Goal: Task Accomplishment & Management: Use online tool/utility

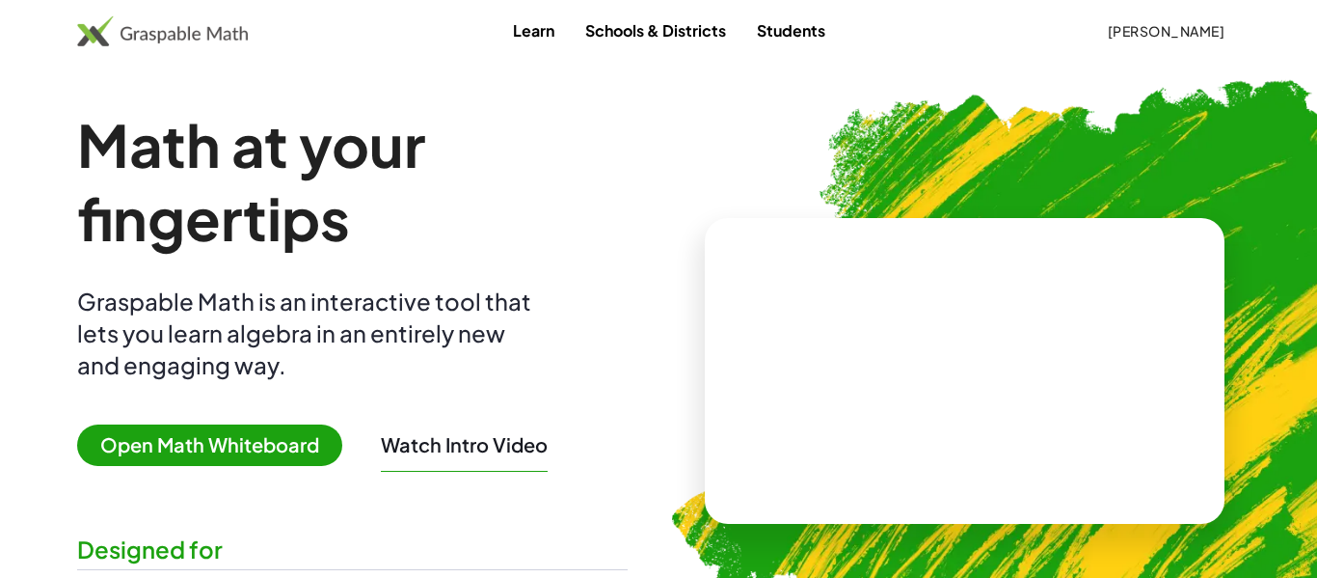
click at [821, 305] on video at bounding box center [965, 371] width 289 height 145
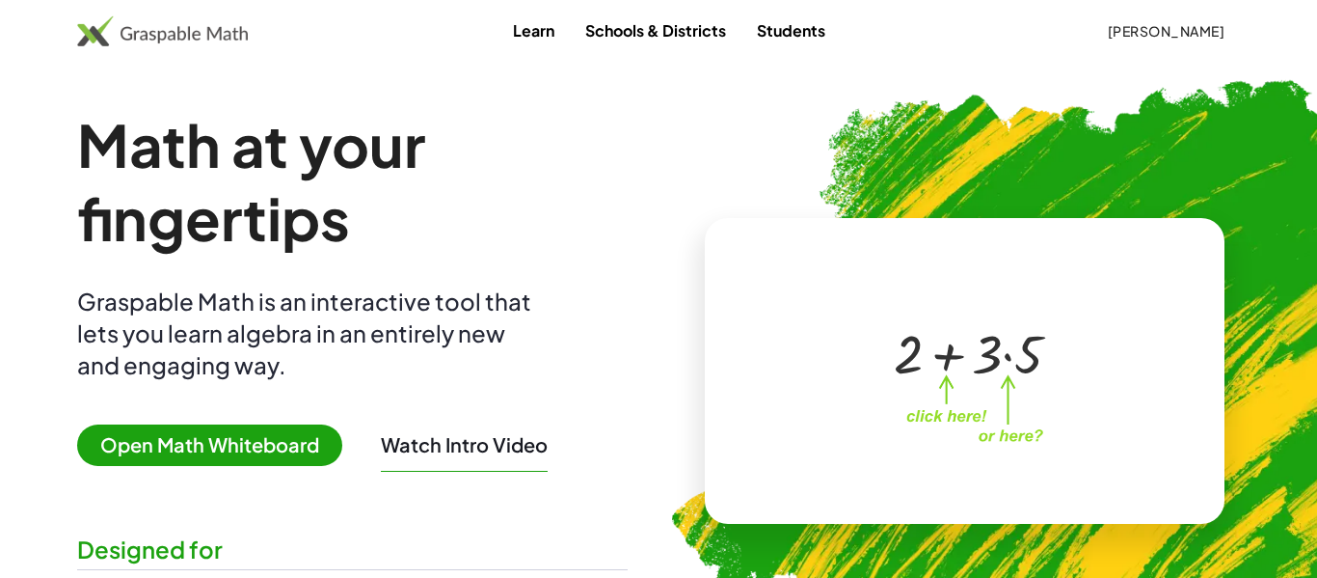
click at [229, 17] on img at bounding box center [162, 30] width 171 height 31
click at [232, 31] on img at bounding box center [162, 30] width 171 height 31
click at [1022, 327] on div at bounding box center [969, 351] width 170 height 71
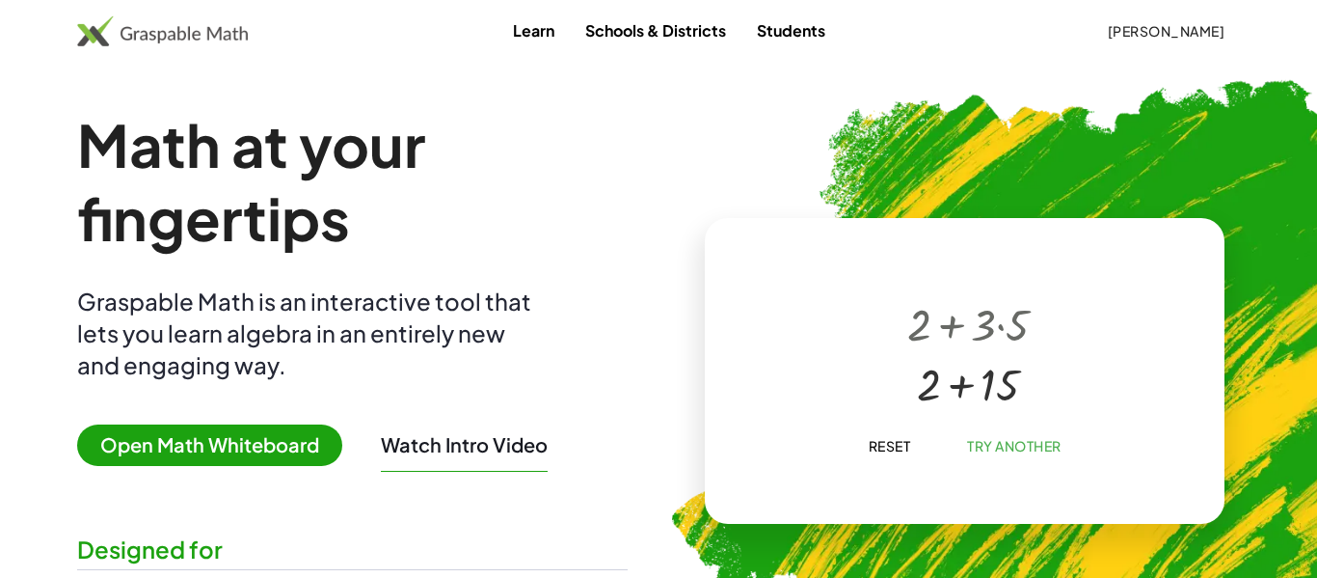
click at [752, 48] on div "Learn Schools & Districts Students Nishant Nagireddy" at bounding box center [658, 31] width 1317 height 62
click at [750, 40] on link "Students" at bounding box center [791, 31] width 99 height 36
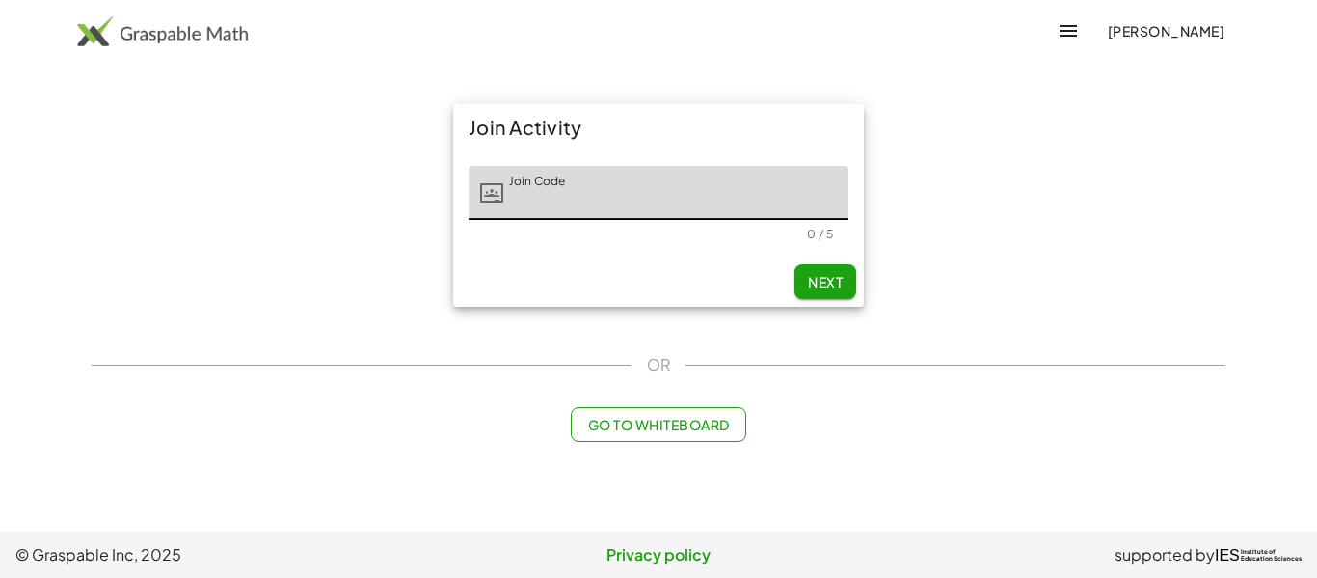
click at [1107, 33] on span "[PERSON_NAME]" at bounding box center [1166, 30] width 118 height 17
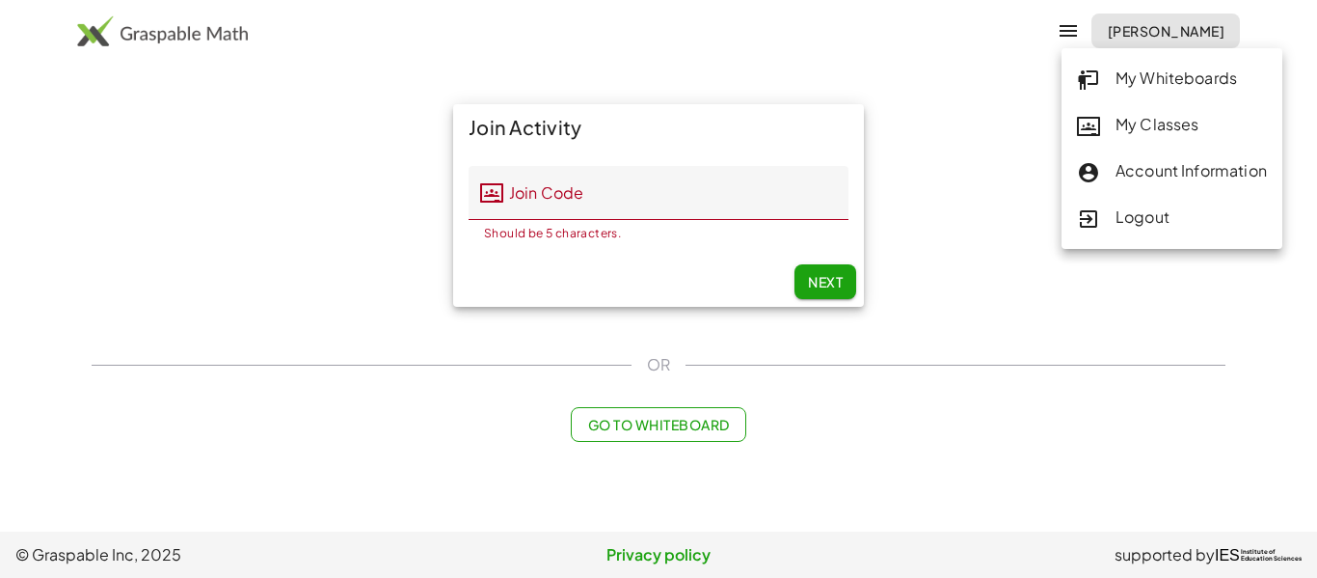
click at [1158, 134] on div "My Classes" at bounding box center [1172, 125] width 190 height 25
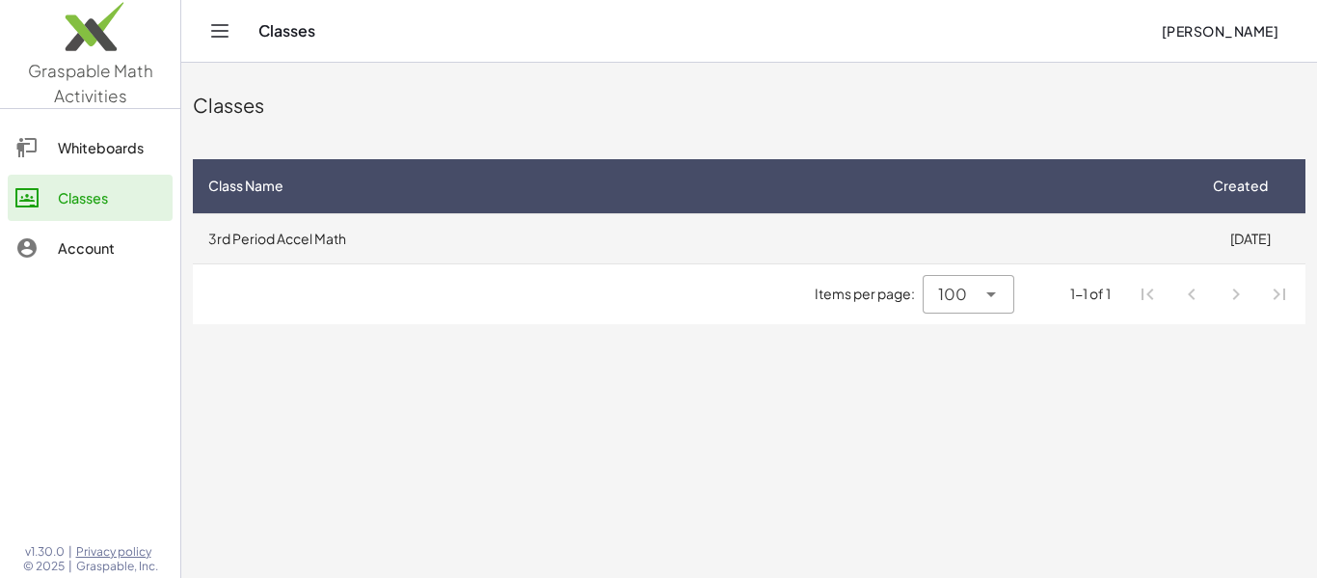
click at [553, 249] on td "3rd Period Accel Math" at bounding box center [694, 238] width 1002 height 50
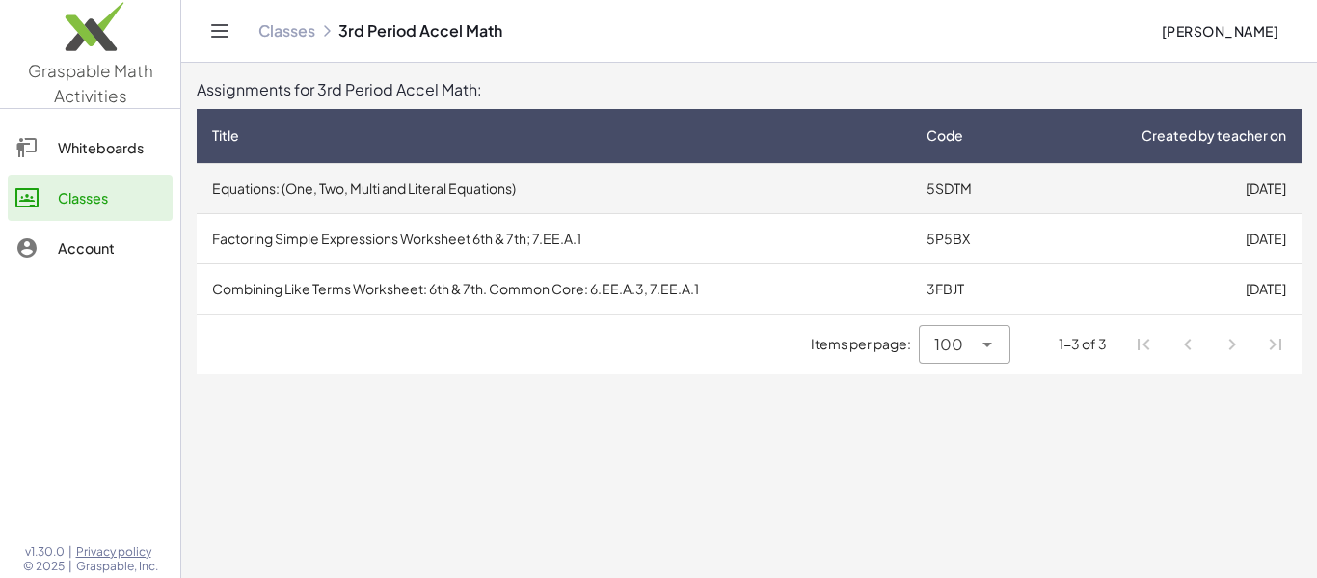
click at [874, 173] on td "Equations: (One, Two, Multi and Literal Equations)" at bounding box center [554, 188] width 715 height 50
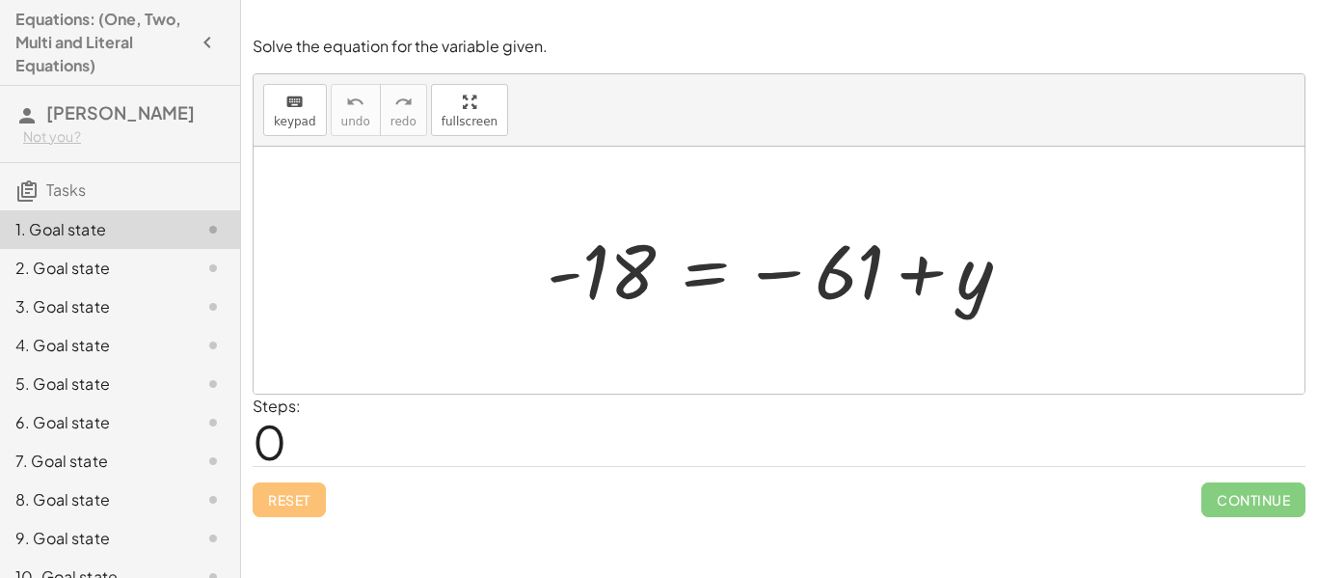
click at [179, 403] on div "4. Goal state" at bounding box center [120, 422] width 240 height 39
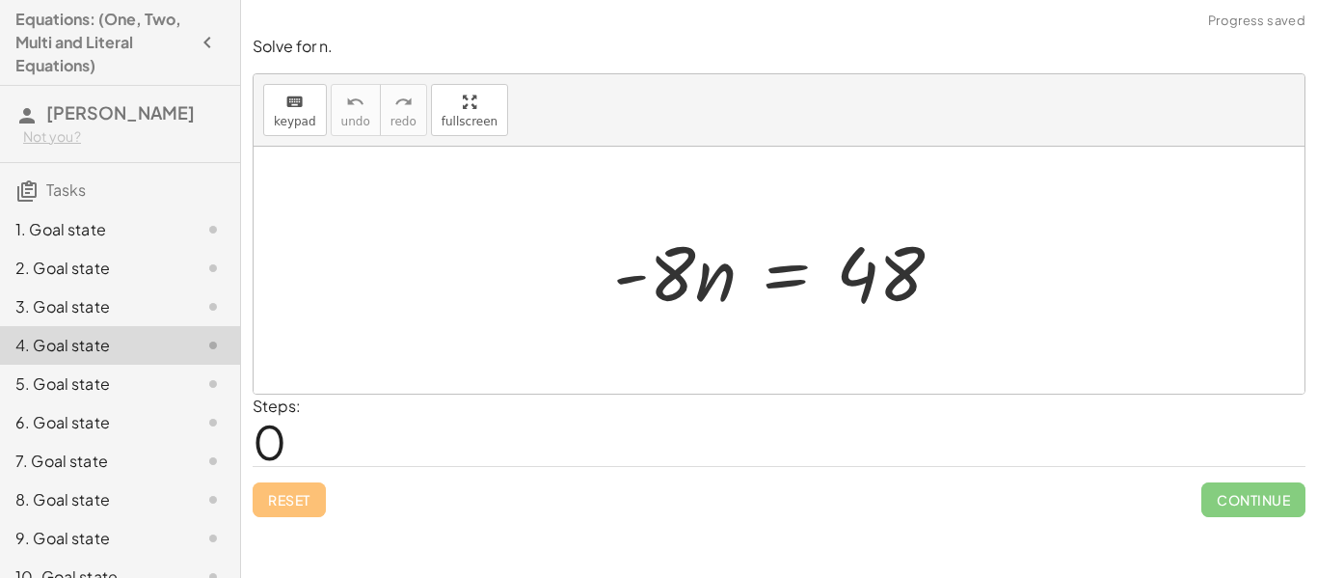
click at [144, 287] on div "1. Goal state" at bounding box center [120, 306] width 240 height 39
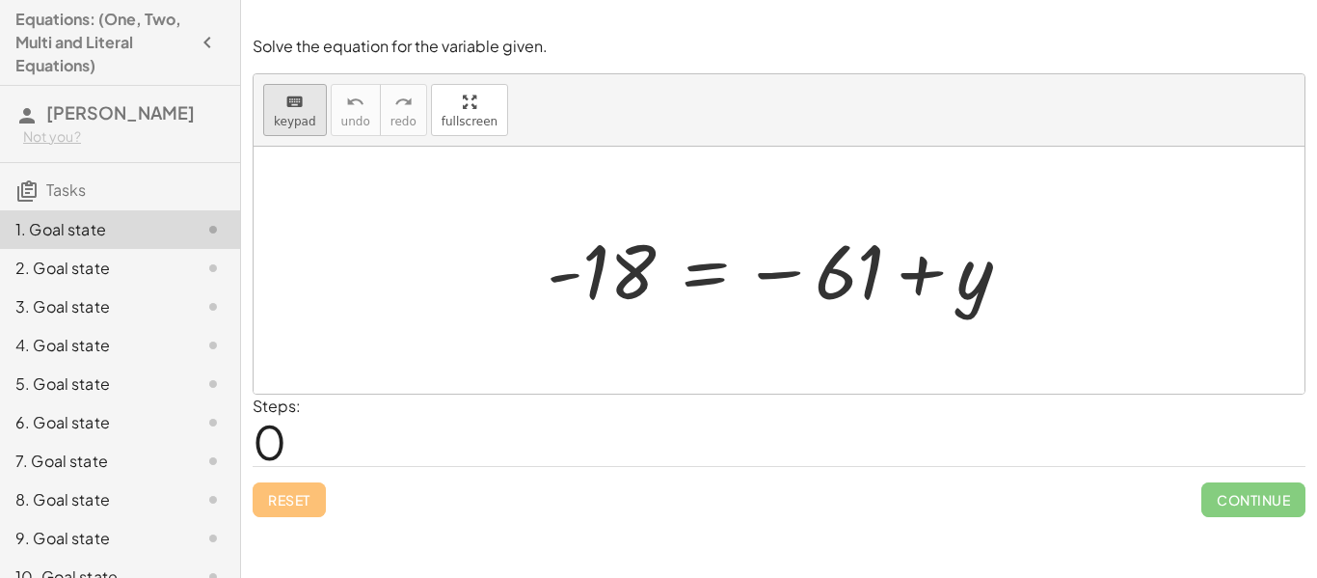
click at [310, 106] on div "keyboard" at bounding box center [295, 101] width 42 height 23
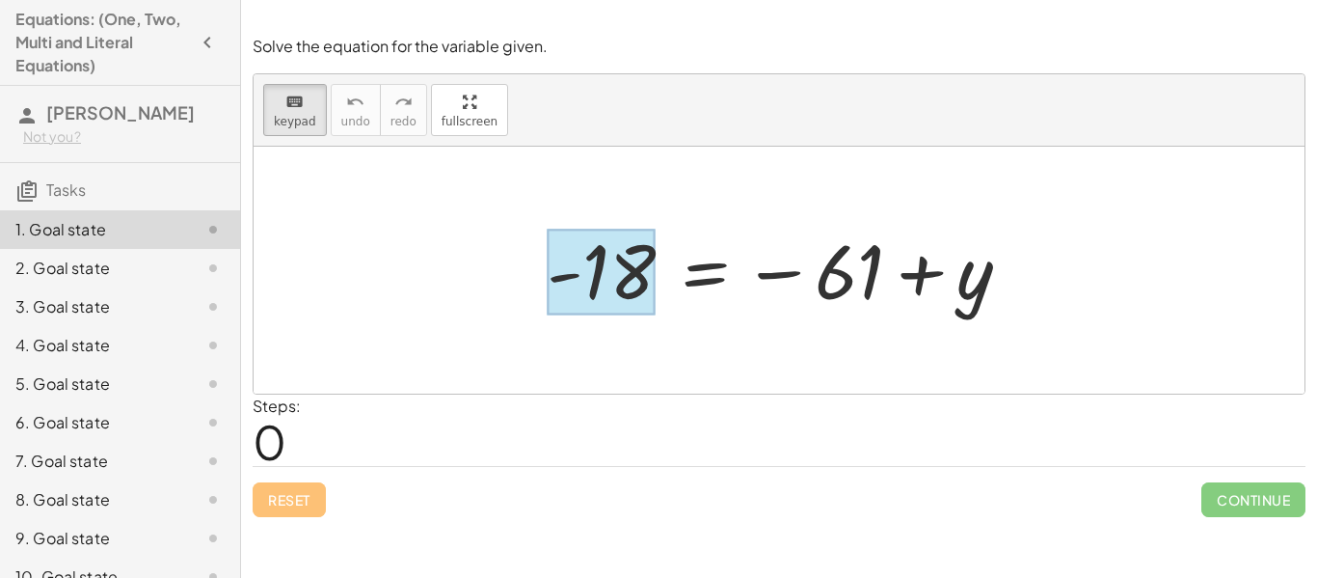
click at [590, 278] on div at bounding box center [601, 272] width 109 height 86
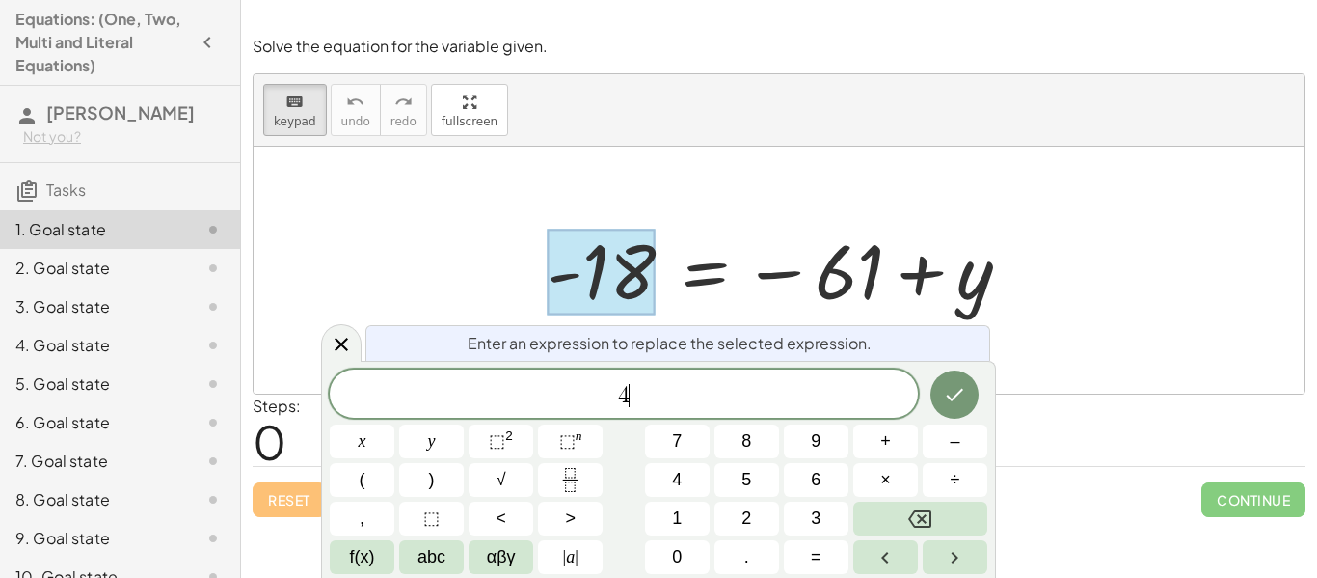
scroll to position [3, 0]
click at [961, 391] on icon "Done" at bounding box center [954, 394] width 23 height 23
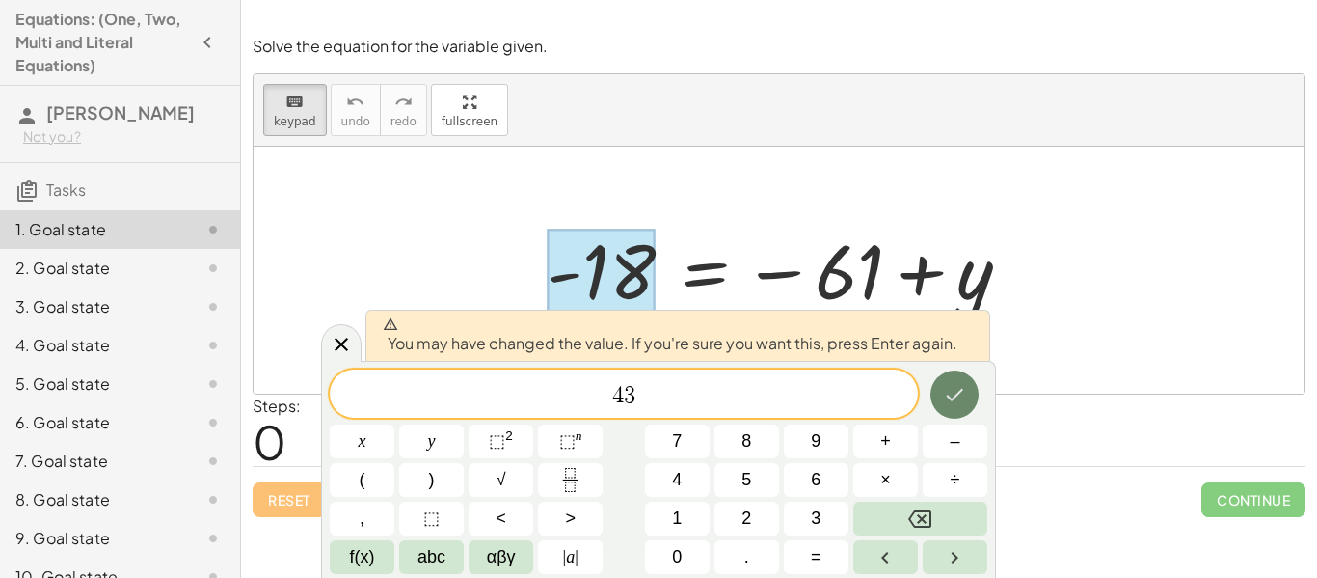
click at [967, 389] on button "Done" at bounding box center [955, 394] width 48 height 48
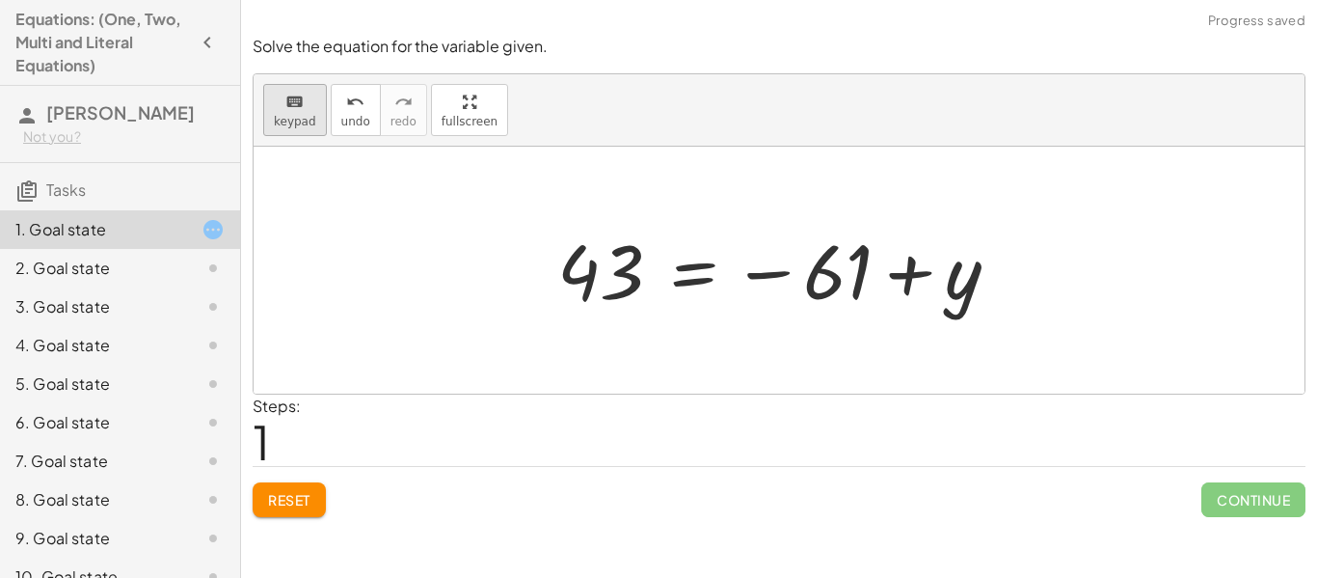
click at [312, 115] on button "keyboard keypad" at bounding box center [295, 110] width 64 height 52
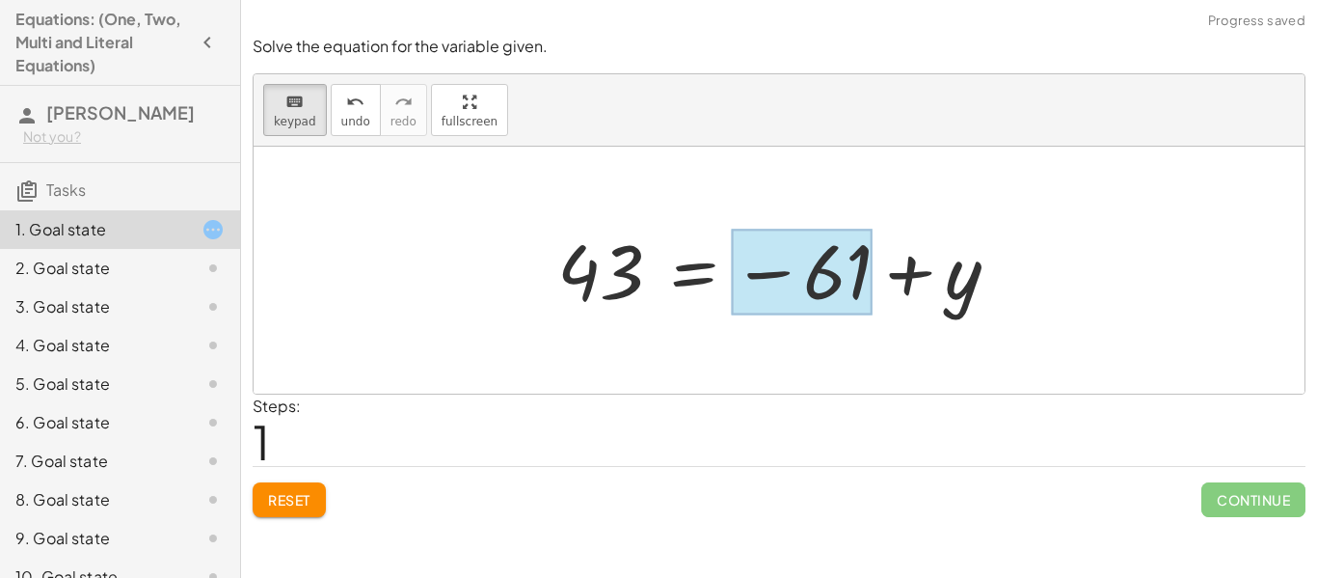
click at [786, 262] on div at bounding box center [802, 272] width 142 height 86
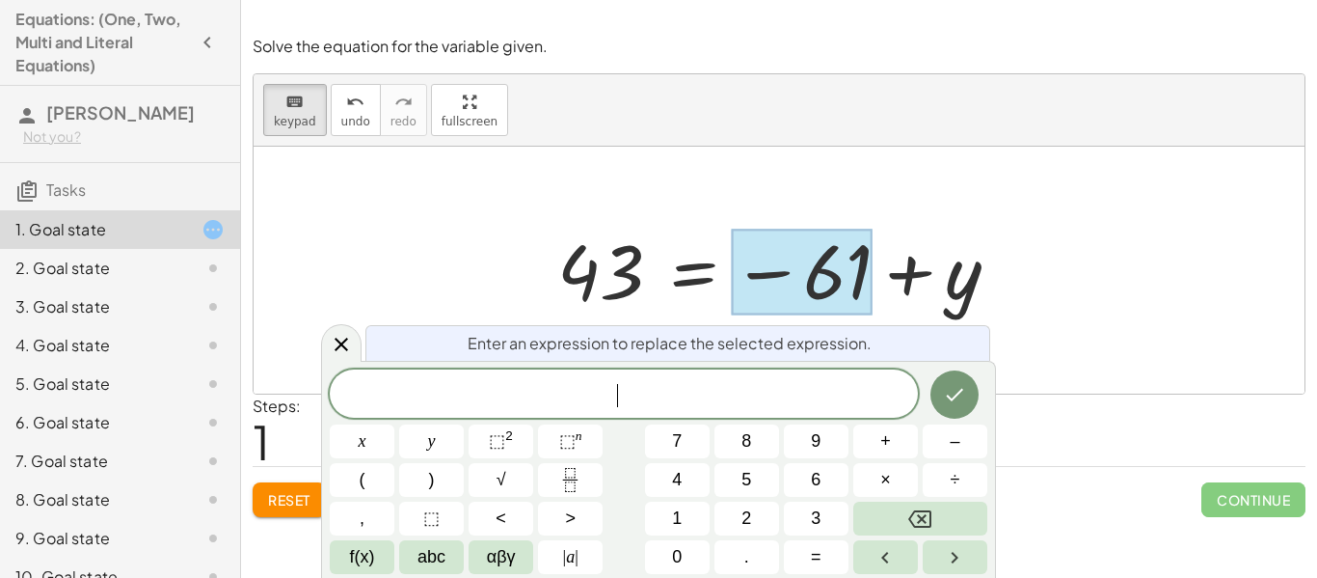
scroll to position [5, 0]
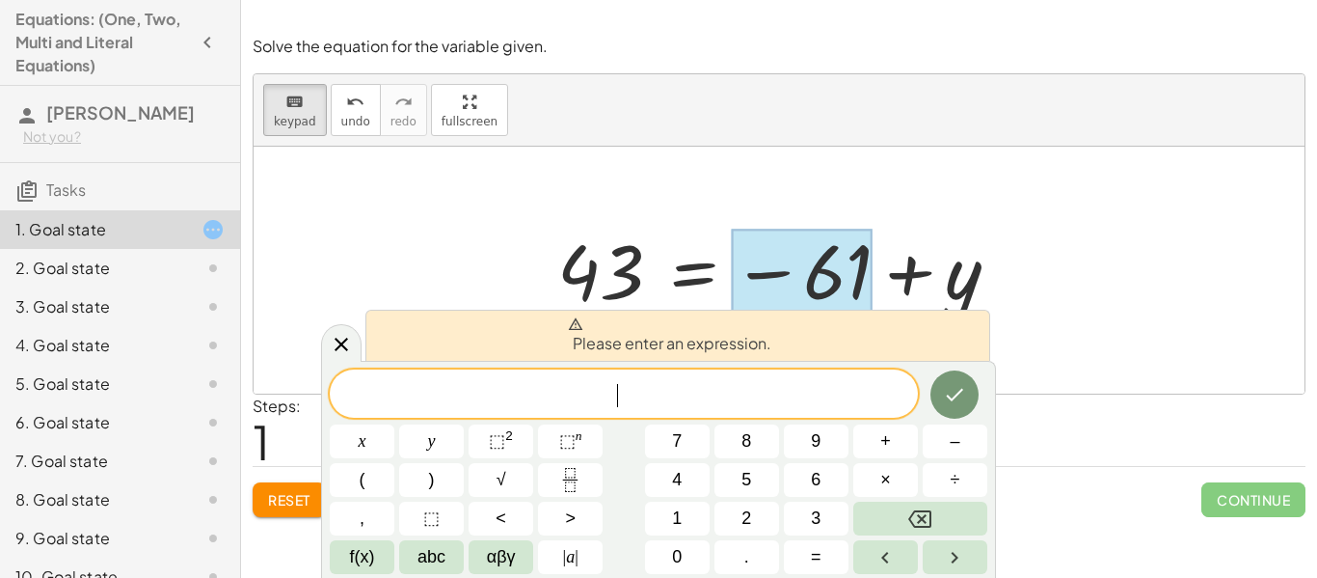
click at [824, 230] on div at bounding box center [802, 272] width 142 height 86
click at [854, 253] on div at bounding box center [802, 272] width 142 height 86
click at [436, 171] on div at bounding box center [779, 270] width 1051 height 247
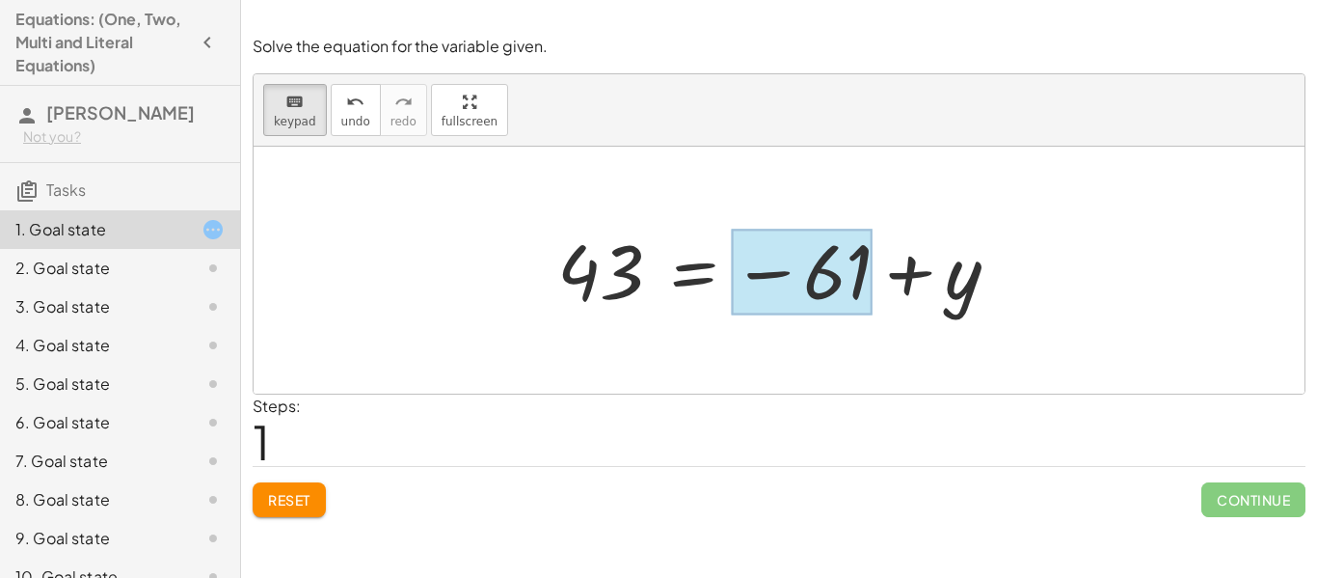
drag, startPoint x: 1006, startPoint y: 263, endPoint x: 836, endPoint y: 259, distance: 169.8
click at [694, 272] on div "= − 61 + y 43" at bounding box center [694, 272] width 0 height 0
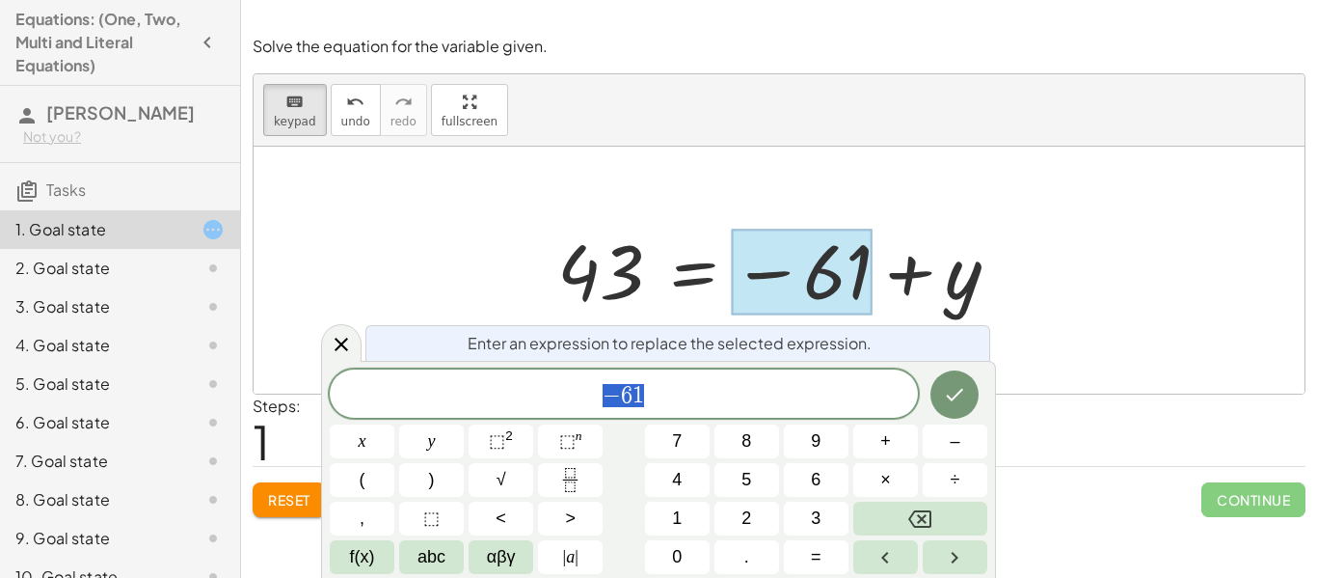
click at [1060, 299] on div at bounding box center [779, 270] width 1051 height 247
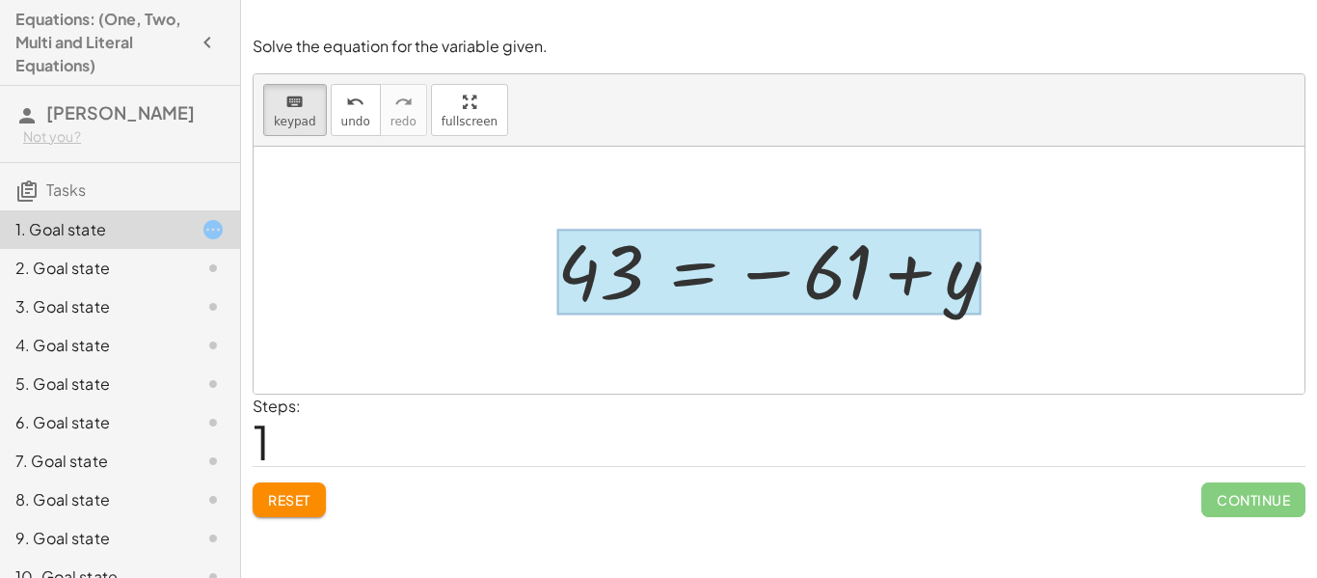
click at [704, 268] on div at bounding box center [768, 272] width 423 height 86
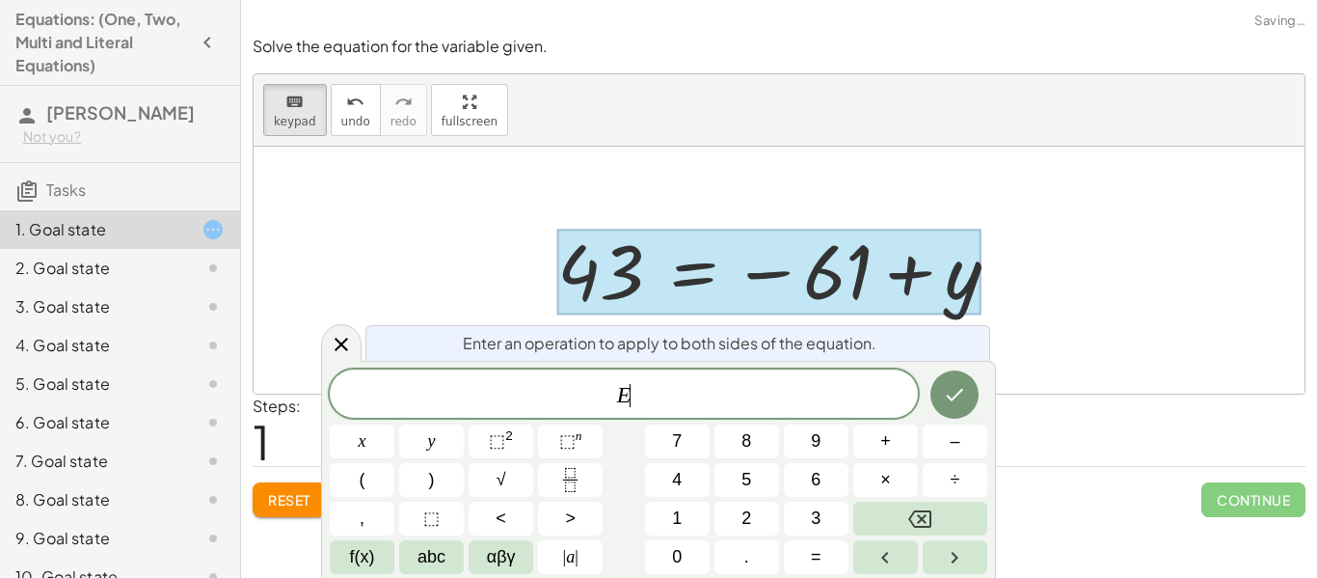
click at [698, 299] on div at bounding box center [768, 272] width 423 height 86
click at [310, 126] on span "keypad" at bounding box center [295, 121] width 42 height 13
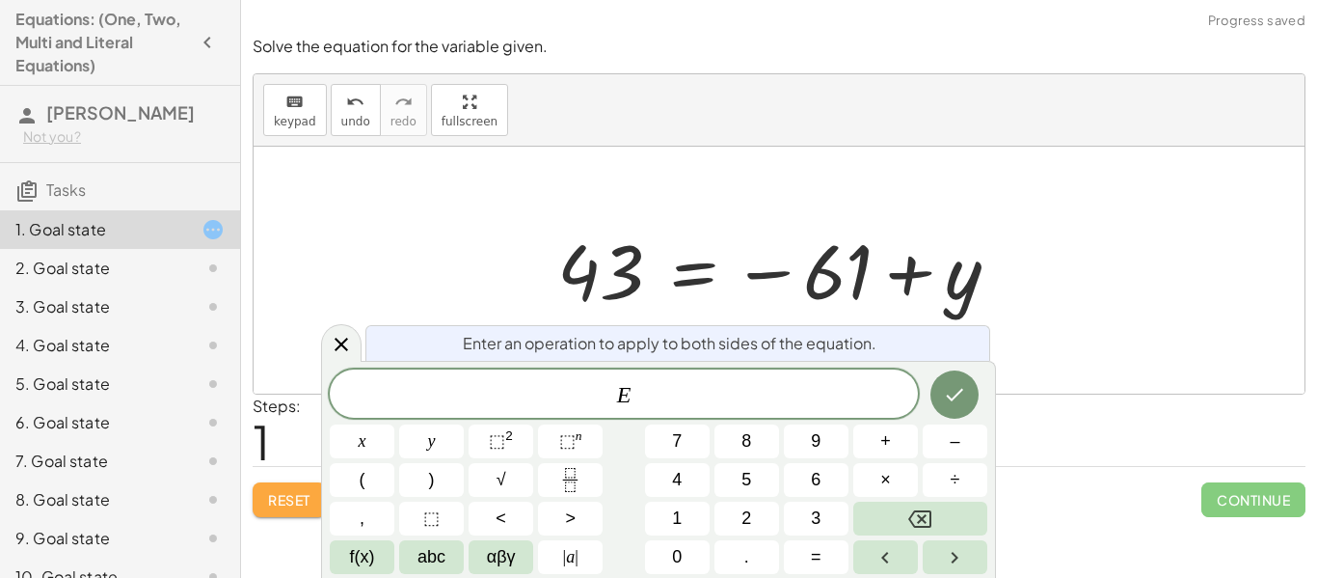
click at [291, 494] on span "Reset" at bounding box center [289, 499] width 42 height 17
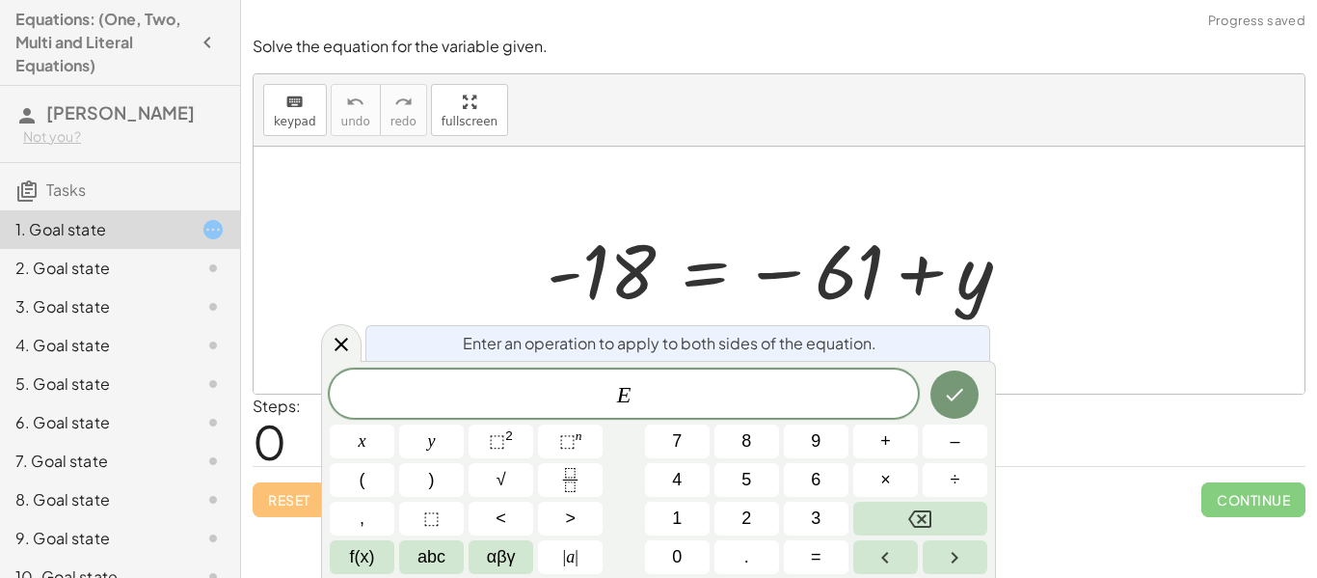
click at [649, 402] on span "E" at bounding box center [624, 395] width 588 height 27
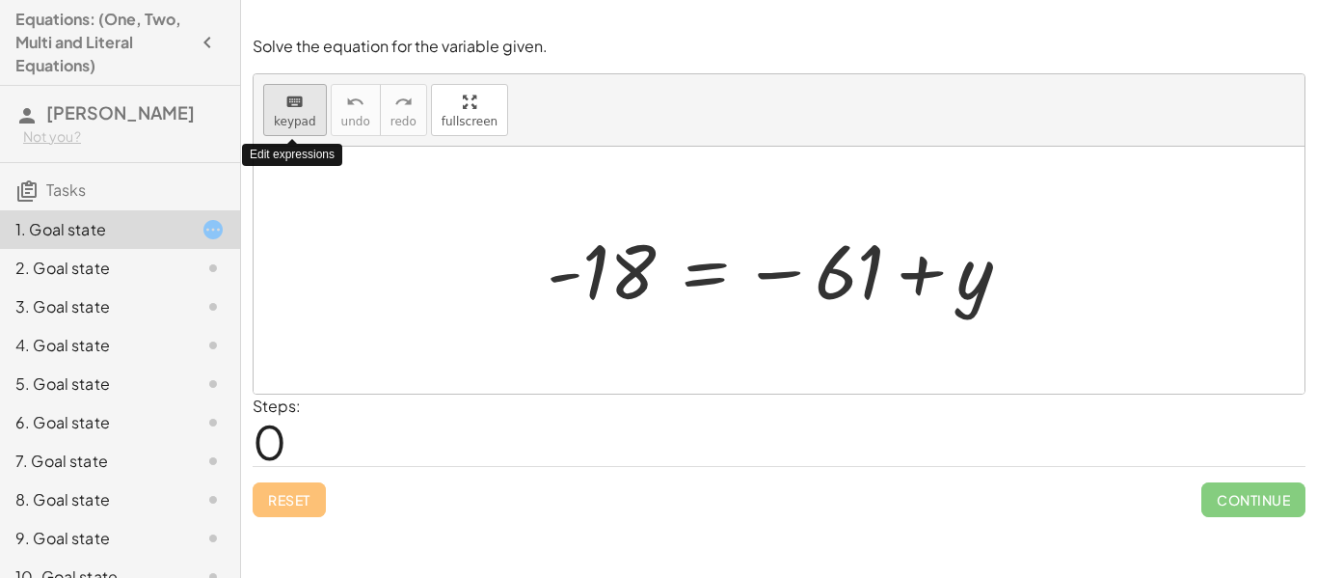
click at [278, 107] on div "keyboard" at bounding box center [295, 101] width 42 height 23
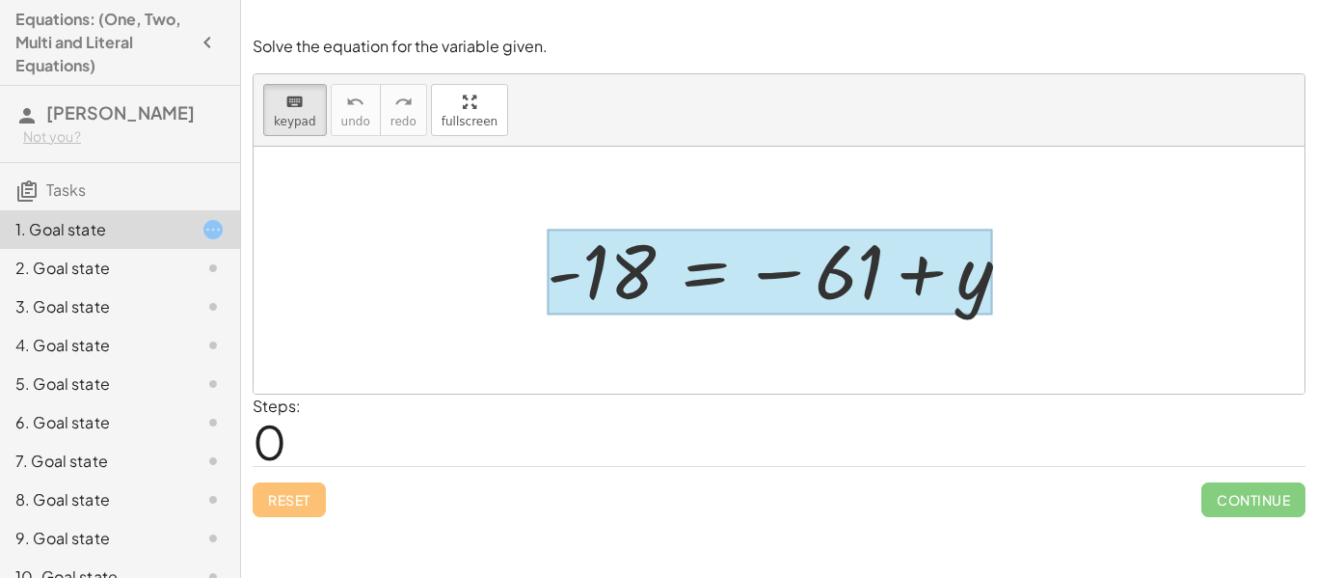
click at [712, 274] on div at bounding box center [769, 272] width 445 height 86
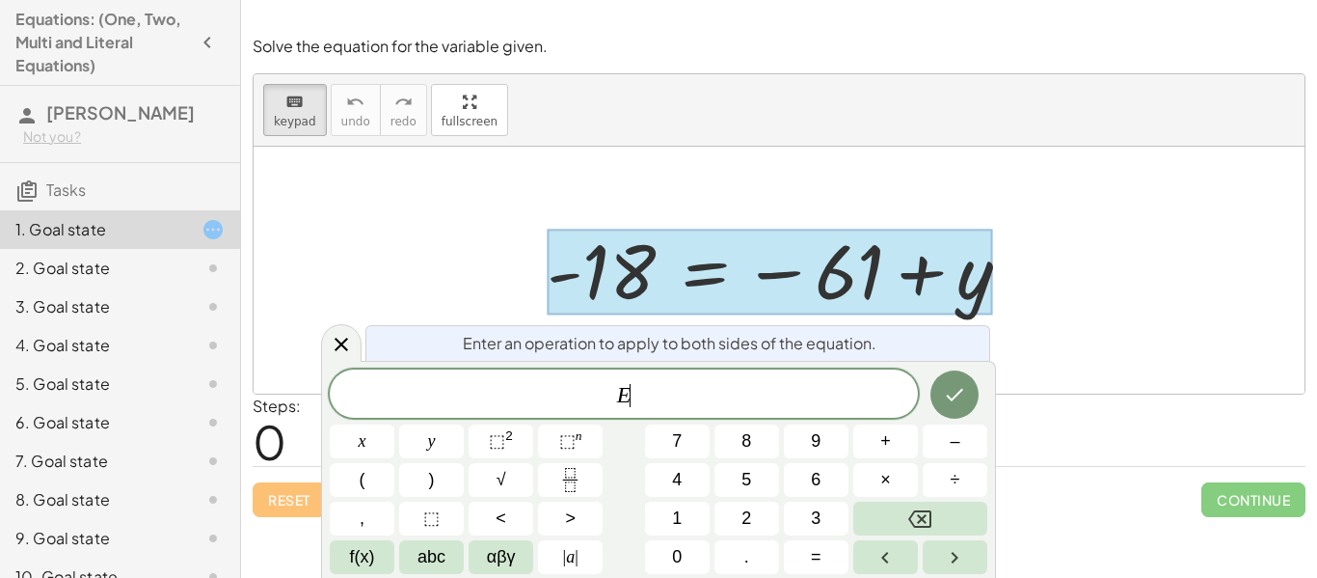
click at [712, 274] on div at bounding box center [769, 272] width 445 height 86
click at [766, 393] on span "E" at bounding box center [624, 395] width 588 height 27
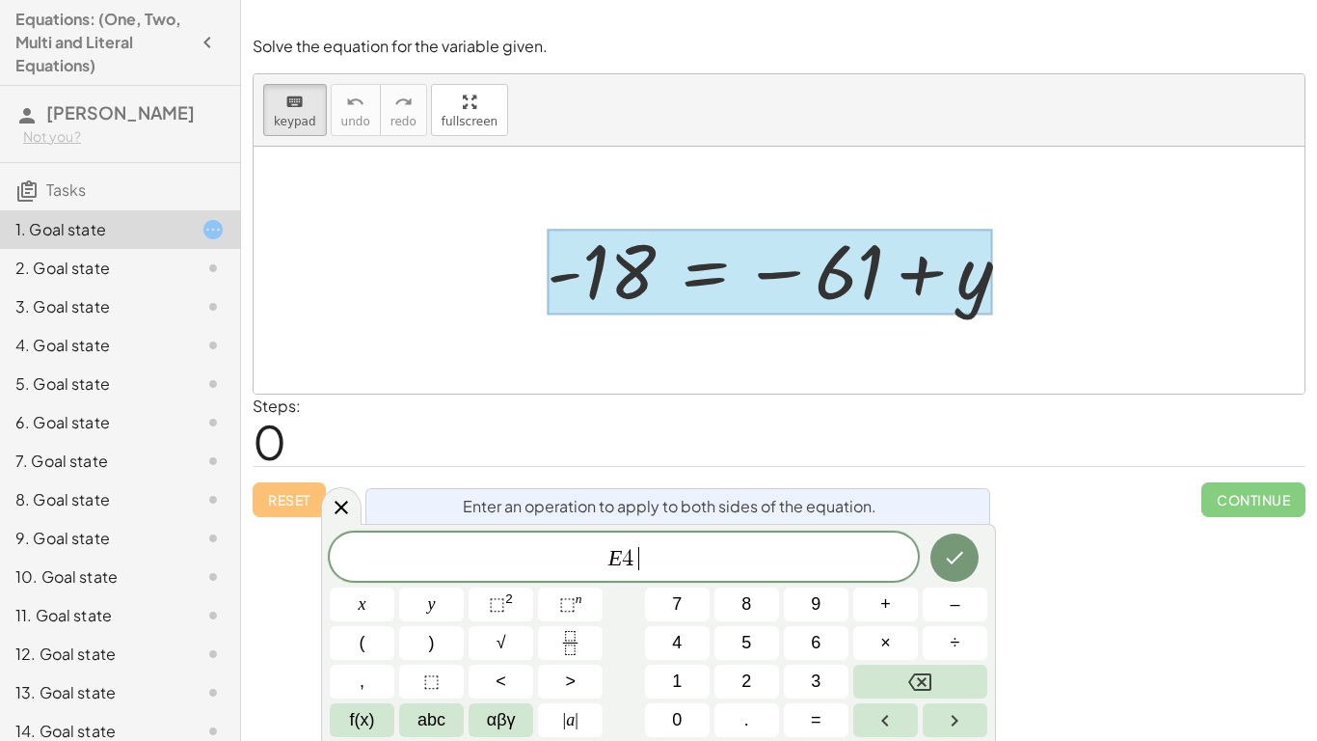
scroll to position [22, 0]
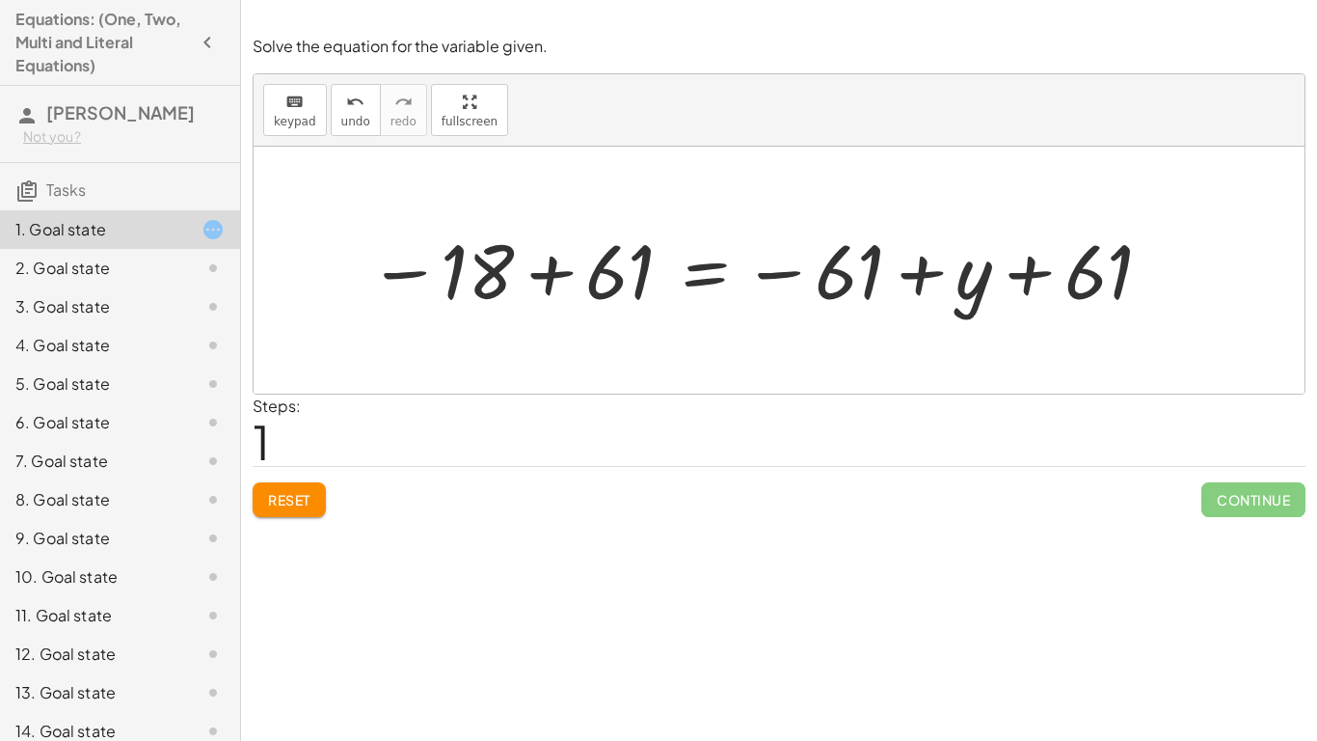
click at [977, 304] on div at bounding box center [761, 270] width 805 height 95
click at [268, 113] on button "keyboard keypad" at bounding box center [295, 110] width 64 height 52
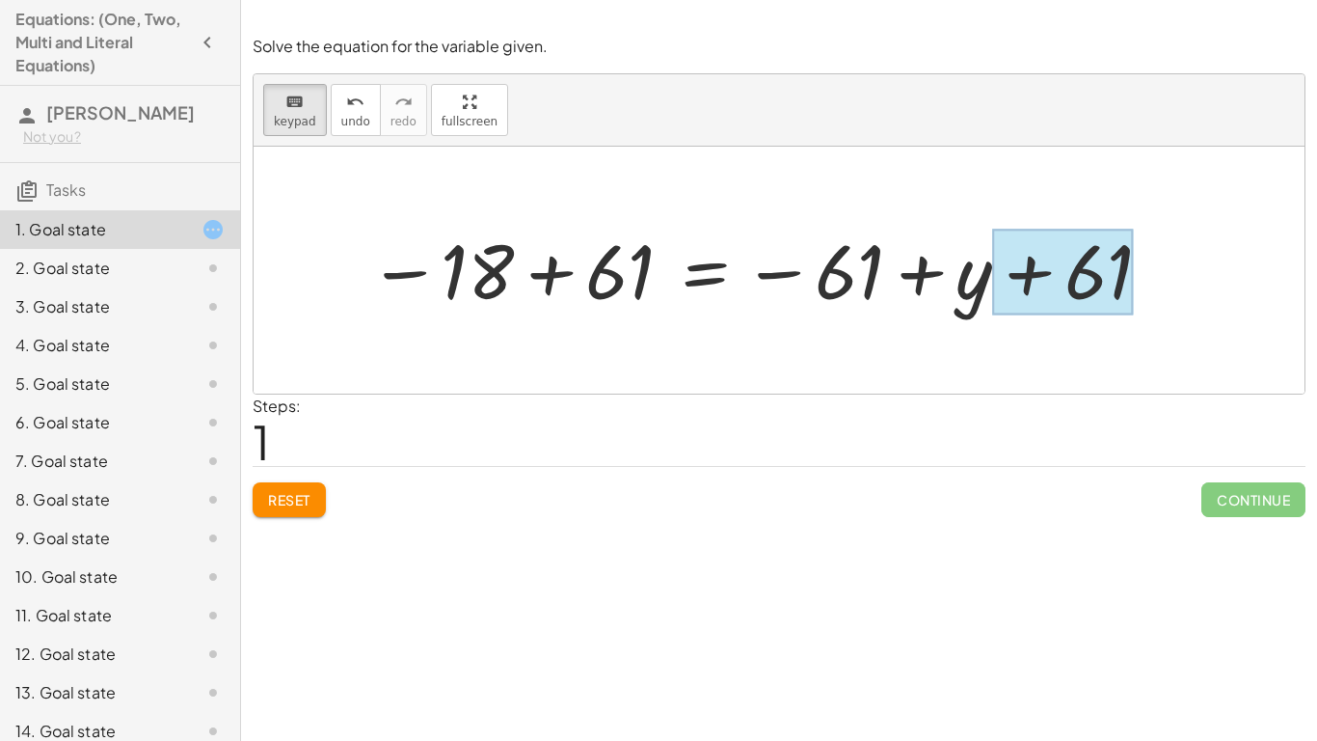
click at [1016, 258] on div at bounding box center [1063, 272] width 142 height 86
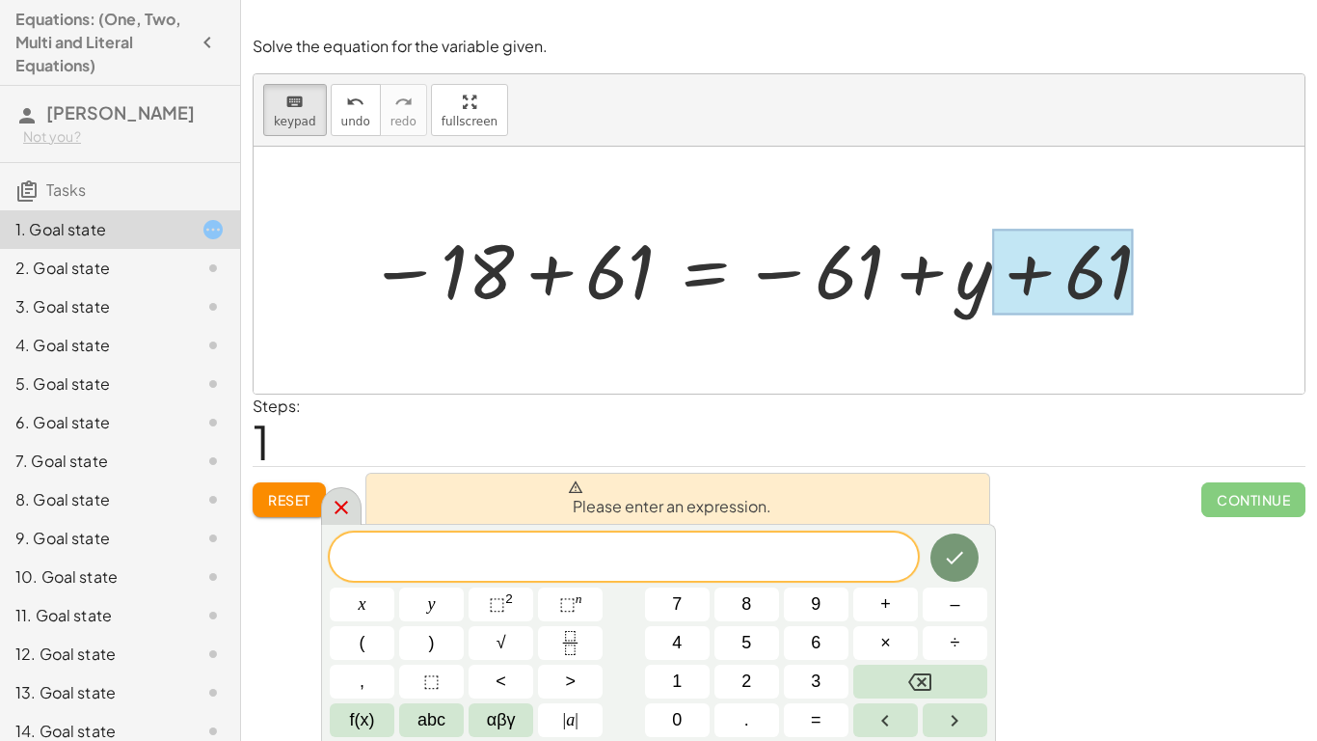
click at [337, 514] on icon at bounding box center [341, 507] width 23 height 23
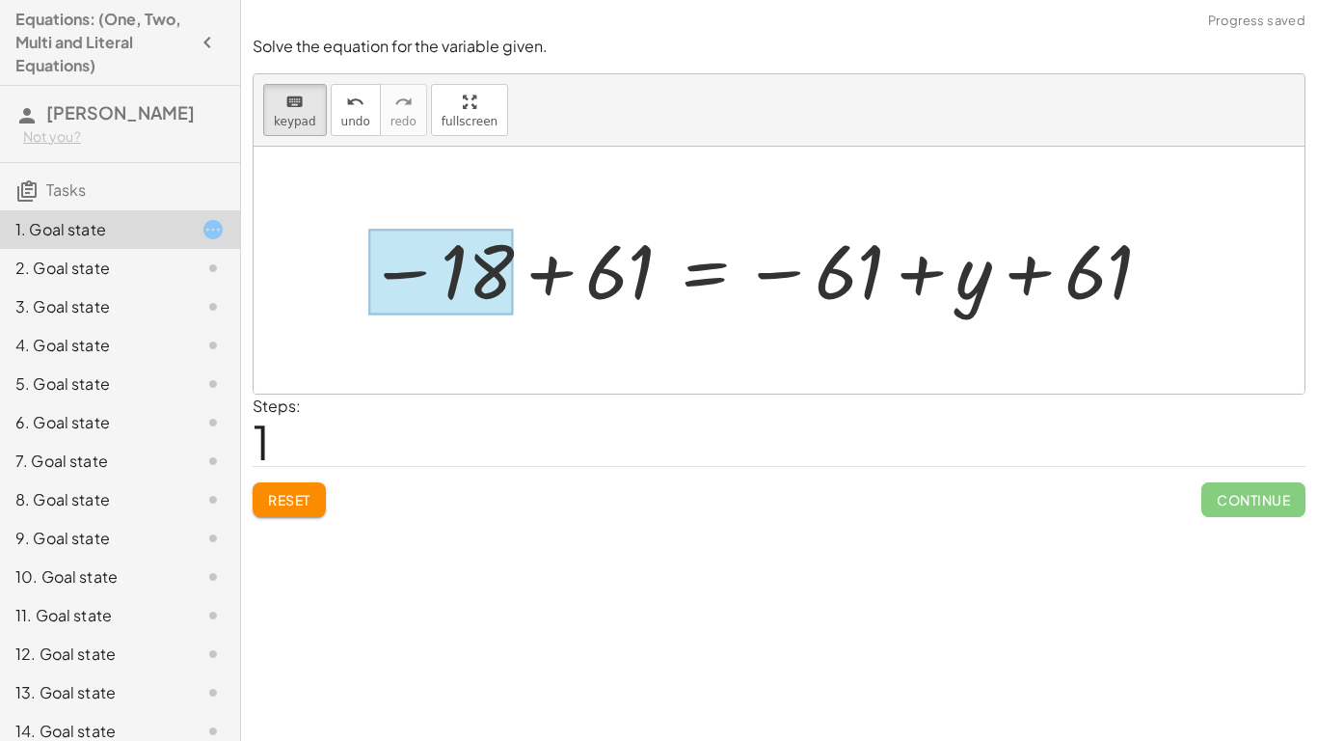
click at [472, 255] on div at bounding box center [441, 272] width 146 height 86
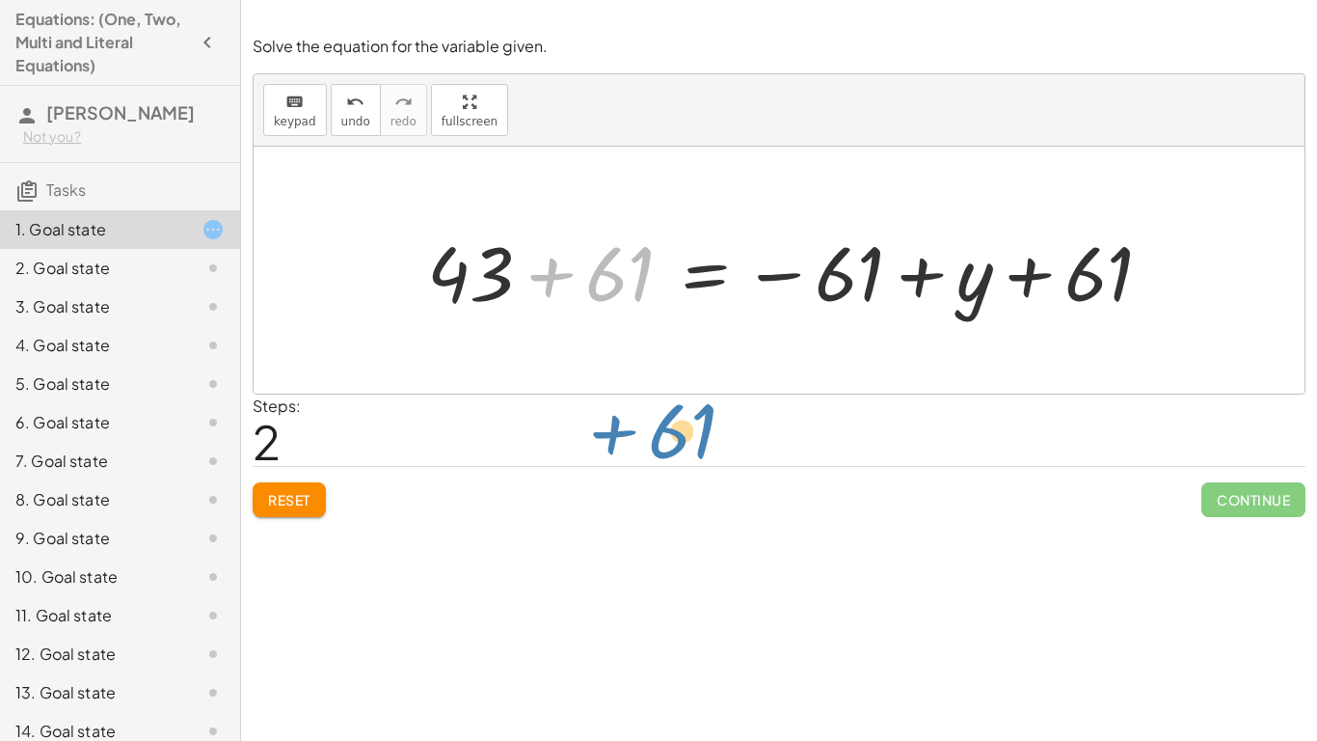
drag, startPoint x: 626, startPoint y: 262, endPoint x: 688, endPoint y: 429, distance: 178.2
click at [607, 284] on div at bounding box center [798, 270] width 760 height 99
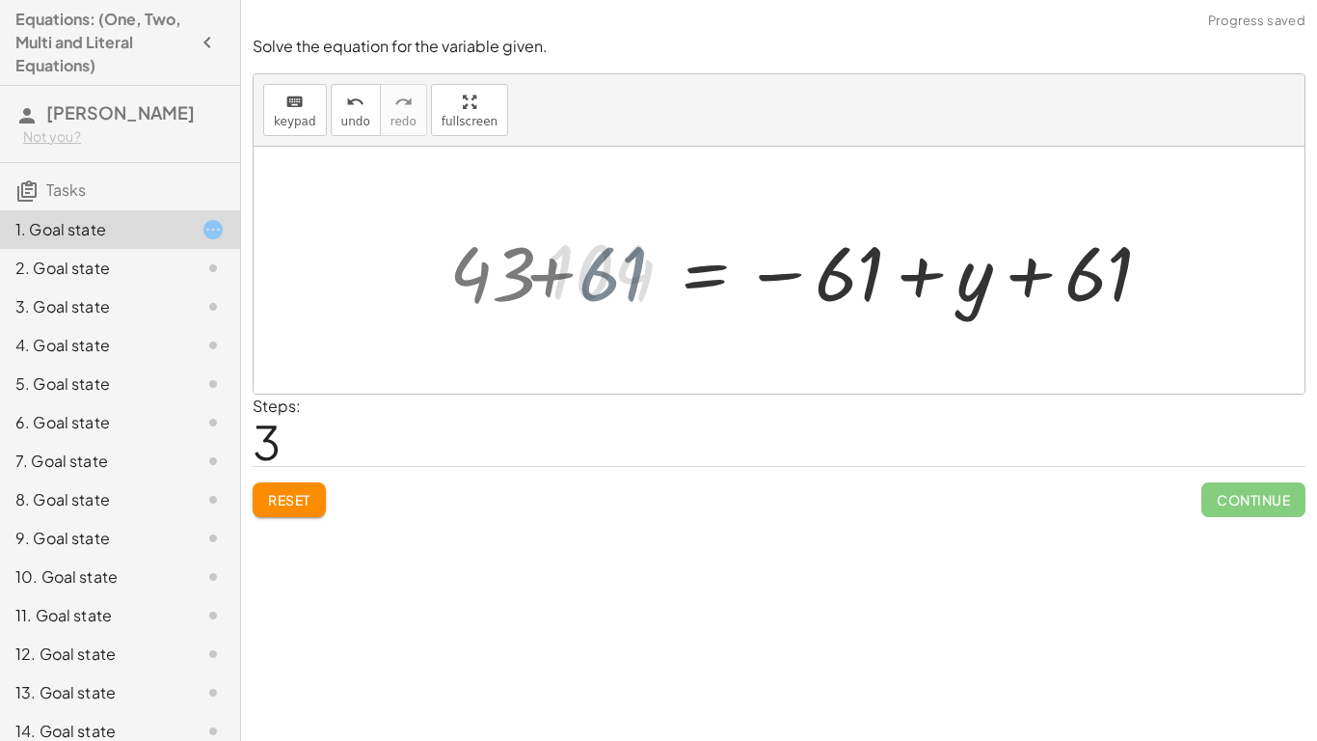
click at [607, 284] on div at bounding box center [857, 270] width 639 height 95
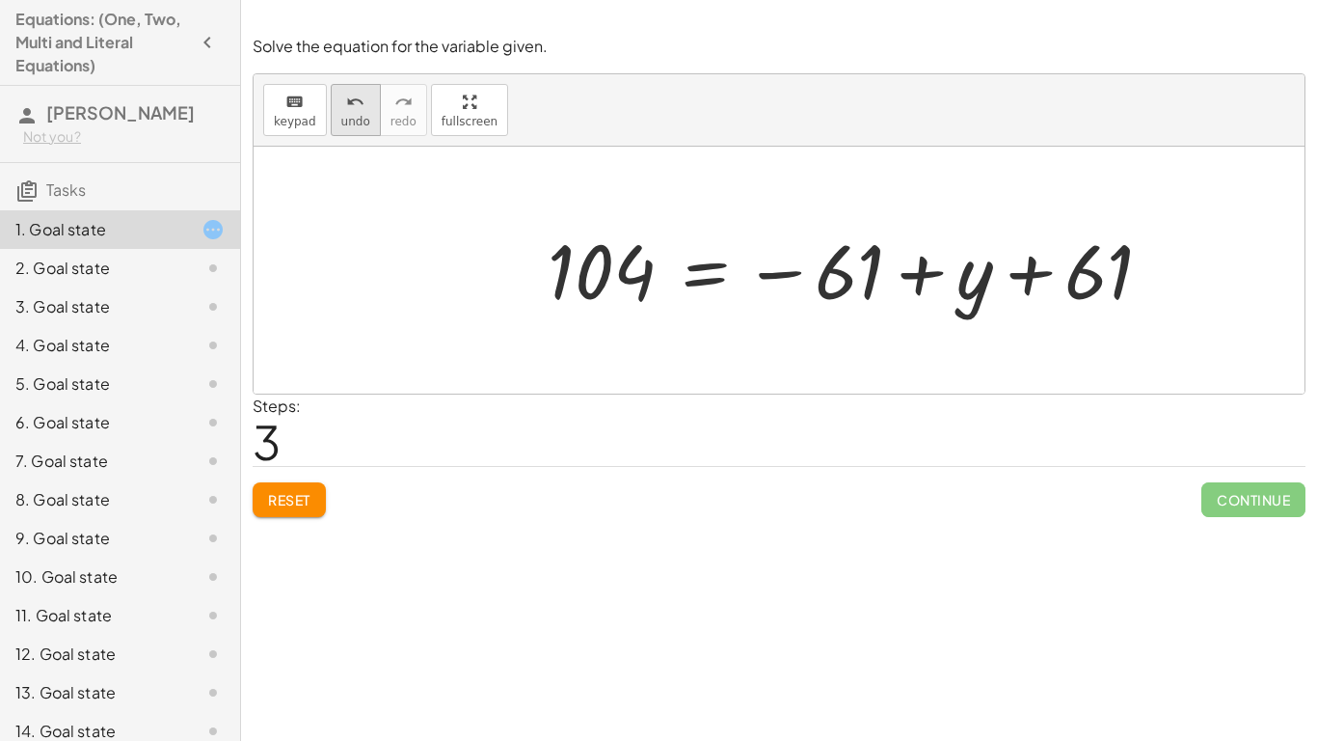
click at [346, 102] on icon "undo" at bounding box center [355, 102] width 18 height 23
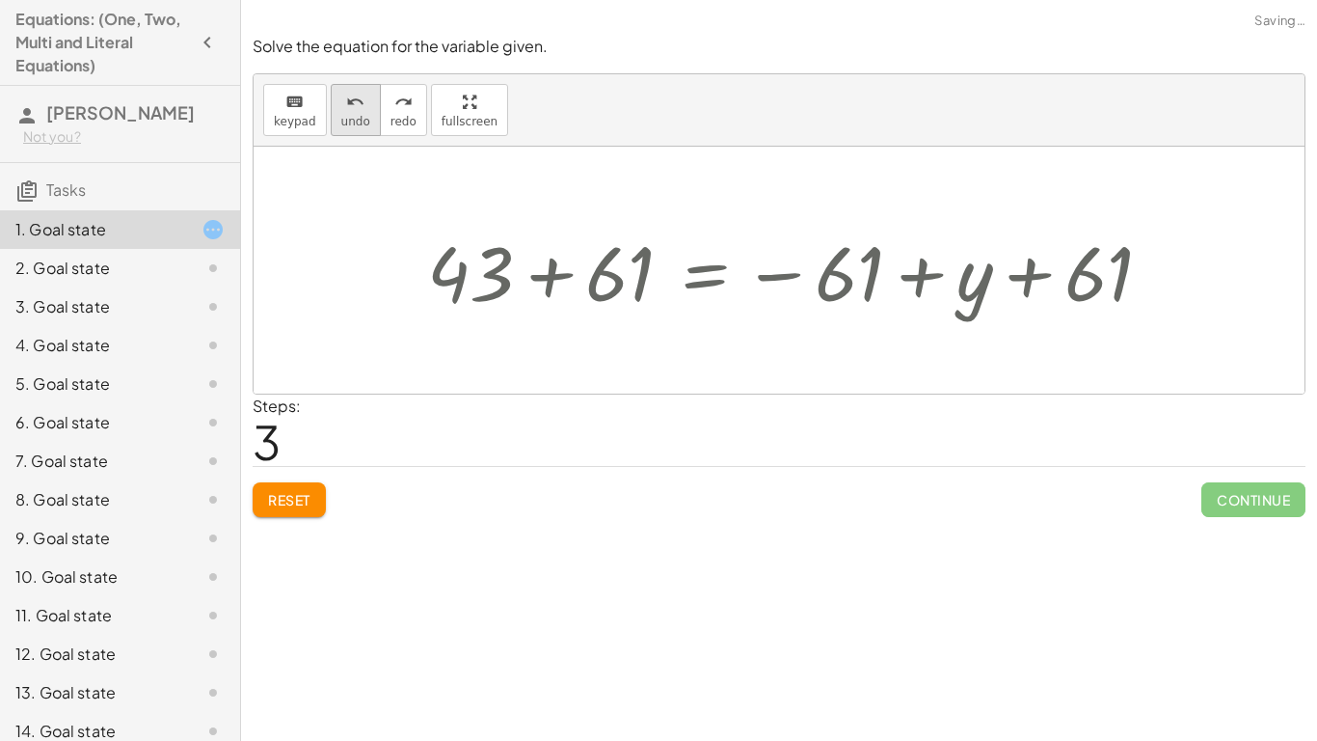
click at [346, 102] on icon "undo" at bounding box center [355, 102] width 18 height 23
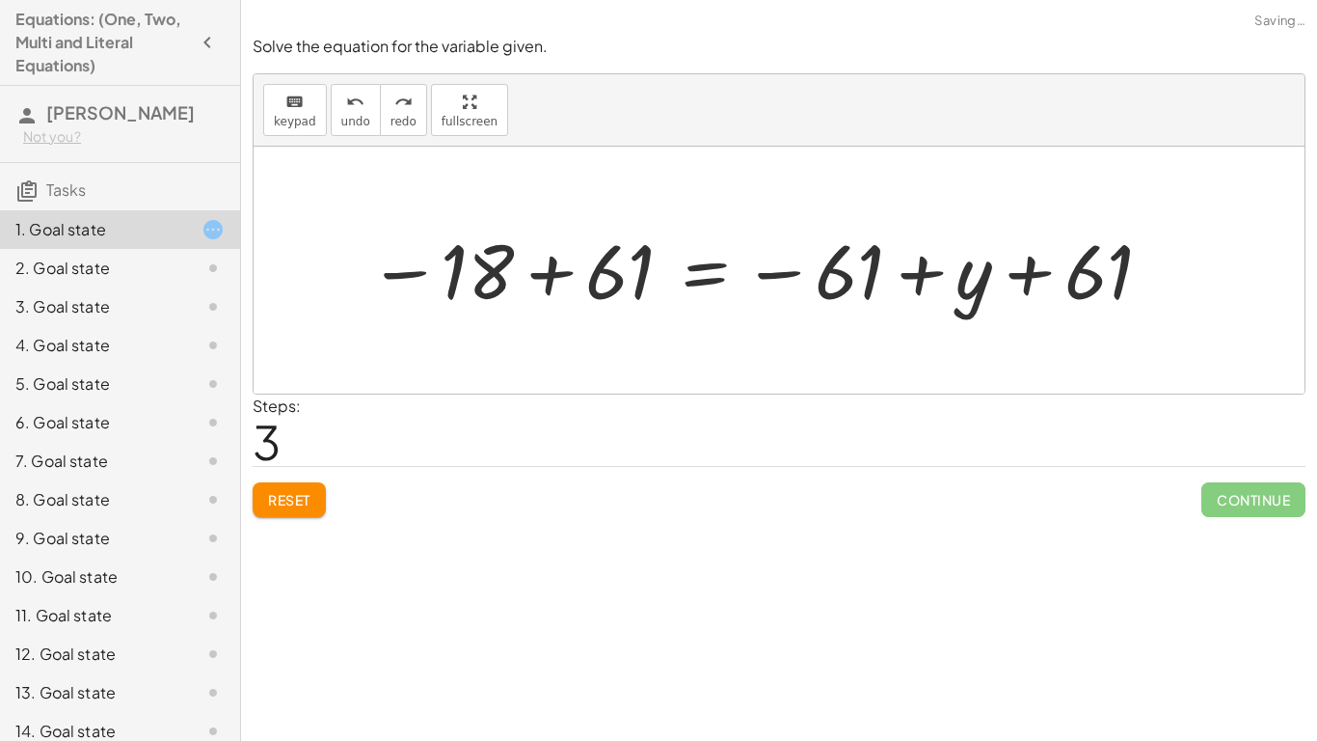
click at [586, 250] on div at bounding box center [761, 270] width 805 height 95
click at [586, 250] on div at bounding box center [868, 270] width 618 height 95
click at [1072, 271] on div at bounding box center [868, 270] width 618 height 95
click at [905, 263] on div at bounding box center [868, 270] width 618 height 95
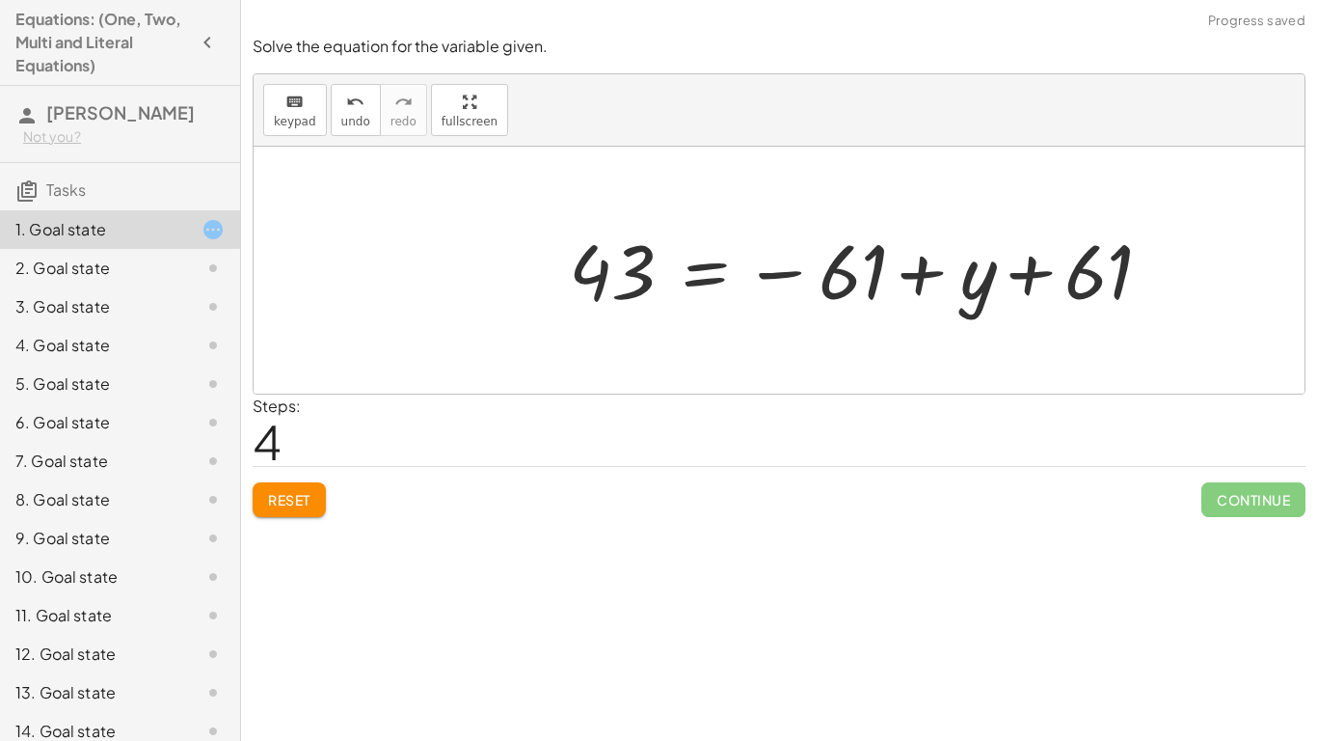
click at [905, 263] on div at bounding box center [868, 270] width 618 height 95
click at [885, 264] on div at bounding box center [868, 270] width 618 height 95
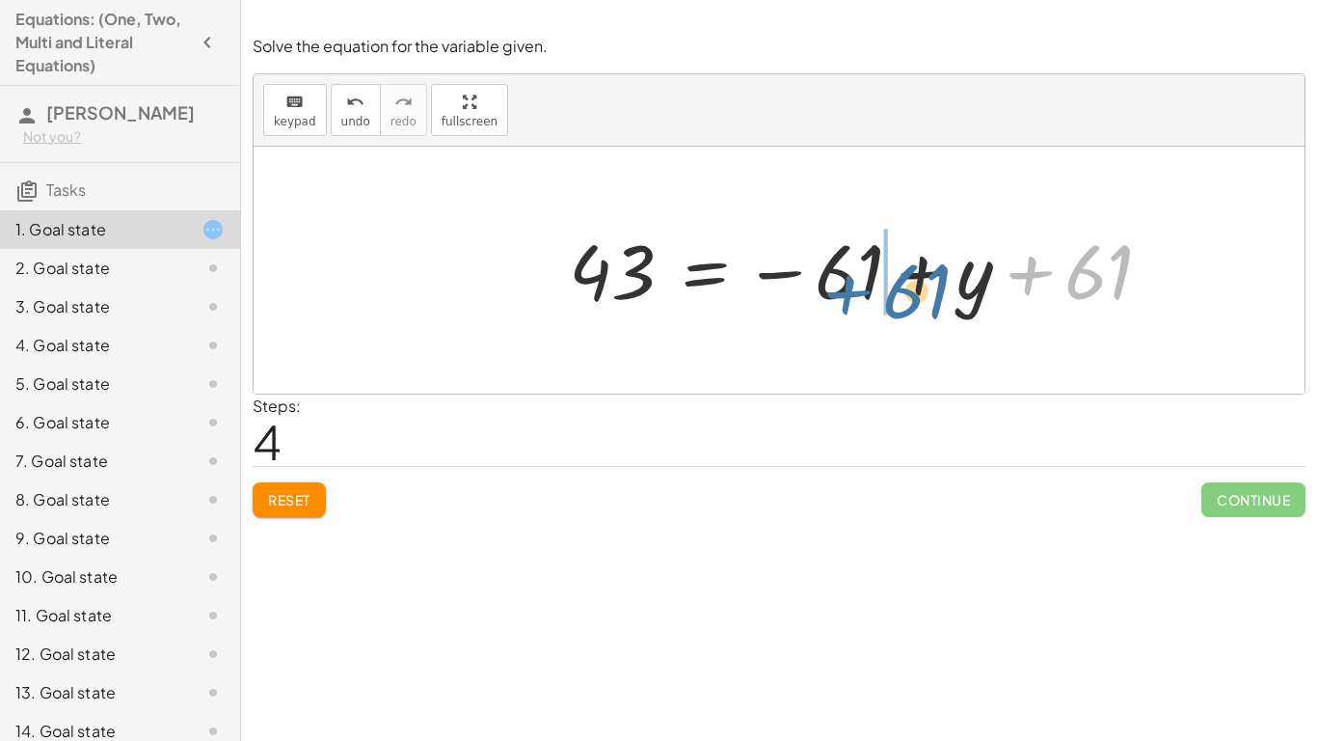
drag, startPoint x: 1122, startPoint y: 266, endPoint x: 952, endPoint y: 281, distance: 171.3
click at [952, 281] on div at bounding box center [868, 270] width 618 height 95
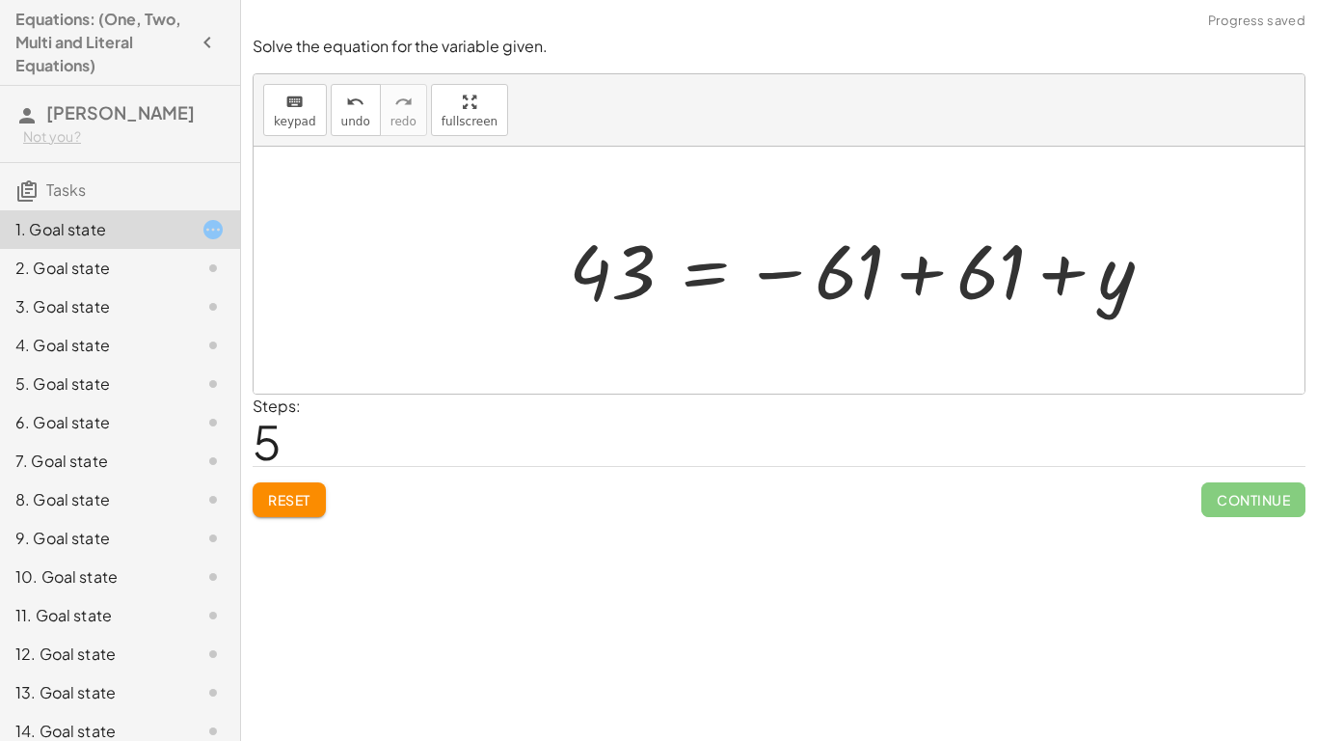
click at [888, 272] on div at bounding box center [868, 270] width 618 height 95
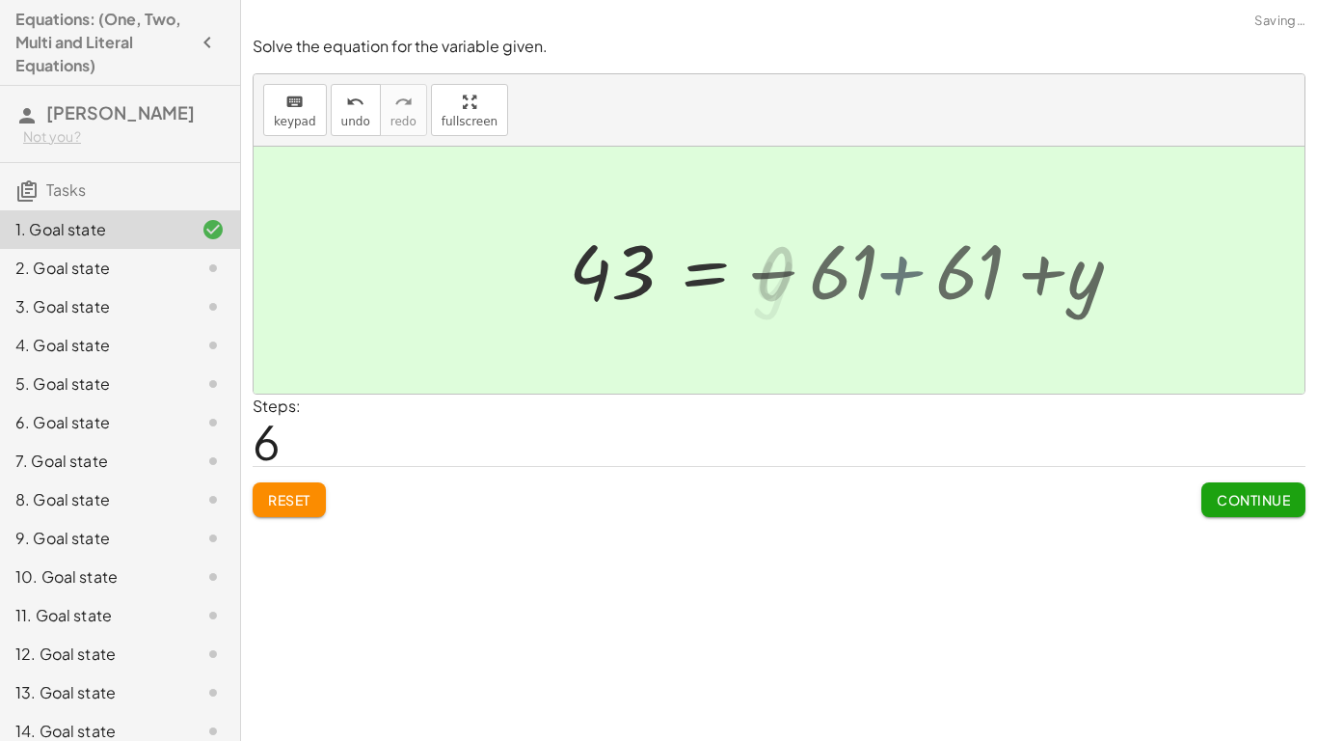
click at [888, 272] on div at bounding box center [779, 270] width 1051 height 247
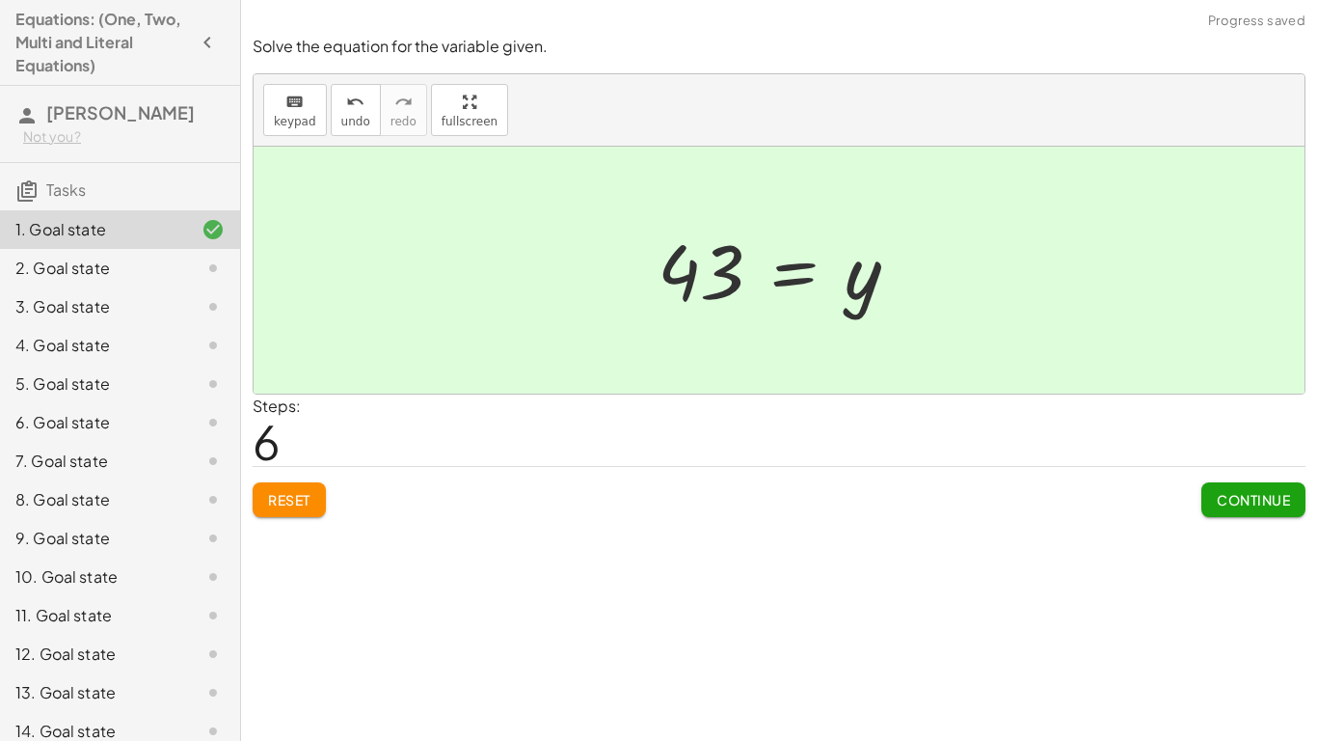
click at [1231, 483] on button "Continue" at bounding box center [1253, 499] width 104 height 35
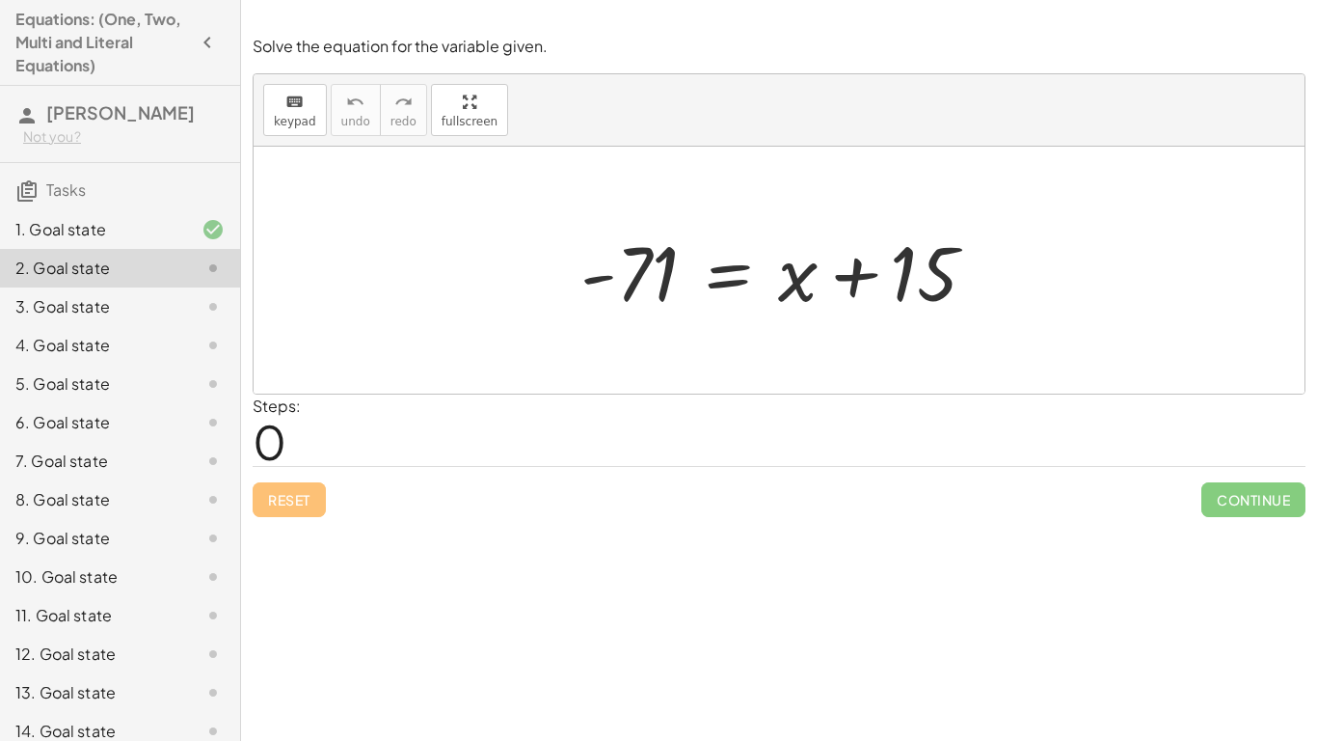
click at [255, 119] on div "keyboard keypad undo undo redo redo fullscreen" at bounding box center [779, 110] width 1051 height 72
drag, startPoint x: 624, startPoint y: 264, endPoint x: 1066, endPoint y: 232, distance: 443.7
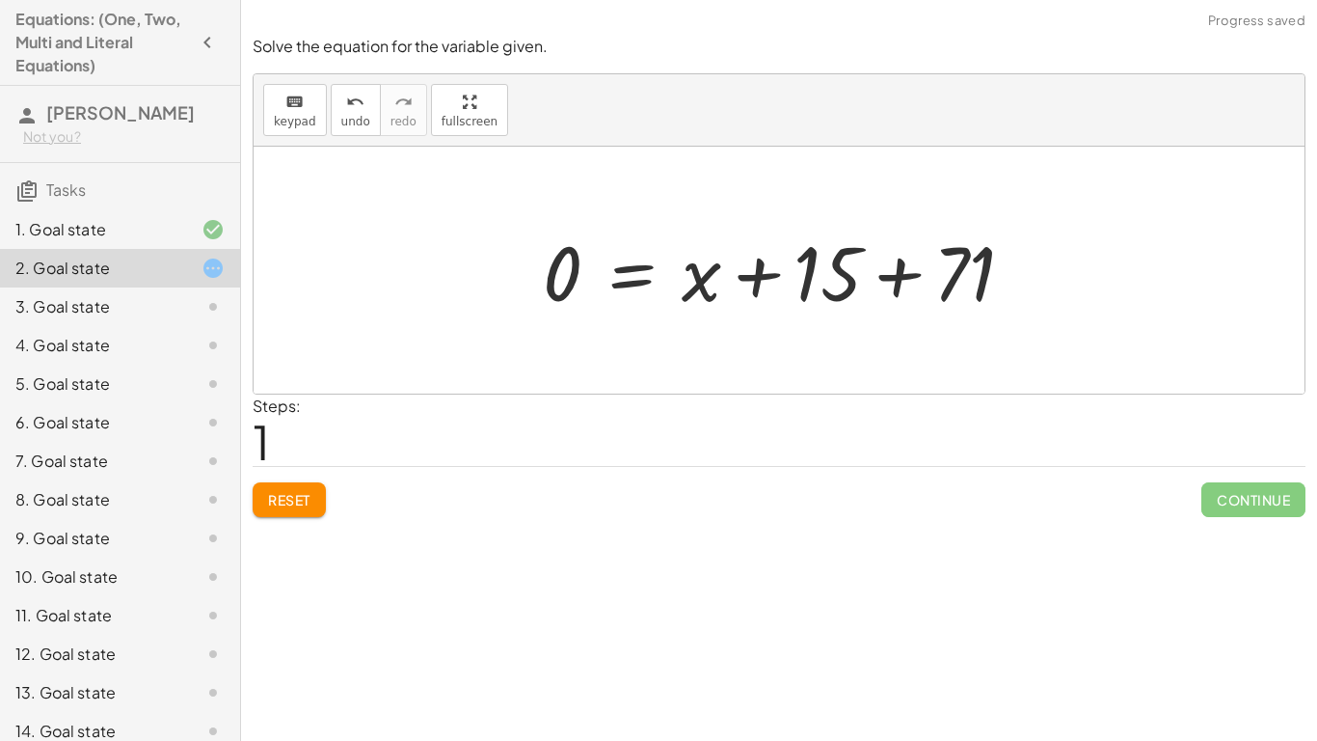
click at [1041, 260] on div "- 71 = + x + 15 71 = + x + 15 0 +" at bounding box center [779, 270] width 530 height 109
drag, startPoint x: 960, startPoint y: 259, endPoint x: 549, endPoint y: 280, distance: 412.2
click at [549, 280] on div at bounding box center [785, 270] width 505 height 99
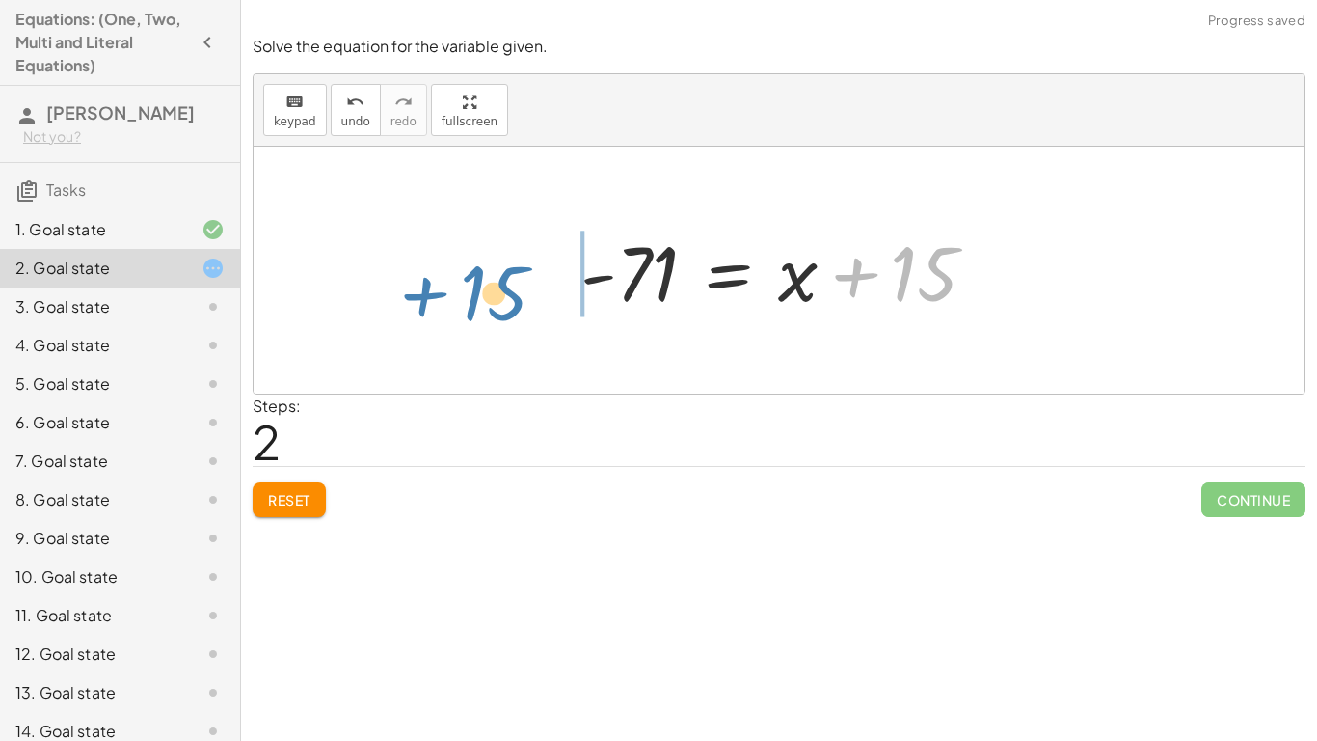
drag, startPoint x: 929, startPoint y: 278, endPoint x: 515, endPoint y: 294, distance: 414.0
click at [515, 294] on div "- 71 = + x + 15 0 = + x + 15 + 71 − 71 + 0 = + x + 15 + 15 71 = + x + 15 -" at bounding box center [779, 270] width 1051 height 247
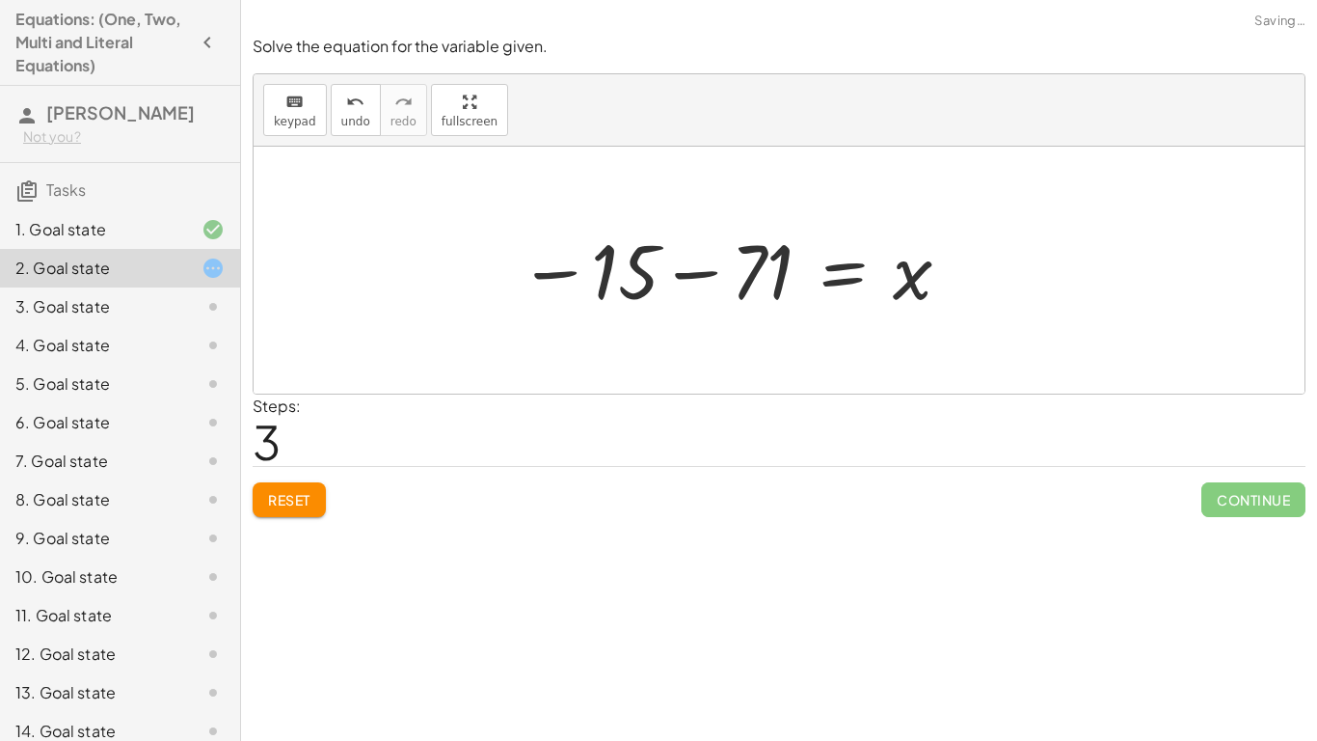
click at [603, 276] on div at bounding box center [736, 270] width 454 height 95
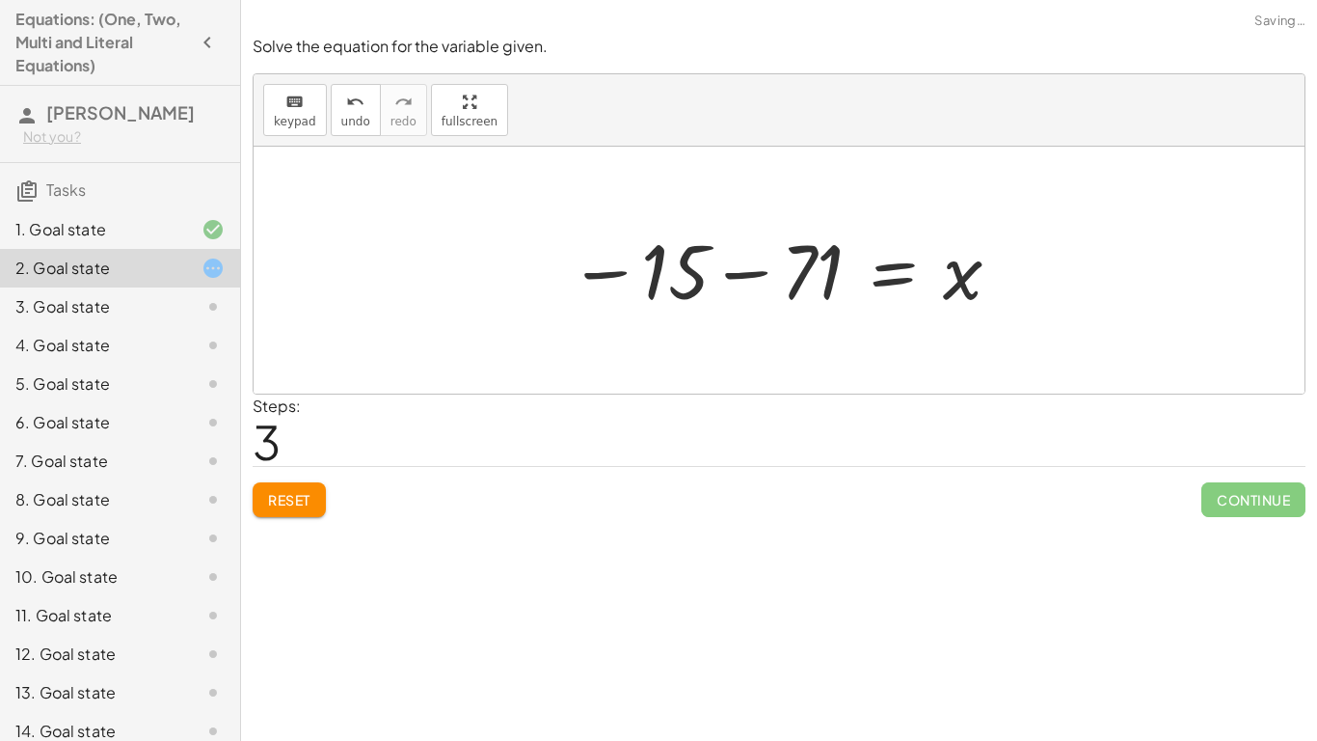
click at [677, 274] on div at bounding box center [786, 270] width 454 height 95
click at [701, 279] on div at bounding box center [786, 270] width 454 height 95
click at [706, 271] on div at bounding box center [786, 270] width 454 height 95
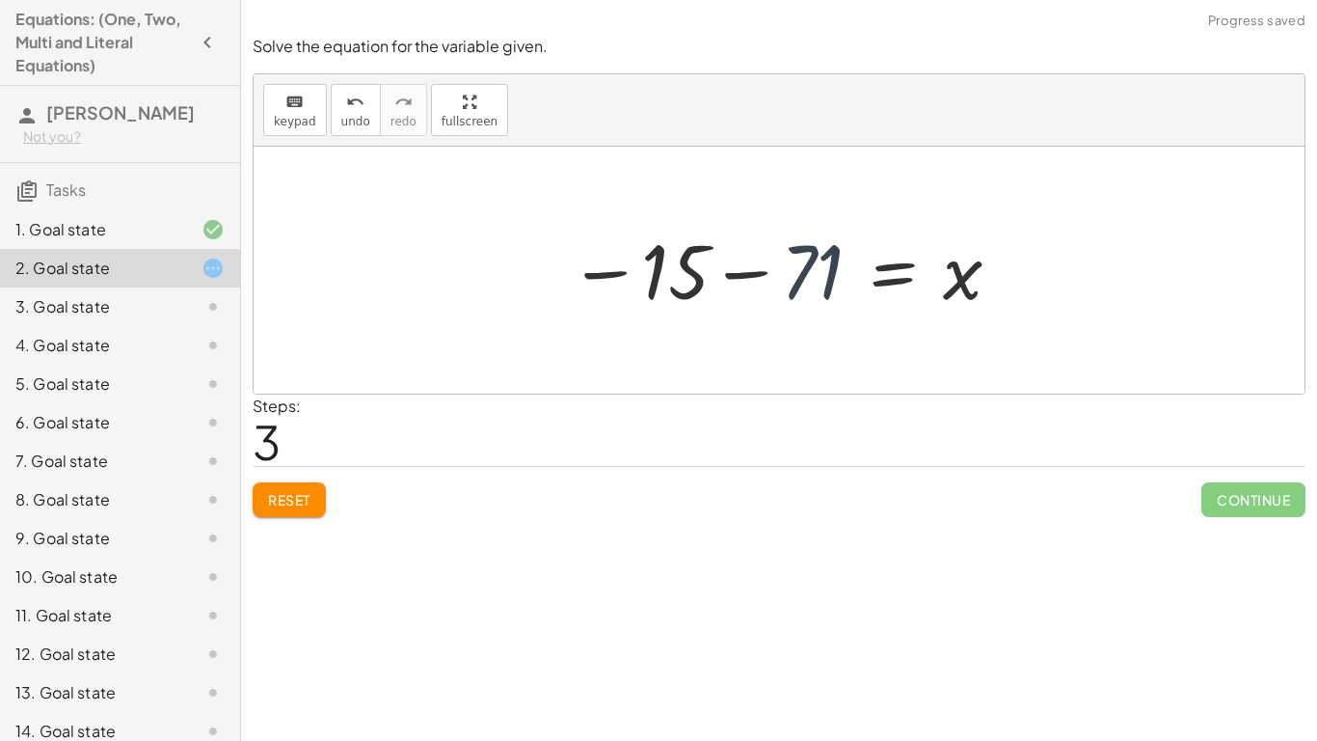
drag, startPoint x: 802, startPoint y: 292, endPoint x: 796, endPoint y: 310, distance: 18.3
click at [796, 310] on div at bounding box center [786, 270] width 454 height 95
click at [762, 281] on div at bounding box center [786, 270] width 454 height 95
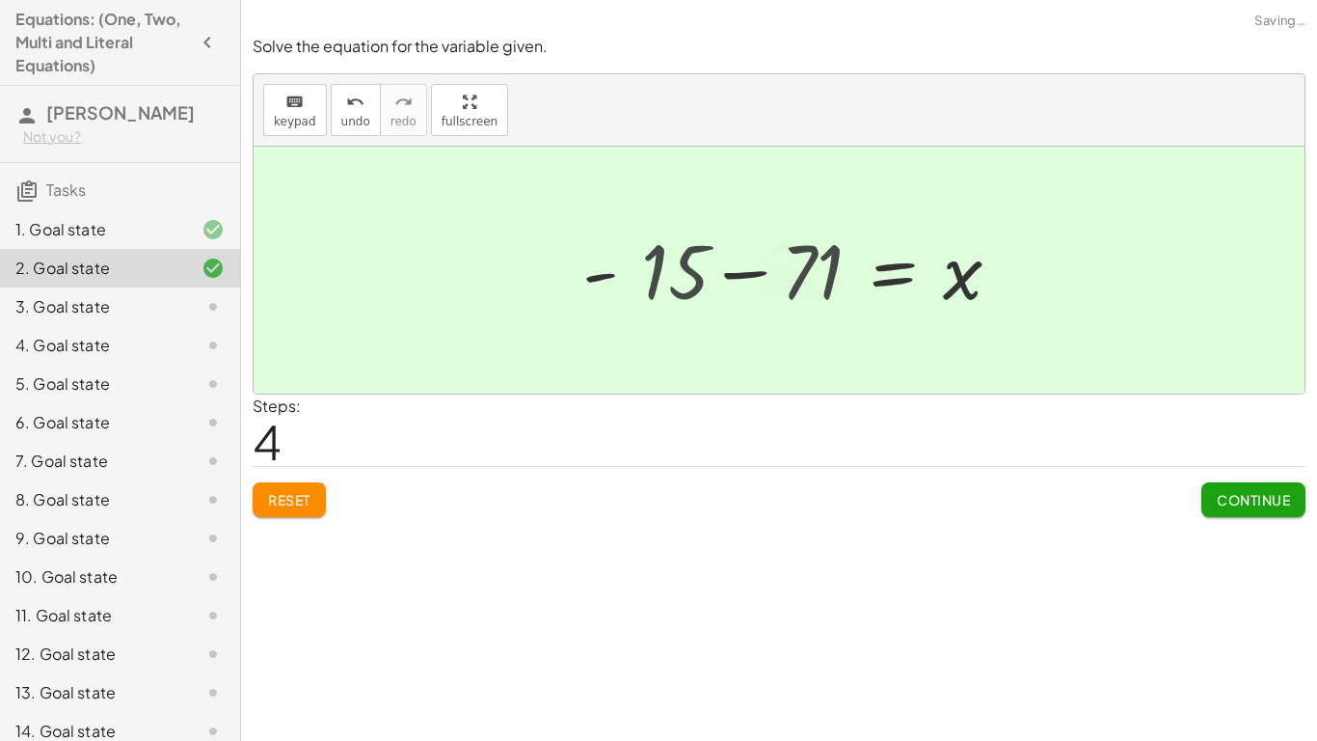
click at [762, 281] on div at bounding box center [867, 270] width 317 height 95
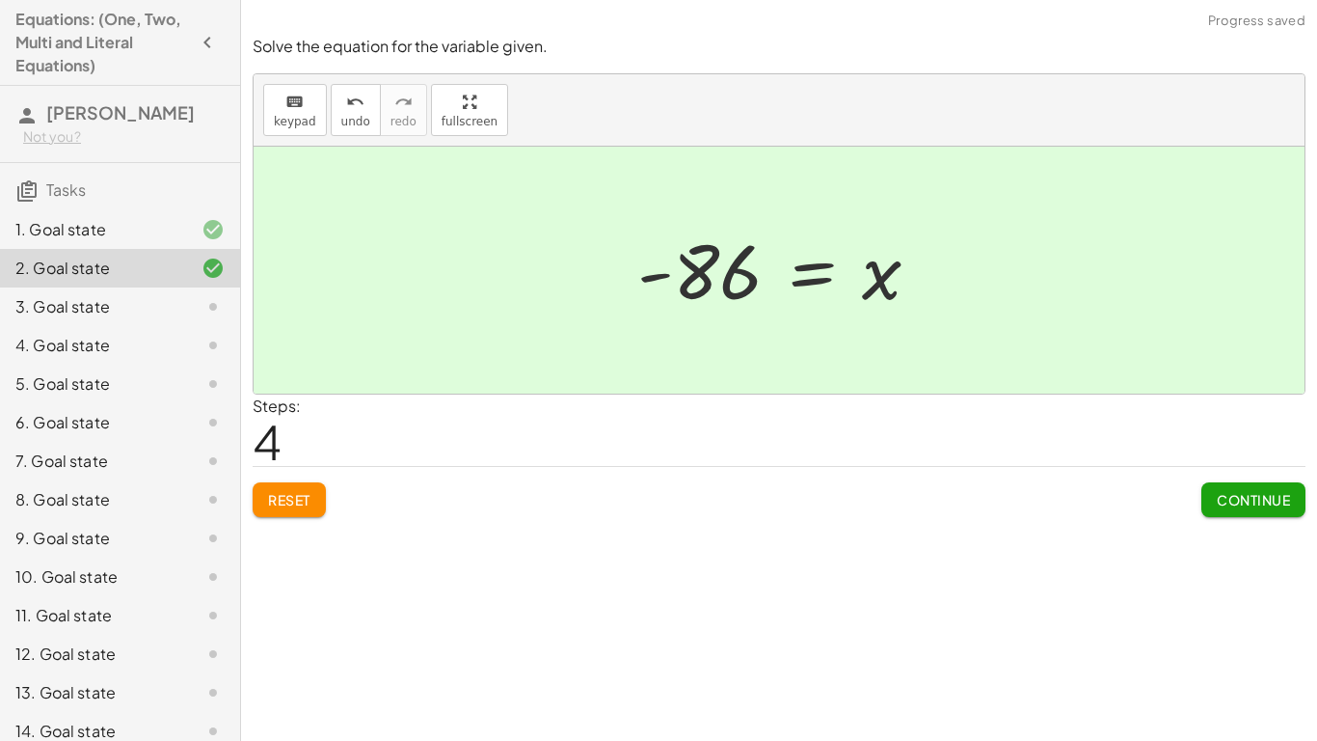
click at [1285, 512] on button "Continue" at bounding box center [1253, 499] width 104 height 35
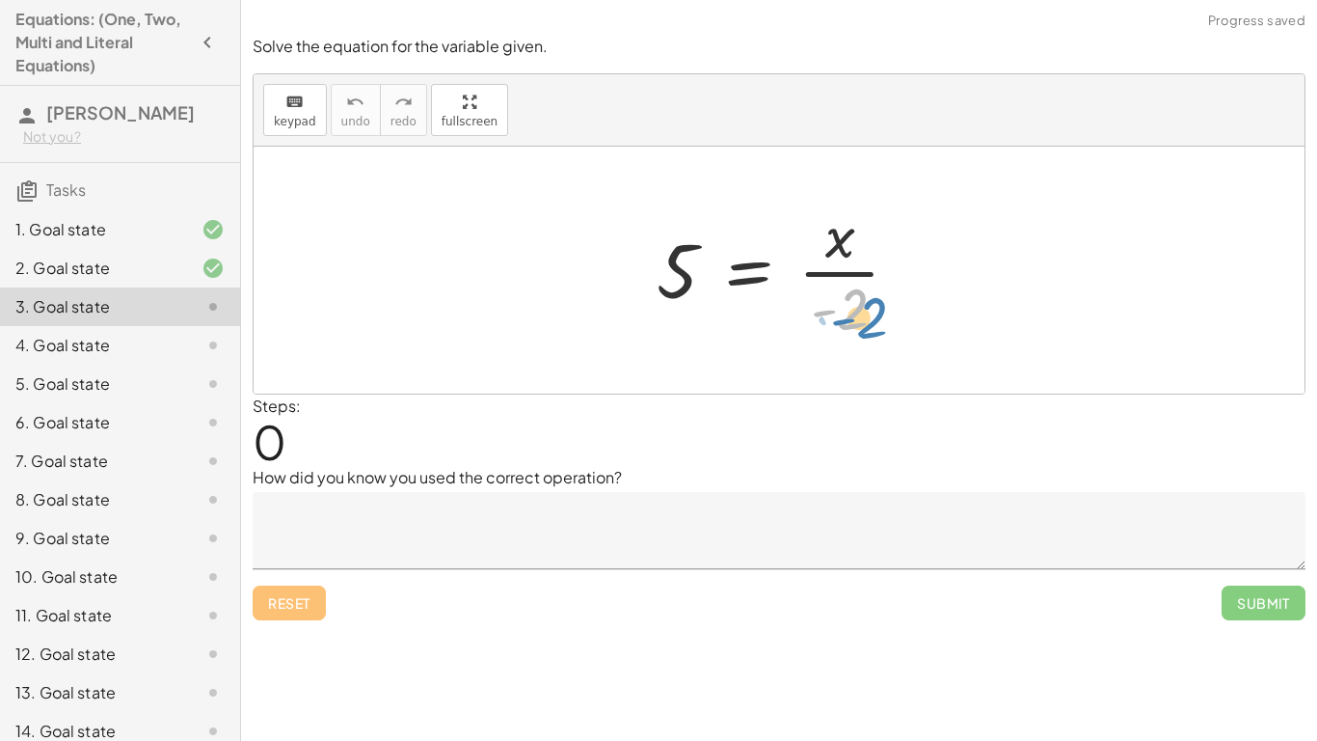
drag, startPoint x: 852, startPoint y: 306, endPoint x: 872, endPoint y: 313, distance: 20.8
click at [872, 313] on div at bounding box center [786, 270] width 278 height 148
drag, startPoint x: 863, startPoint y: 306, endPoint x: 657, endPoint y: 310, distance: 206.4
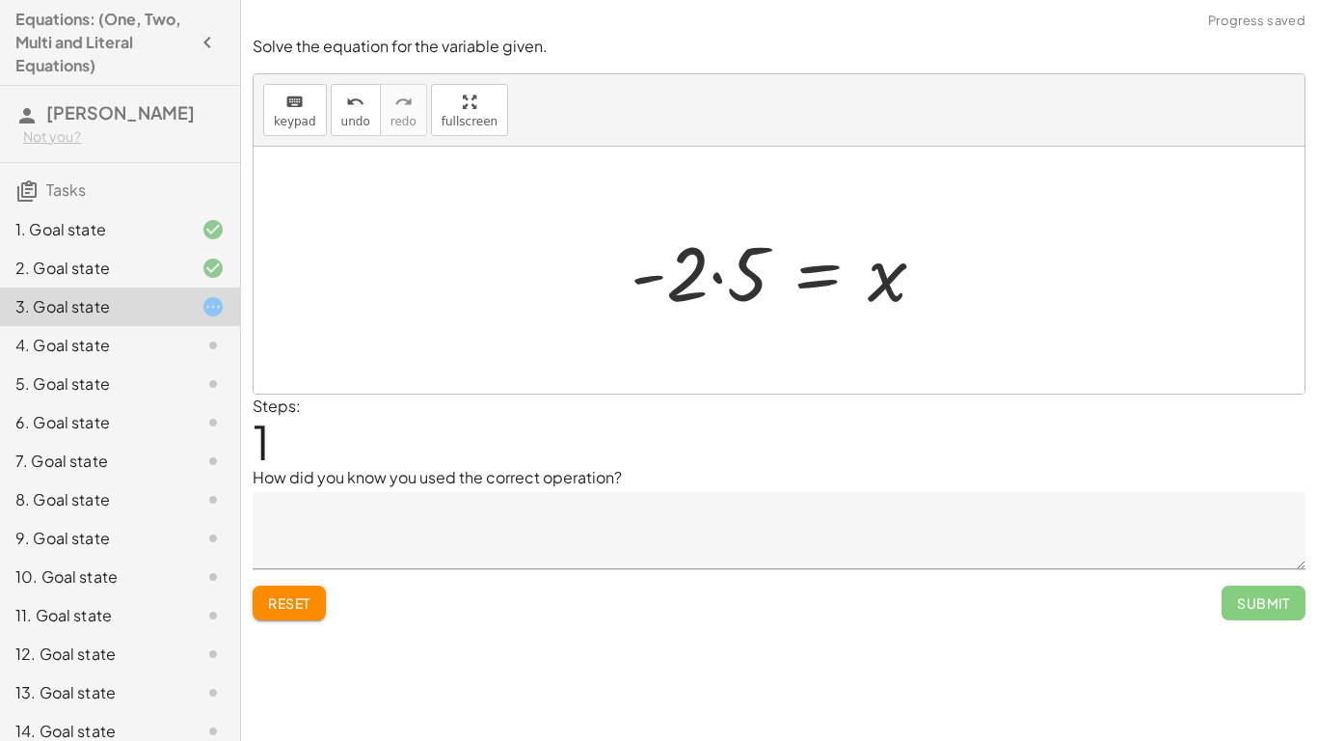
click at [714, 276] on div at bounding box center [786, 270] width 331 height 99
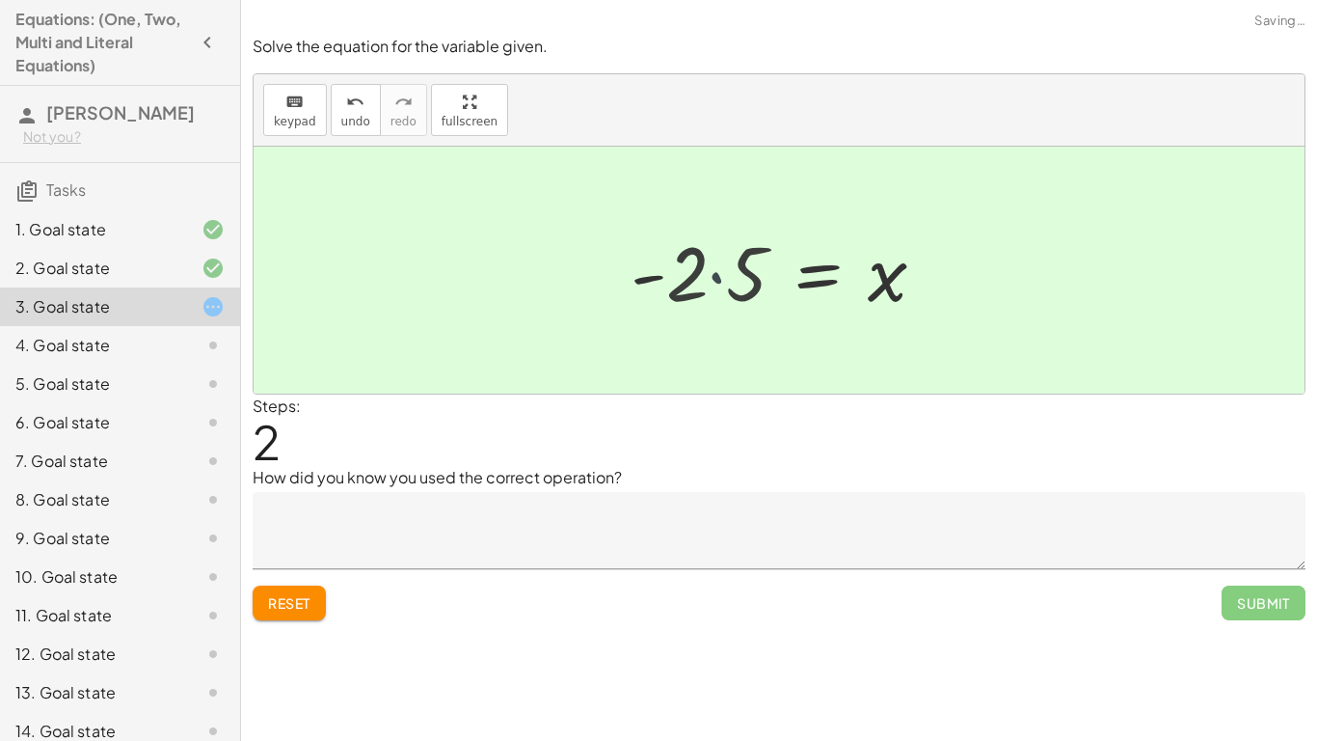
click at [714, 276] on div at bounding box center [804, 270] width 293 height 95
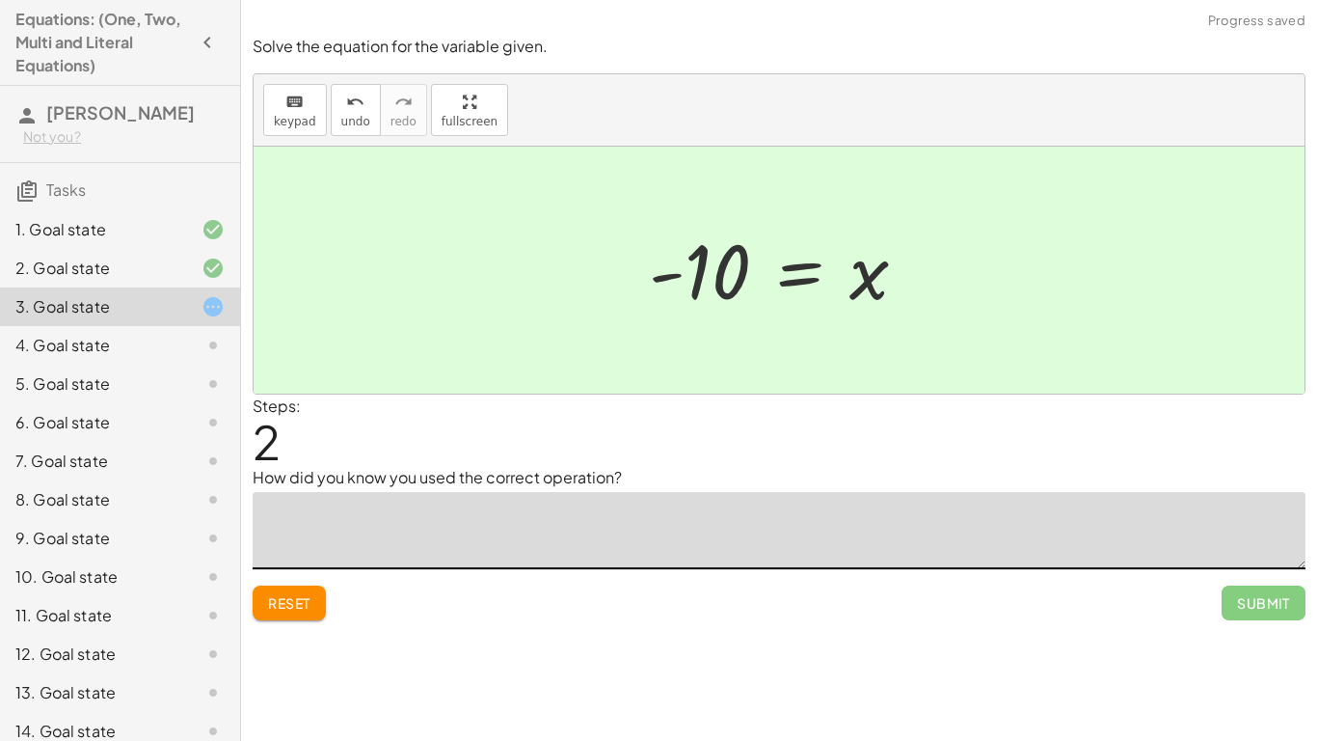
click at [796, 527] on textarea at bounding box center [779, 530] width 1053 height 77
click at [453, 522] on textarea "**********" at bounding box center [779, 530] width 1053 height 77
click at [446, 516] on textarea "**********" at bounding box center [779, 530] width 1053 height 77
click at [463, 522] on textarea "**********" at bounding box center [779, 530] width 1053 height 77
click at [525, 525] on textarea "**********" at bounding box center [779, 530] width 1053 height 77
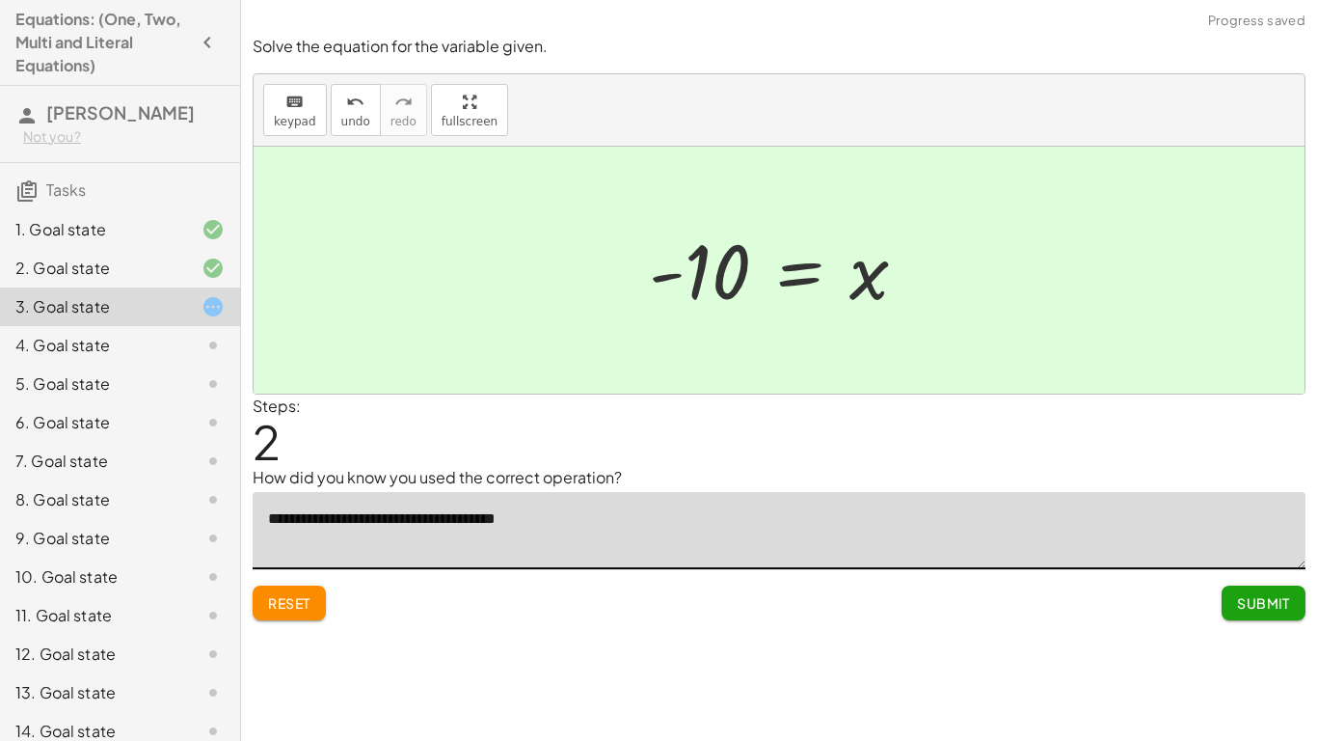
click at [539, 517] on textarea "**********" at bounding box center [779, 530] width 1053 height 77
click at [594, 519] on textarea "**********" at bounding box center [779, 530] width 1053 height 77
type textarea "**********"
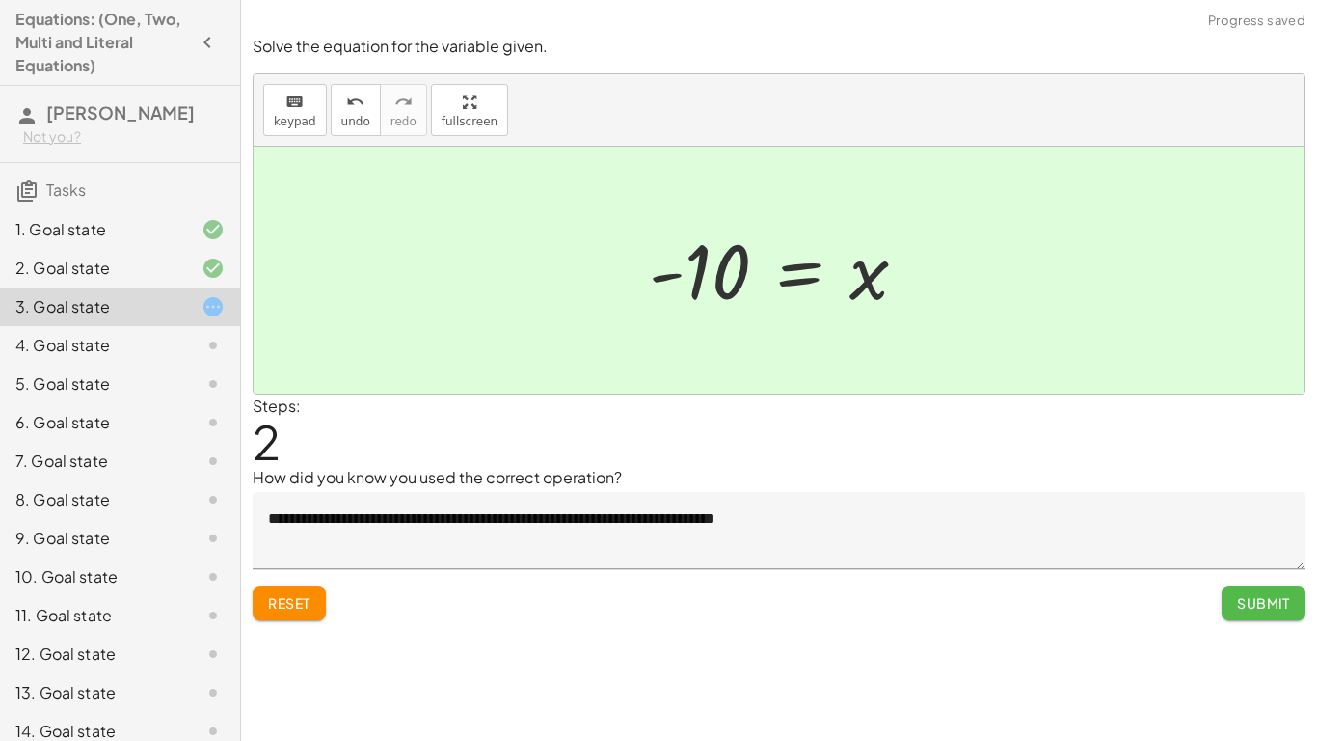
click at [1224, 577] on button "Submit" at bounding box center [1264, 602] width 84 height 35
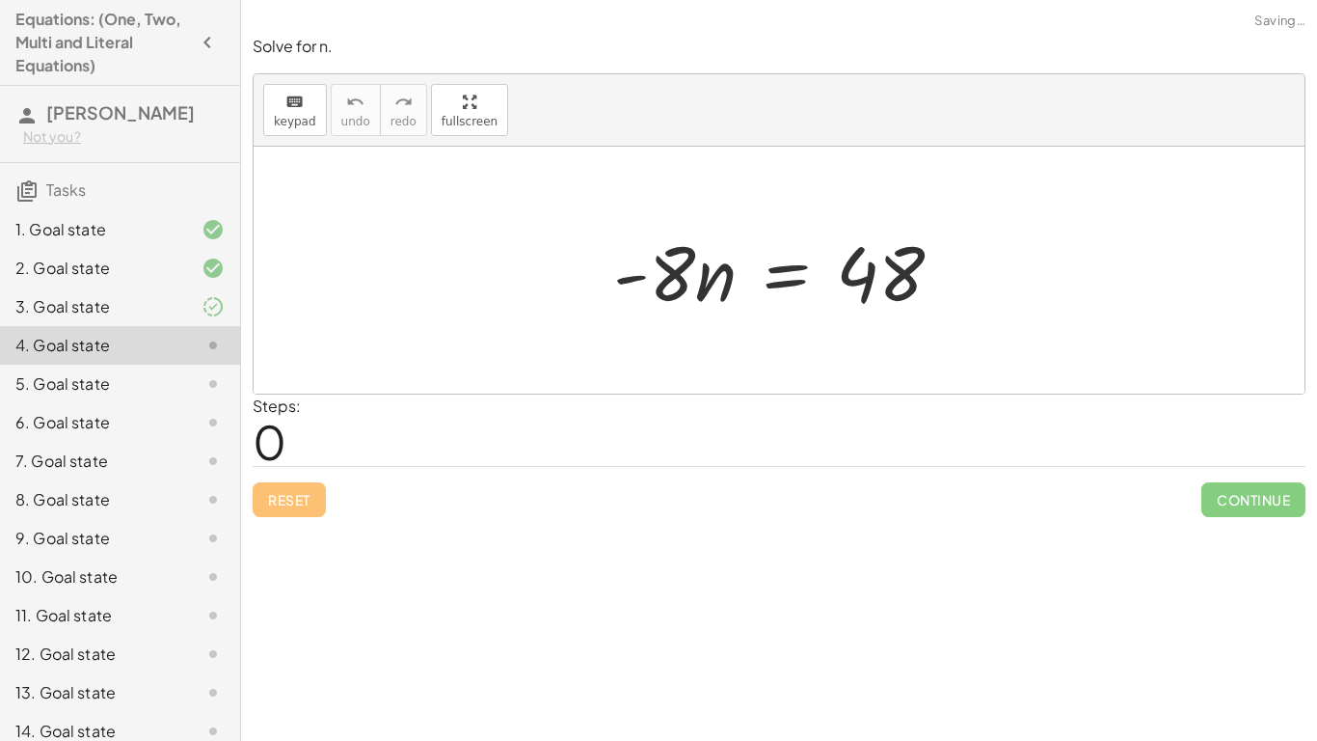
click at [50, 314] on div "3. Goal state" at bounding box center [92, 306] width 155 height 23
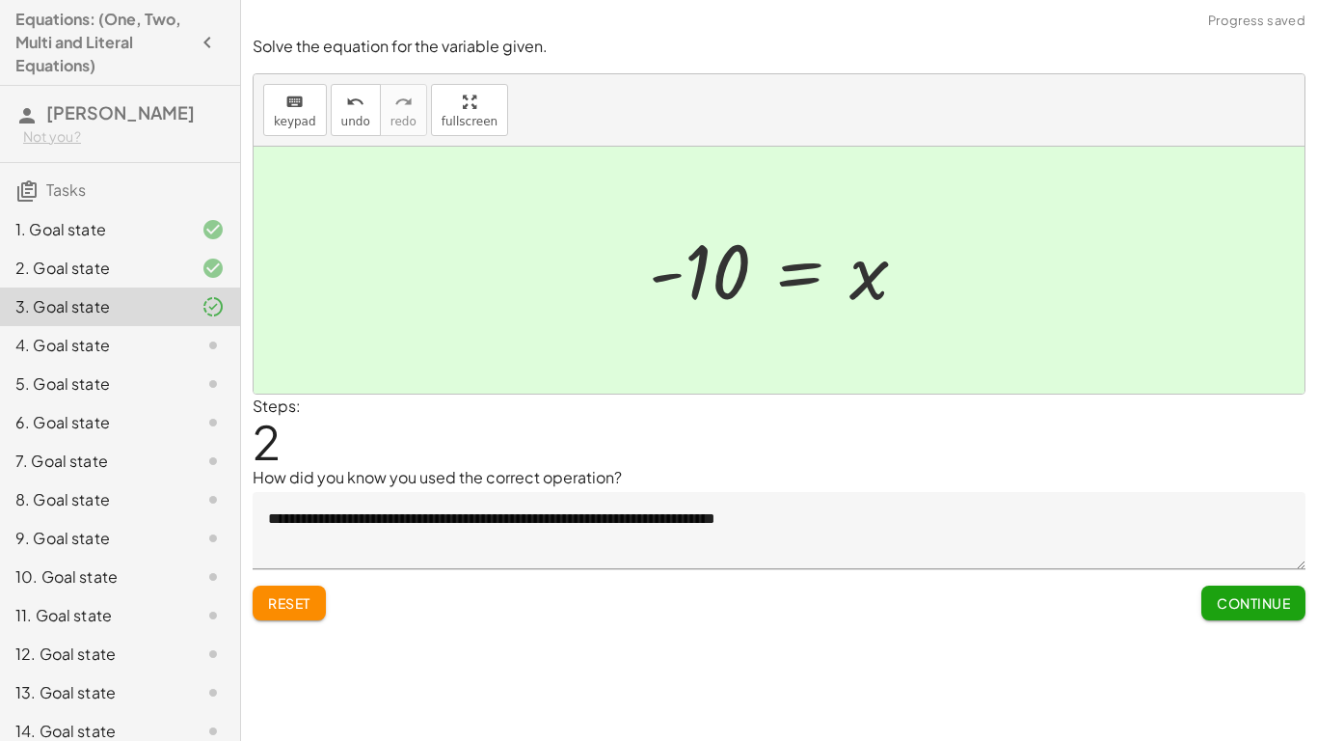
click at [1219, 577] on span "Continue" at bounding box center [1253, 602] width 73 height 17
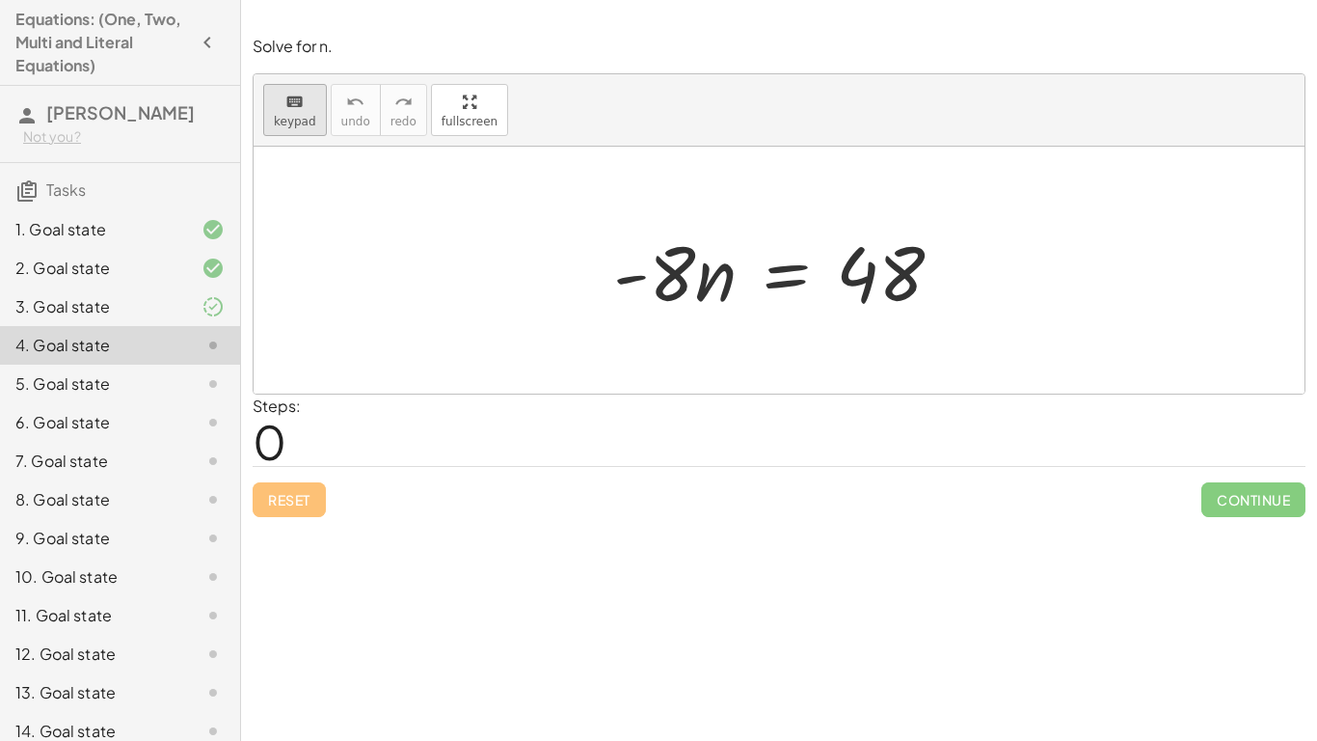
click at [305, 128] on button "keyboard keypad" at bounding box center [295, 110] width 64 height 52
click at [321, 91] on button "keyboard keypad" at bounding box center [295, 110] width 64 height 52
drag, startPoint x: 674, startPoint y: 261, endPoint x: 943, endPoint y: 289, distance: 270.5
click at [943, 289] on div at bounding box center [786, 270] width 365 height 99
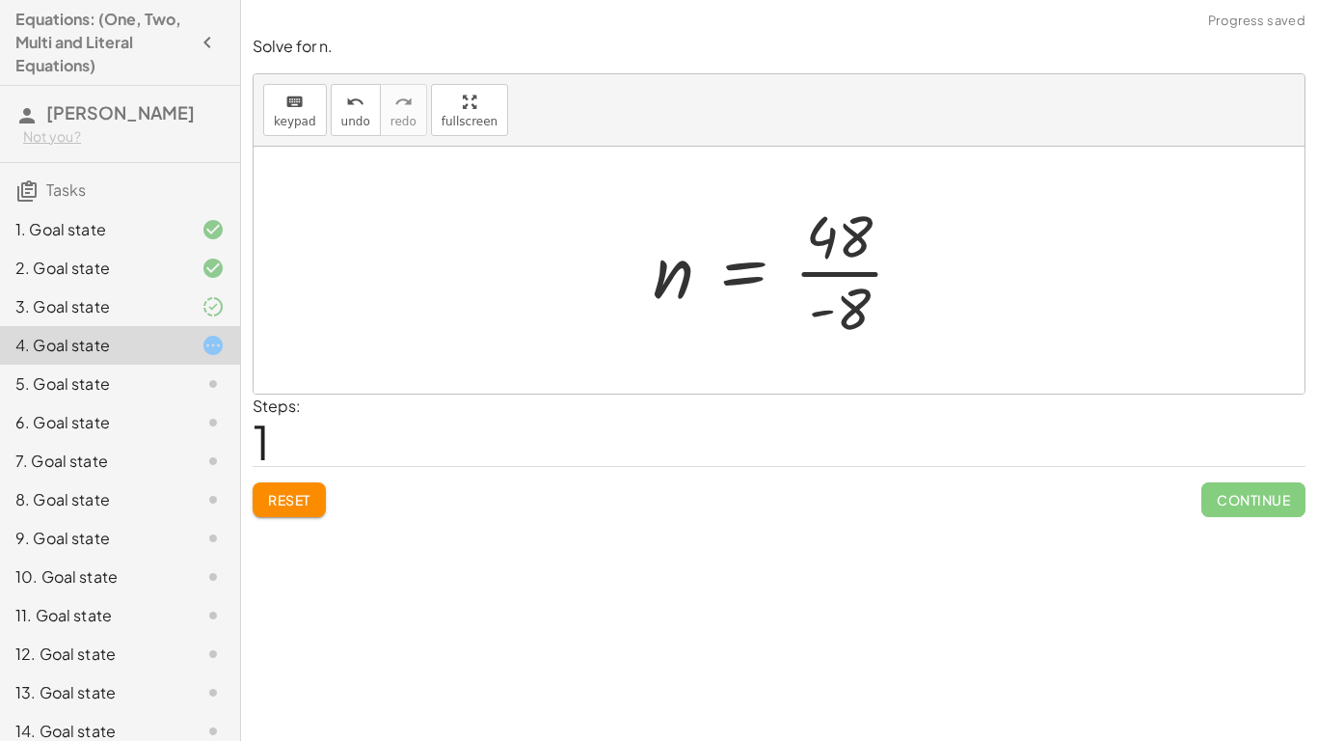
click at [850, 266] on div at bounding box center [786, 270] width 286 height 148
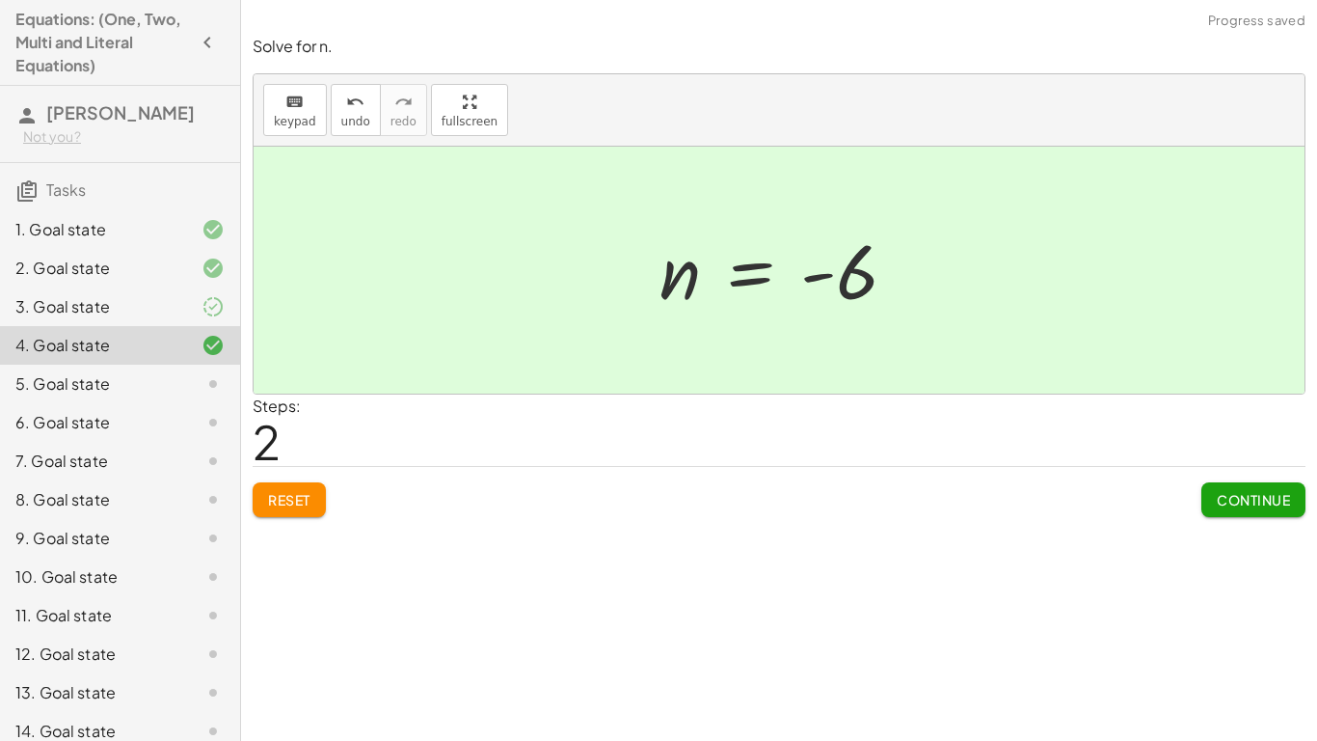
click at [1272, 505] on span "Continue" at bounding box center [1253, 499] width 73 height 17
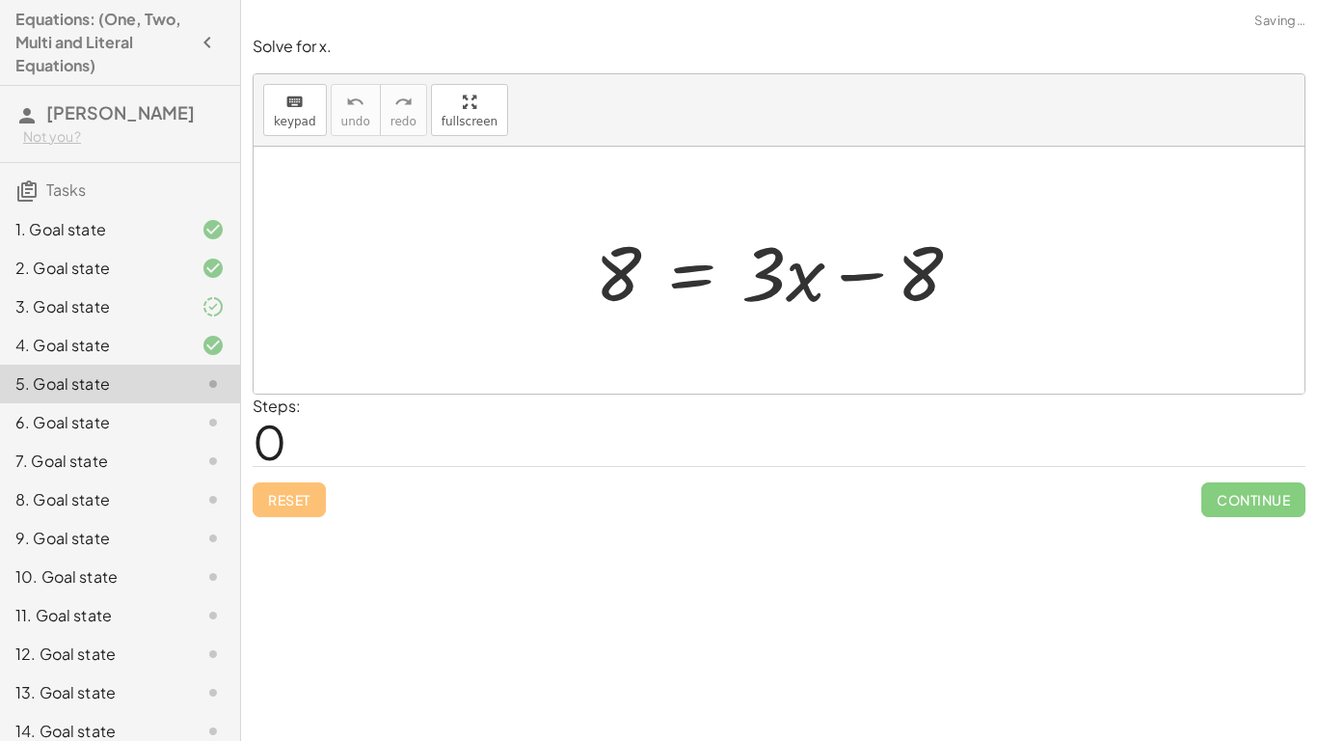
click at [760, 321] on div "8 = + · 3 · x − 8" at bounding box center [779, 270] width 426 height 109
drag, startPoint x: 944, startPoint y: 257, endPoint x: 663, endPoint y: 282, distance: 281.6
click at [663, 282] on div at bounding box center [786, 270] width 402 height 99
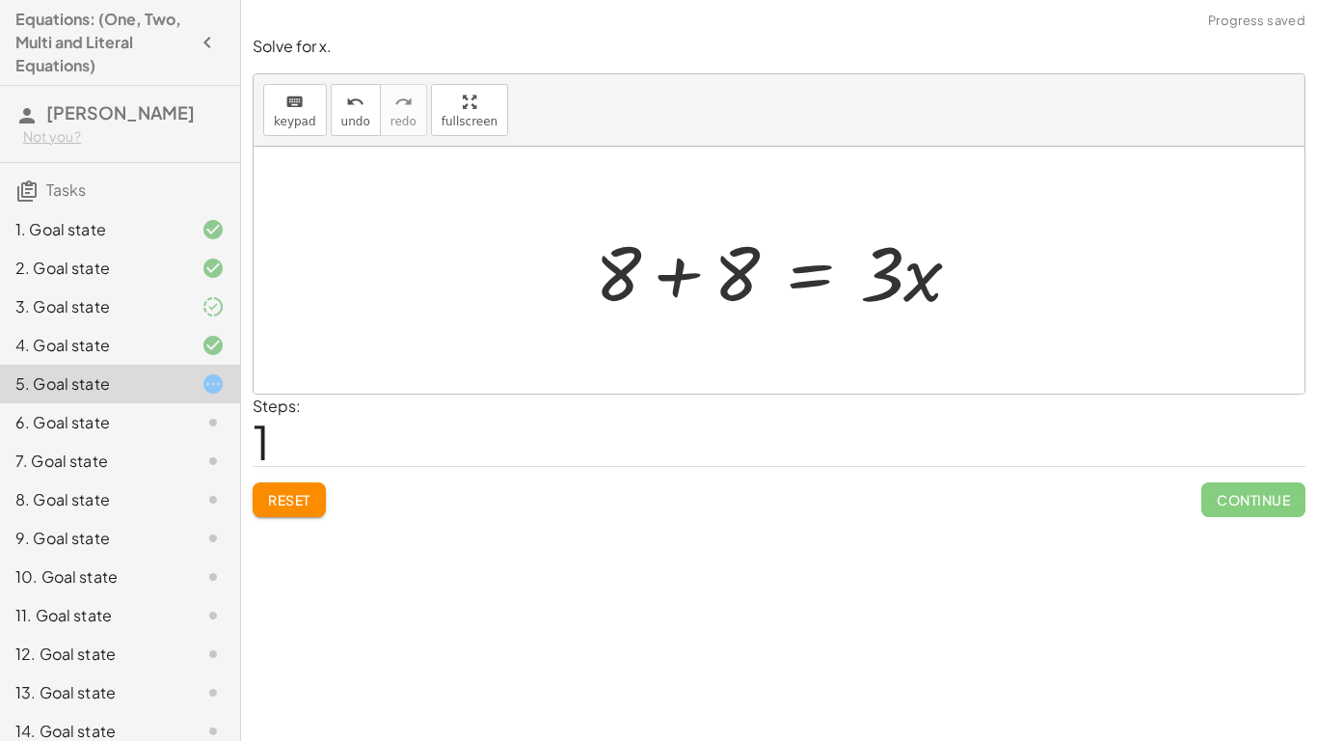
click at [596, 278] on div at bounding box center [786, 270] width 402 height 99
click at [635, 287] on div at bounding box center [786, 270] width 402 height 99
click at [675, 283] on div at bounding box center [786, 270] width 402 height 99
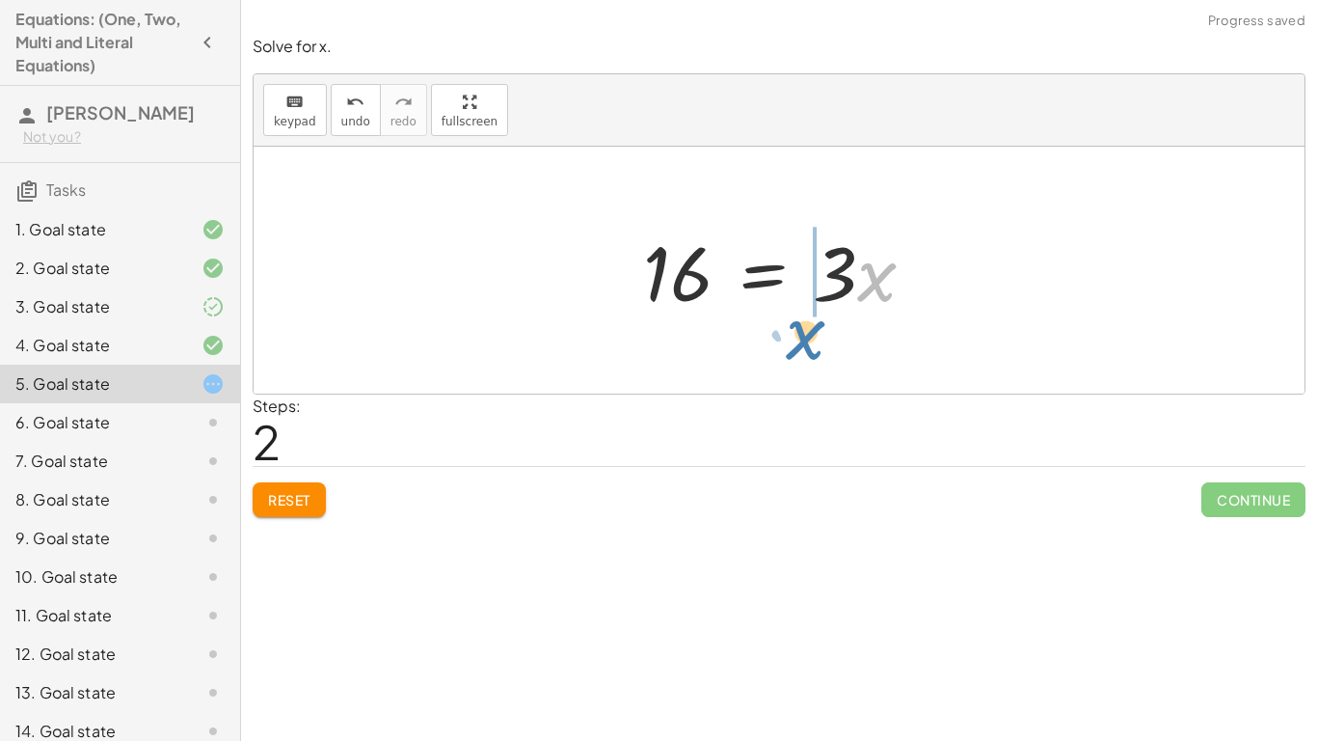
drag, startPoint x: 880, startPoint y: 281, endPoint x: 872, endPoint y: 318, distance: 38.6
click at [872, 318] on div at bounding box center [787, 270] width 307 height 99
drag, startPoint x: 839, startPoint y: 271, endPoint x: 687, endPoint y: 333, distance: 164.4
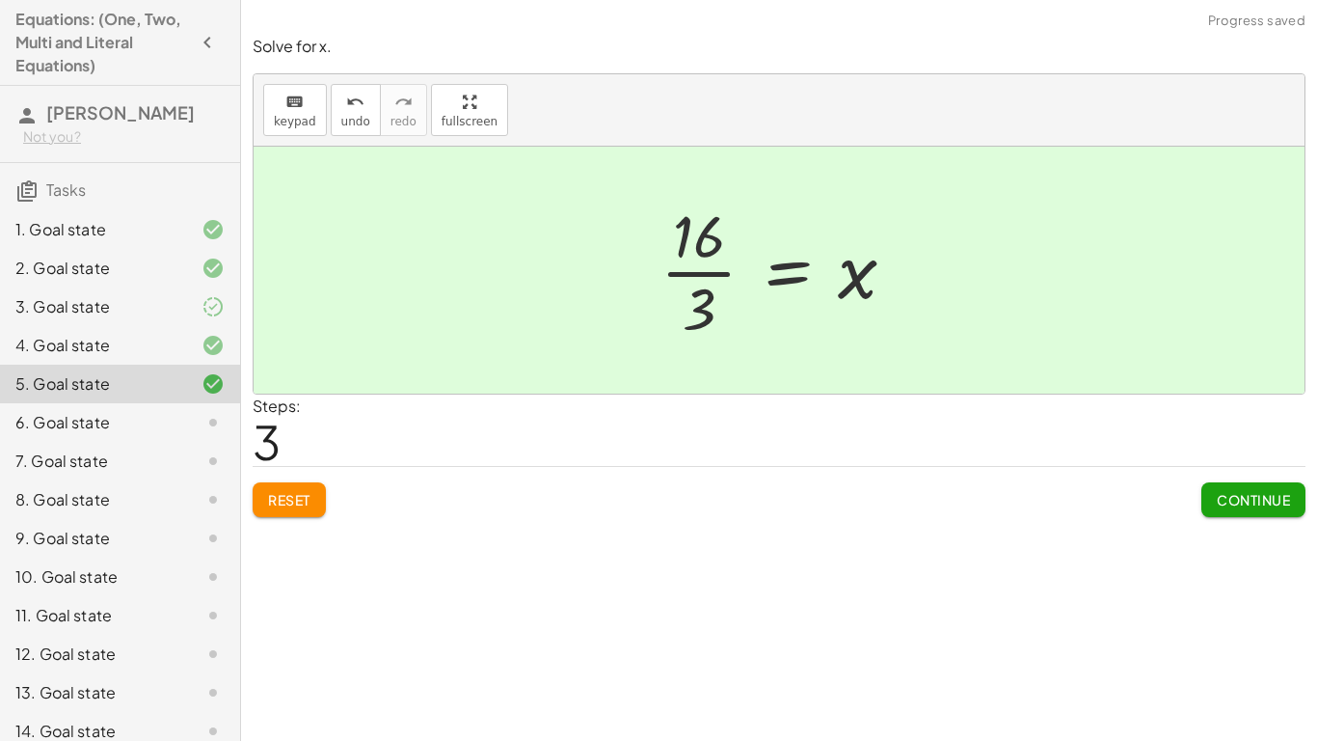
click at [690, 253] on div at bounding box center [786, 270] width 270 height 148
click at [700, 268] on div at bounding box center [786, 270] width 270 height 148
click at [1228, 498] on span "Continue" at bounding box center [1253, 499] width 73 height 17
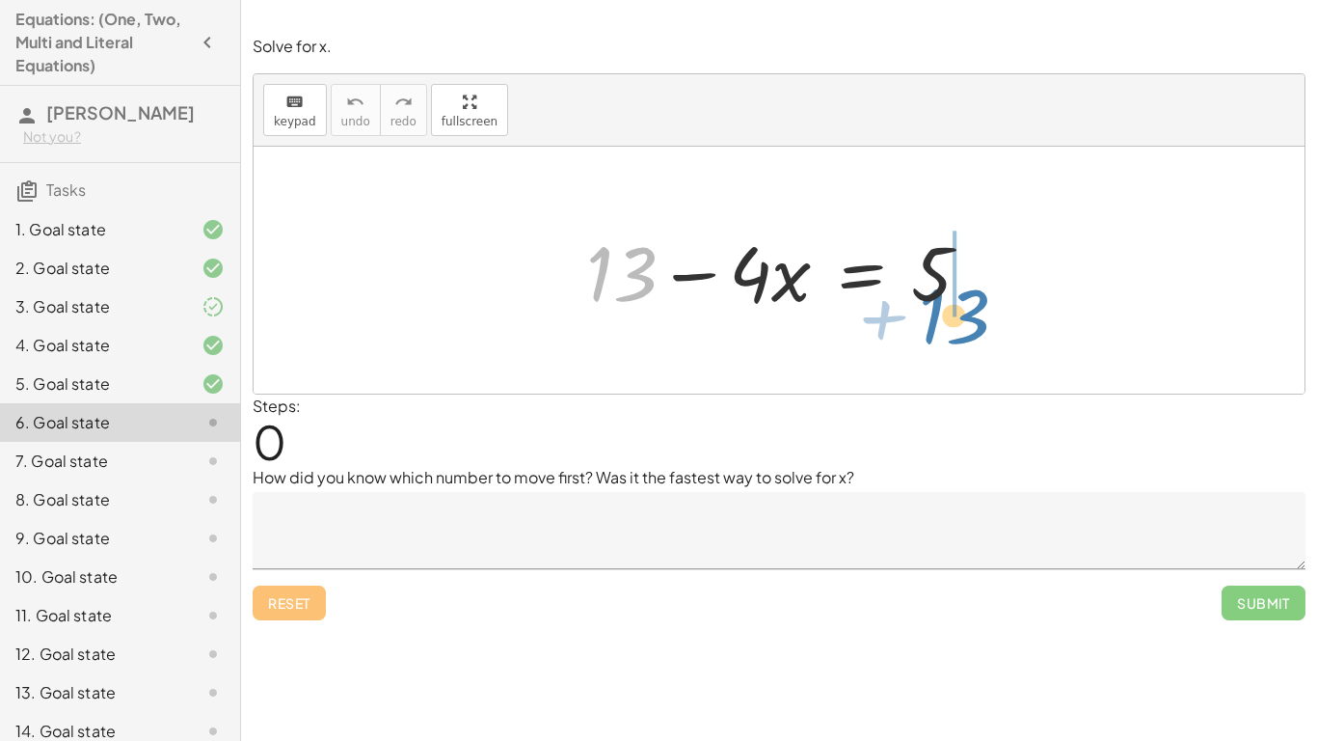
drag, startPoint x: 624, startPoint y: 266, endPoint x: 957, endPoint y: 306, distance: 335.0
click at [957, 306] on div at bounding box center [786, 270] width 419 height 99
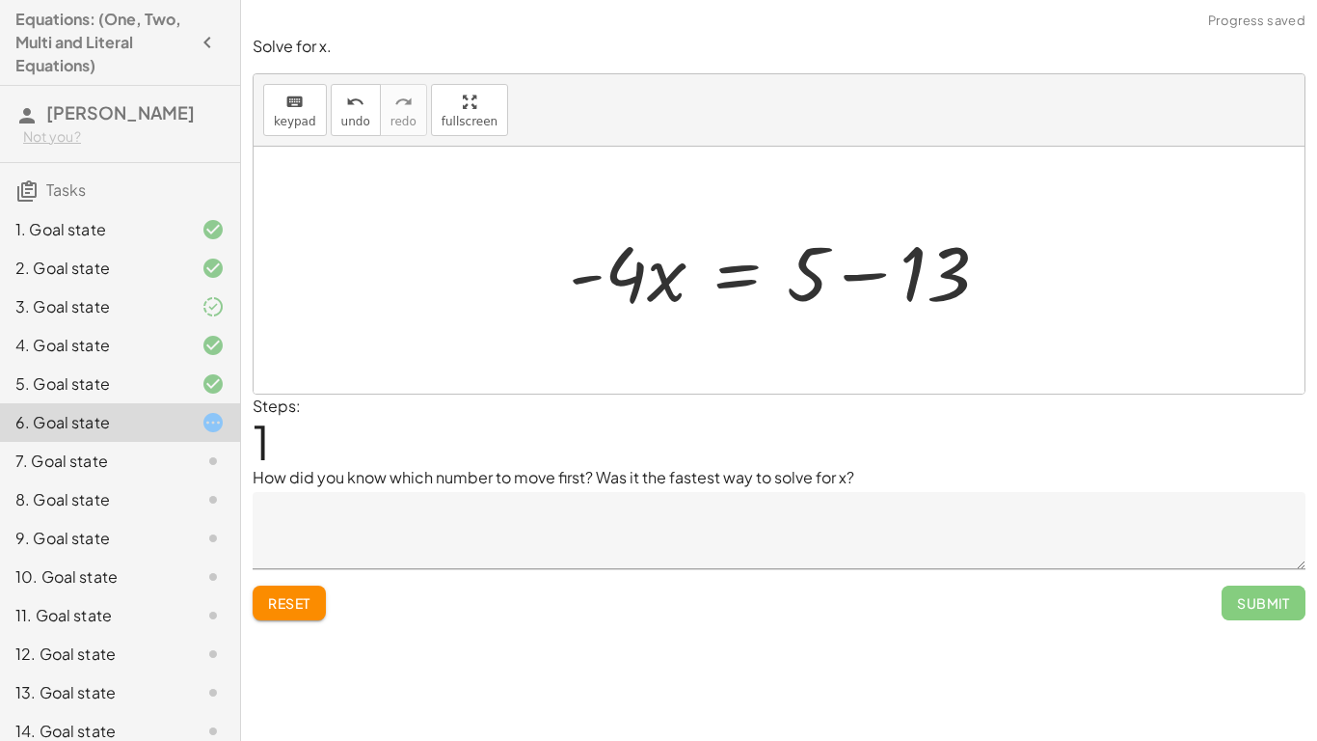
click at [874, 286] on div at bounding box center [786, 270] width 455 height 99
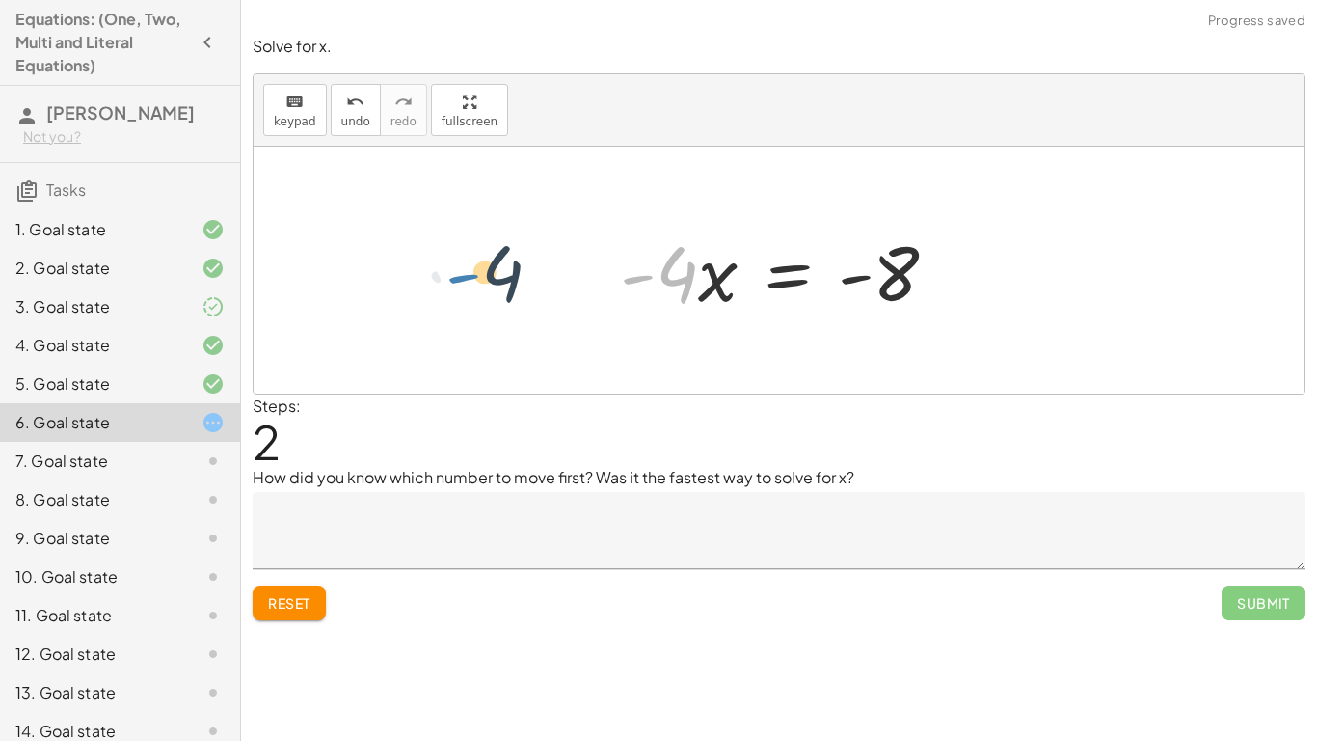
drag, startPoint x: 654, startPoint y: 266, endPoint x: 587, endPoint y: 270, distance: 66.6
drag, startPoint x: 593, startPoint y: 272, endPoint x: 677, endPoint y: 323, distance: 98.2
click at [677, 323] on div "+ 13 − · 4 · x = 5 · - 4 · x = + 5 − 13 · 4 · x = - - 8" at bounding box center [779, 270] width 377 height 109
drag, startPoint x: 672, startPoint y: 285, endPoint x: 963, endPoint y: 358, distance: 300.1
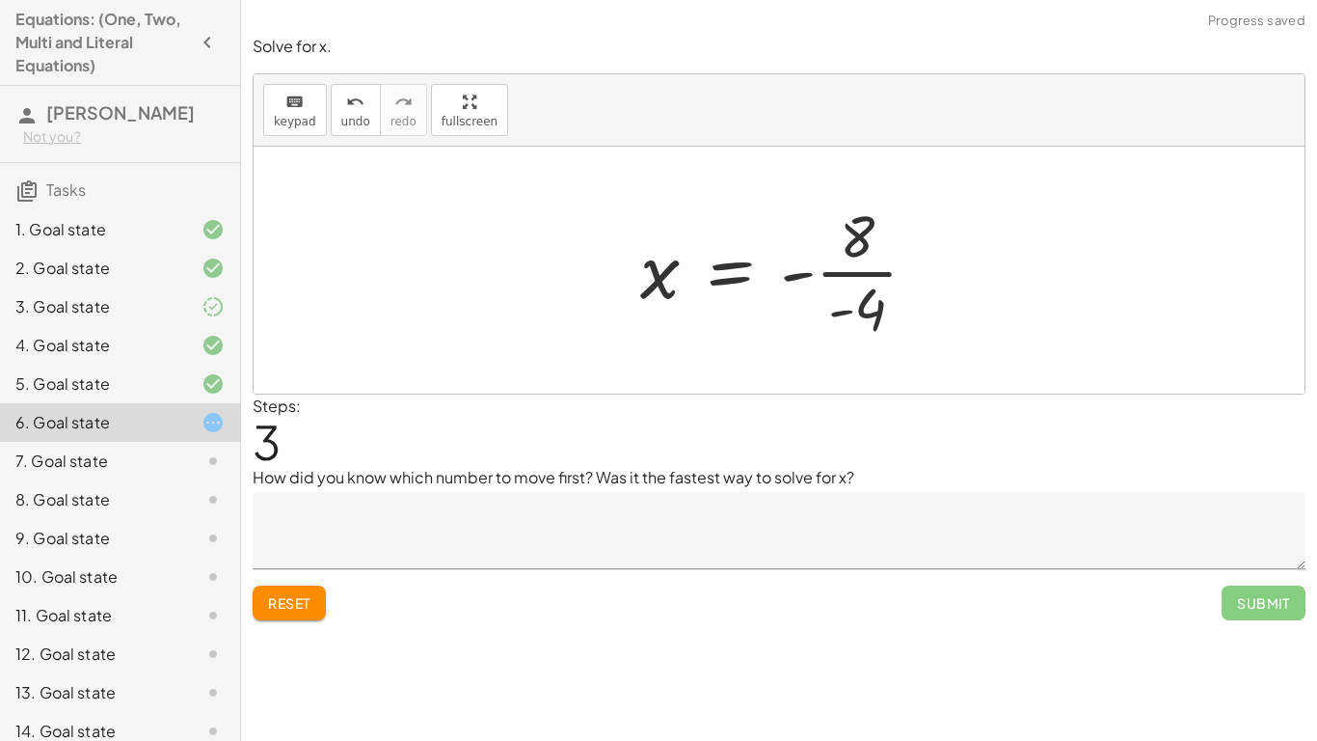
click at [871, 283] on div at bounding box center [786, 270] width 311 height 148
click at [824, 290] on div at bounding box center [787, 270] width 306 height 95
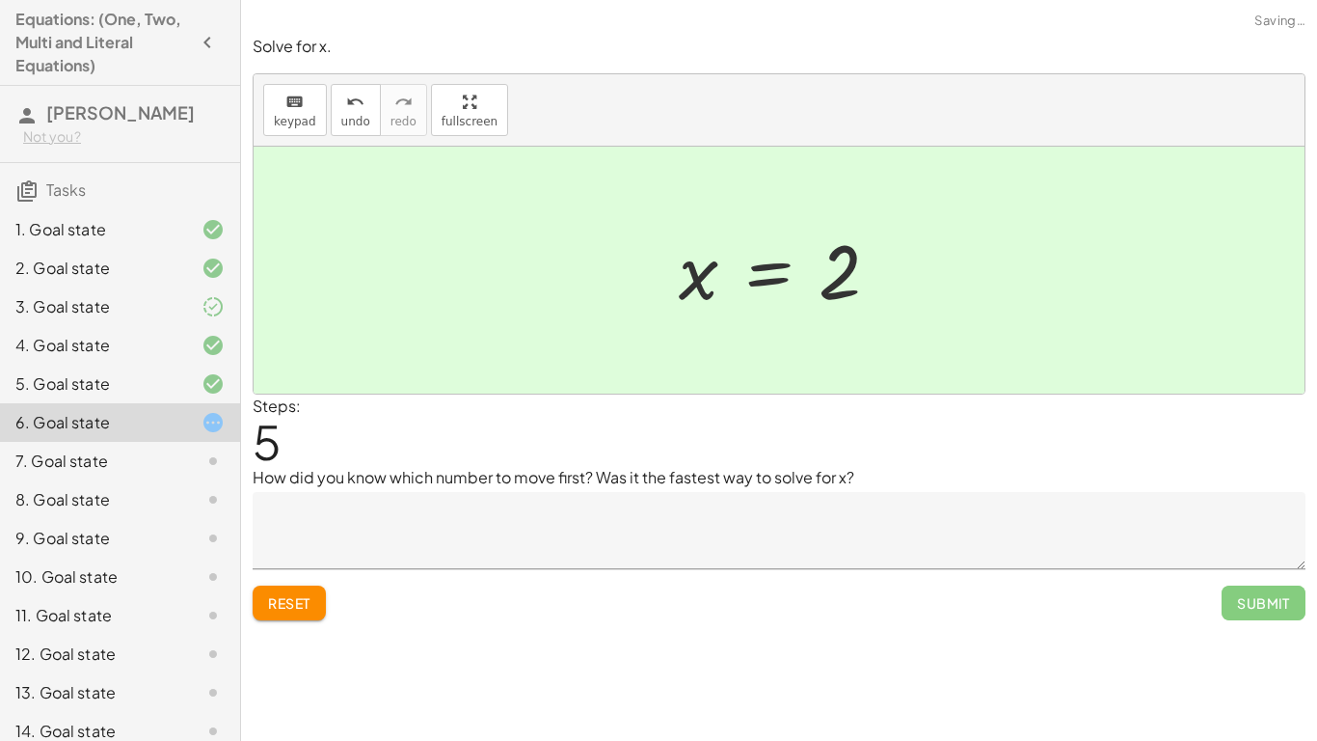
click at [541, 537] on textarea at bounding box center [779, 530] width 1053 height 77
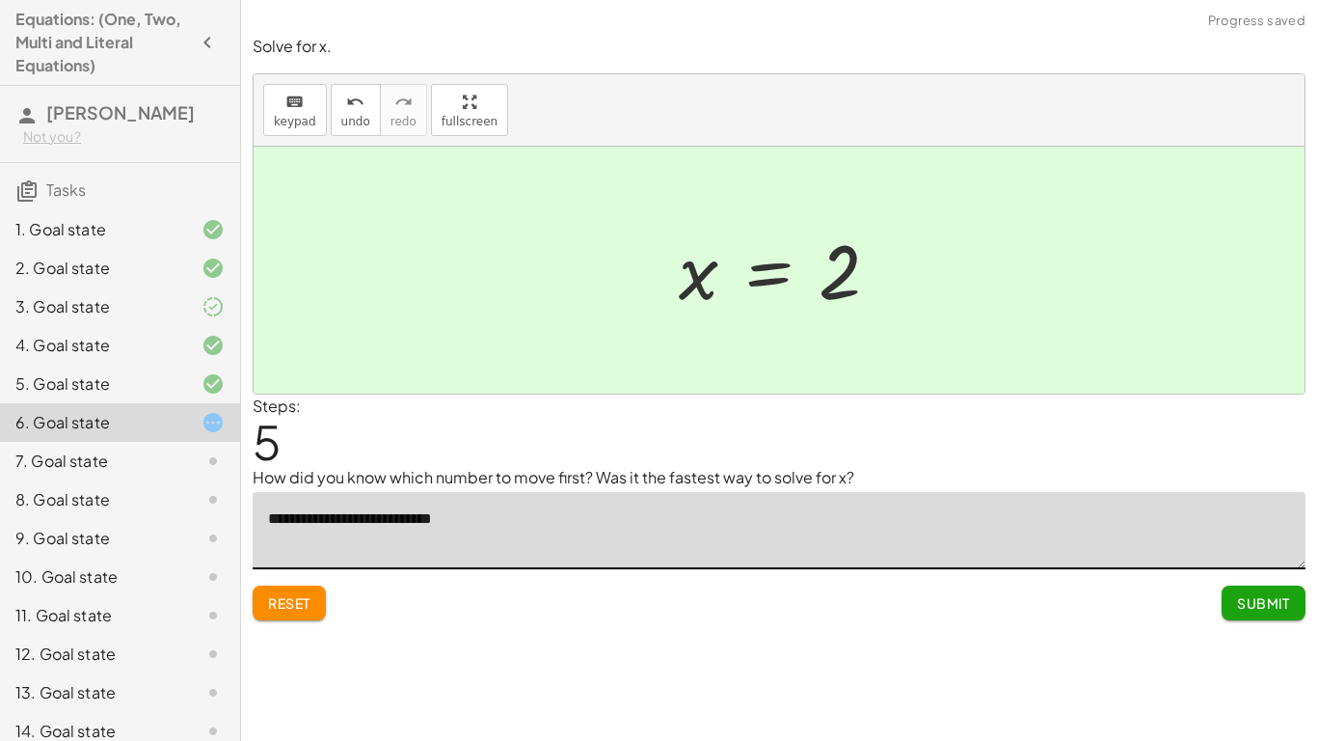
click at [319, 524] on textarea "**********" at bounding box center [779, 530] width 1053 height 77
click at [318, 523] on textarea "**********" at bounding box center [779, 530] width 1053 height 77
click at [310, 519] on textarea "**********" at bounding box center [779, 530] width 1053 height 77
click at [325, 521] on textarea "**********" at bounding box center [779, 530] width 1053 height 77
click at [545, 529] on textarea "**********" at bounding box center [779, 530] width 1053 height 77
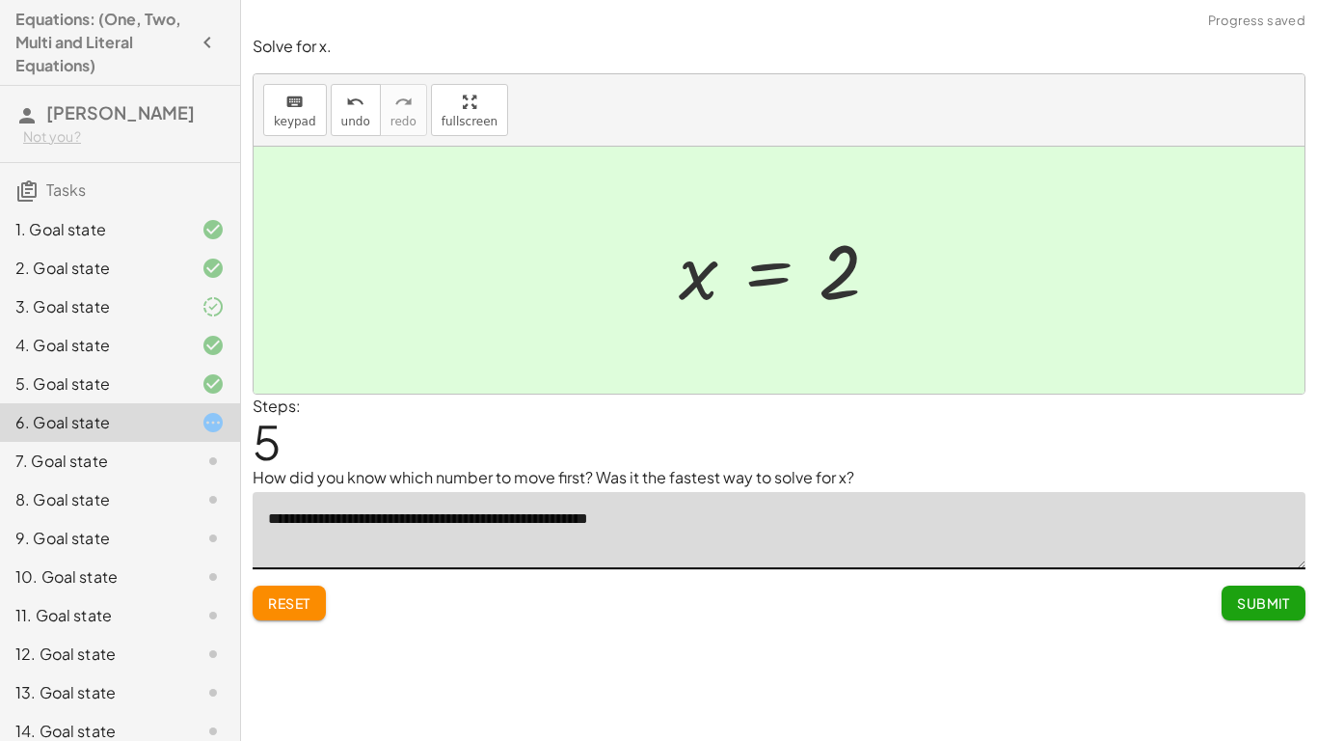
click at [556, 517] on textarea "**********" at bounding box center [779, 530] width 1053 height 77
click at [568, 520] on textarea "**********" at bounding box center [779, 530] width 1053 height 77
click at [673, 523] on textarea "**********" at bounding box center [779, 530] width 1053 height 77
click at [780, 521] on textarea "**********" at bounding box center [779, 530] width 1053 height 77
click at [841, 522] on textarea "**********" at bounding box center [779, 530] width 1053 height 77
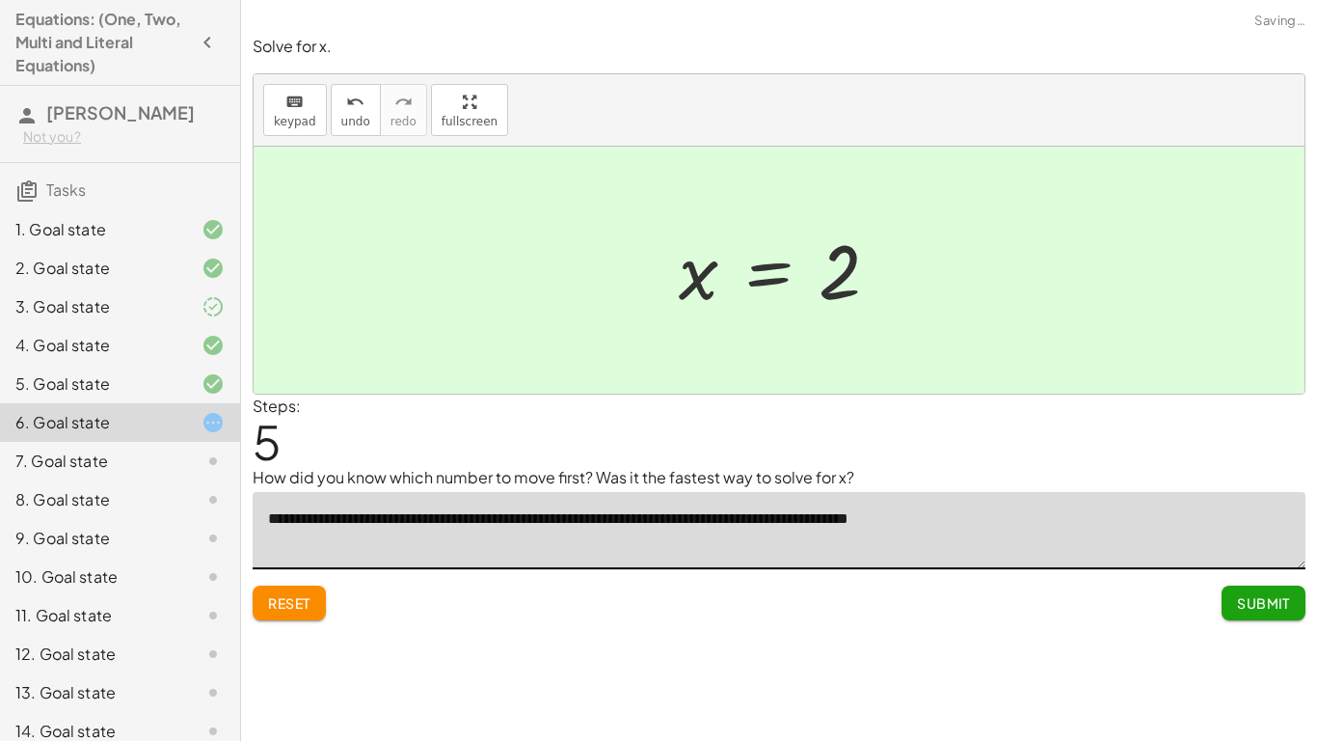
click at [1008, 534] on textarea "**********" at bounding box center [779, 530] width 1053 height 77
click at [931, 517] on textarea "**********" at bounding box center [779, 530] width 1053 height 77
click at [1011, 539] on textarea "**********" at bounding box center [779, 530] width 1053 height 77
click at [1086, 513] on textarea "**********" at bounding box center [779, 530] width 1053 height 77
click at [988, 530] on textarea "**********" at bounding box center [779, 530] width 1053 height 77
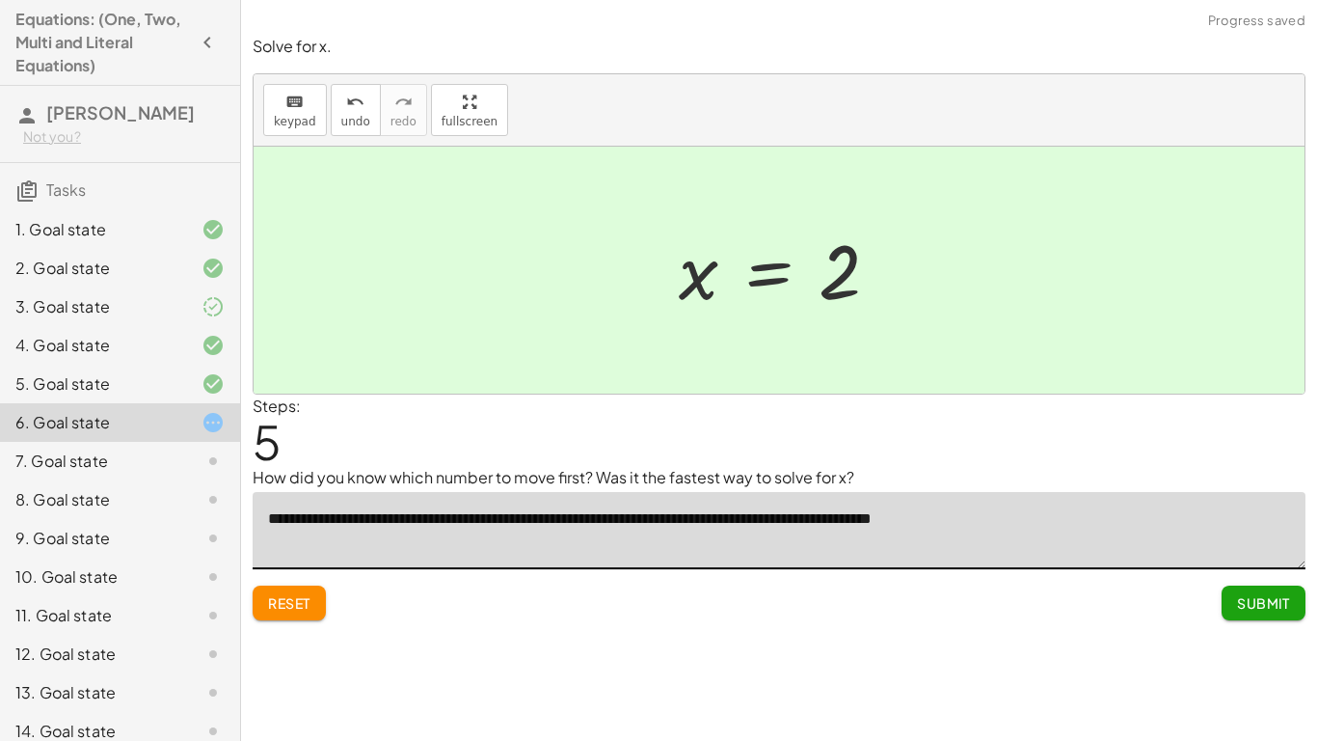
click at [1017, 524] on textarea "**********" at bounding box center [779, 530] width 1053 height 77
click at [1001, 525] on textarea "**********" at bounding box center [779, 530] width 1053 height 77
click at [990, 518] on textarea "**********" at bounding box center [779, 530] width 1053 height 77
click at [1049, 519] on textarea "**********" at bounding box center [779, 530] width 1053 height 77
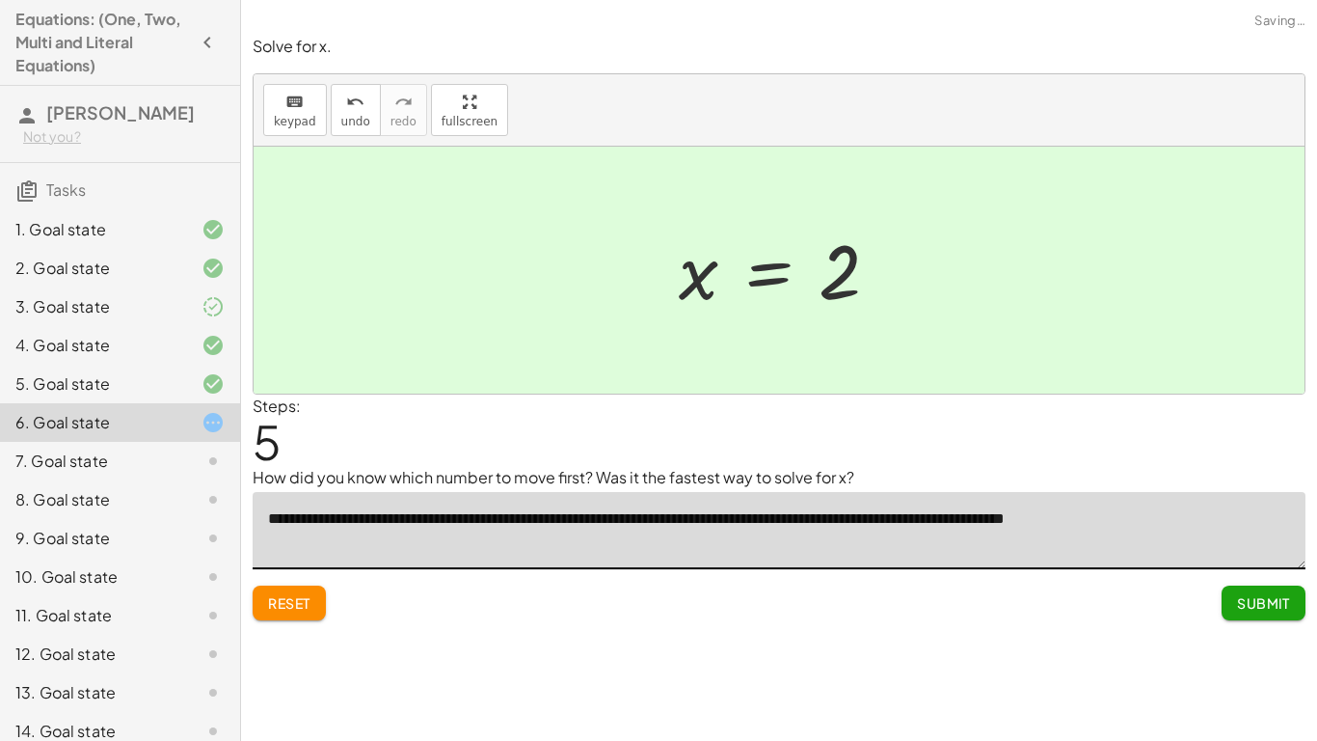
click at [1146, 524] on textarea "**********" at bounding box center [779, 530] width 1053 height 77
click at [1144, 523] on textarea "**********" at bounding box center [779, 530] width 1053 height 77
type textarea "**********"
click at [1263, 577] on span "Submit" at bounding box center [1263, 602] width 53 height 17
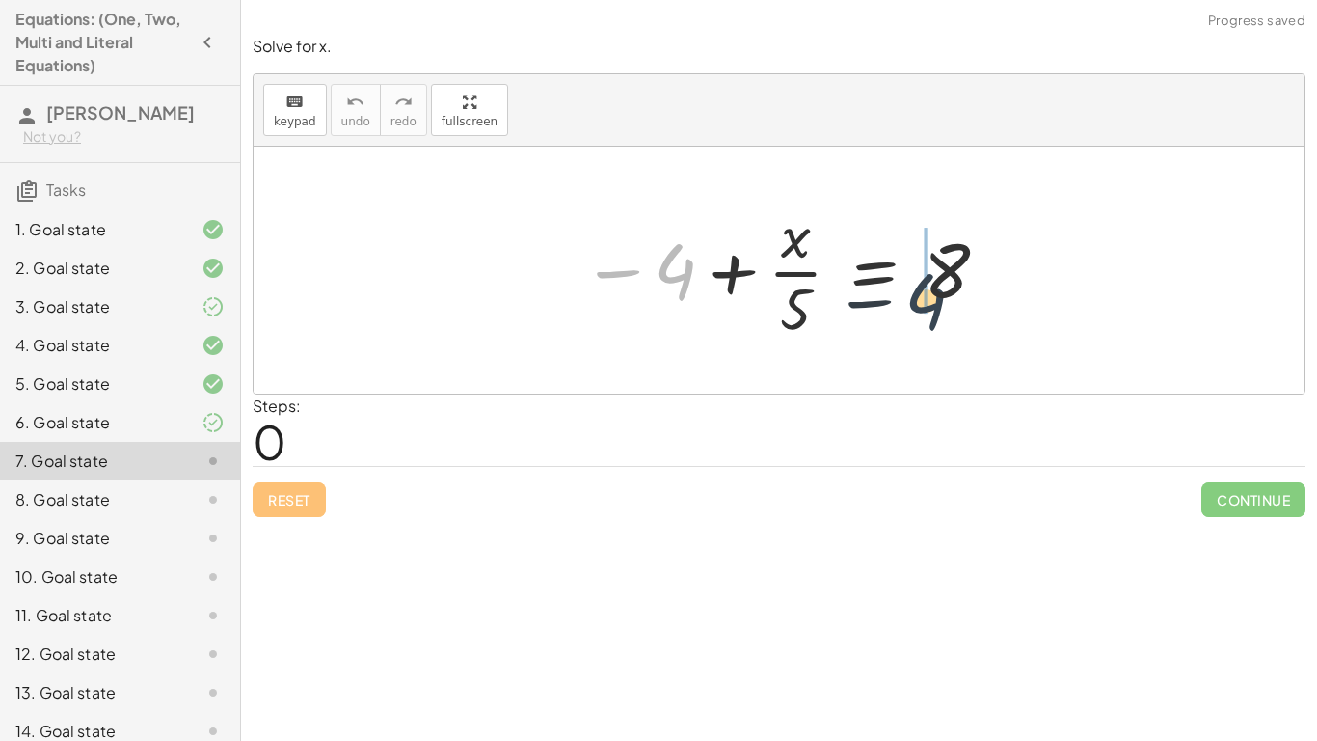
drag, startPoint x: 663, startPoint y: 290, endPoint x: 985, endPoint y: 308, distance: 321.6
click at [985, 308] on div at bounding box center [786, 270] width 429 height 148
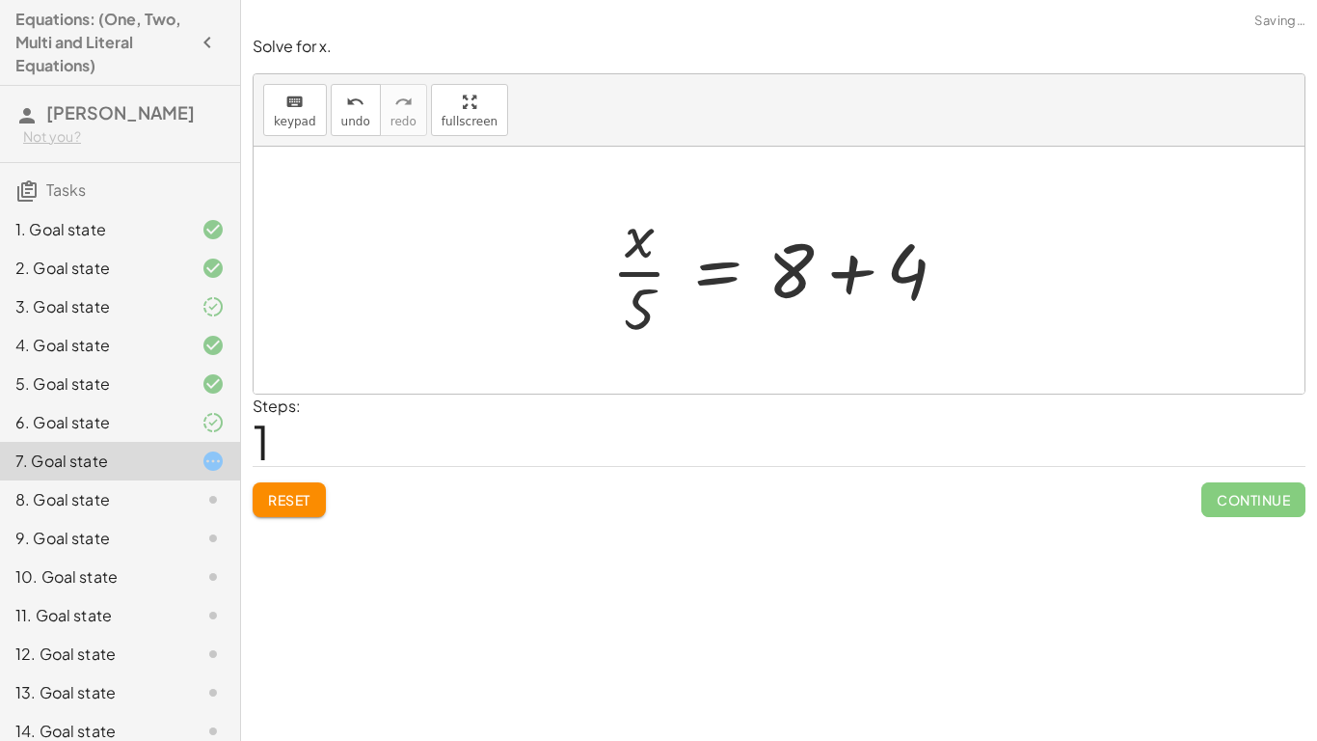
click at [915, 277] on div at bounding box center [787, 270] width 370 height 148
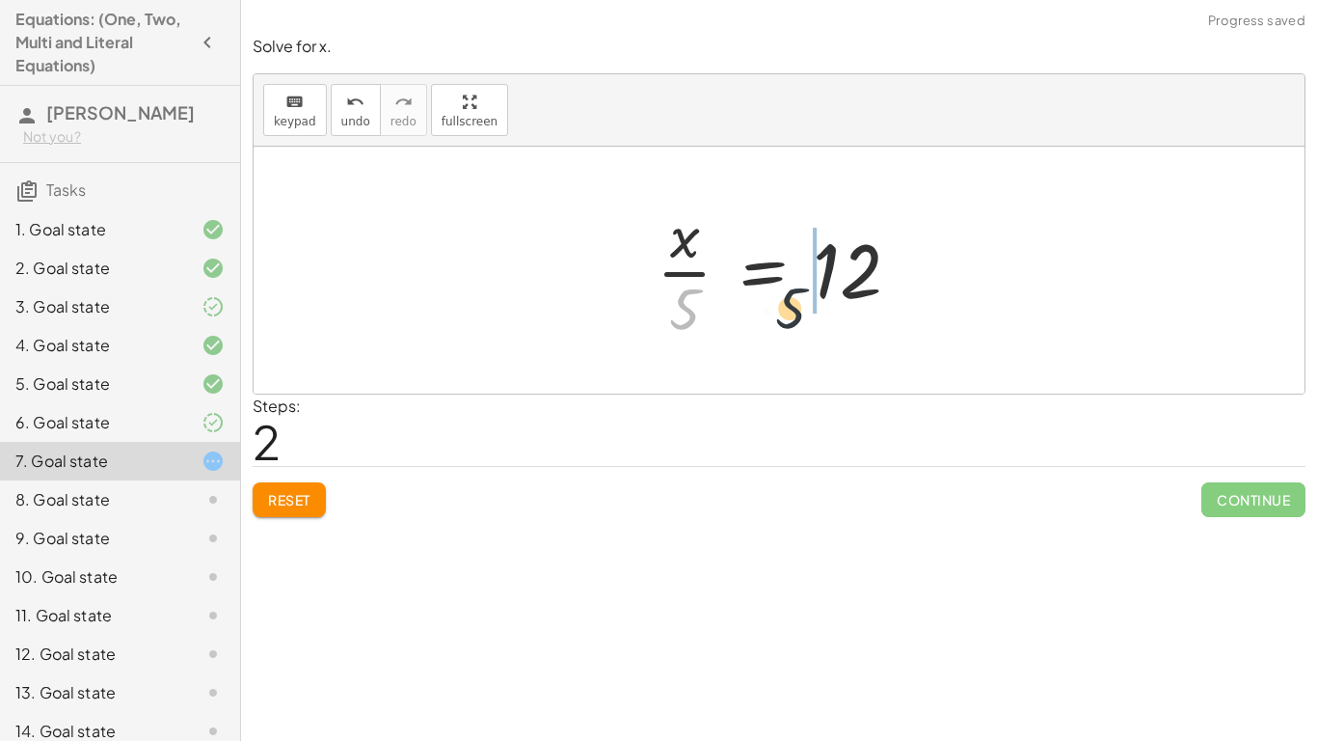
drag, startPoint x: 677, startPoint y: 299, endPoint x: 857, endPoint y: 287, distance: 180.7
click at [857, 287] on div at bounding box center [786, 270] width 279 height 148
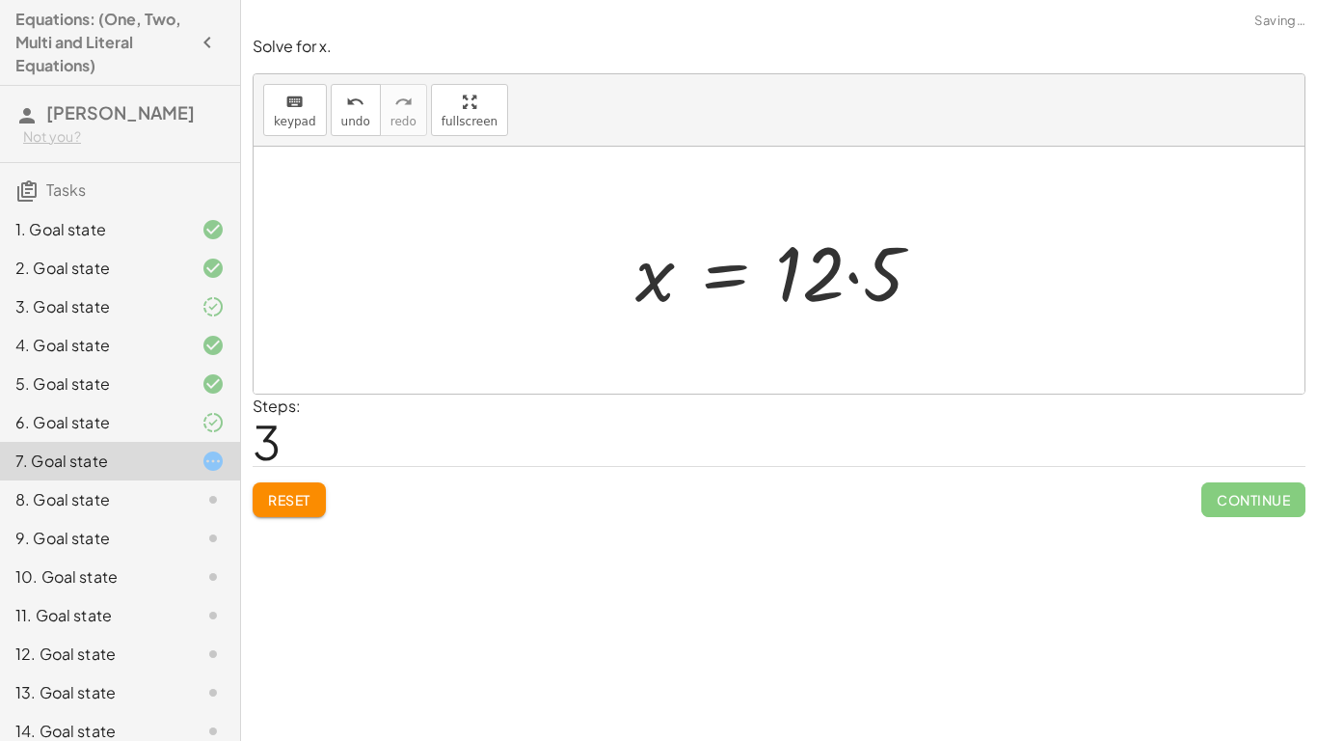
click at [793, 280] on div at bounding box center [786, 270] width 321 height 99
click at [858, 279] on div at bounding box center [786, 270] width 321 height 99
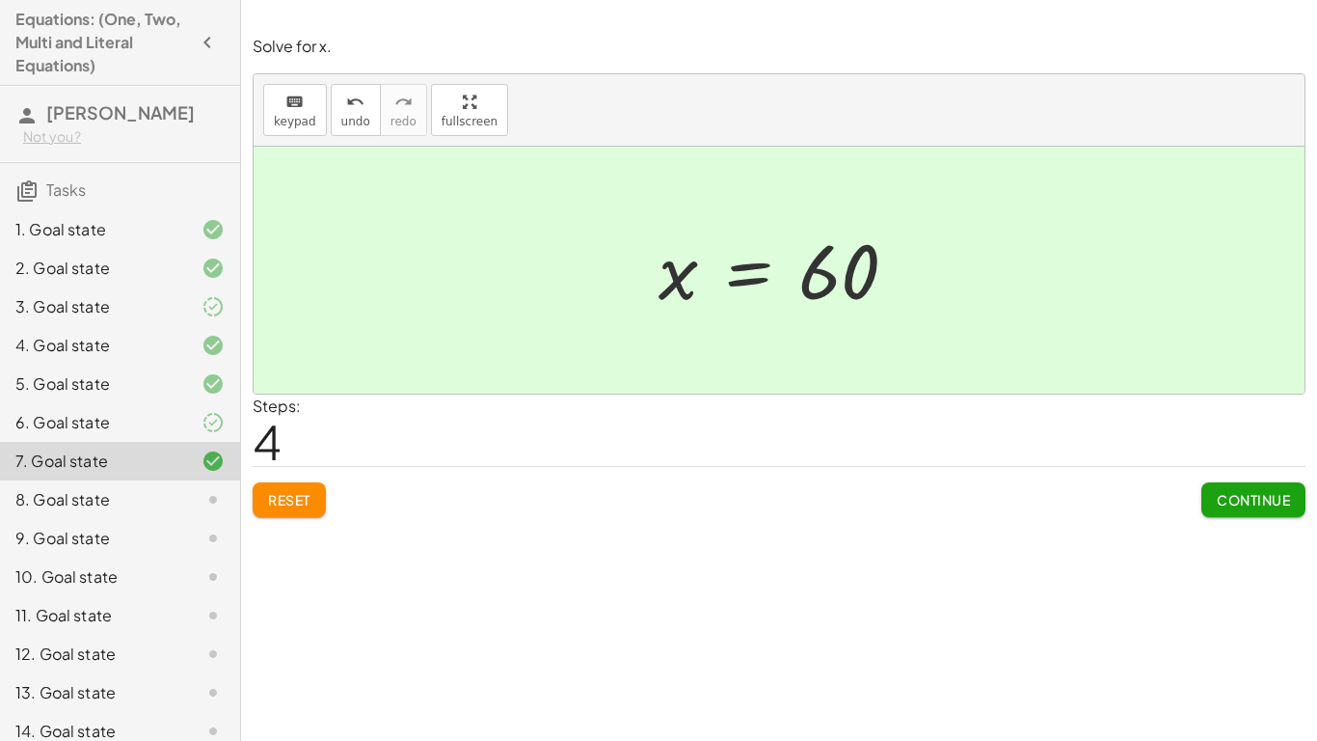
click at [1270, 492] on span "Continue" at bounding box center [1253, 499] width 73 height 17
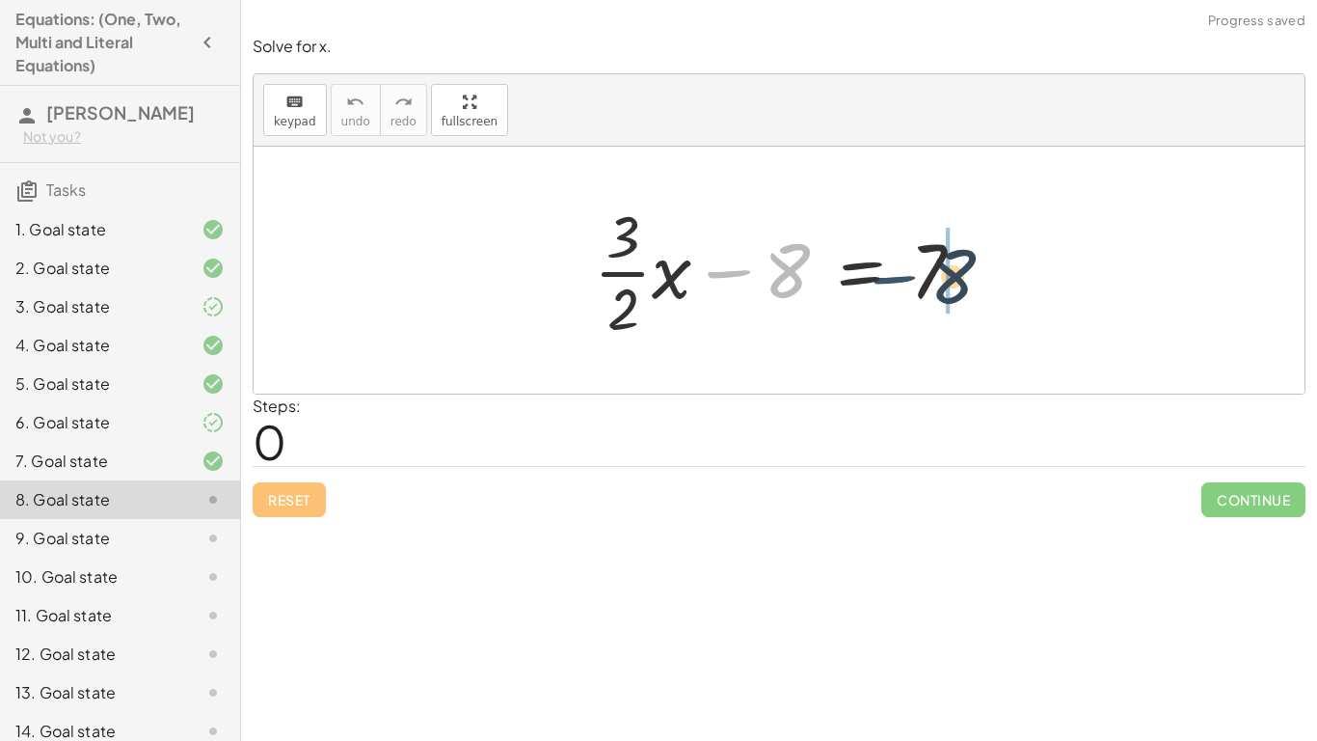
drag, startPoint x: 745, startPoint y: 284, endPoint x: 923, endPoint y: 289, distance: 177.5
click at [923, 289] on div at bounding box center [786, 270] width 405 height 148
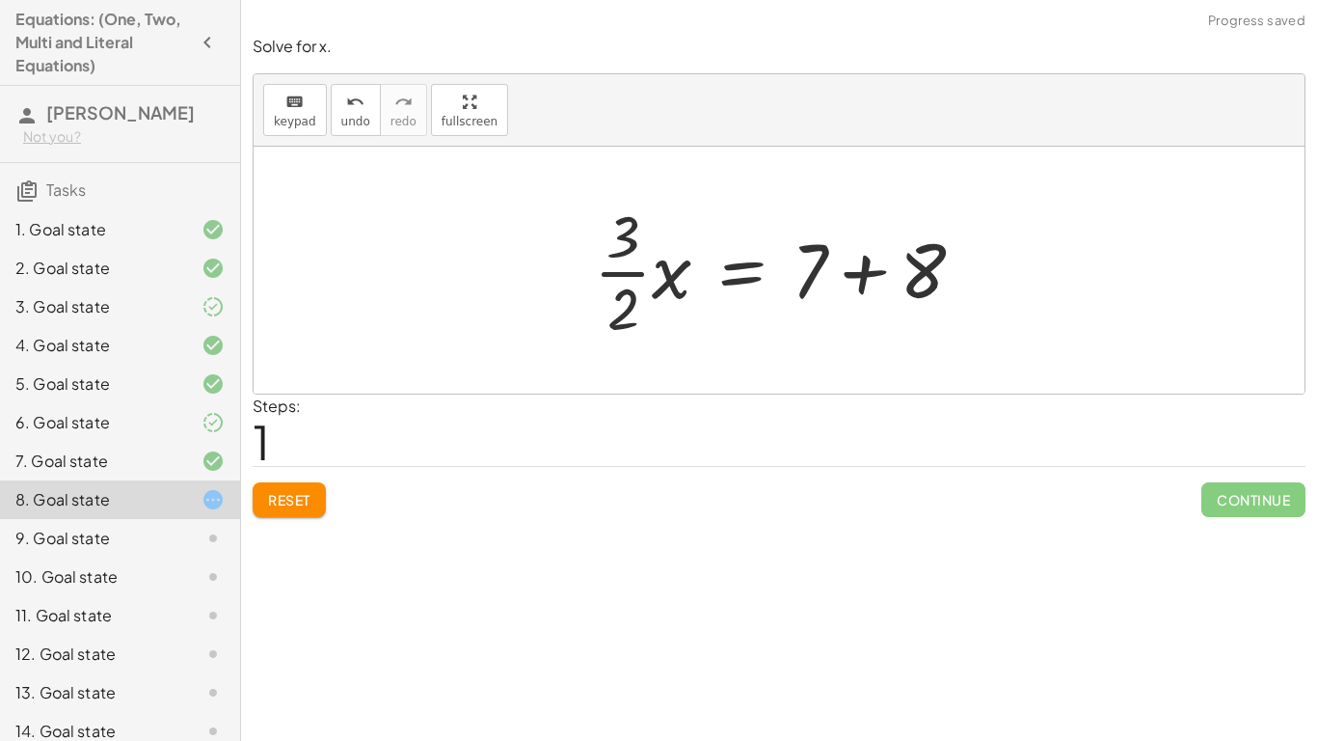
click at [938, 286] on div at bounding box center [786, 270] width 405 height 148
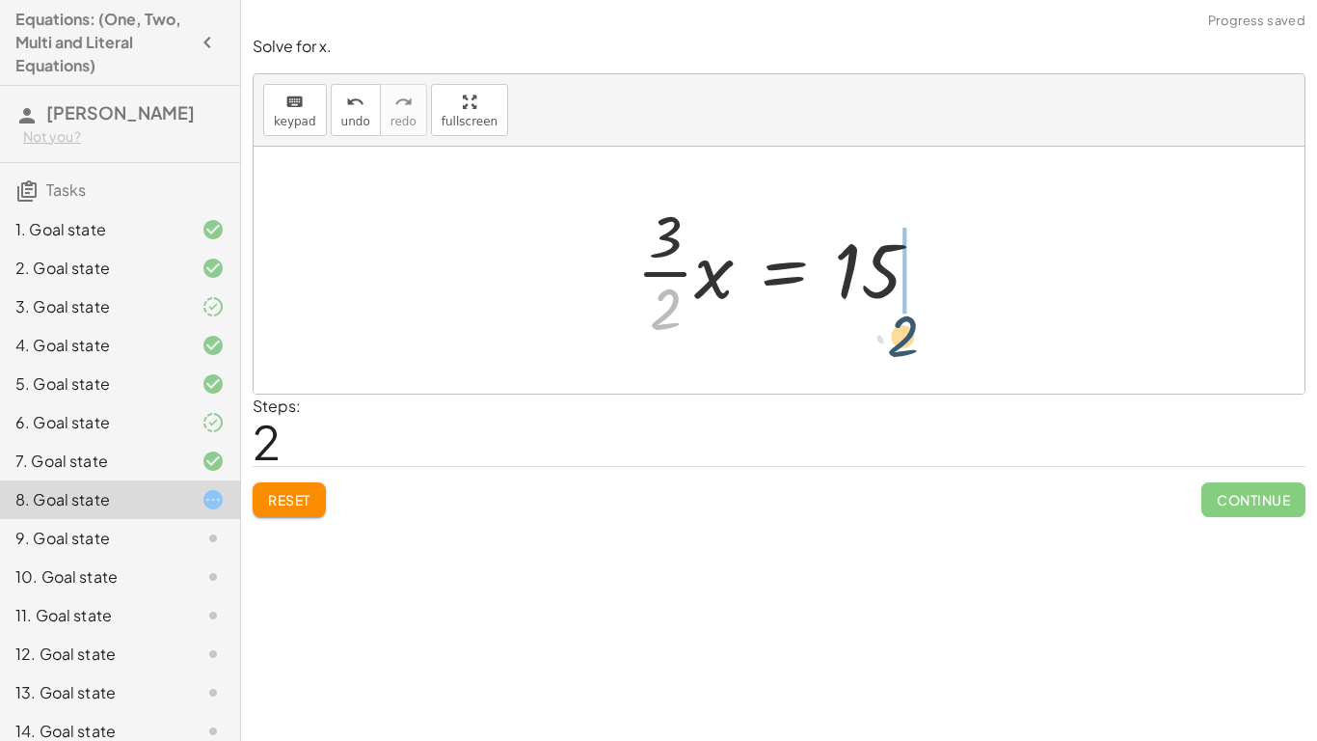
drag, startPoint x: 676, startPoint y: 301, endPoint x: 930, endPoint y: 318, distance: 254.2
click at [930, 318] on div at bounding box center [786, 270] width 319 height 148
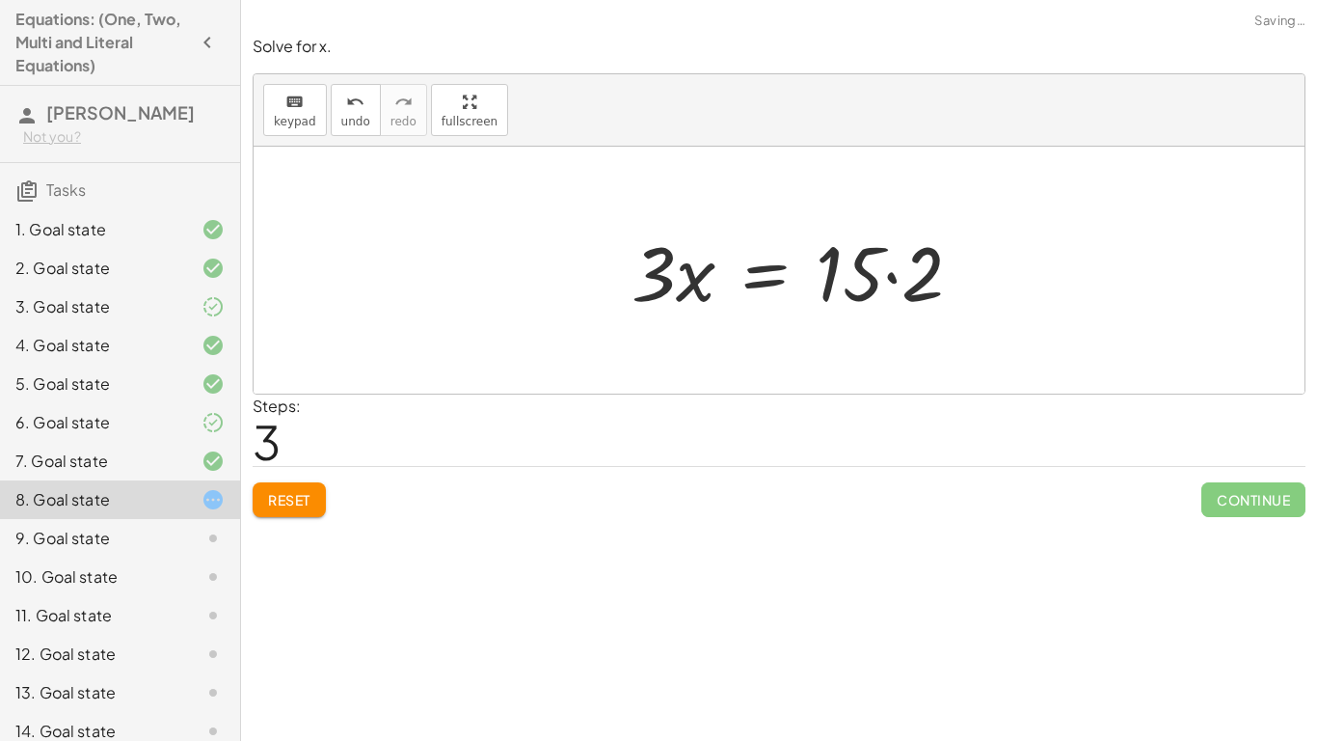
click at [882, 273] on div at bounding box center [804, 270] width 365 height 99
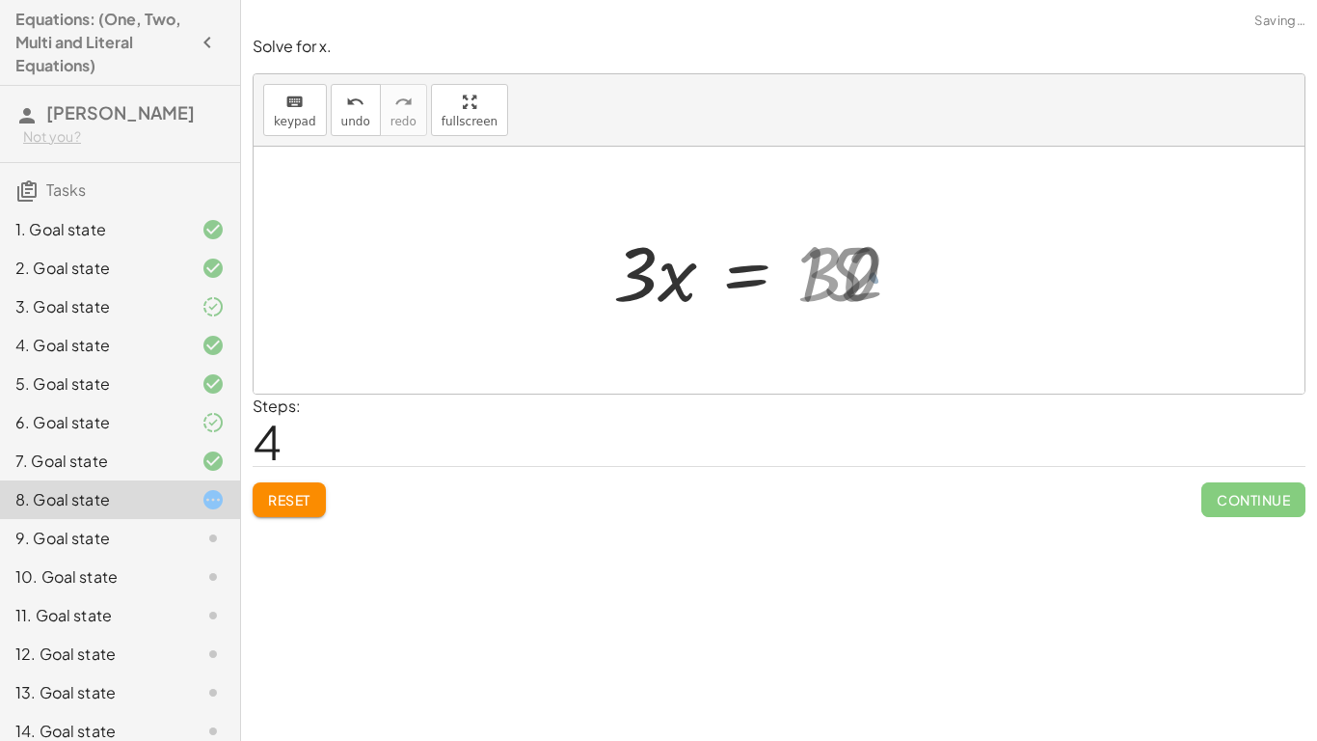
click at [882, 273] on div at bounding box center [763, 270] width 319 height 99
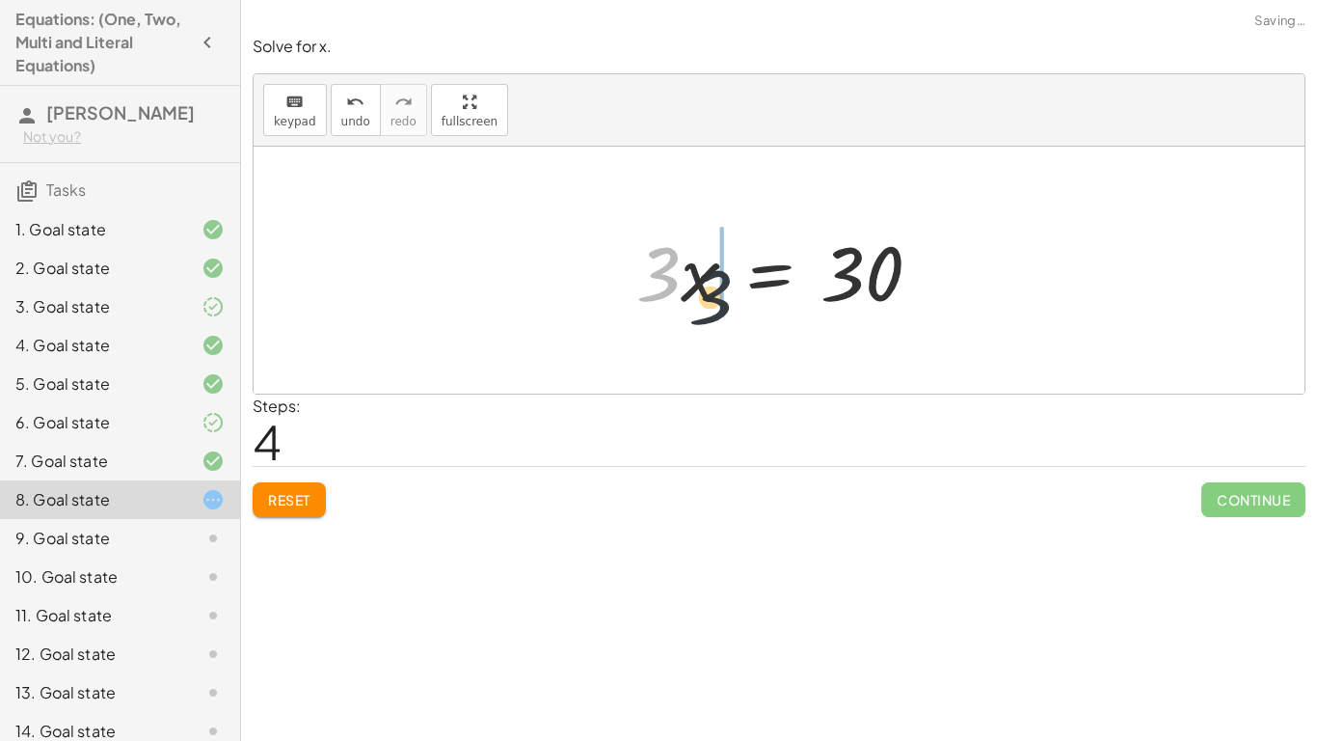
drag, startPoint x: 668, startPoint y: 279, endPoint x: 851, endPoint y: 300, distance: 184.4
click at [851, 300] on div at bounding box center [786, 270] width 319 height 99
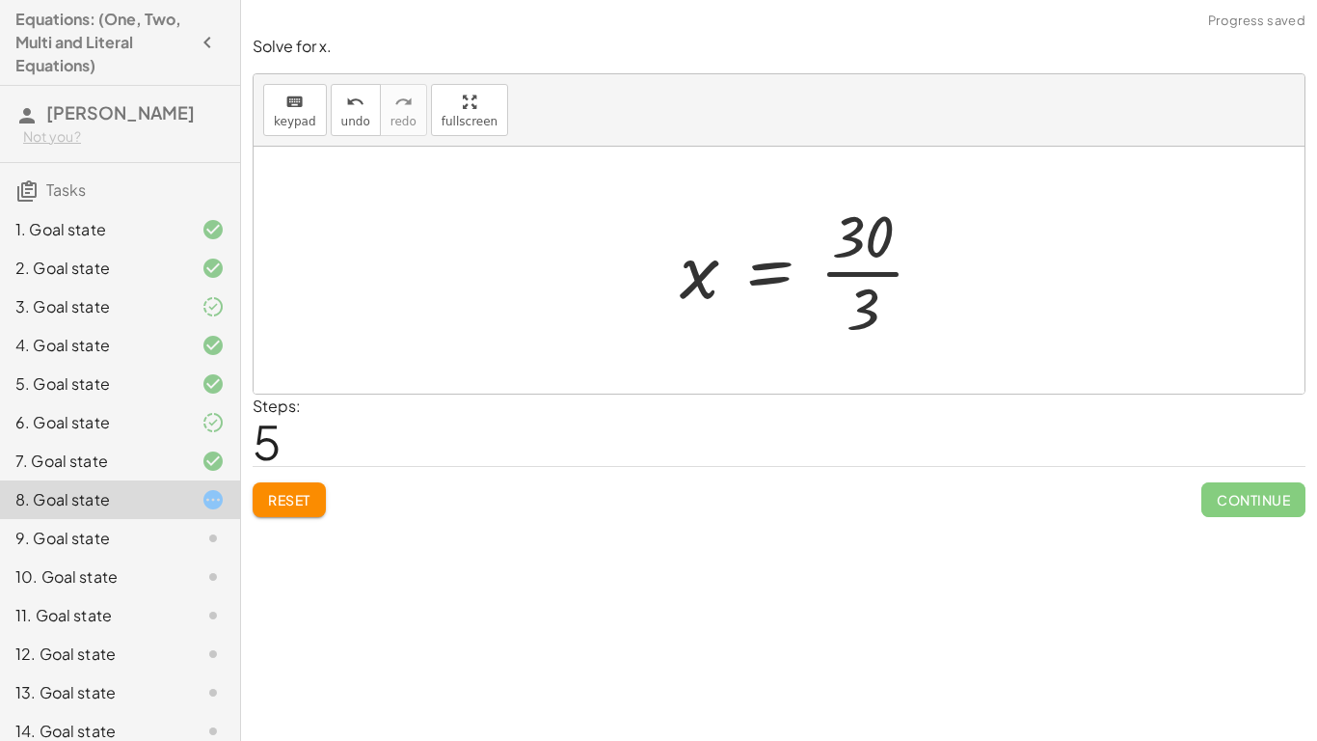
click at [860, 274] on div at bounding box center [810, 270] width 280 height 148
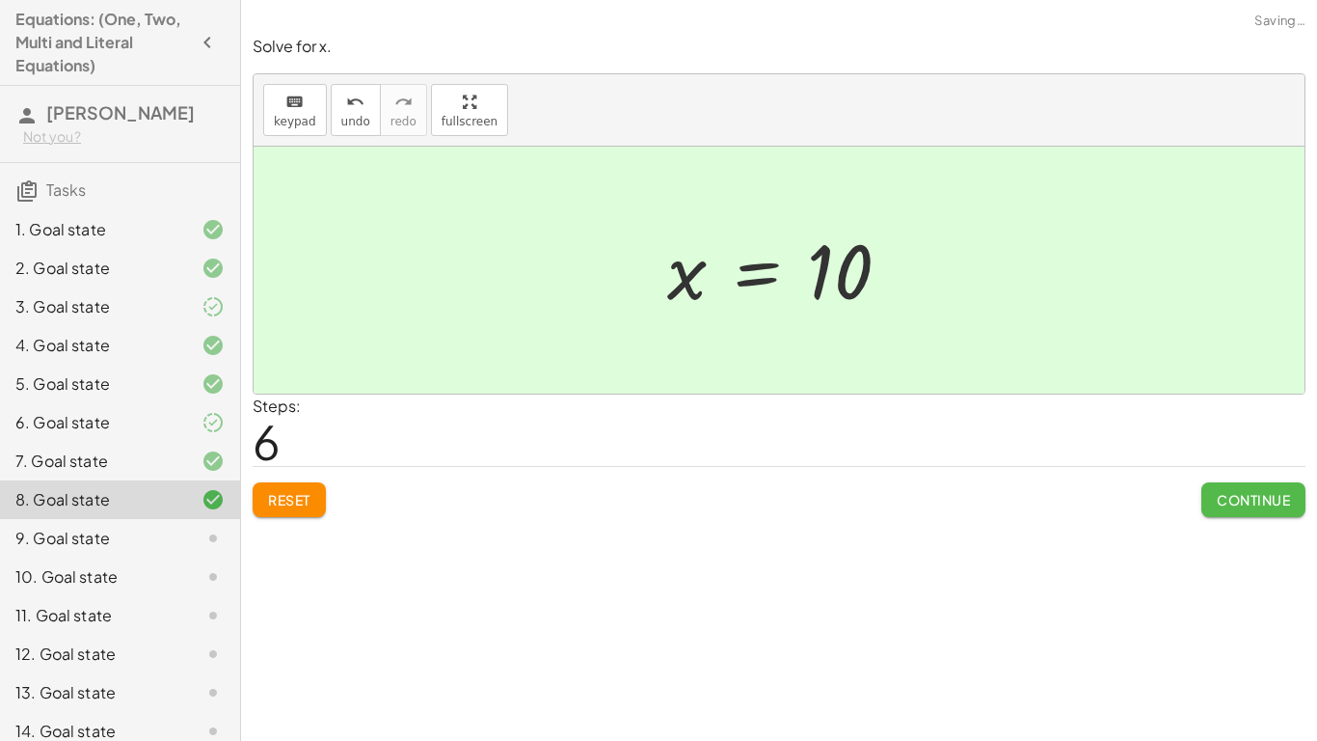
click at [1206, 499] on button "Continue" at bounding box center [1253, 499] width 104 height 35
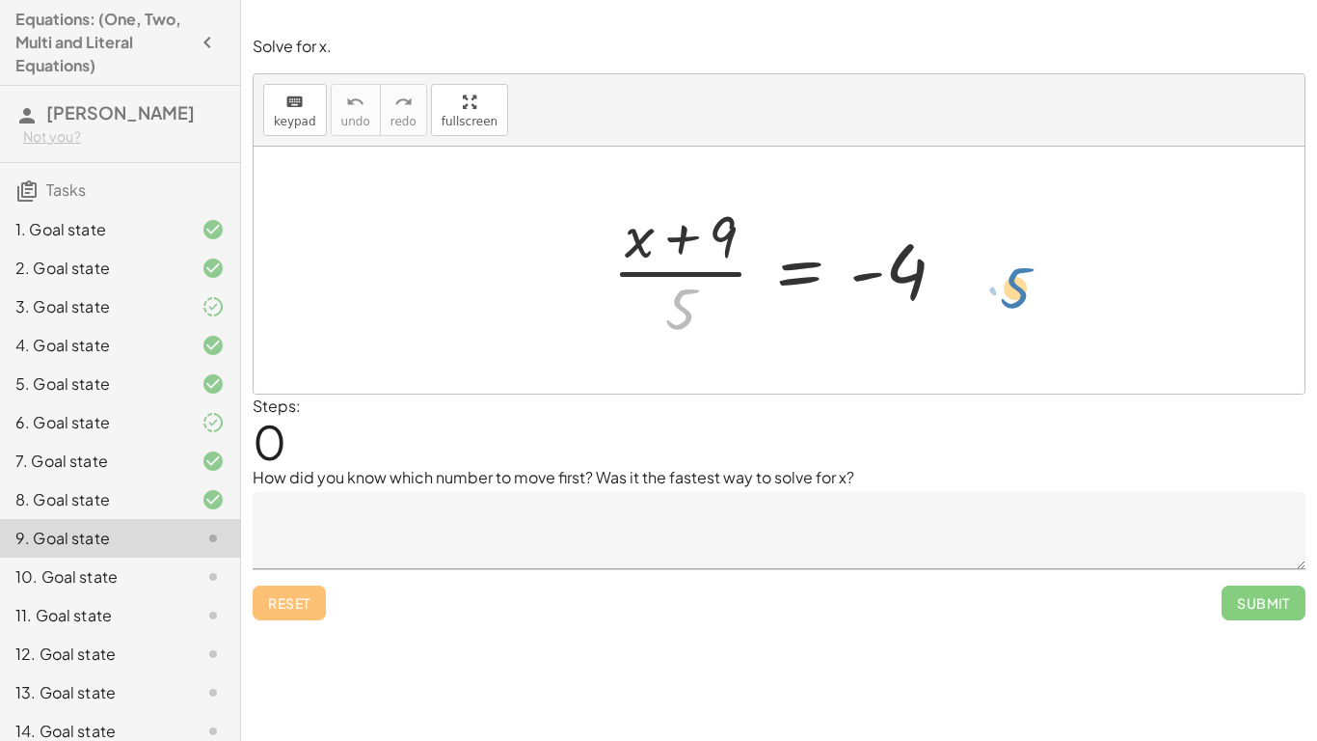
drag, startPoint x: 661, startPoint y: 332, endPoint x: 956, endPoint y: 319, distance: 295.3
click at [956, 319] on div at bounding box center [787, 270] width 368 height 148
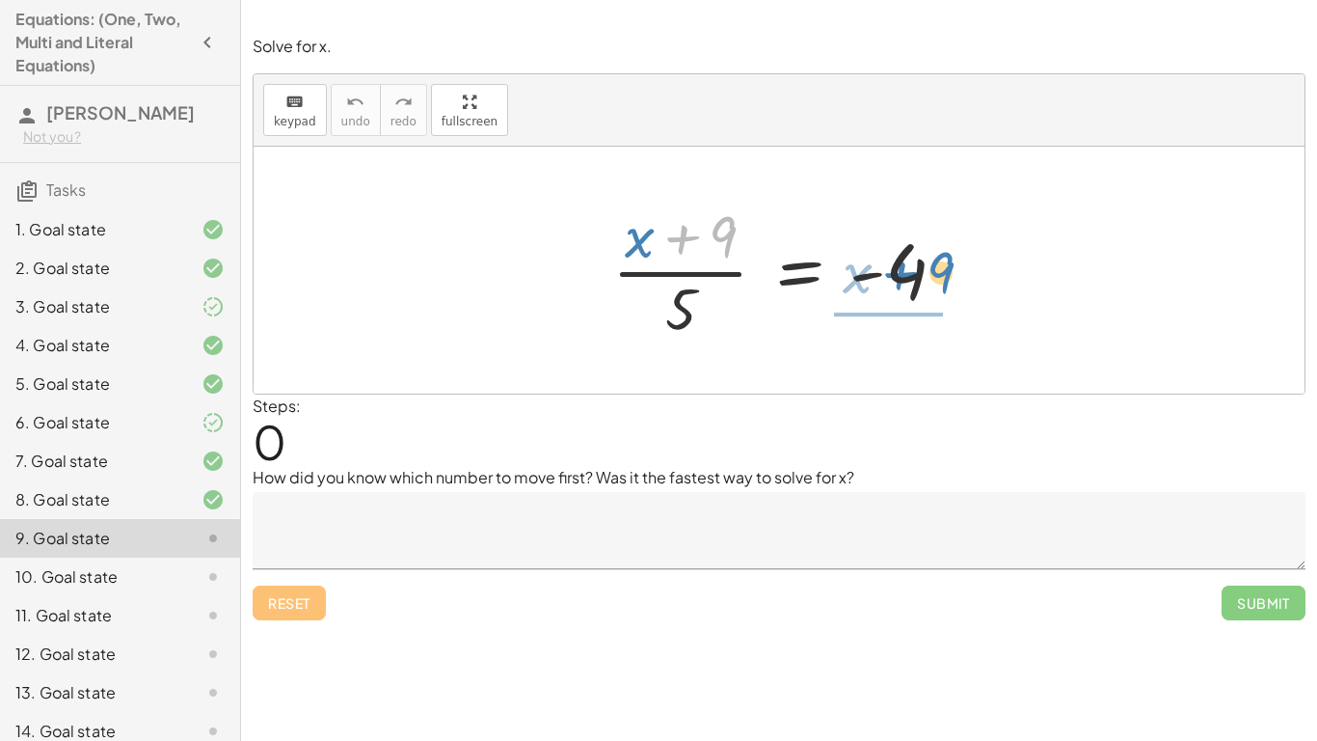
drag, startPoint x: 730, startPoint y: 253, endPoint x: 969, endPoint y: 288, distance: 241.8
click at [969, 288] on div at bounding box center [787, 270] width 368 height 148
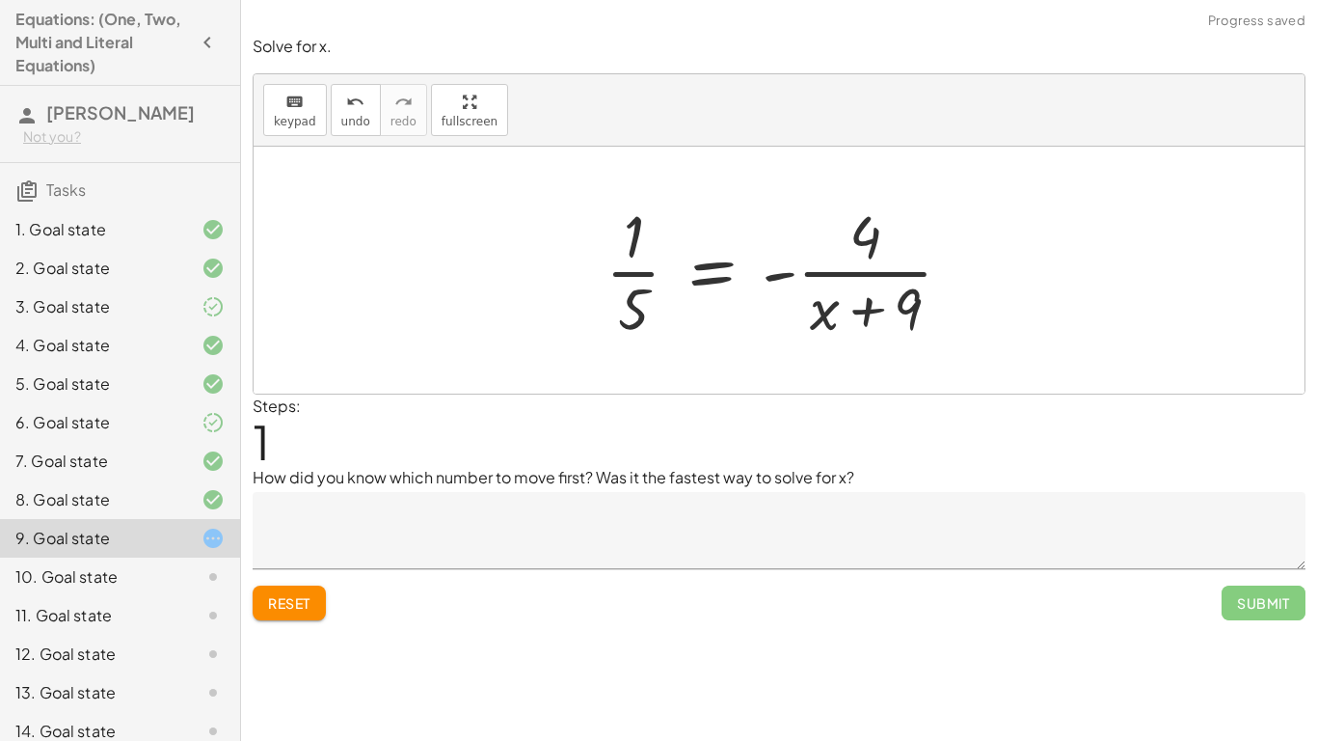
click at [875, 297] on div at bounding box center [787, 270] width 382 height 148
click at [873, 281] on div at bounding box center [787, 270] width 382 height 148
click at [266, 577] on button "Reset" at bounding box center [289, 602] width 73 height 35
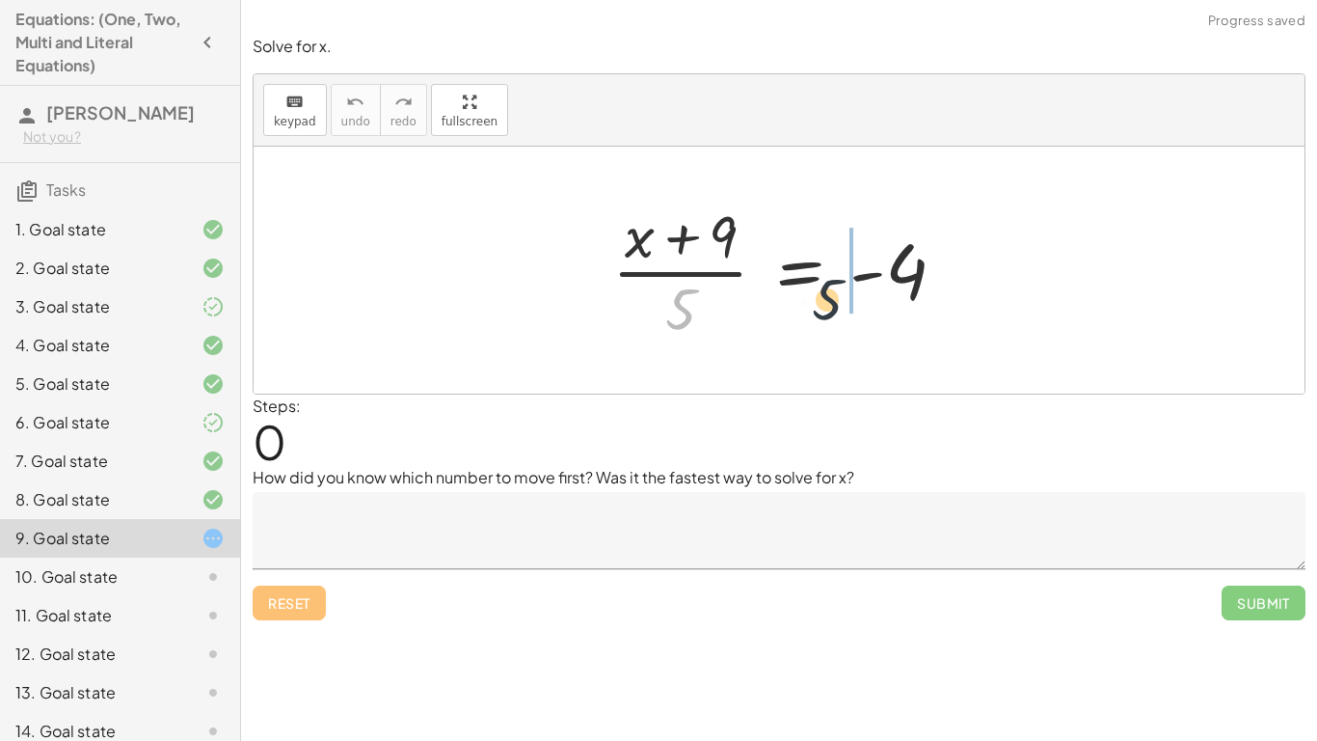
drag, startPoint x: 702, startPoint y: 298, endPoint x: 972, endPoint y: 268, distance: 271.6
click at [972, 268] on div "· 5 · ( + x + 9 ) · 5 = - 4" at bounding box center [779, 270] width 392 height 158
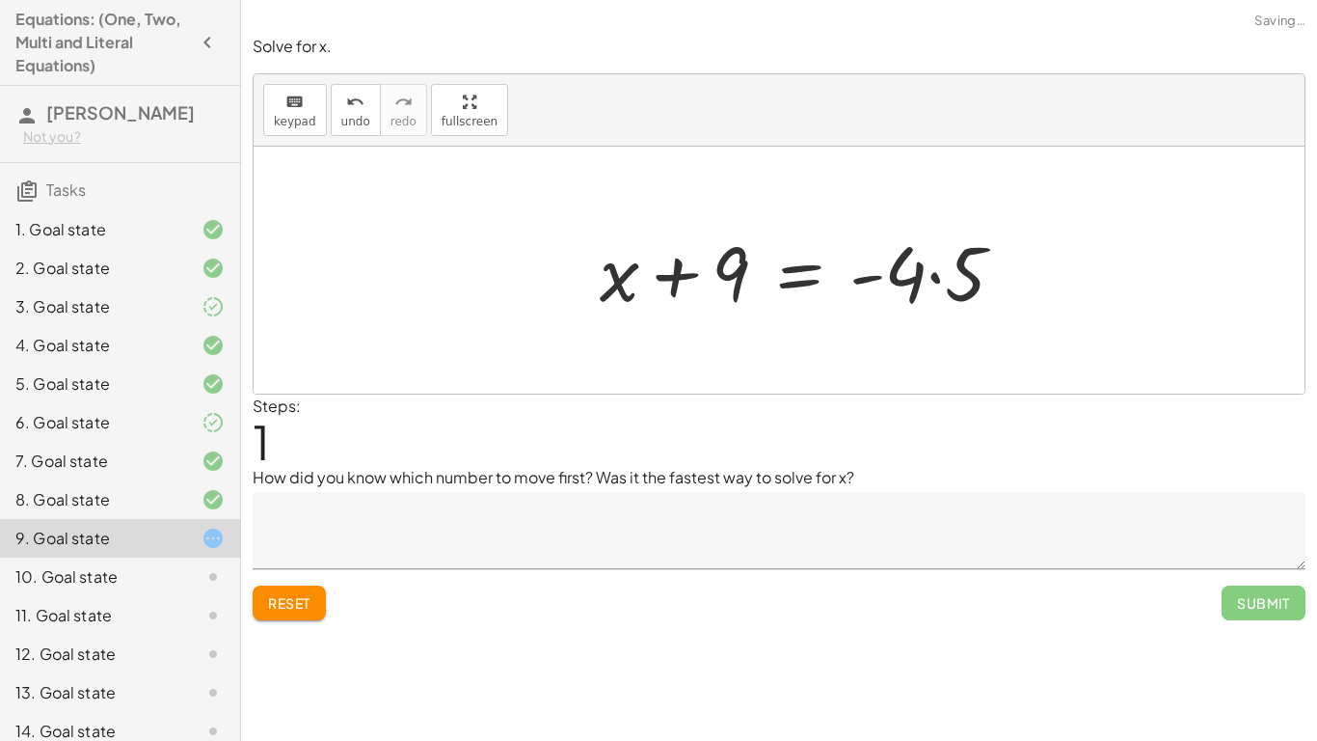
click at [958, 275] on div at bounding box center [810, 270] width 440 height 99
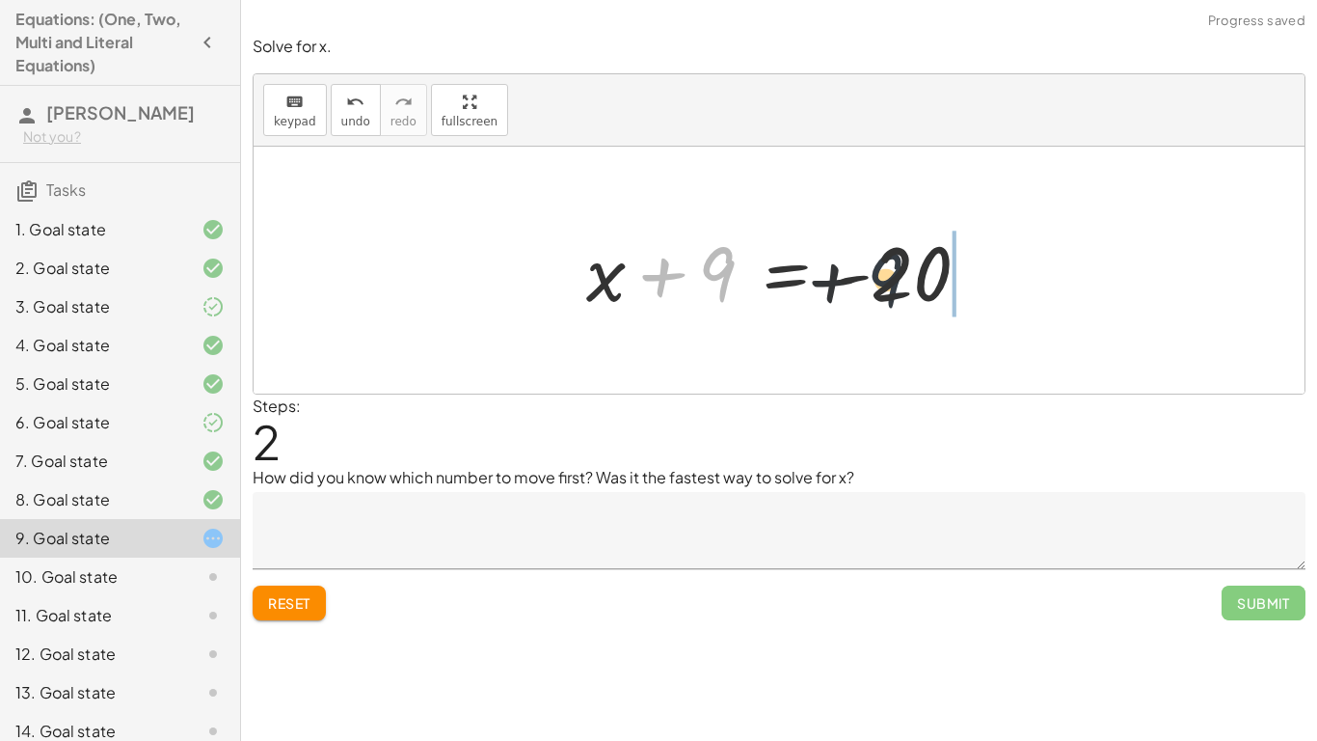
drag, startPoint x: 716, startPoint y: 267, endPoint x: 935, endPoint y: 272, distance: 218.9
click at [935, 272] on div at bounding box center [786, 270] width 418 height 99
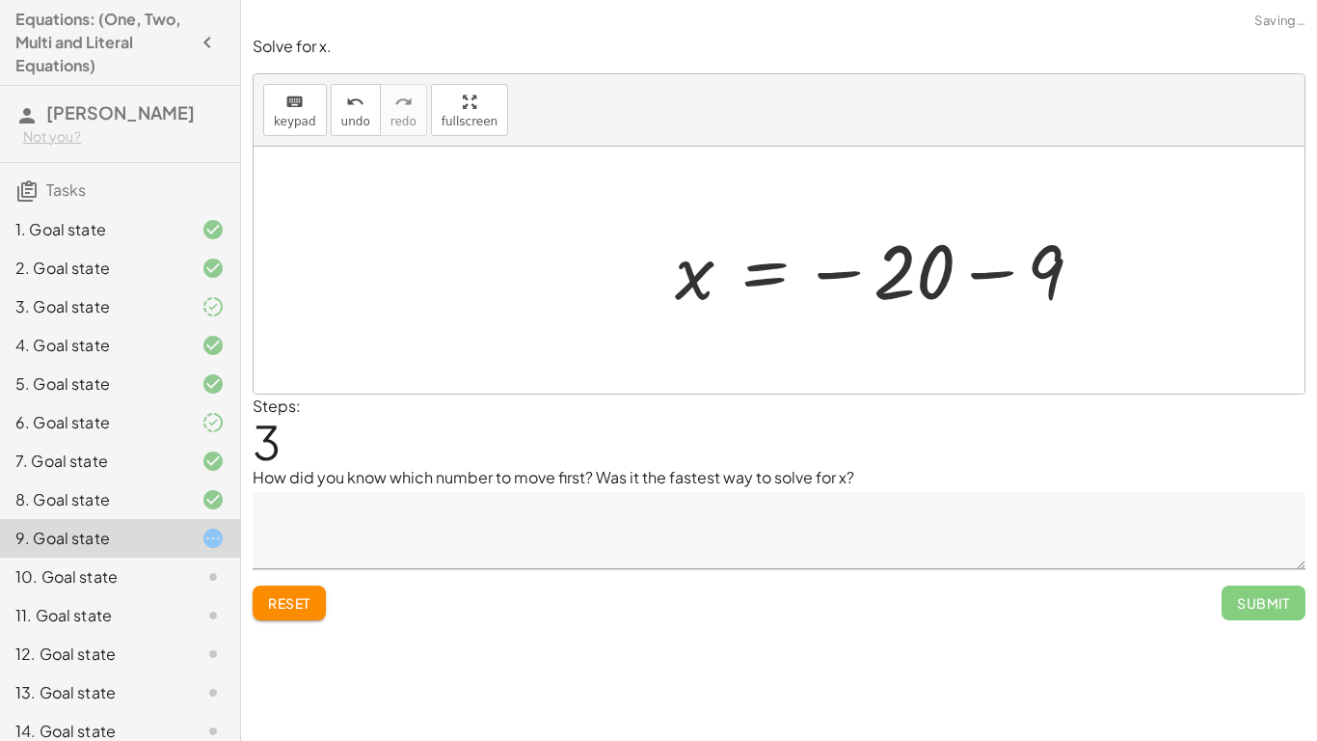
click at [938, 273] on div at bounding box center [886, 270] width 443 height 95
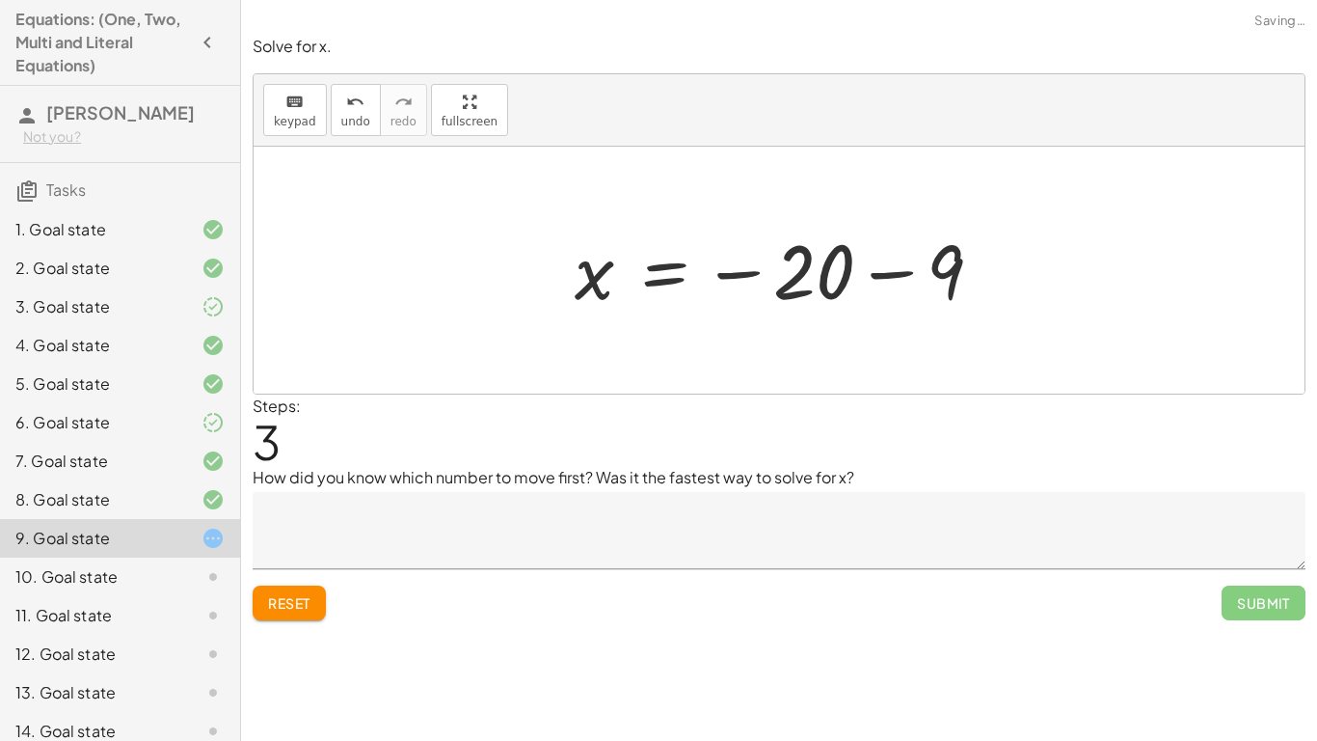
click at [938, 273] on div at bounding box center [786, 270] width 443 height 95
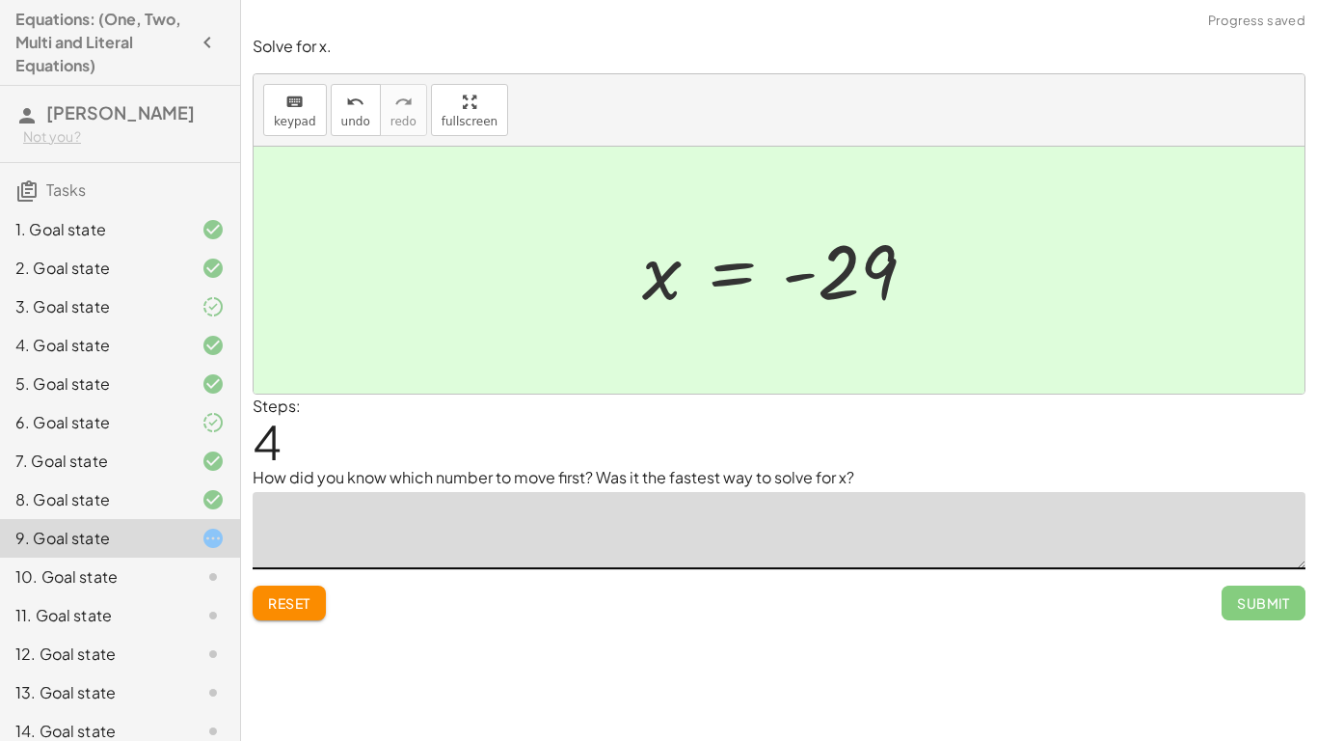
click at [575, 526] on textarea at bounding box center [779, 530] width 1053 height 77
click at [308, 577] on button "Reset" at bounding box center [289, 602] width 73 height 35
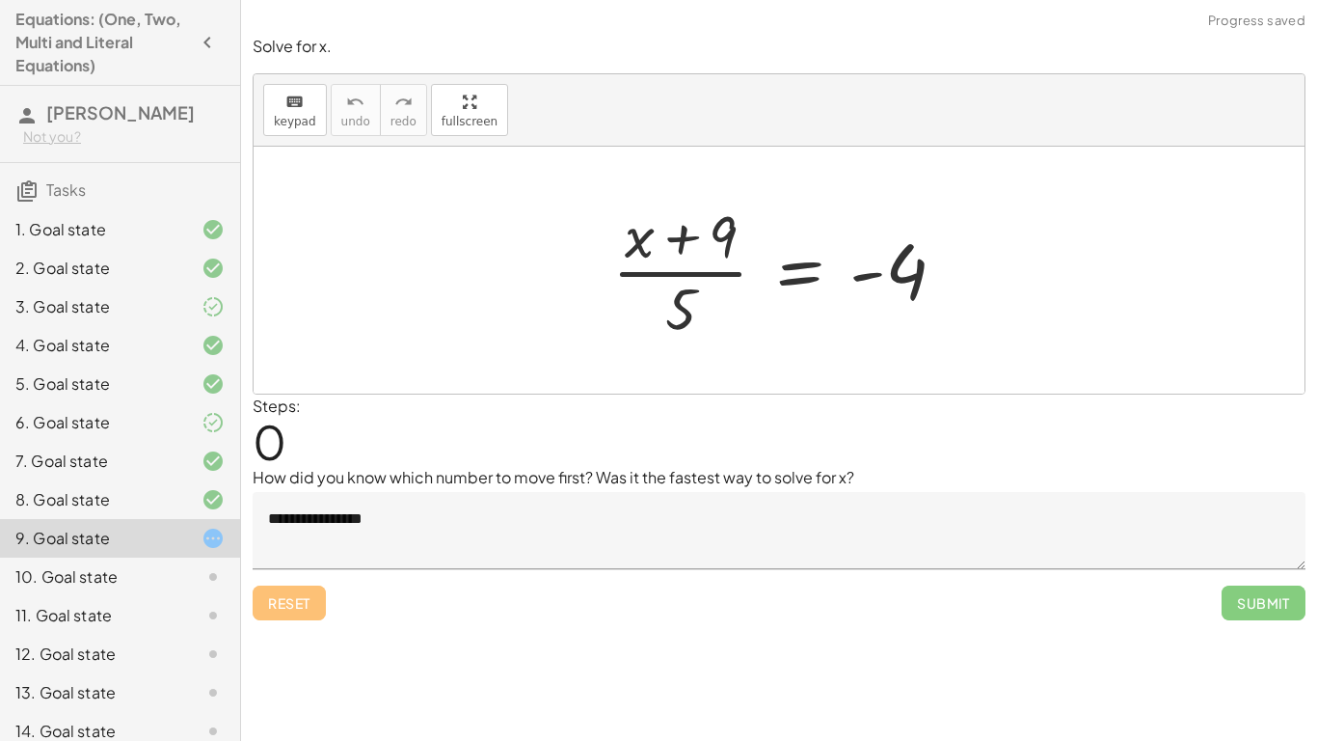
click at [540, 526] on textarea "**********" at bounding box center [779, 530] width 1053 height 77
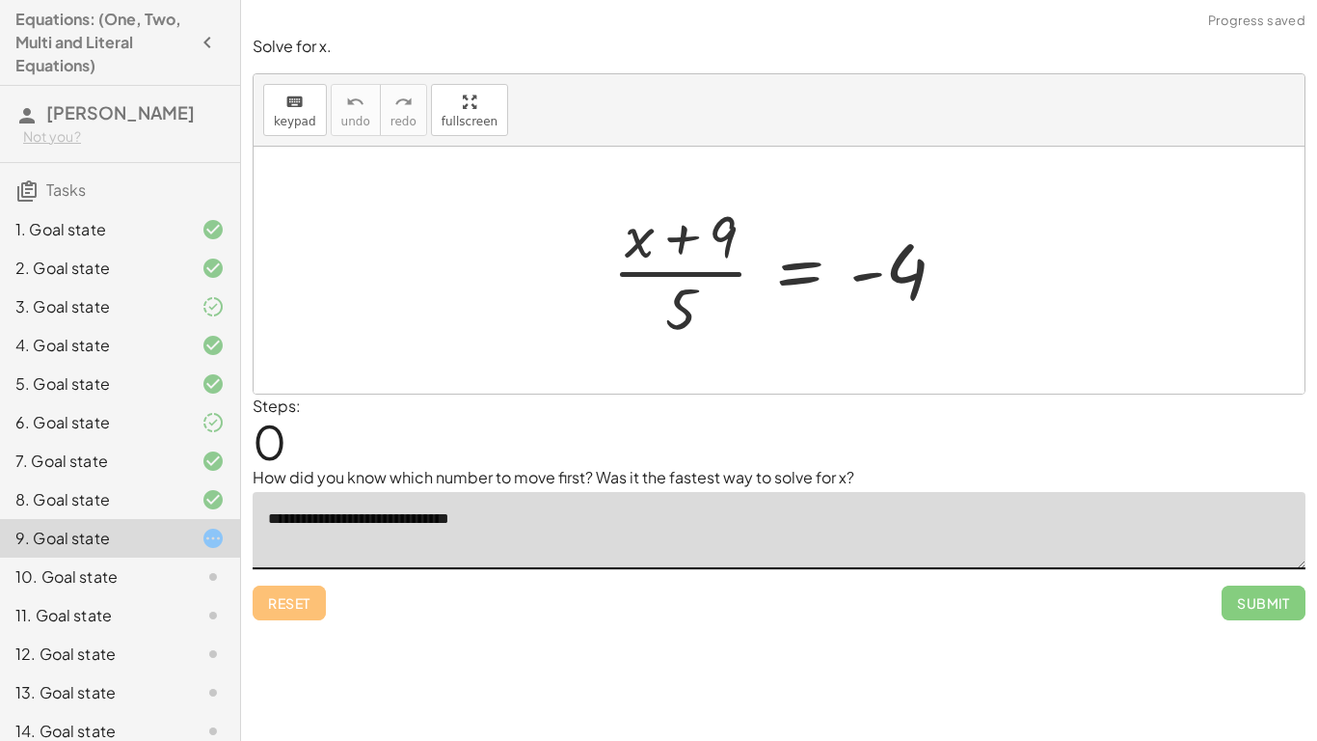
click at [401, 519] on textarea "**********" at bounding box center [779, 530] width 1053 height 77
click at [536, 526] on textarea "**********" at bounding box center [779, 530] width 1053 height 77
click at [844, 538] on textarea "**********" at bounding box center [779, 530] width 1053 height 77
click at [715, 519] on textarea "**********" at bounding box center [779, 530] width 1053 height 77
click at [784, 524] on textarea "**********" at bounding box center [779, 530] width 1053 height 77
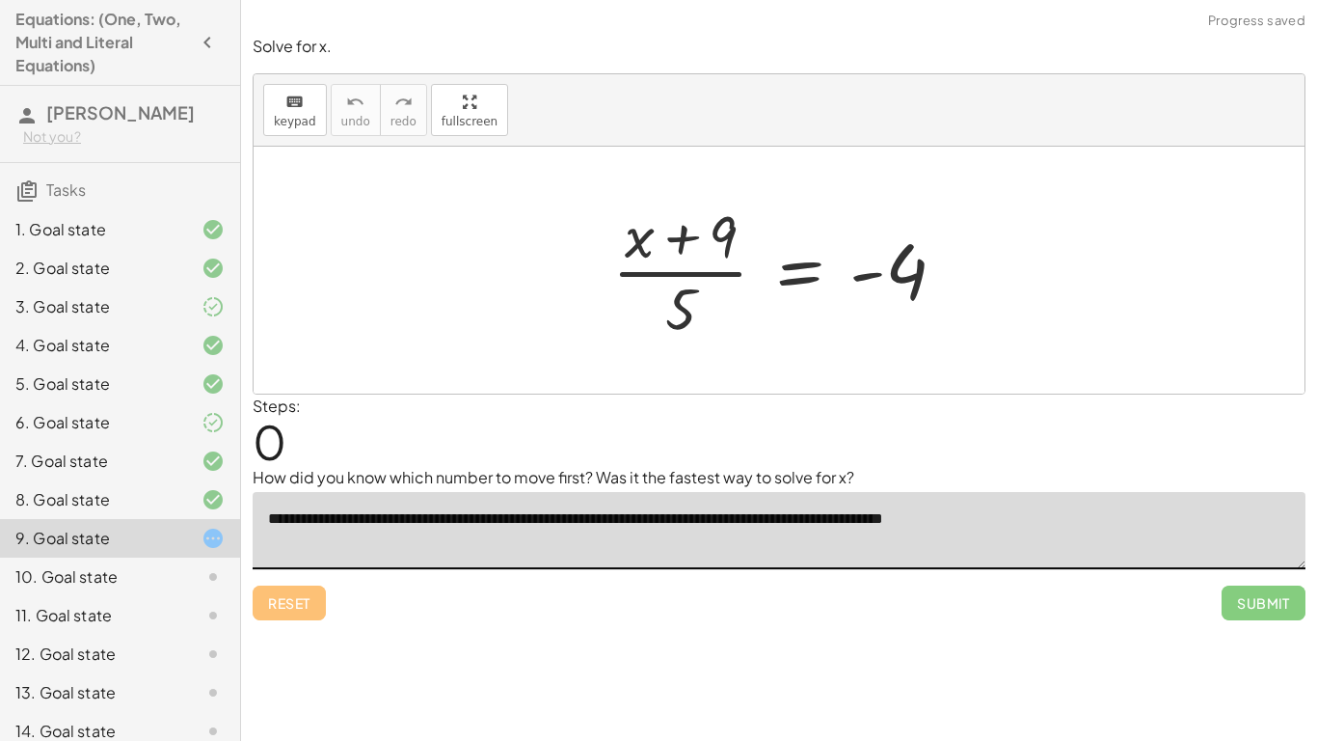
click at [1015, 520] on textarea "**********" at bounding box center [779, 530] width 1053 height 77
click at [1093, 527] on textarea "**********" at bounding box center [779, 530] width 1053 height 77
click at [1243, 521] on textarea "**********" at bounding box center [779, 530] width 1053 height 77
drag, startPoint x: 694, startPoint y: 297, endPoint x: 955, endPoint y: 282, distance: 260.8
click at [955, 282] on div at bounding box center [787, 270] width 368 height 148
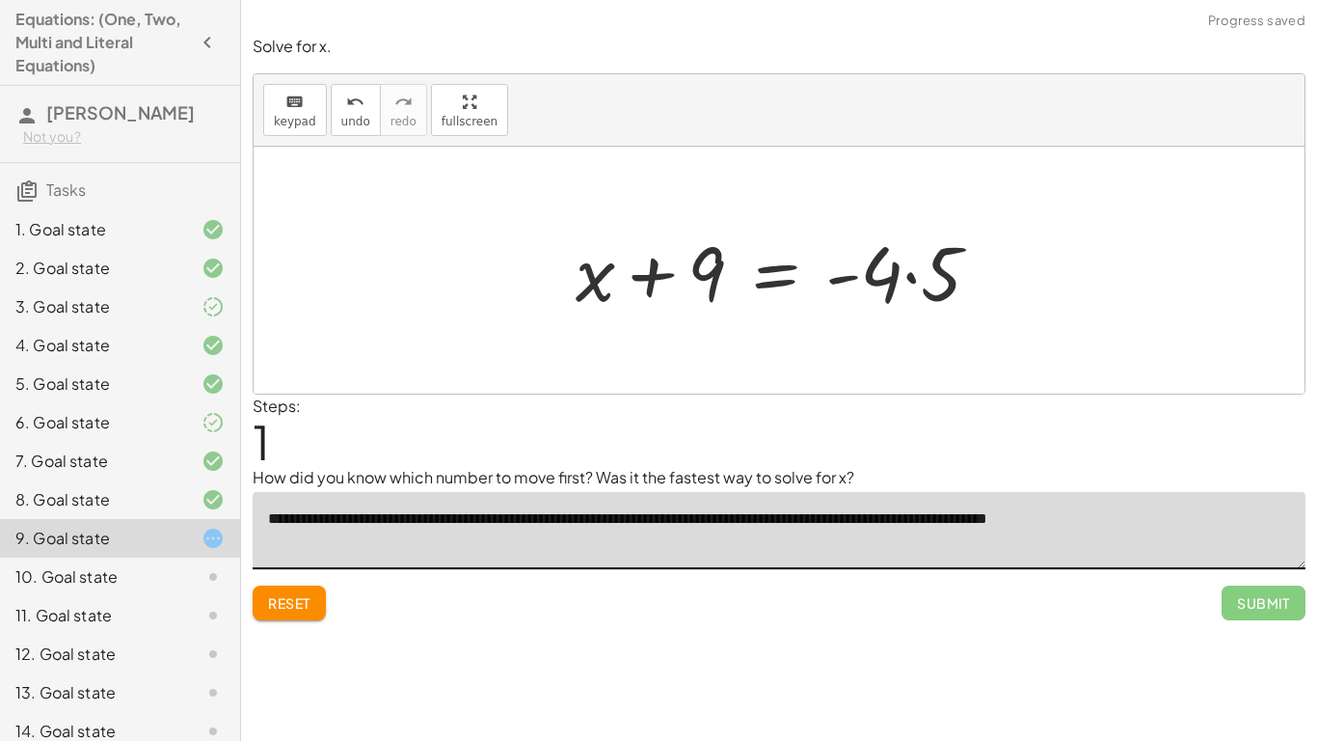
click at [894, 284] on div at bounding box center [786, 270] width 440 height 99
click at [918, 284] on div at bounding box center [786, 270] width 440 height 99
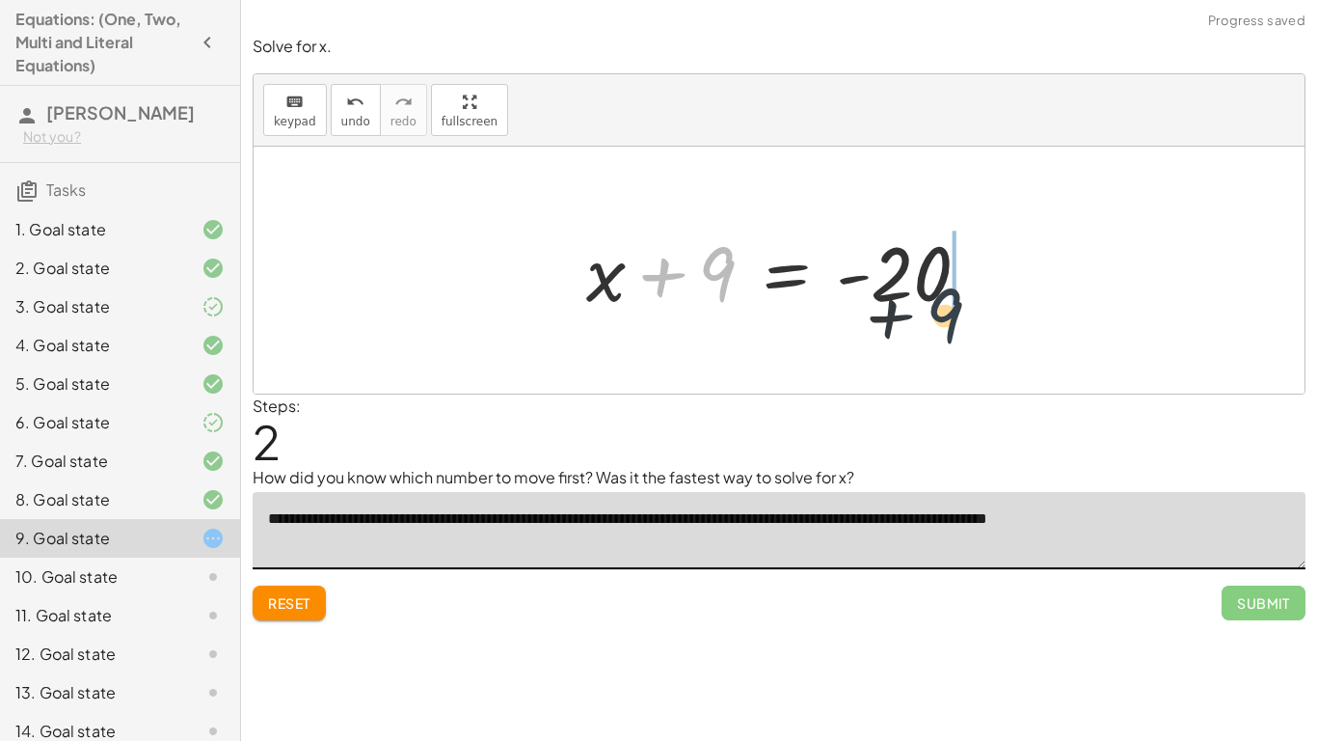
drag, startPoint x: 707, startPoint y: 256, endPoint x: 971, endPoint y: 287, distance: 266.1
click at [971, 287] on div at bounding box center [786, 270] width 418 height 99
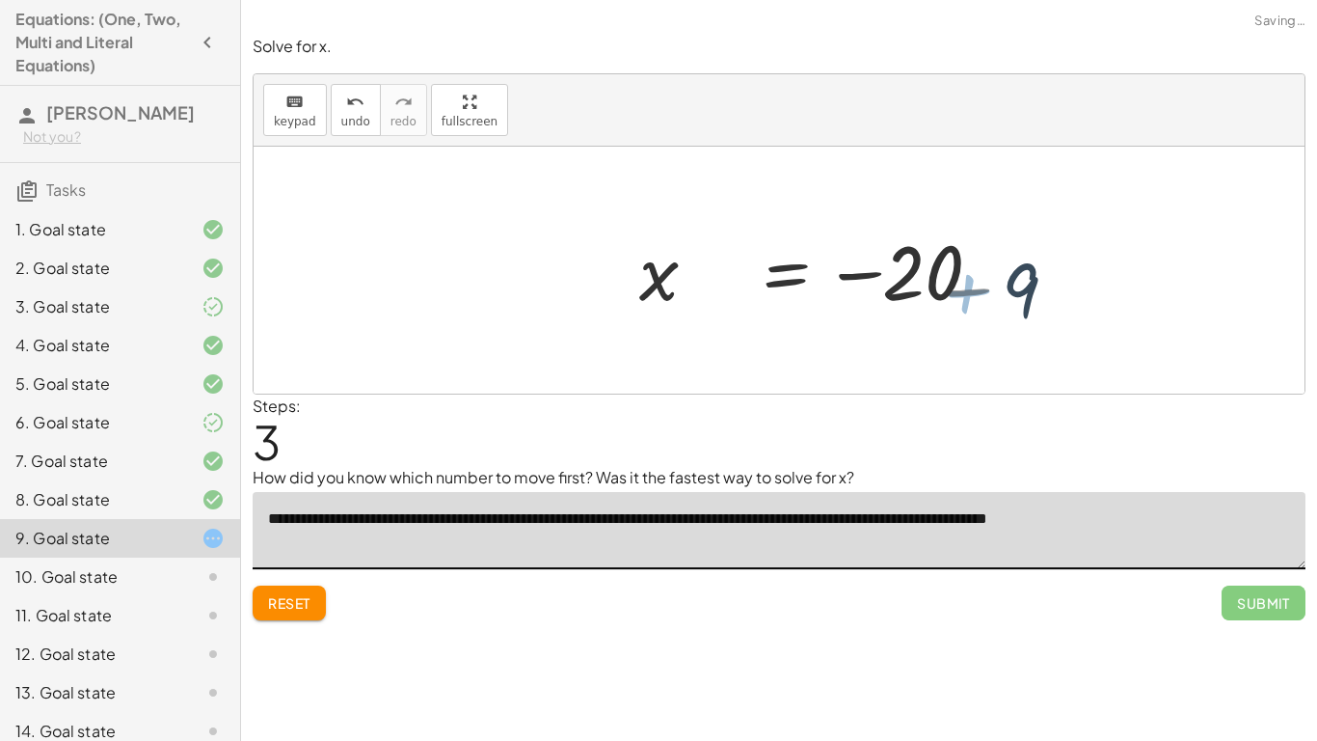
click at [942, 265] on div at bounding box center [908, 270] width 443 height 95
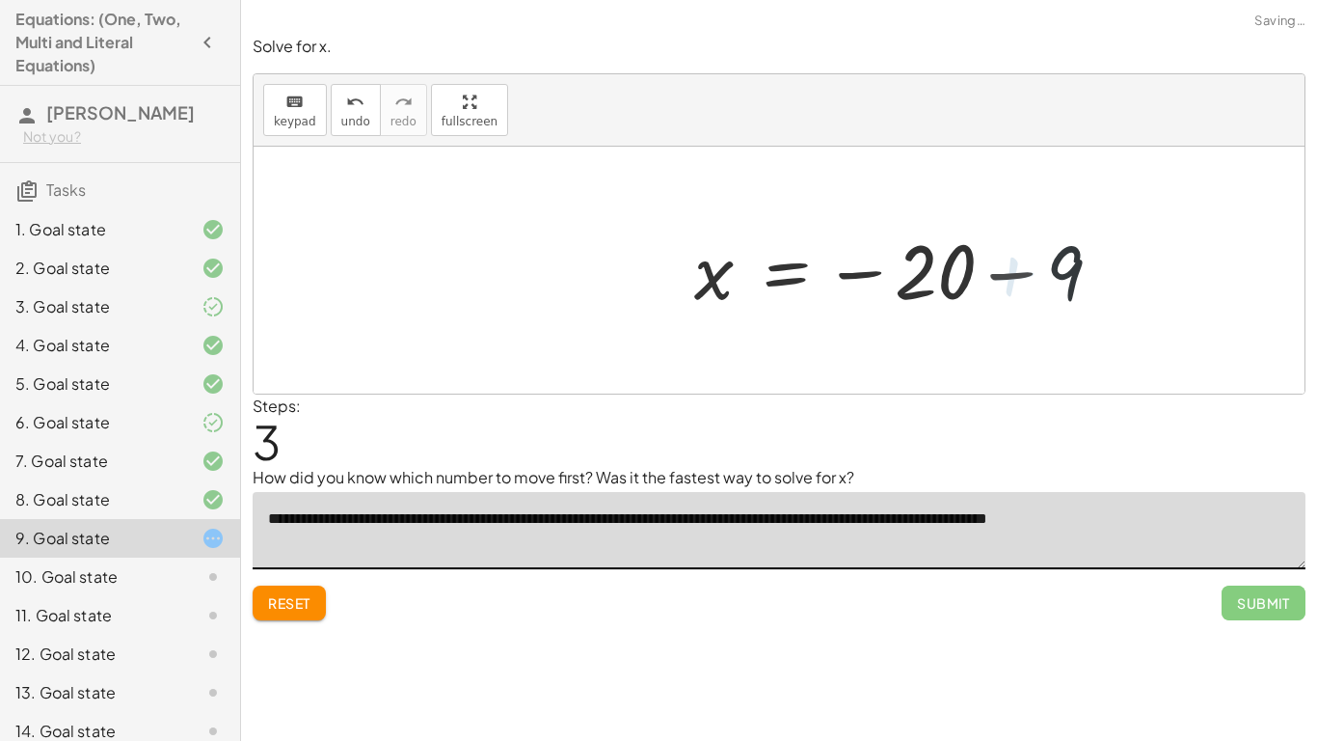
click at [942, 265] on div at bounding box center [908, 270] width 443 height 95
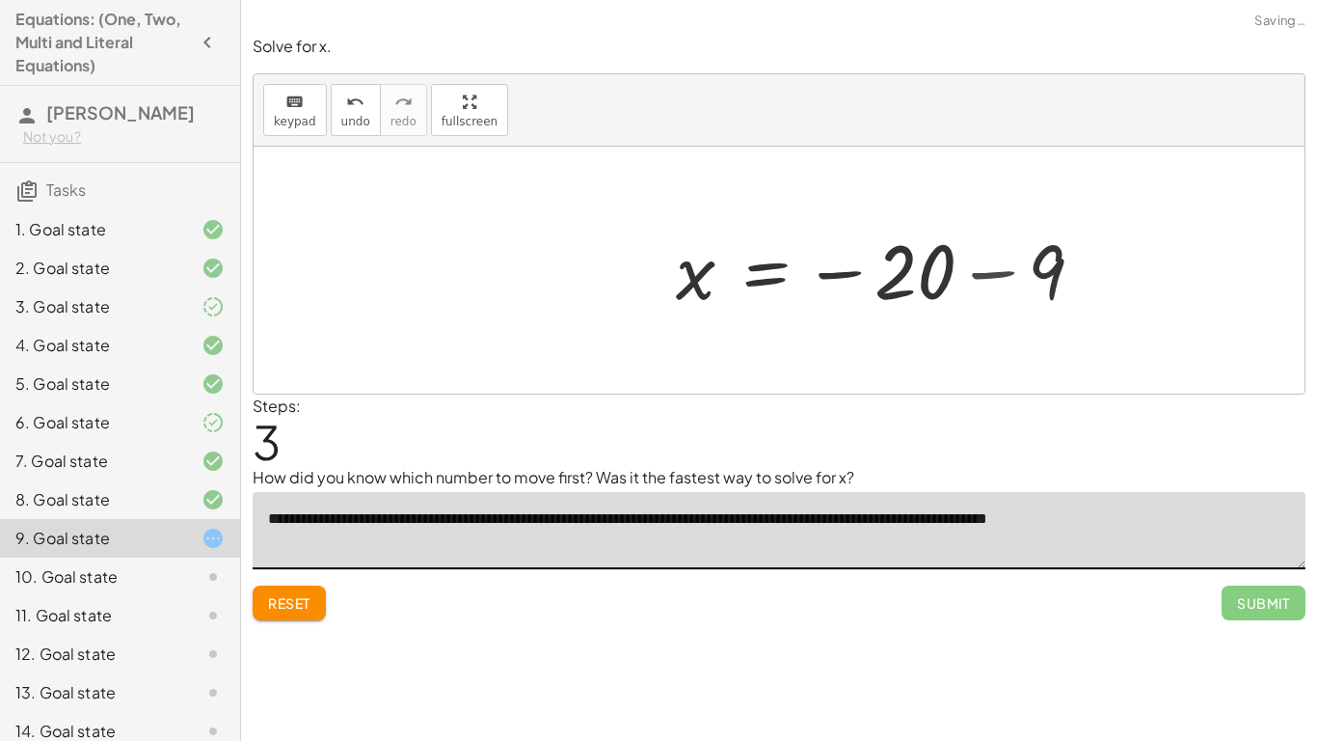
click at [942, 265] on div at bounding box center [887, 270] width 443 height 95
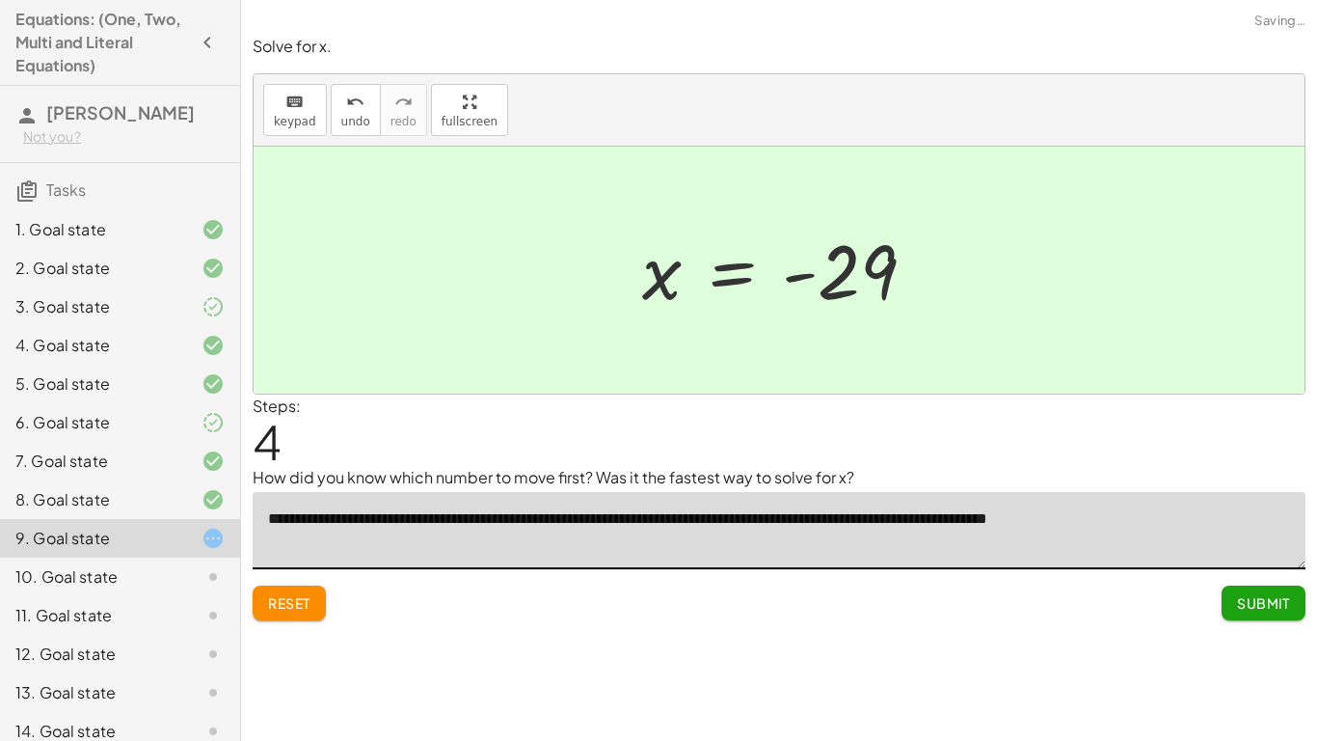
type textarea "**********"
click at [1283, 577] on span "Submit" at bounding box center [1263, 602] width 53 height 17
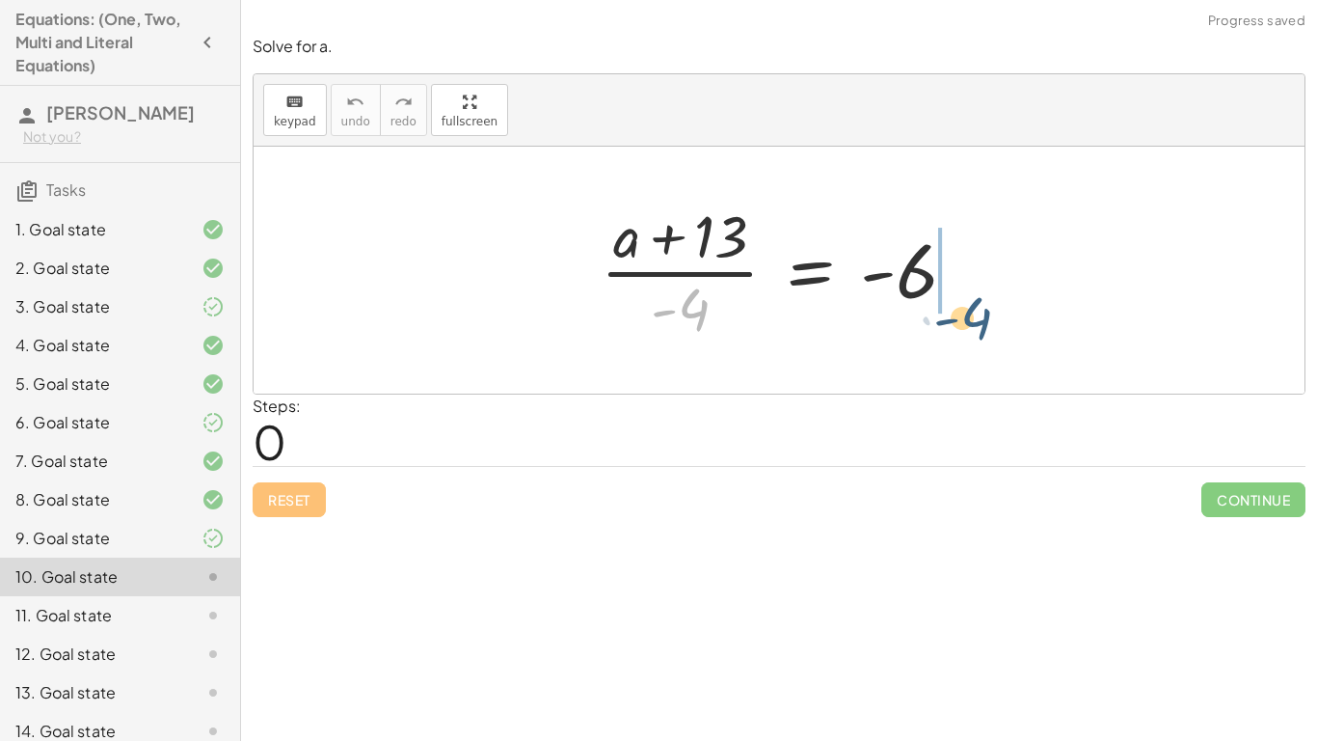
drag, startPoint x: 700, startPoint y: 295, endPoint x: 984, endPoint y: 294, distance: 283.5
click at [984, 294] on div "· - 4 · ( + a + 13 ) · - 4 = - 6" at bounding box center [779, 270] width 415 height 158
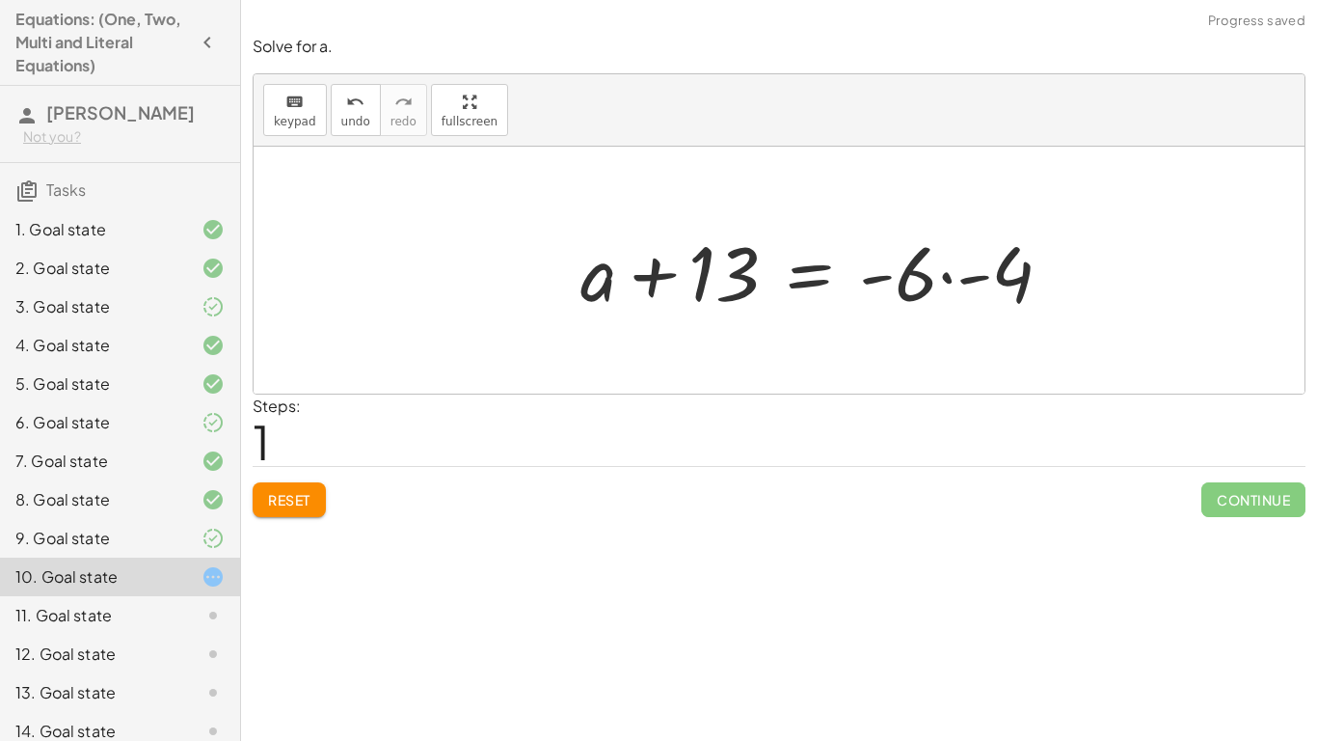
click at [961, 293] on div at bounding box center [824, 270] width 506 height 99
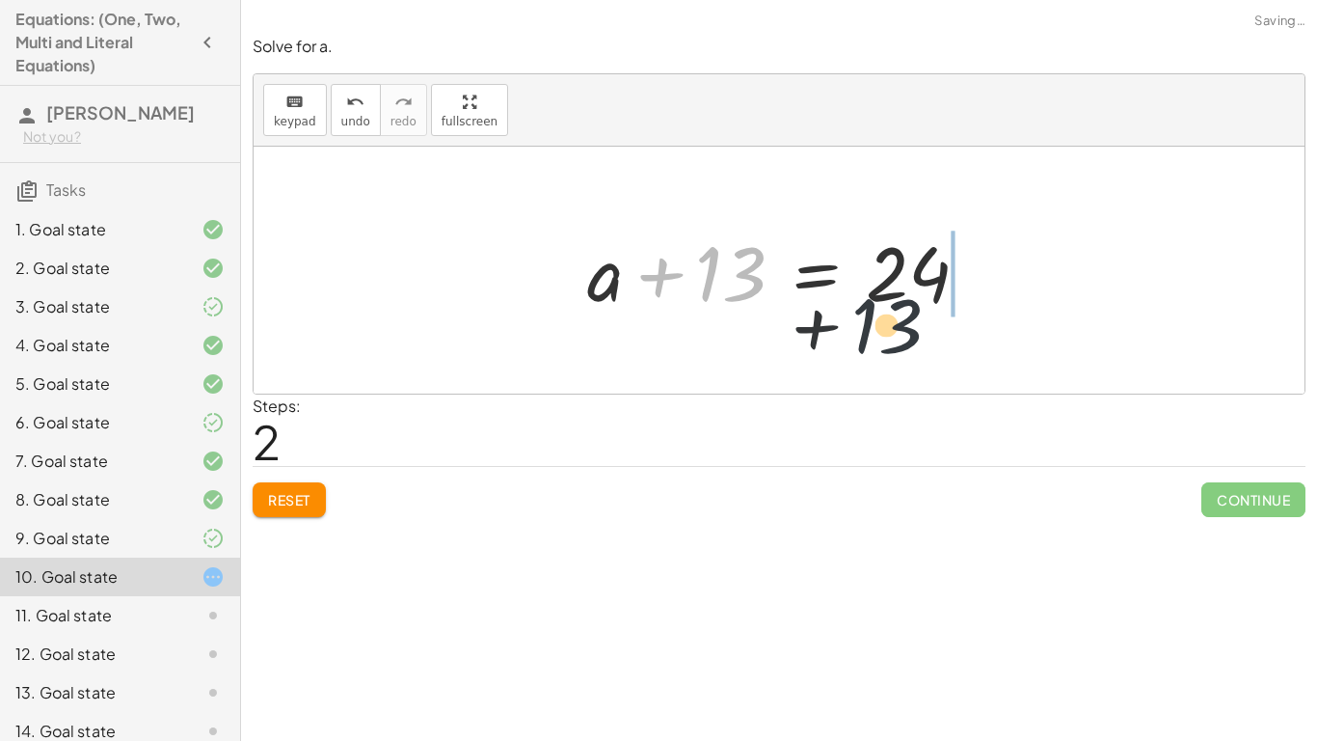
drag, startPoint x: 727, startPoint y: 256, endPoint x: 955, endPoint y: 286, distance: 229.5
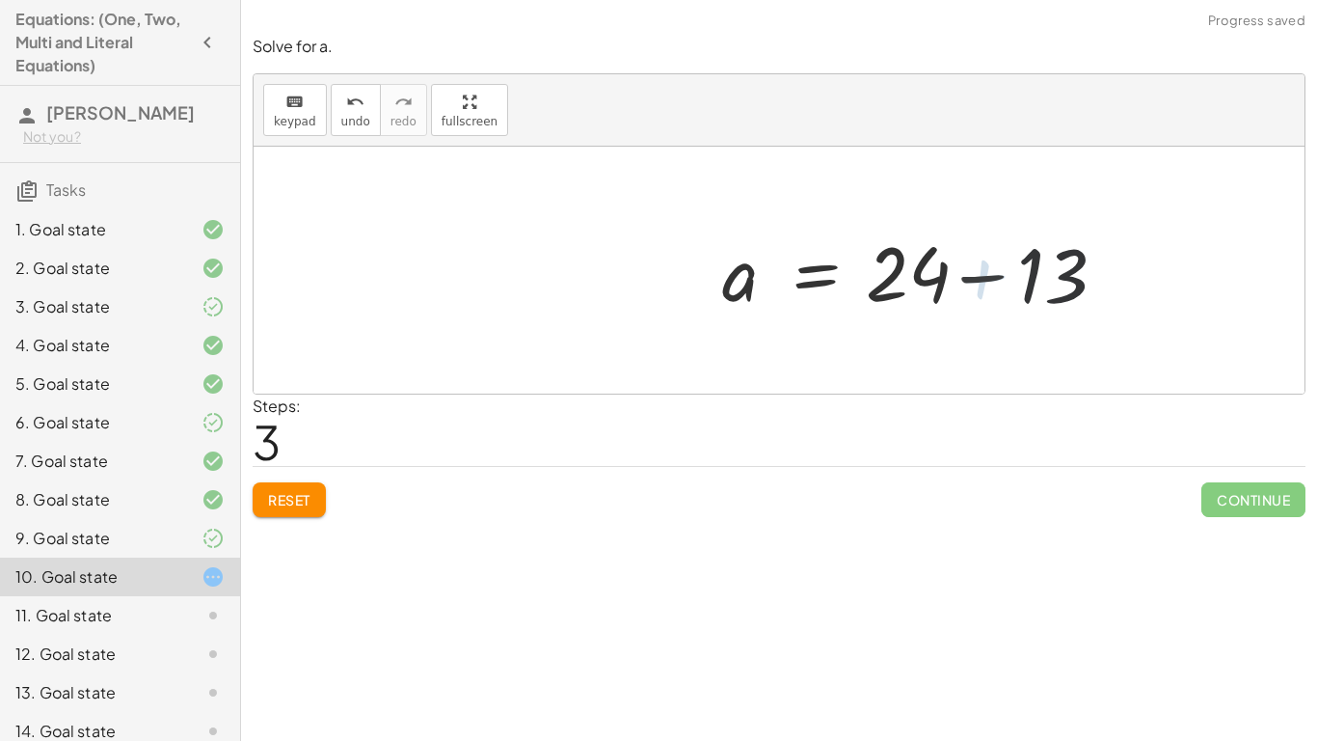
click at [950, 280] on div at bounding box center [928, 270] width 417 height 99
click at [943, 278] on div at bounding box center [928, 270] width 417 height 99
click at [928, 271] on div at bounding box center [928, 270] width 417 height 99
click at [979, 282] on div at bounding box center [928, 270] width 417 height 99
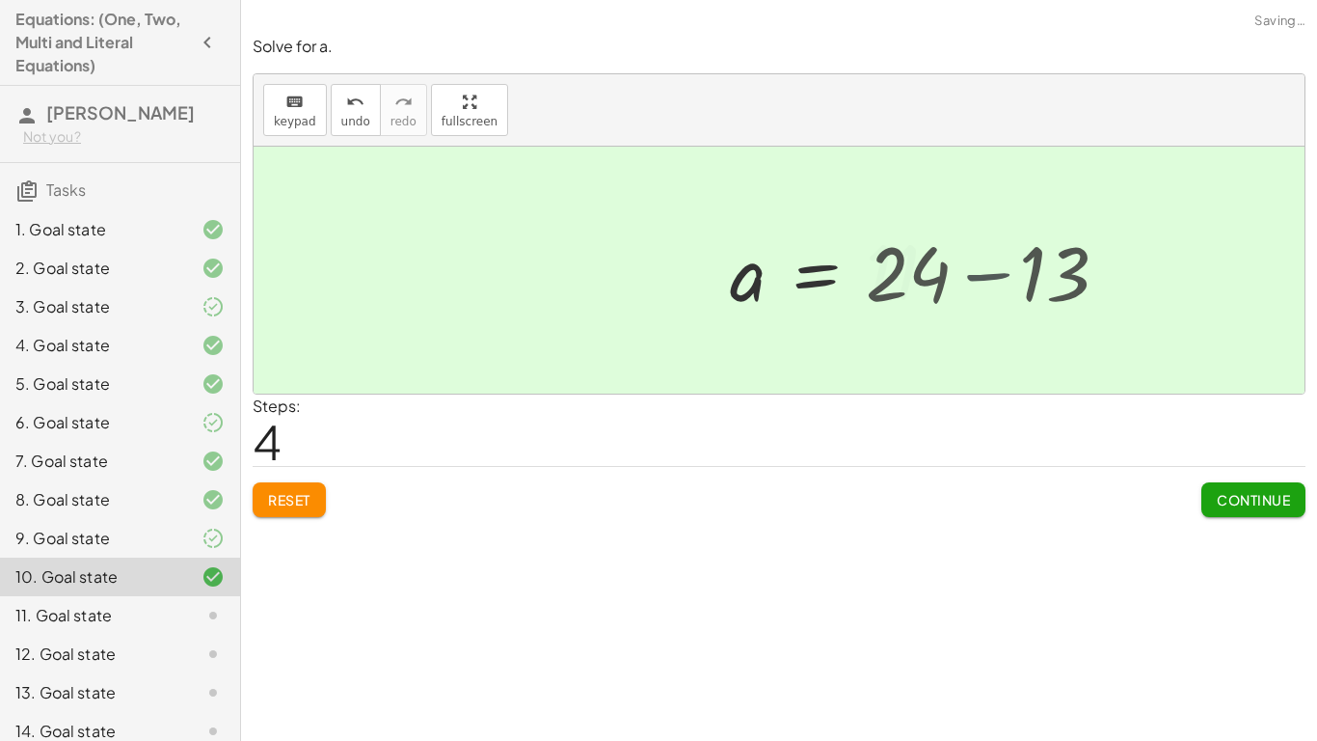
click at [979, 282] on div at bounding box center [779, 270] width 1051 height 247
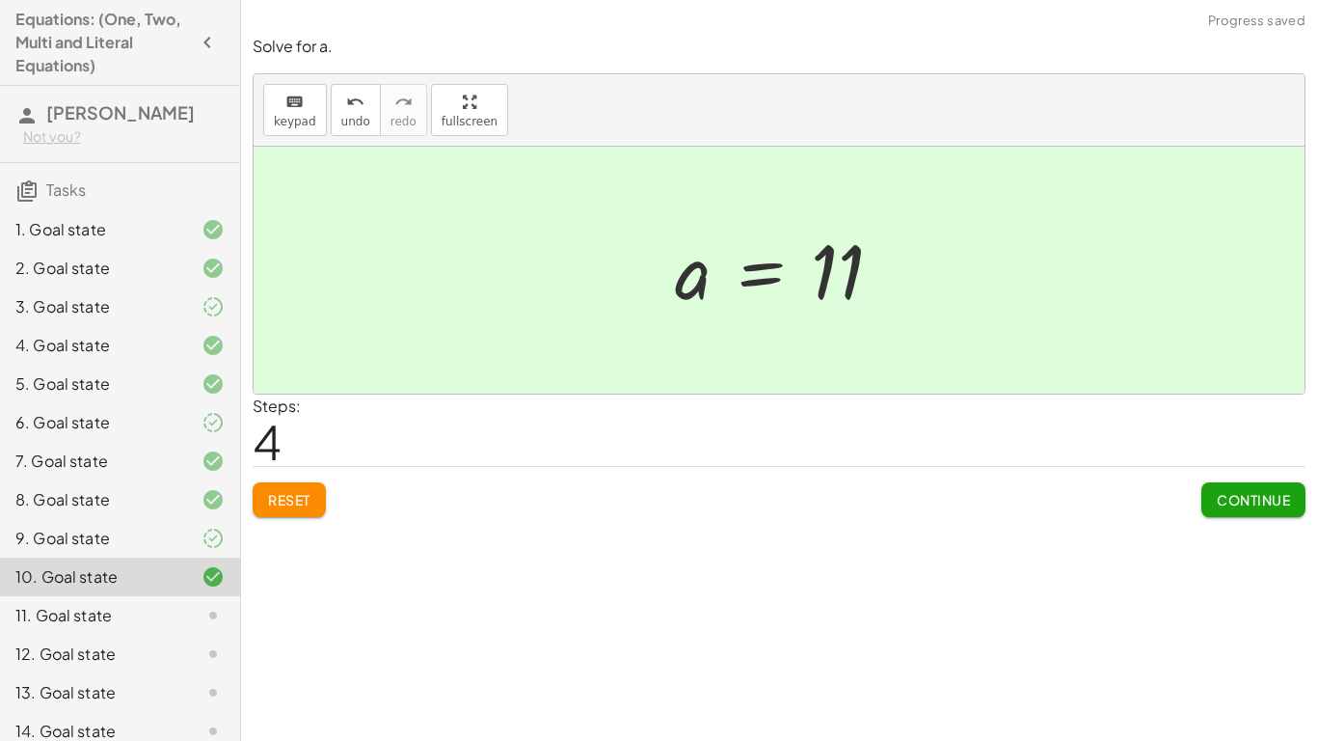
click at [1254, 485] on button "Continue" at bounding box center [1253, 499] width 104 height 35
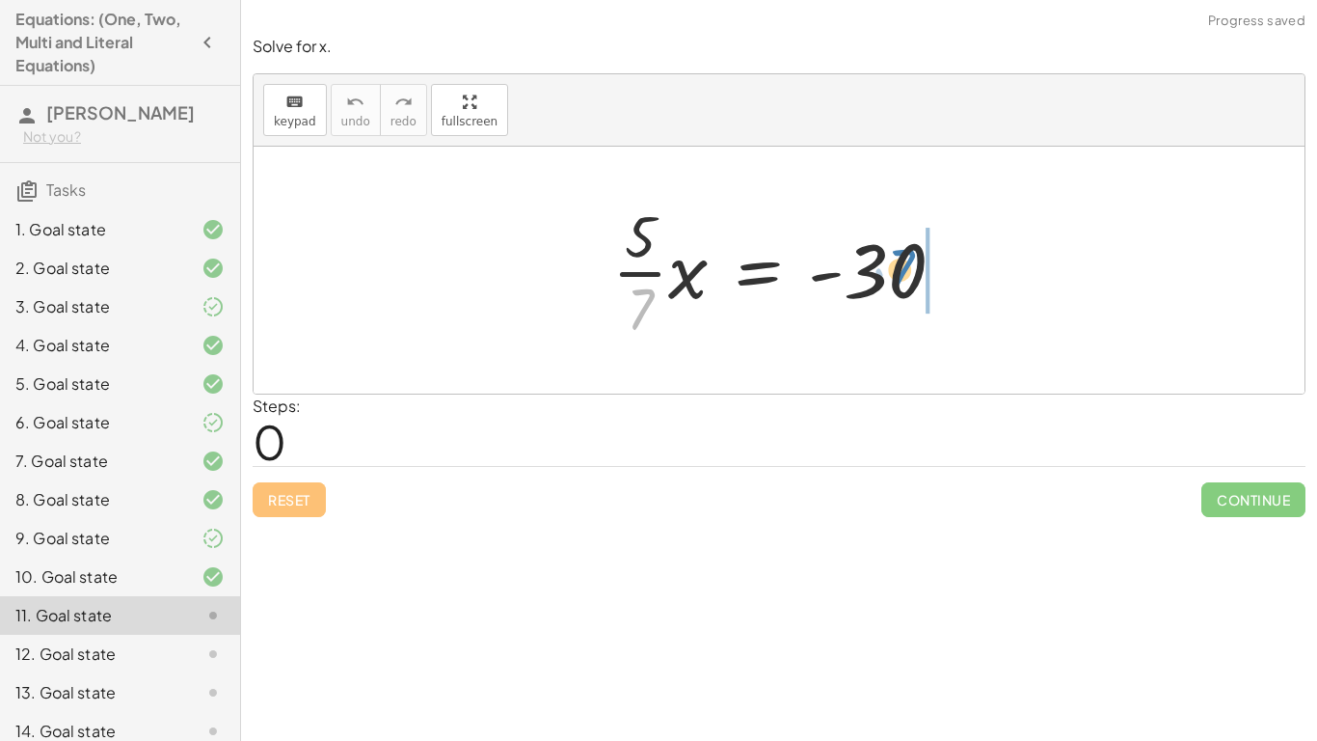
drag, startPoint x: 646, startPoint y: 306, endPoint x: 934, endPoint y: 264, distance: 291.3
click at [934, 264] on div at bounding box center [786, 270] width 367 height 148
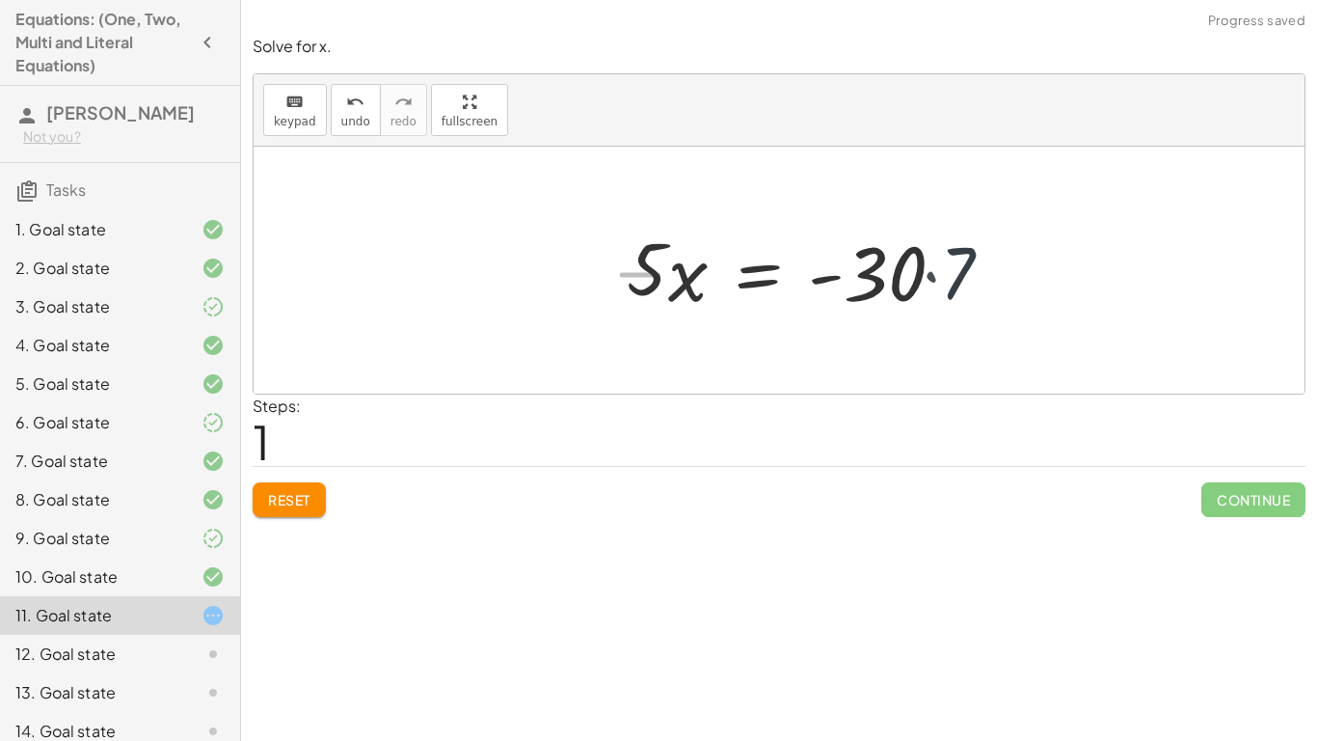
click at [934, 264] on div at bounding box center [820, 270] width 406 height 99
click at [934, 264] on div at bounding box center [805, 270] width 377 height 99
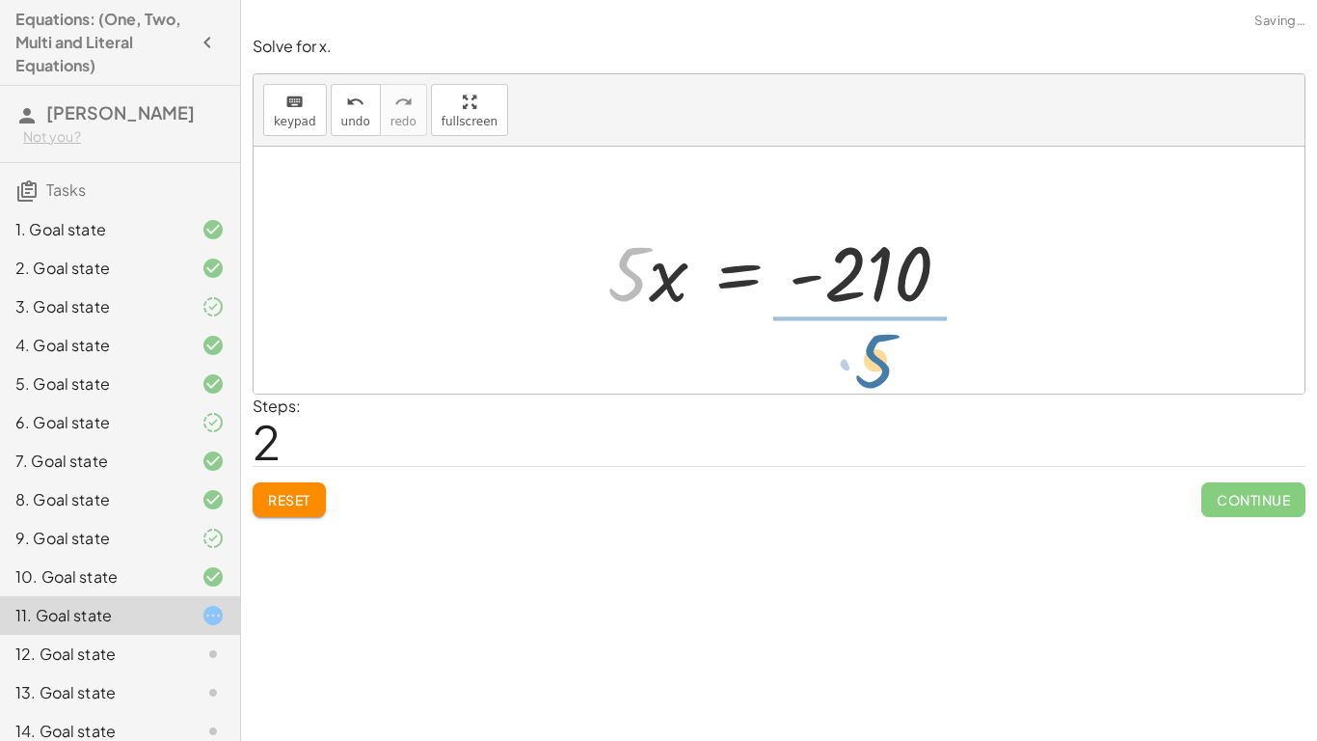
drag, startPoint x: 631, startPoint y: 257, endPoint x: 880, endPoint y: 339, distance: 262.9
click at [880, 339] on div "· · 5 · 7 · x = - 30 · 5 · x = · - 30 · 7 · 5 · 5 · x = - 210" at bounding box center [779, 270] width 1051 height 247
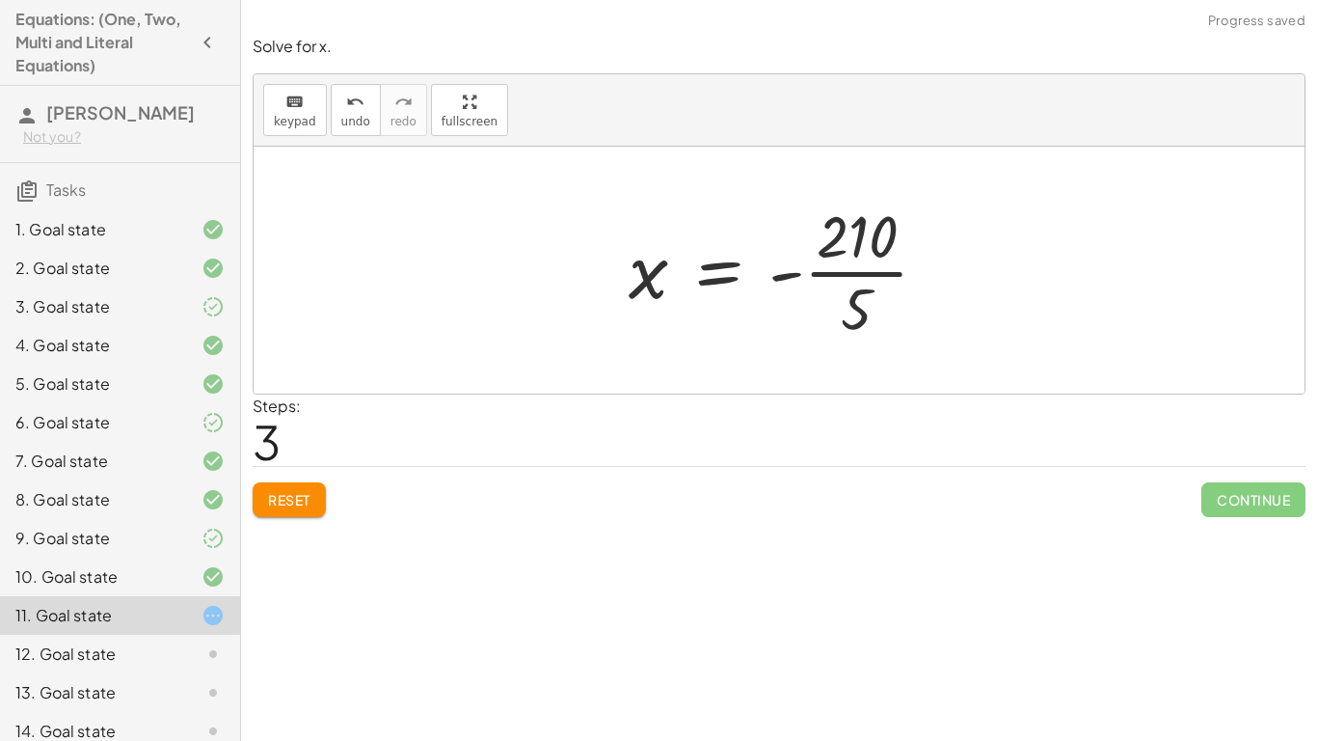
click at [1039, 269] on div at bounding box center [779, 270] width 1051 height 247
click at [796, 256] on div at bounding box center [786, 270] width 334 height 148
click at [849, 267] on div at bounding box center [786, 270] width 334 height 148
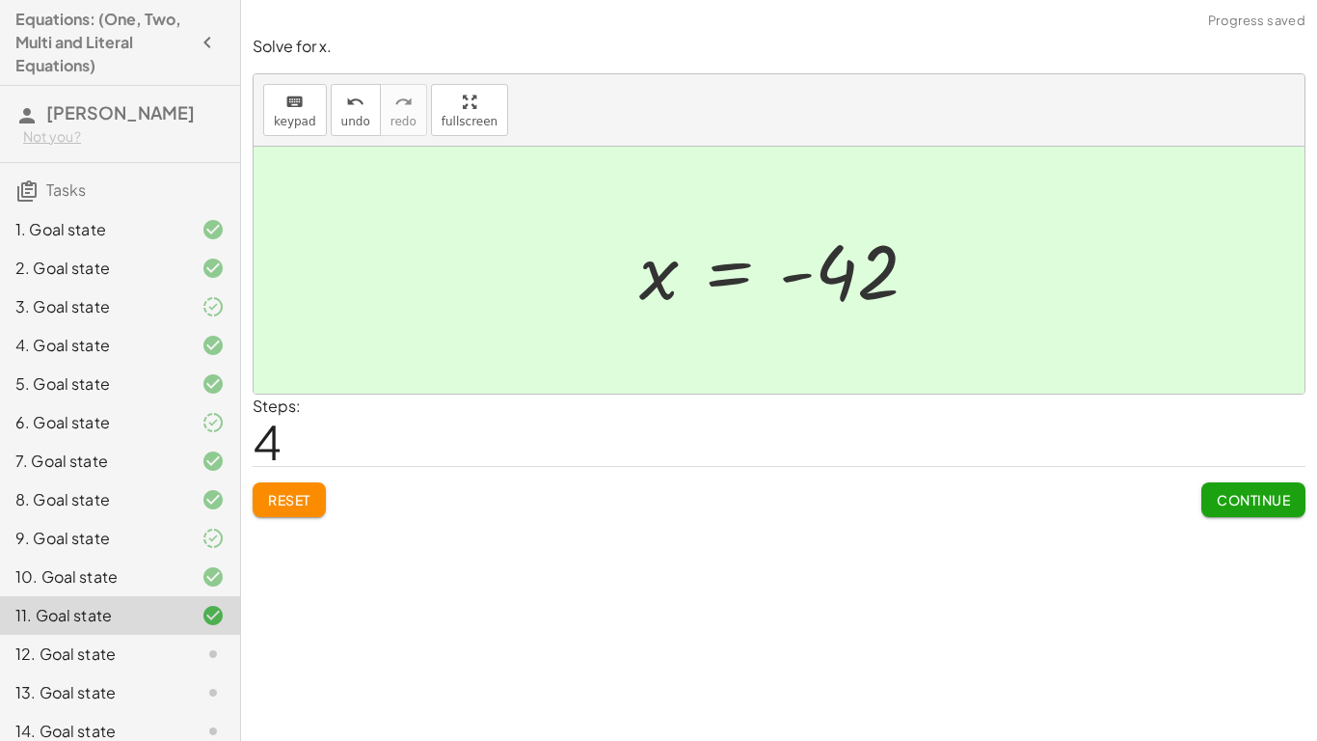
click at [0, 0] on div "Solve for x. keyboard keypad undo undo redo redo fullscreen · · 5 · 7 · x = - 3…" at bounding box center [0, 0] width 0 height 0
click at [1255, 501] on span "Continue" at bounding box center [1253, 499] width 73 height 17
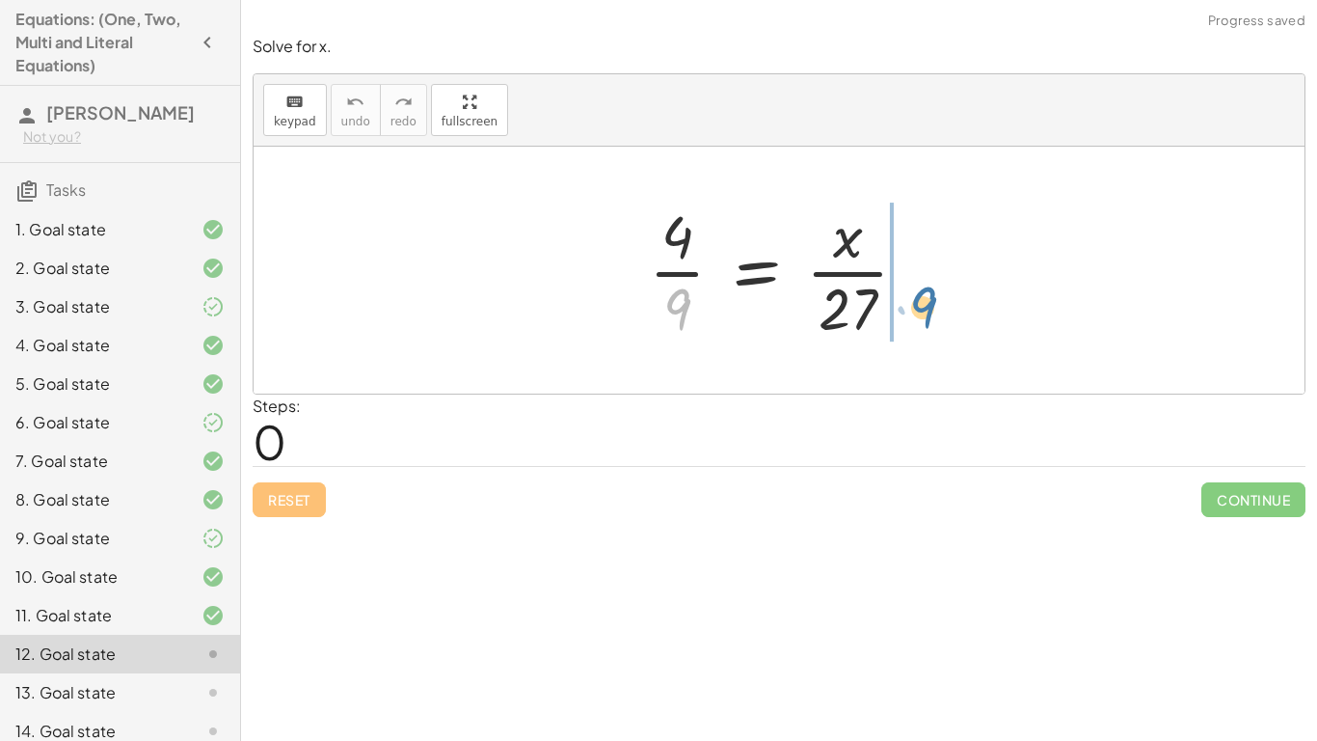
drag, startPoint x: 672, startPoint y: 305, endPoint x: 932, endPoint y: 287, distance: 260.9
click at [932, 287] on div at bounding box center [785, 270] width 293 height 148
drag, startPoint x: 677, startPoint y: 223, endPoint x: 919, endPoint y: 244, distance: 243.0
click at [919, 244] on div at bounding box center [785, 270] width 293 height 148
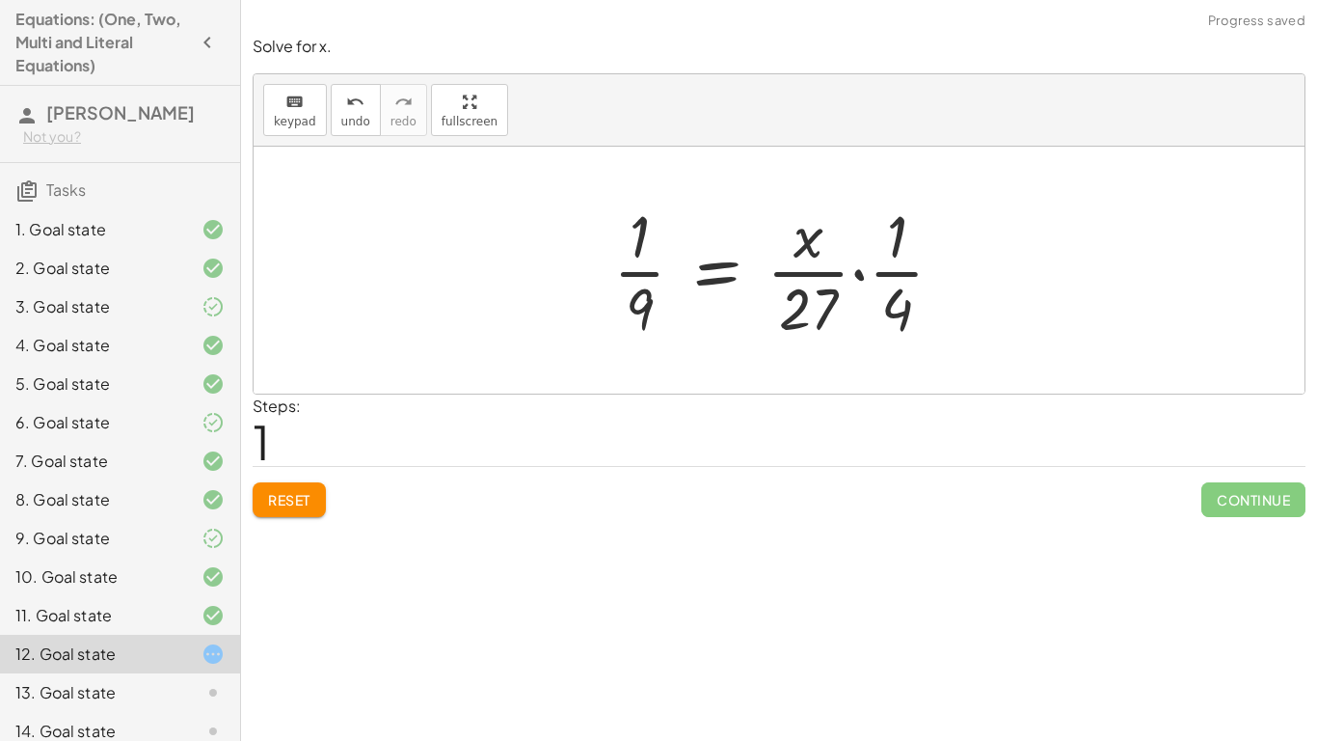
click at [919, 274] on div at bounding box center [786, 270] width 365 height 148
click at [905, 274] on div at bounding box center [786, 270] width 365 height 148
click at [305, 494] on span "Reset" at bounding box center [289, 499] width 42 height 17
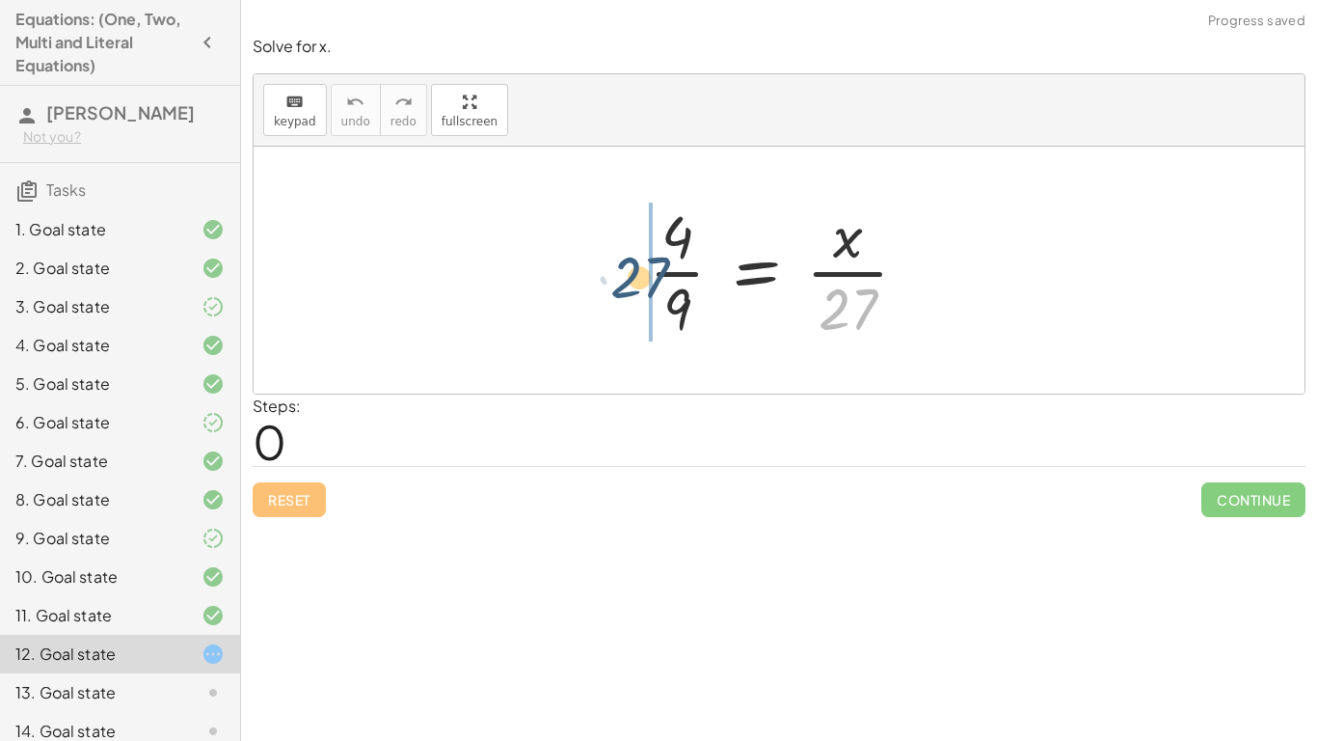
drag, startPoint x: 846, startPoint y: 320, endPoint x: 627, endPoint y: 287, distance: 221.3
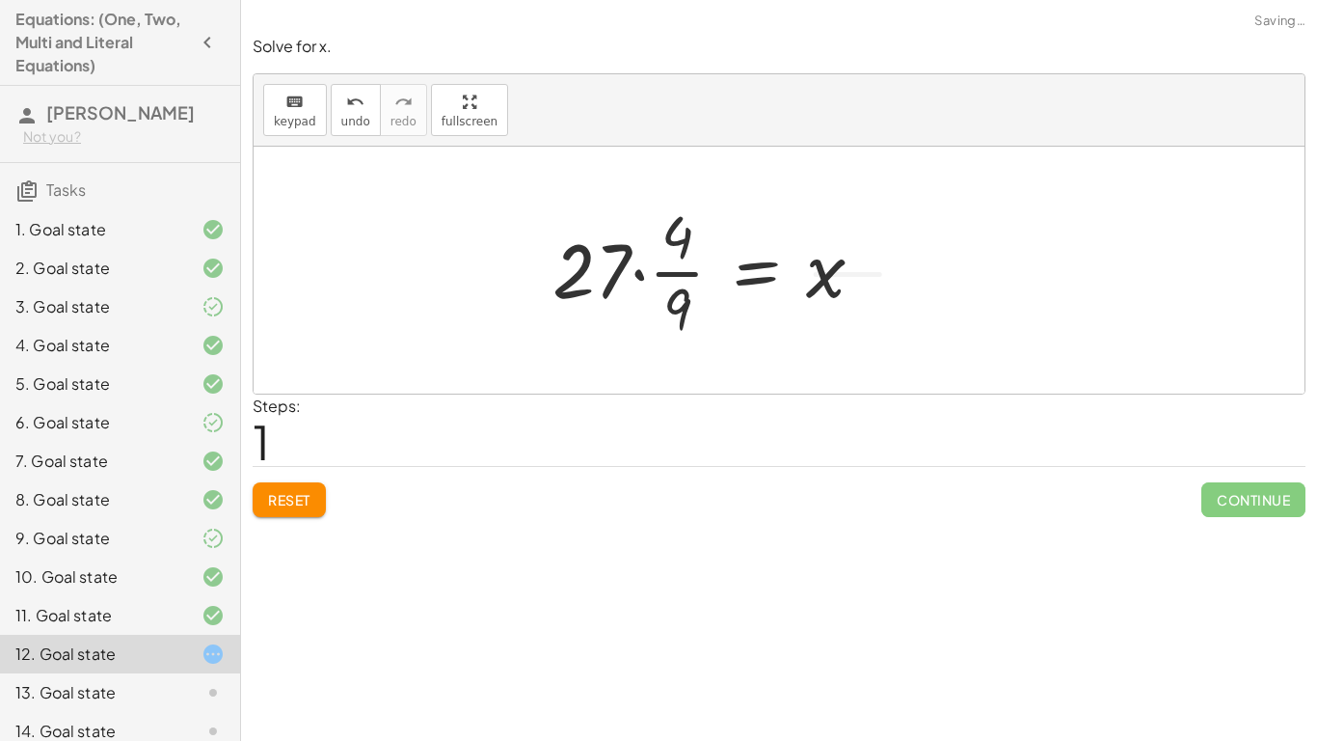
click at [672, 282] on div at bounding box center [716, 270] width 346 height 148
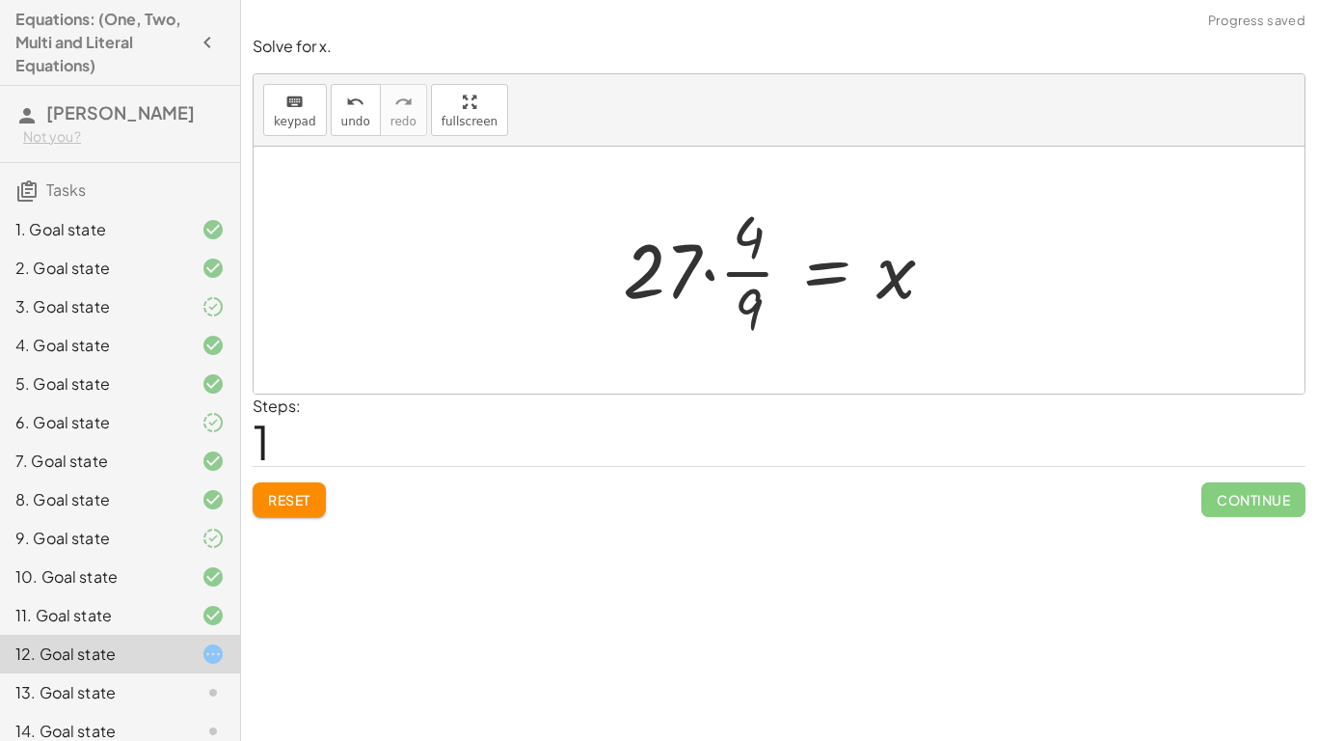
click at [692, 283] on div at bounding box center [786, 270] width 346 height 148
click at [695, 266] on div at bounding box center [786, 270] width 346 height 148
click at [711, 268] on div at bounding box center [786, 270] width 346 height 148
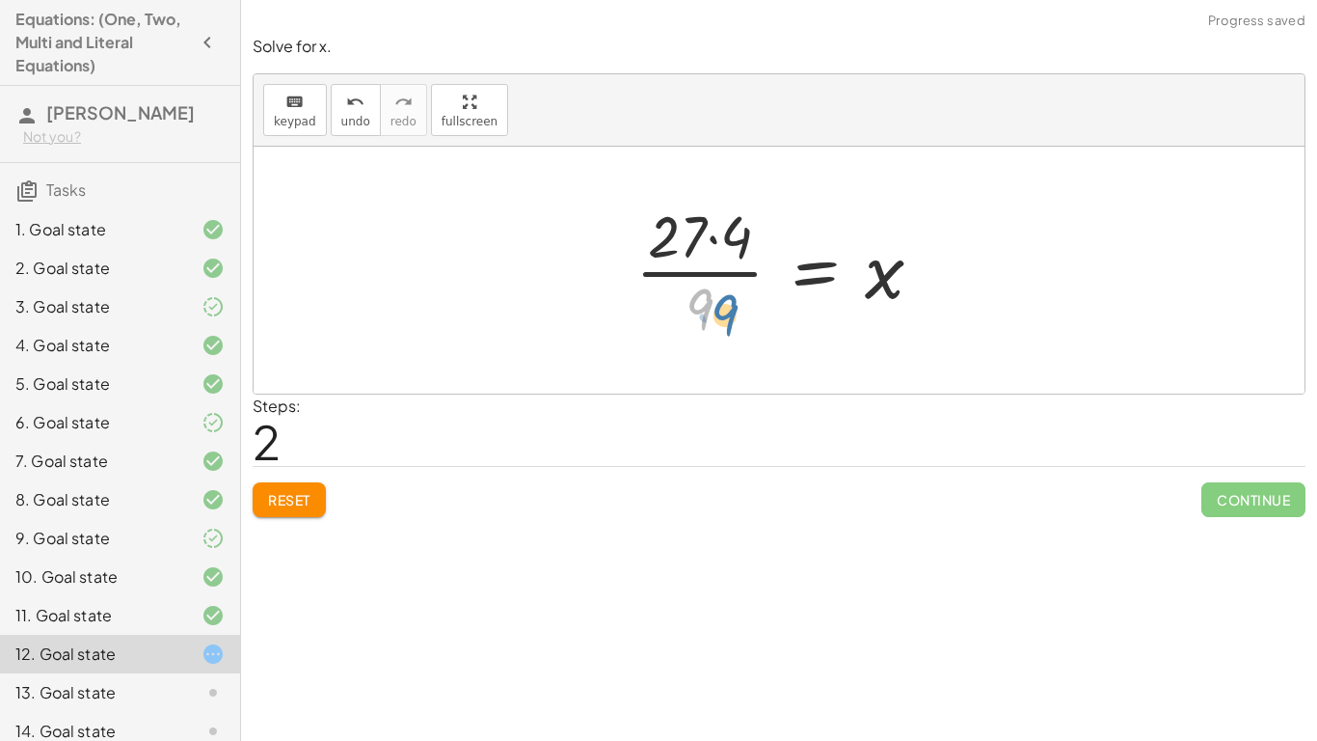
drag, startPoint x: 715, startPoint y: 294, endPoint x: 724, endPoint y: 293, distance: 9.7
click at [724, 293] on div at bounding box center [787, 270] width 322 height 148
click at [724, 270] on div at bounding box center [787, 270] width 322 height 148
drag, startPoint x: 714, startPoint y: 304, endPoint x: 992, endPoint y: 298, distance: 278.7
click at [992, 298] on div "· 4 · 9 = · x · 27 · 27 · · 4 · 9 = x · 9 · 4 · 9 = x · 27" at bounding box center [779, 270] width 1051 height 247
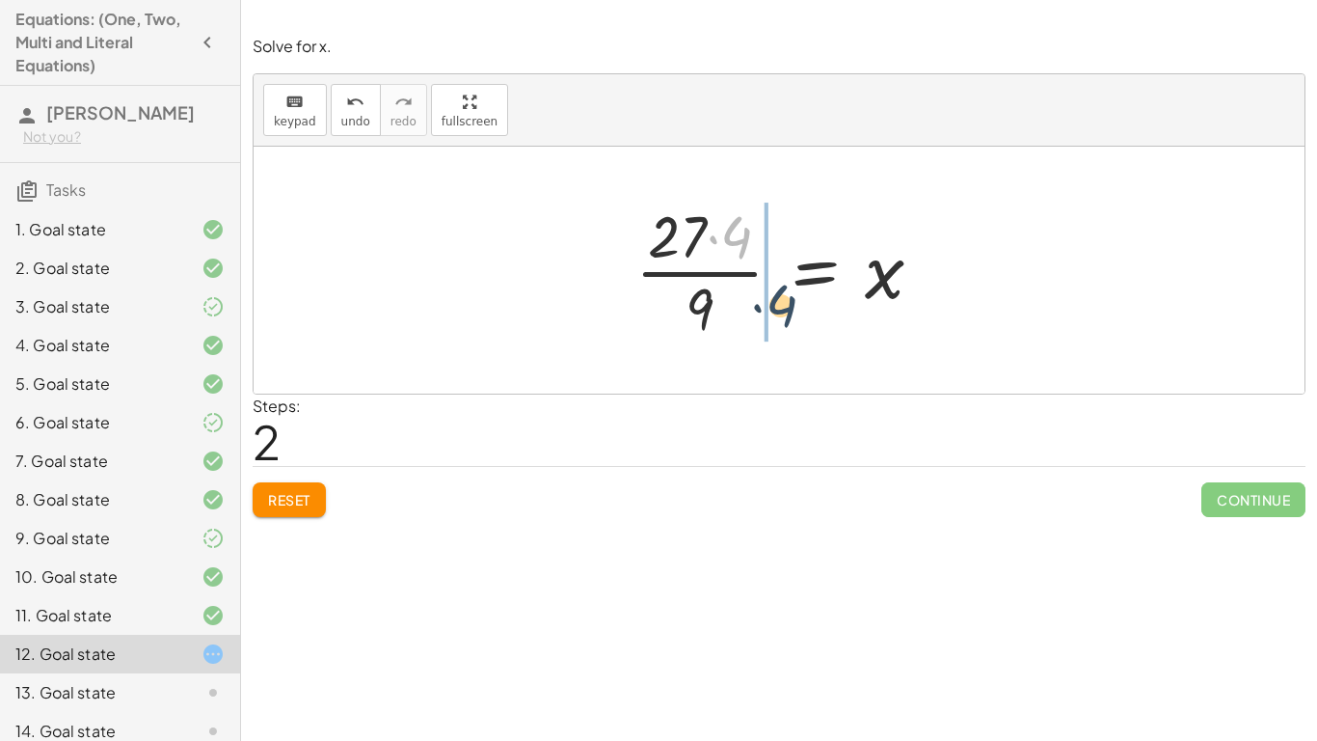
drag, startPoint x: 726, startPoint y: 233, endPoint x: 787, endPoint y: 288, distance: 81.9
click at [787, 288] on div at bounding box center [787, 270] width 322 height 148
click at [701, 251] on div at bounding box center [787, 270] width 322 height 148
click at [696, 234] on div at bounding box center [787, 270] width 322 height 148
click at [721, 233] on div at bounding box center [787, 270] width 322 height 148
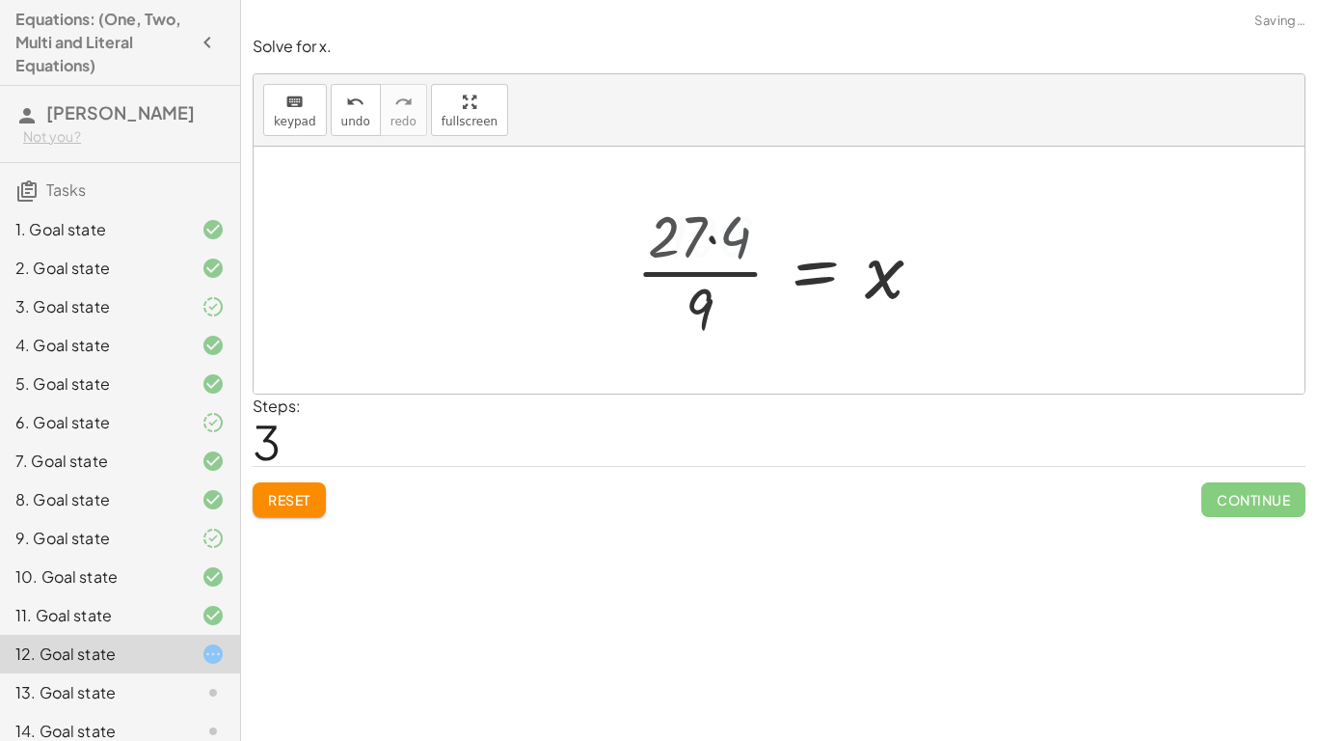
click at [721, 233] on div at bounding box center [797, 270] width 302 height 148
click at [732, 266] on div at bounding box center [795, 270] width 302 height 148
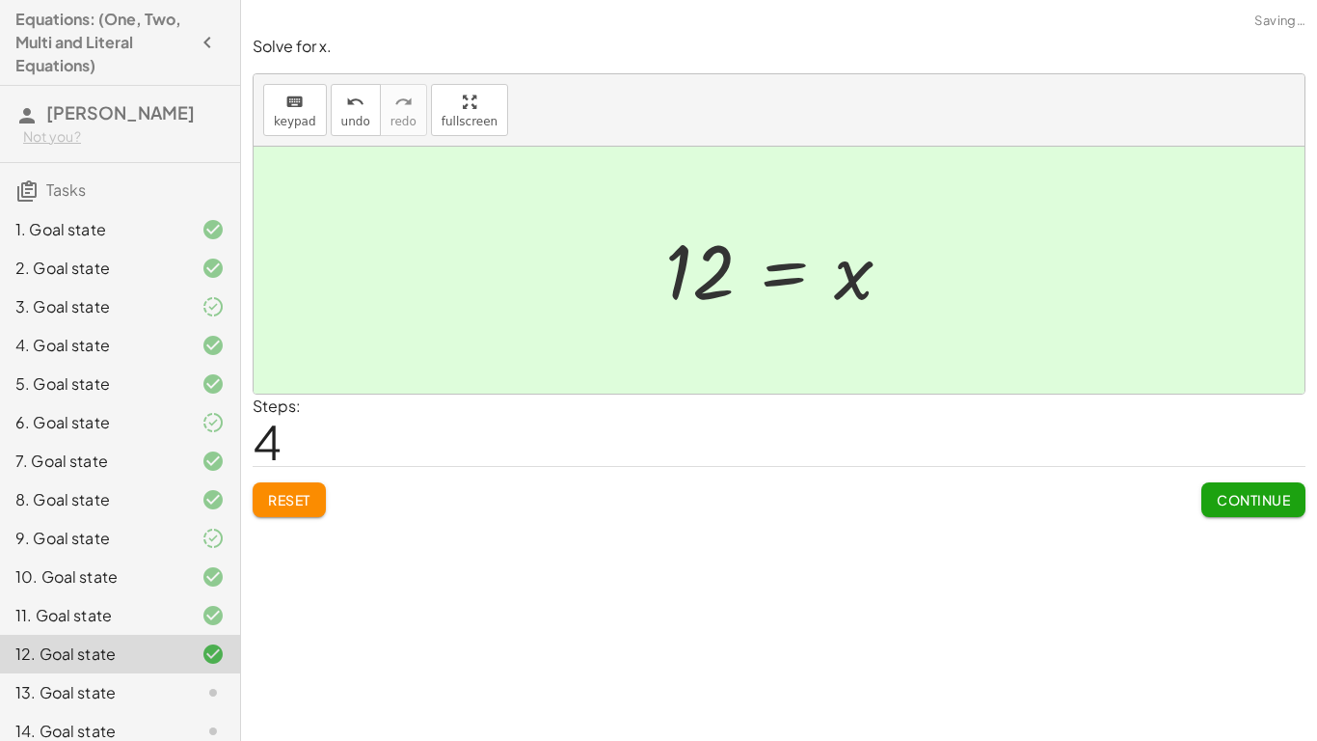
click at [1252, 492] on span "Continue" at bounding box center [1253, 499] width 73 height 17
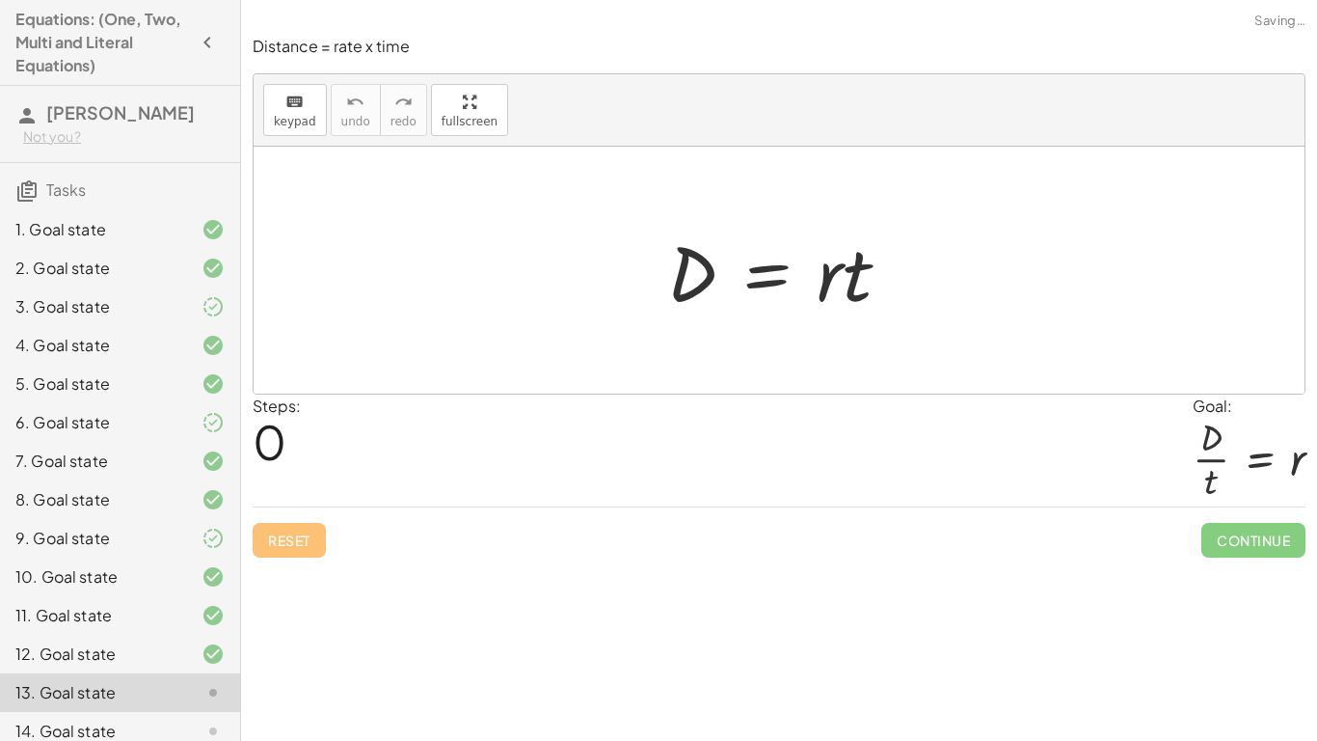
click at [990, 430] on div "Steps: 0 Goal: · D · t = r" at bounding box center [779, 450] width 1053 height 113
drag, startPoint x: 846, startPoint y: 291, endPoint x: 667, endPoint y: 292, distance: 178.4
click at [667, 292] on div at bounding box center [787, 270] width 258 height 99
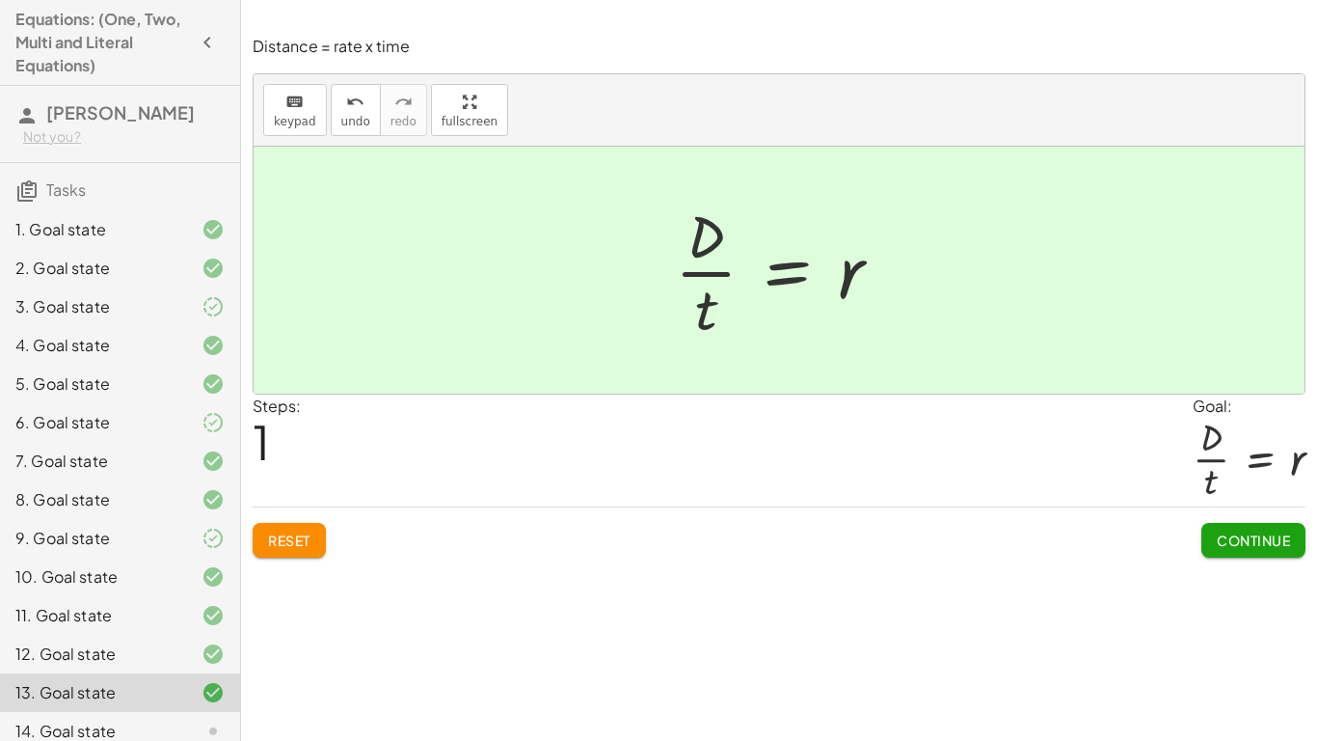
click at [1278, 531] on span "Continue" at bounding box center [1253, 539] width 73 height 17
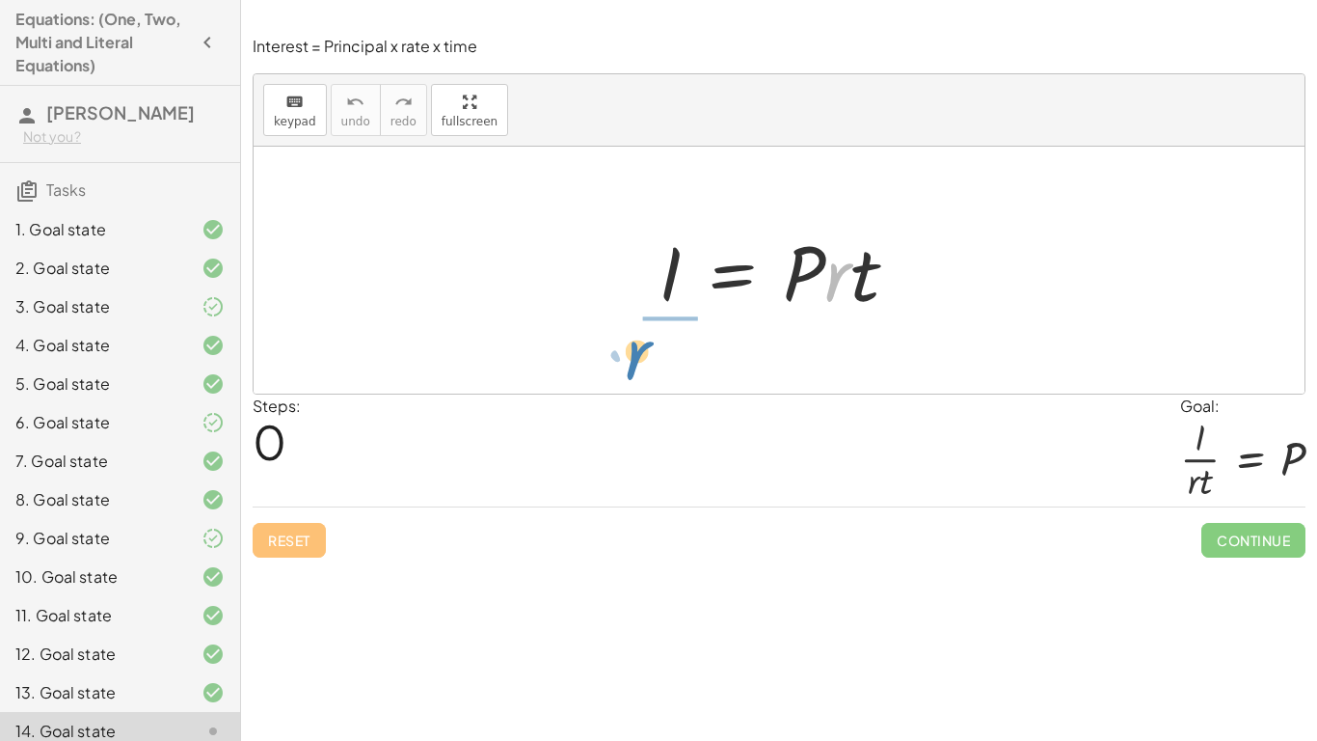
drag, startPoint x: 848, startPoint y: 283, endPoint x: 650, endPoint y: 359, distance: 211.5
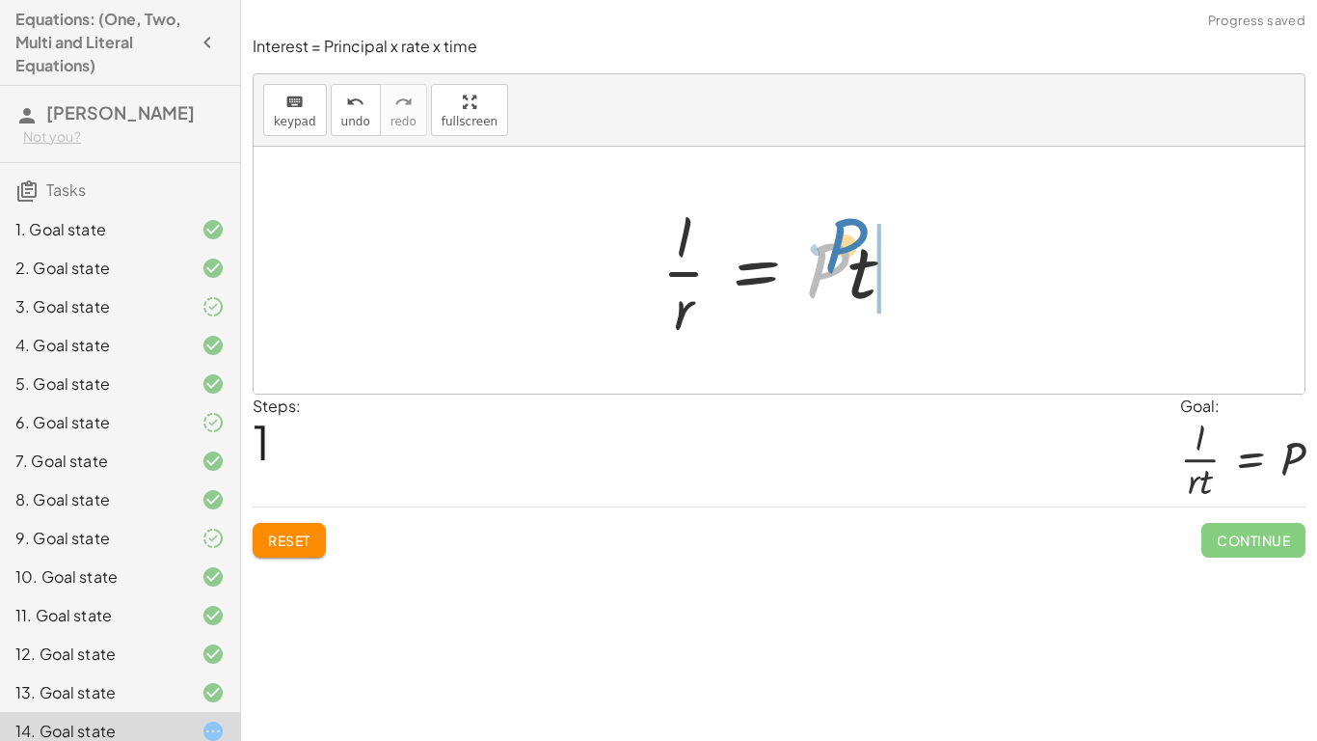
drag, startPoint x: 836, startPoint y: 279, endPoint x: 880, endPoint y: 246, distance: 55.2
drag, startPoint x: 817, startPoint y: 278, endPoint x: 681, endPoint y: 321, distance: 142.7
click at [681, 321] on div at bounding box center [786, 270] width 269 height 148
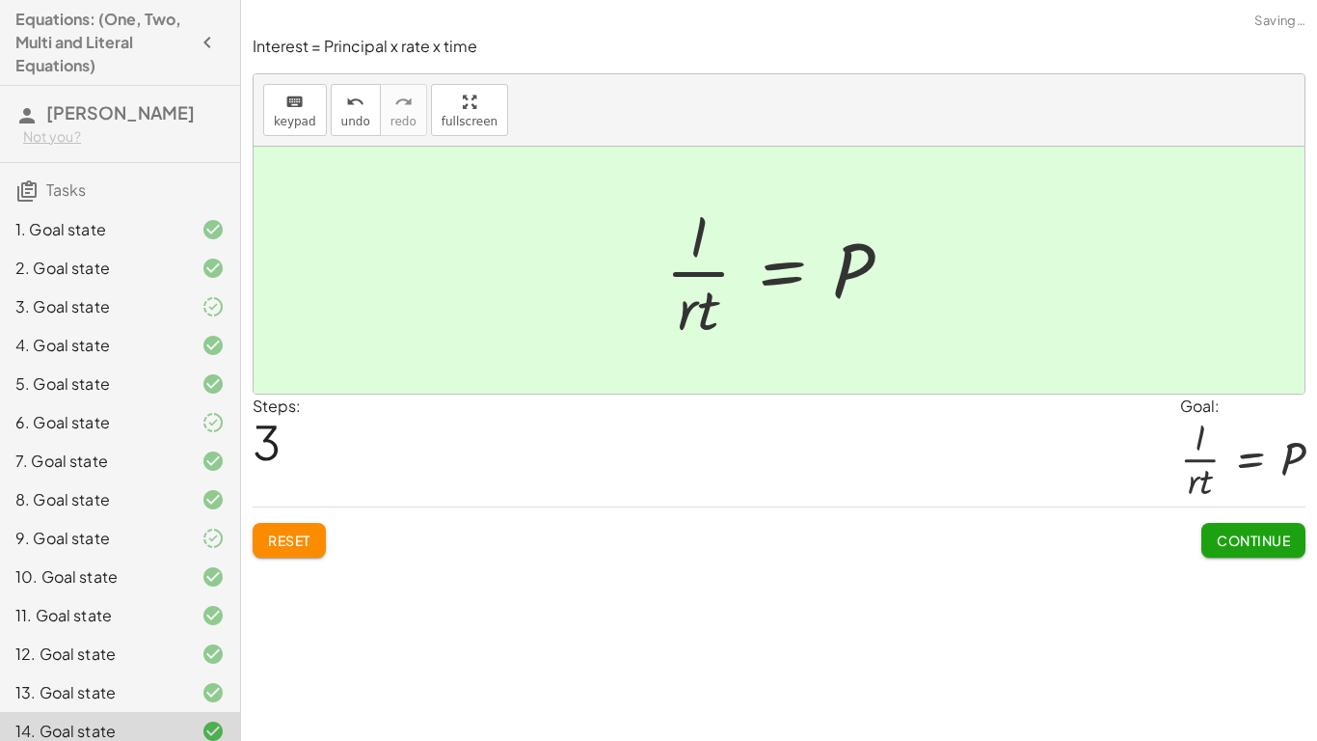
click at [1264, 527] on button "Continue" at bounding box center [1253, 540] width 104 height 35
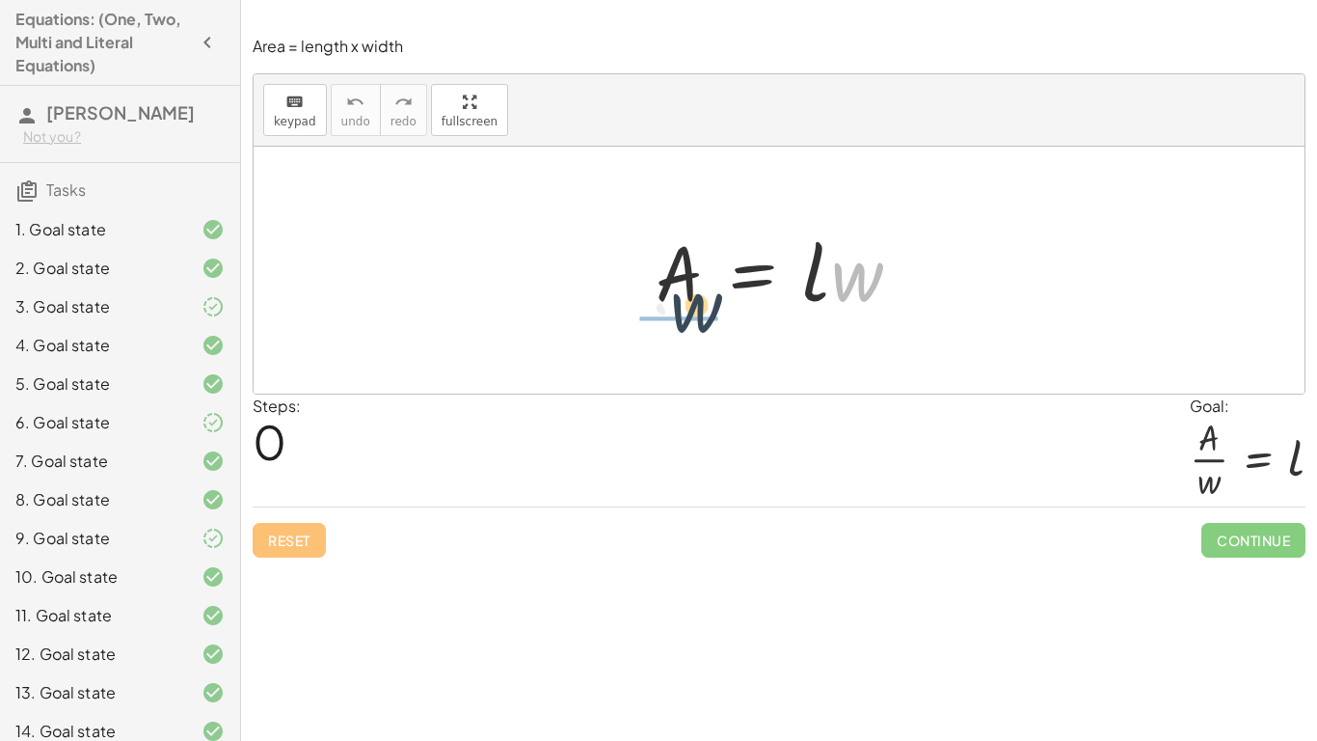
drag, startPoint x: 850, startPoint y: 286, endPoint x: 674, endPoint y: 337, distance: 182.5
click at [674, 337] on div "· w A = · l · w" at bounding box center [779, 270] width 1051 height 247
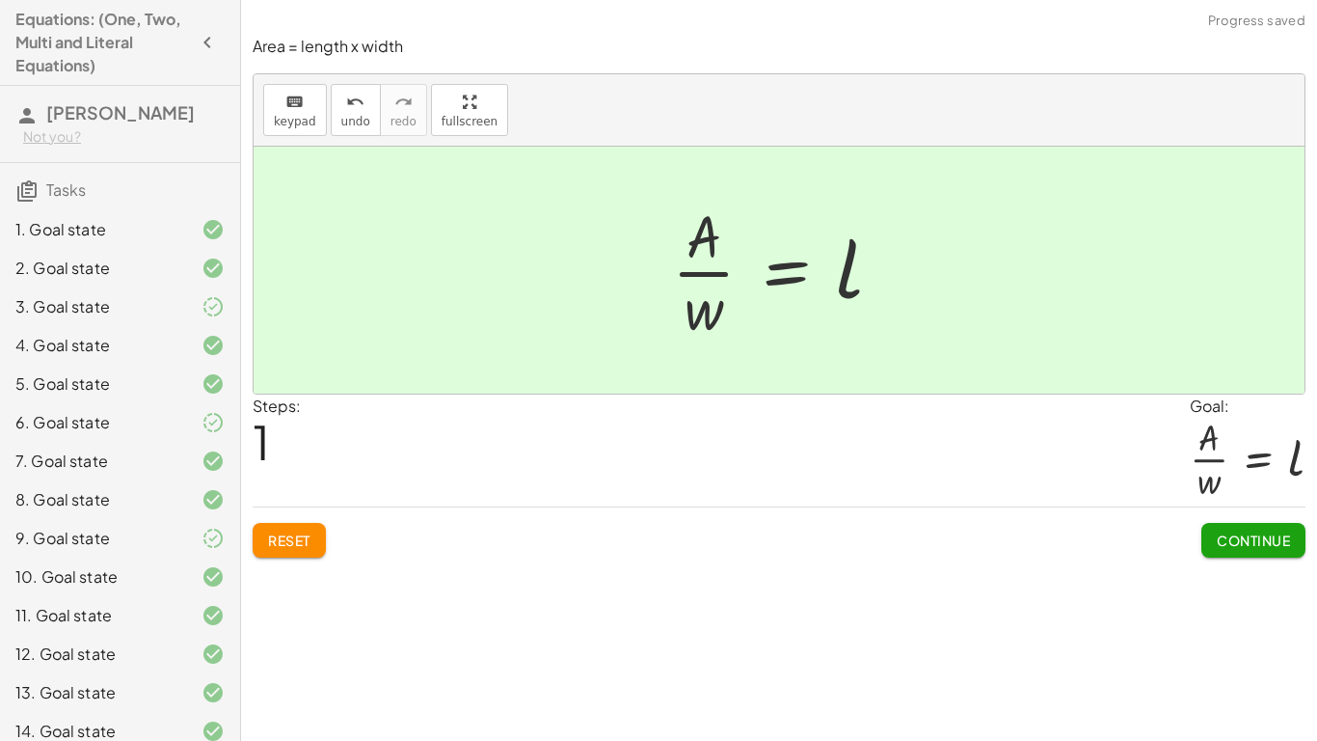
click at [1222, 534] on span "Continue" at bounding box center [1253, 539] width 73 height 17
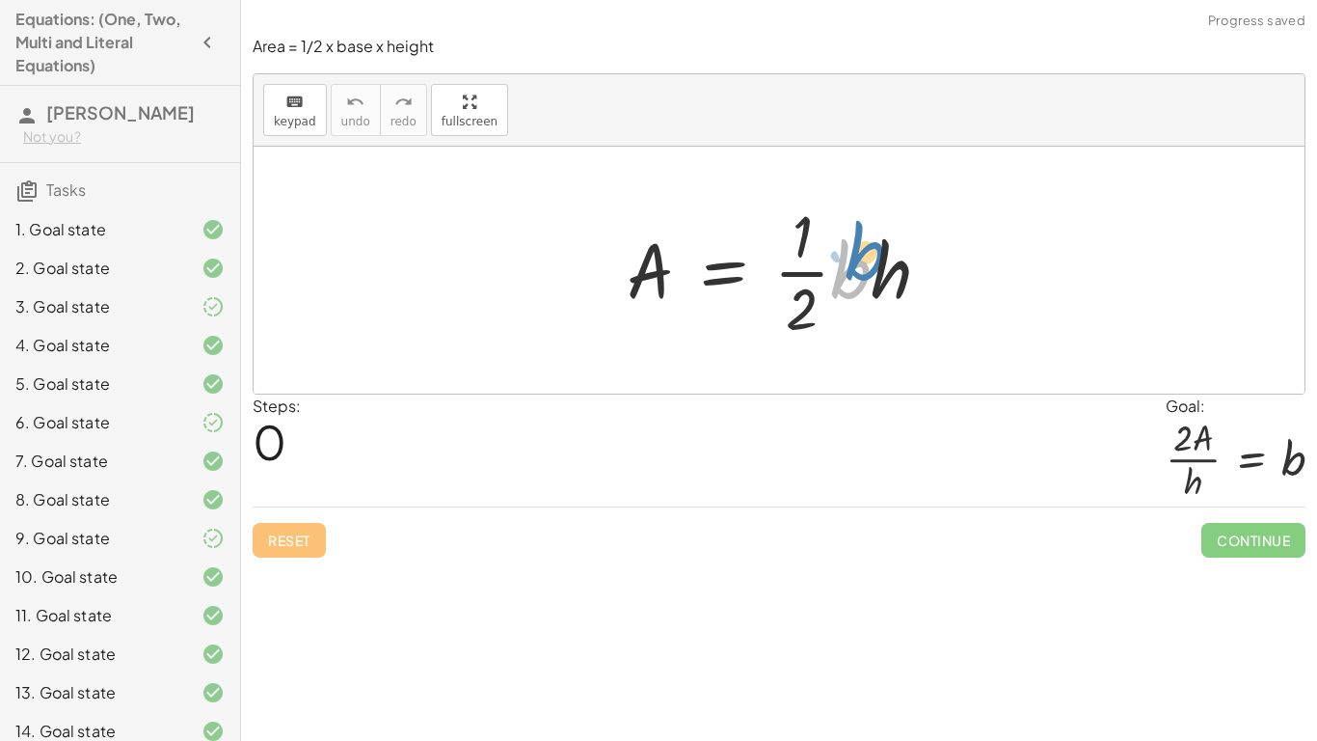
drag, startPoint x: 831, startPoint y: 302, endPoint x: 844, endPoint y: 284, distance: 21.4
click at [844, 284] on div at bounding box center [786, 270] width 338 height 148
drag, startPoint x: 889, startPoint y: 276, endPoint x: 652, endPoint y: 335, distance: 244.4
click at [652, 335] on div at bounding box center [786, 270] width 338 height 148
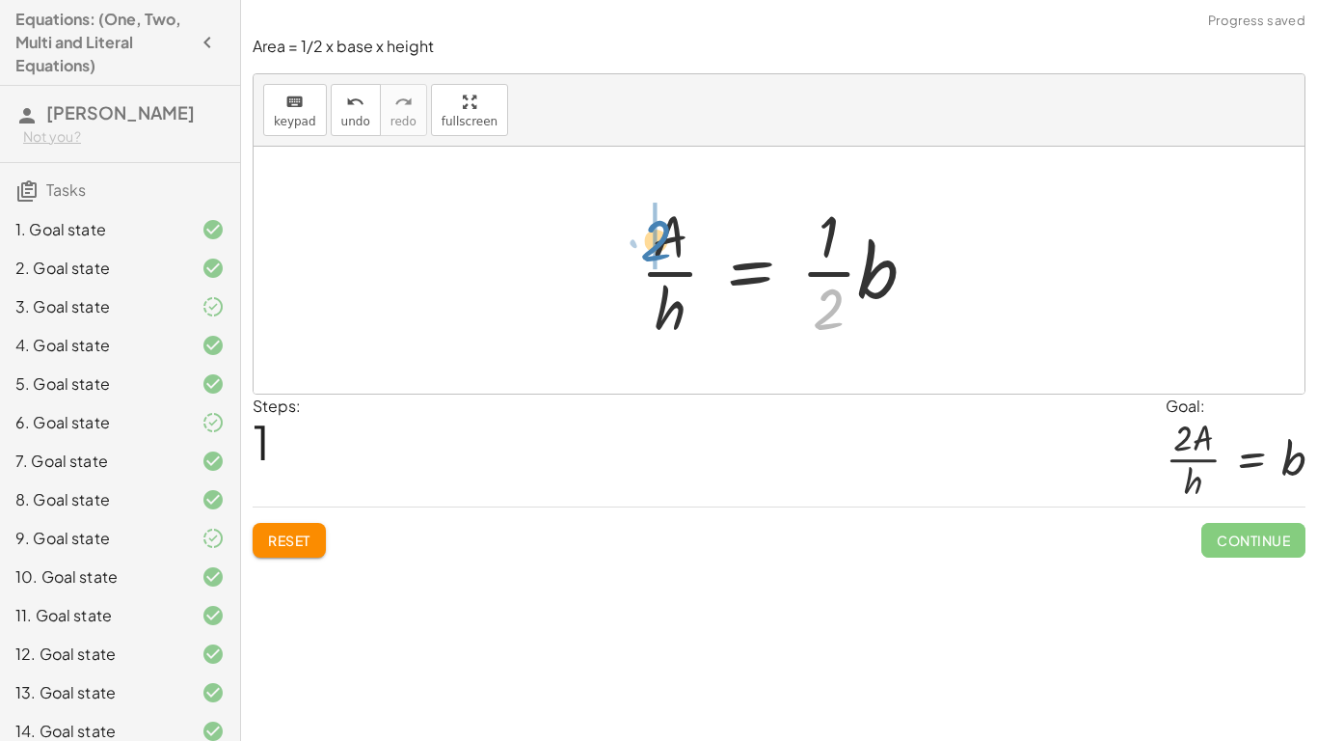
drag, startPoint x: 810, startPoint y: 308, endPoint x: 651, endPoint y: 234, distance: 175.2
click at [651, 234] on div at bounding box center [786, 270] width 310 height 148
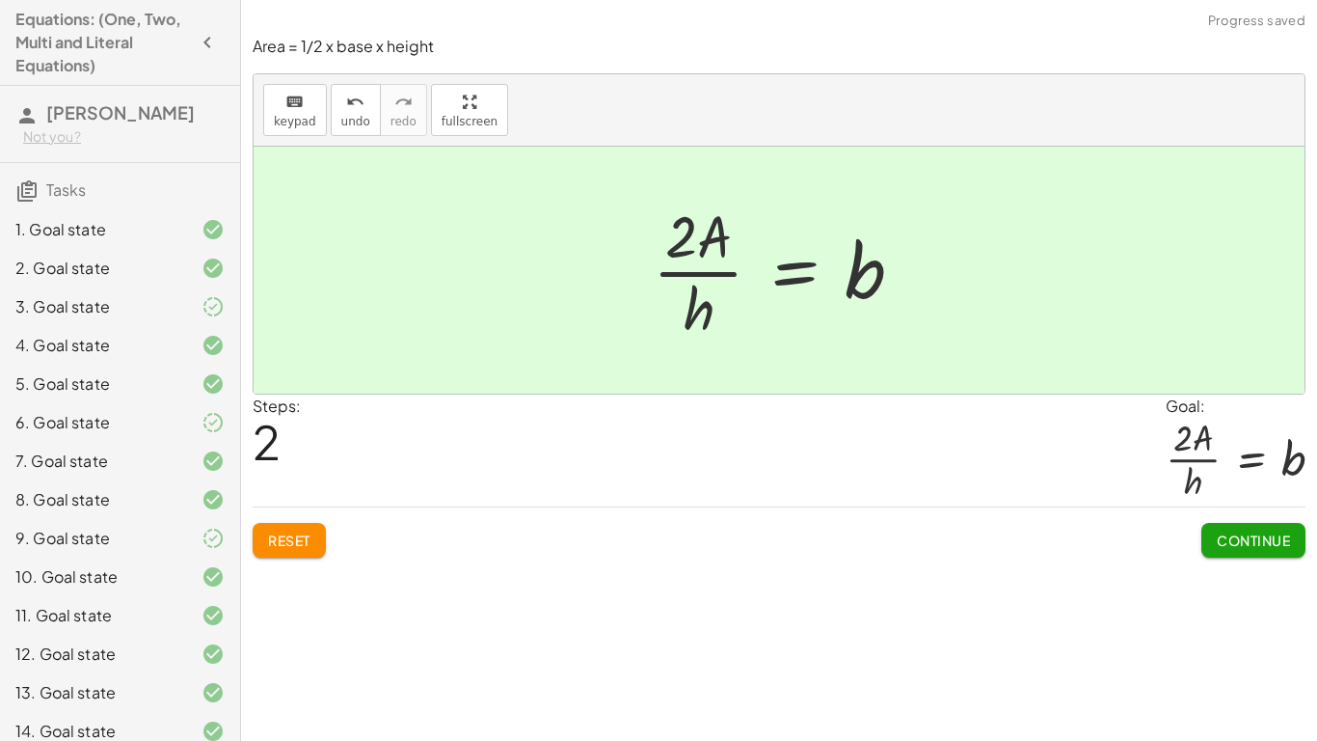
click at [1255, 531] on span "Continue" at bounding box center [1253, 539] width 73 height 17
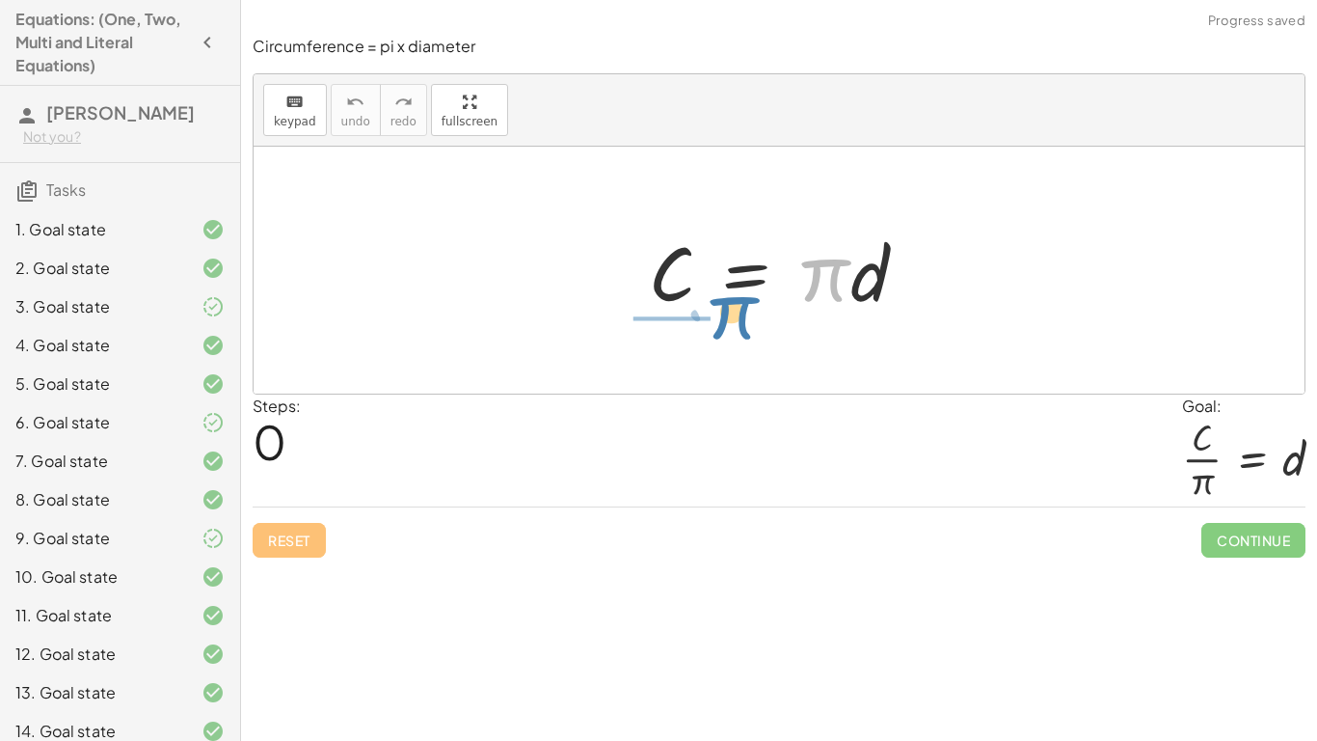
drag, startPoint x: 845, startPoint y: 273, endPoint x: 725, endPoint y: 323, distance: 129.7
click at [725, 323] on div "· π C = · π · d" at bounding box center [778, 270] width 317 height 109
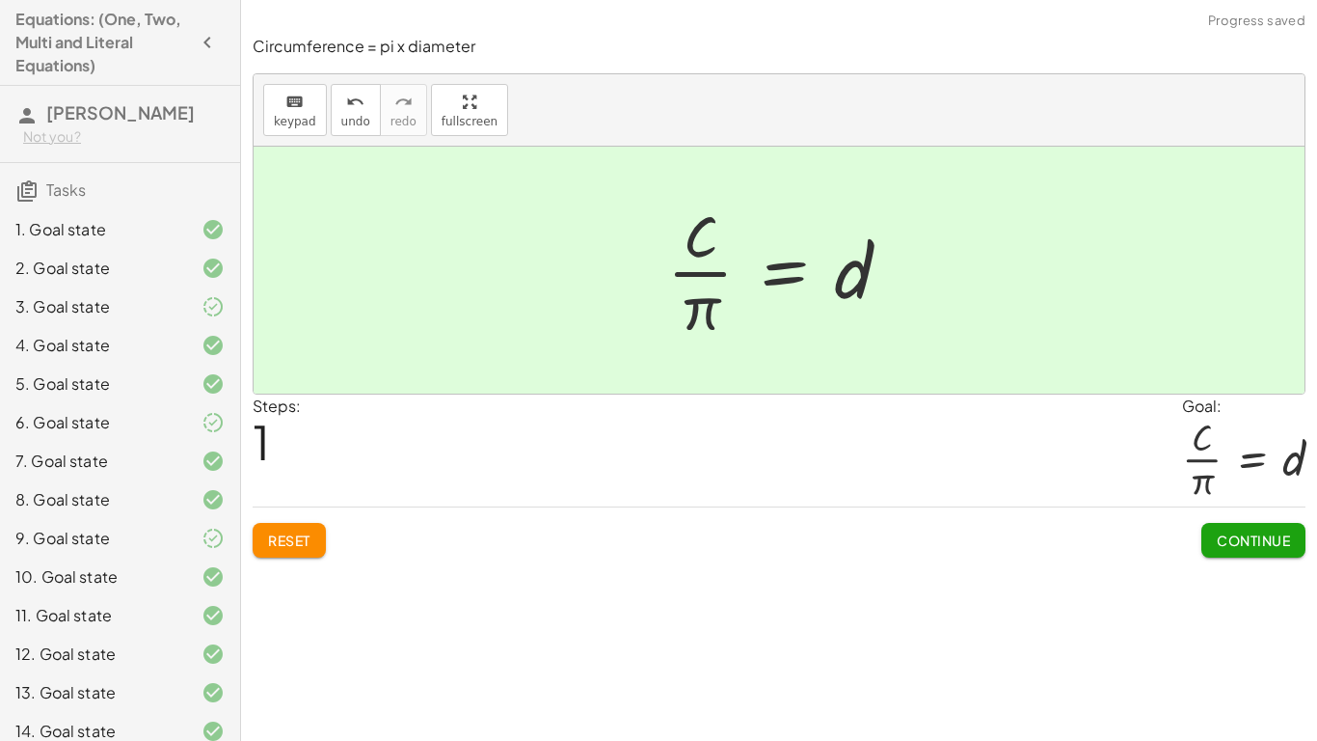
click at [1257, 539] on span "Continue" at bounding box center [1253, 539] width 73 height 17
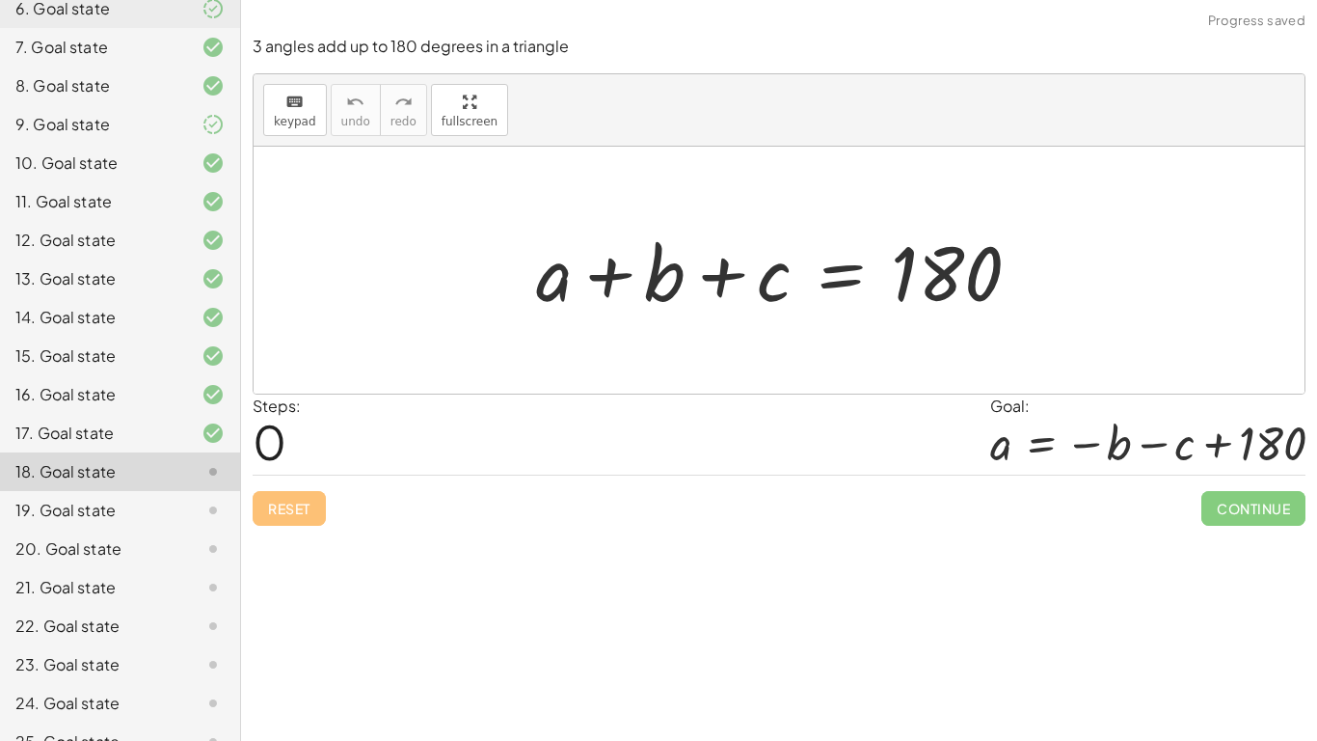
scroll to position [480, 0]
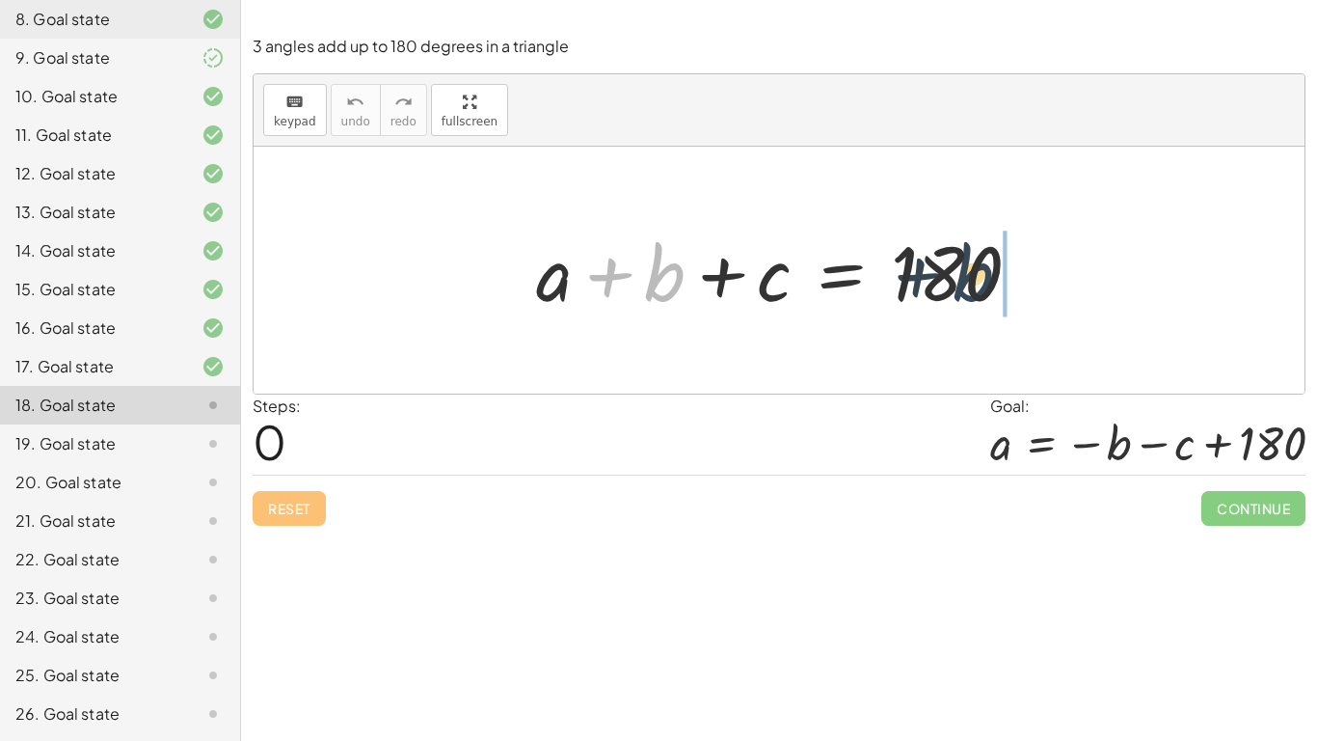
drag, startPoint x: 665, startPoint y: 287, endPoint x: 1028, endPoint y: 272, distance: 362.9
click at [1028, 272] on div at bounding box center [786, 270] width 520 height 99
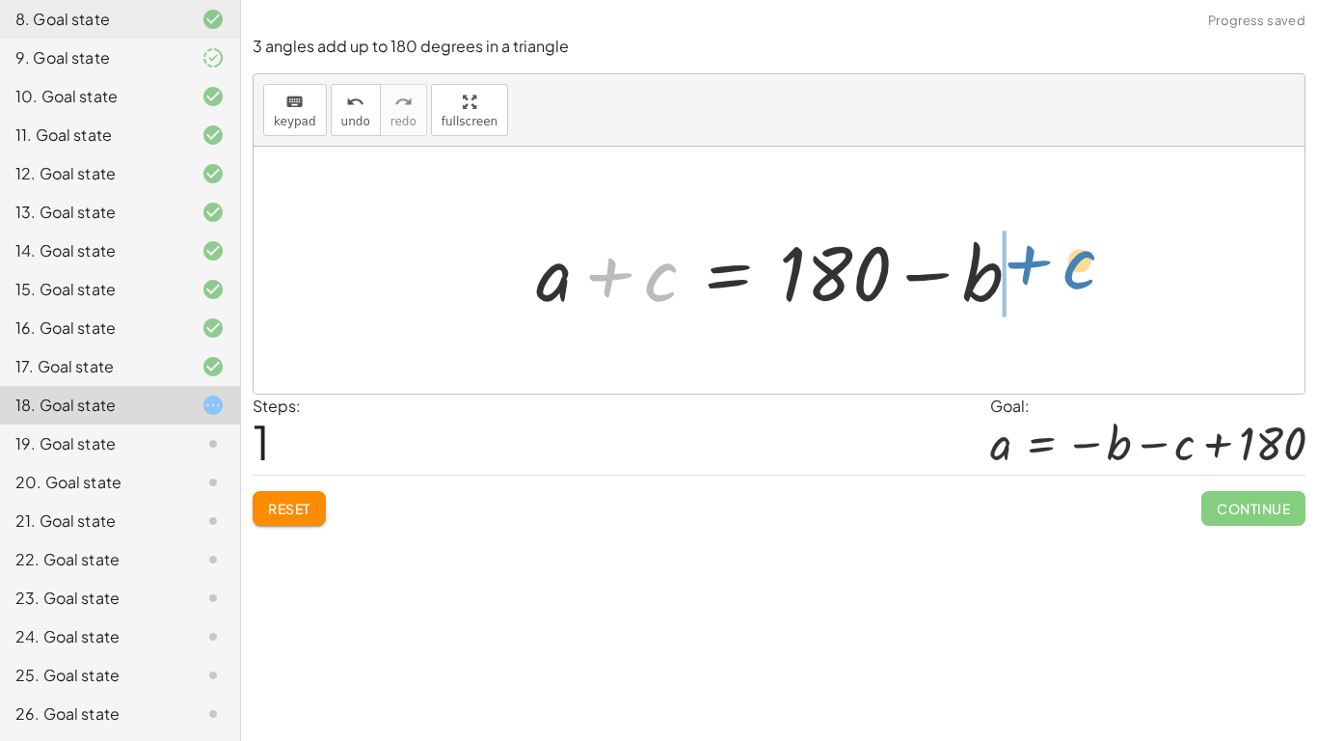
drag, startPoint x: 763, startPoint y: 289, endPoint x: 1194, endPoint y: 278, distance: 431.2
click at [1194, 278] on div "+ a + b + c = 180 + c + a b + c = 180 + −" at bounding box center [779, 270] width 1051 height 247
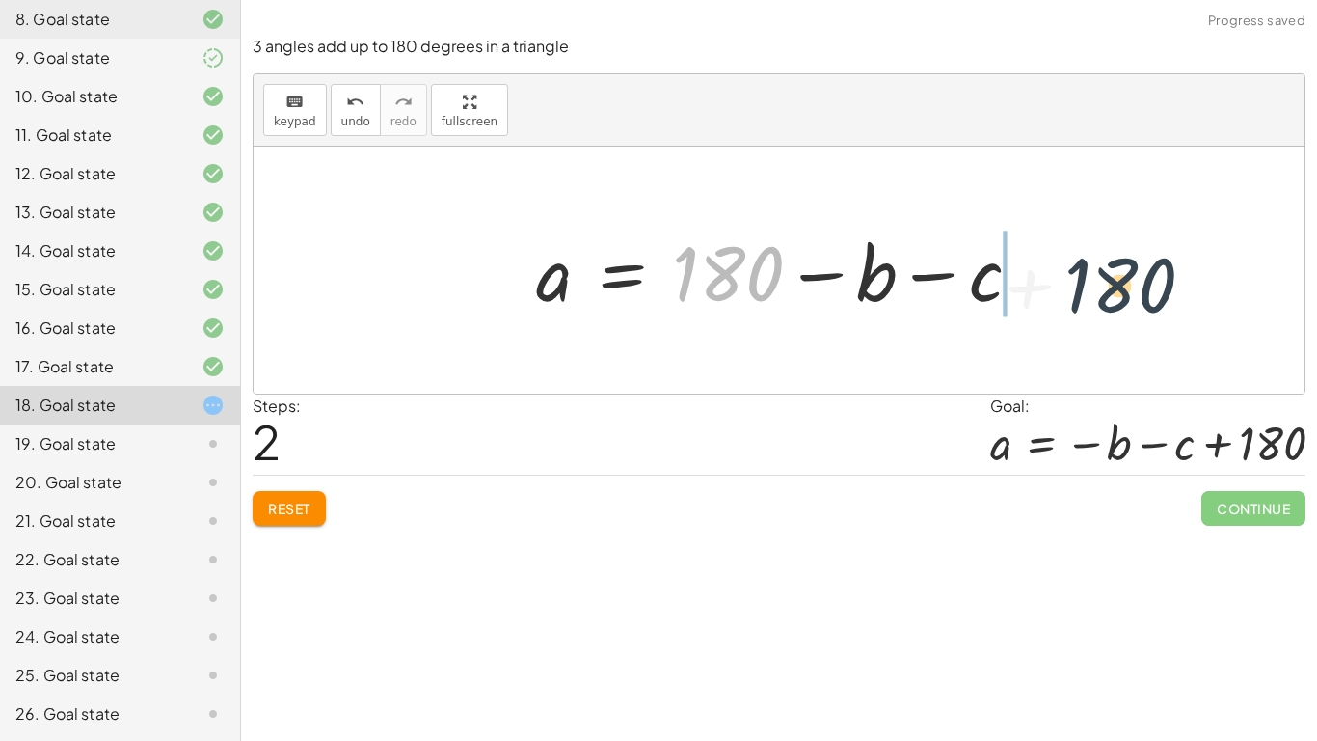
drag, startPoint x: 747, startPoint y: 276, endPoint x: 1169, endPoint y: 275, distance: 421.4
click at [1169, 275] on div "+ a + b + c = 180 + a + c = + 180 − b + 180 a b c = 180 + − −" at bounding box center [779, 270] width 1051 height 247
drag, startPoint x: 719, startPoint y: 292, endPoint x: 1084, endPoint y: 321, distance: 365.6
click at [1084, 321] on div "+ a + b + c = 180 + a + c = + 180 − b + 180 a b c = 180 + − −" at bounding box center [779, 270] width 1051 height 247
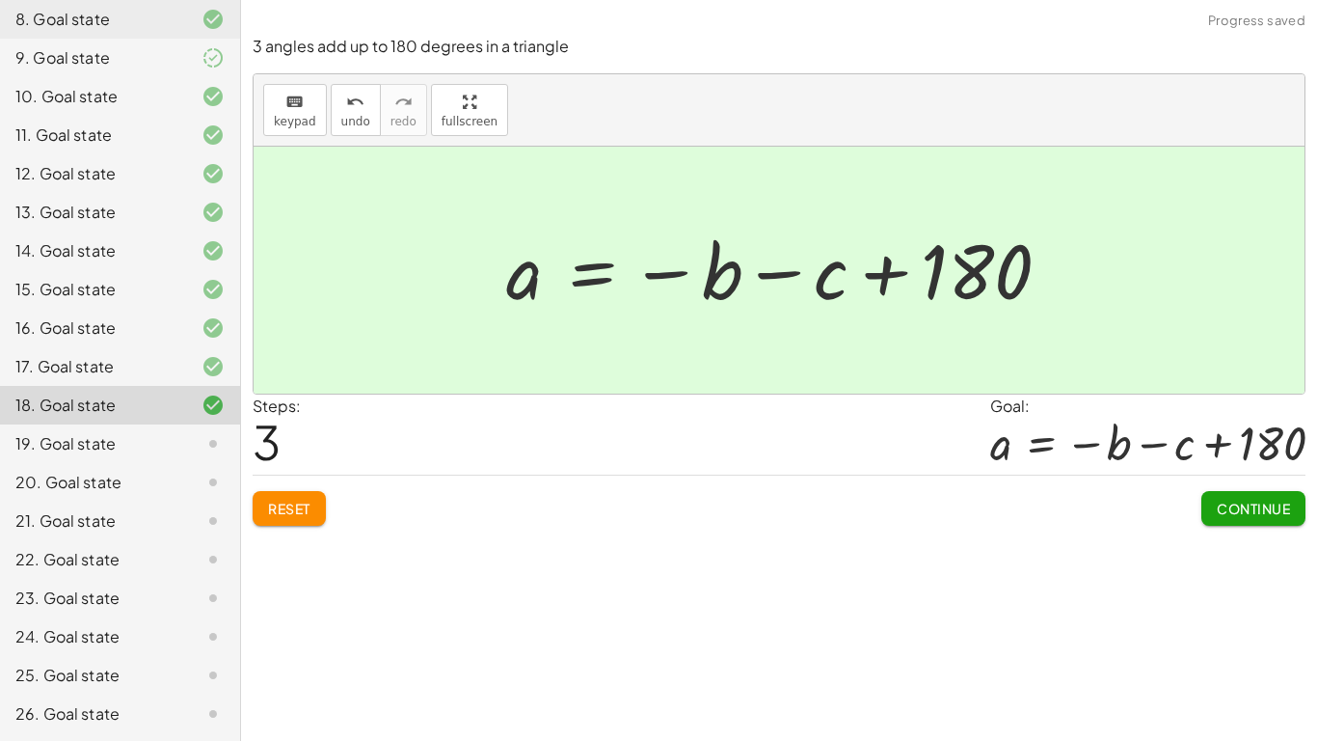
click at [1228, 509] on span "Continue" at bounding box center [1253, 507] width 73 height 17
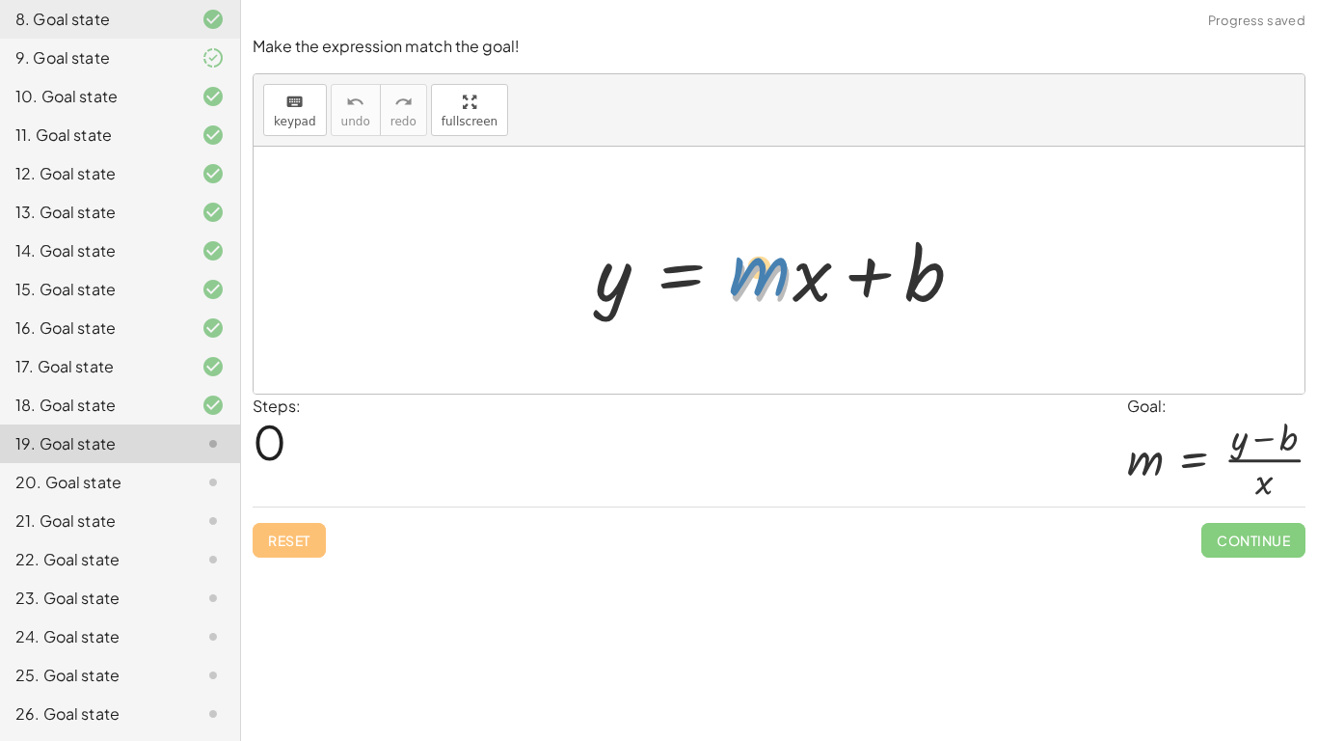
drag, startPoint x: 776, startPoint y: 296, endPoint x: 770, endPoint y: 280, distance: 17.4
click at [770, 280] on div at bounding box center [786, 270] width 403 height 99
drag, startPoint x: 622, startPoint y: 273, endPoint x: 1018, endPoint y: 218, distance: 400.1
click at [1018, 218] on div "y y = + · m · x + b" at bounding box center [779, 270] width 1051 height 247
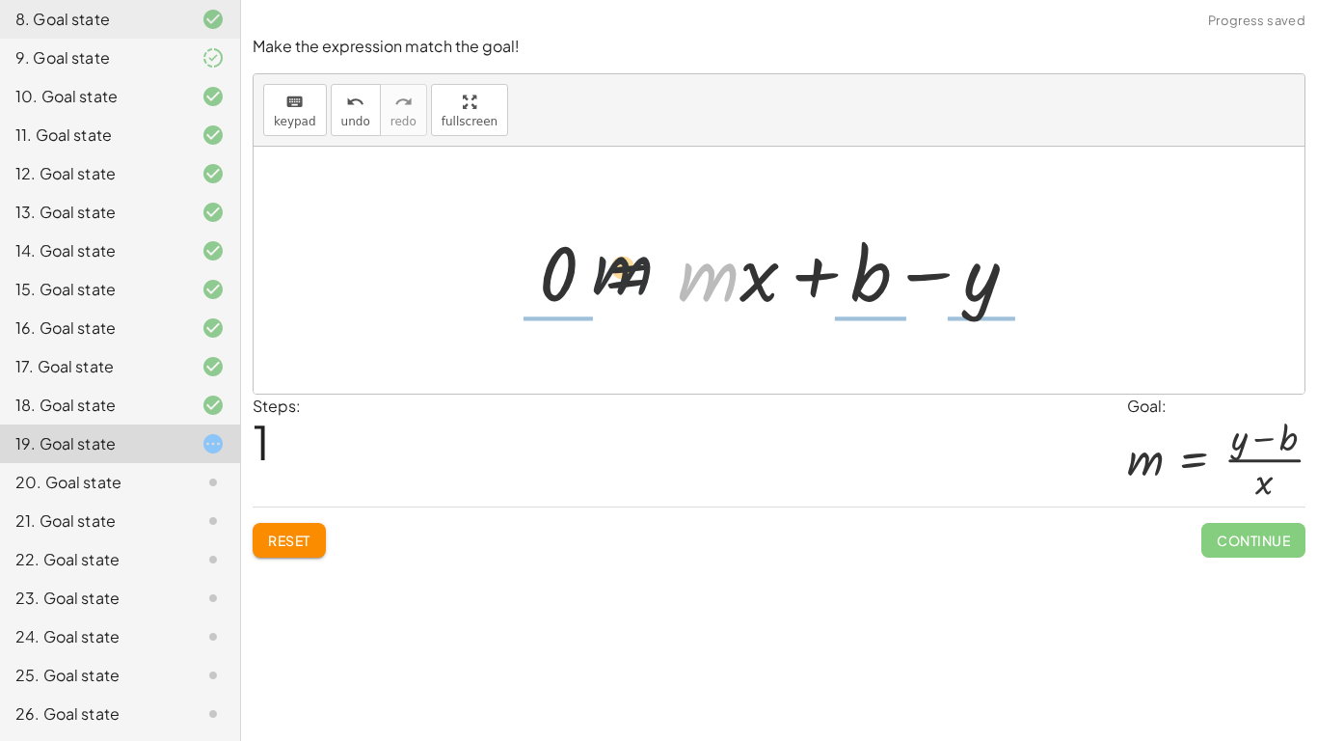
drag, startPoint x: 708, startPoint y: 268, endPoint x: 539, endPoint y: 262, distance: 168.8
click at [539, 262] on div at bounding box center [785, 270] width 513 height 99
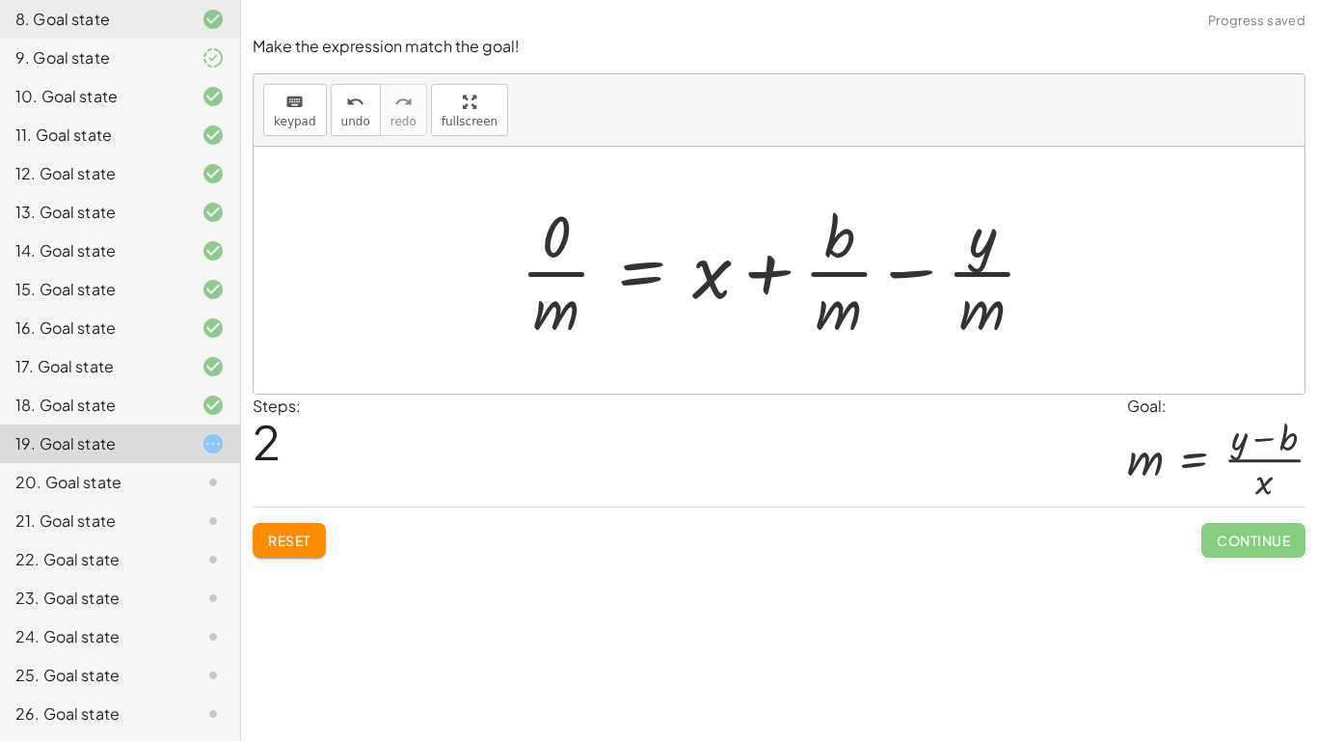
click at [558, 273] on div at bounding box center [786, 270] width 551 height 148
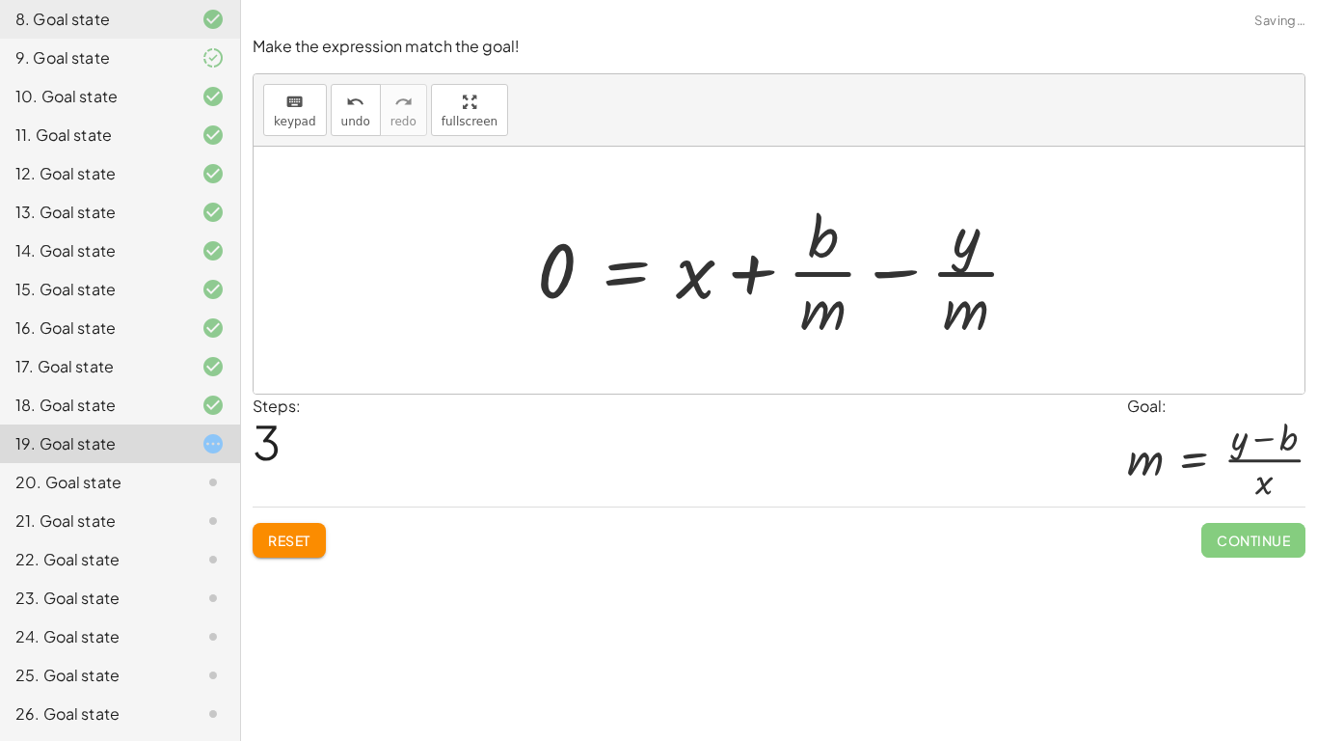
click at [275, 555] on button "Reset" at bounding box center [289, 540] width 73 height 35
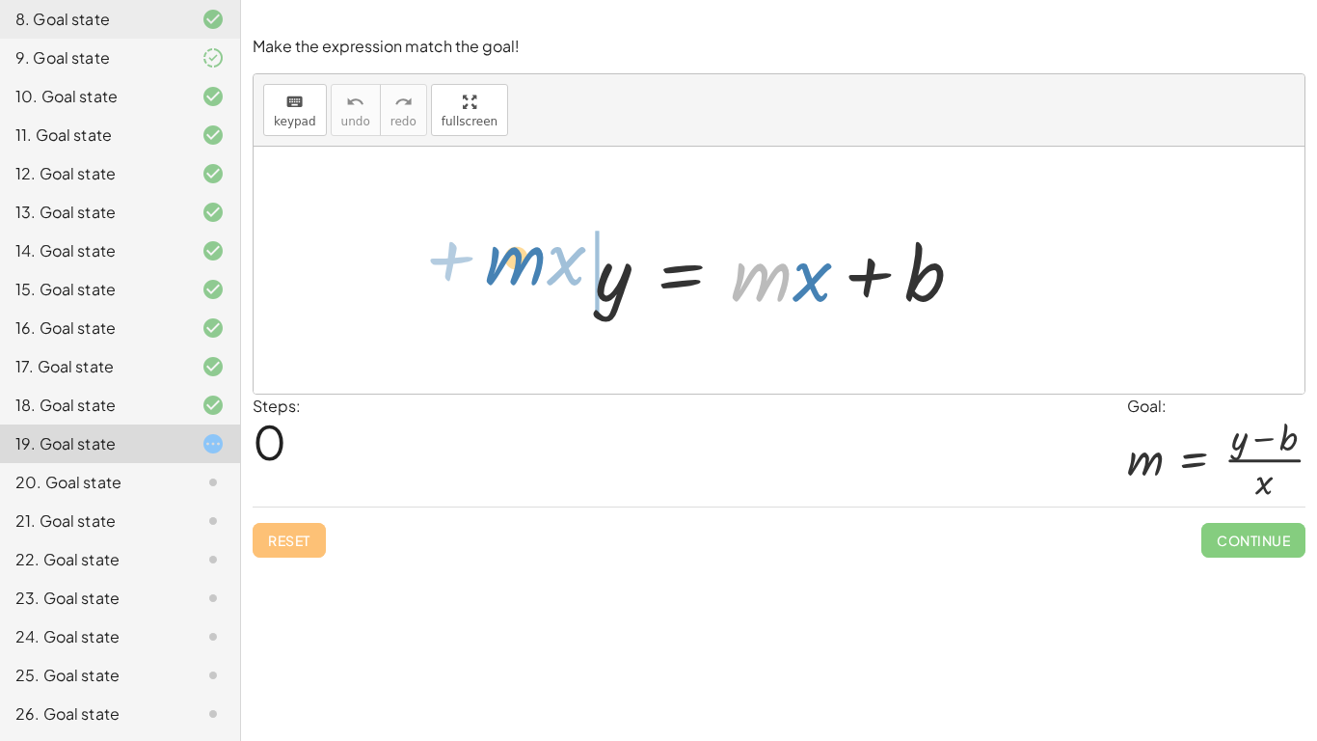
drag, startPoint x: 742, startPoint y: 272, endPoint x: 495, endPoint y: 258, distance: 247.2
click at [495, 258] on div "· m + · x y = + · m · x + b" at bounding box center [779, 270] width 1051 height 247
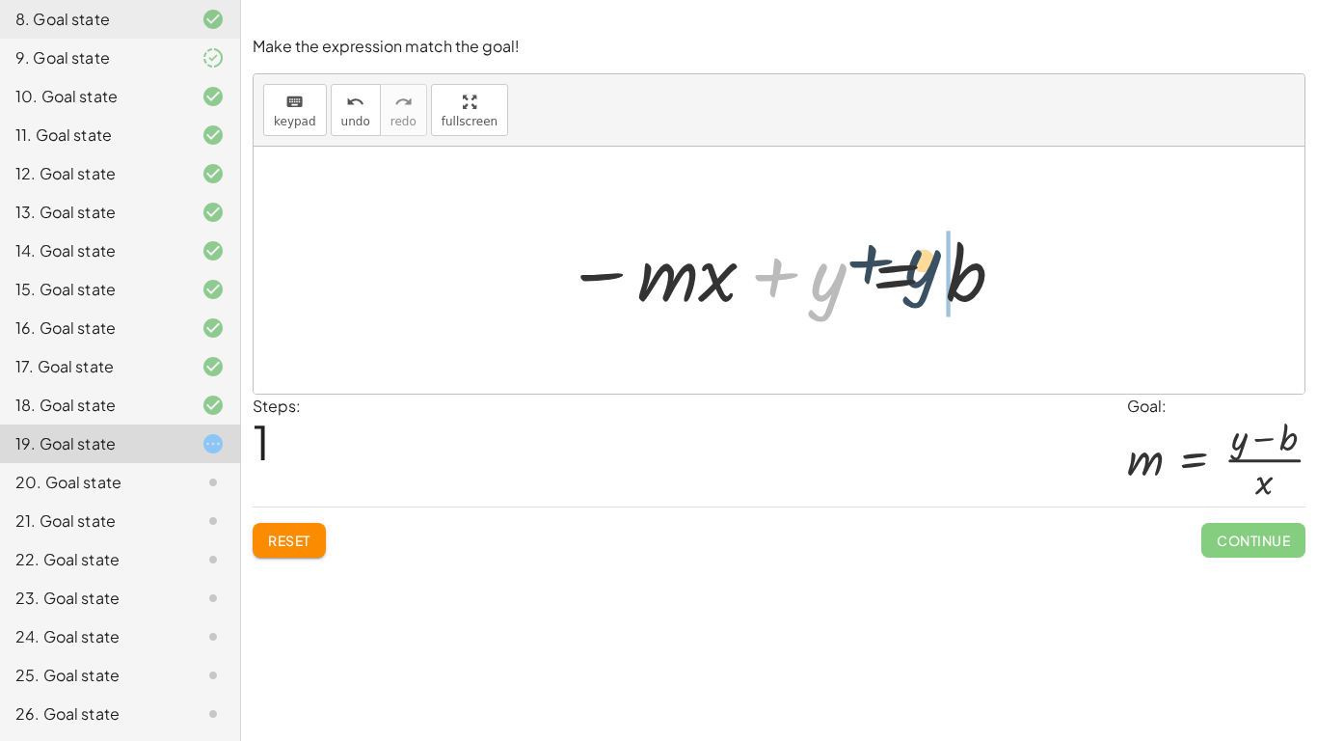
drag, startPoint x: 820, startPoint y: 279, endPoint x: 923, endPoint y: 263, distance: 104.3
click at [923, 263] on div at bounding box center [786, 270] width 462 height 99
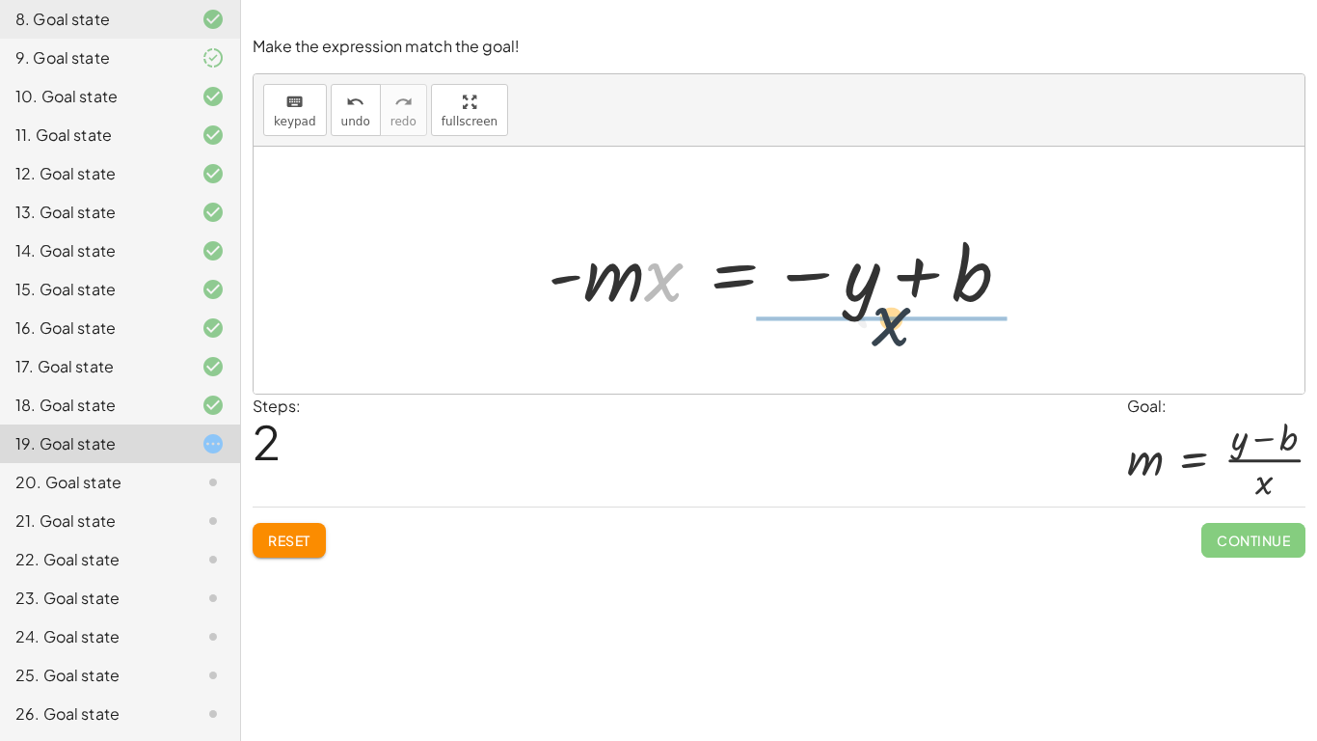
drag, startPoint x: 659, startPoint y: 280, endPoint x: 898, endPoint y: 320, distance: 242.5
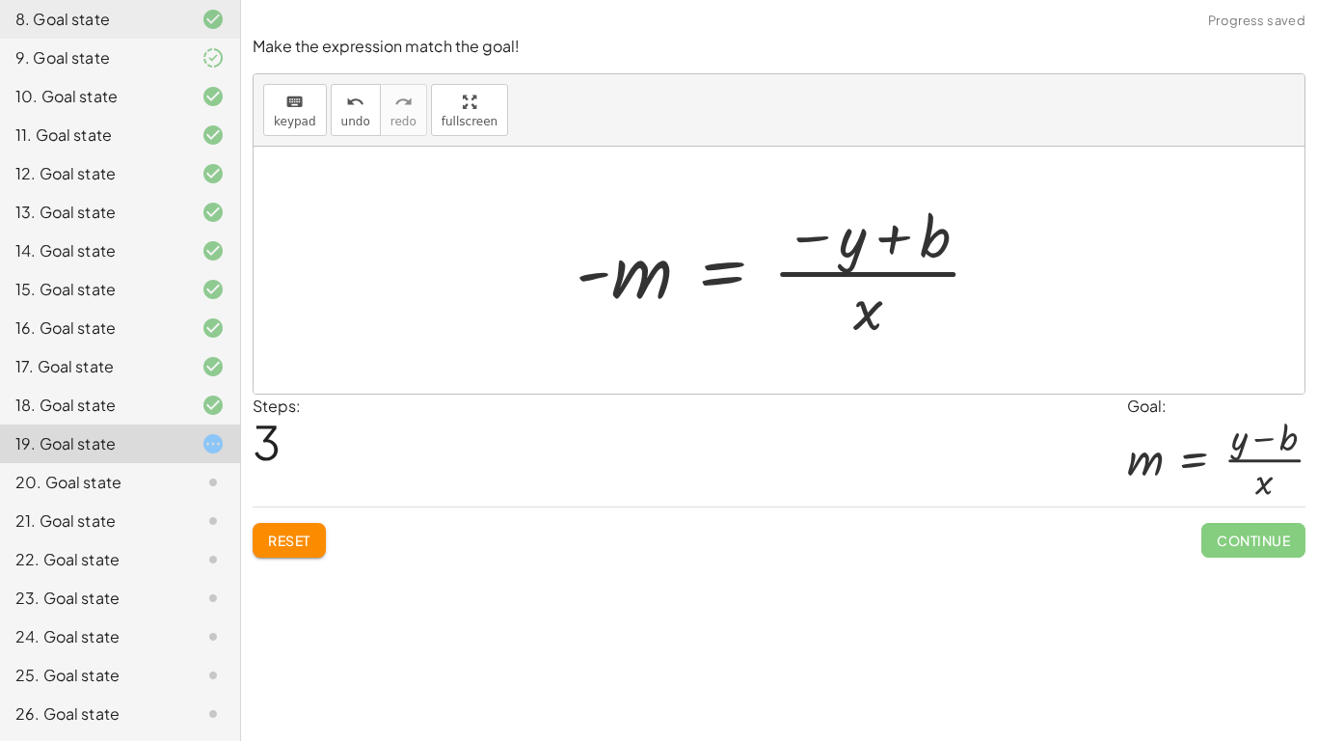
click at [800, 249] on div at bounding box center [786, 270] width 441 height 148
click at [606, 279] on div at bounding box center [786, 270] width 441 height 148
drag, startPoint x: 629, startPoint y: 278, endPoint x: 638, endPoint y: 263, distance: 17.4
click at [638, 263] on div at bounding box center [786, 270] width 441 height 148
click at [823, 226] on div at bounding box center [786, 270] width 441 height 148
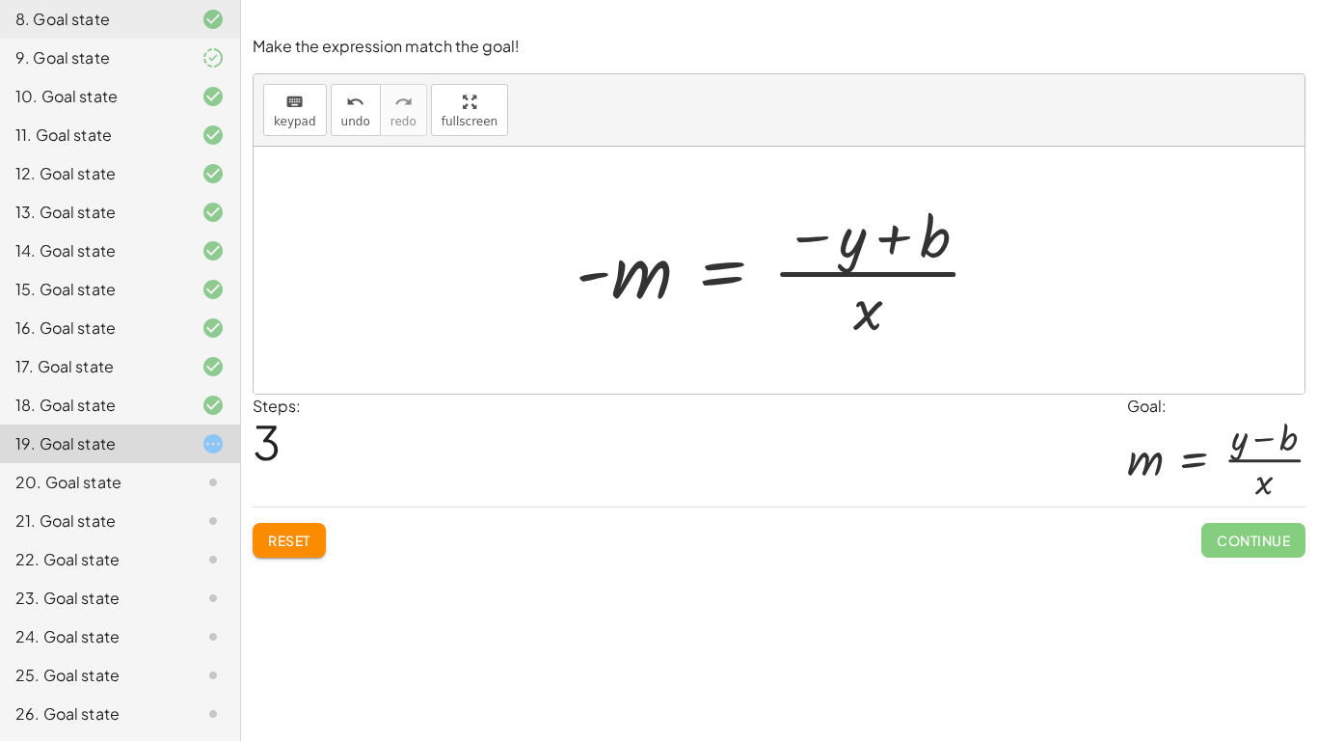
click at [831, 243] on div at bounding box center [786, 270] width 441 height 148
drag, startPoint x: 654, startPoint y: 265, endPoint x: 830, endPoint y: 261, distance: 176.5
click at [830, 261] on div at bounding box center [786, 270] width 441 height 148
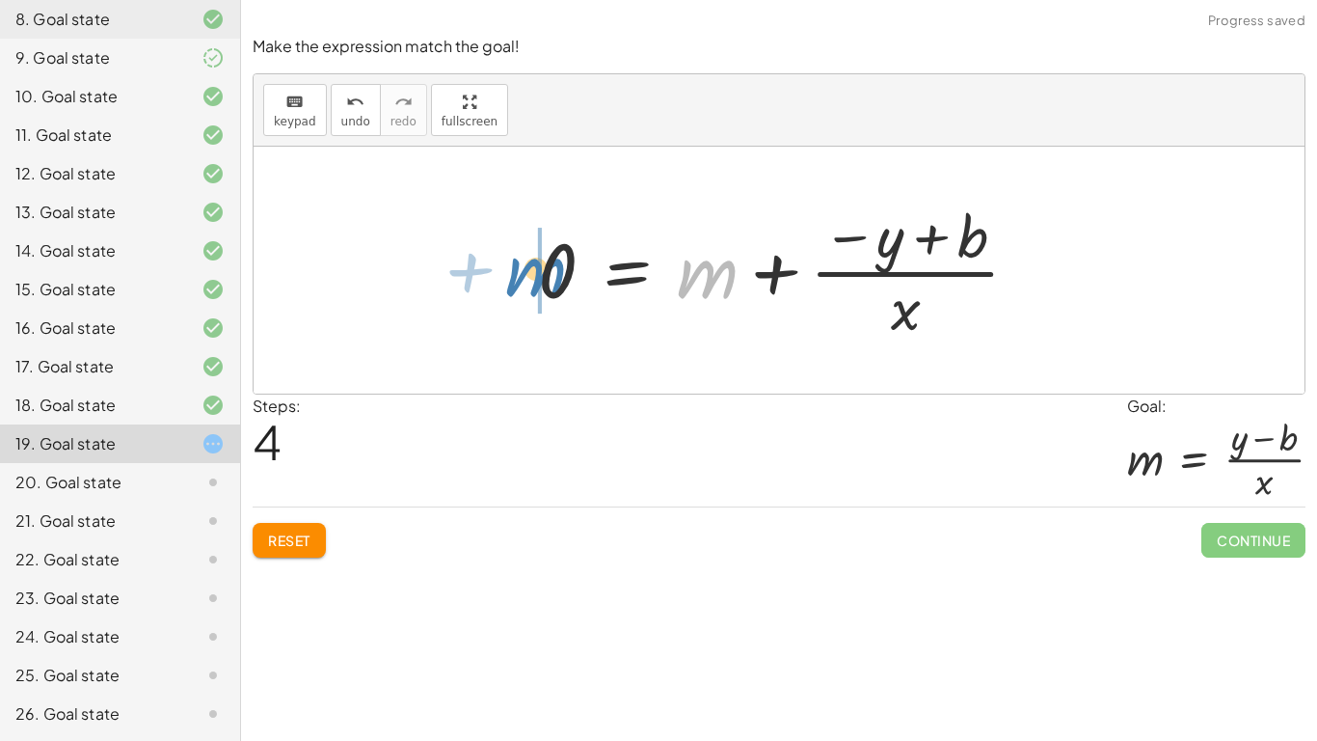
drag, startPoint x: 695, startPoint y: 283, endPoint x: 512, endPoint y: 283, distance: 183.2
click at [512, 283] on div "y = + · m · x + b − · m · x + y = b · - m · x = − y + b - m = · ( − y + b ) · x…" at bounding box center [779, 270] width 540 height 158
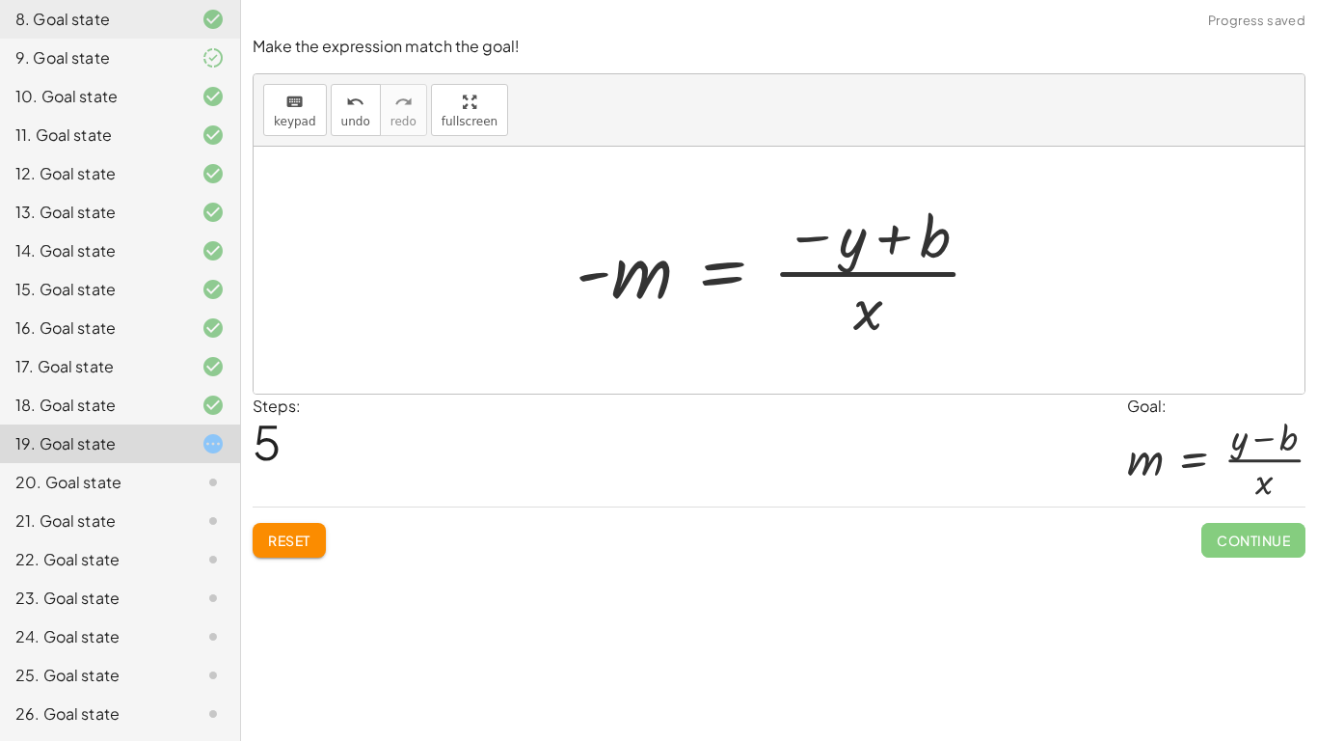
click at [283, 547] on span "Reset" at bounding box center [289, 539] width 42 height 17
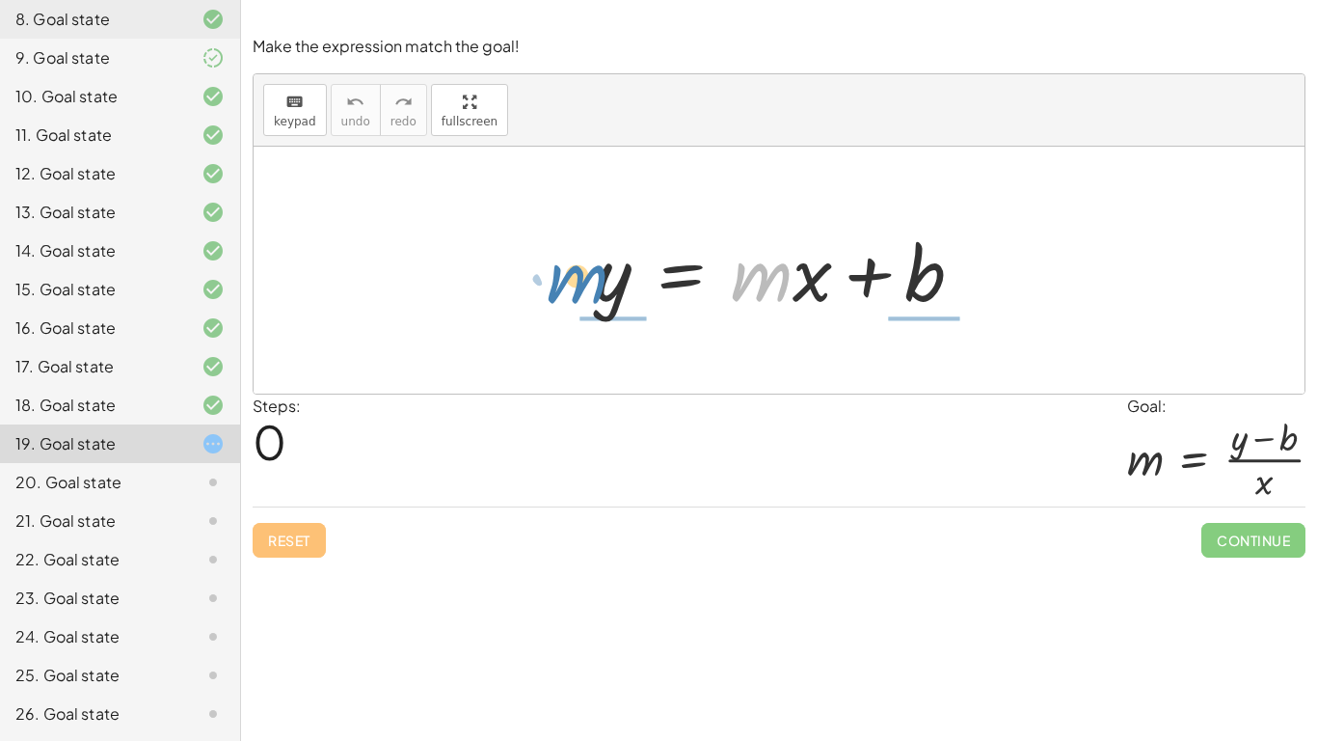
drag, startPoint x: 736, startPoint y: 281, endPoint x: 552, endPoint y: 283, distance: 184.2
click at [552, 283] on div "· m + · x y = + · m · x + b" at bounding box center [779, 270] width 1051 height 247
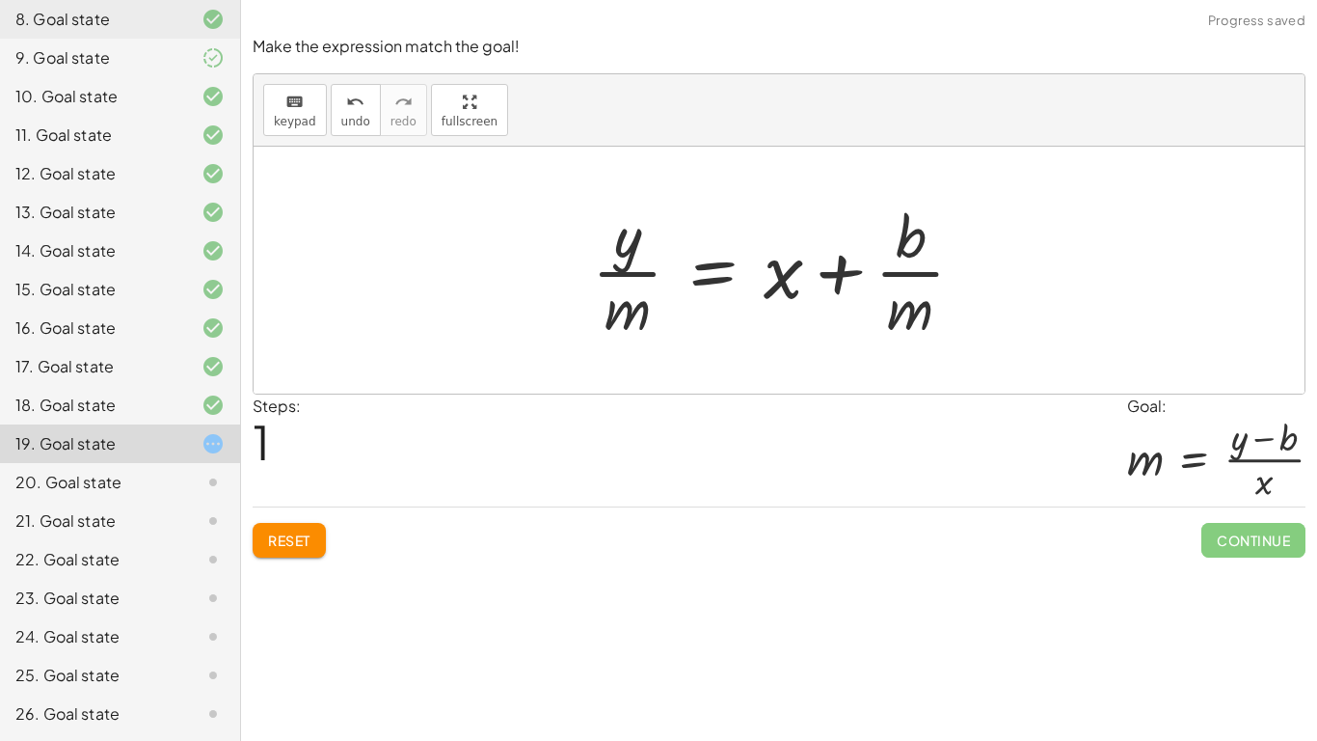
click at [634, 270] on div at bounding box center [785, 270] width 407 height 148
drag, startPoint x: 626, startPoint y: 242, endPoint x: 949, endPoint y: 280, distance: 325.2
click at [949, 280] on div at bounding box center [785, 270] width 407 height 148
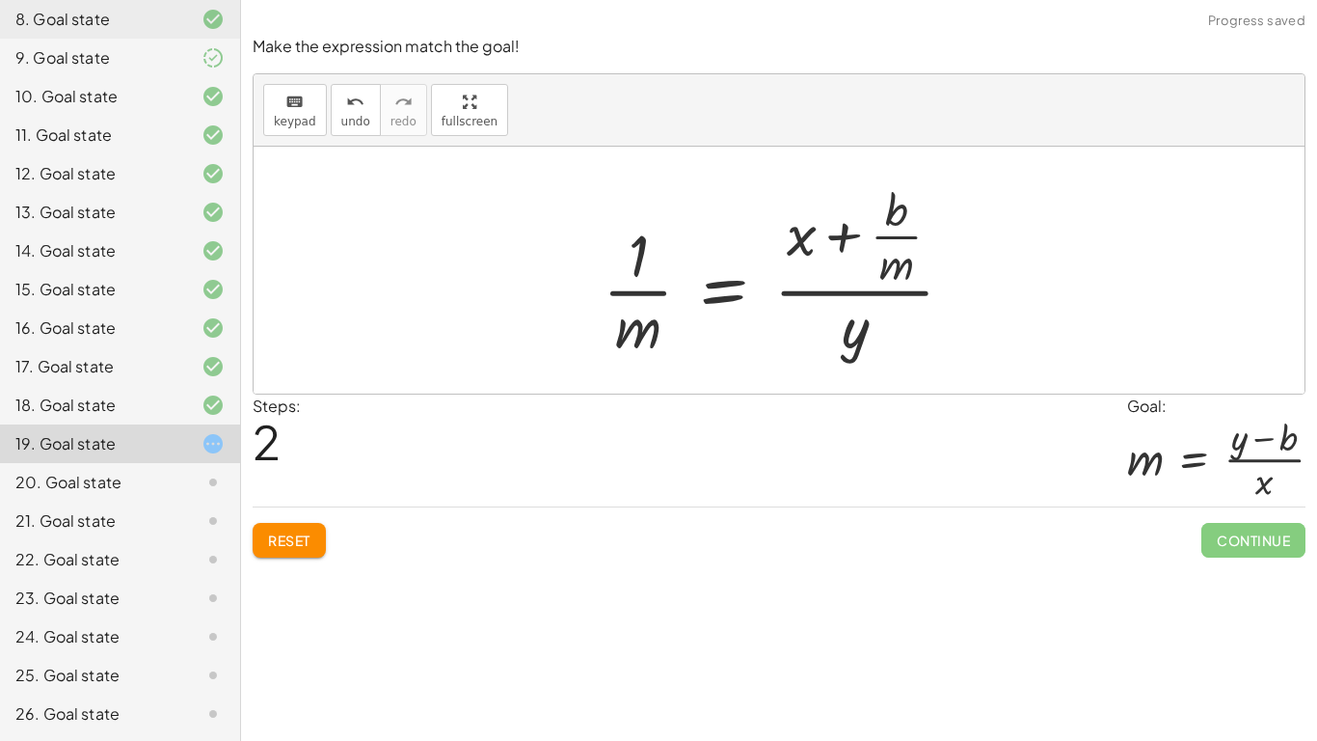
click at [864, 296] on div at bounding box center [786, 270] width 387 height 186
drag, startPoint x: 662, startPoint y: 311, endPoint x: 642, endPoint y: 253, distance: 62.2
click at [642, 253] on div at bounding box center [786, 270] width 387 height 186
click at [305, 552] on button "Reset" at bounding box center [289, 540] width 73 height 35
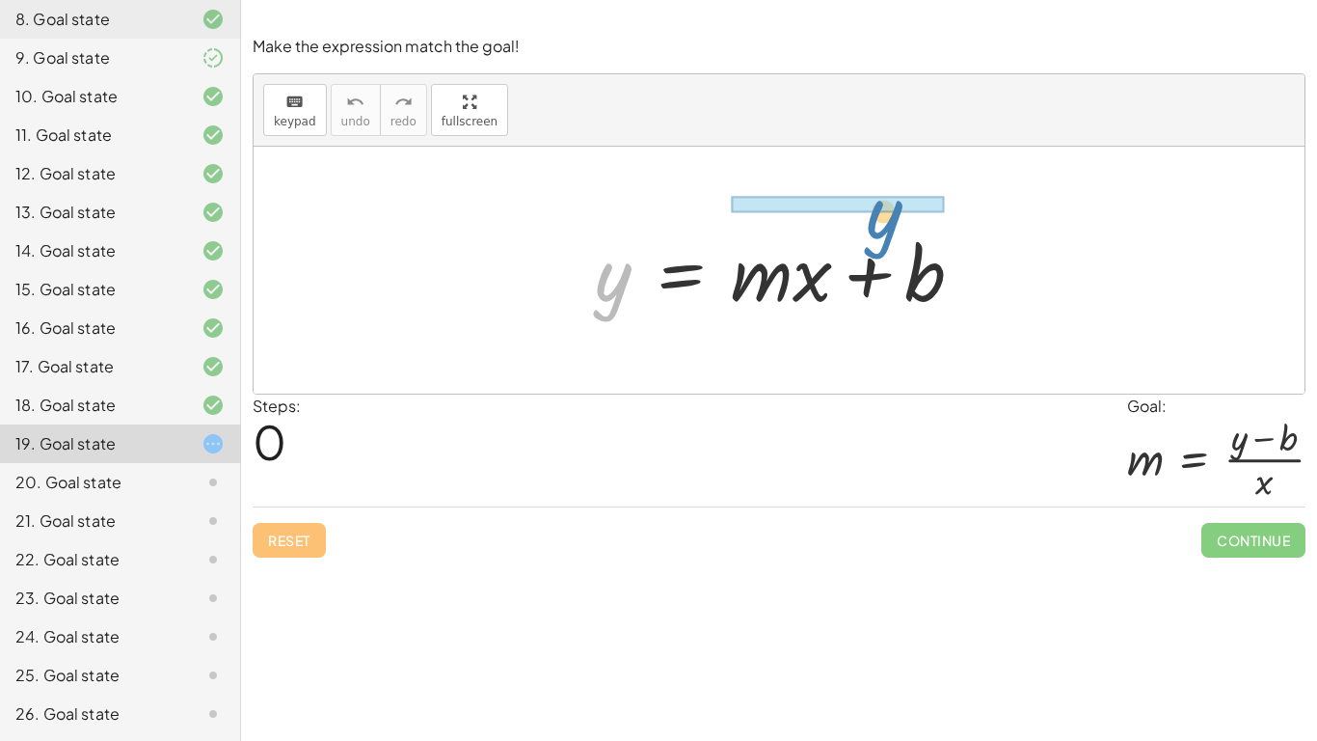
drag, startPoint x: 624, startPoint y: 291, endPoint x: 895, endPoint y: 229, distance: 277.9
click at [895, 229] on div at bounding box center [786, 270] width 403 height 99
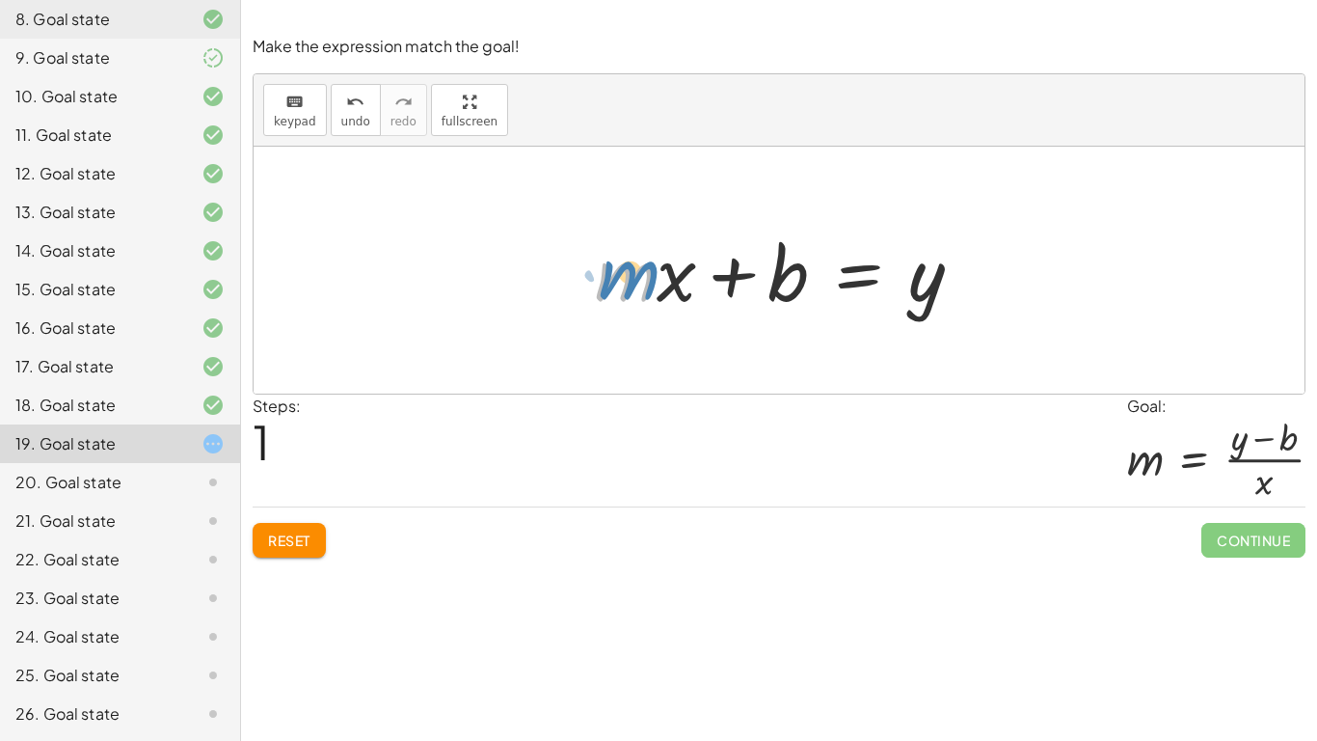
click at [602, 268] on div at bounding box center [786, 270] width 403 height 99
drag, startPoint x: 787, startPoint y: 259, endPoint x: 1030, endPoint y: 262, distance: 243.0
click at [1030, 262] on div "y = + · m · x + b + b y = + · m · x + b" at bounding box center [779, 270] width 1051 height 247
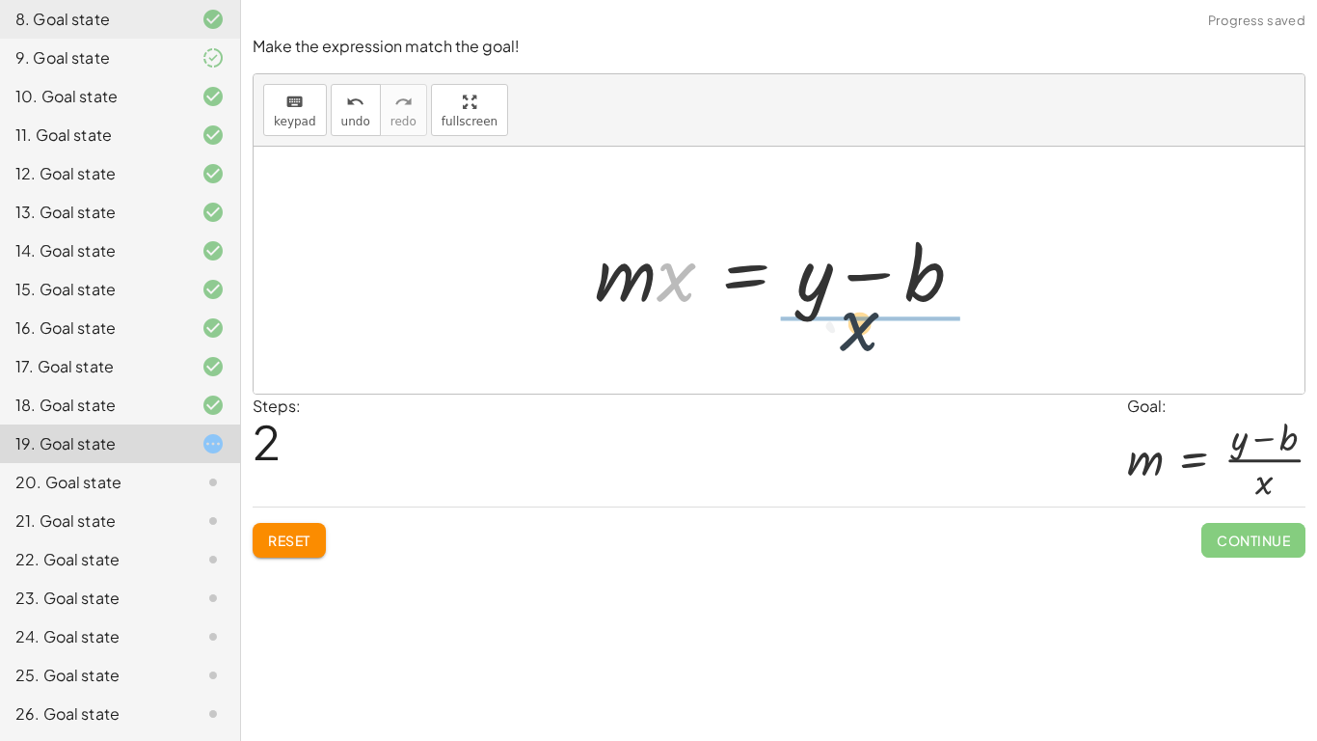
drag, startPoint x: 685, startPoint y: 291, endPoint x: 888, endPoint y: 352, distance: 212.3
click at [888, 352] on div "y = + · m · x + b + · m · x + b = y · x y = · m · x b + −" at bounding box center [779, 270] width 1051 height 247
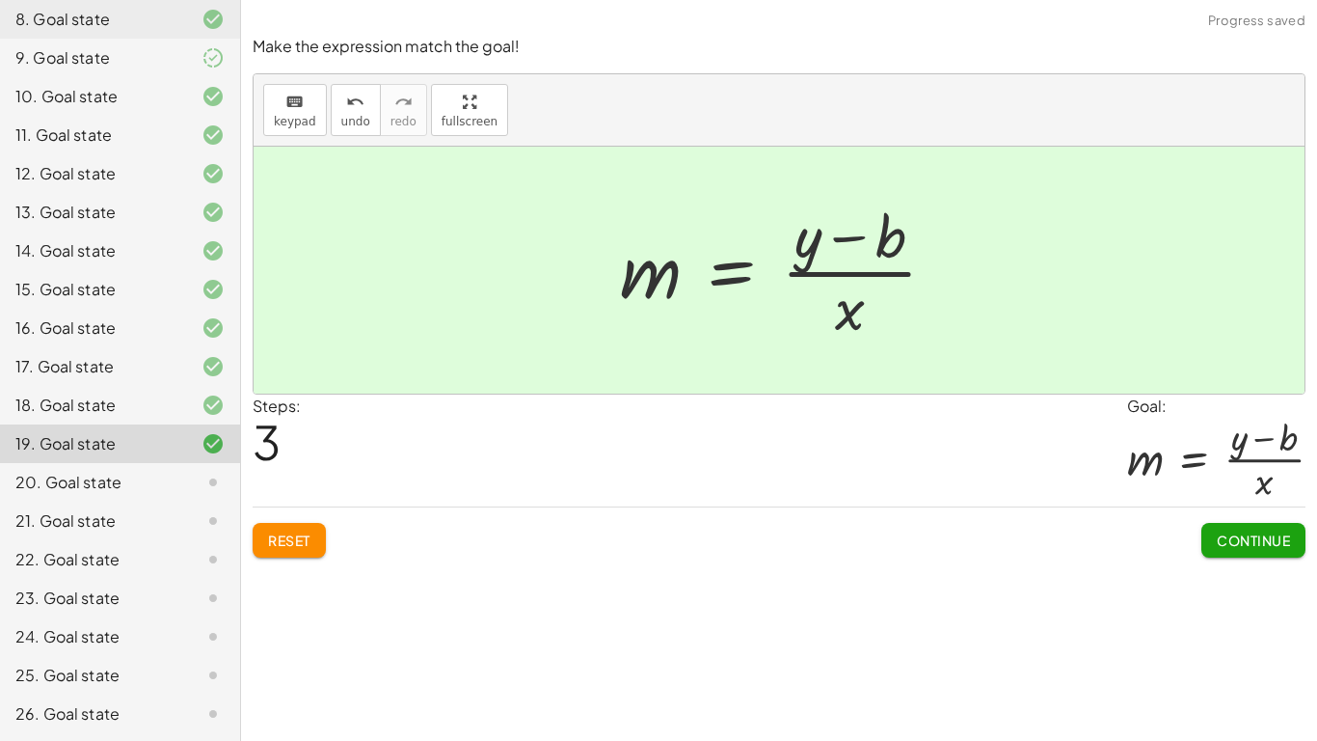
click at [1291, 536] on button "Continue" at bounding box center [1253, 540] width 104 height 35
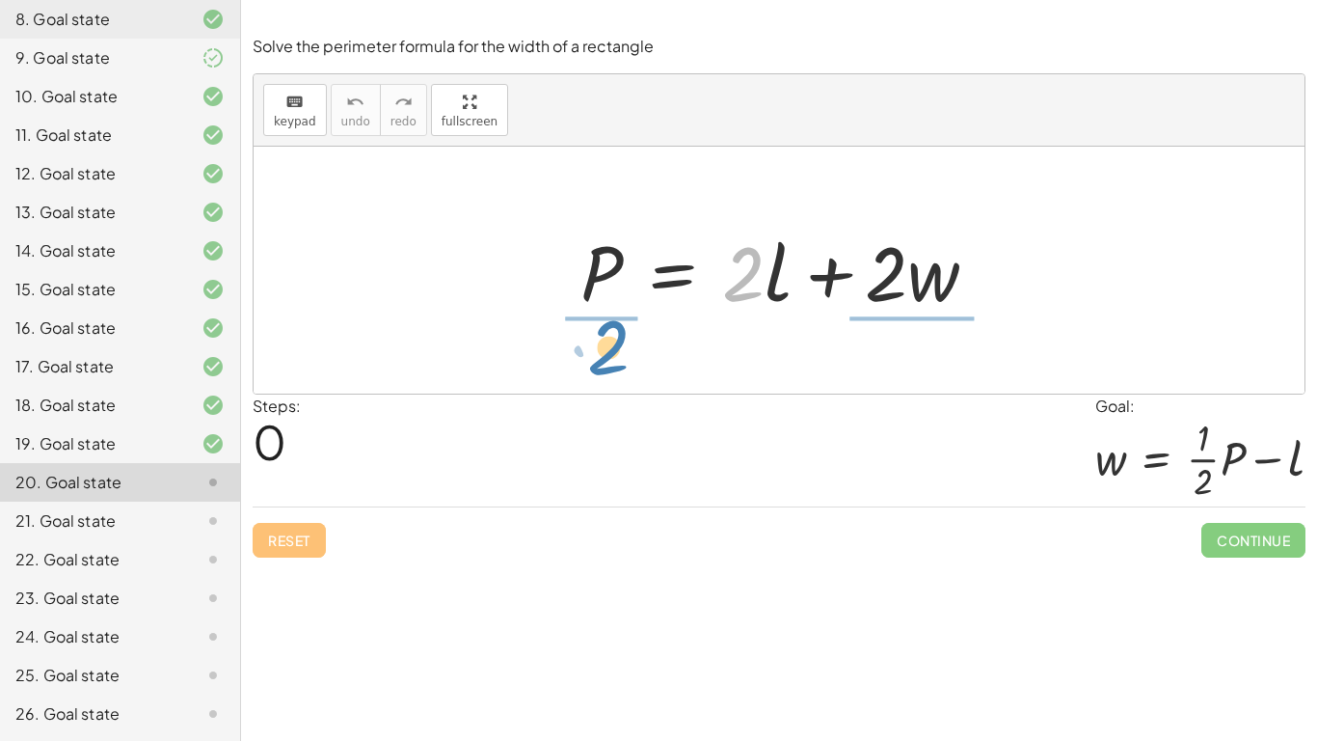
drag, startPoint x: 752, startPoint y: 283, endPoint x: 616, endPoint y: 356, distance: 154.0
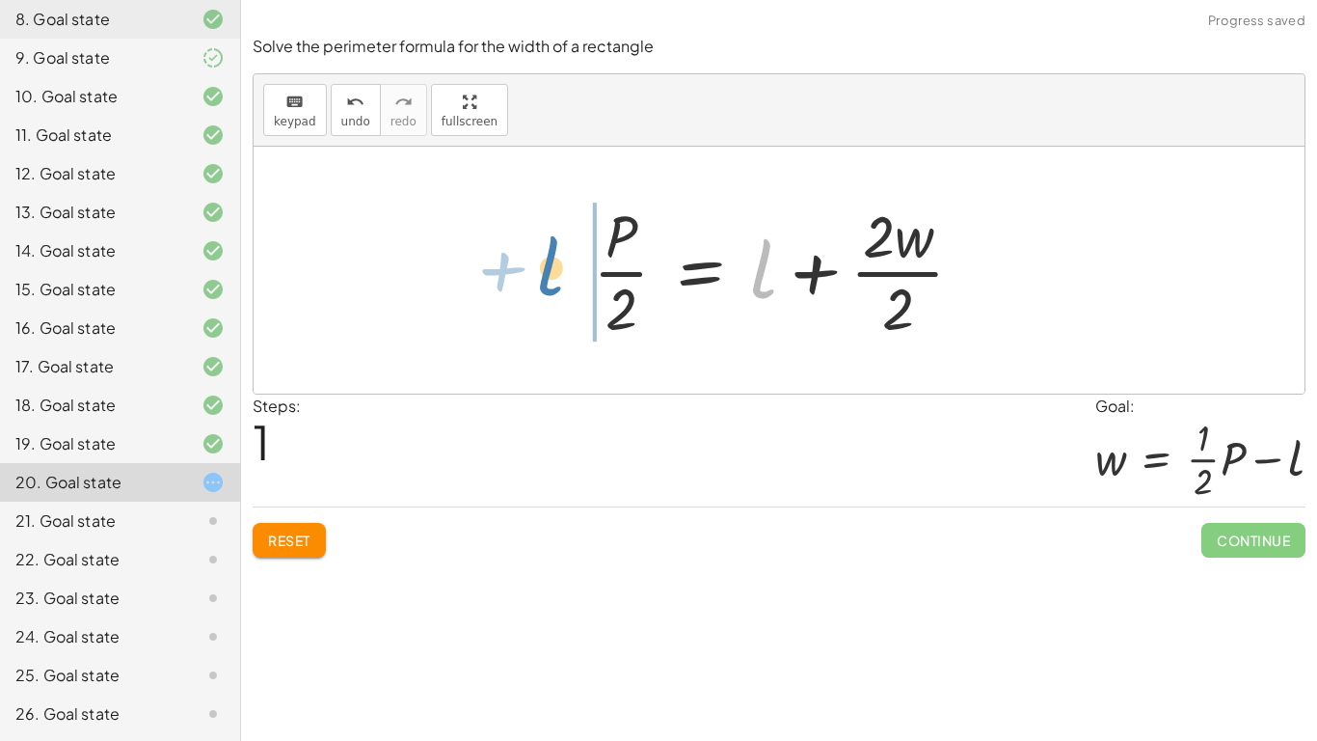
drag, startPoint x: 758, startPoint y: 280, endPoint x: 546, endPoint y: 278, distance: 212.1
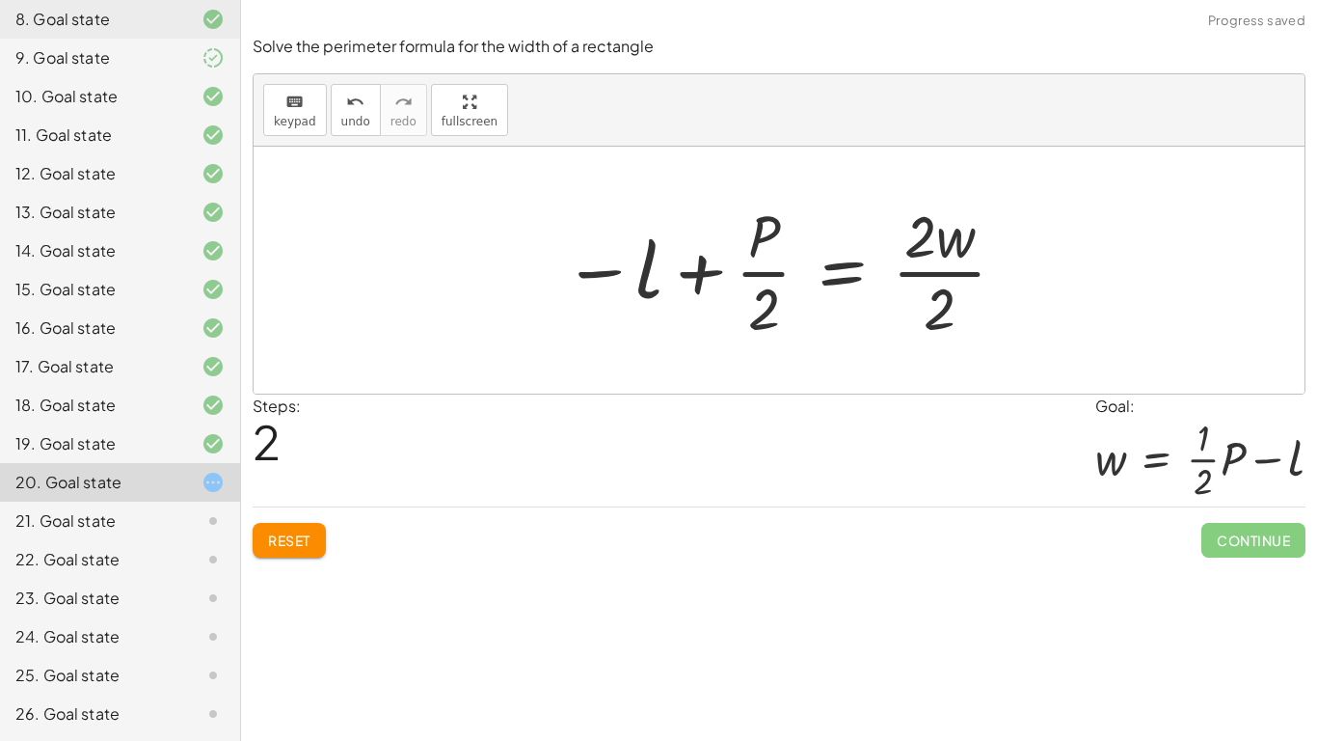
click at [741, 270] on div at bounding box center [785, 270] width 465 height 148
click at [931, 318] on div at bounding box center [785, 270] width 465 height 148
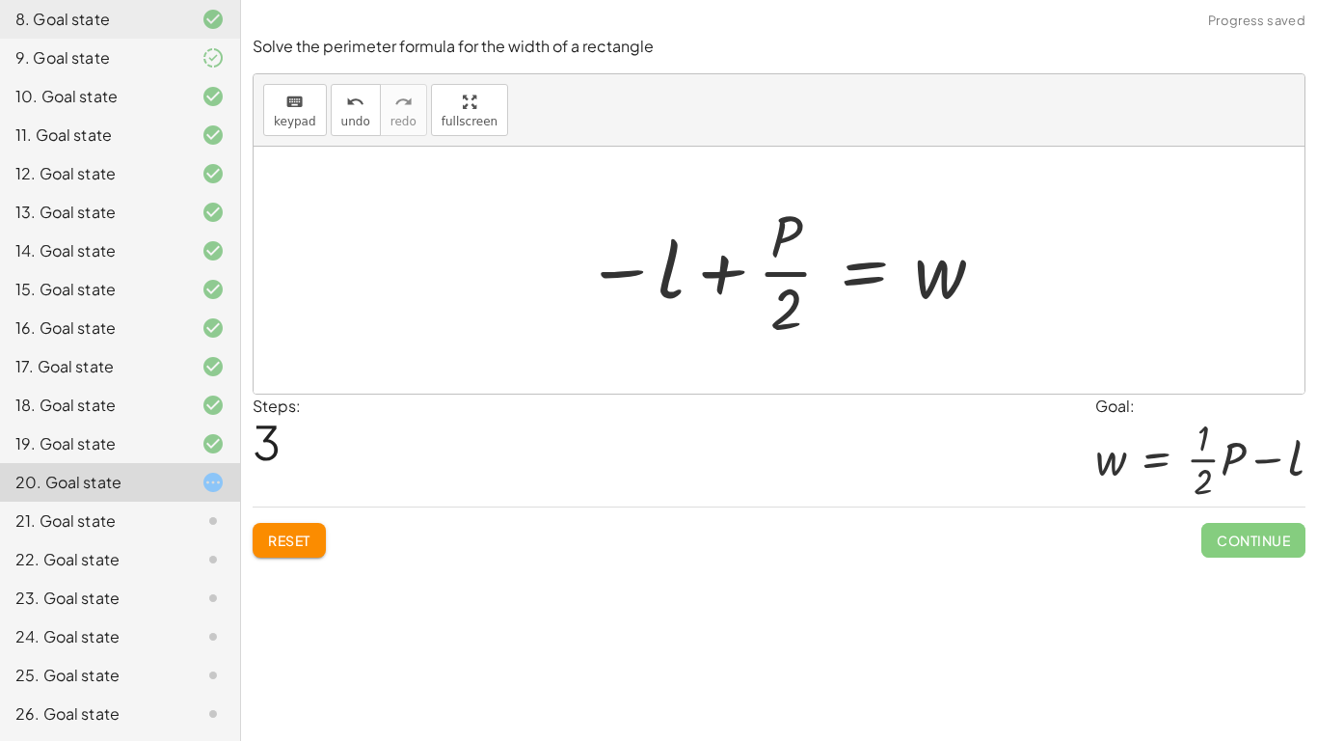
click at [767, 240] on div at bounding box center [786, 270] width 421 height 148
drag, startPoint x: 776, startPoint y: 256, endPoint x: 748, endPoint y: 309, distance: 59.1
click at [748, 309] on div at bounding box center [786, 270] width 421 height 148
drag, startPoint x: 676, startPoint y: 282, endPoint x: 663, endPoint y: 277, distance: 13.4
click at [663, 277] on div at bounding box center [786, 270] width 421 height 148
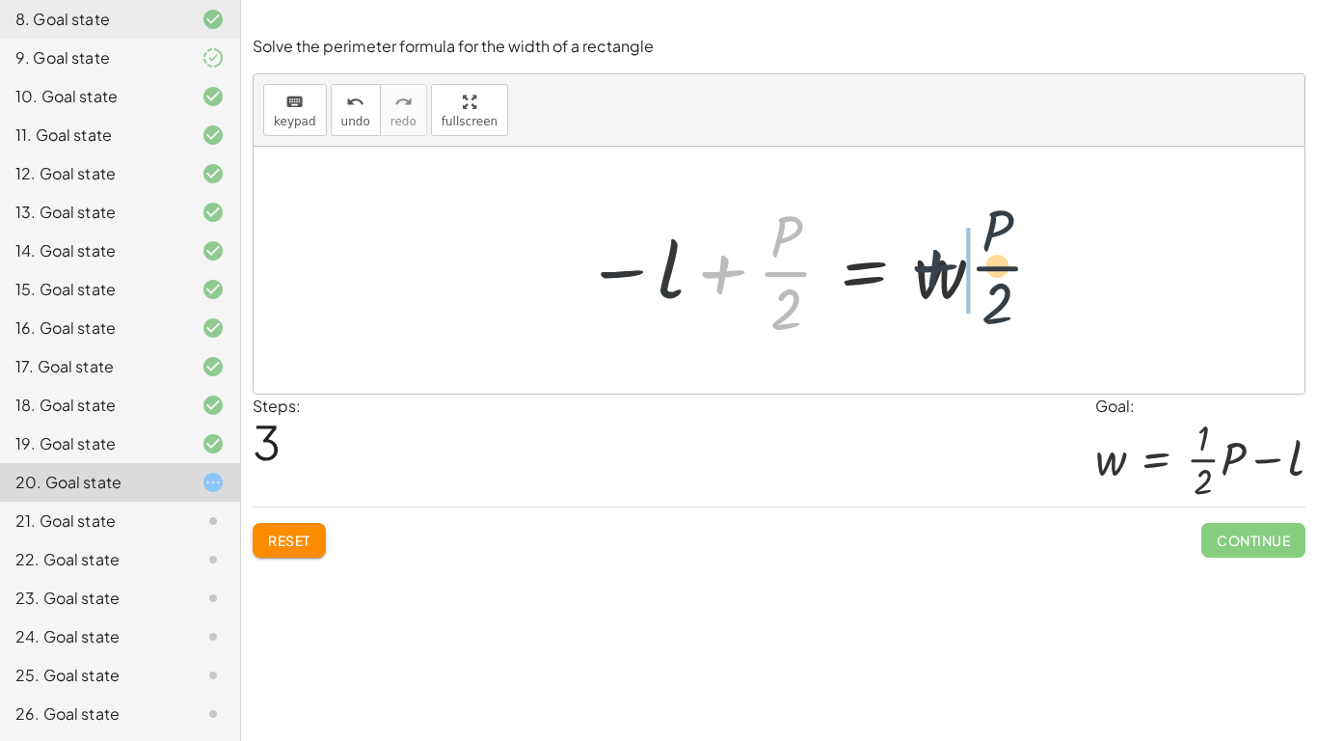
drag, startPoint x: 700, startPoint y: 275, endPoint x: 939, endPoint y: 266, distance: 239.3
click at [939, 266] on div at bounding box center [786, 270] width 421 height 148
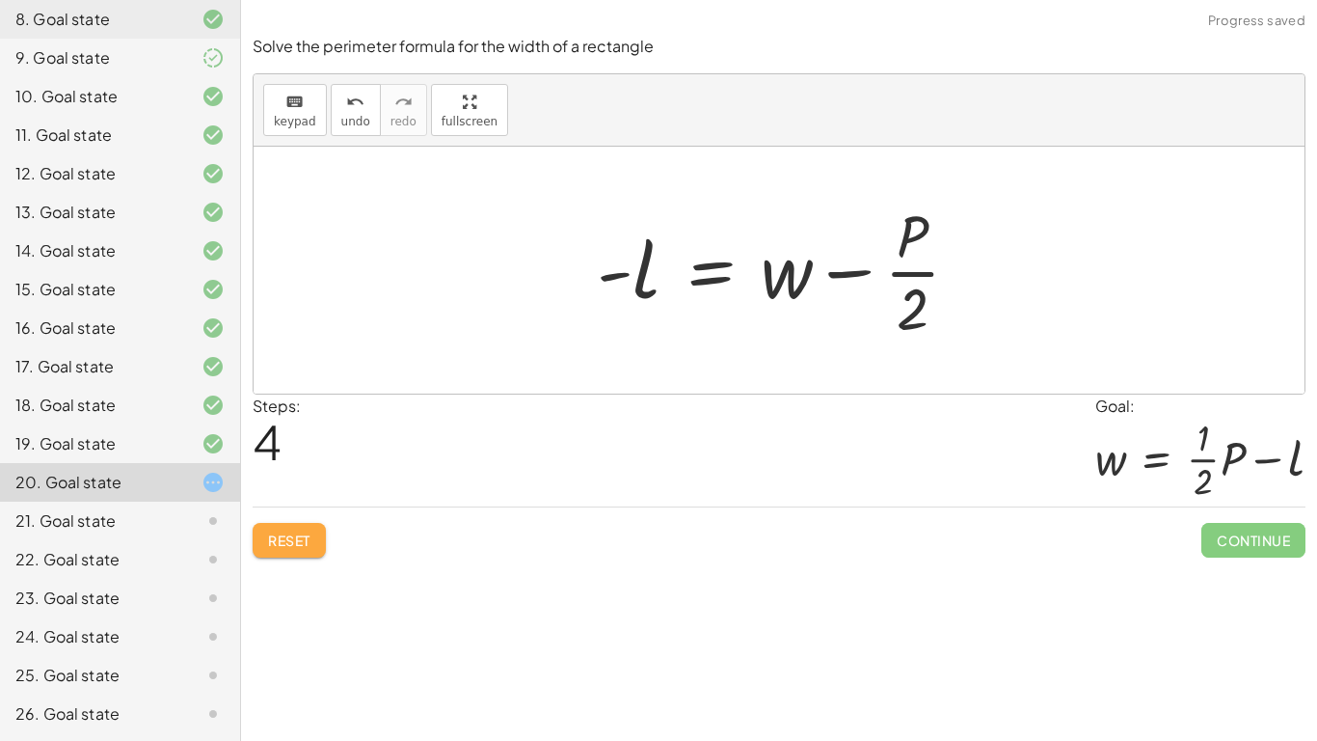
click at [306, 538] on span "Reset" at bounding box center [289, 539] width 42 height 17
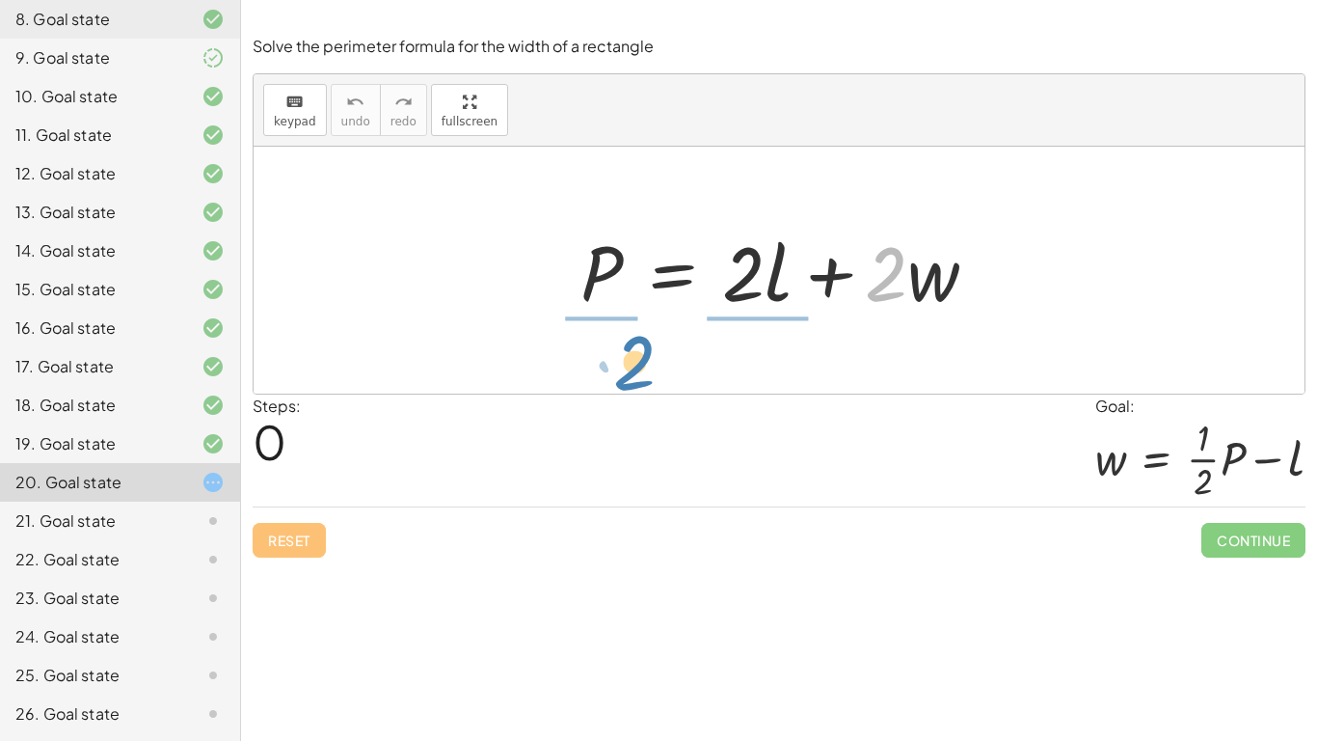
drag, startPoint x: 886, startPoint y: 281, endPoint x: 634, endPoint y: 367, distance: 266.2
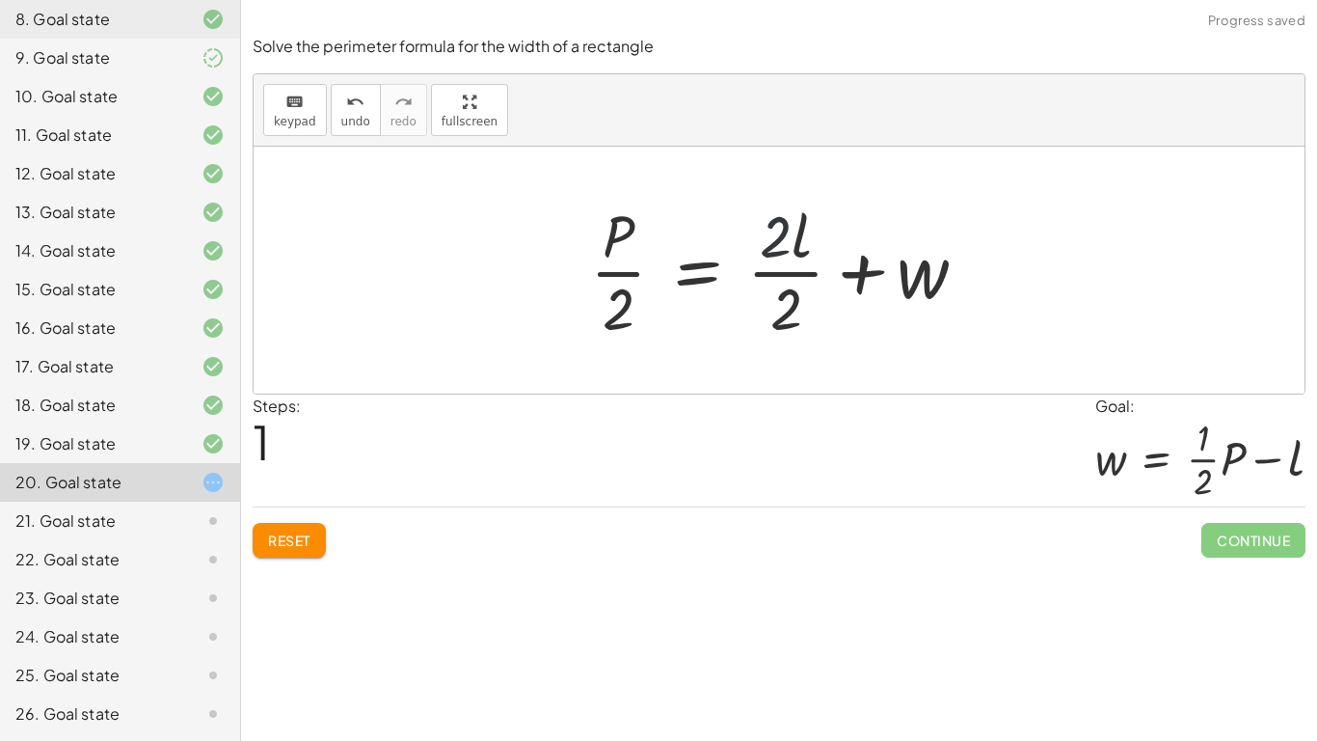
click at [769, 245] on div at bounding box center [786, 270] width 412 height 148
click at [777, 245] on div at bounding box center [786, 270] width 412 height 148
drag, startPoint x: 794, startPoint y: 248, endPoint x: 781, endPoint y: 252, distance: 13.1
click at [781, 252] on div at bounding box center [786, 270] width 412 height 148
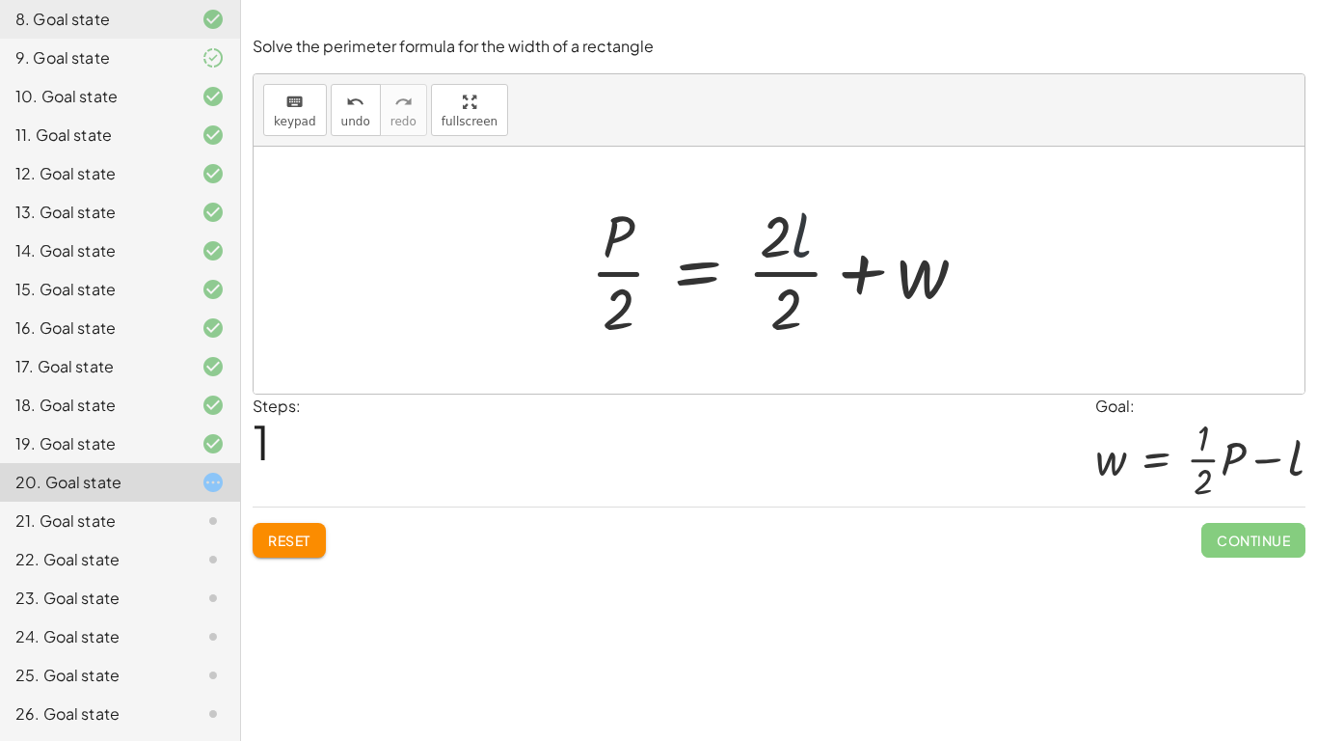
click at [781, 252] on div at bounding box center [786, 270] width 412 height 148
click at [795, 281] on div at bounding box center [786, 270] width 412 height 148
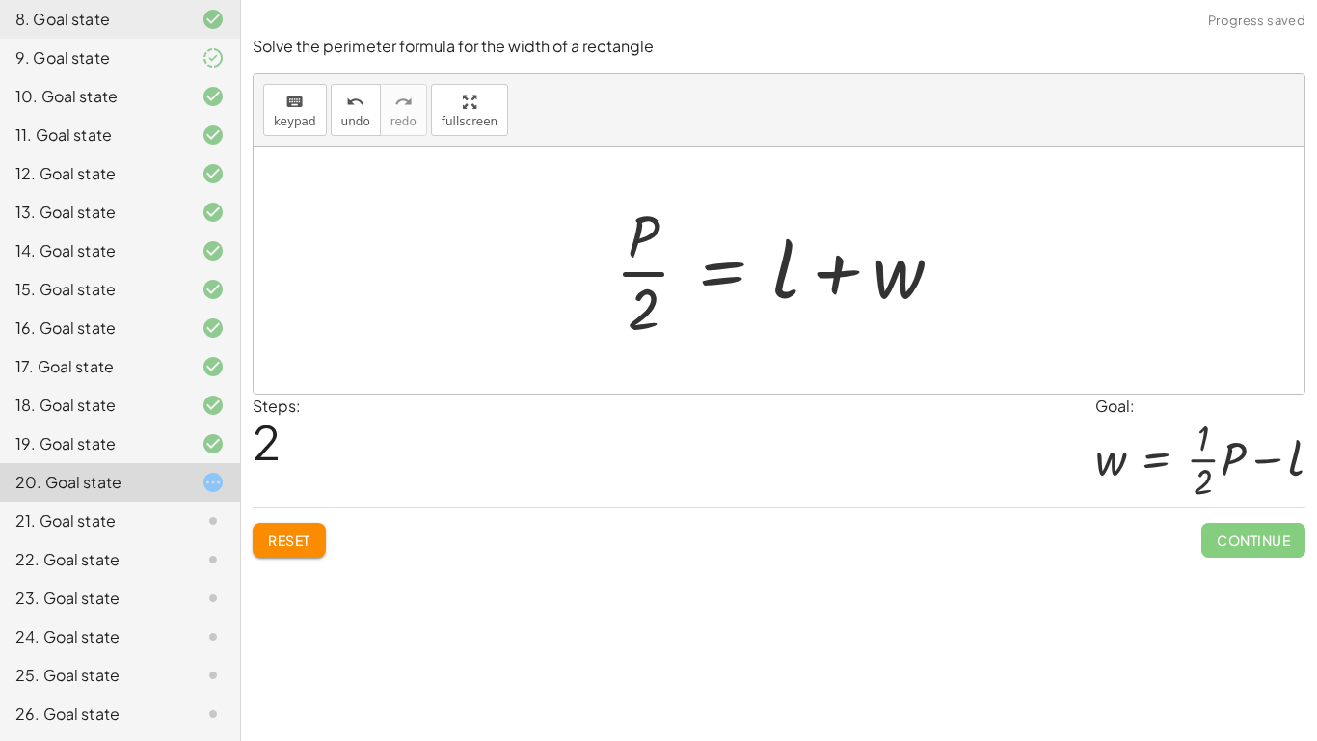
click at [661, 270] on div at bounding box center [787, 270] width 362 height 148
drag, startPoint x: 877, startPoint y: 293, endPoint x: 577, endPoint y: 301, distance: 300.0
click at [577, 301] on div "P = + · 2 · l + · 2 · w · P · 2 = + · 2 · l · 2 + w + w P = + l + w · · 2" at bounding box center [779, 270] width 1051 height 247
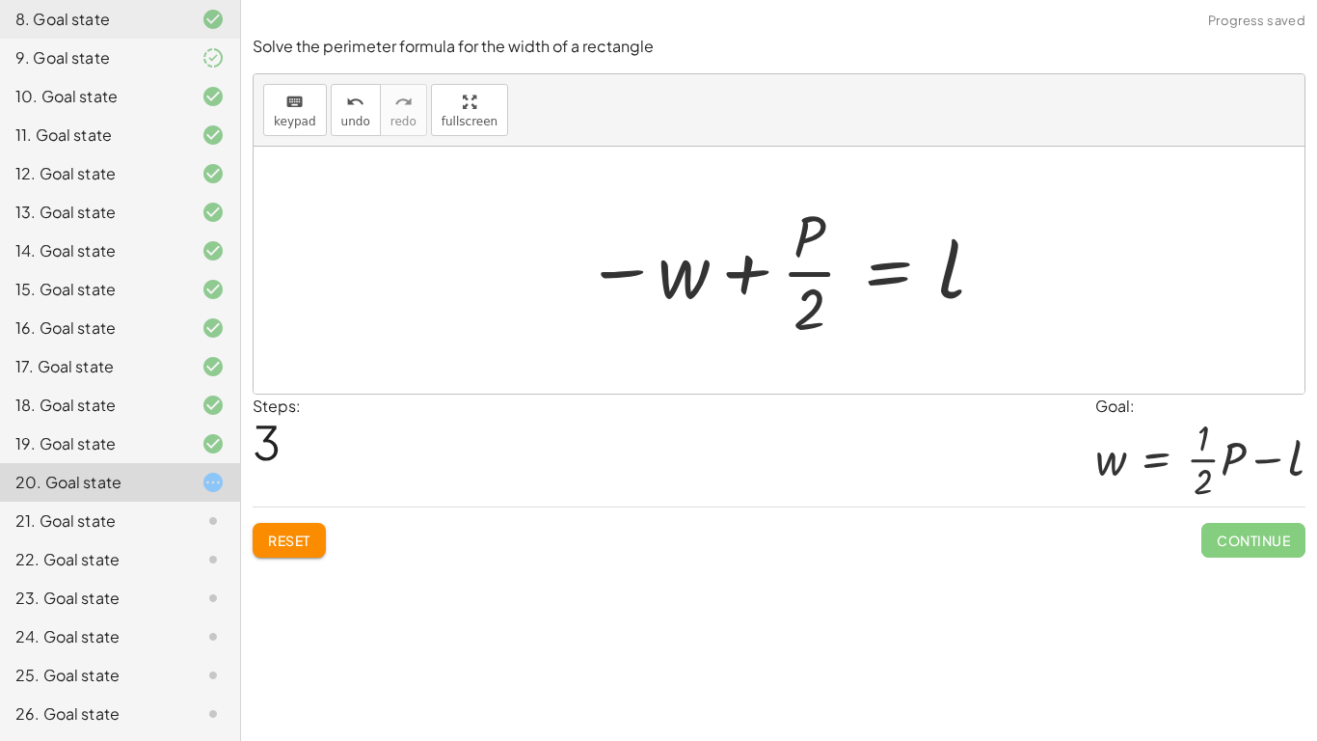
click at [637, 272] on div at bounding box center [786, 270] width 421 height 148
drag, startPoint x: 647, startPoint y: 275, endPoint x: 1056, endPoint y: 307, distance: 410.1
click at [1056, 307] on div "P = + · 2 · l + · 2 · w · P · 2 = + · 2 · l · 2 + w · P · 2 = + l + w − w P = l…" at bounding box center [779, 270] width 1051 height 247
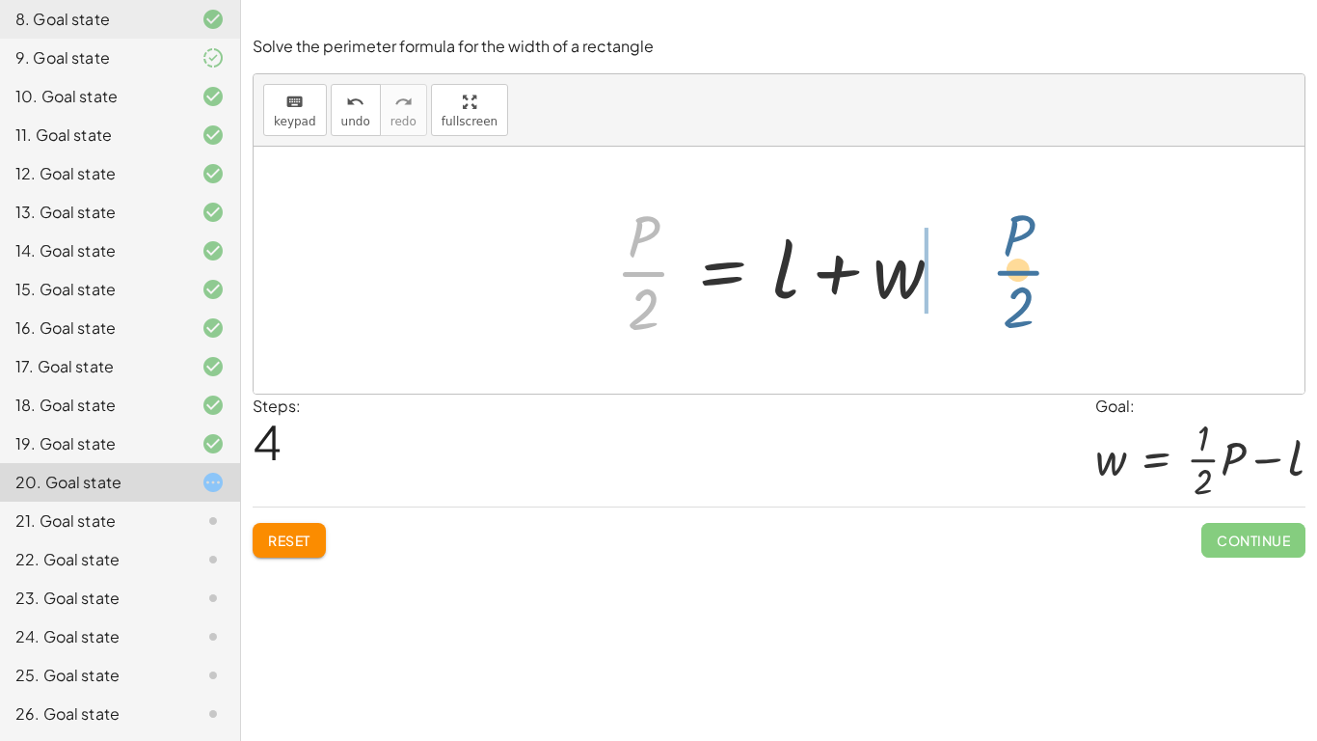
drag, startPoint x: 652, startPoint y: 269, endPoint x: 1040, endPoint y: 267, distance: 388.6
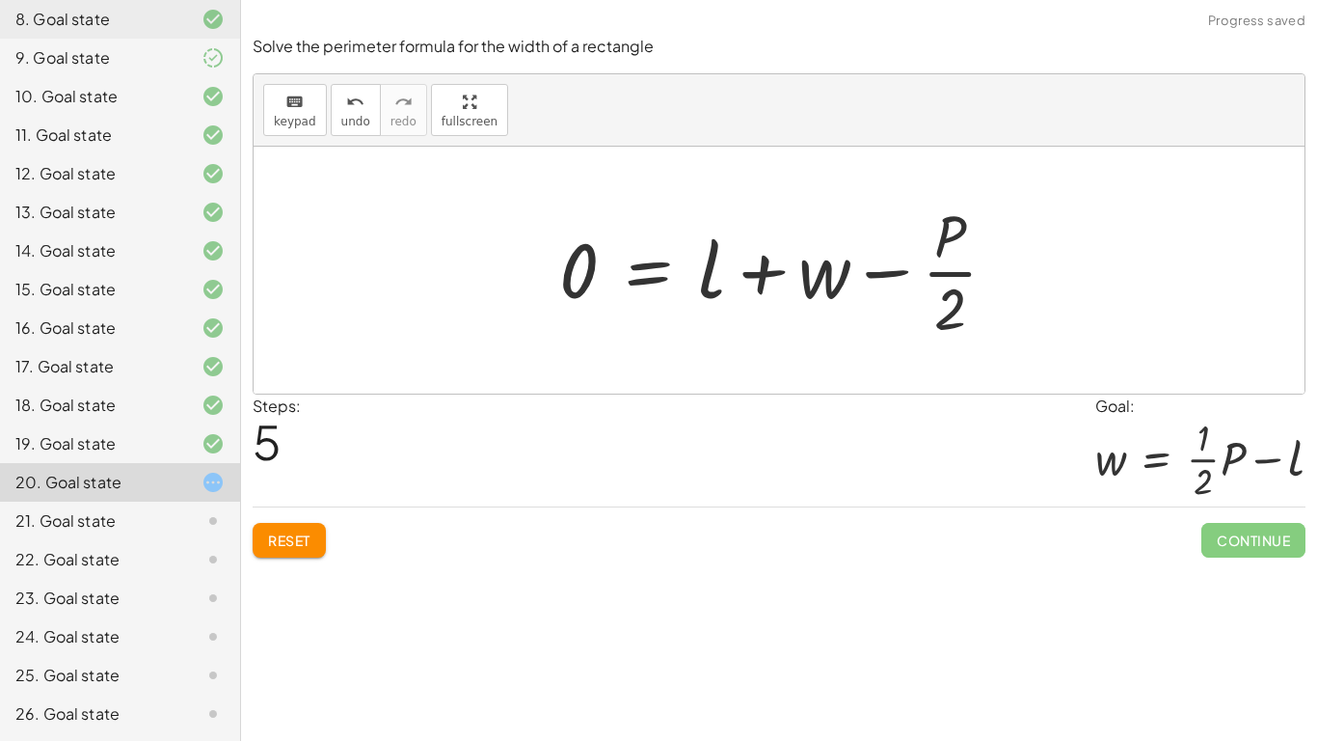
click at [854, 282] on div at bounding box center [786, 270] width 472 height 148
click at [317, 541] on button "Reset" at bounding box center [289, 540] width 73 height 35
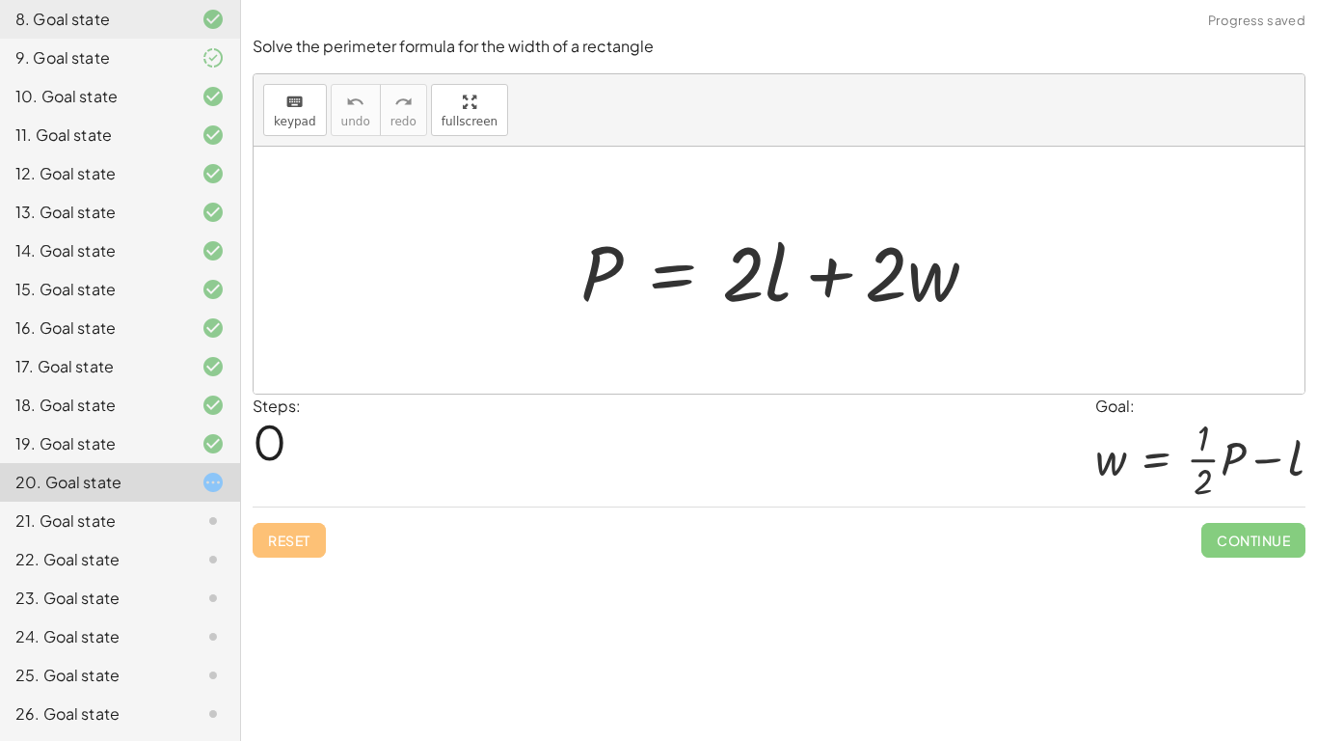
click at [137, 518] on div "21. Goal state" at bounding box center [92, 520] width 155 height 23
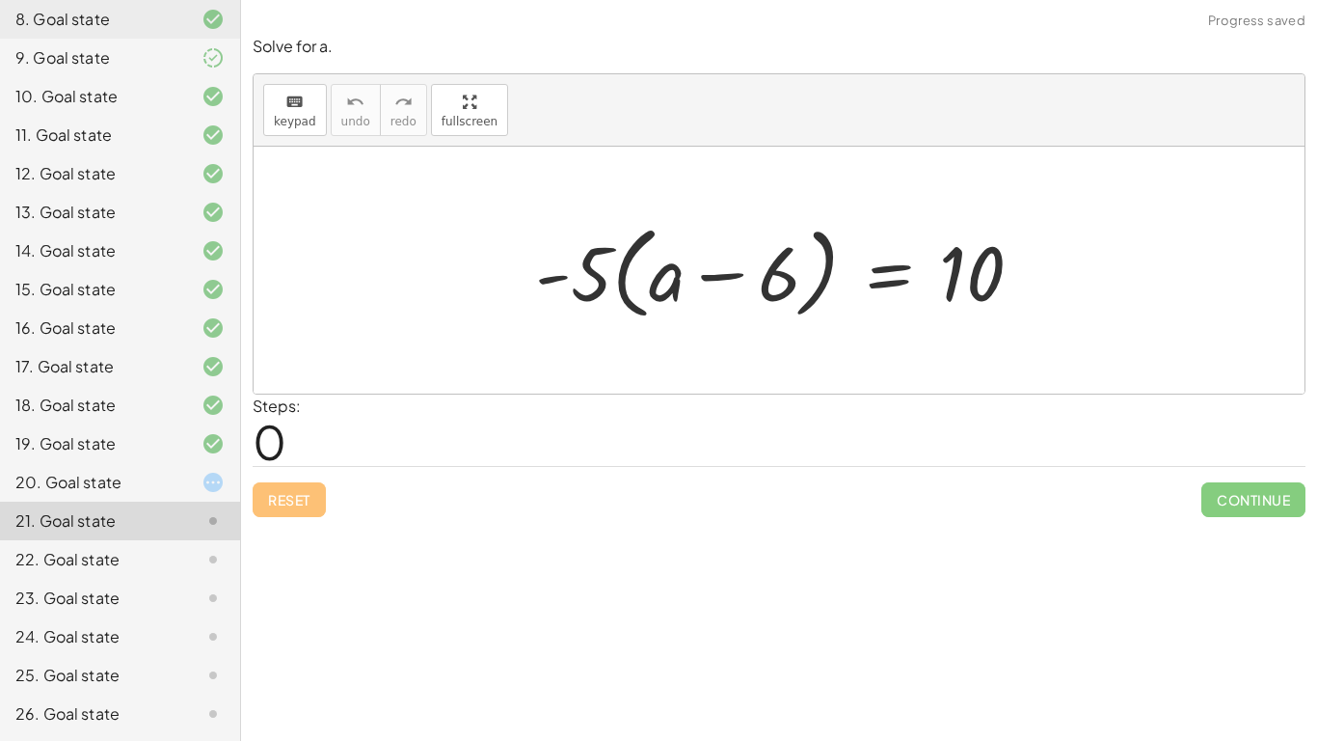
click at [44, 540] on div "20. Goal state" at bounding box center [120, 559] width 240 height 39
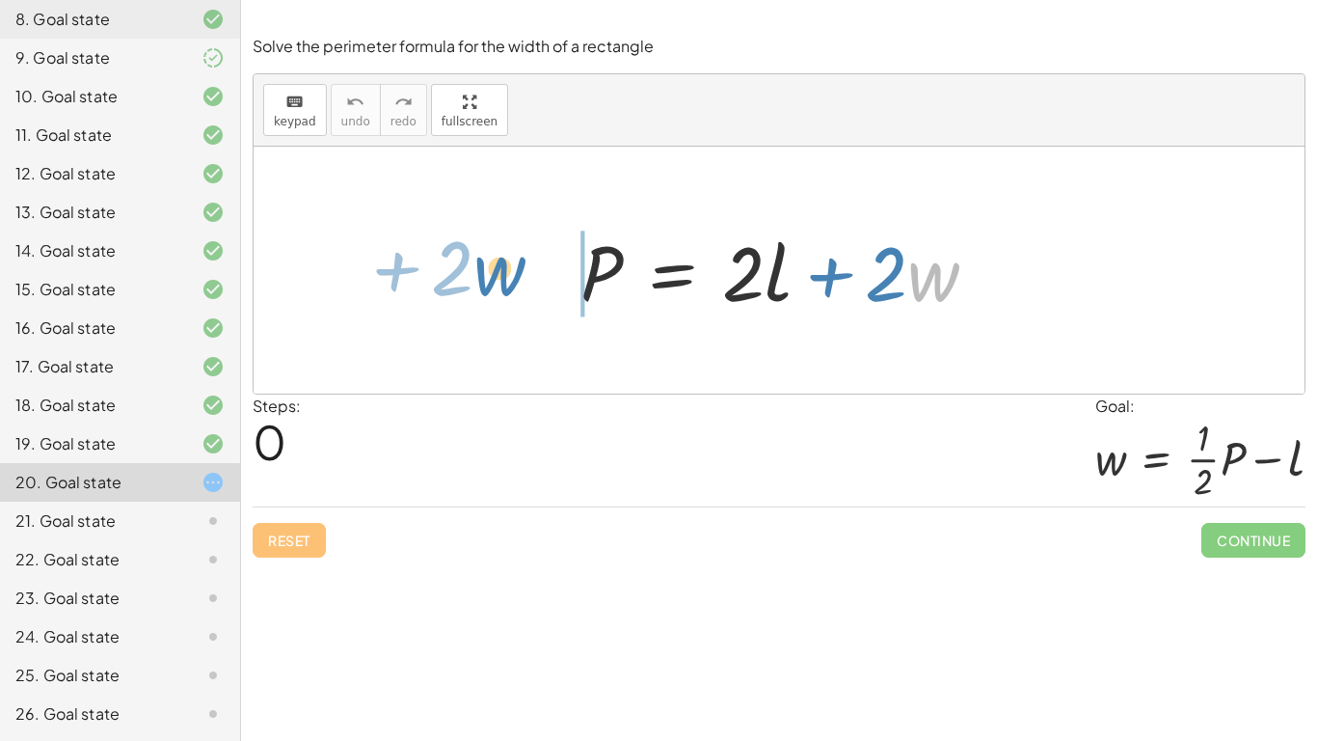
drag, startPoint x: 934, startPoint y: 287, endPoint x: 499, endPoint y: 282, distance: 434.9
click at [499, 282] on div "· w + · 2 P = + · 2 · l + · 2 · w" at bounding box center [779, 270] width 1051 height 247
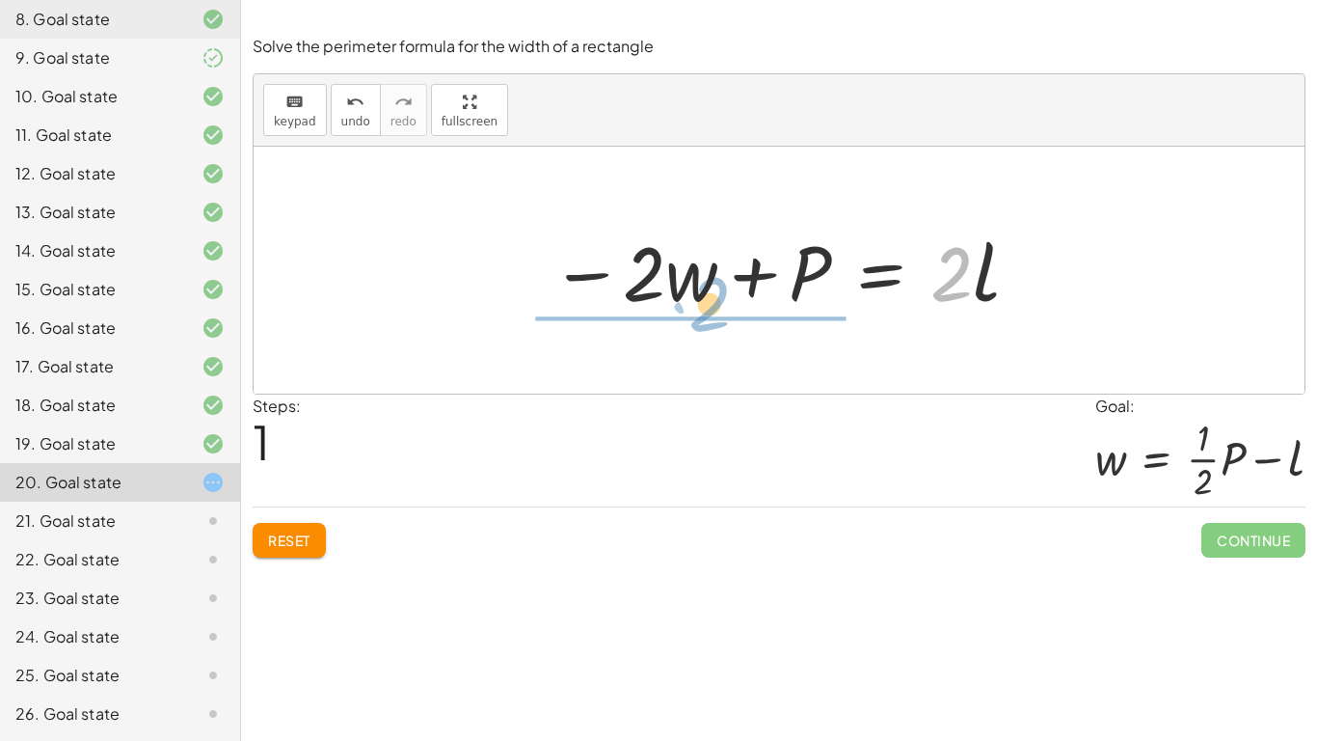
drag, startPoint x: 941, startPoint y: 275, endPoint x: 704, endPoint y: 310, distance: 239.7
click at [704, 310] on div at bounding box center [786, 270] width 491 height 99
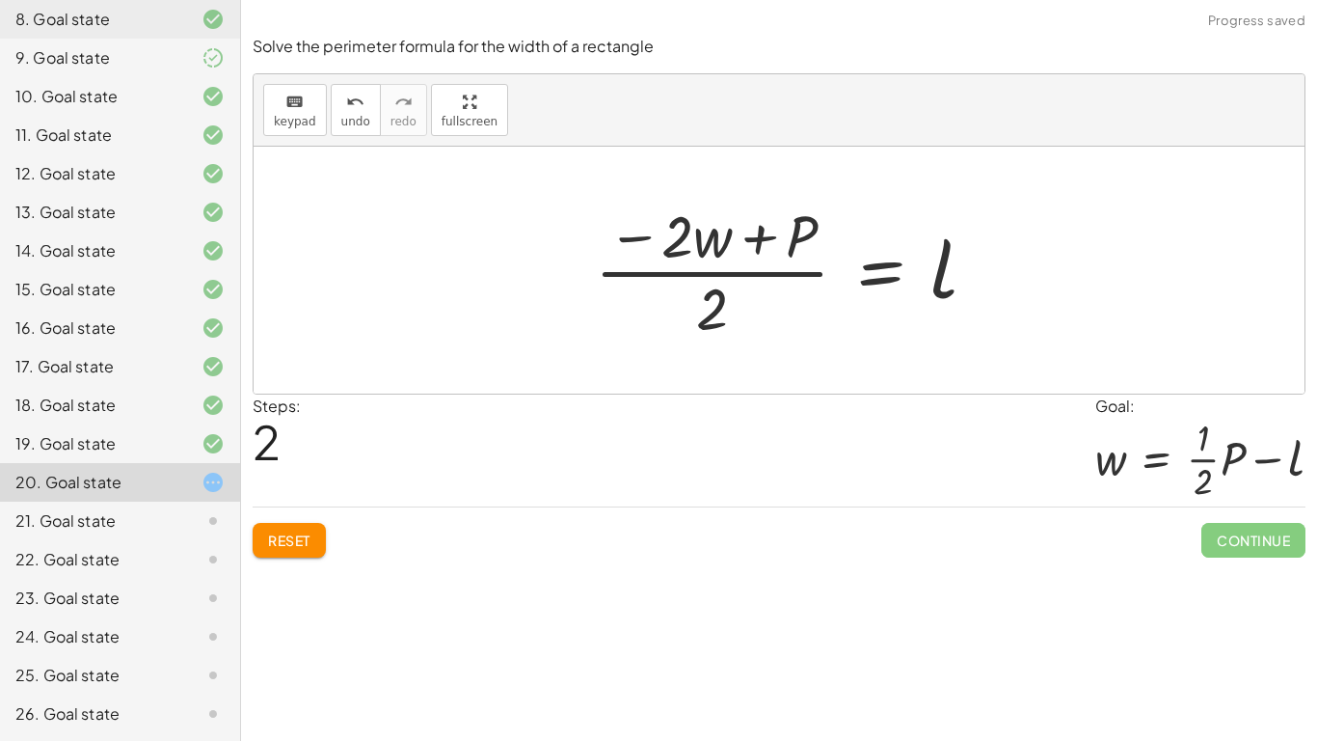
click at [715, 232] on div at bounding box center [793, 270] width 417 height 148
click at [699, 285] on div at bounding box center [787, 270] width 417 height 148
click at [673, 247] on div at bounding box center [787, 270] width 417 height 148
click at [693, 292] on div at bounding box center [787, 270] width 417 height 148
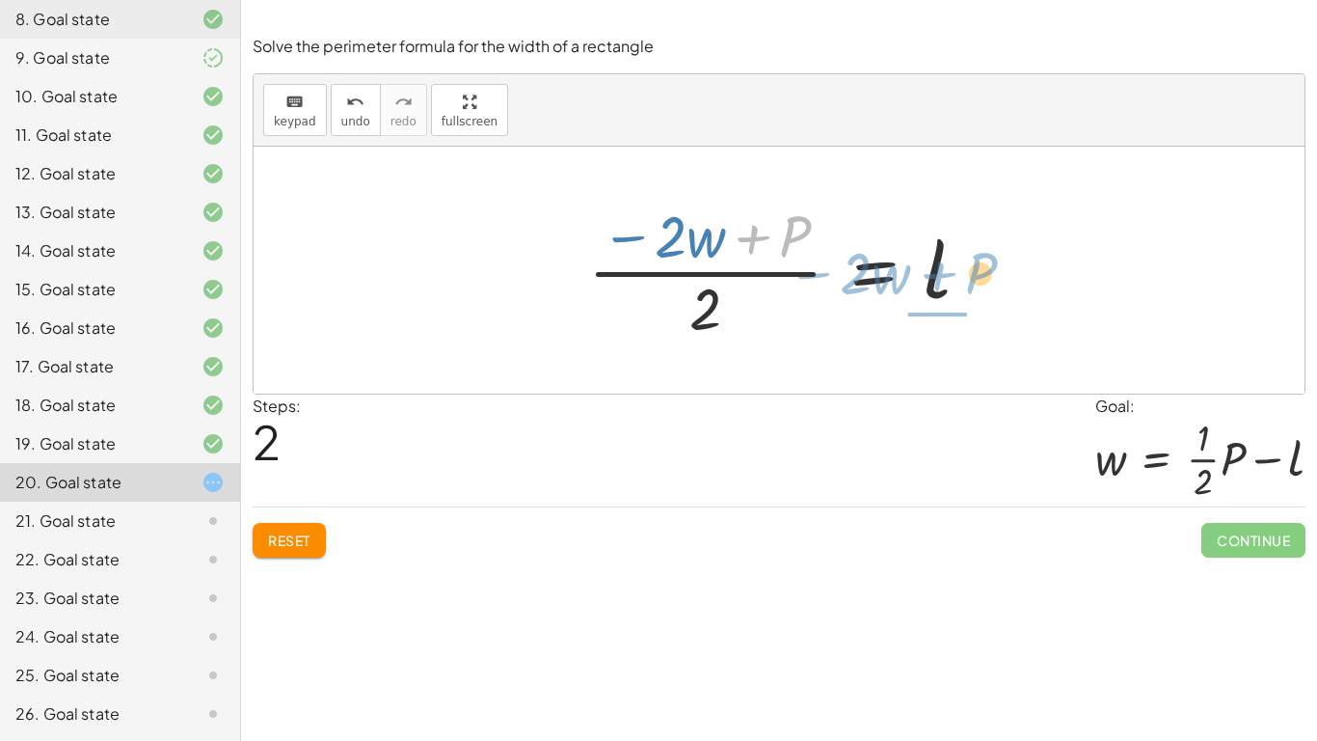
drag, startPoint x: 791, startPoint y: 216, endPoint x: 980, endPoint y: 252, distance: 192.3
click at [980, 252] on div at bounding box center [787, 270] width 417 height 148
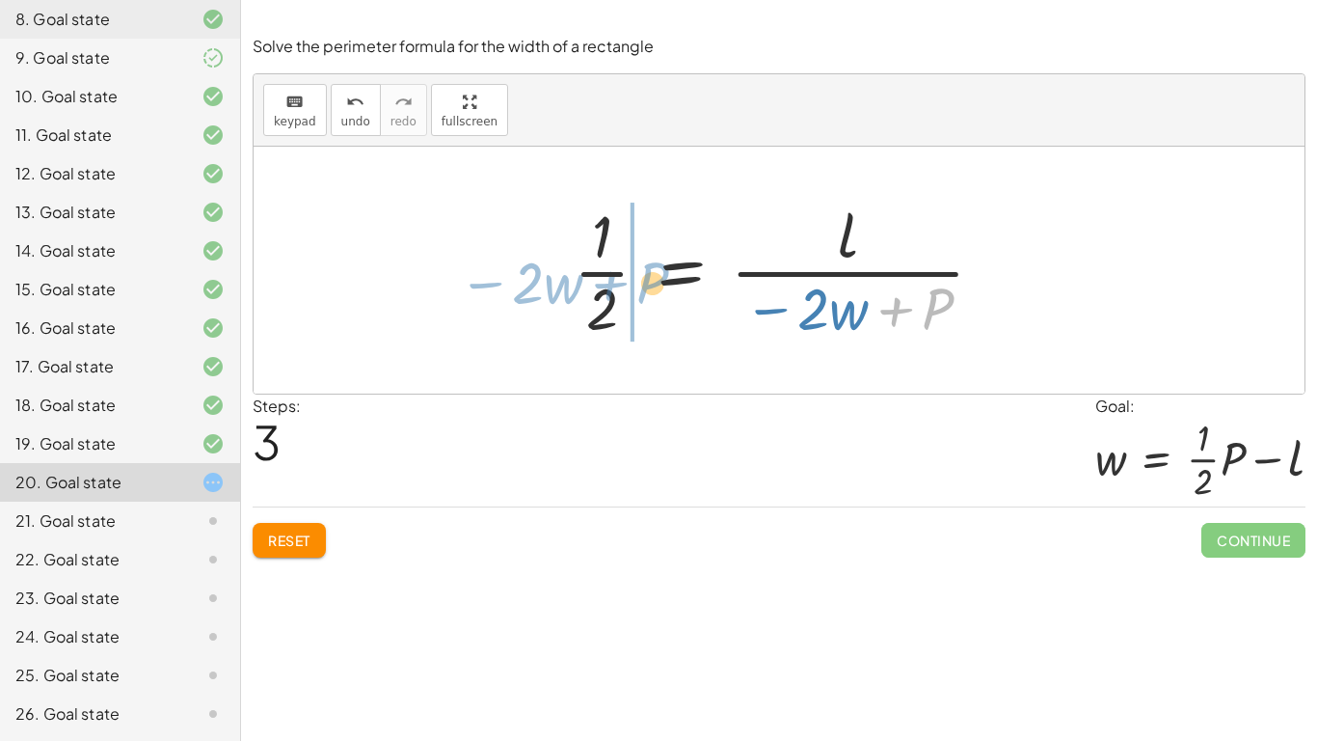
drag, startPoint x: 935, startPoint y: 312, endPoint x: 637, endPoint y: 287, distance: 299.0
click at [637, 287] on div at bounding box center [786, 270] width 445 height 148
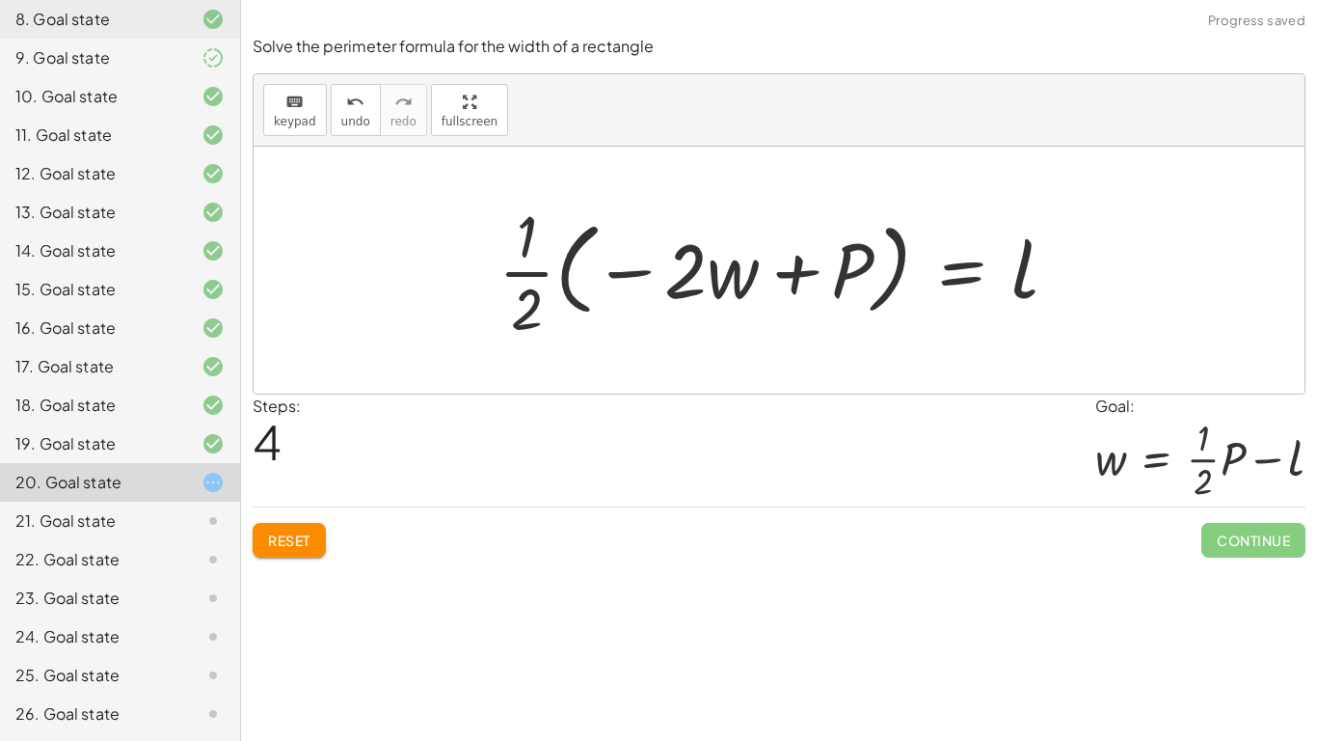
click at [632, 252] on div at bounding box center [786, 270] width 595 height 148
click at [661, 253] on div at bounding box center [786, 270] width 595 height 148
click at [708, 274] on div at bounding box center [786, 270] width 595 height 148
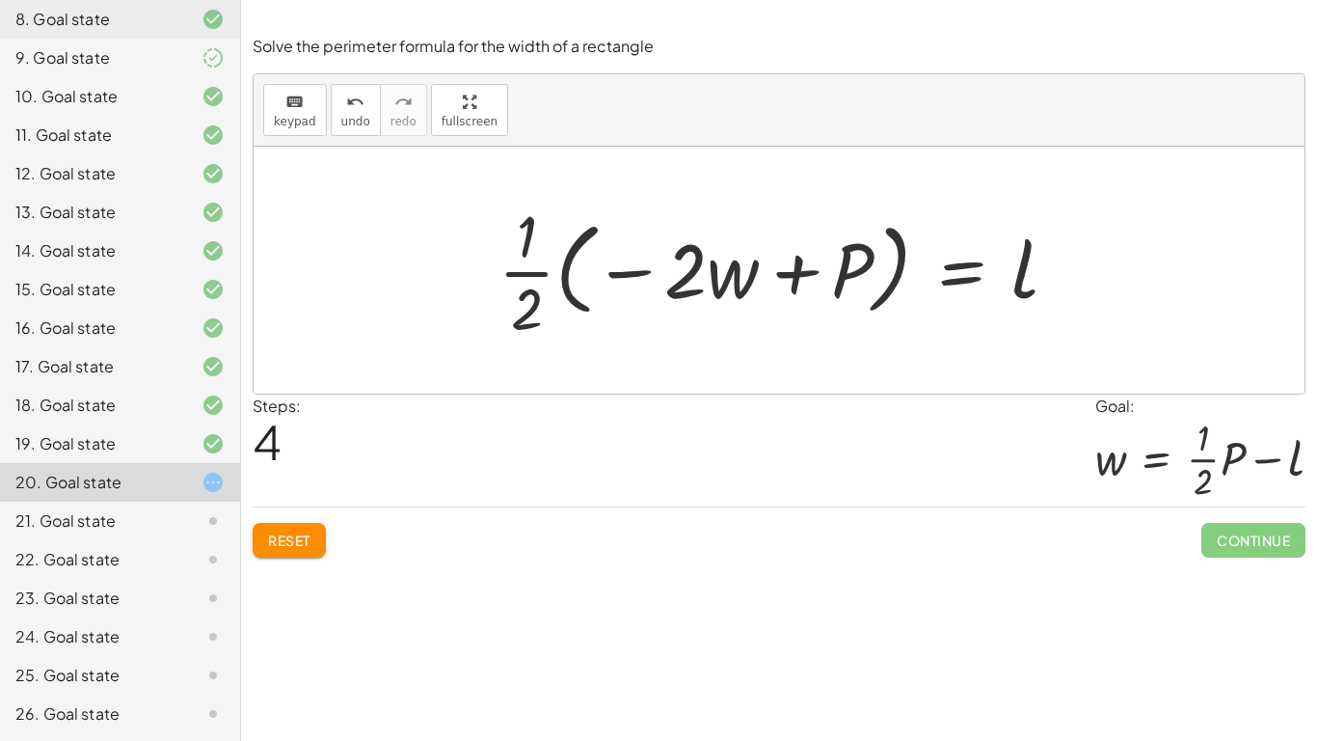
click at [708, 274] on div at bounding box center [786, 270] width 595 height 148
click at [740, 282] on div at bounding box center [786, 270] width 595 height 148
click at [582, 290] on div at bounding box center [786, 270] width 595 height 148
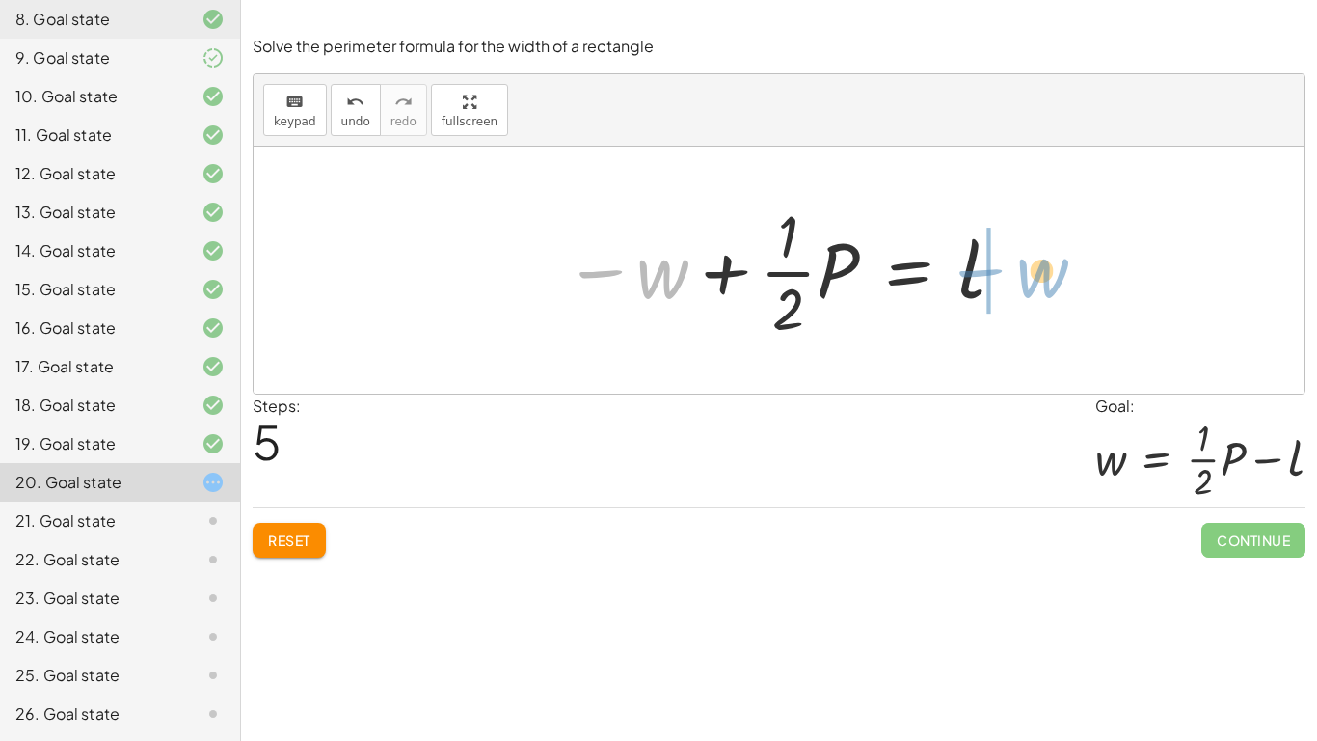
drag, startPoint x: 656, startPoint y: 284, endPoint x: 1034, endPoint y: 283, distance: 378.0
click at [1034, 283] on div "P = + · 2 · l + · 2 · w − · 2 · w + P = · 2 · l · ( − · 2 · w + P ) · 2 = l · 1…" at bounding box center [779, 270] width 1051 height 247
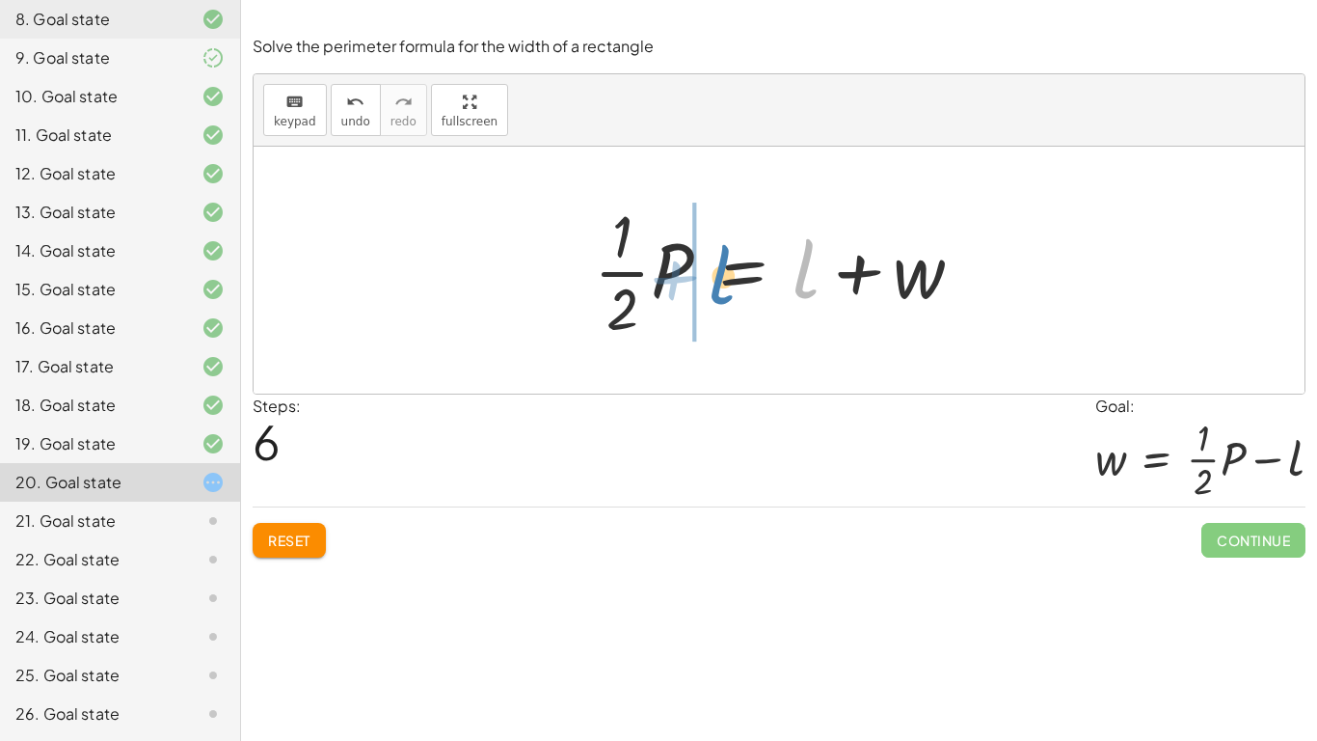
drag, startPoint x: 798, startPoint y: 260, endPoint x: 715, endPoint y: 265, distance: 84.0
click at [715, 265] on div at bounding box center [786, 270] width 404 height 148
drag, startPoint x: 591, startPoint y: 246, endPoint x: 600, endPoint y: 234, distance: 14.5
click at [600, 234] on div at bounding box center [786, 270] width 404 height 148
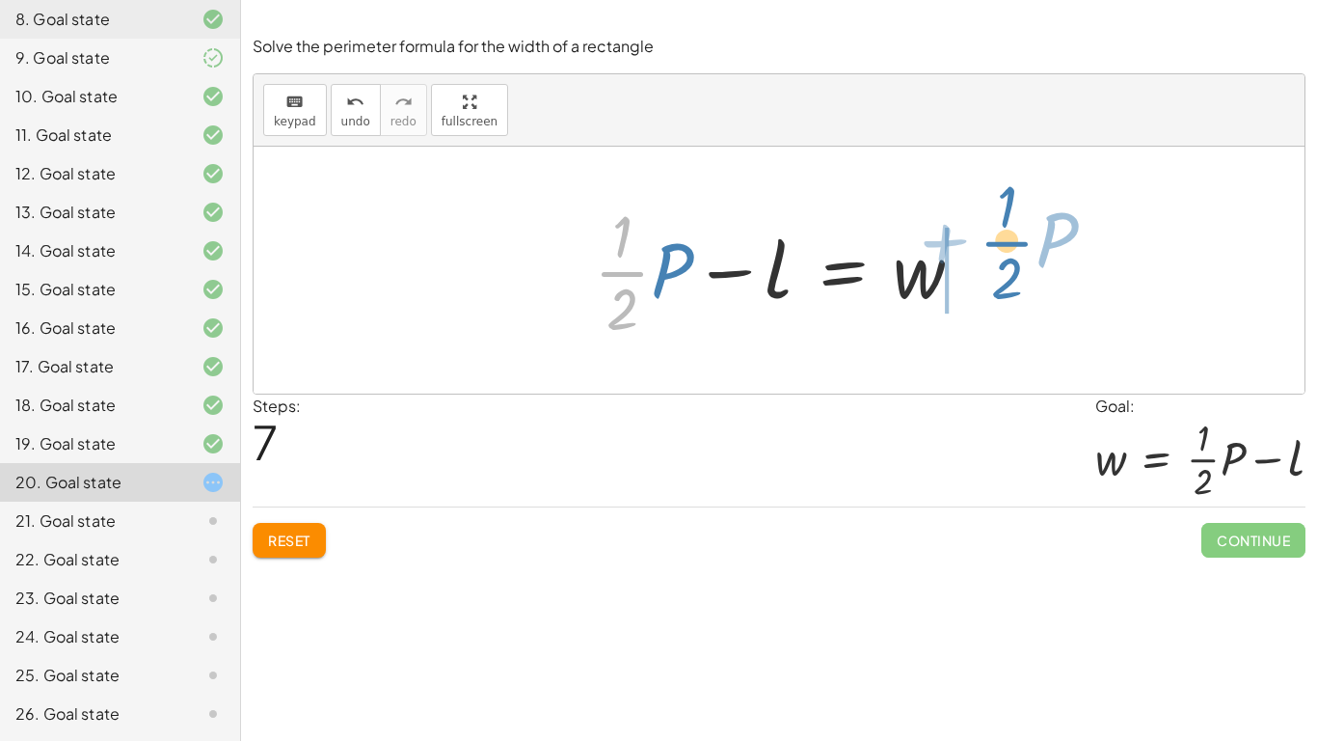
drag, startPoint x: 634, startPoint y: 272, endPoint x: 1013, endPoint y: 245, distance: 379.9
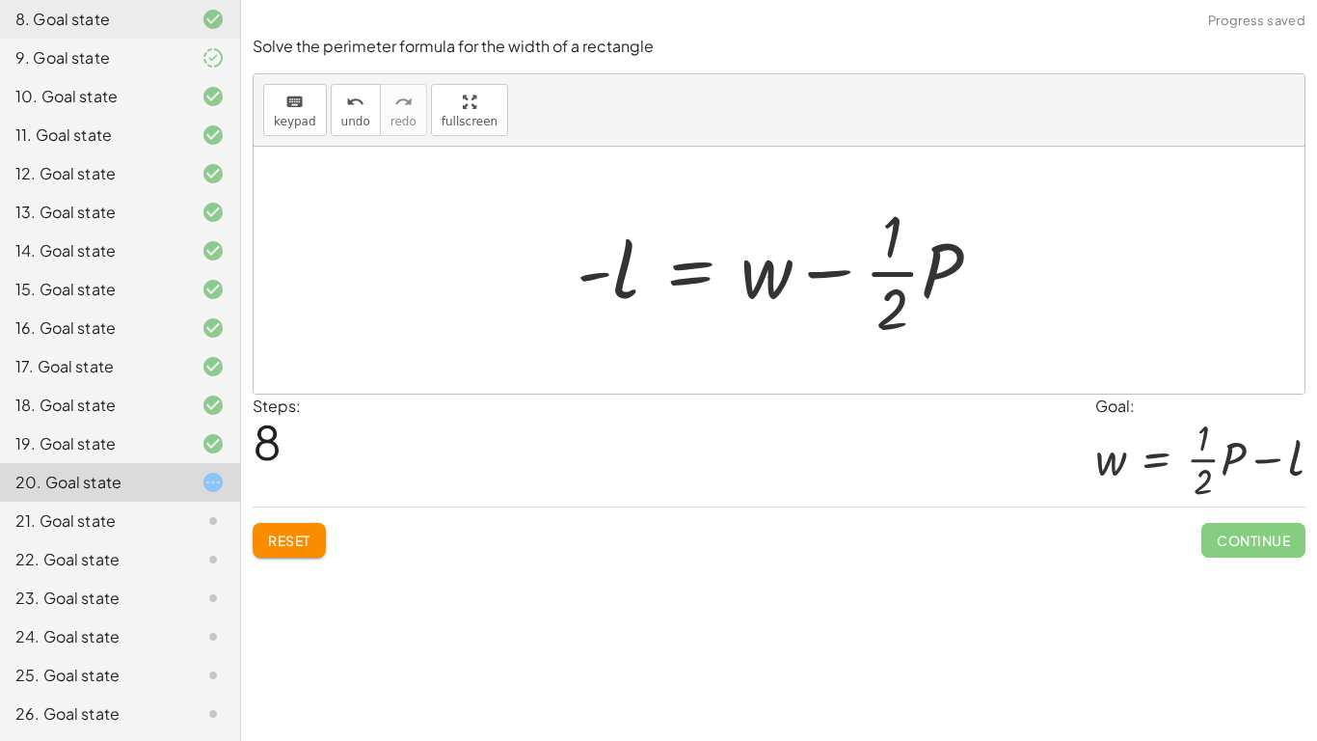
drag, startPoint x: 932, startPoint y: 275, endPoint x: 883, endPoint y: 256, distance: 52.5
click at [883, 256] on div at bounding box center [787, 270] width 440 height 148
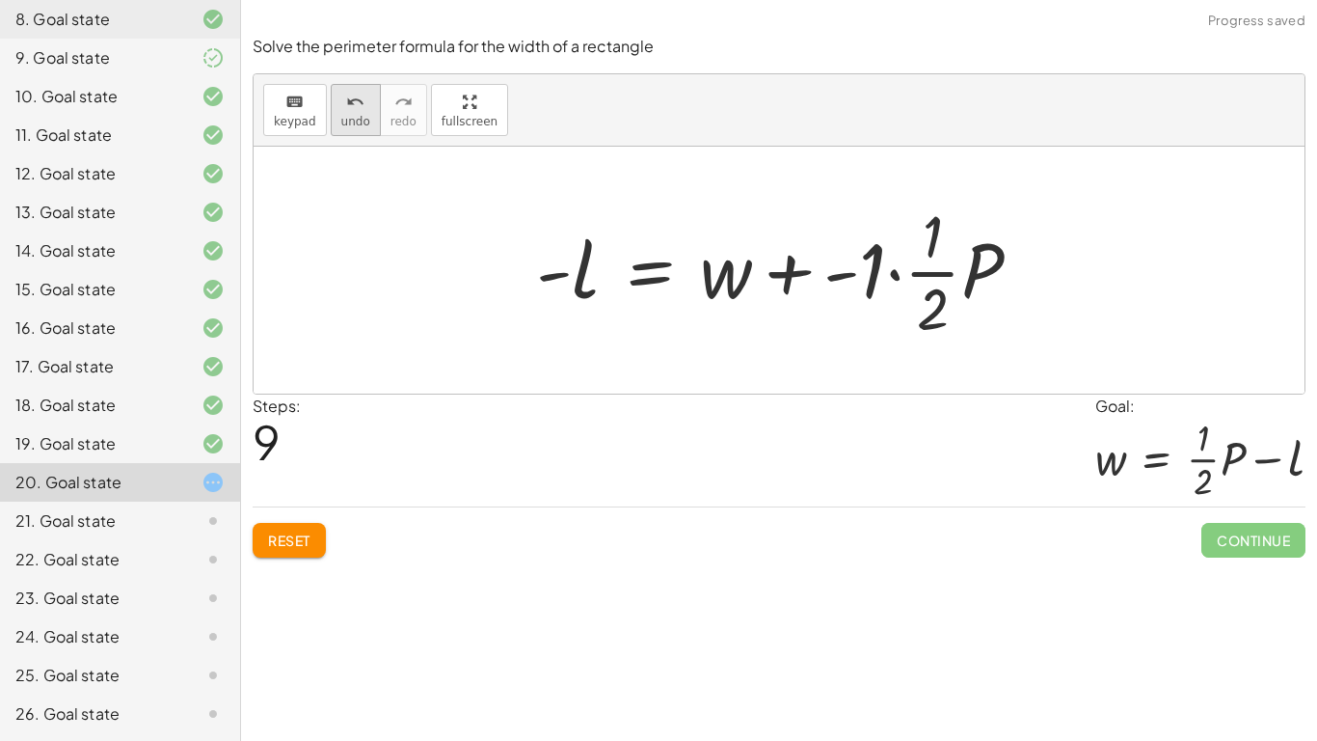
click at [331, 105] on button "undo undo" at bounding box center [356, 110] width 50 height 52
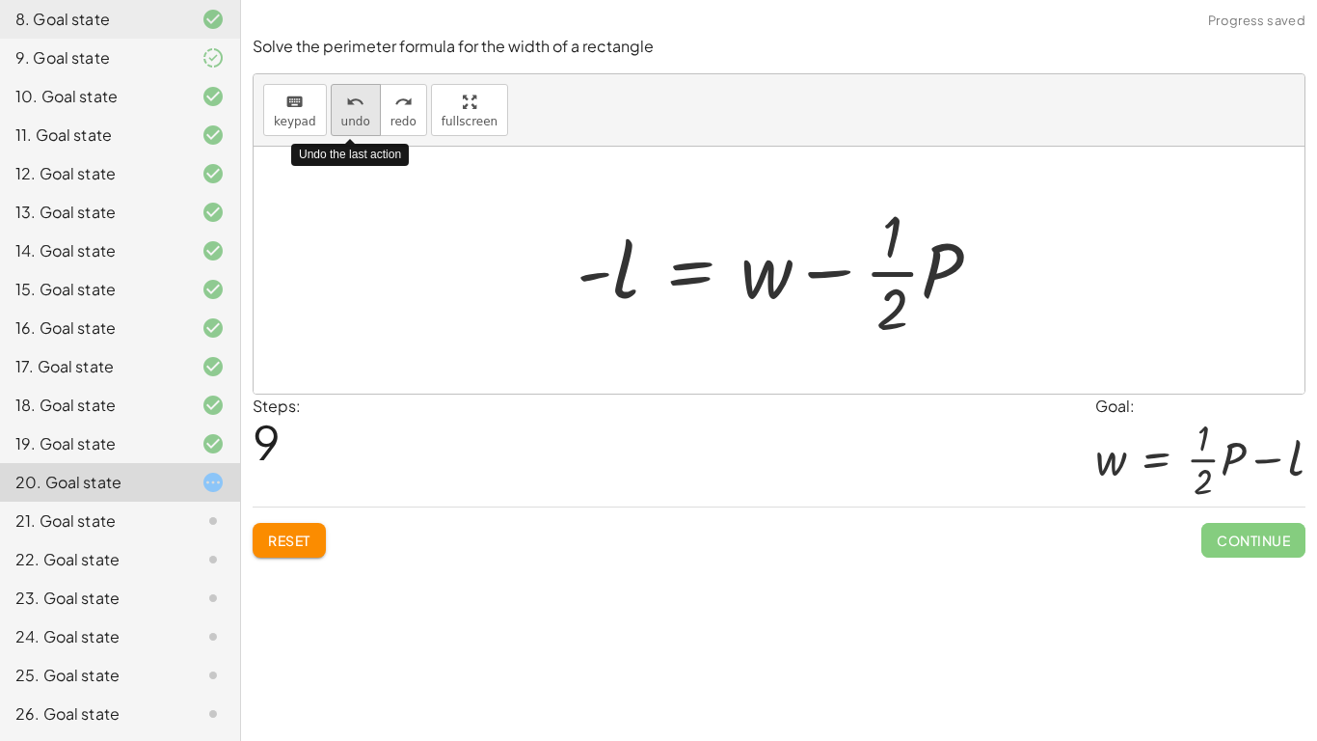
click at [346, 105] on icon "undo" at bounding box center [355, 102] width 18 height 23
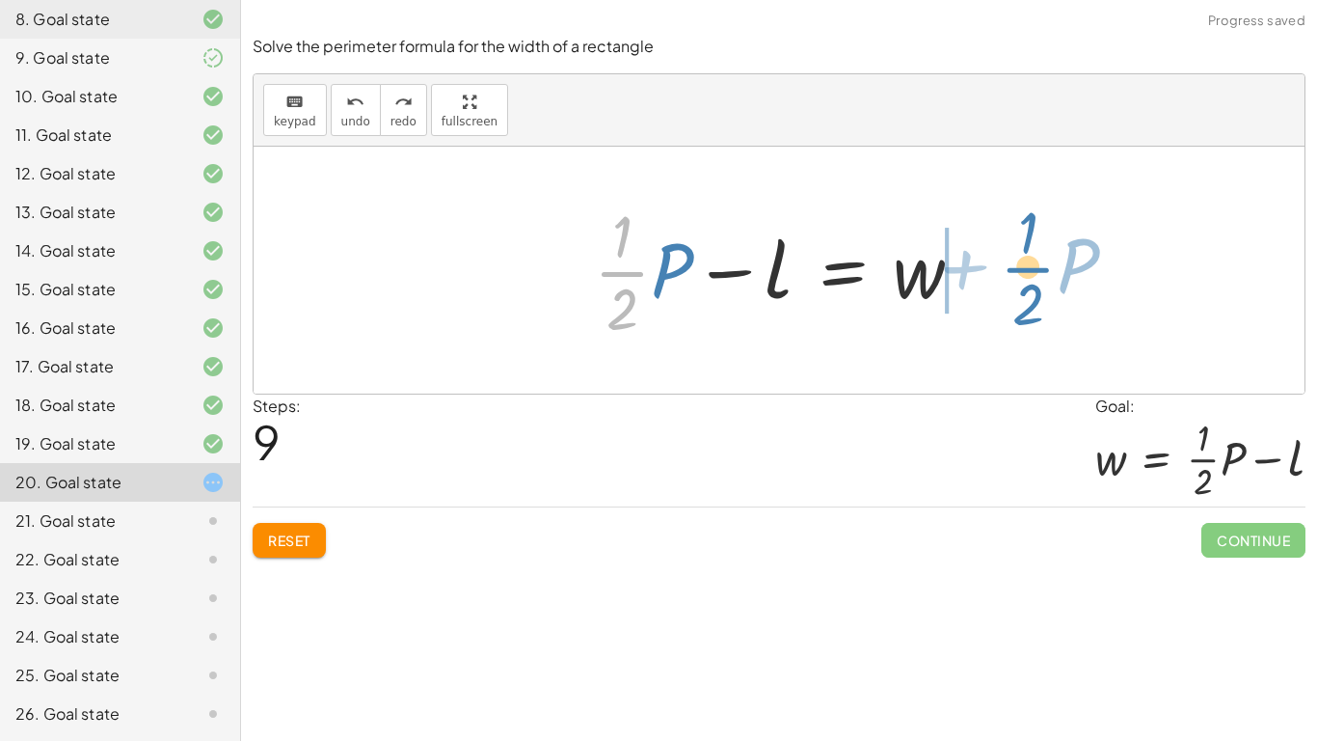
drag, startPoint x: 614, startPoint y: 275, endPoint x: 1017, endPoint y: 272, distance: 403.1
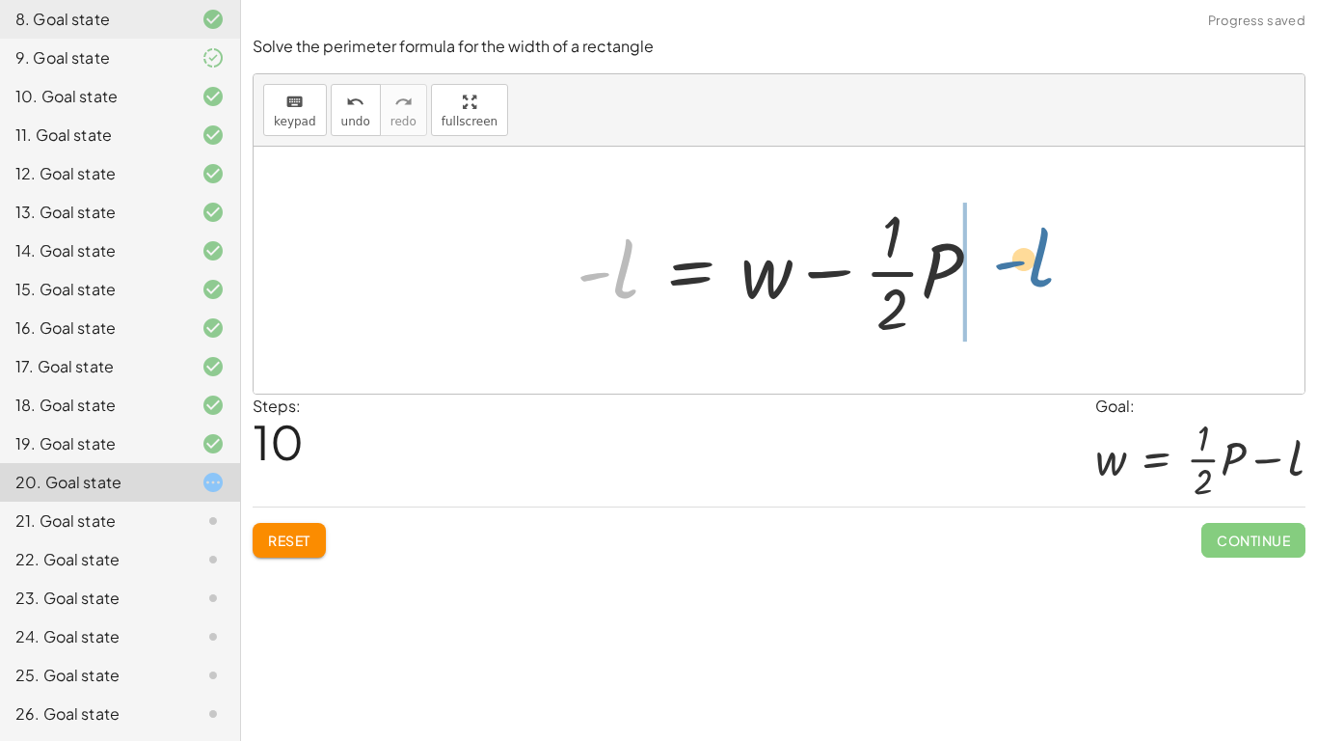
drag, startPoint x: 620, startPoint y: 272, endPoint x: 1058, endPoint y: 262, distance: 437.9
click at [1058, 262] on div "P = + · 2 · l + · 2 · w − · 2 · w + P = · 2 · l · ( − · 2 · w + P ) · 2 = l · 1…" at bounding box center [779, 270] width 1051 height 247
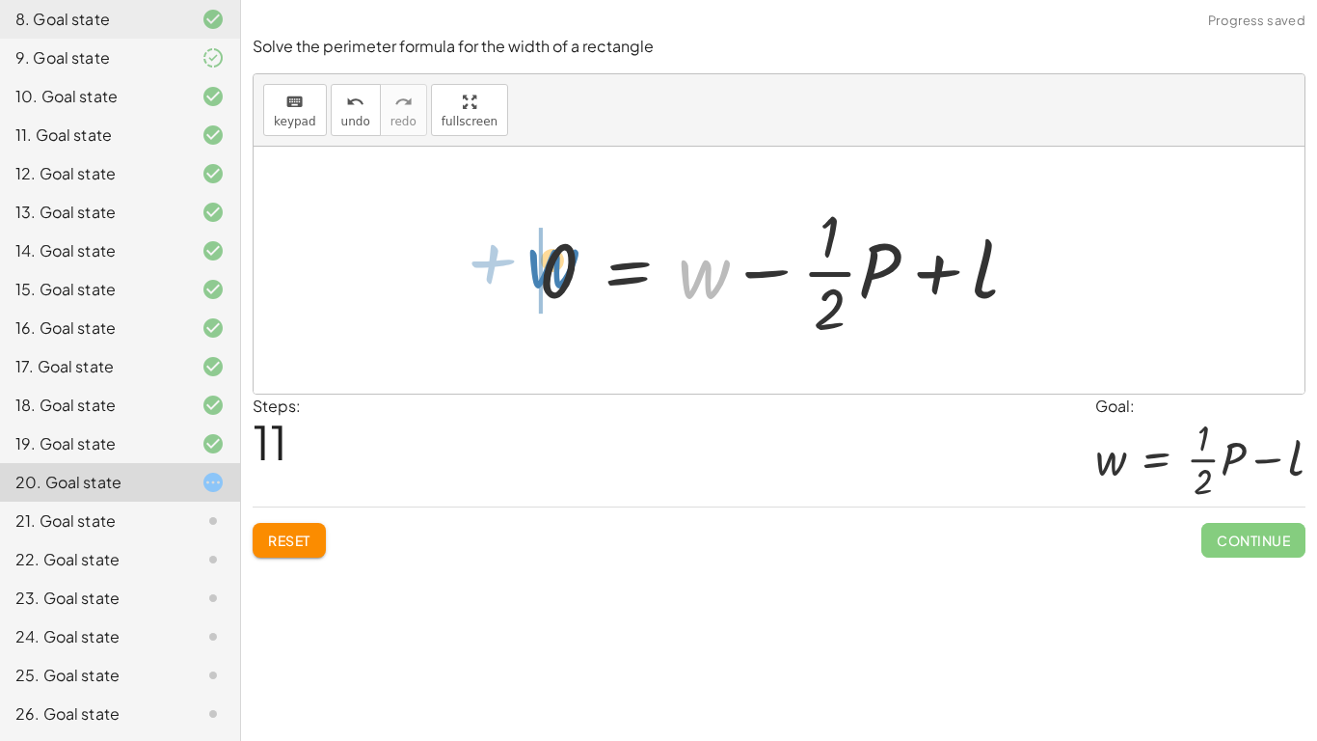
drag, startPoint x: 680, startPoint y: 276, endPoint x: 514, endPoint y: 268, distance: 166.0
click at [514, 268] on div "P = + · 2 · l + · 2 · w − · 2 · w + P = · 2 · l · ( − · 2 · w + P ) · 2 = l · 1…" at bounding box center [779, 270] width 539 height 158
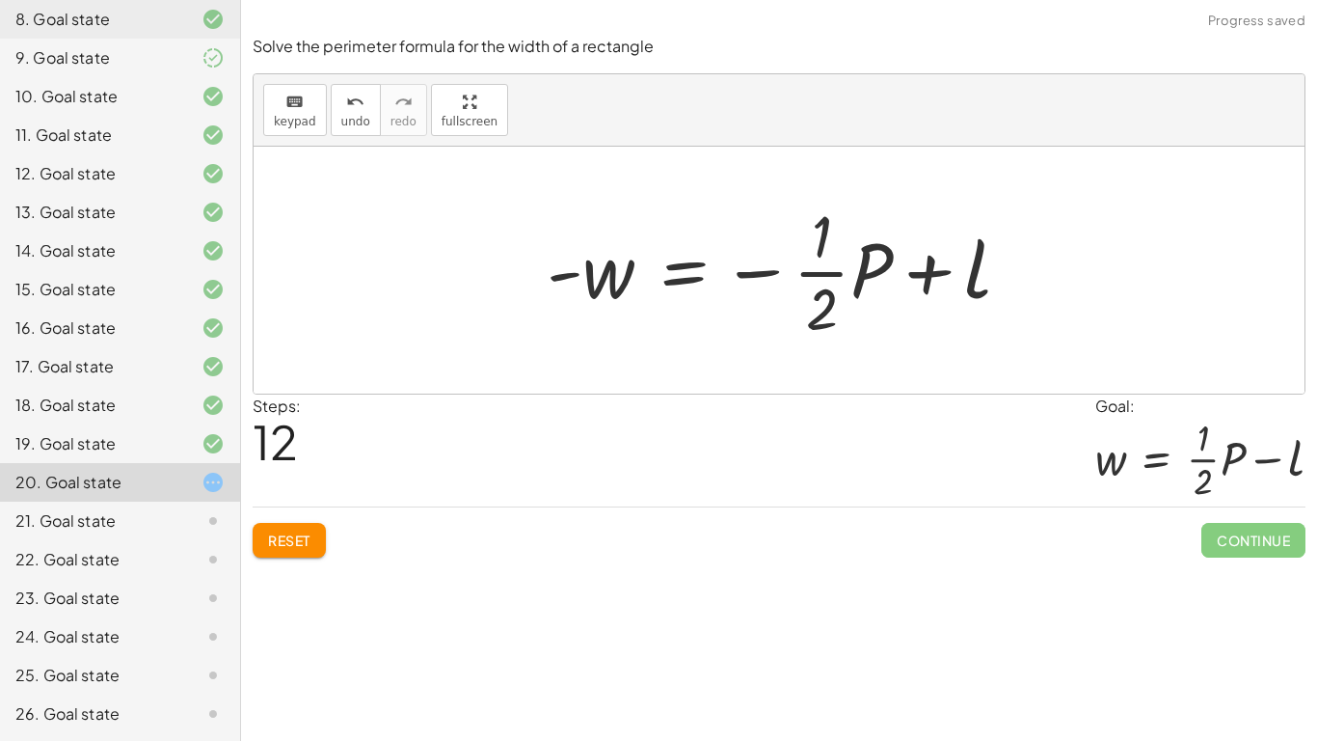
click at [664, 265] on div at bounding box center [786, 270] width 499 height 148
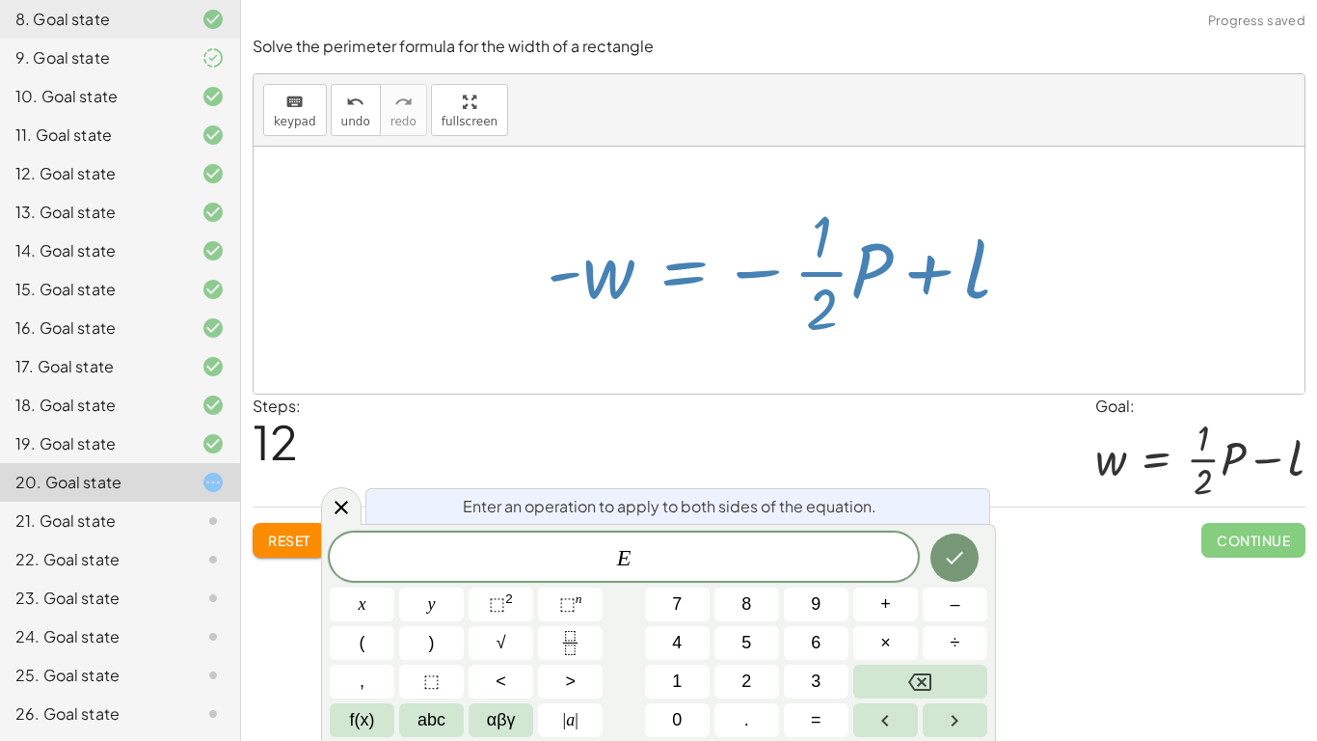
click at [612, 330] on div at bounding box center [786, 270] width 499 height 148
click at [705, 519] on div "Enter an operation to apply to both sides of the equation." at bounding box center [677, 506] width 625 height 36
click at [707, 558] on span "E" at bounding box center [624, 558] width 588 height 27
click at [884, 577] on span "×" at bounding box center [885, 643] width 11 height 26
click at [947, 565] on icon "Done" at bounding box center [954, 557] width 23 height 23
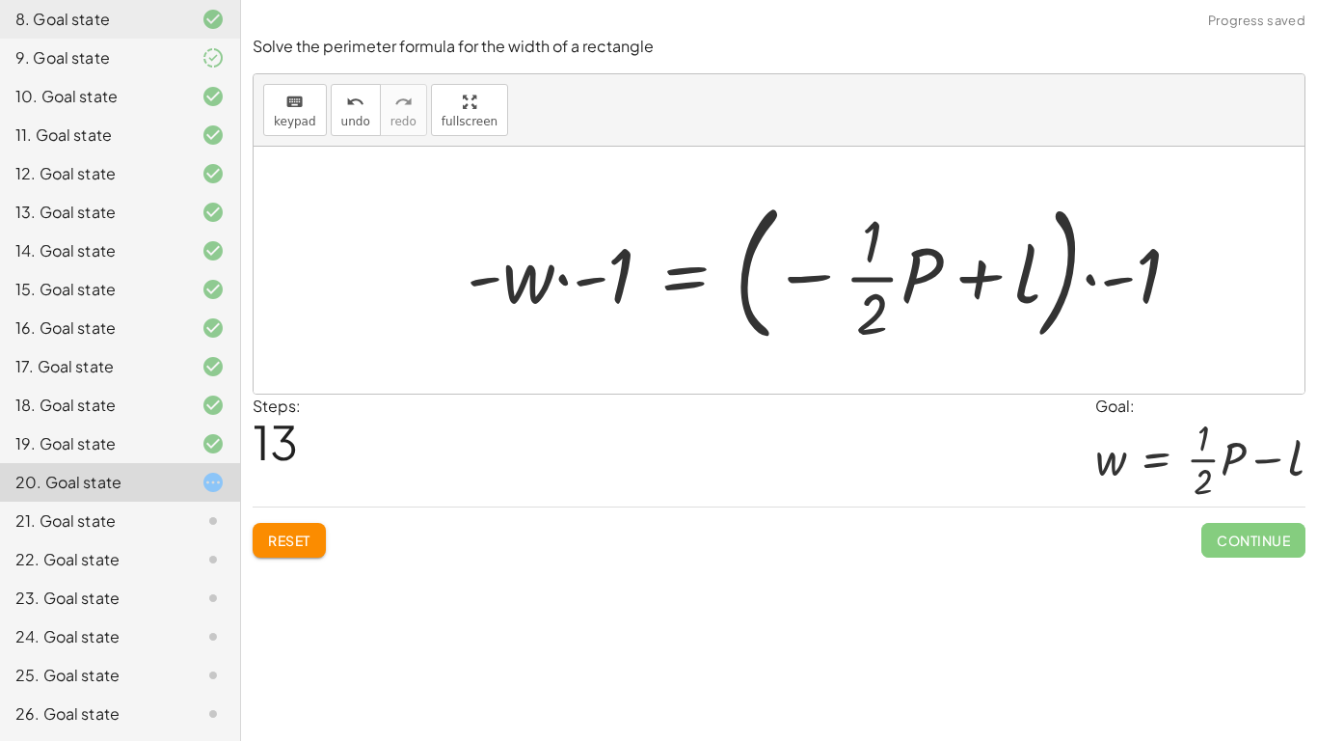
click at [929, 310] on div at bounding box center [831, 270] width 748 height 160
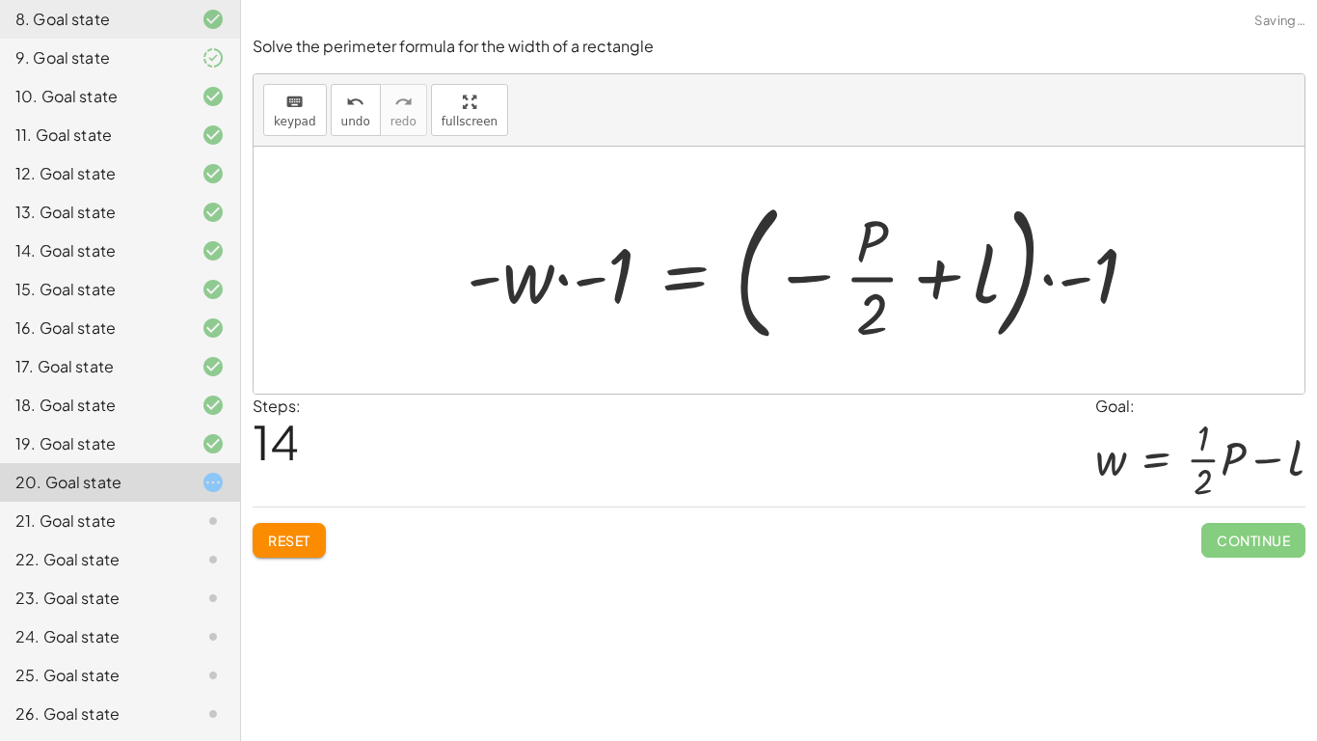
click at [989, 298] on div at bounding box center [810, 270] width 707 height 160
click at [1120, 284] on div at bounding box center [810, 270] width 707 height 160
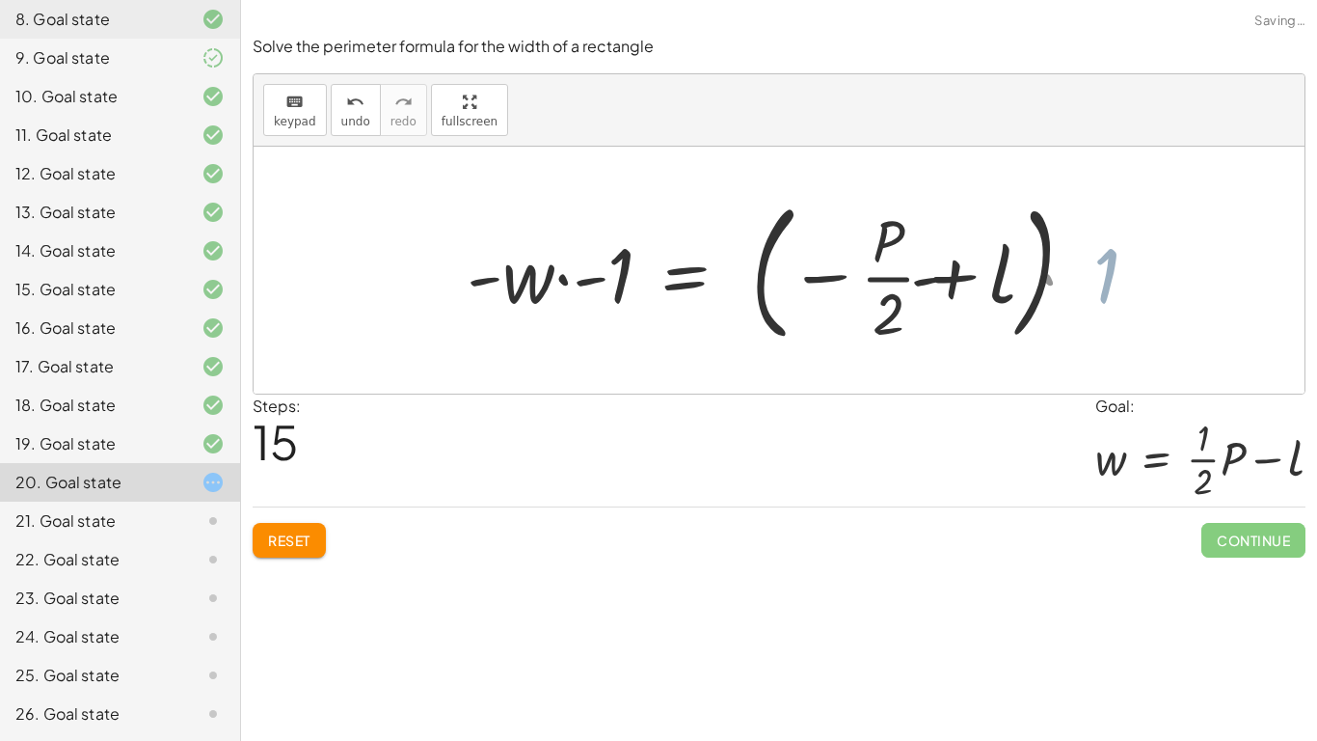
click at [1095, 278] on div at bounding box center [787, 270] width 661 height 160
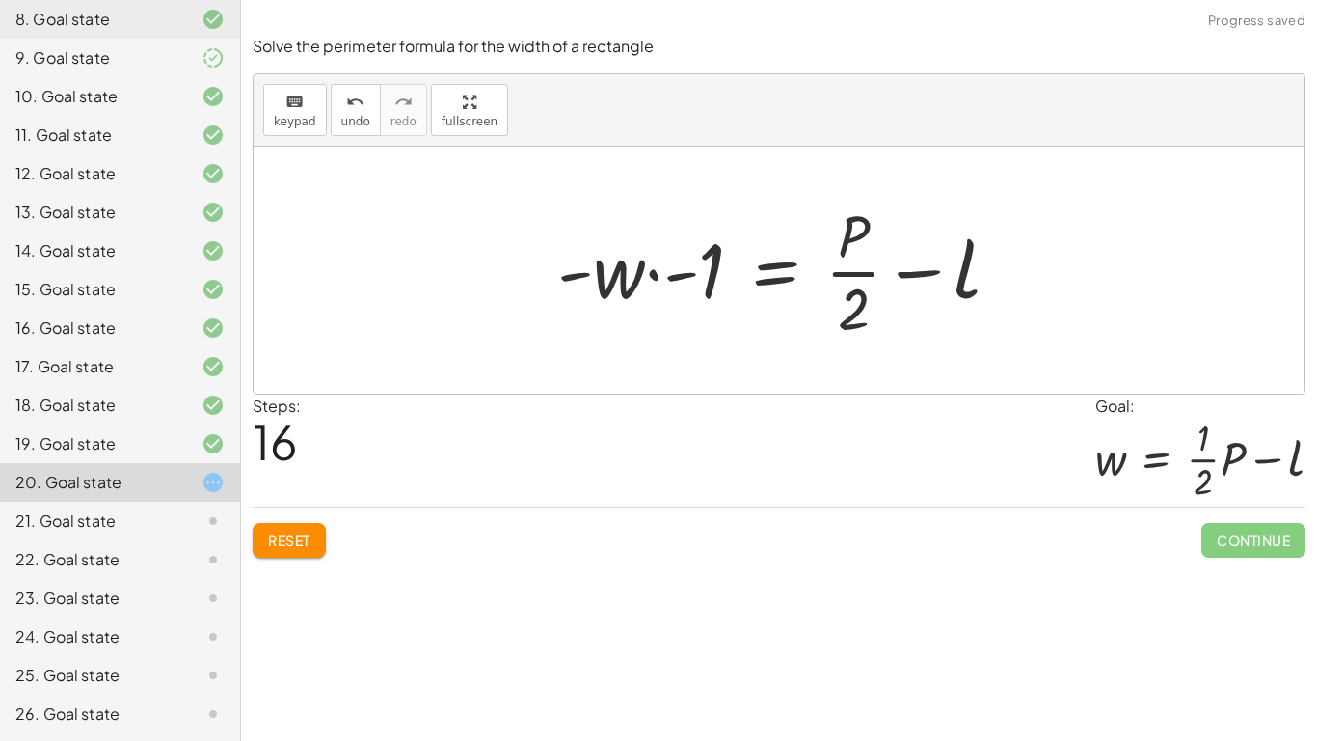
click at [314, 530] on button "Reset" at bounding box center [289, 540] width 73 height 35
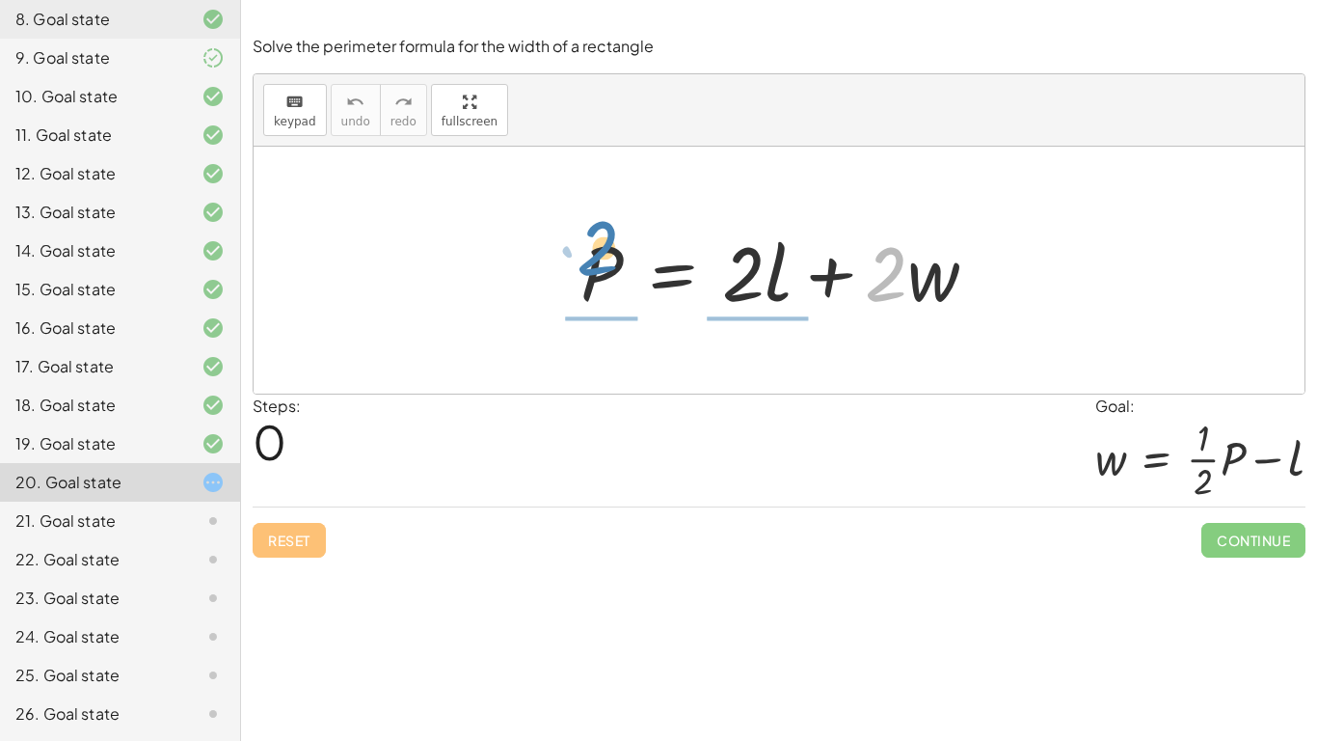
drag, startPoint x: 893, startPoint y: 254, endPoint x: 590, endPoint y: 228, distance: 303.9
click at [590, 228] on div at bounding box center [787, 270] width 432 height 99
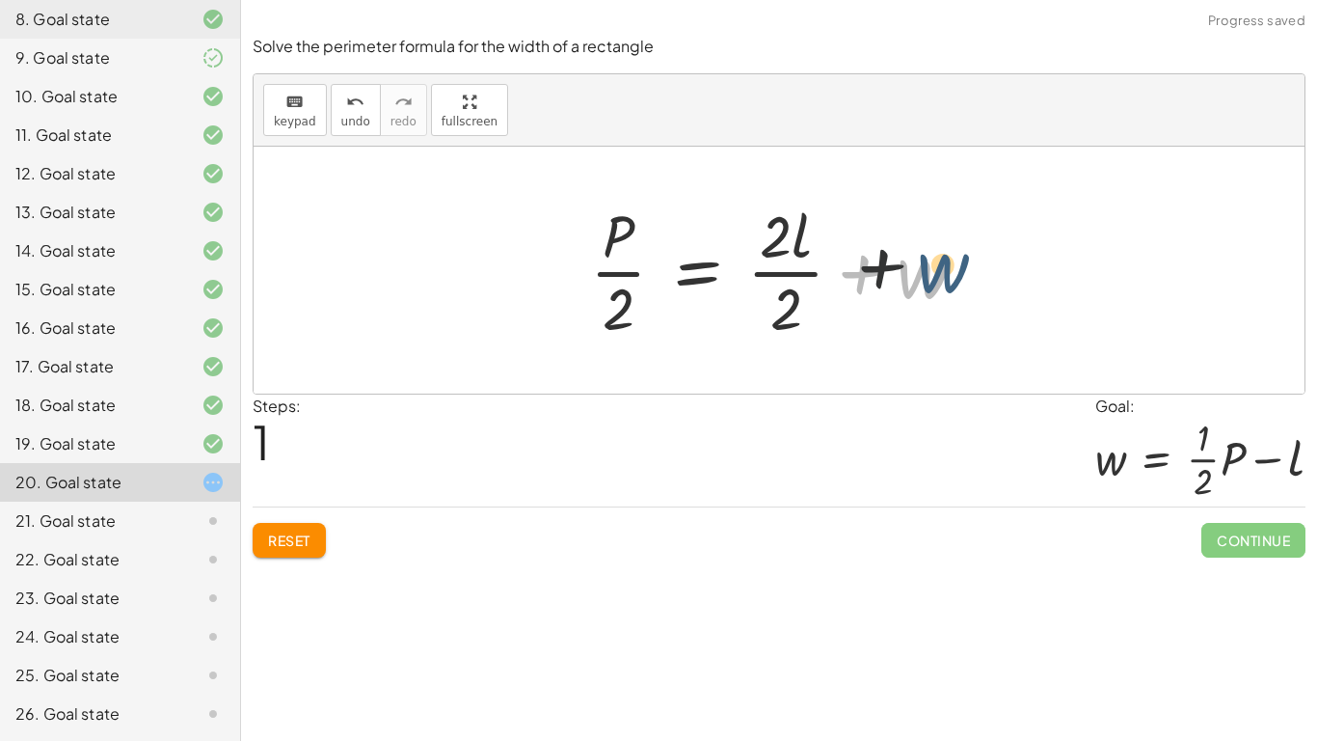
drag, startPoint x: 922, startPoint y: 279, endPoint x: 949, endPoint y: 271, distance: 28.1
click at [949, 271] on div at bounding box center [786, 270] width 412 height 148
click at [667, 261] on div at bounding box center [786, 270] width 412 height 148
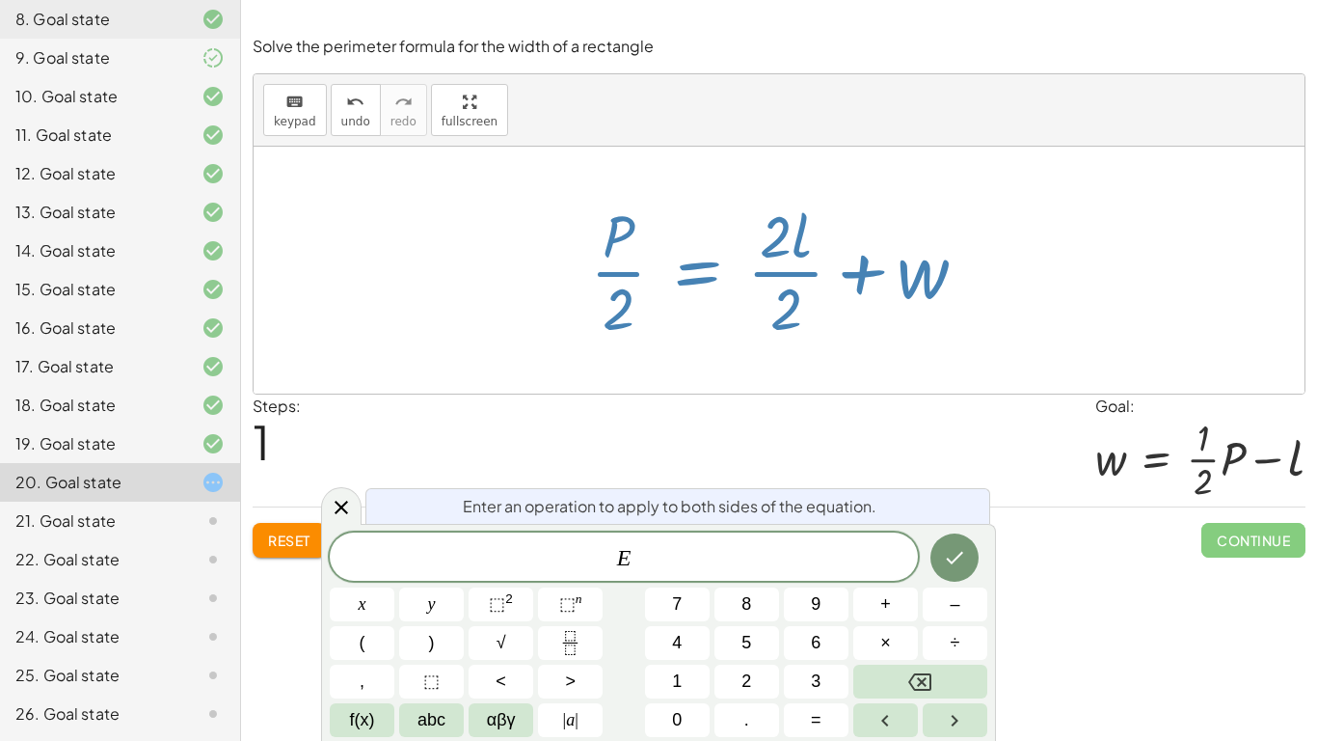
click at [765, 275] on div at bounding box center [786, 270] width 412 height 148
click at [1051, 414] on div "Steps: 1 Goal: w = + · · 1 · 2 · P − l" at bounding box center [779, 450] width 1053 height 113
click at [297, 106] on icon "keyboard" at bounding box center [294, 102] width 18 height 23
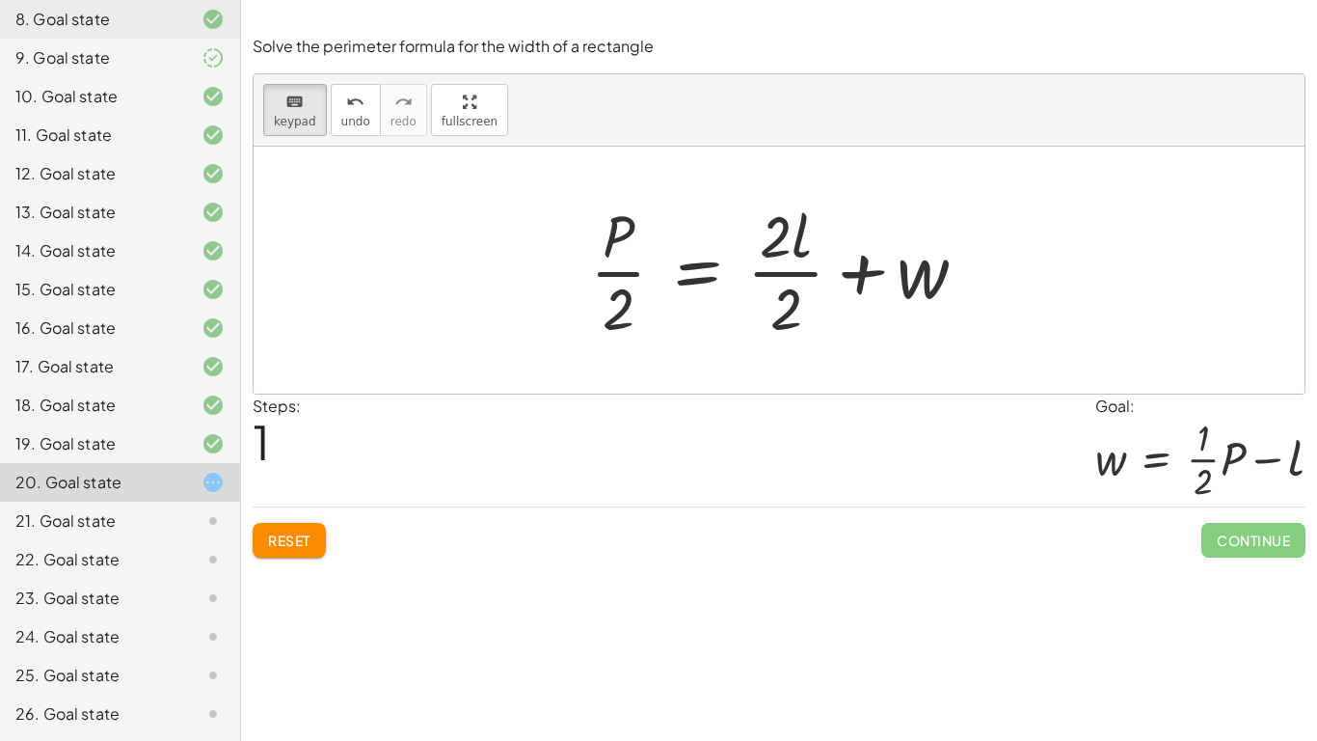
click at [781, 272] on div at bounding box center [786, 270] width 412 height 148
click at [282, 112] on button "keyboard keypad" at bounding box center [295, 110] width 64 height 52
click at [798, 261] on div at bounding box center [786, 270] width 412 height 148
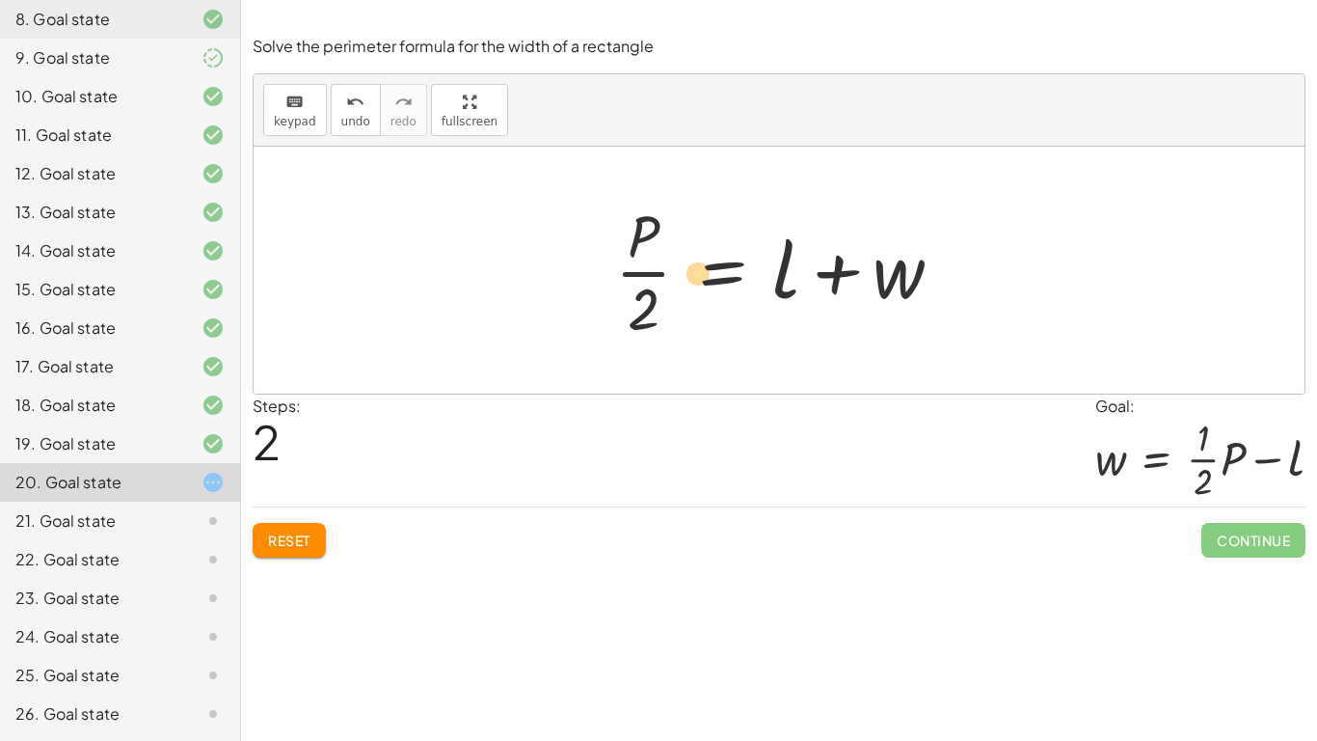
drag, startPoint x: 654, startPoint y: 270, endPoint x: 583, endPoint y: 254, distance: 72.3
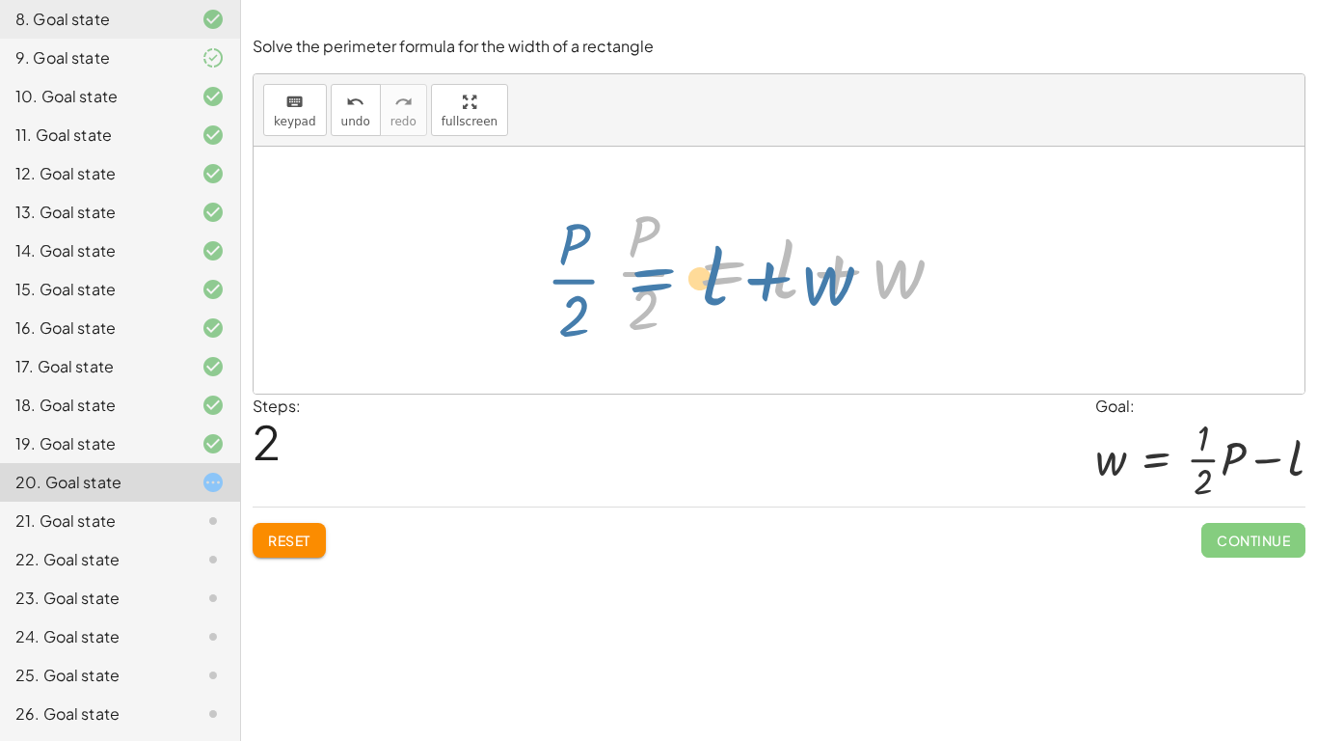
drag, startPoint x: 769, startPoint y: 283, endPoint x: 748, endPoint y: 285, distance: 21.3
click at [748, 285] on div at bounding box center [787, 270] width 362 height 148
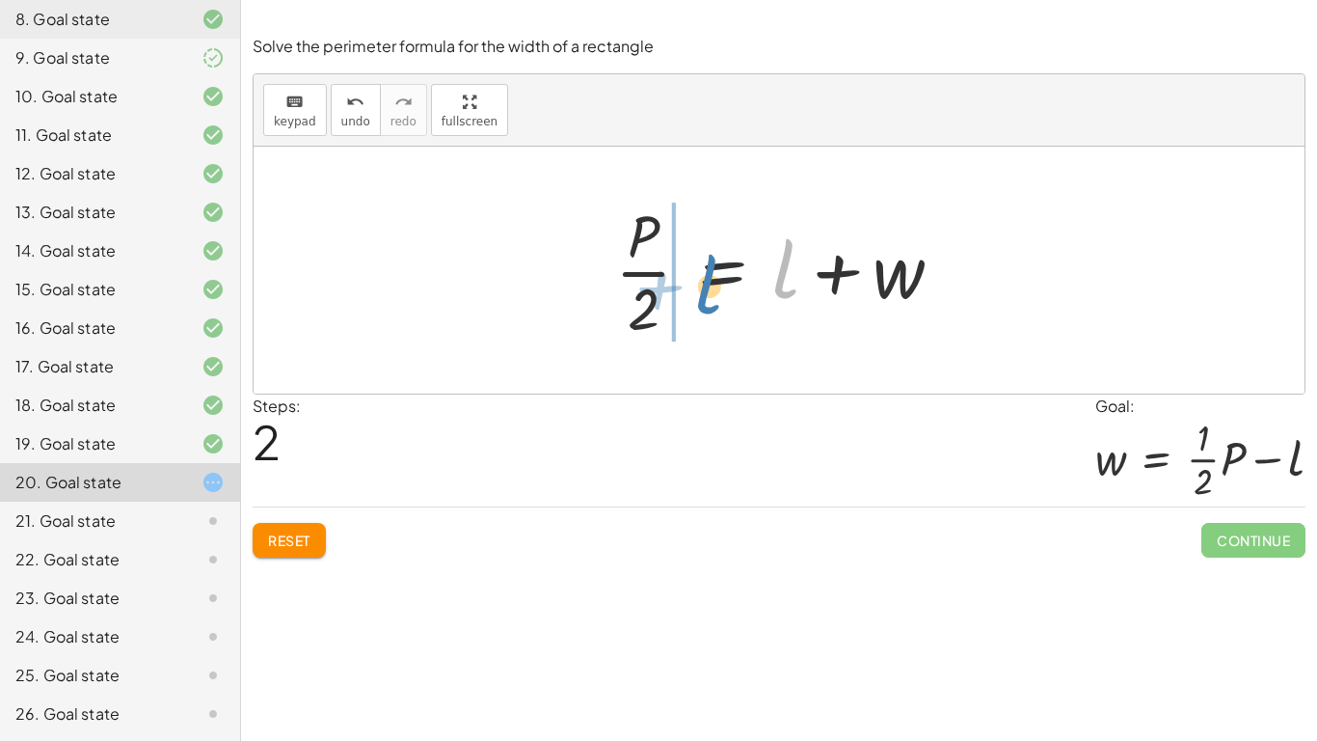
drag, startPoint x: 775, startPoint y: 277, endPoint x: 701, endPoint y: 283, distance: 74.5
click at [701, 283] on div at bounding box center [787, 270] width 362 height 148
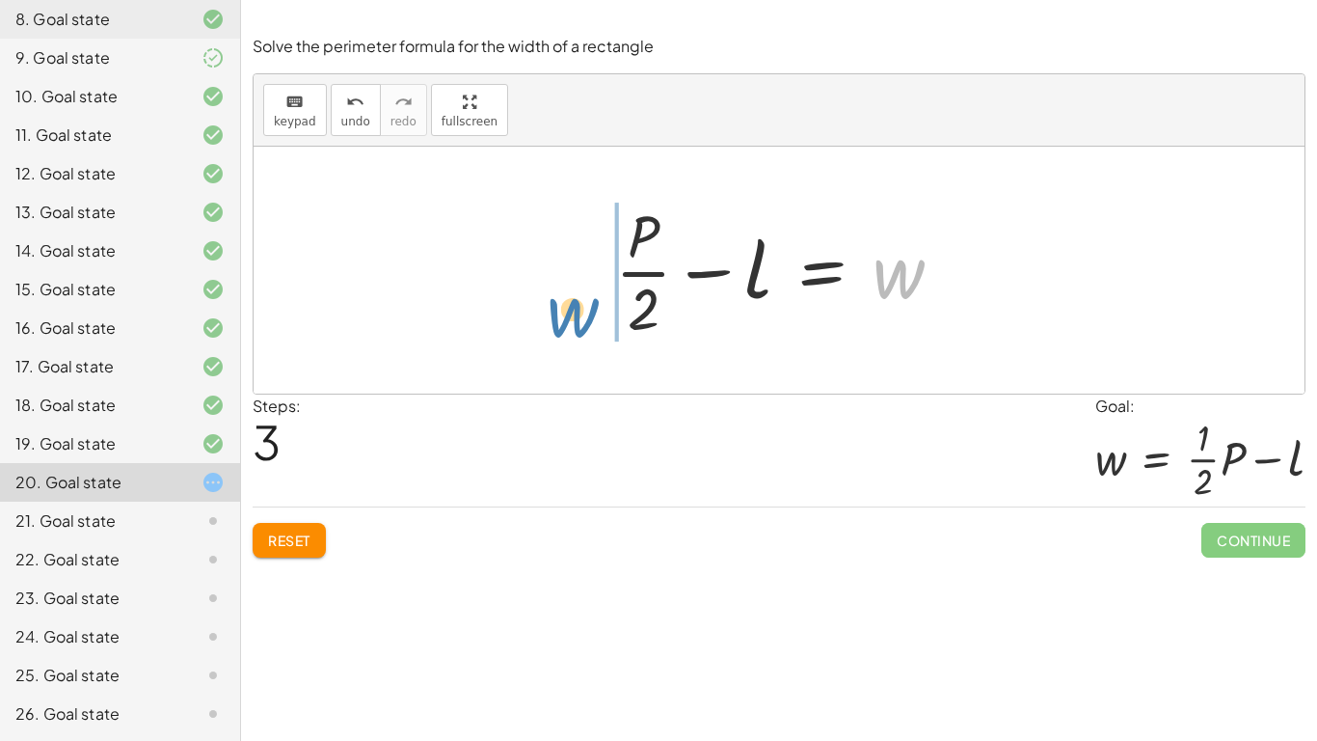
drag, startPoint x: 881, startPoint y: 273, endPoint x: 554, endPoint y: 313, distance: 329.4
click at [554, 313] on div "P = + · 2 · l + · 2 · w · P · 2 = + · 2 · l · 2 + w · P · 2 = + l + w w P = l w…" at bounding box center [779, 270] width 1051 height 247
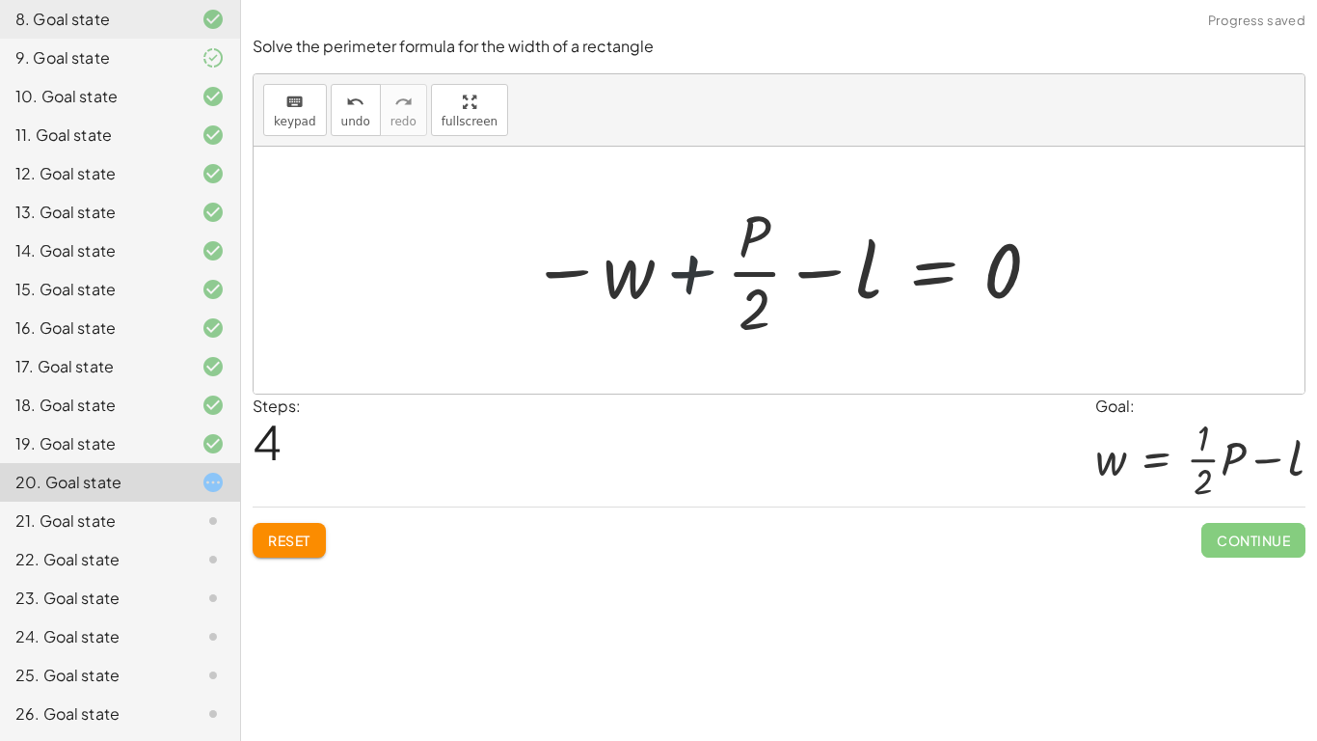
drag, startPoint x: 645, startPoint y: 263, endPoint x: 655, endPoint y: 265, distance: 9.8
click at [655, 265] on div at bounding box center [786, 270] width 531 height 148
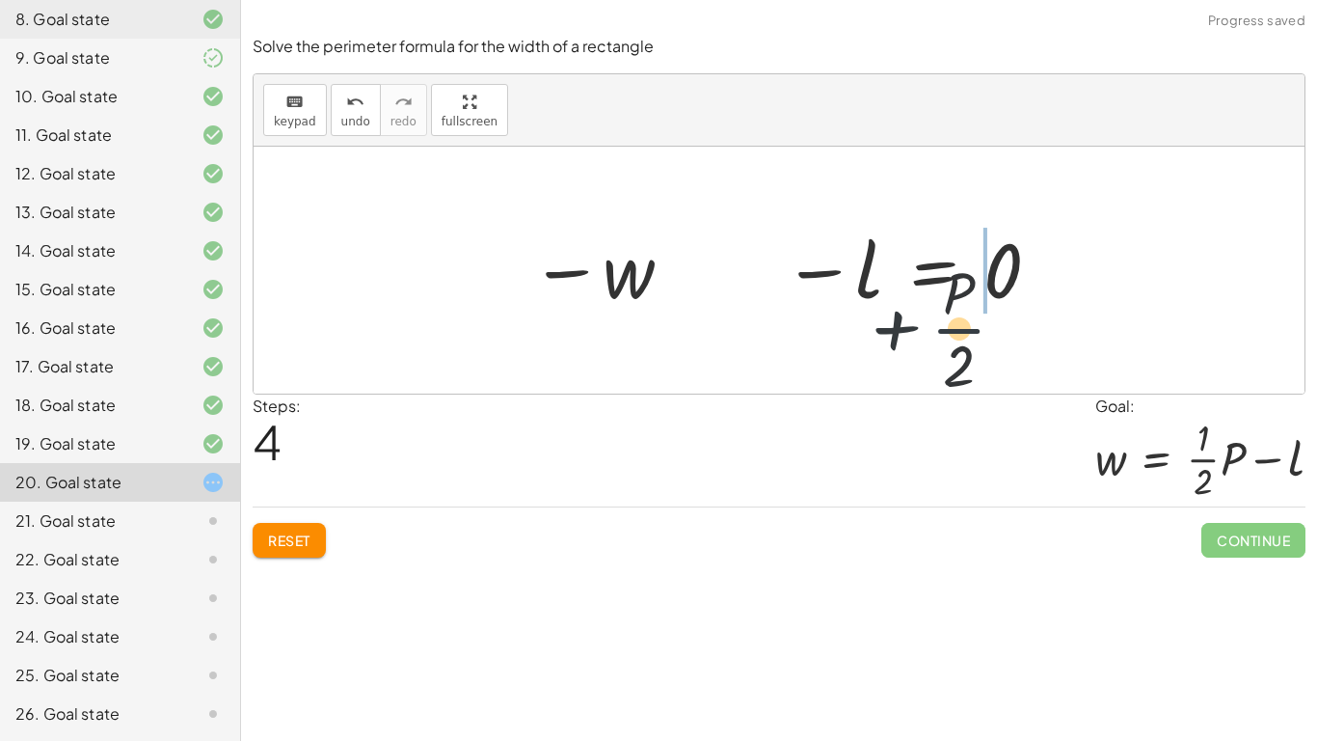
drag, startPoint x: 768, startPoint y: 274, endPoint x: 999, endPoint y: 306, distance: 233.6
click at [999, 306] on div at bounding box center [786, 270] width 531 height 148
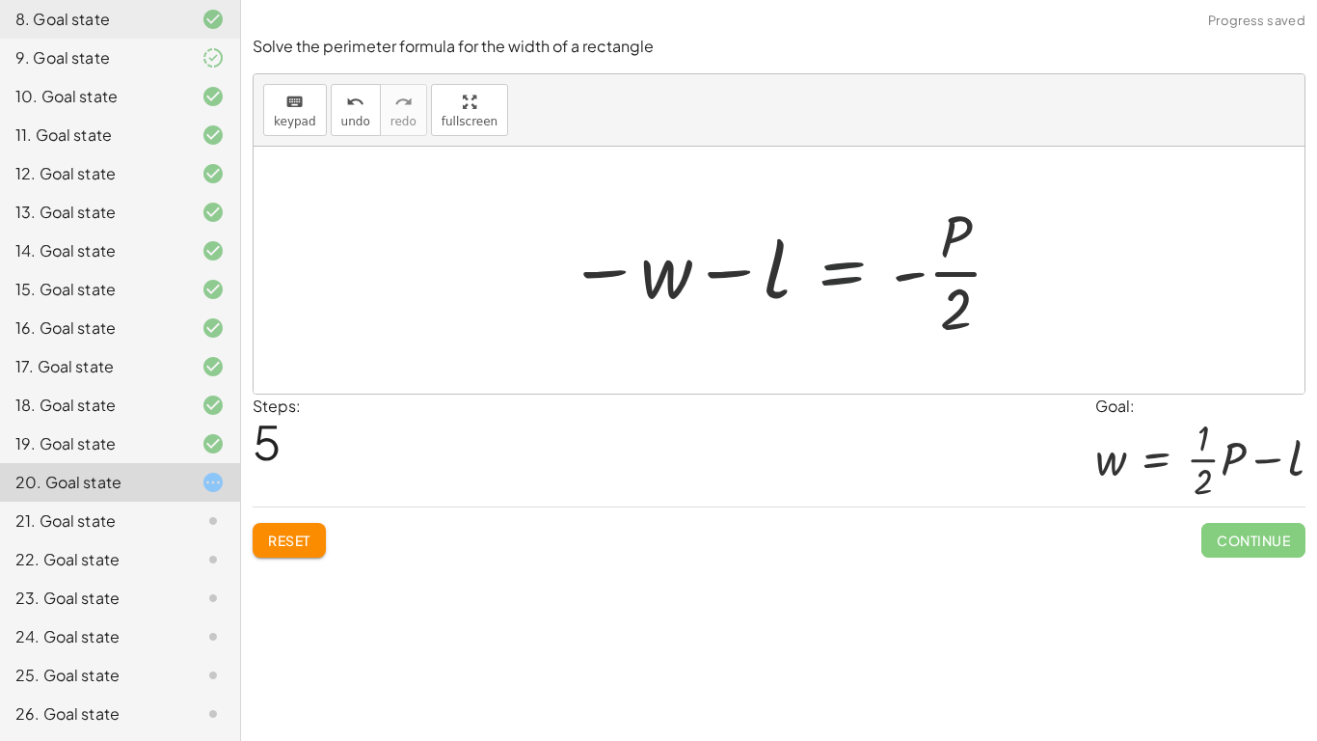
click at [862, 265] on div at bounding box center [786, 270] width 457 height 148
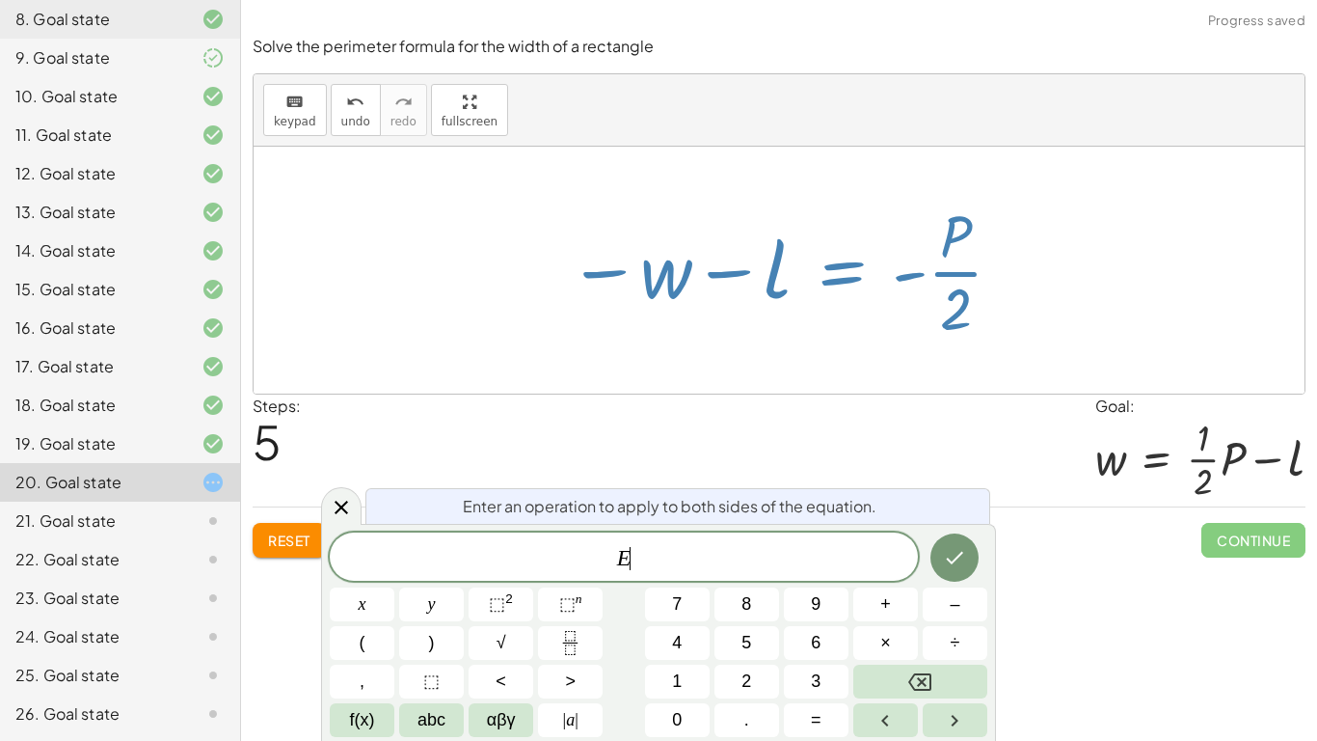
drag, startPoint x: 785, startPoint y: 271, endPoint x: 797, endPoint y: 307, distance: 37.8
click at [797, 307] on div at bounding box center [786, 270] width 457 height 148
click at [844, 412] on div "Steps: 5 Goal: w = + · · 1 · 2 · P − l" at bounding box center [779, 450] width 1053 height 113
click at [779, 334] on div at bounding box center [786, 270] width 457 height 148
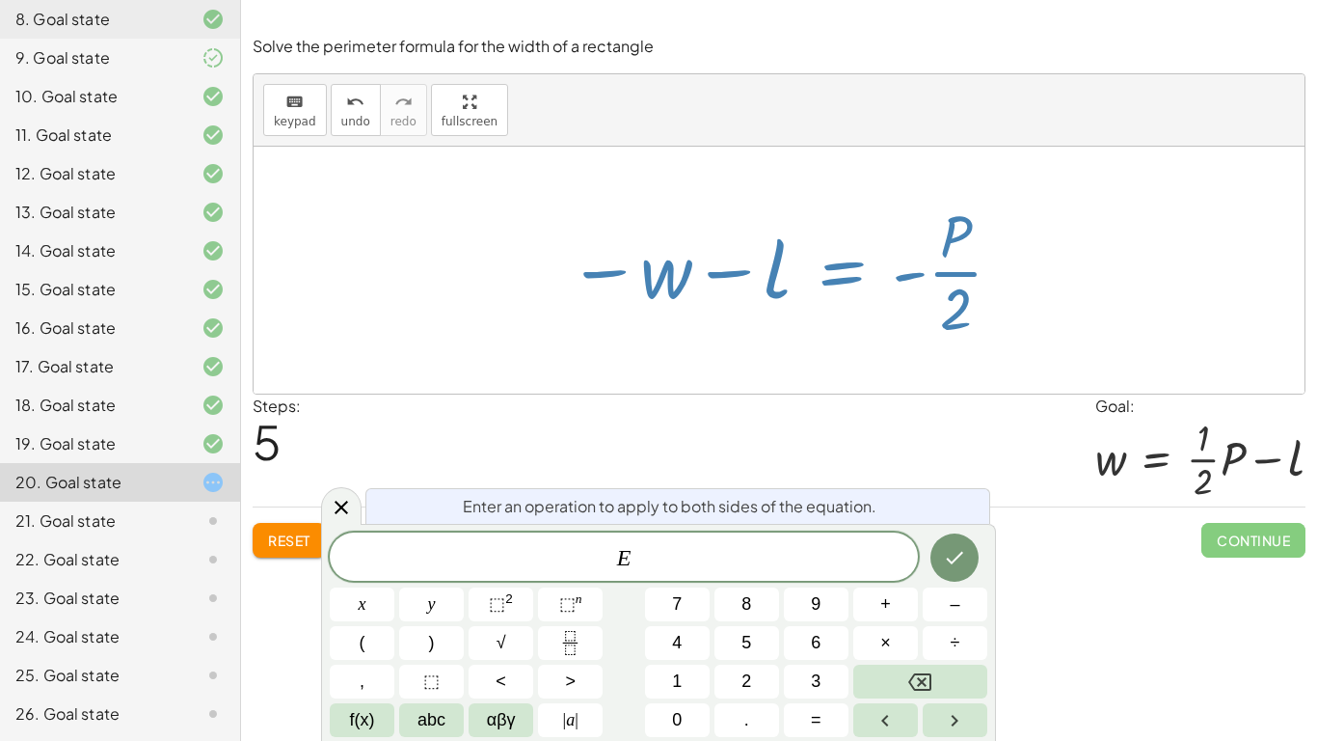
click at [748, 270] on div at bounding box center [786, 270] width 457 height 148
click at [710, 564] on span "E" at bounding box center [624, 558] width 588 height 27
click at [922, 458] on div "Steps: 5 Goal: w = + · · 1 · 2 · P − l" at bounding box center [779, 450] width 1053 height 113
click at [357, 499] on div at bounding box center [341, 506] width 40 height 38
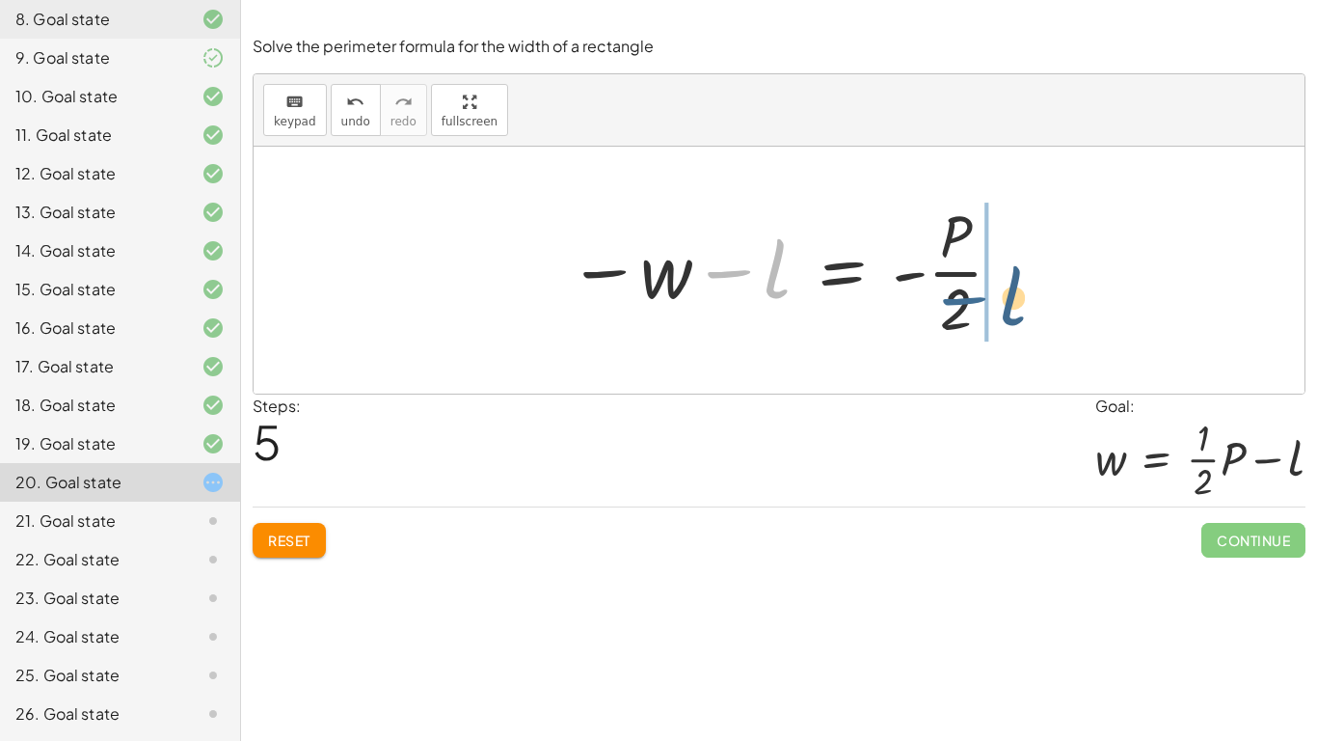
drag, startPoint x: 747, startPoint y: 278, endPoint x: 1025, endPoint y: 292, distance: 278.1
click at [1025, 292] on div "P = + · 2 · l + · 2 · w · P · 2 = + · 2 · l · 2 + w · P · 2 = + l + w + · P · 2…" at bounding box center [779, 270] width 1051 height 247
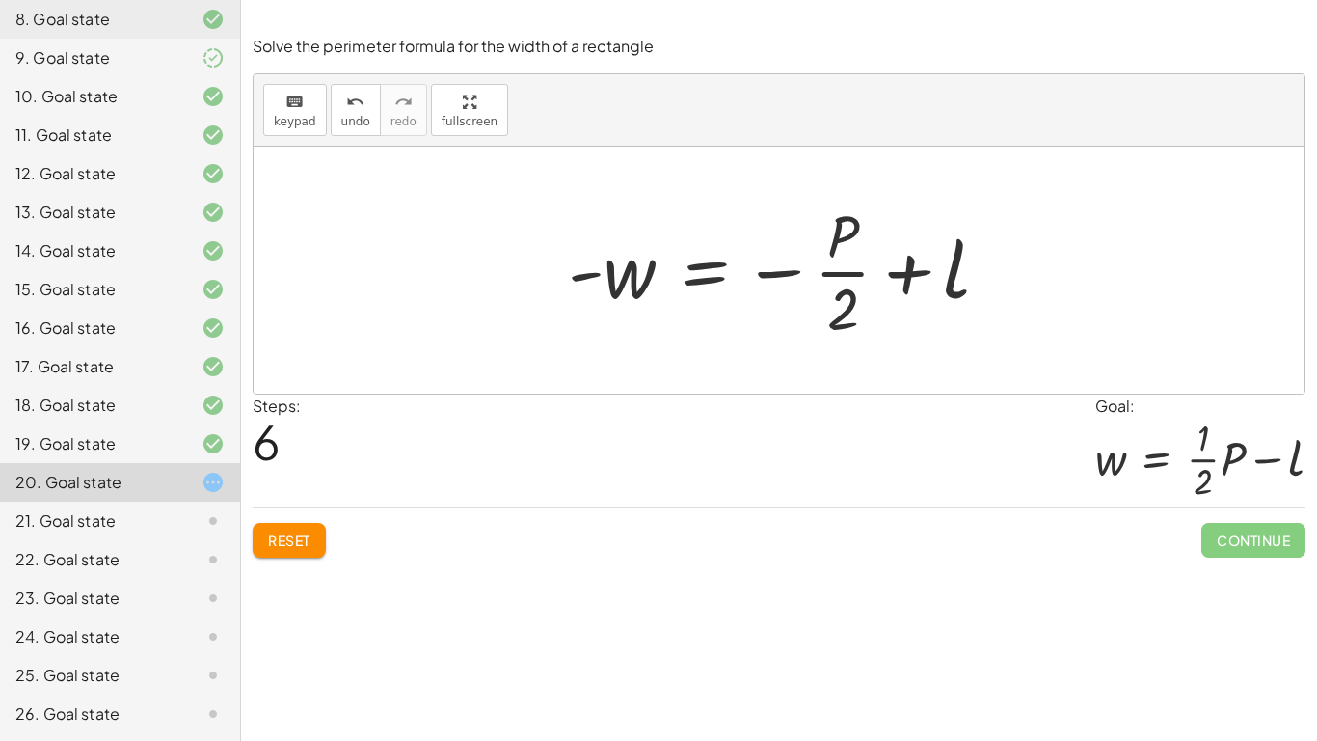
click at [771, 265] on div at bounding box center [786, 270] width 457 height 148
click at [719, 268] on div at bounding box center [786, 270] width 457 height 148
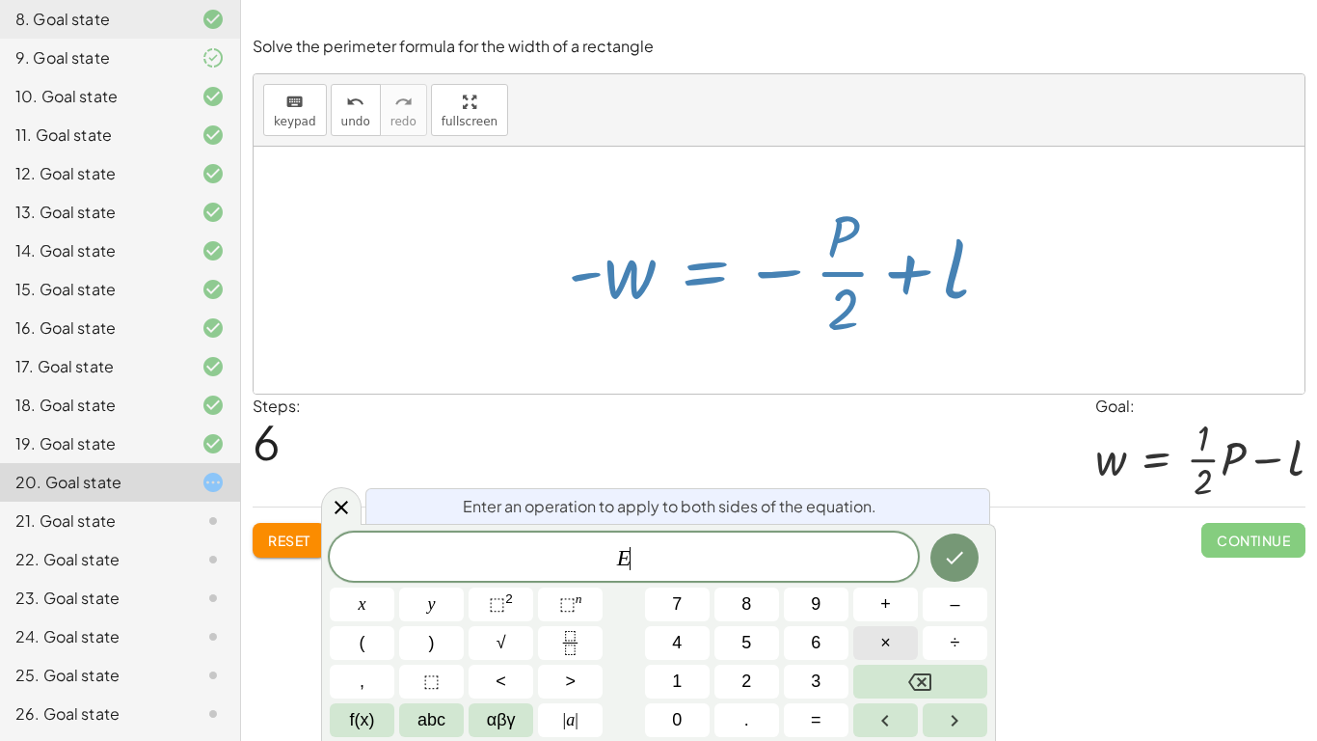
click at [899, 577] on button "×" at bounding box center [885, 643] width 65 height 34
click at [955, 559] on icon "Done" at bounding box center [955, 558] width 17 height 13
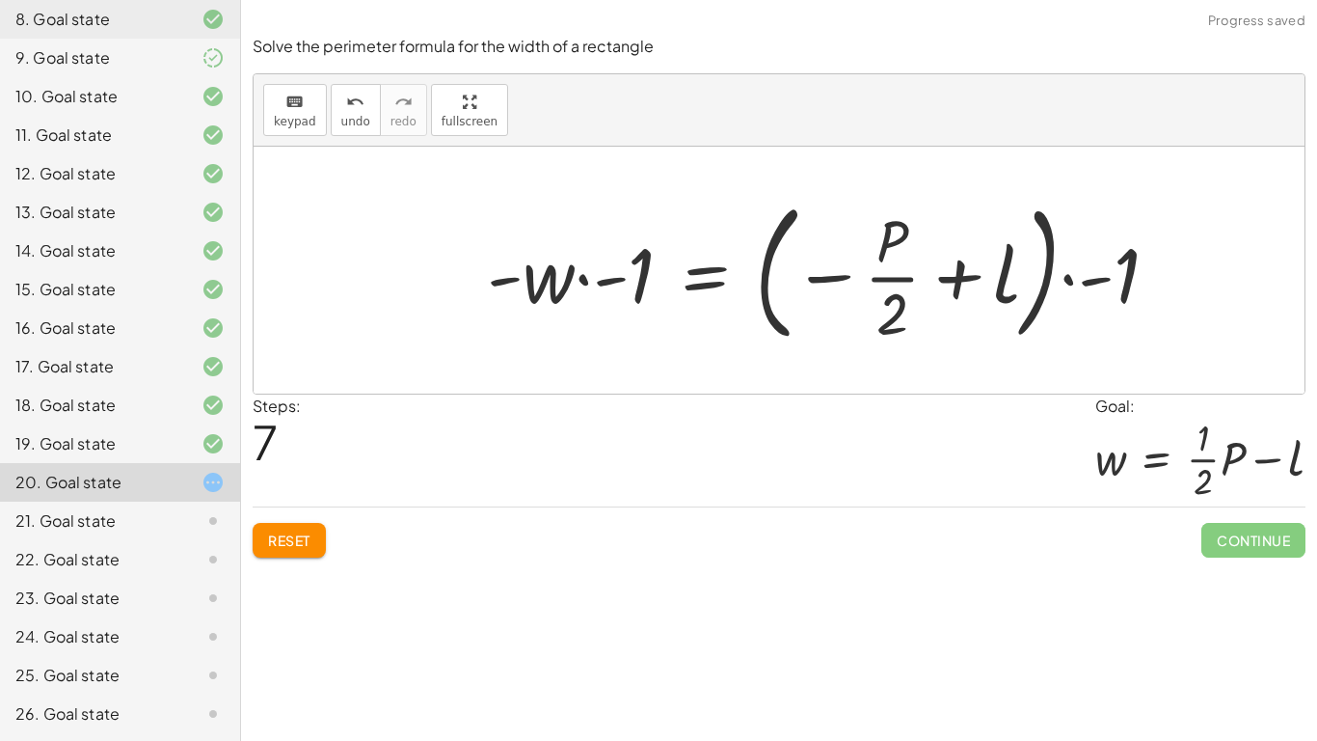
click at [879, 309] on div at bounding box center [830, 270] width 707 height 160
click at [1074, 313] on div at bounding box center [830, 270] width 707 height 160
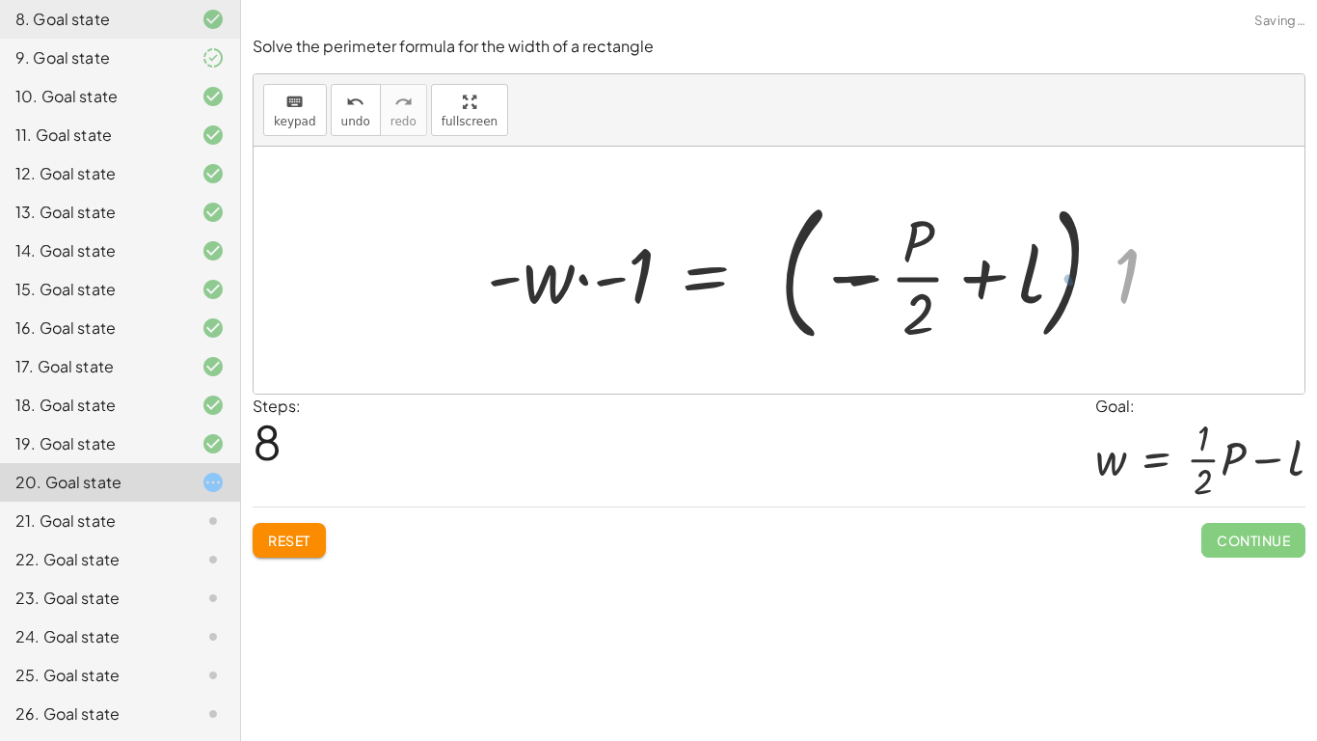
click at [1042, 294] on div at bounding box center [807, 270] width 661 height 160
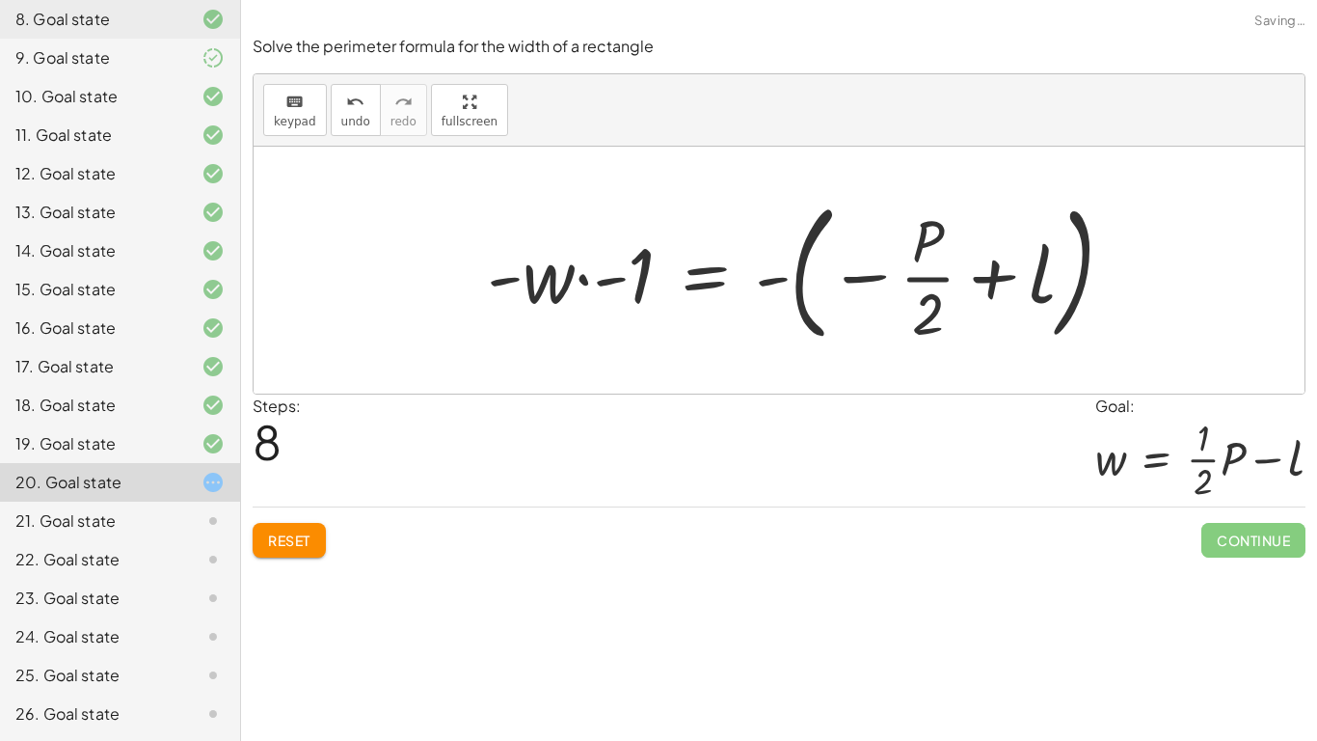
click at [1072, 300] on div at bounding box center [807, 270] width 661 height 160
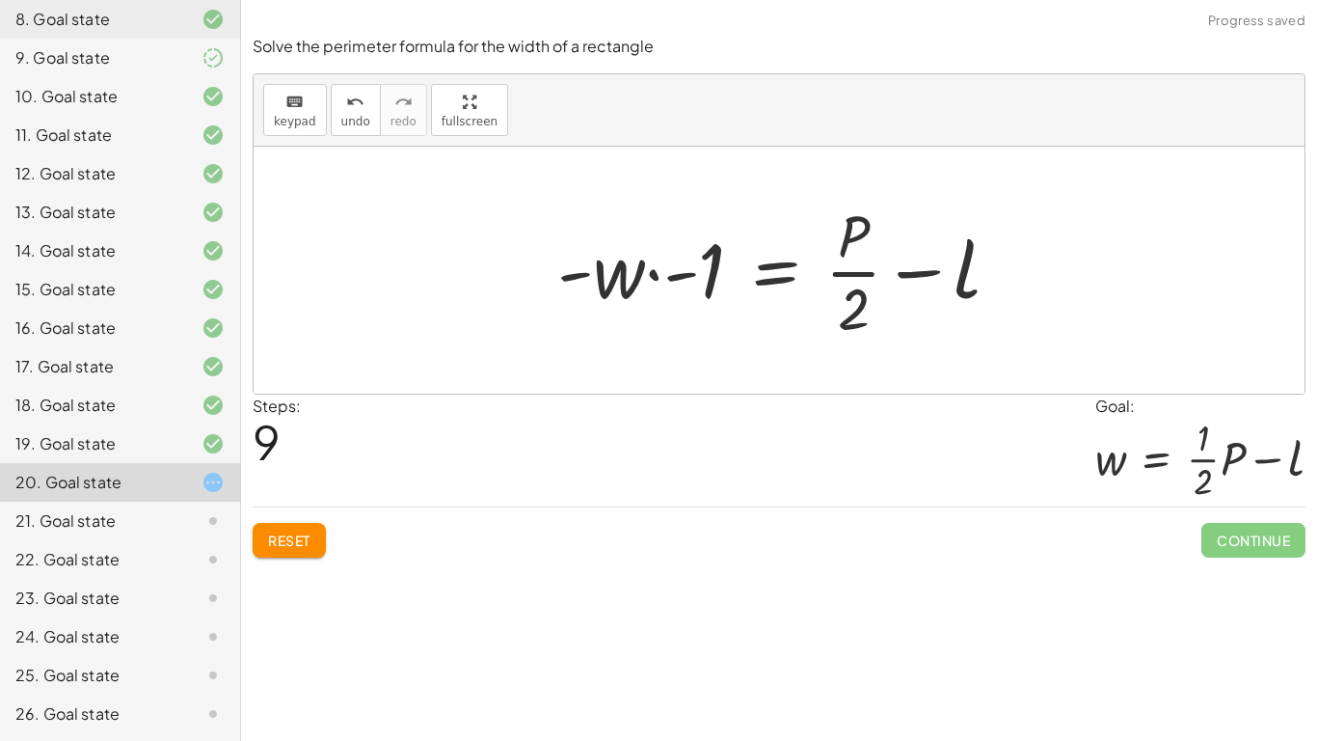
click at [660, 263] on div at bounding box center [787, 270] width 478 height 148
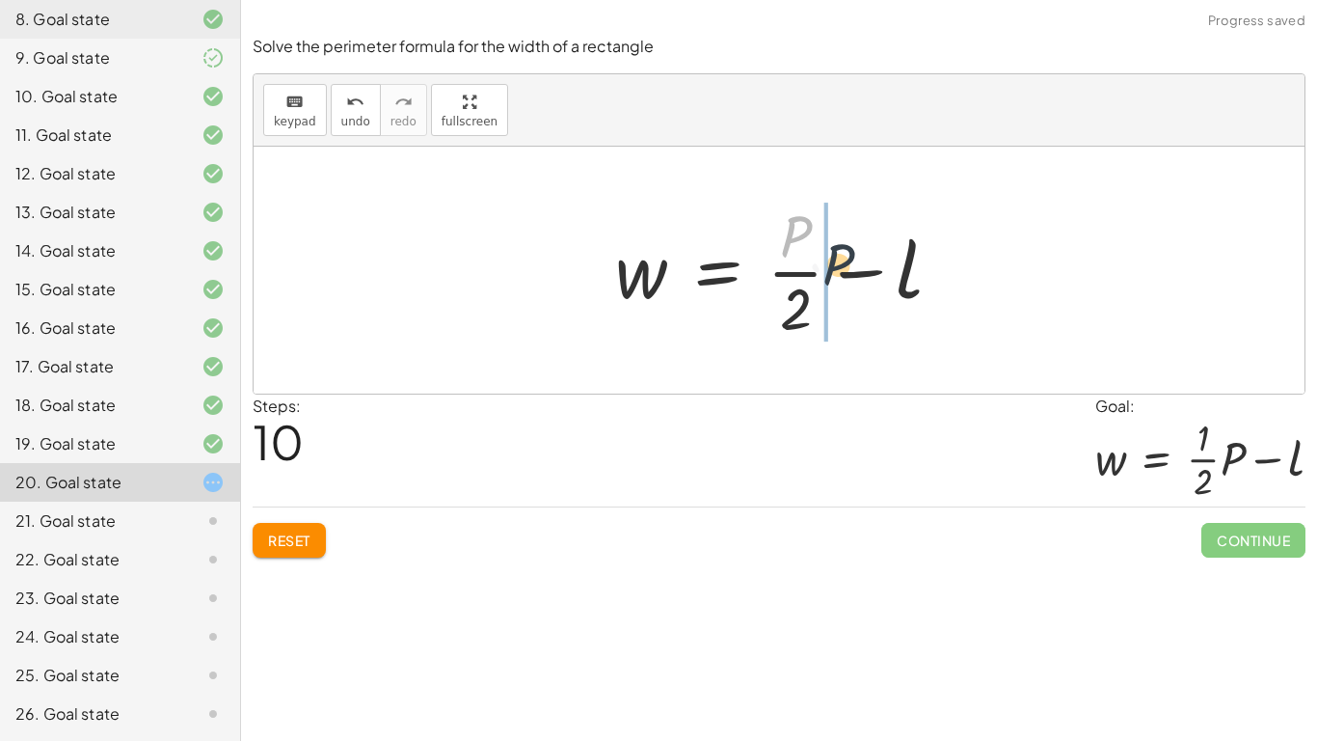
drag, startPoint x: 792, startPoint y: 234, endPoint x: 834, endPoint y: 269, distance: 54.8
click at [834, 269] on div at bounding box center [787, 270] width 362 height 148
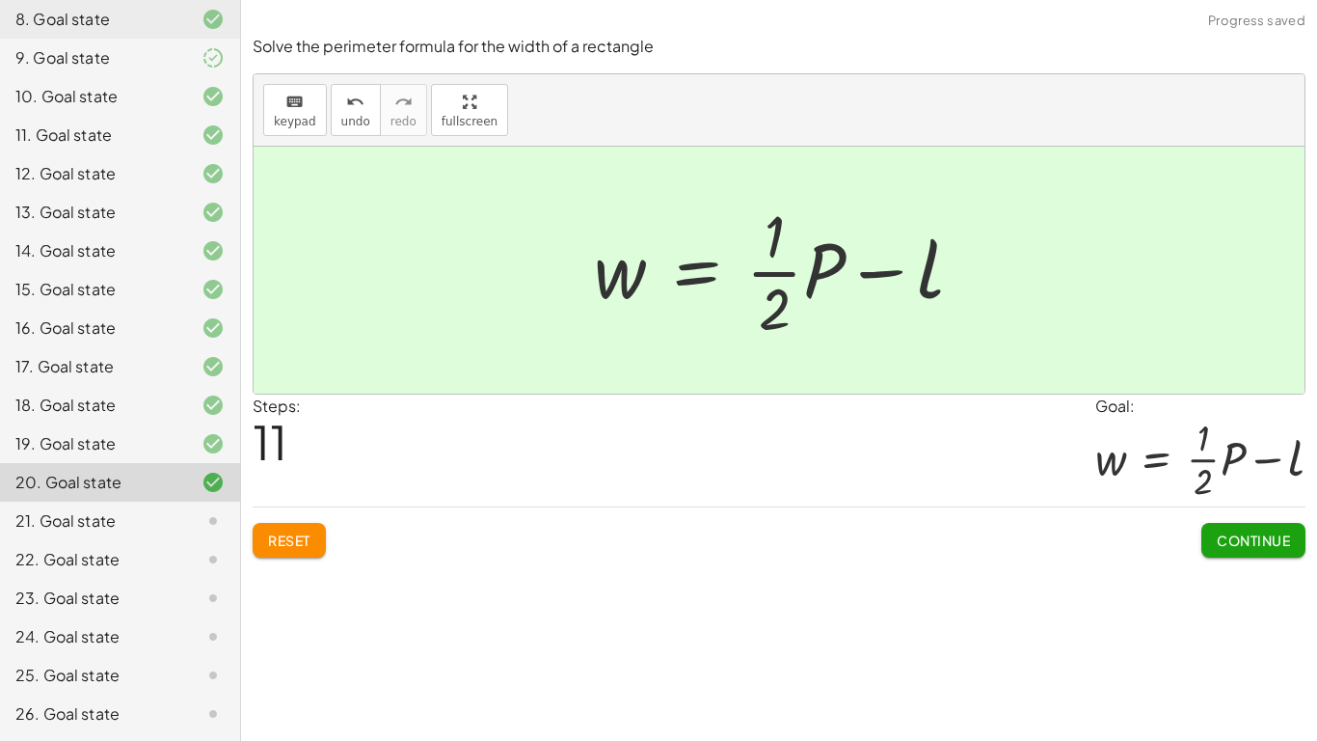
click at [1267, 532] on span "Continue" at bounding box center [1253, 539] width 73 height 17
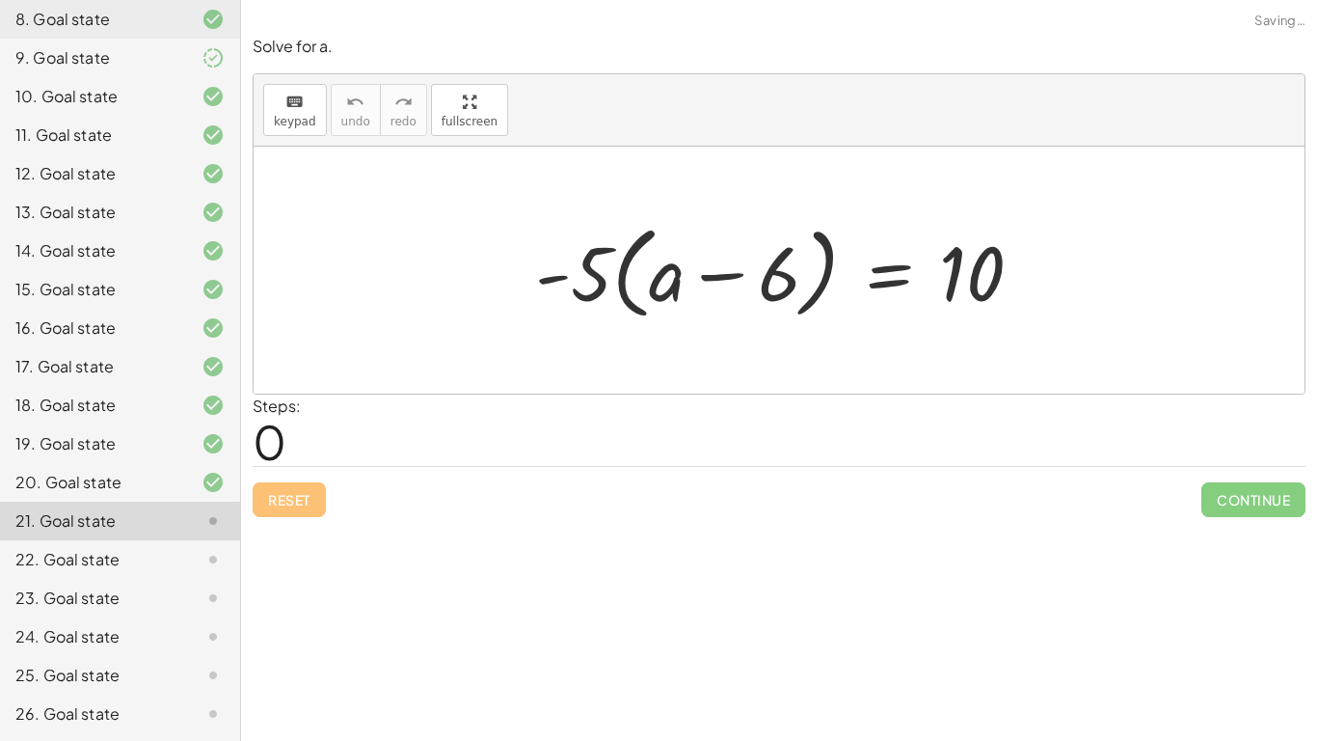
click at [690, 299] on div at bounding box center [787, 270] width 523 height 111
click at [645, 288] on div at bounding box center [787, 270] width 523 height 111
click at [629, 282] on div at bounding box center [787, 270] width 523 height 111
click at [621, 280] on div at bounding box center [787, 270] width 523 height 111
click at [619, 277] on div at bounding box center [787, 270] width 523 height 111
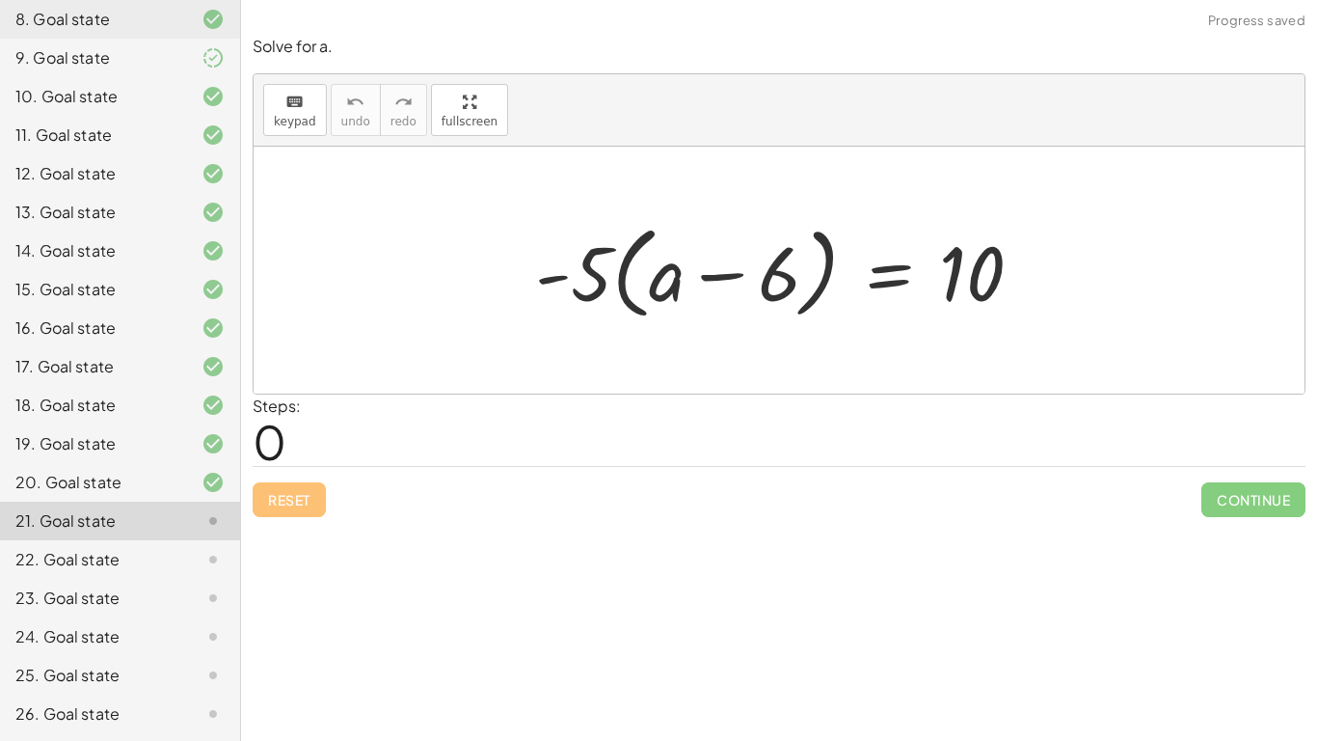
click at [619, 277] on div at bounding box center [787, 270] width 523 height 111
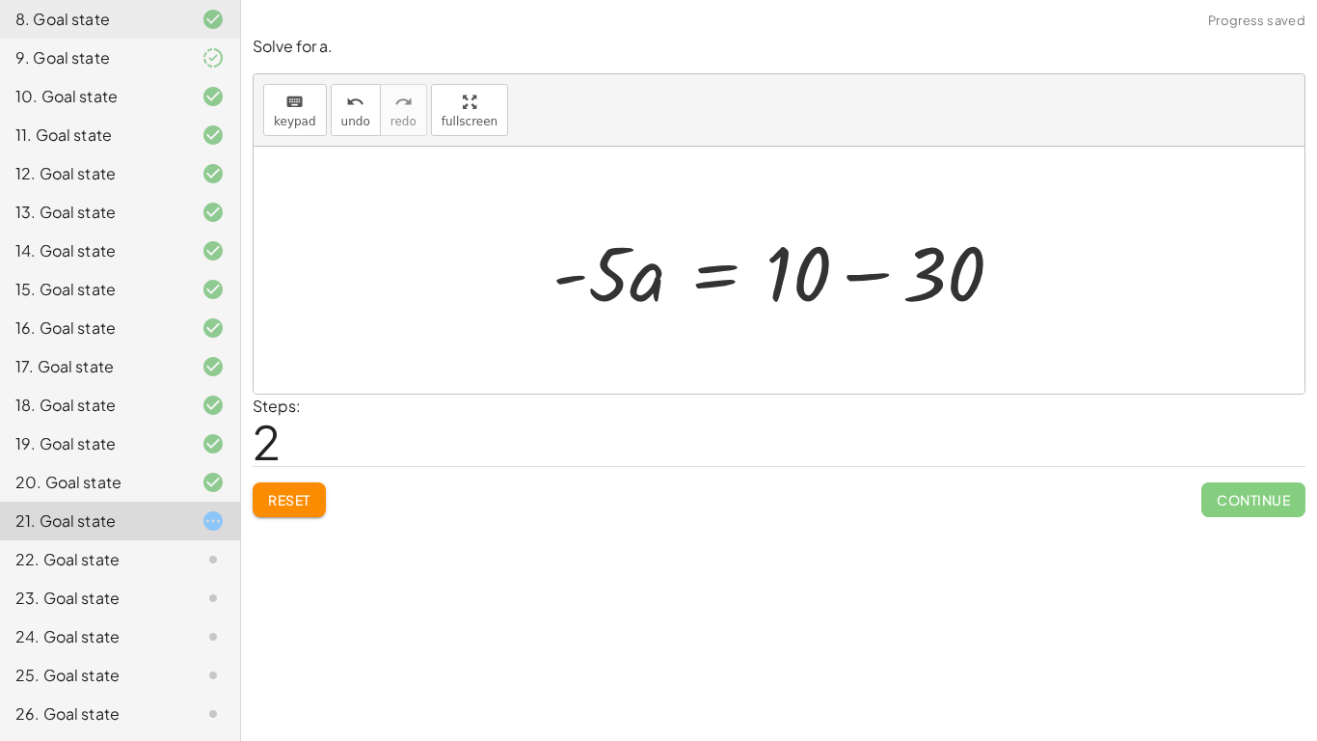
click at [865, 288] on div at bounding box center [786, 270] width 486 height 99
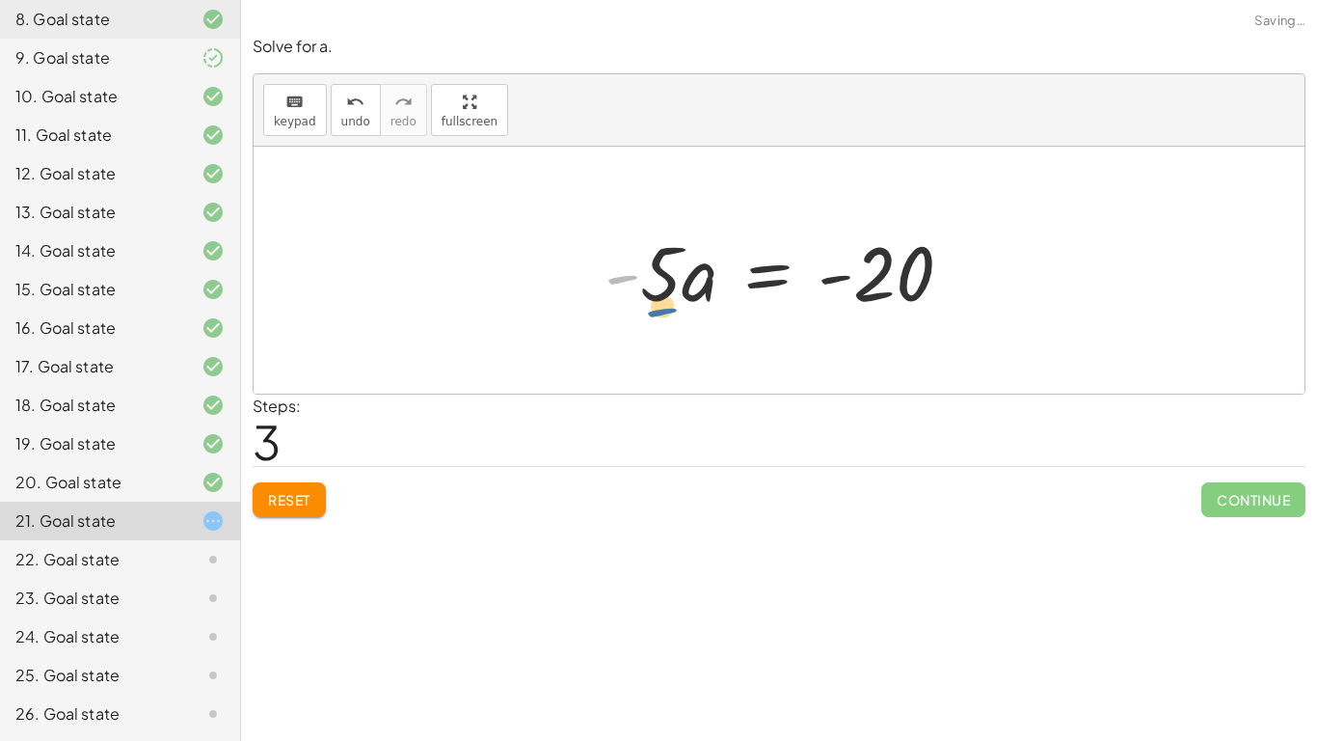
drag, startPoint x: 623, startPoint y: 259, endPoint x: 671, endPoint y: 295, distance: 60.0
click at [671, 295] on div at bounding box center [786, 270] width 383 height 99
drag, startPoint x: 663, startPoint y: 269, endPoint x: 868, endPoint y: 322, distance: 211.2
click at [868, 322] on div "· - 5 · ( + a − 6 ) = 10 − · 5 · a + 30 = 10 · - 5 · a = + 10 − 30 · - 5 a = · …" at bounding box center [779, 270] width 407 height 109
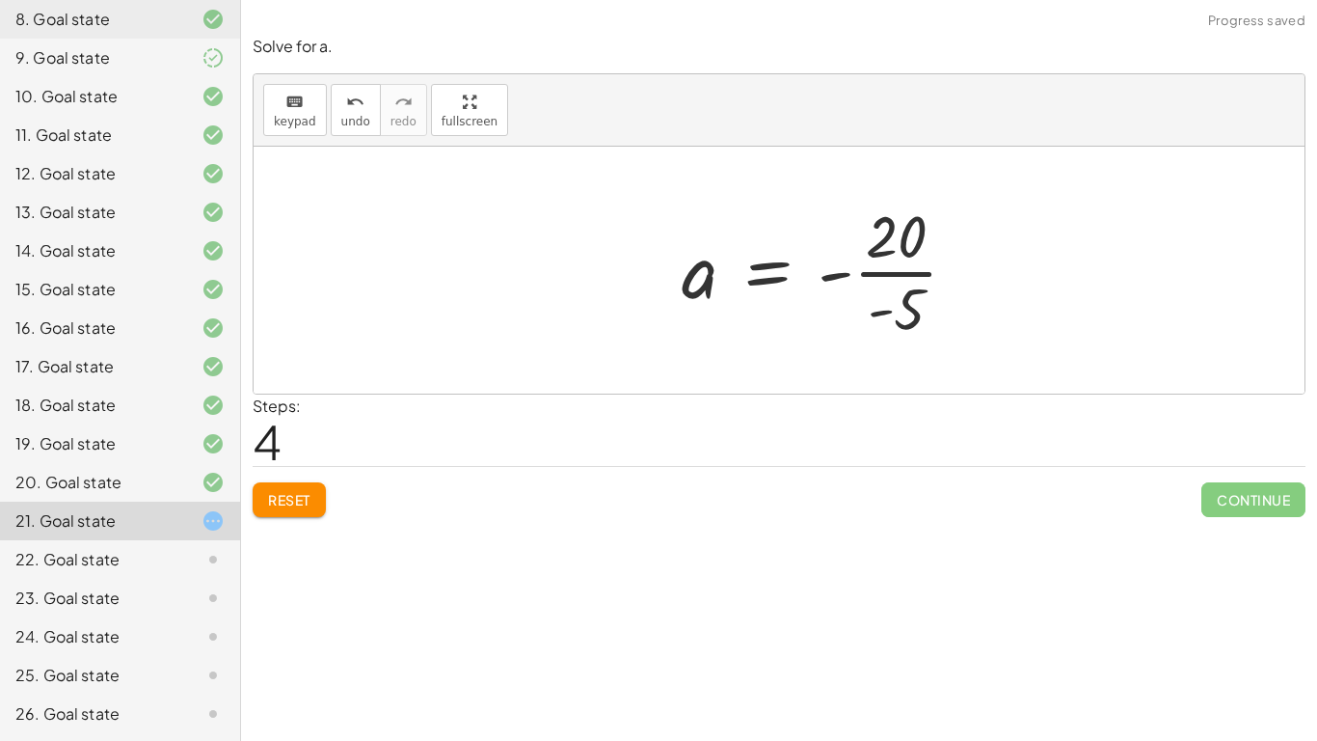
click at [882, 287] on div at bounding box center [827, 270] width 310 height 148
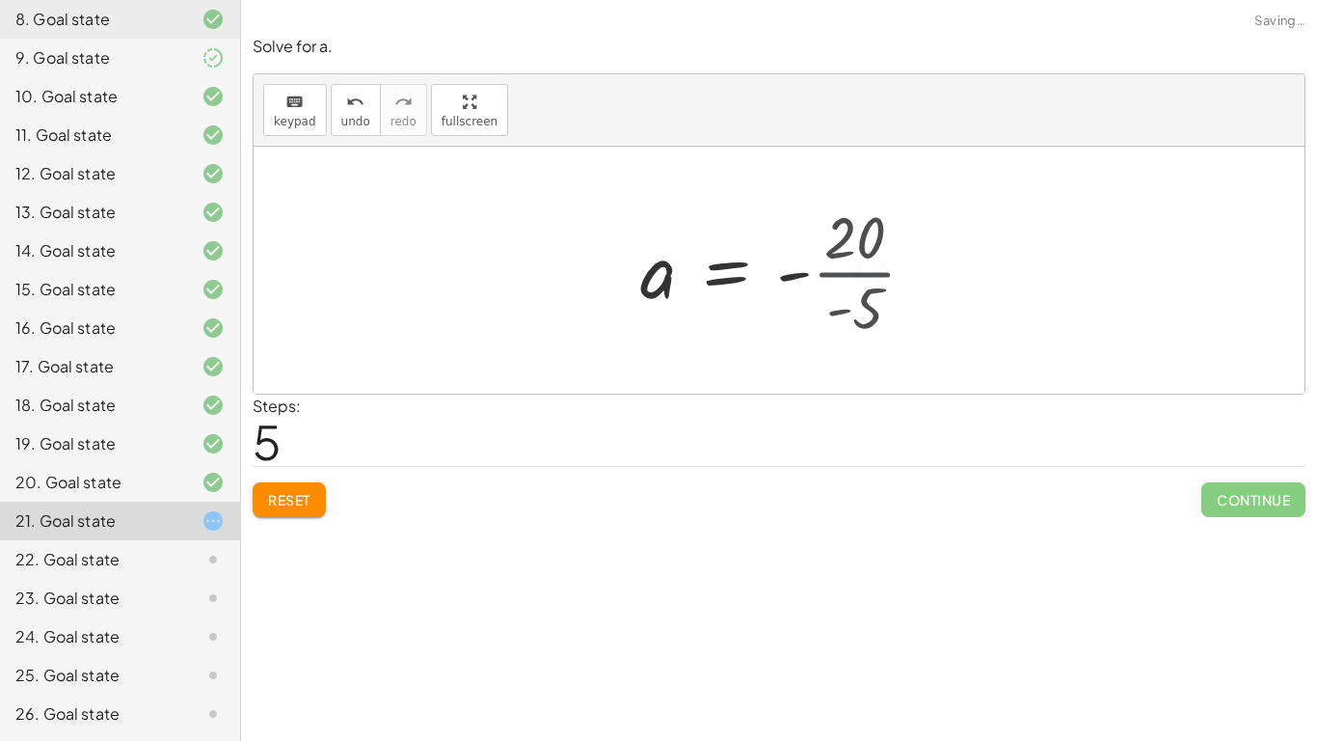
click at [882, 287] on div at bounding box center [782, 270] width 303 height 95
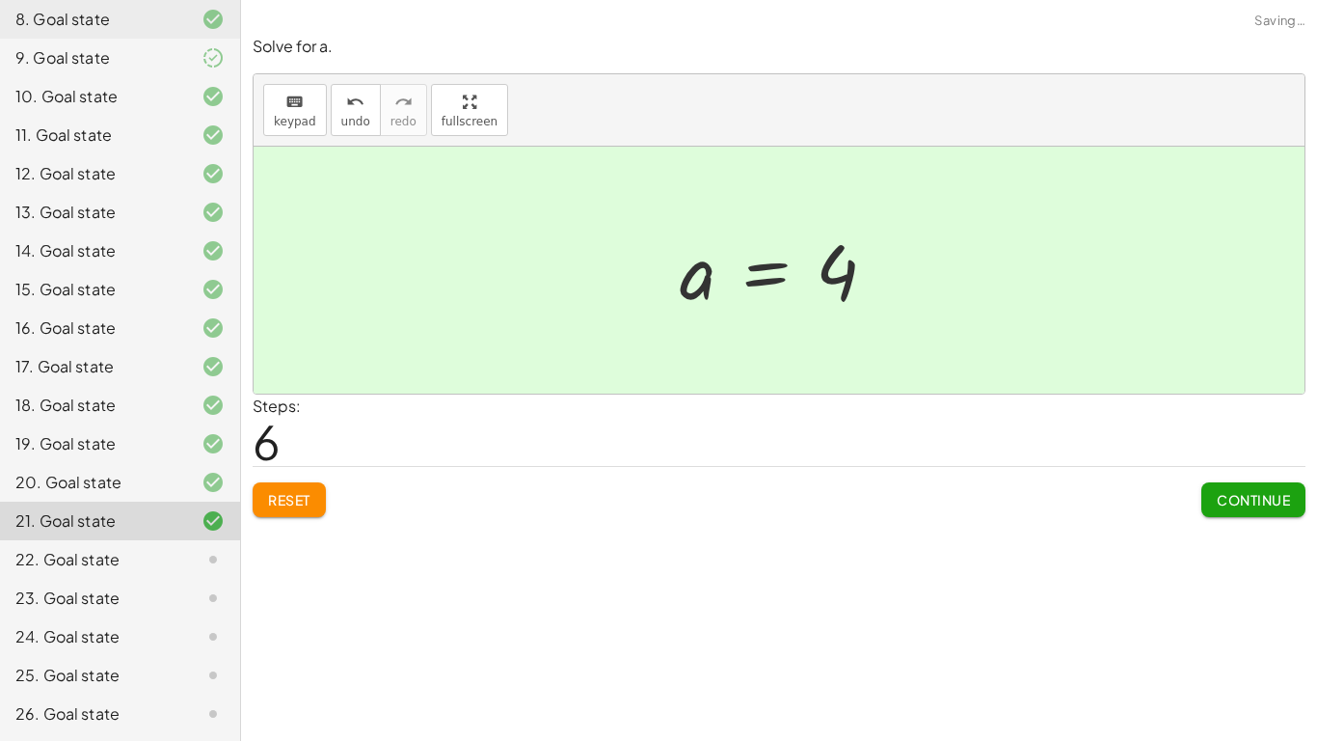
click at [1241, 486] on button "Continue" at bounding box center [1253, 499] width 104 height 35
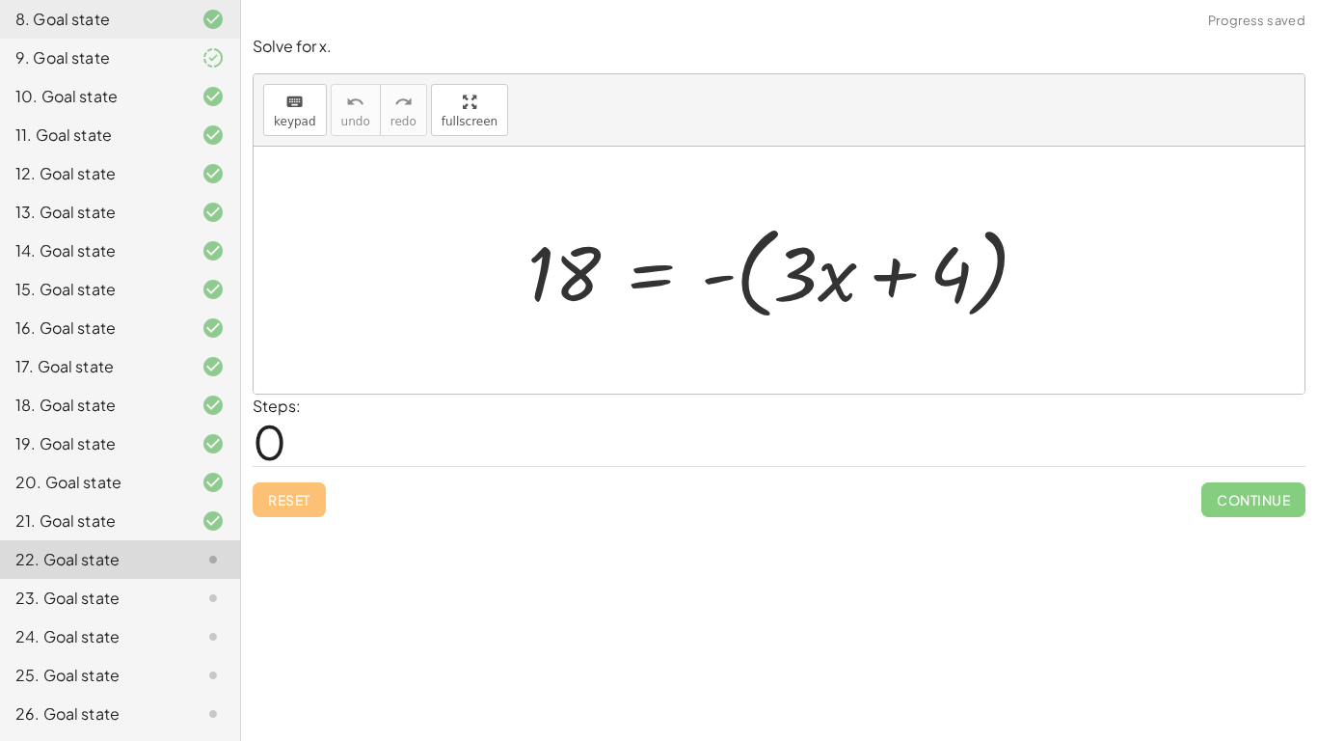
click at [706, 281] on div at bounding box center [786, 270] width 536 height 111
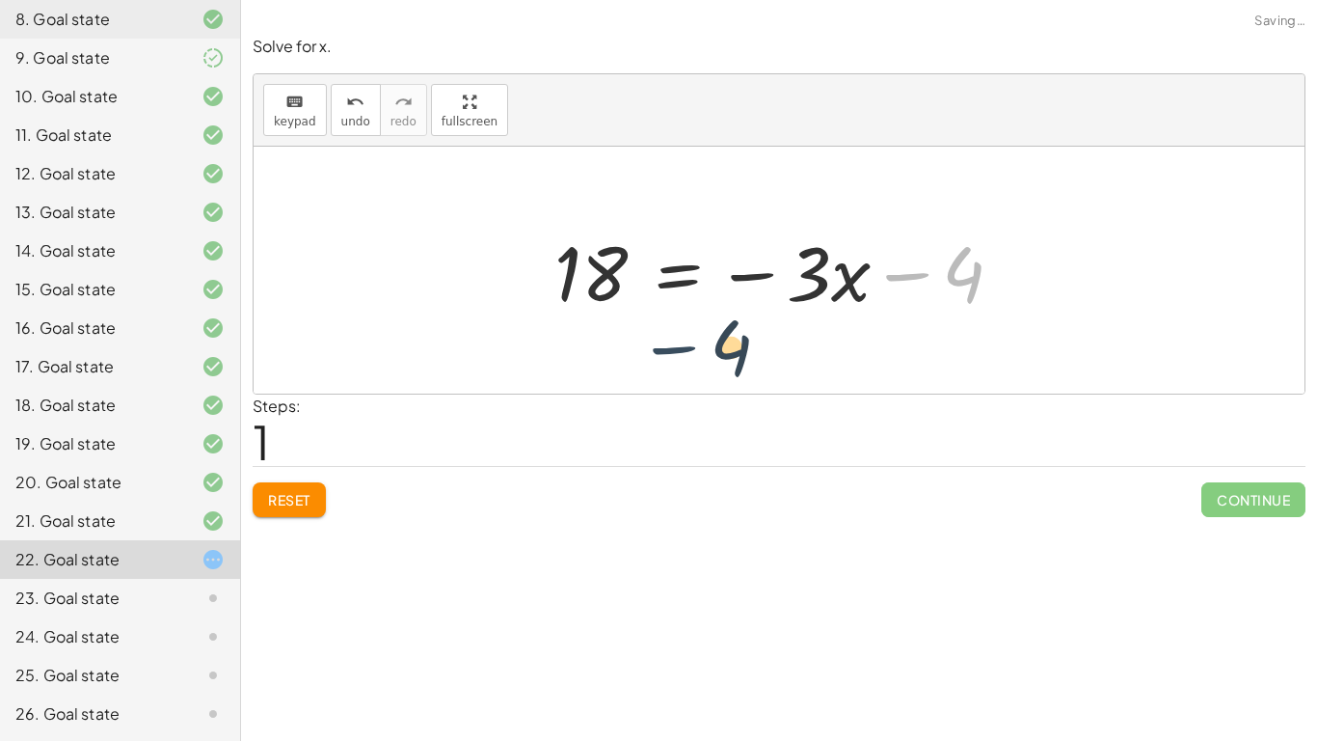
drag, startPoint x: 936, startPoint y: 276, endPoint x: 660, endPoint y: 345, distance: 285.3
click at [660, 345] on div "18 = - ( + · 3 · x + 4 ) − 4 18 = − · 3 · x 4 −" at bounding box center [779, 270] width 1051 height 247
click at [824, 286] on div at bounding box center [787, 270] width 484 height 99
drag, startPoint x: 948, startPoint y: 265, endPoint x: 563, endPoint y: 293, distance: 385.8
click at [563, 293] on div at bounding box center [787, 270] width 484 height 99
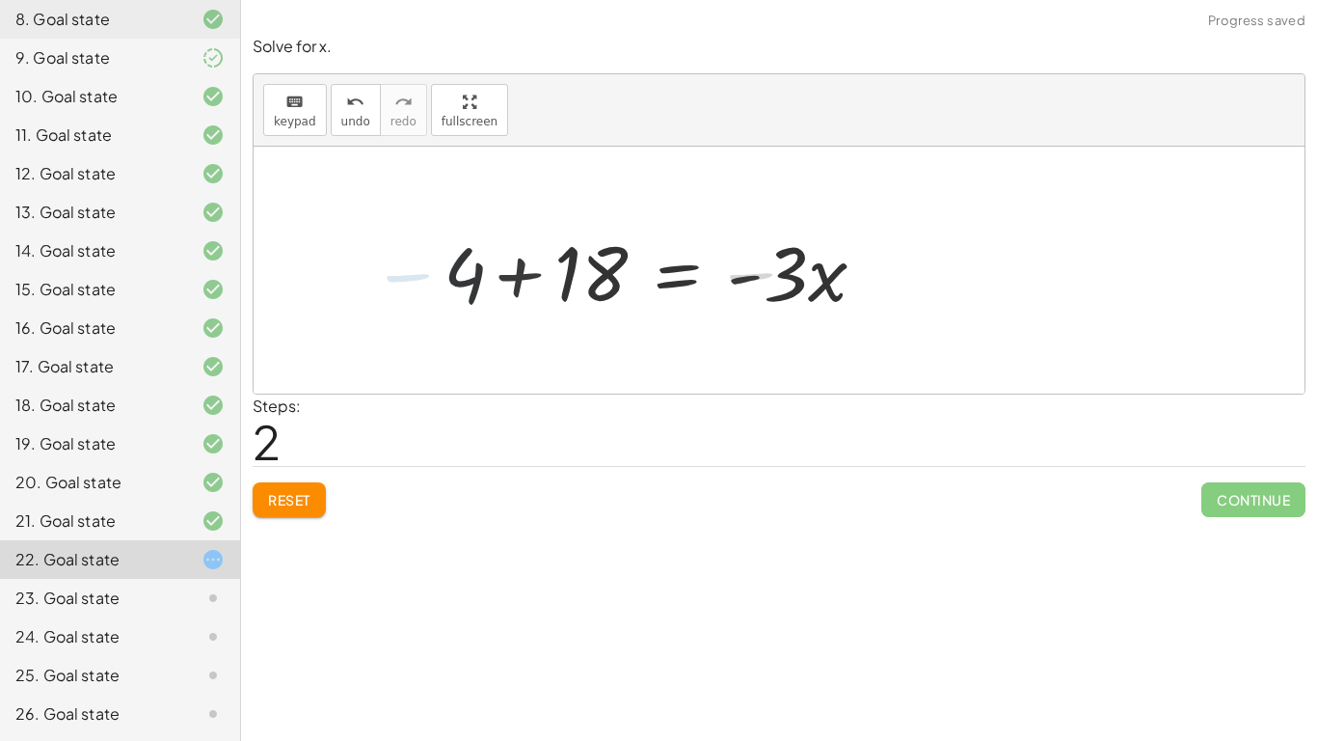
click at [587, 286] on div at bounding box center [660, 270] width 460 height 99
click at [587, 286] on div at bounding box center [711, 270] width 357 height 99
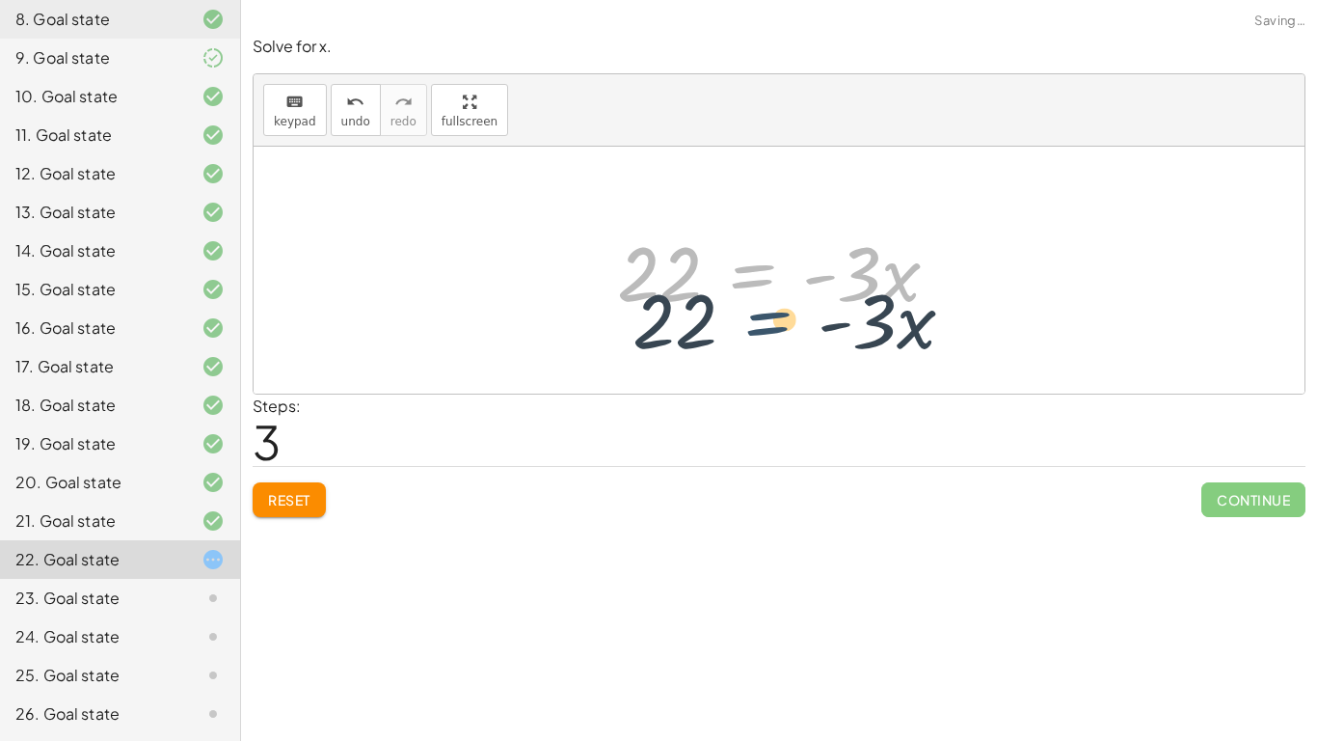
drag, startPoint x: 795, startPoint y: 274, endPoint x: 799, endPoint y: 293, distance: 19.9
click at [799, 293] on div at bounding box center [785, 270] width 357 height 99
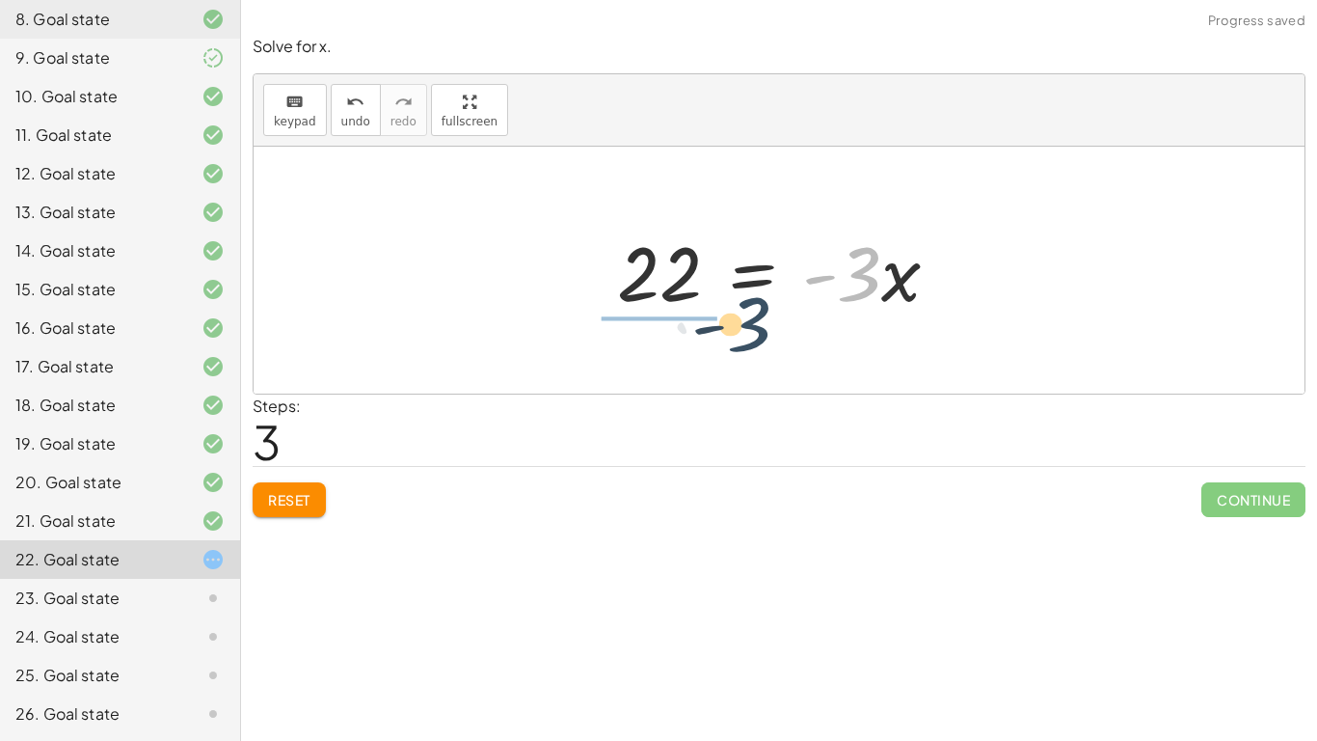
drag, startPoint x: 861, startPoint y: 271, endPoint x: 684, endPoint y: 319, distance: 183.9
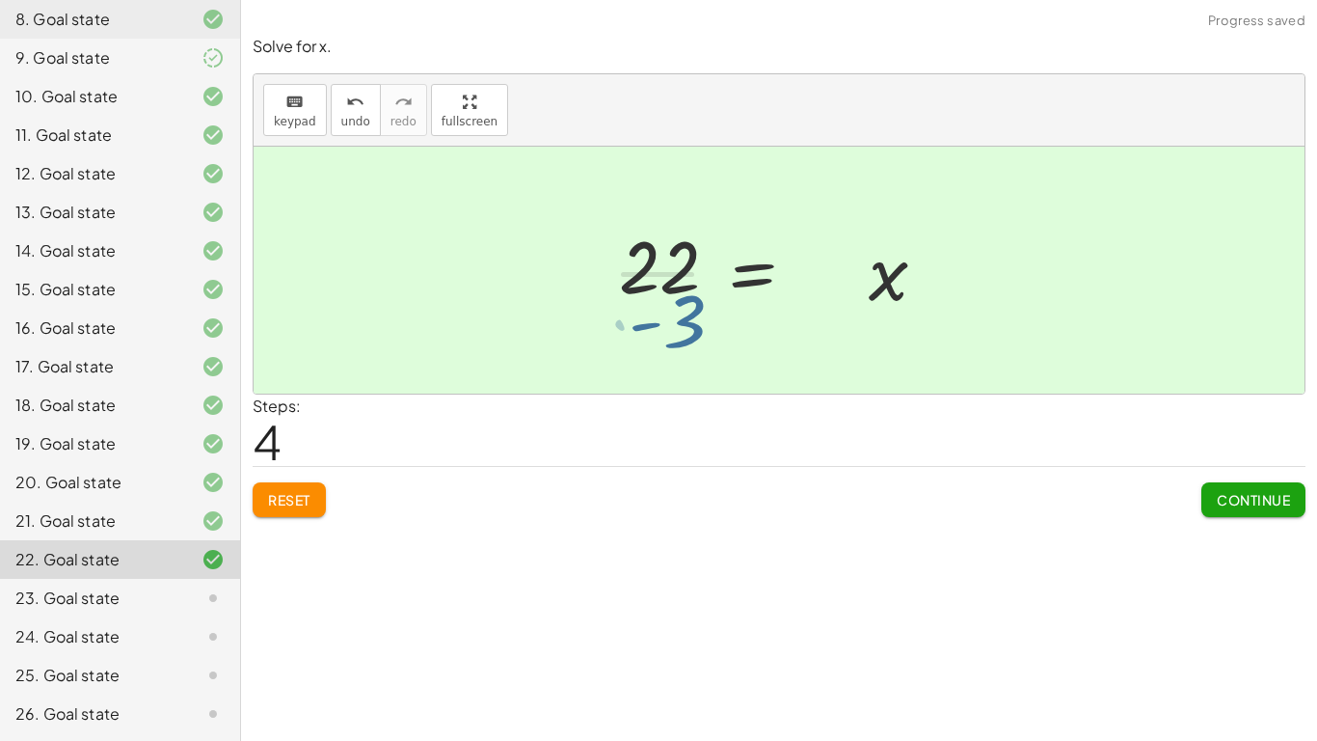
click at [684, 319] on div at bounding box center [745, 270] width 282 height 148
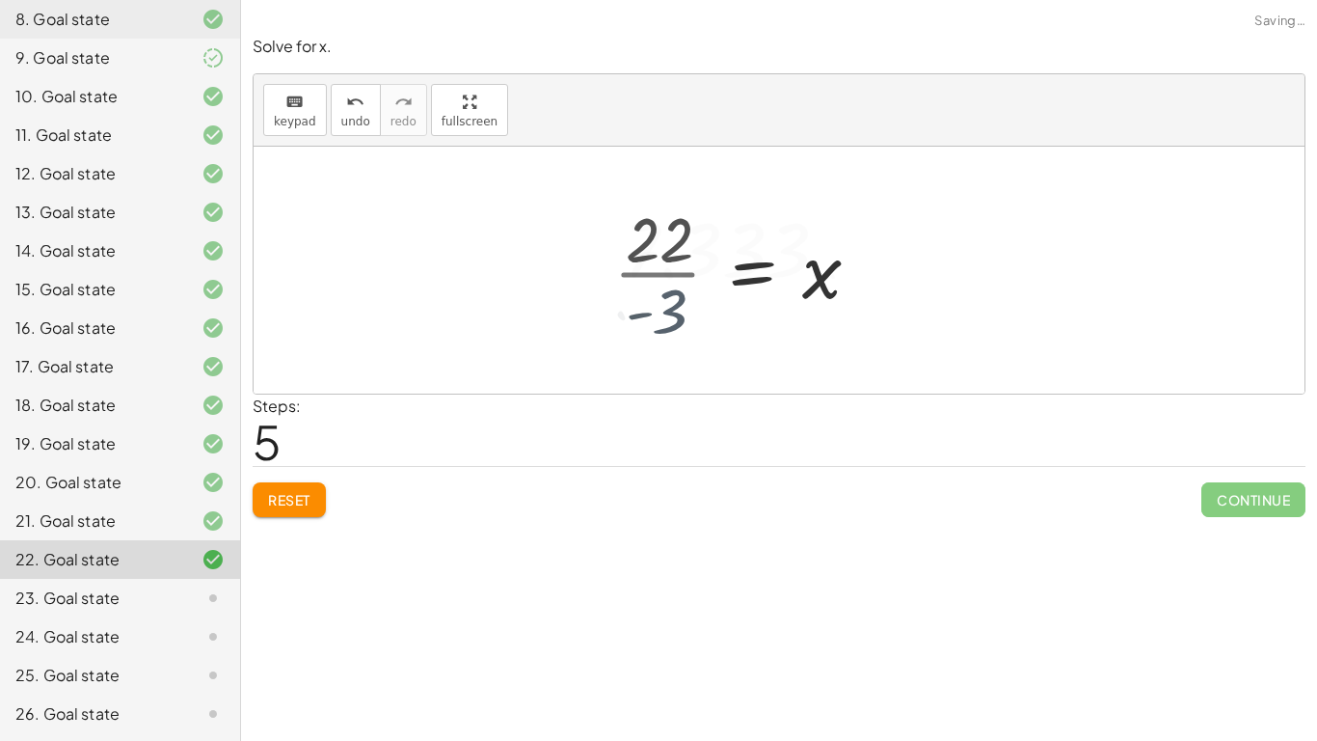
click at [684, 319] on div "18 = - ( + · 3 · x + 4 ) 18 = − · 3 · x − 4 + 4 + 18 = · - 3 · x · - 3 = · 3 · …" at bounding box center [658, 270] width 464 height 105
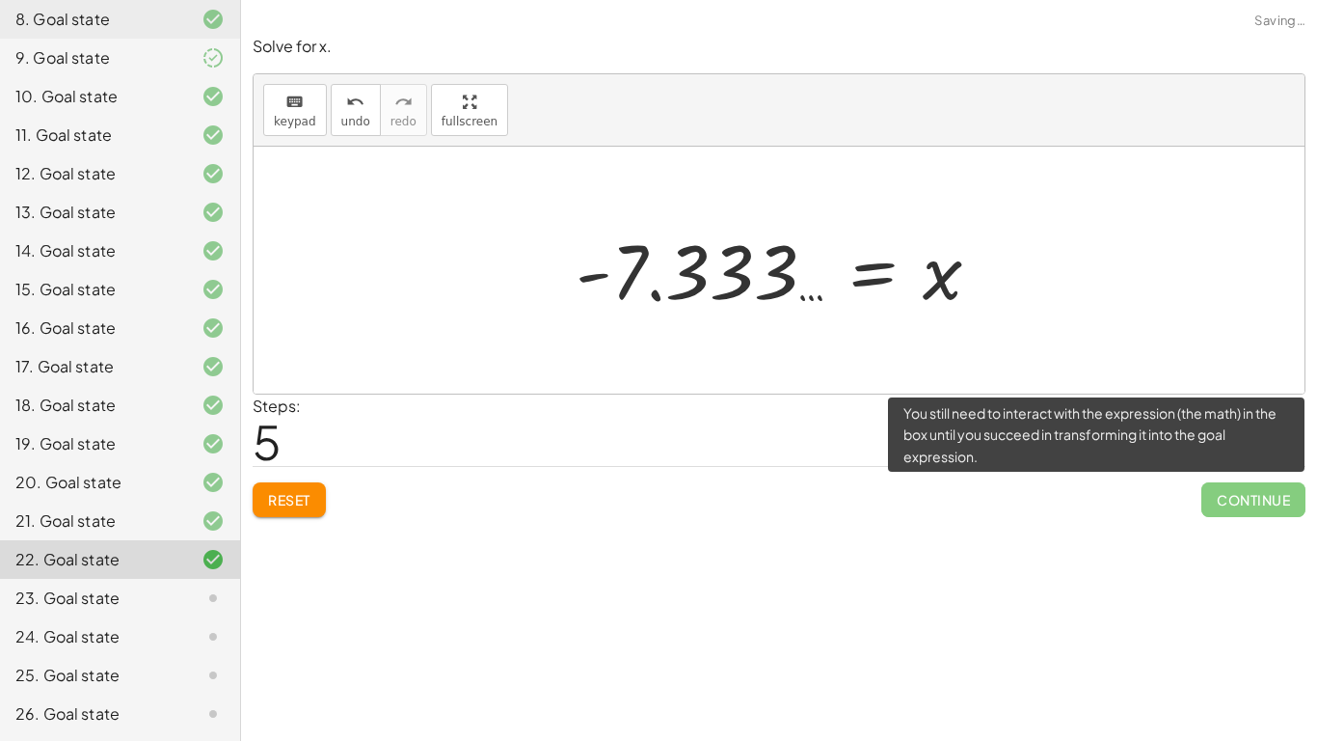
click at [1226, 490] on span "Continue" at bounding box center [1253, 499] width 104 height 35
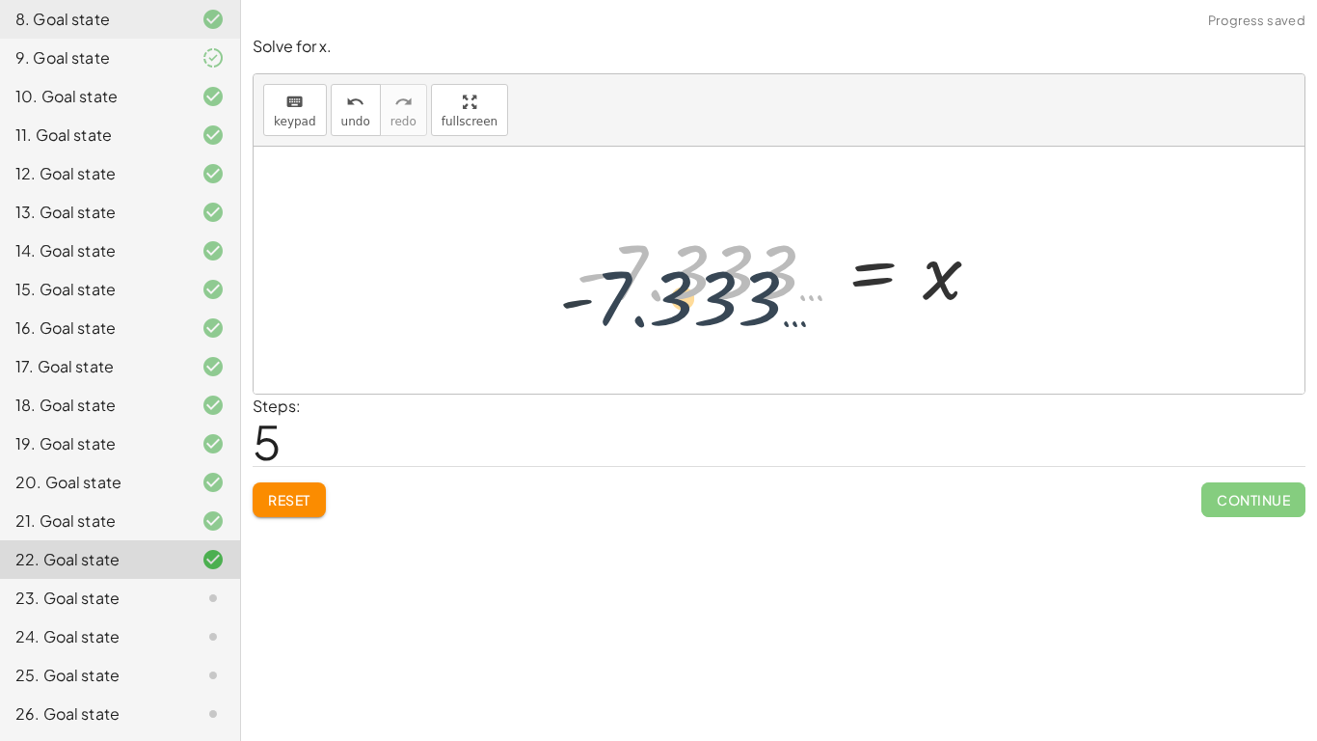
drag, startPoint x: 725, startPoint y: 269, endPoint x: 715, endPoint y: 285, distance: 19.5
click at [715, 285] on div at bounding box center [786, 270] width 440 height 95
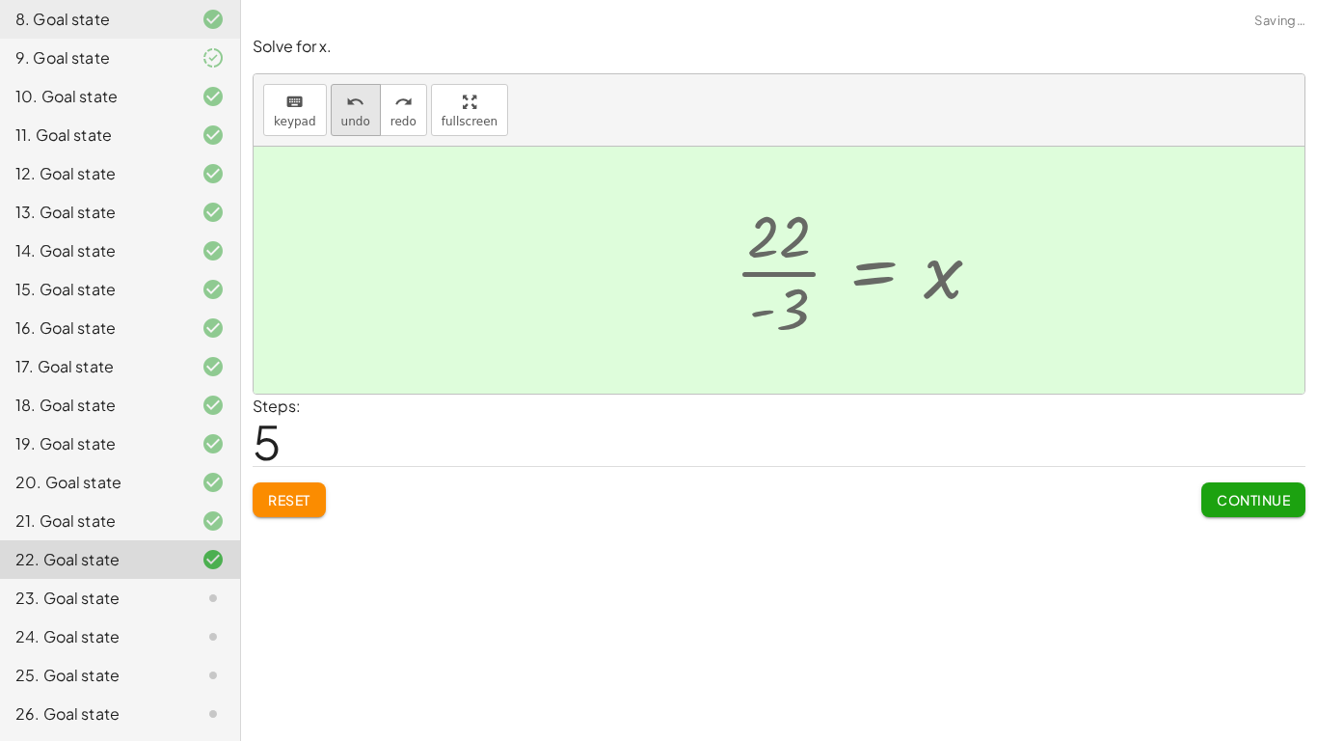
click at [348, 120] on span "undo" at bounding box center [355, 121] width 29 height 13
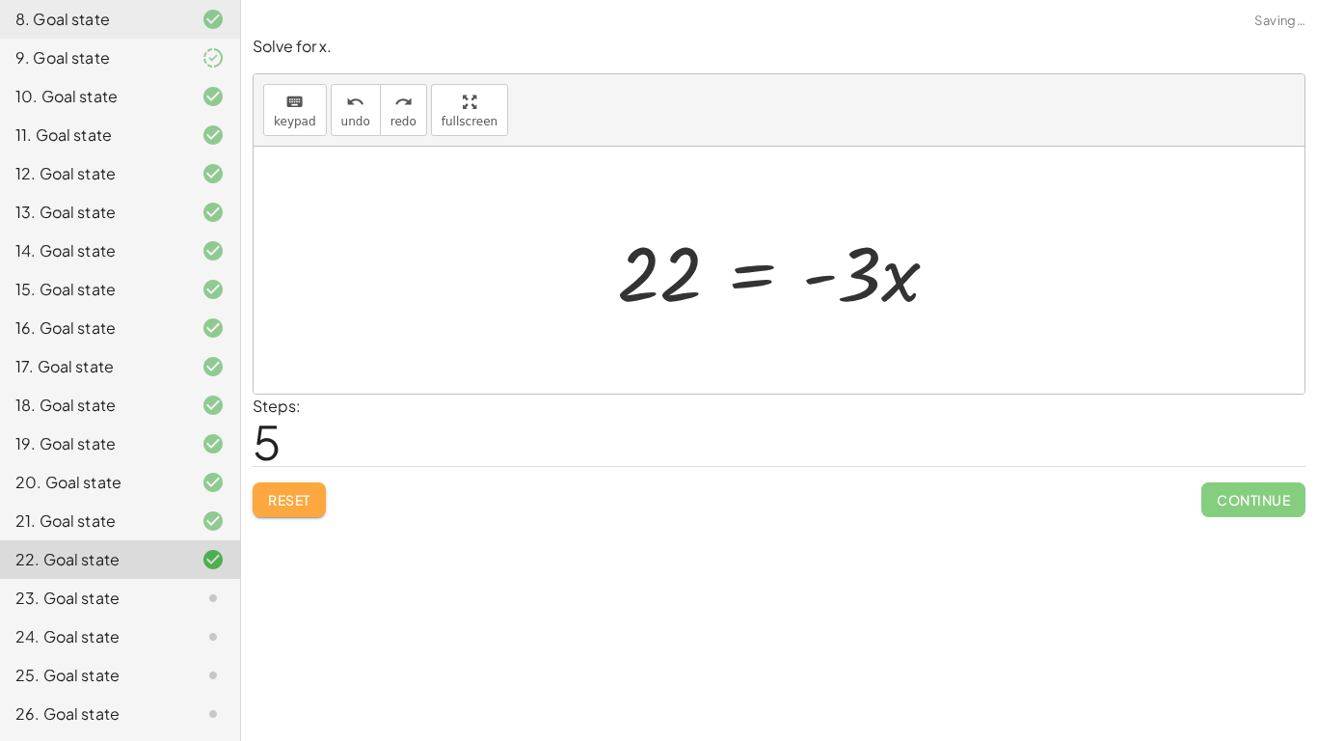
click at [308, 482] on button "Reset" at bounding box center [289, 499] width 73 height 35
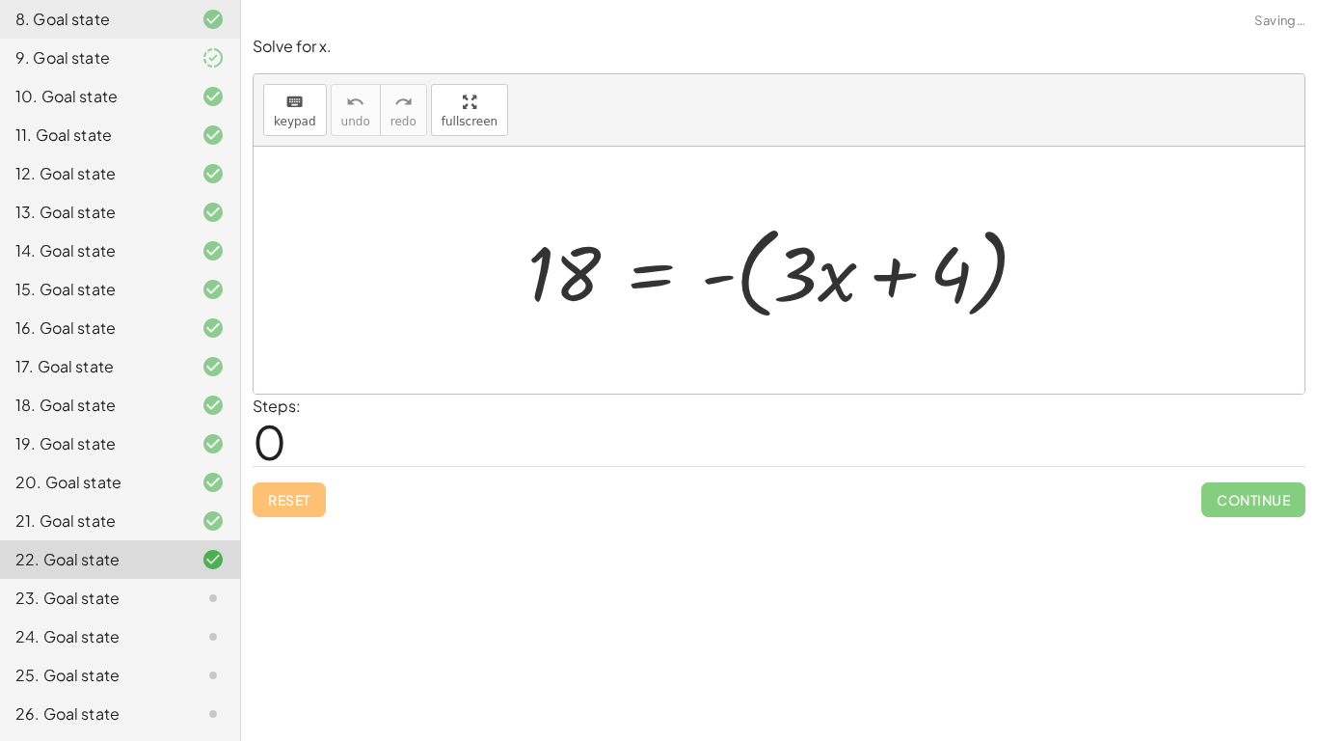
click at [731, 248] on div at bounding box center [786, 270] width 536 height 111
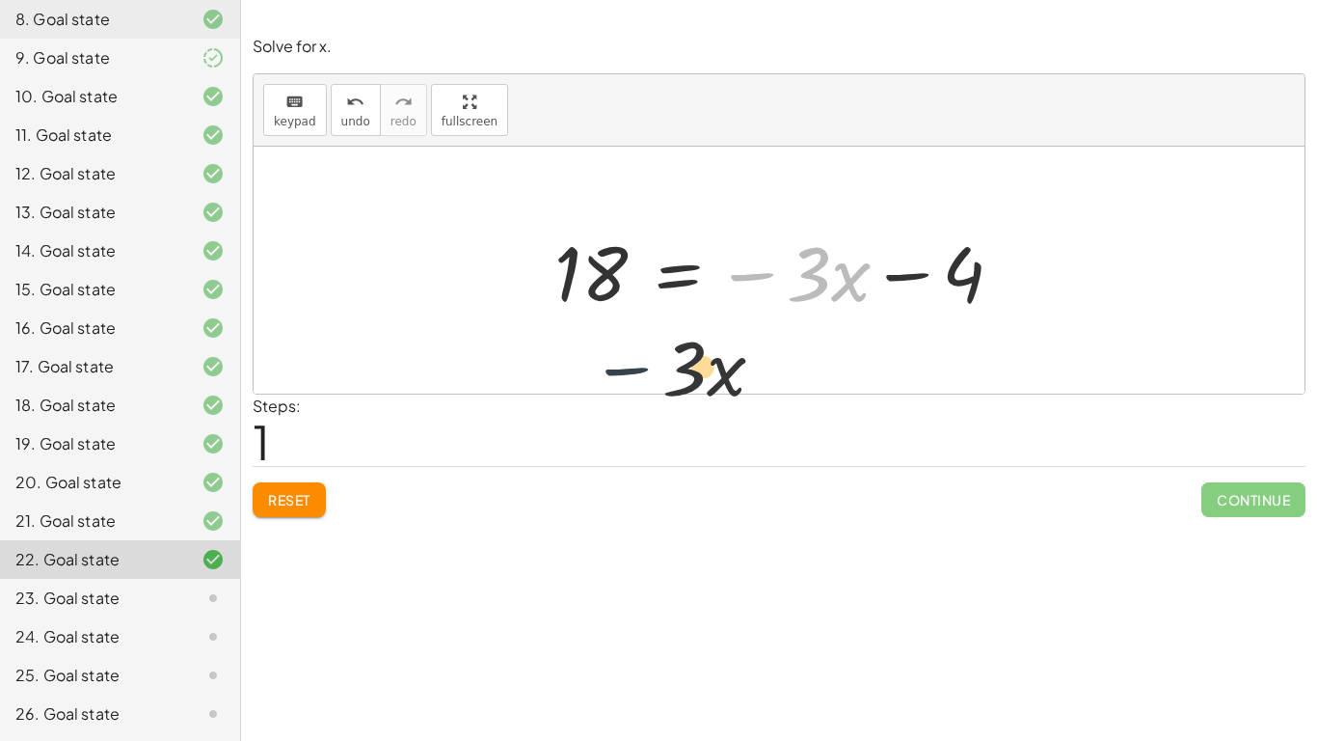
drag, startPoint x: 785, startPoint y: 281, endPoint x: 602, endPoint y: 354, distance: 197.3
click at [602, 354] on div "18 = - ( + · 3 · x + 4 ) − · 3 · x 18 = − · 3 · x 4 −" at bounding box center [779, 270] width 1051 height 247
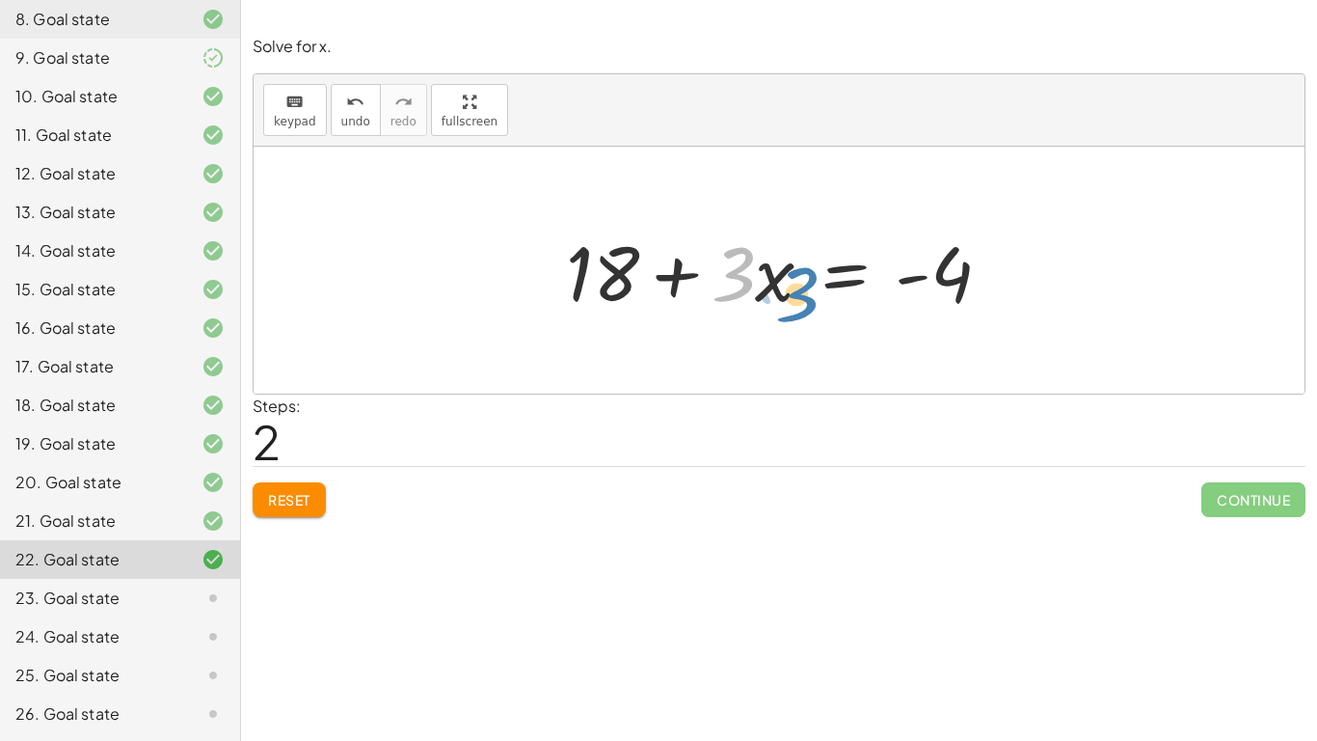
drag, startPoint x: 741, startPoint y: 286, endPoint x: 732, endPoint y: 315, distance: 30.2
click at [732, 315] on div at bounding box center [786, 270] width 460 height 99
click at [260, 491] on button "Reset" at bounding box center [289, 499] width 73 height 35
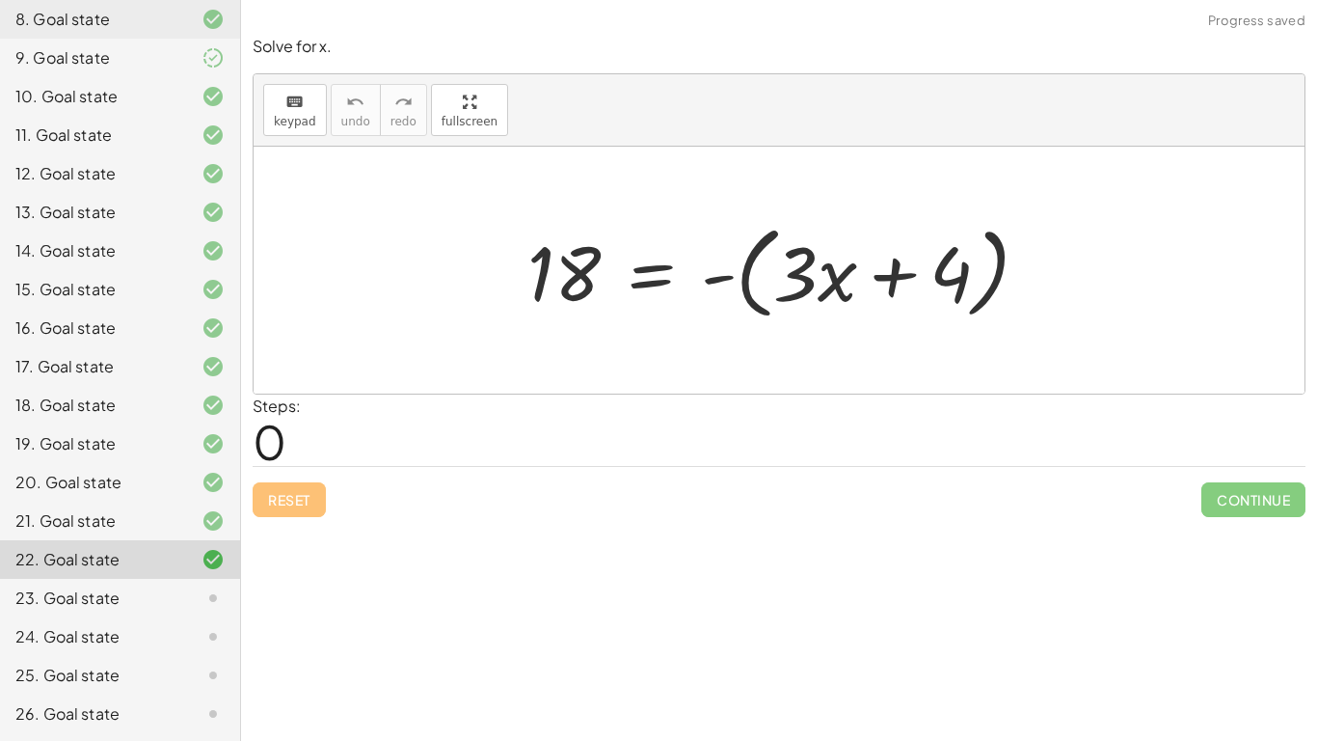
click at [868, 255] on div at bounding box center [786, 270] width 536 height 111
click at [744, 272] on div at bounding box center [786, 270] width 536 height 111
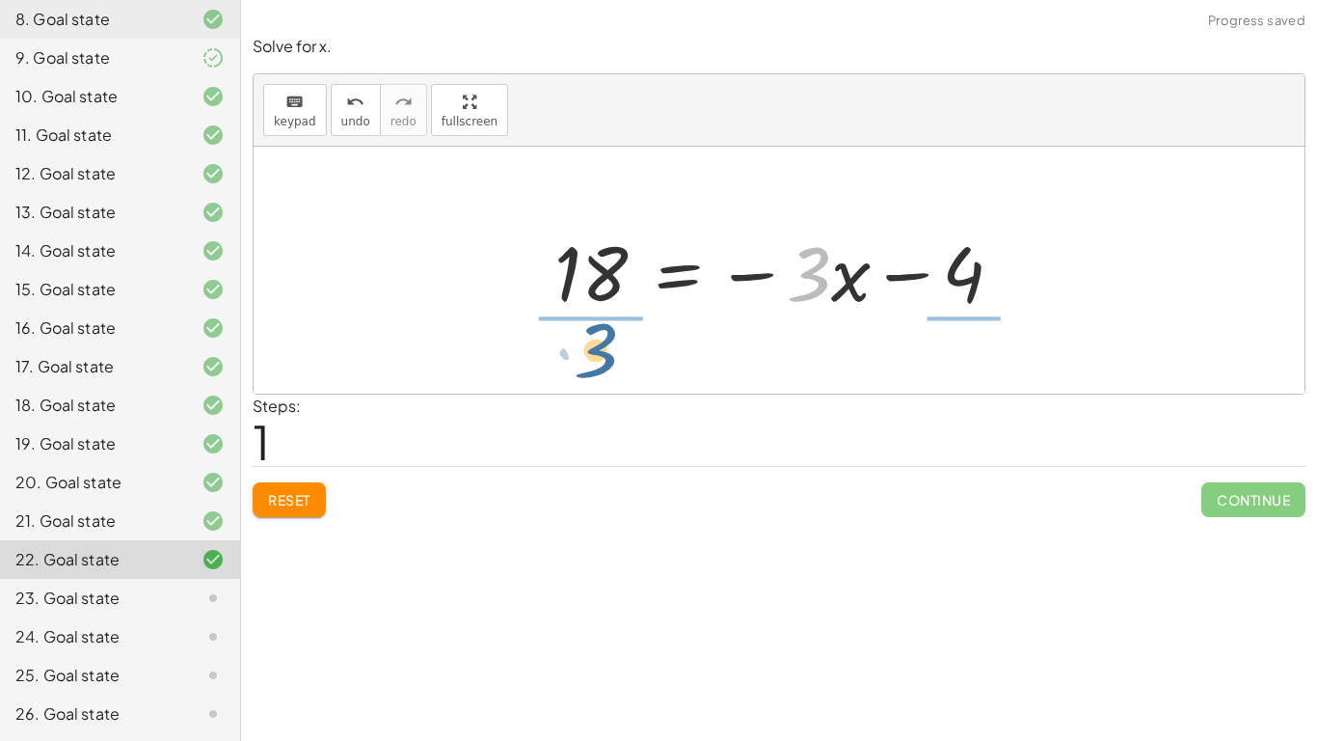
drag, startPoint x: 796, startPoint y: 288, endPoint x: 559, endPoint y: 362, distance: 247.4
click at [559, 362] on div "18 = - ( + · 3 · x + 4 ) · 3 18 = − · 3 · x 4 −" at bounding box center [779, 270] width 1051 height 247
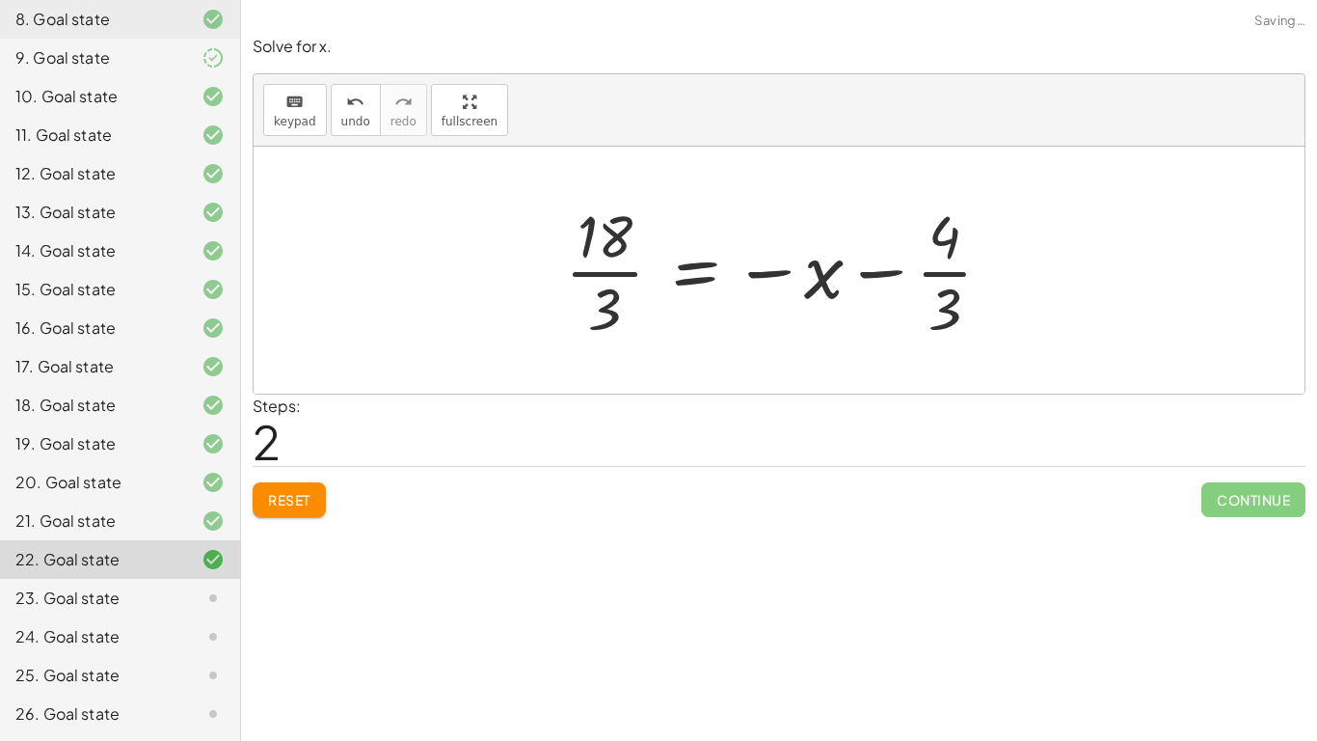
click at [806, 297] on div at bounding box center [786, 270] width 462 height 148
click at [629, 282] on div at bounding box center [786, 270] width 462 height 148
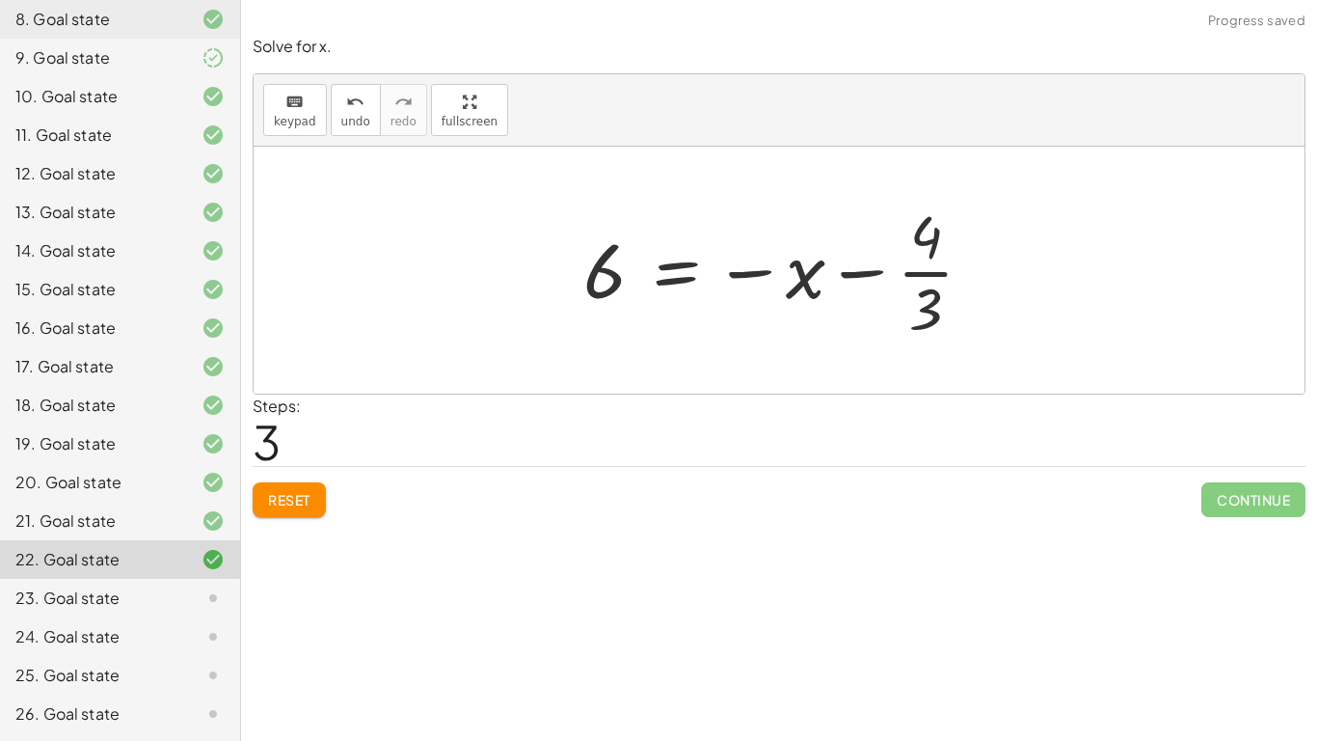
click at [920, 273] on div at bounding box center [786, 270] width 425 height 148
click at [925, 285] on div at bounding box center [786, 270] width 425 height 148
click at [915, 277] on div at bounding box center [786, 270] width 425 height 148
click at [897, 271] on div at bounding box center [786, 270] width 425 height 148
drag, startPoint x: 915, startPoint y: 276, endPoint x: 630, endPoint y: 273, distance: 285.4
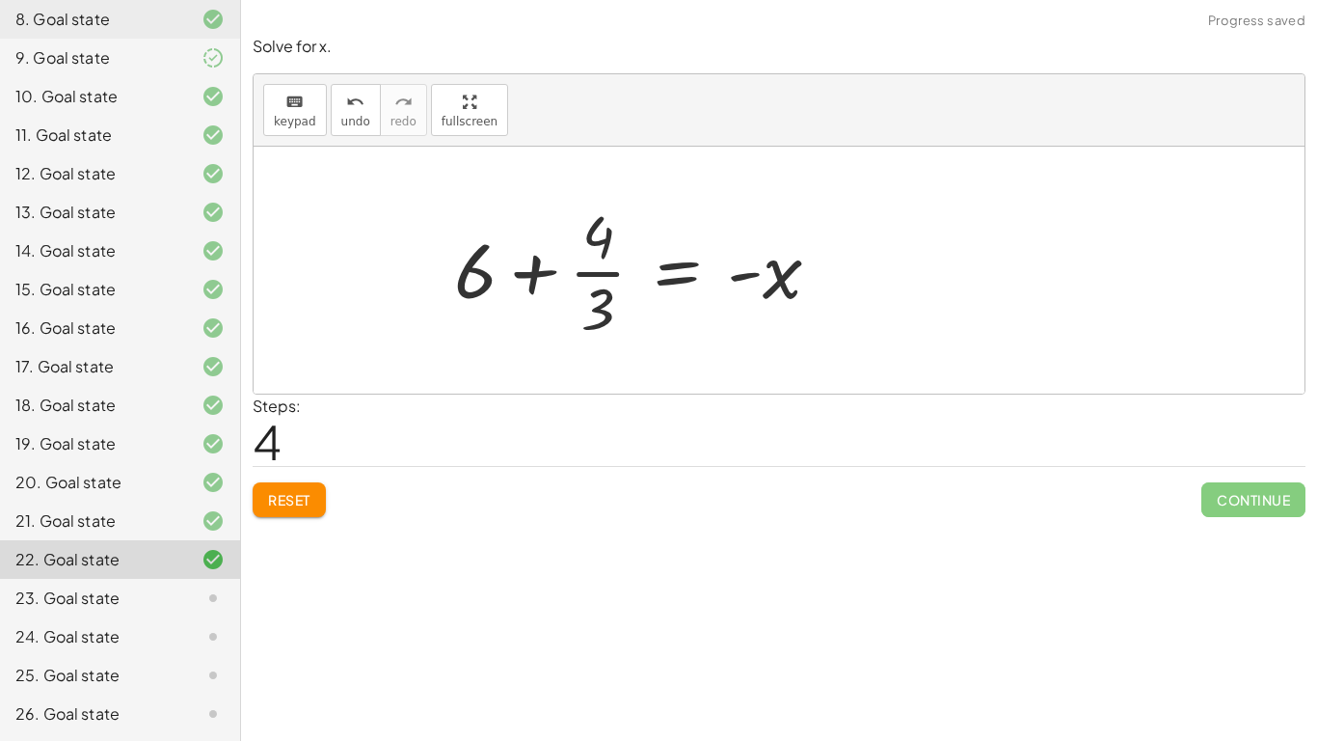
click at [591, 272] on div at bounding box center [645, 270] width 401 height 148
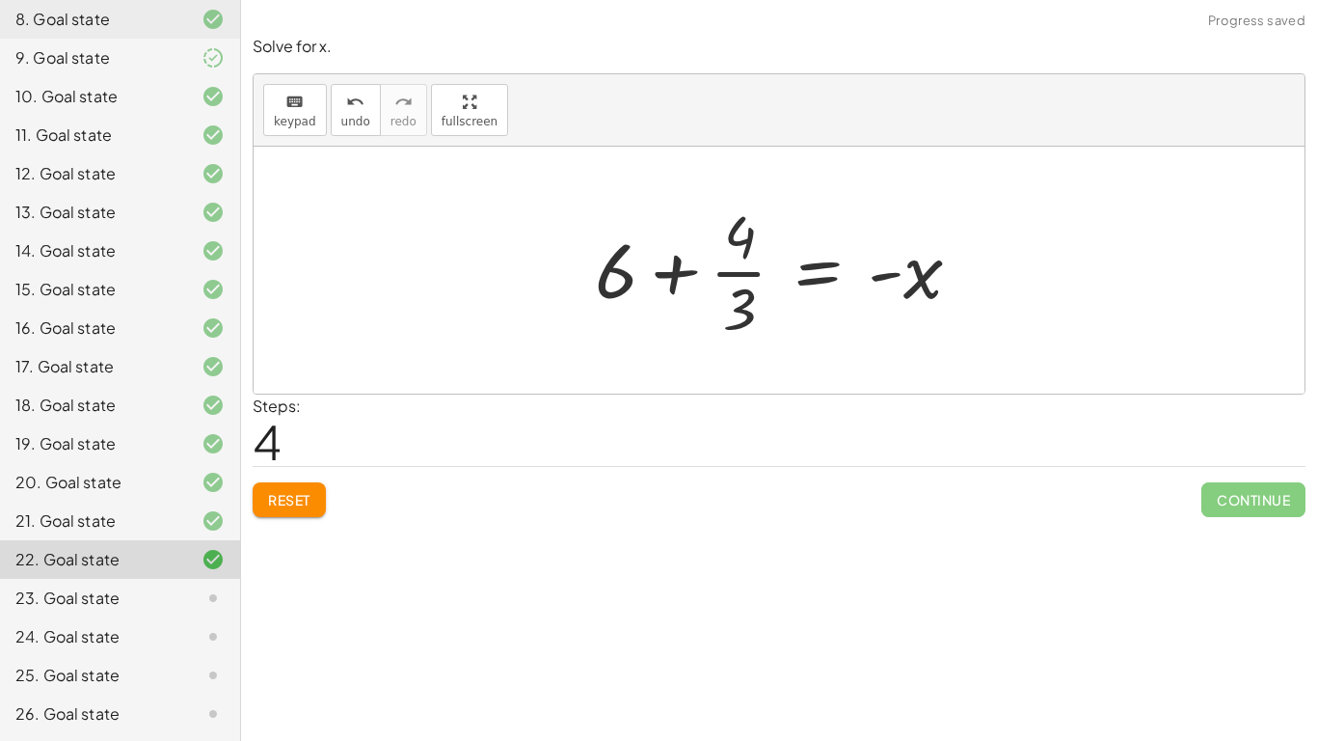
click at [676, 293] on div at bounding box center [785, 270] width 401 height 148
click at [675, 280] on div at bounding box center [785, 270] width 401 height 148
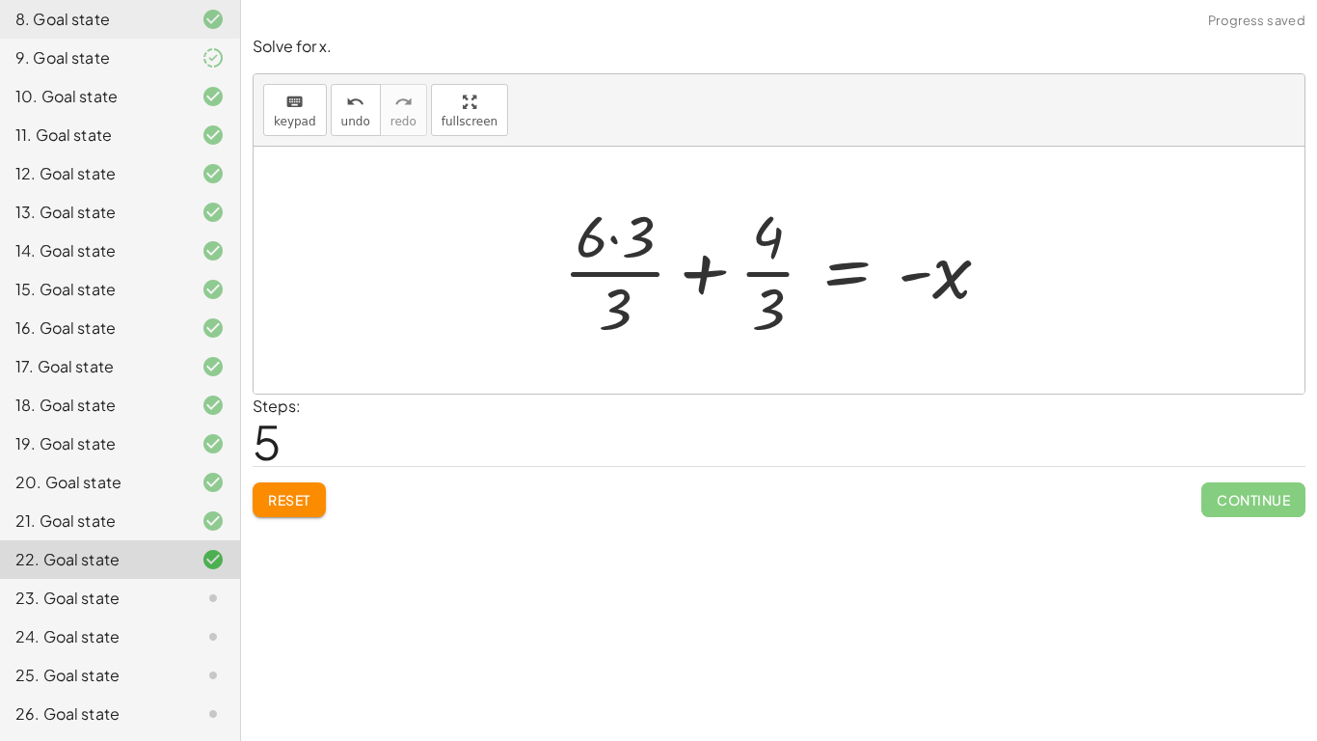
click at [675, 280] on div at bounding box center [784, 270] width 462 height 148
click at [675, 280] on div at bounding box center [809, 270] width 418 height 148
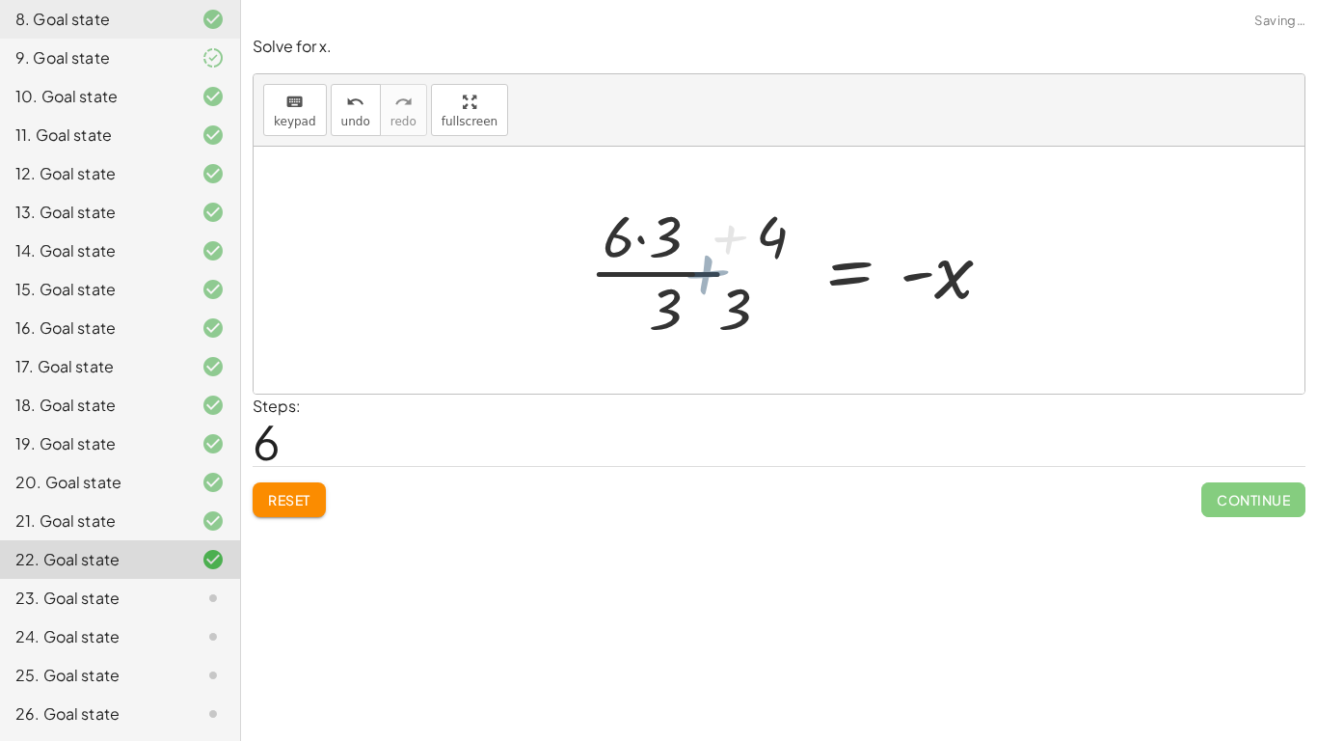
click at [675, 280] on div at bounding box center [809, 270] width 418 height 148
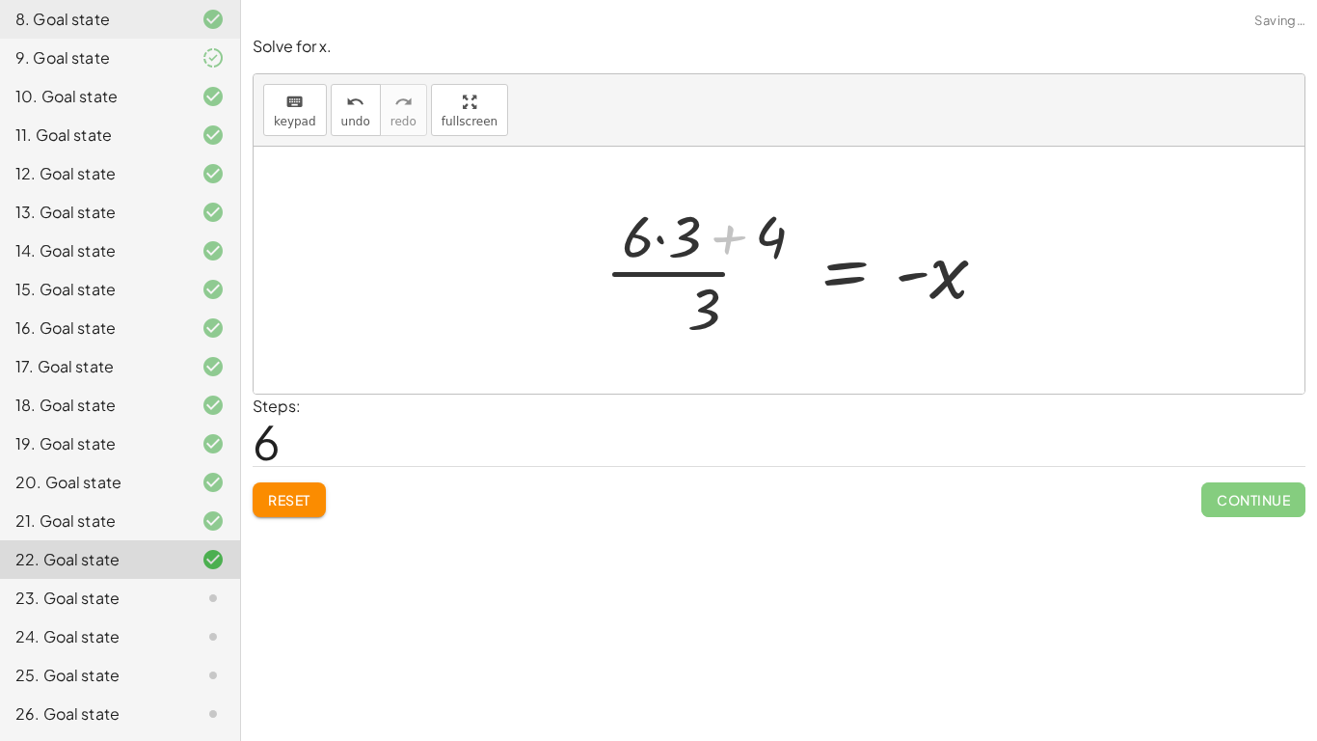
click at [675, 280] on div at bounding box center [804, 270] width 418 height 148
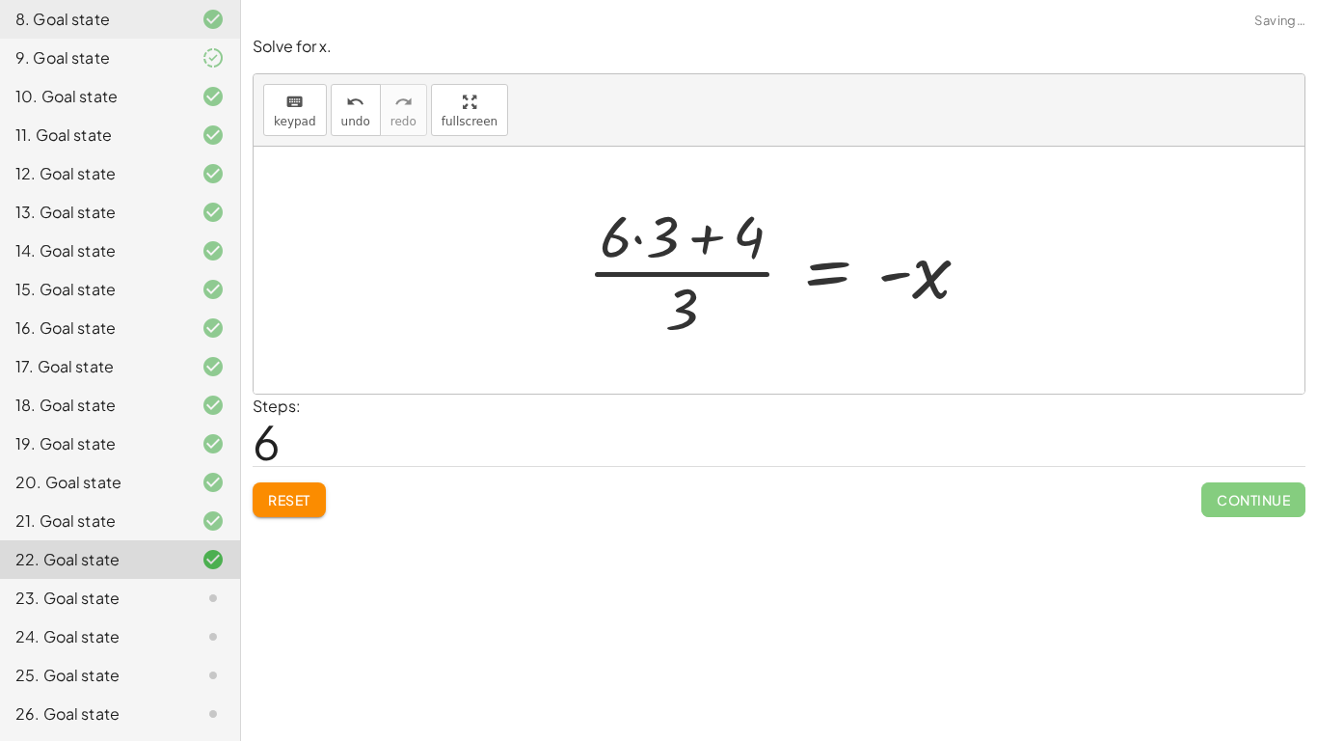
click at [684, 260] on div at bounding box center [787, 270] width 418 height 148
click at [698, 273] on div at bounding box center [787, 270] width 418 height 148
click at [309, 478] on div "Reset Continue" at bounding box center [779, 491] width 1053 height 51
click at [317, 512] on button "Reset" at bounding box center [289, 499] width 73 height 35
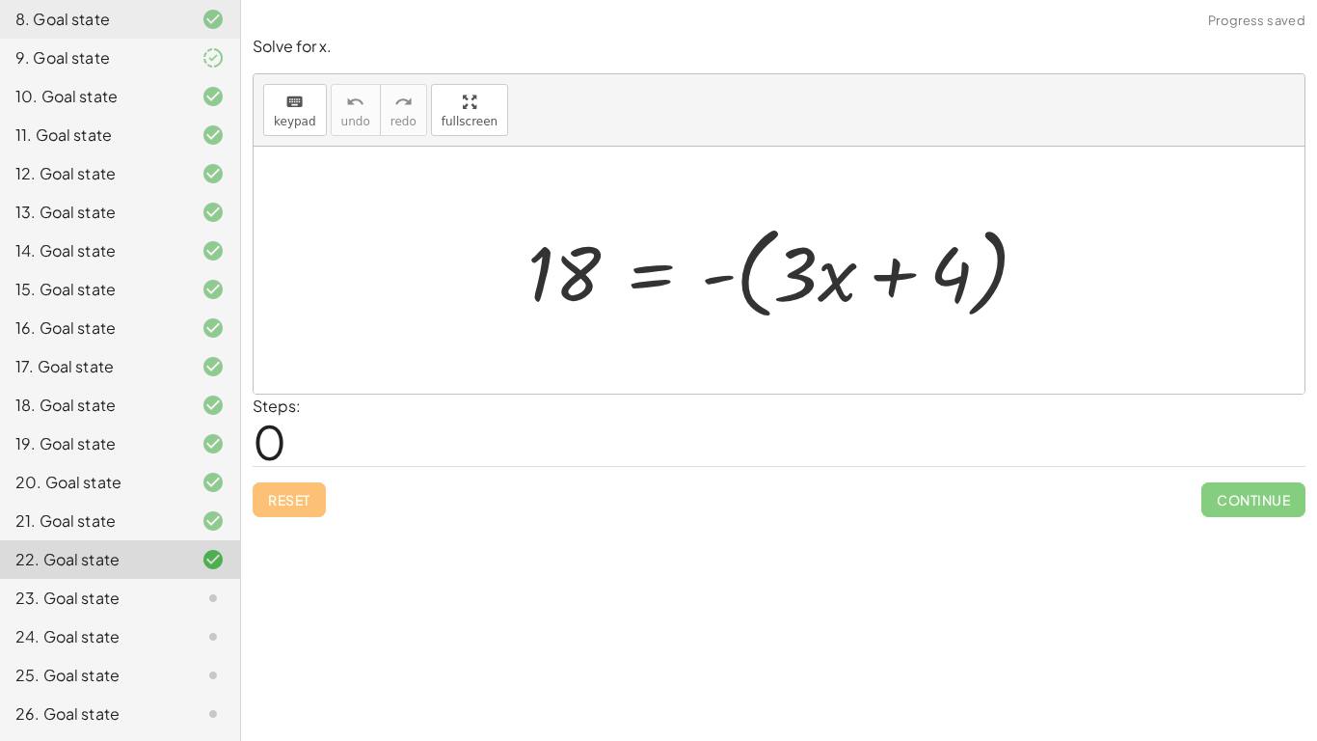
click at [759, 273] on div at bounding box center [786, 270] width 536 height 111
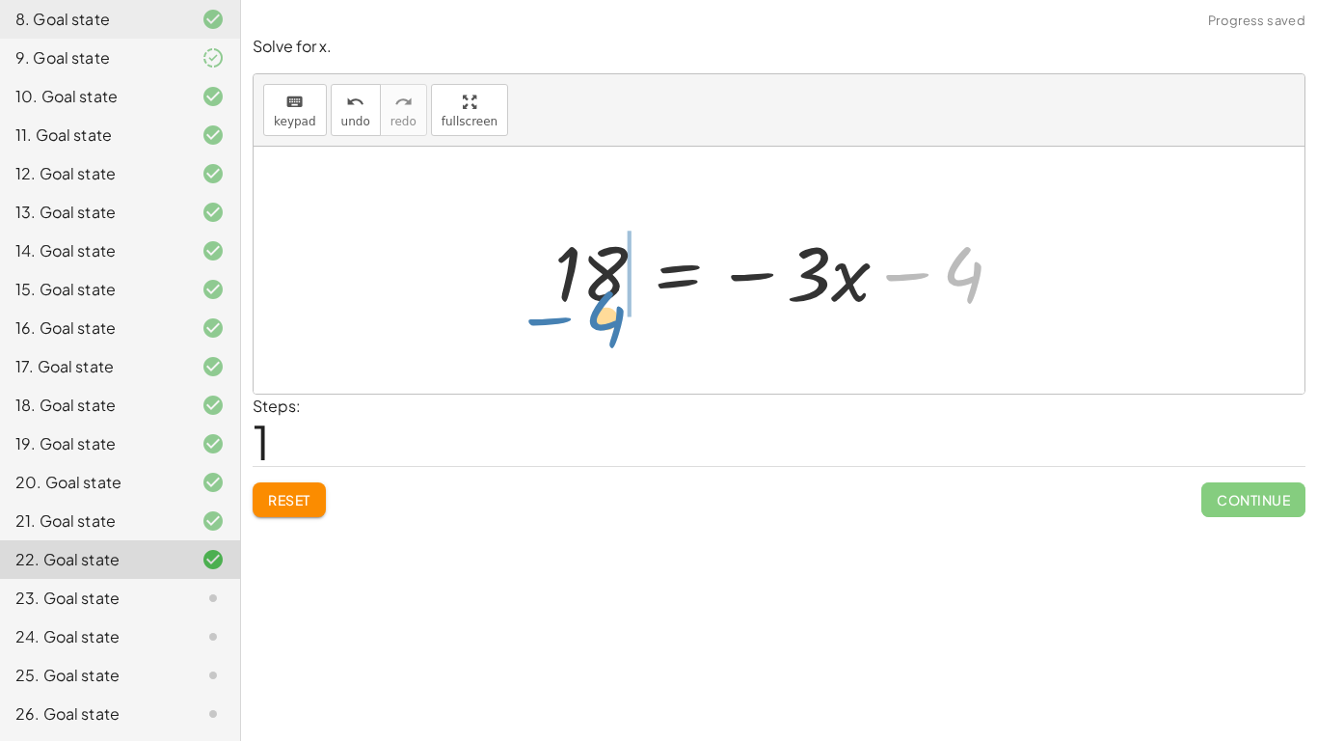
drag, startPoint x: 896, startPoint y: 287, endPoint x: 540, endPoint y: 305, distance: 356.2
click at [540, 305] on div "18 = - ( + · 3 · x + 4 ) − 4 18 = − · 3 · x 4 −" at bounding box center [780, 270] width 508 height 109
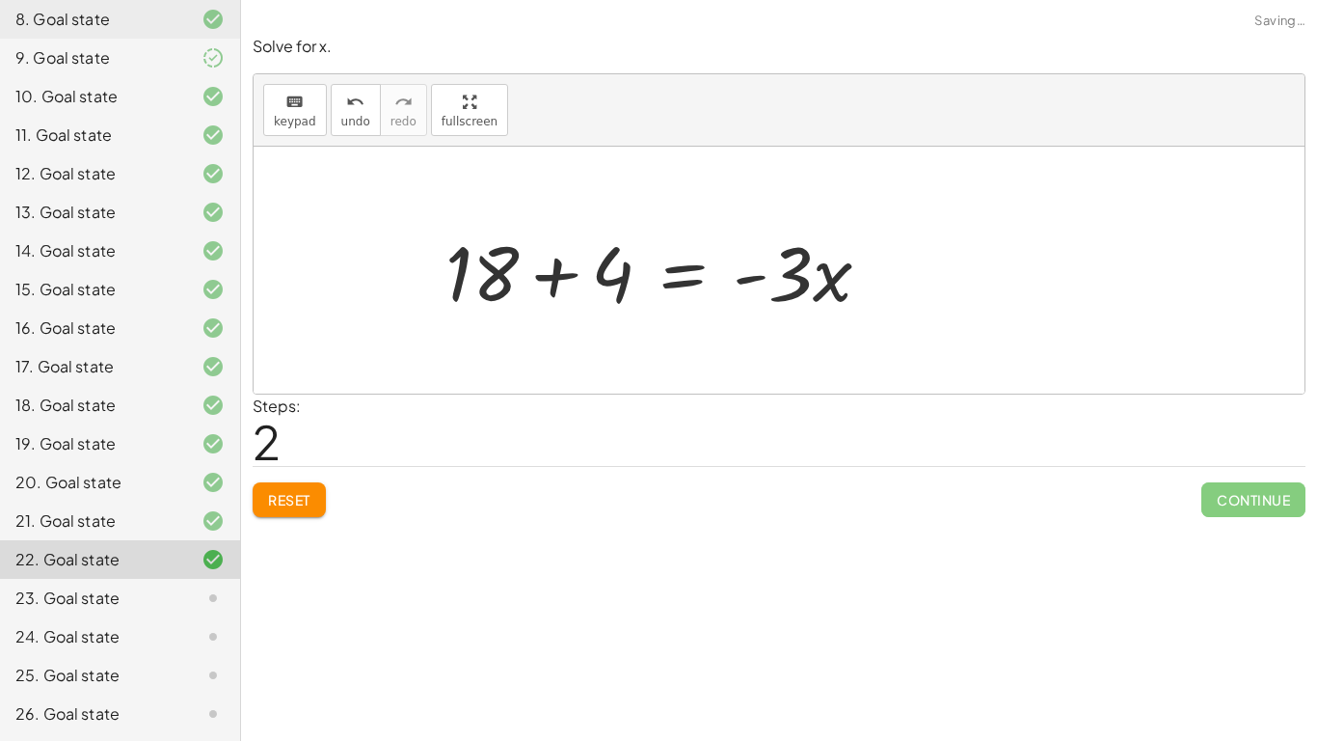
click at [513, 253] on div at bounding box center [779, 270] width 1051 height 247
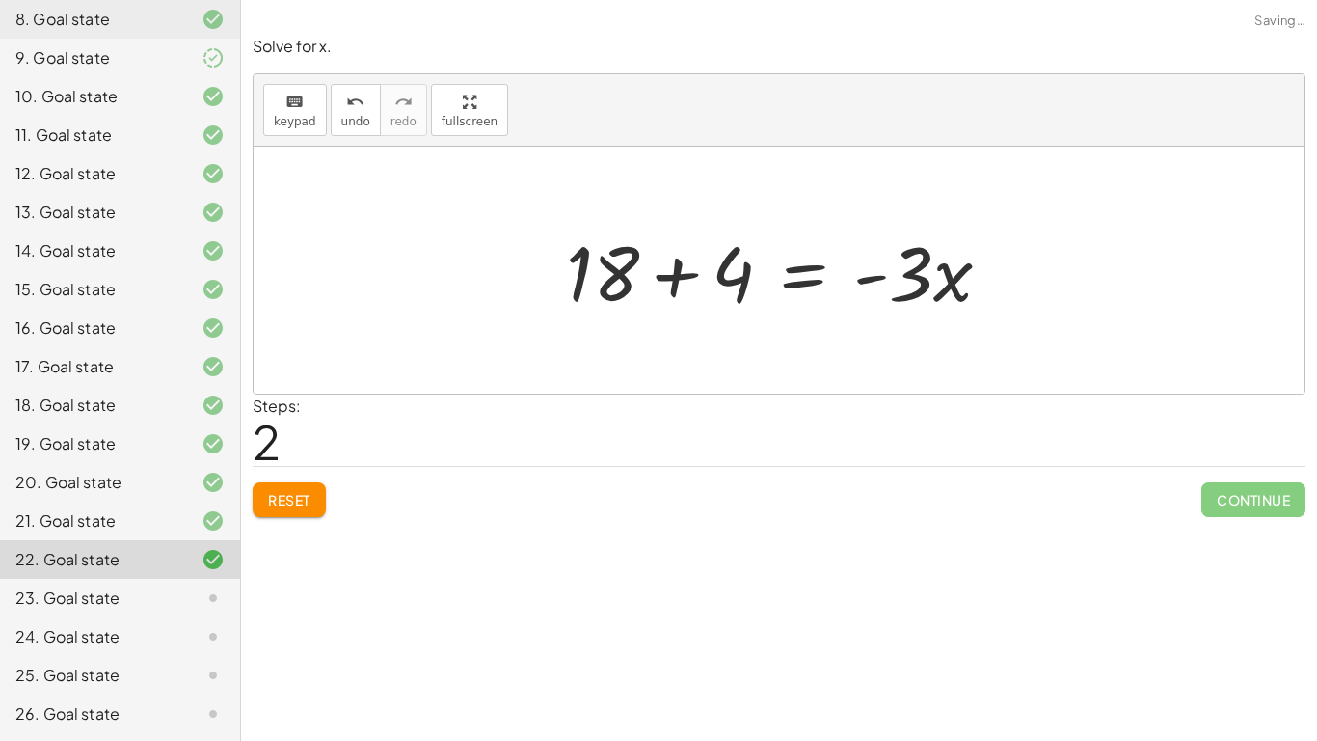
click at [600, 278] on div at bounding box center [786, 270] width 460 height 99
click at [662, 290] on div at bounding box center [786, 270] width 460 height 99
click at [662, 290] on div at bounding box center [838, 270] width 357 height 99
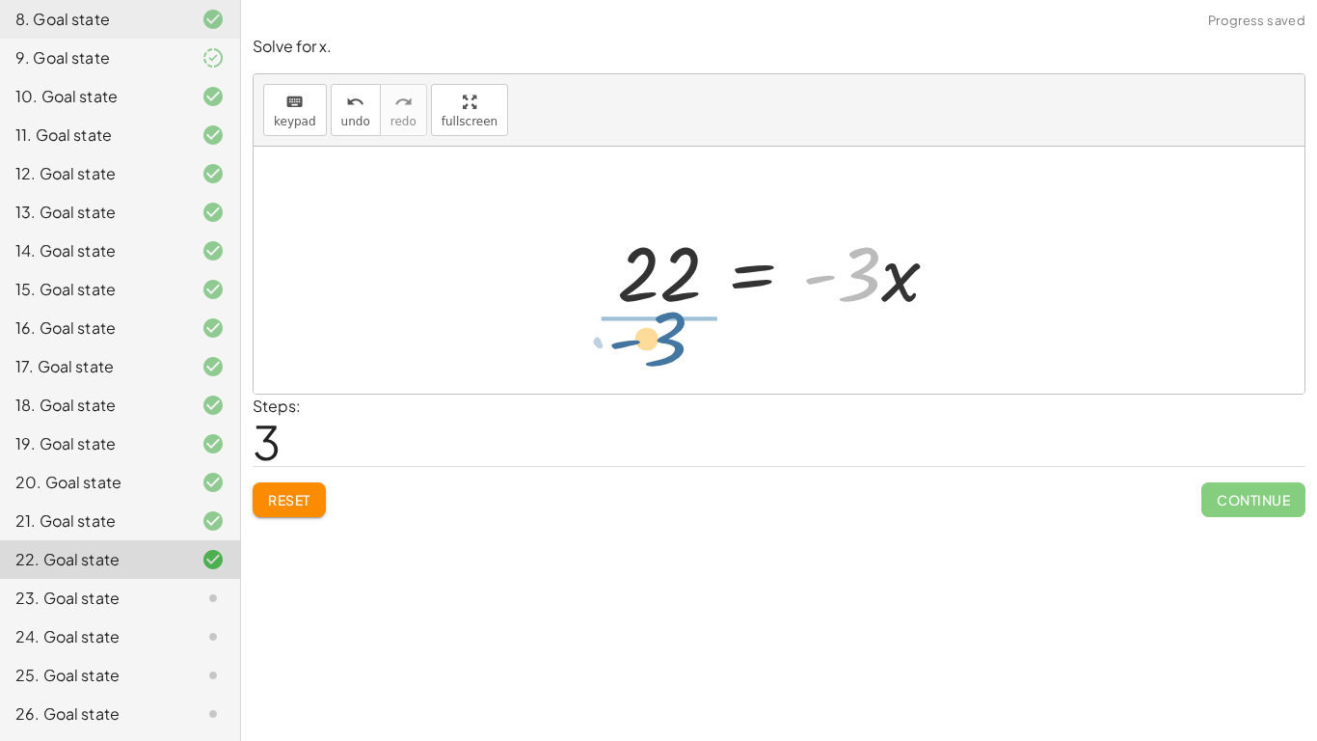
drag, startPoint x: 871, startPoint y: 283, endPoint x: 663, endPoint y: 343, distance: 215.8
click at [663, 343] on div "18 = - ( + · 3 · x + 4 ) 18 = − · 3 · x − 4 + 18 + 4 = · - 3 · x · - 3 = · 3 · …" at bounding box center [779, 270] width 1051 height 247
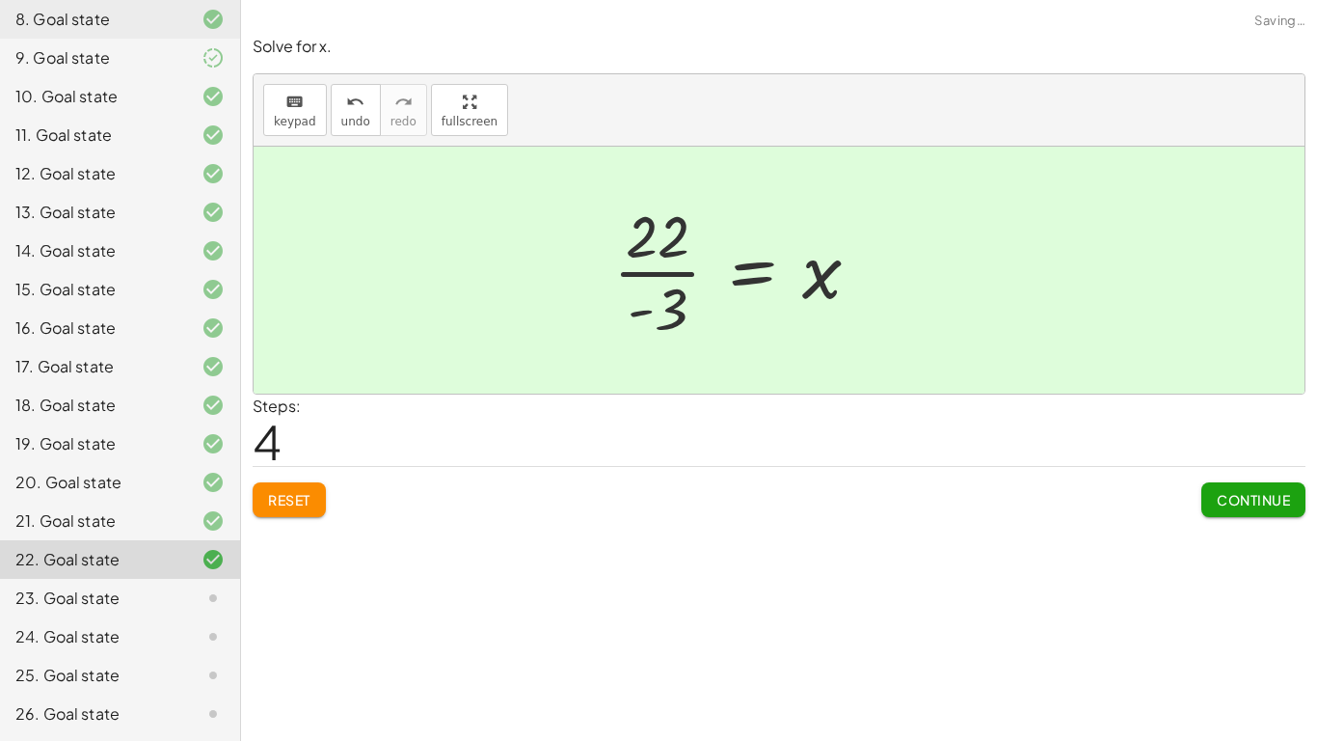
click at [655, 283] on div at bounding box center [745, 270] width 282 height 148
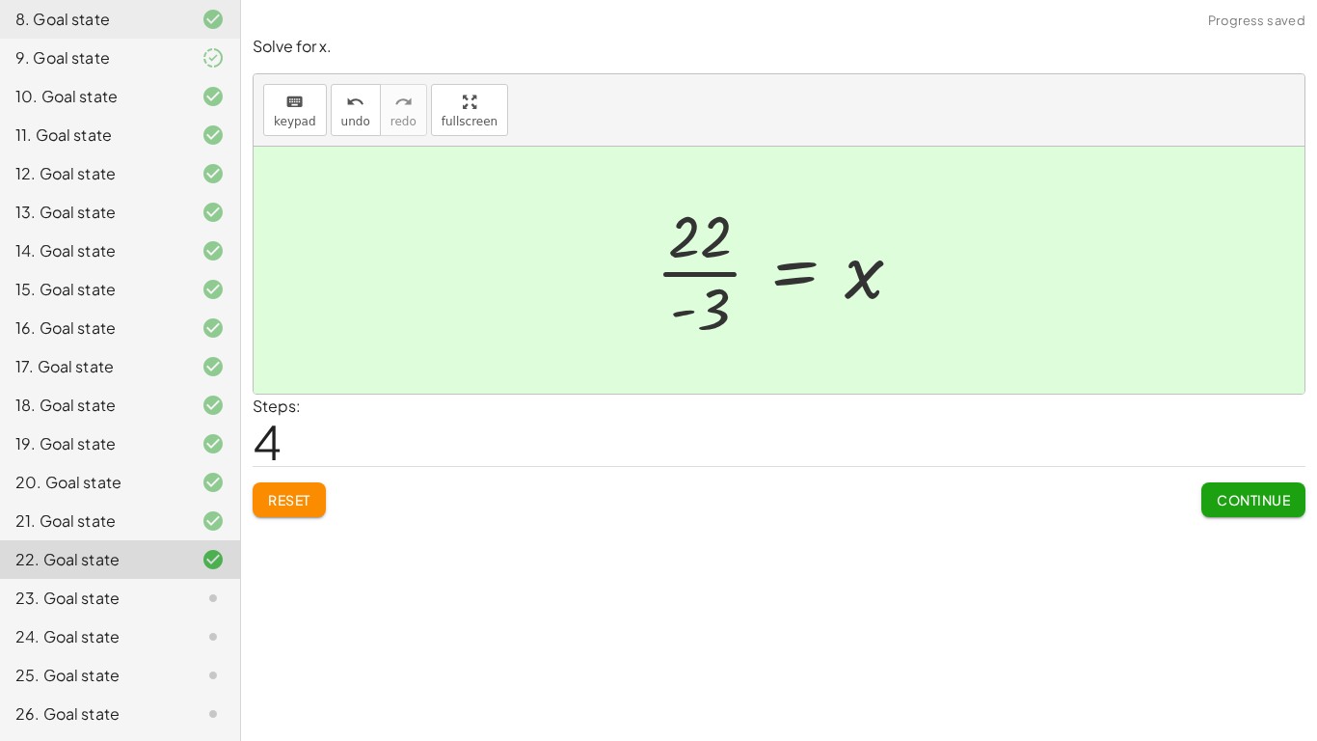
click at [1239, 498] on span "Continue" at bounding box center [1253, 499] width 73 height 17
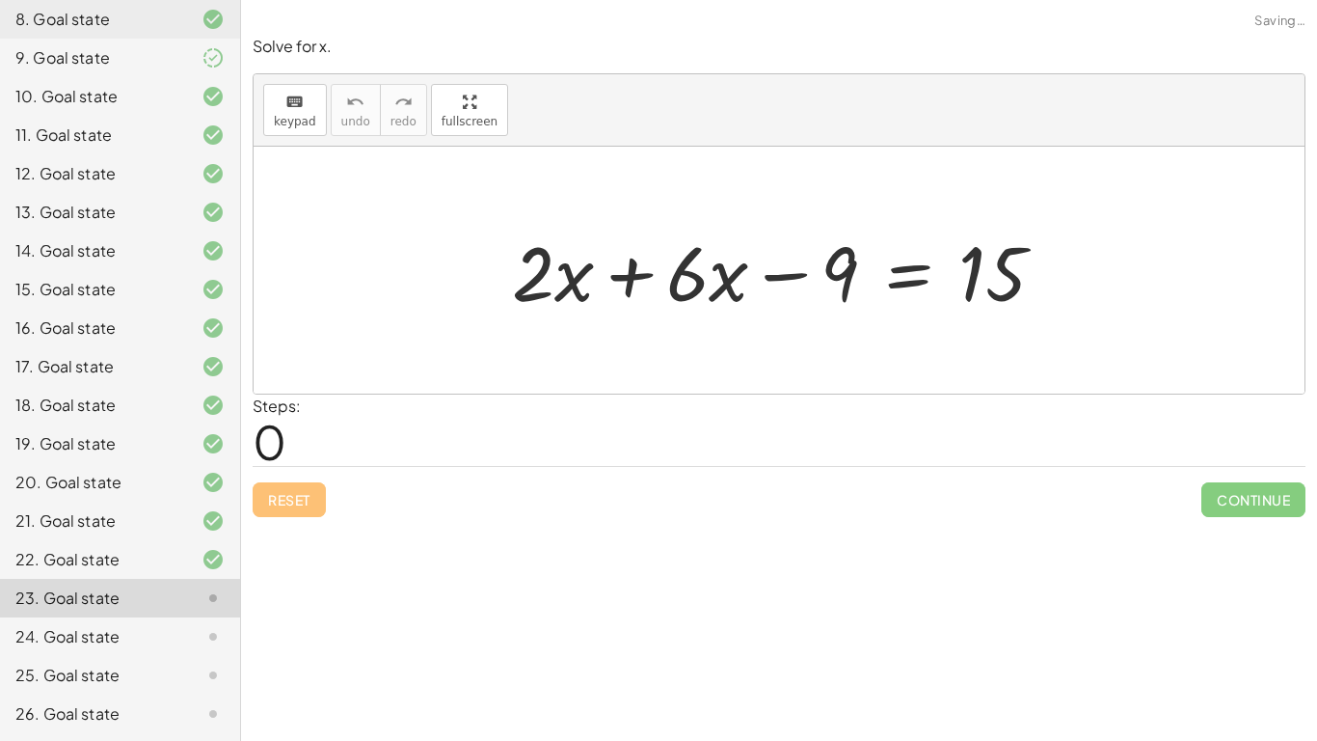
click at [644, 274] on div at bounding box center [786, 270] width 568 height 99
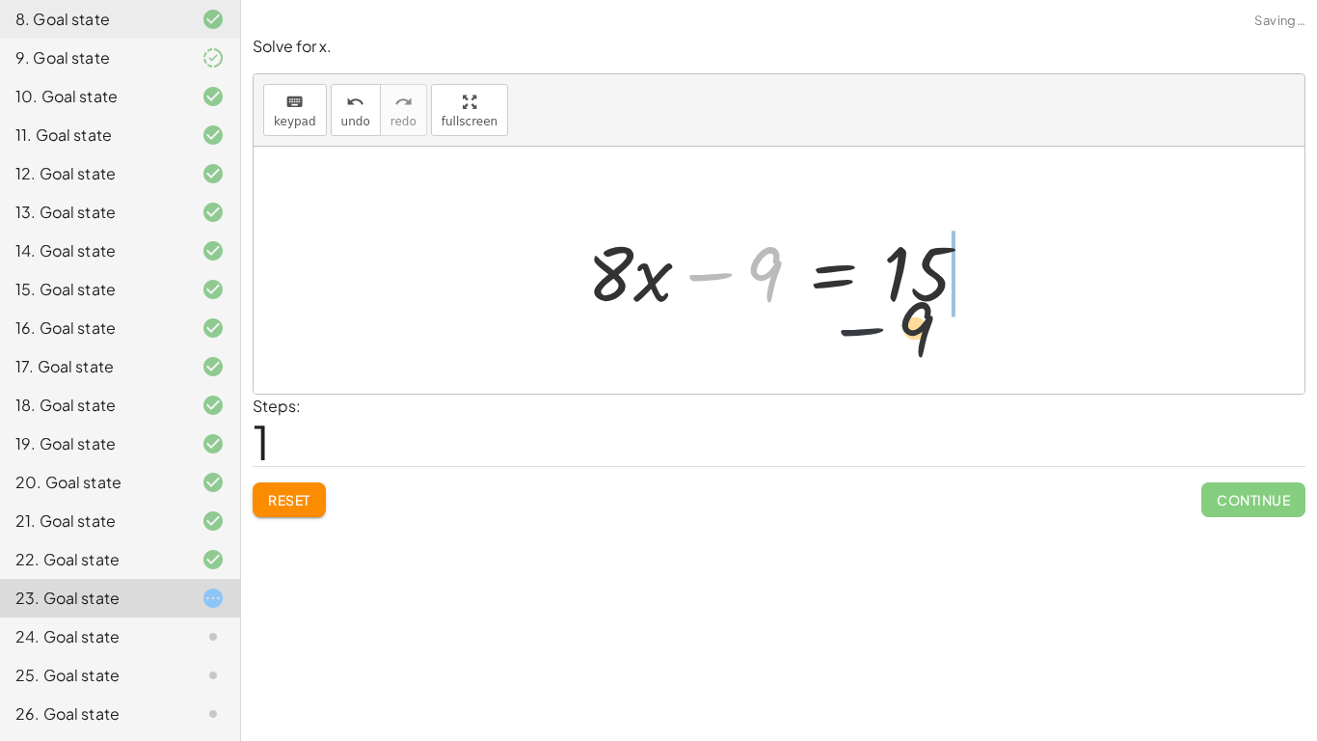
drag, startPoint x: 727, startPoint y: 275, endPoint x: 920, endPoint y: 335, distance: 201.9
click at [920, 335] on div "+ · 2 · x + · 6 · x − 9 = 15 − 9 + · x − 9 = 15 · 8" at bounding box center [779, 270] width 1051 height 247
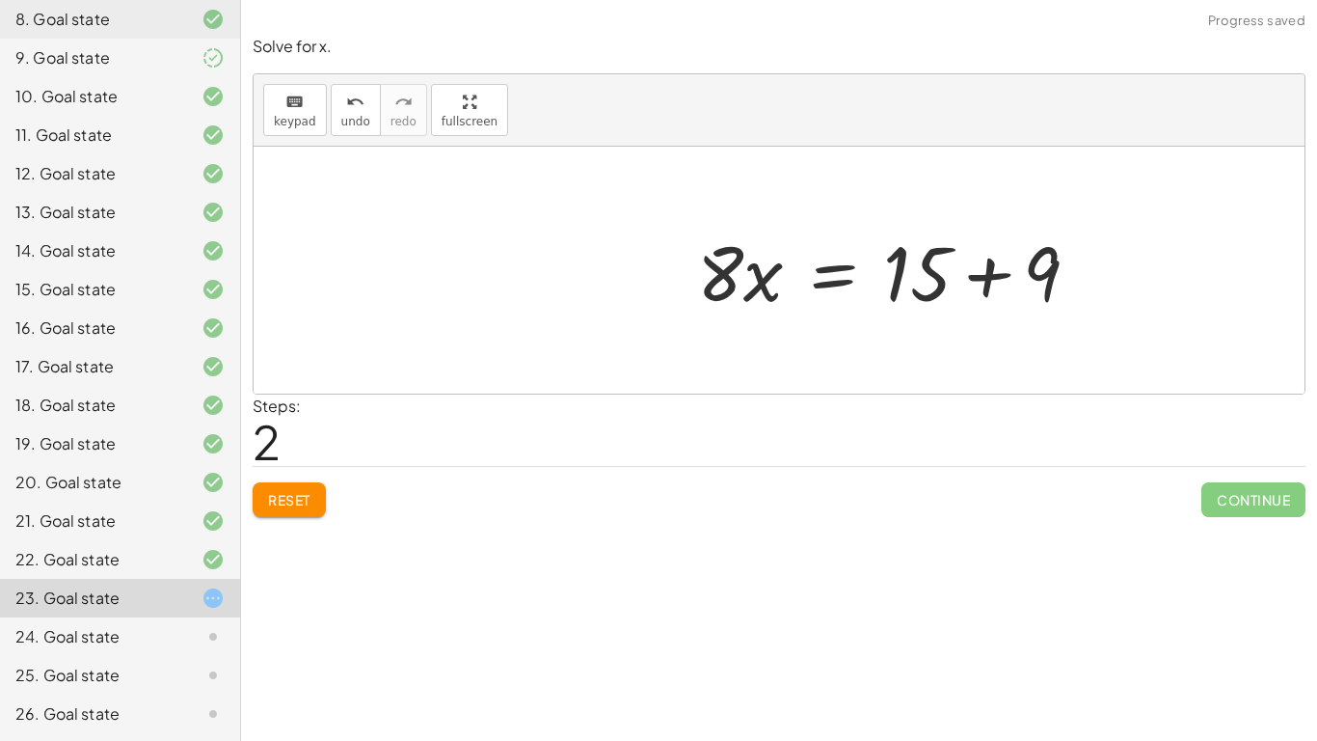
click at [939, 285] on div at bounding box center [896, 270] width 417 height 99
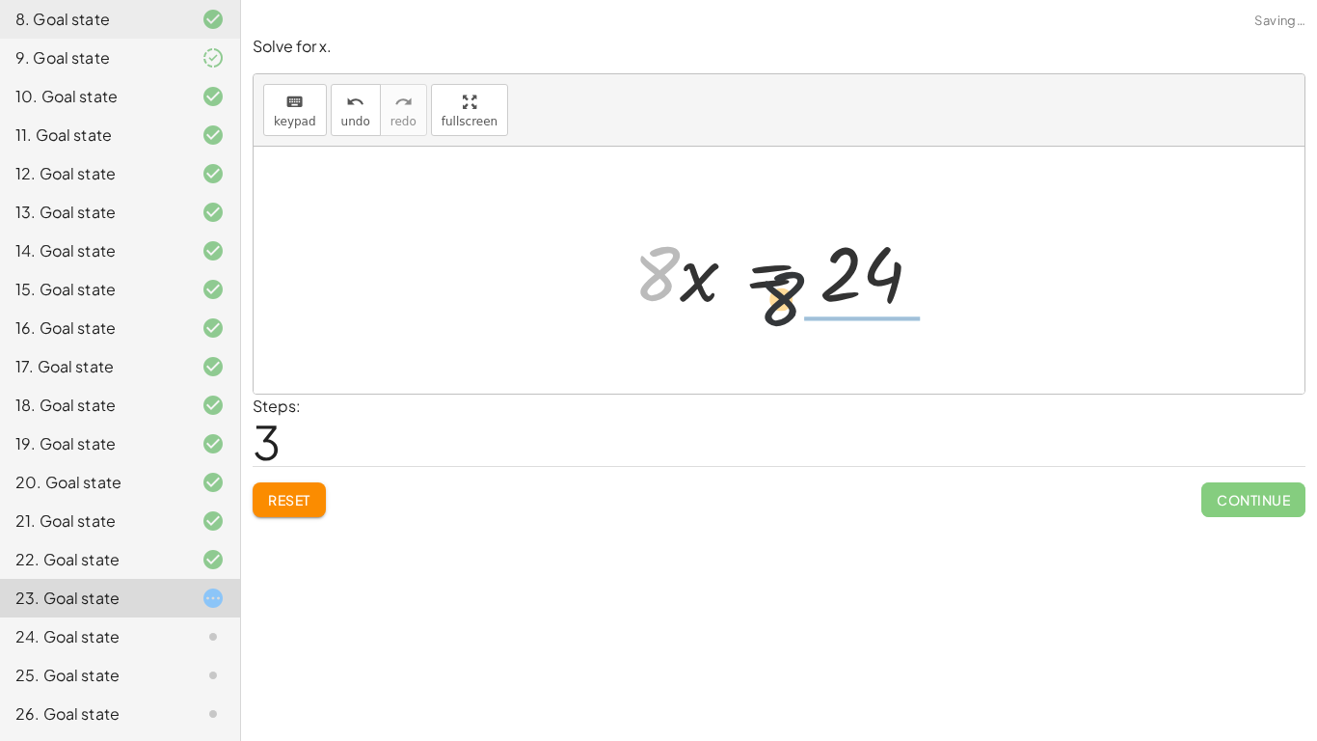
drag, startPoint x: 679, startPoint y: 291, endPoint x: 871, endPoint y: 315, distance: 193.4
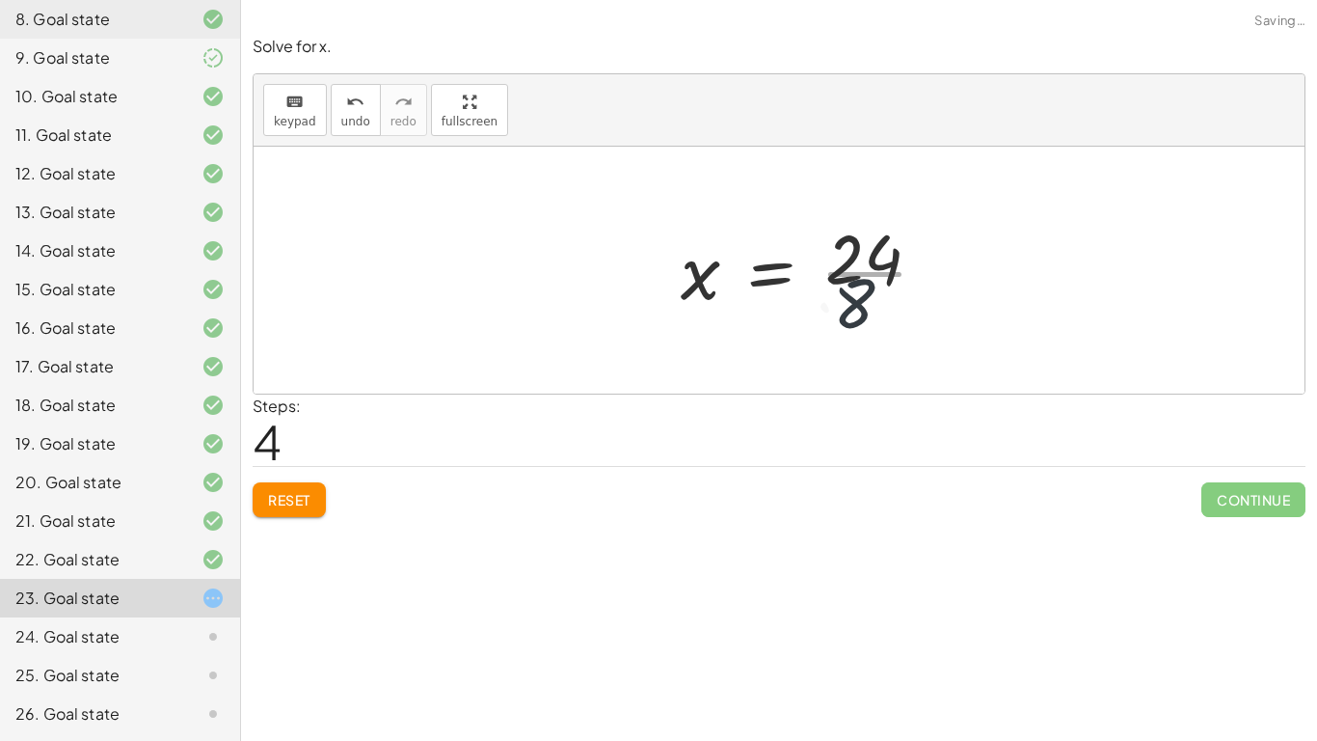
click at [871, 315] on div at bounding box center [812, 270] width 282 height 148
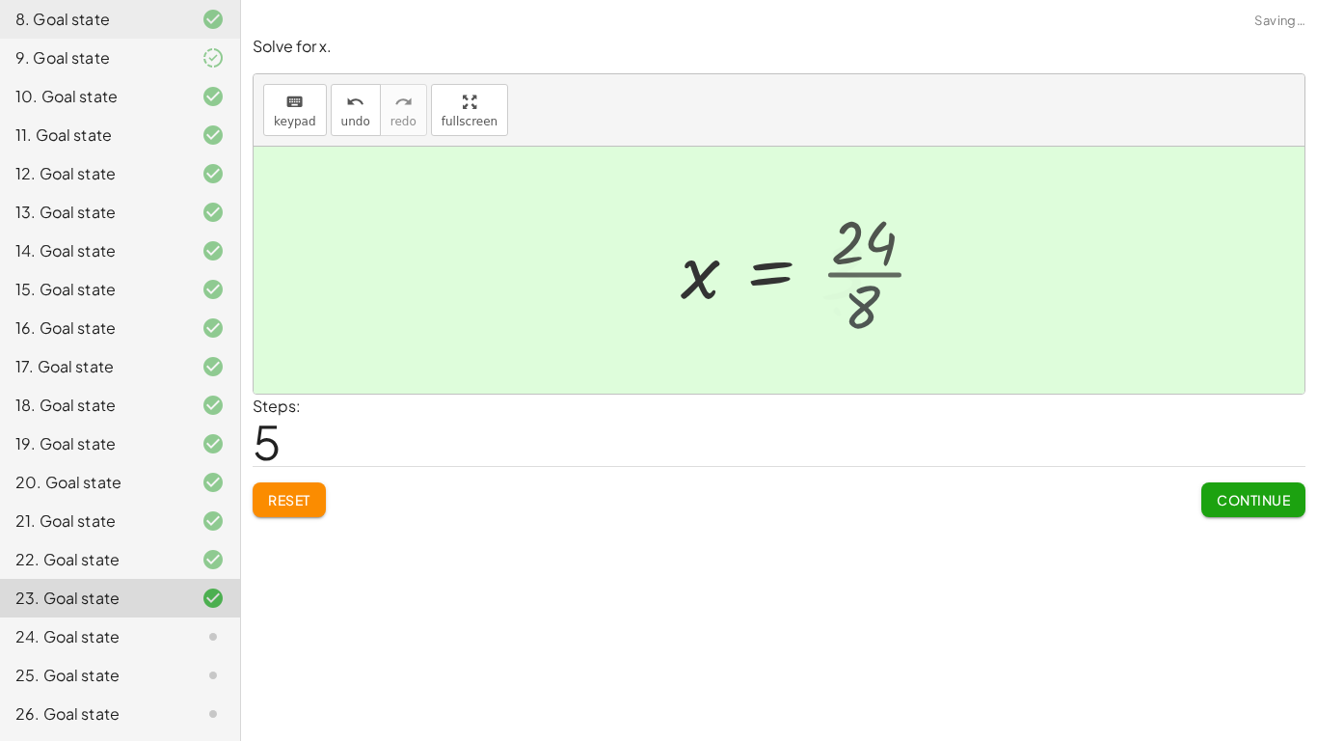
click at [871, 315] on div at bounding box center [789, 270] width 237 height 95
click at [1228, 486] on button "Continue" at bounding box center [1253, 499] width 104 height 35
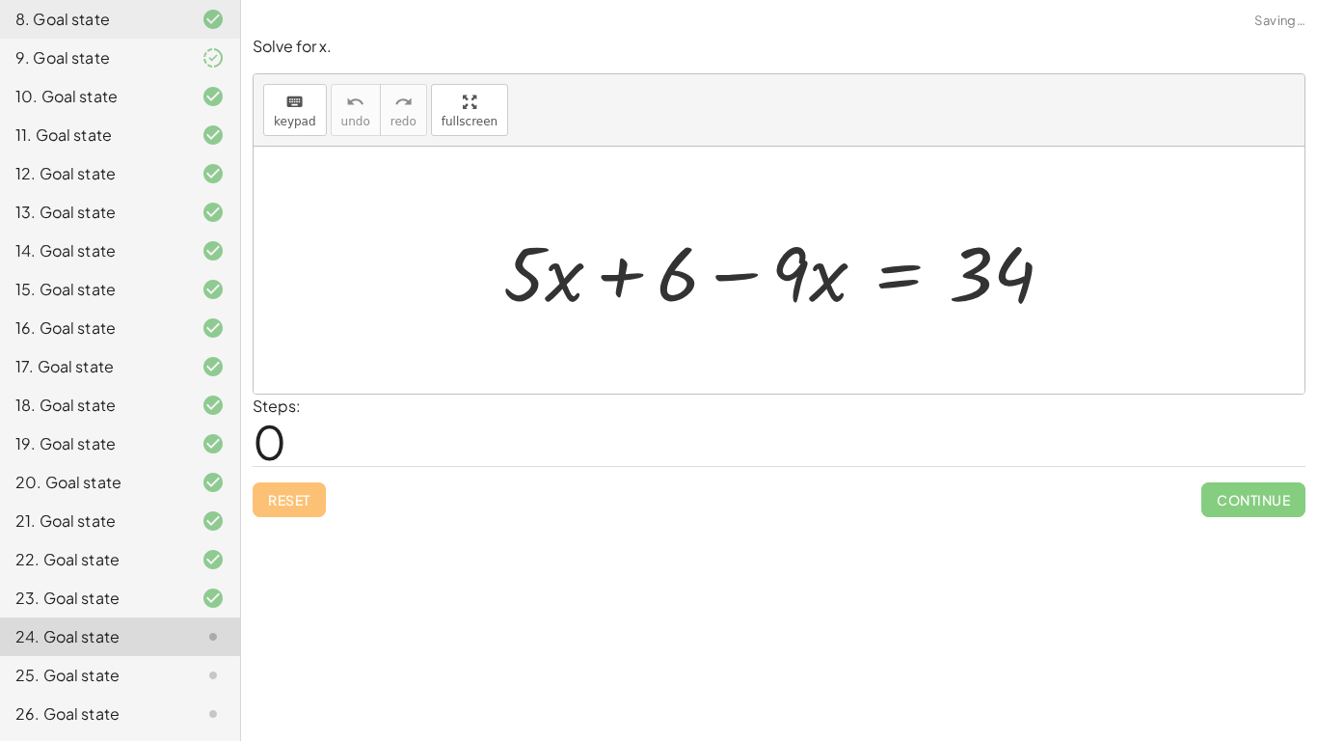
click at [658, 299] on div at bounding box center [786, 270] width 585 height 99
click at [725, 287] on div at bounding box center [786, 270] width 585 height 99
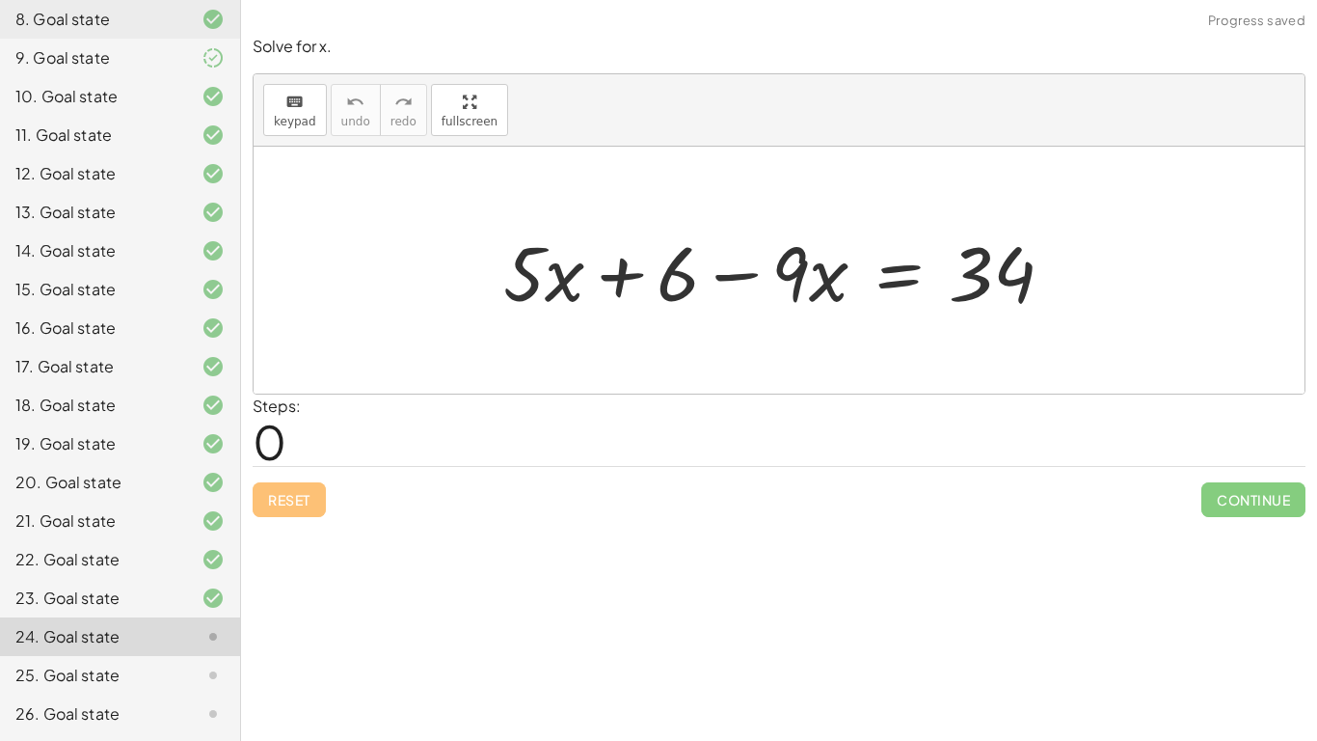
click at [581, 278] on div at bounding box center [786, 270] width 585 height 99
drag, startPoint x: 578, startPoint y: 281, endPoint x: 684, endPoint y: 268, distance: 106.8
click at [684, 268] on div at bounding box center [786, 270] width 585 height 99
drag, startPoint x: 619, startPoint y: 280, endPoint x: 928, endPoint y: 324, distance: 311.7
click at [928, 324] on div "+ 6 + · 5 · x + 6 − · 9 · x = 34" at bounding box center [778, 270] width 609 height 109
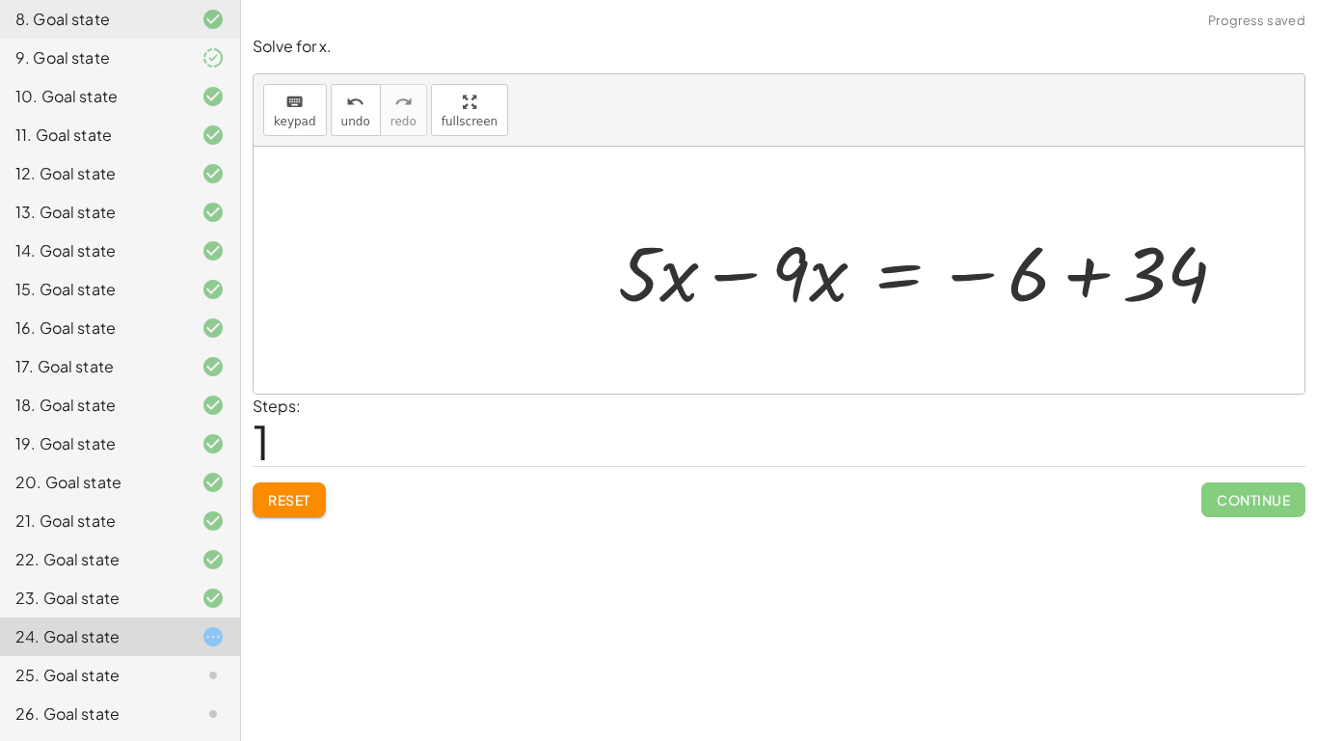
click at [1081, 271] on div at bounding box center [930, 270] width 644 height 99
click at [1081, 271] on div "+ · 5 · x + 6 − · 9 · x = 34 + · 5 · x 6 − · 9 · x = 34 − +" at bounding box center [923, 270] width 668 height 109
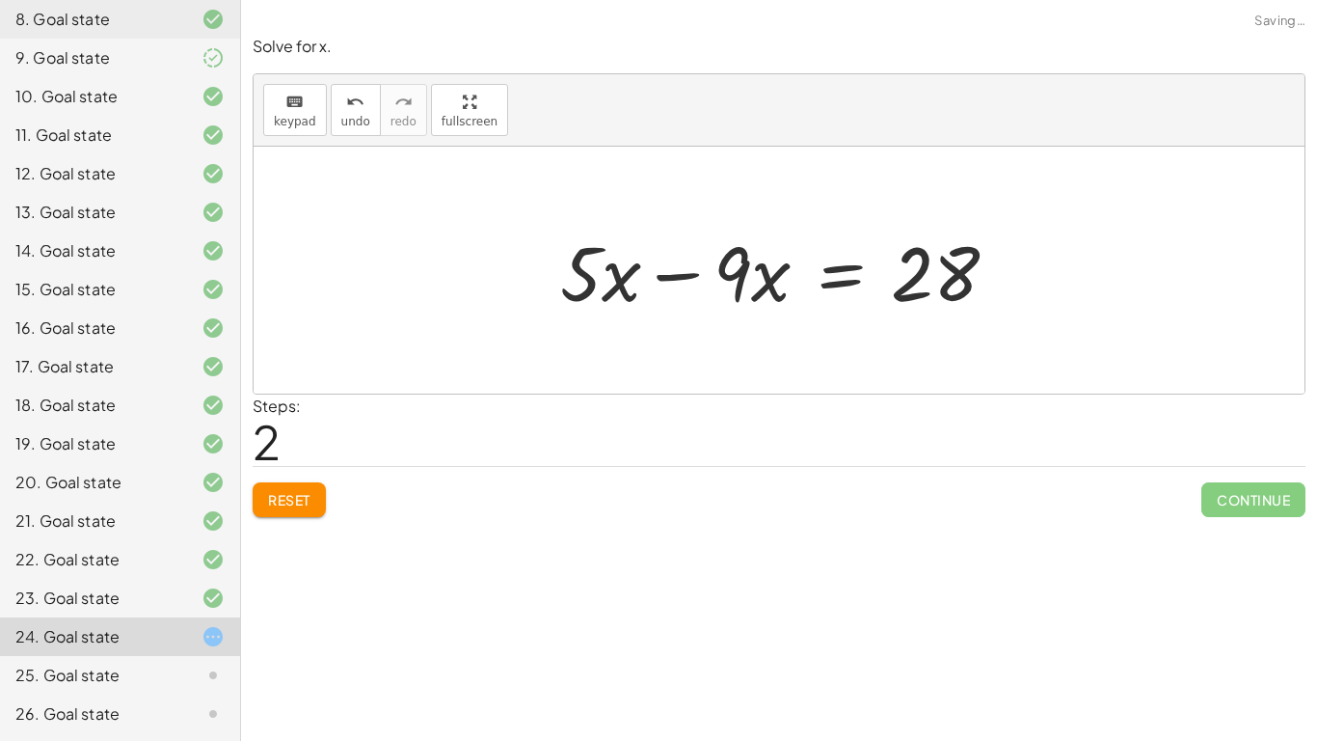
click at [722, 282] on div at bounding box center [787, 270] width 472 height 99
click at [702, 273] on div at bounding box center [787, 270] width 472 height 99
click at [702, 273] on div at bounding box center [843, 270] width 360 height 99
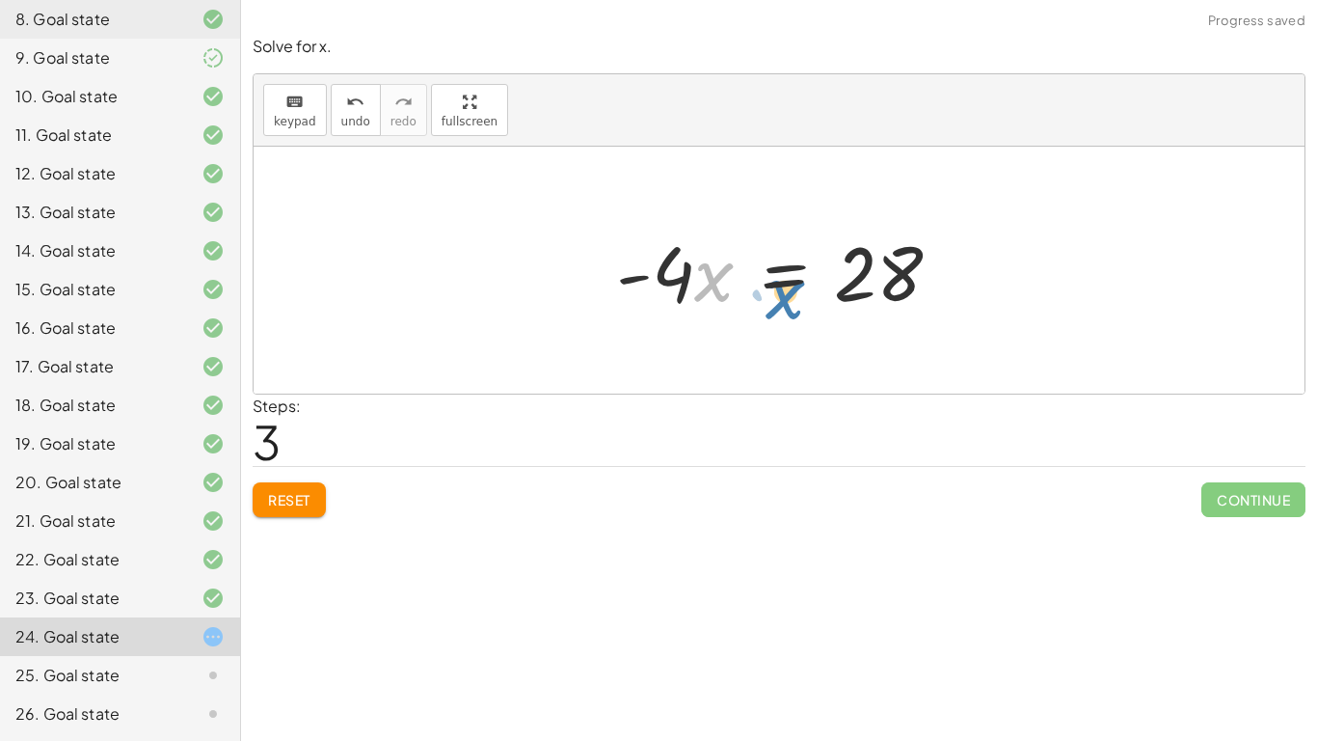
drag, startPoint x: 707, startPoint y: 278, endPoint x: 672, endPoint y: 259, distance: 39.3
click at [672, 259] on div at bounding box center [787, 270] width 360 height 99
drag, startPoint x: 663, startPoint y: 267, endPoint x: 911, endPoint y: 337, distance: 257.4
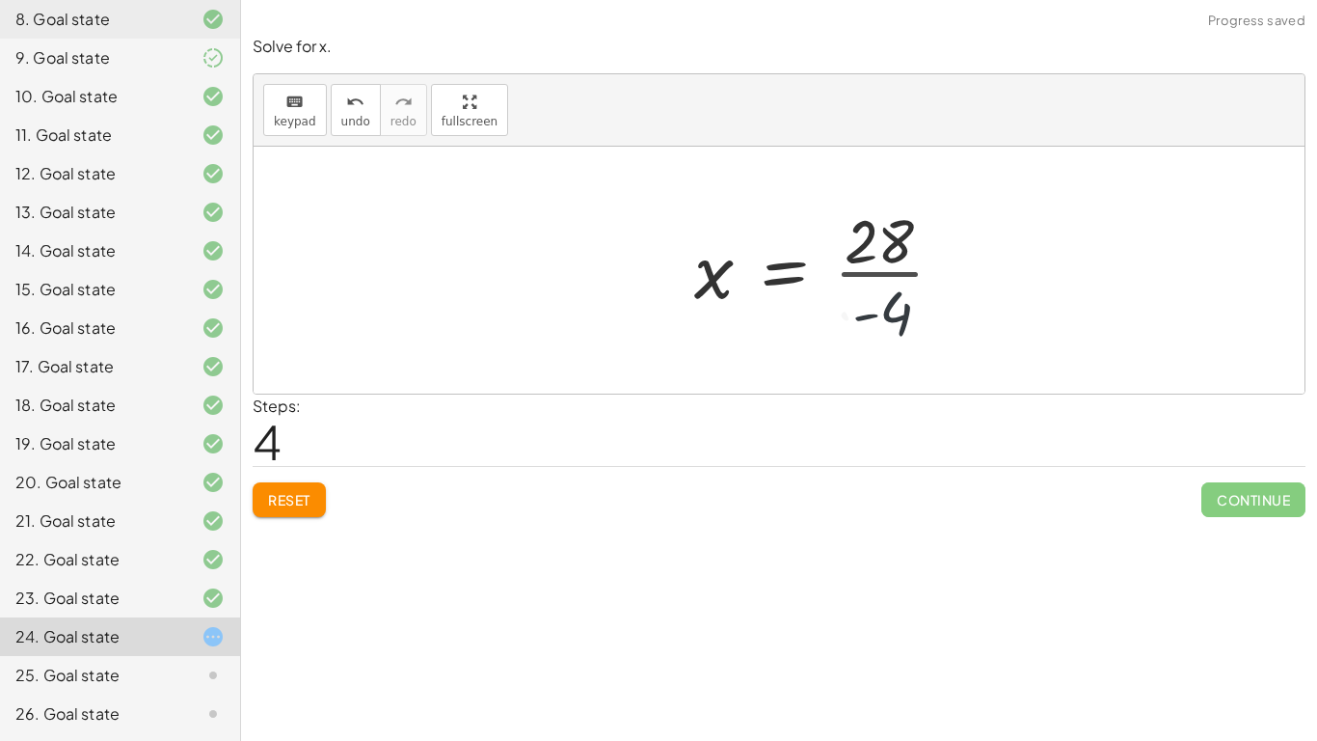
click at [900, 312] on div at bounding box center [827, 270] width 284 height 148
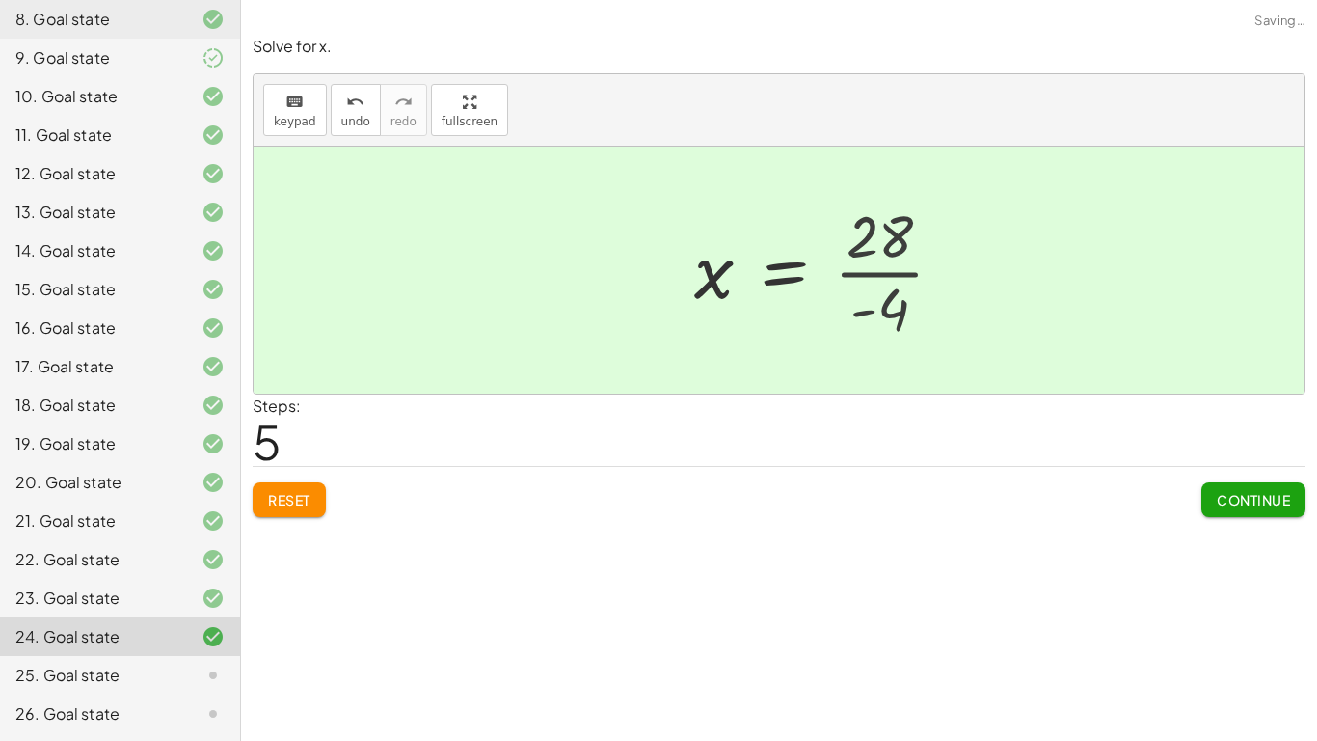
click at [900, 312] on div at bounding box center [817, 270] width 264 height 95
click at [1243, 503] on span "Continue" at bounding box center [1253, 499] width 73 height 17
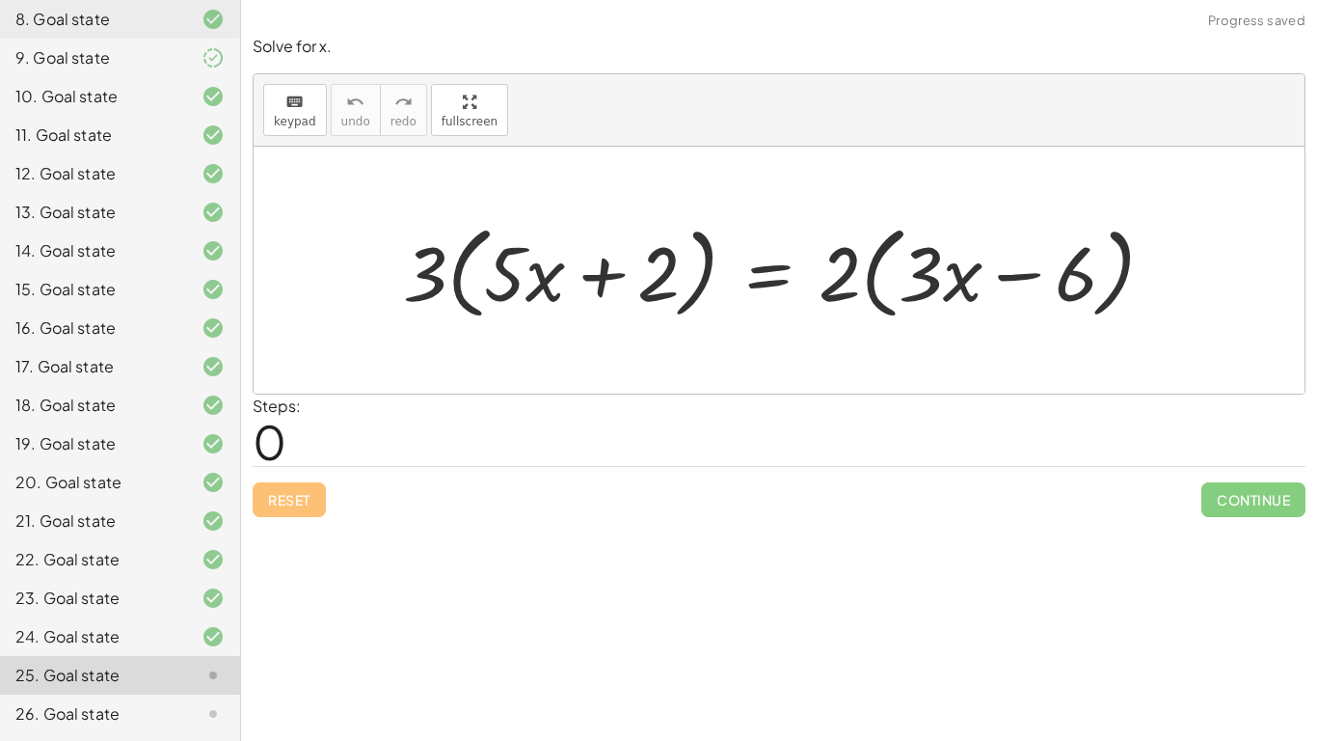
click at [506, 305] on div at bounding box center [786, 270] width 786 height 111
click at [467, 281] on div at bounding box center [786, 270] width 786 height 111
click at [467, 281] on div "· 3 · ( + · 5 · x + 2 ) = · 2 · ( + · 3 · x − 6 ) + · 15 · + 6 · 3 · ( + · 5 · …" at bounding box center [825, 270] width 717 height 121
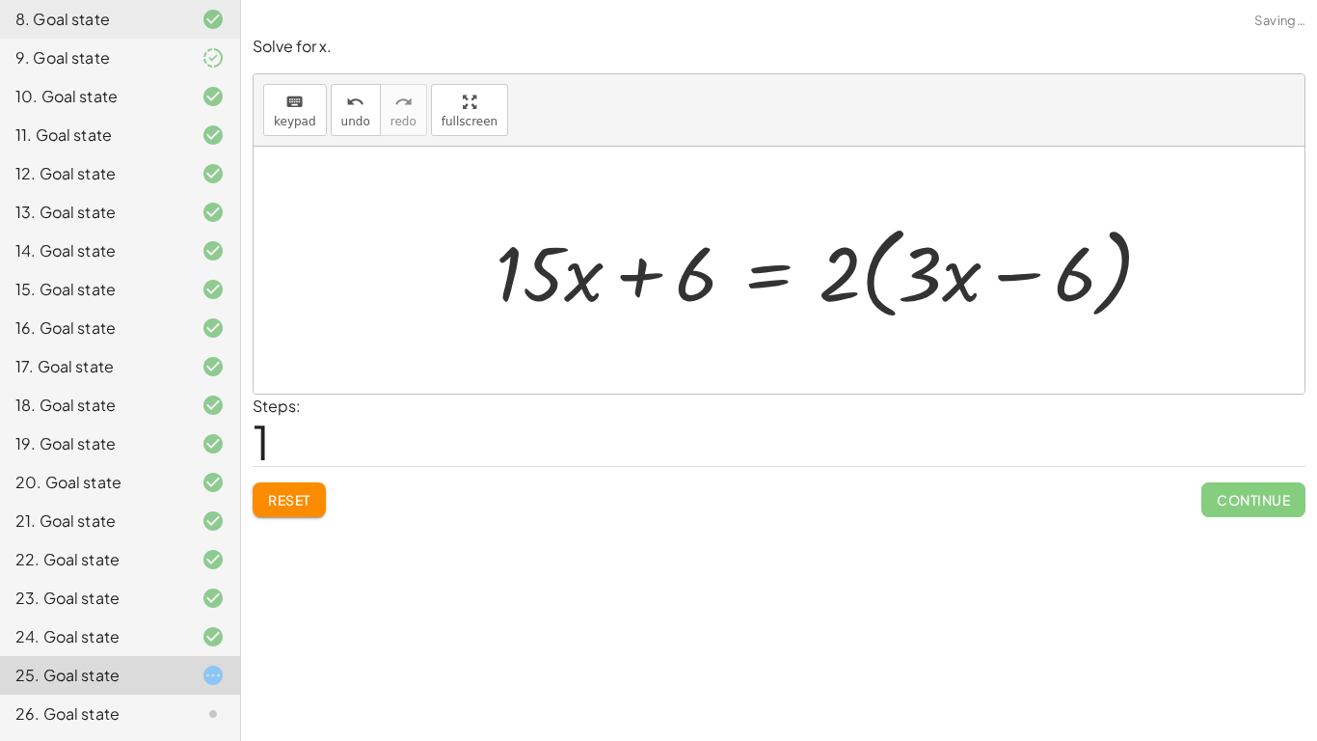
click at [854, 256] on div at bounding box center [832, 270] width 693 height 111
click at [855, 256] on div at bounding box center [832, 270] width 693 height 111
click at [867, 272] on div at bounding box center [832, 270] width 693 height 111
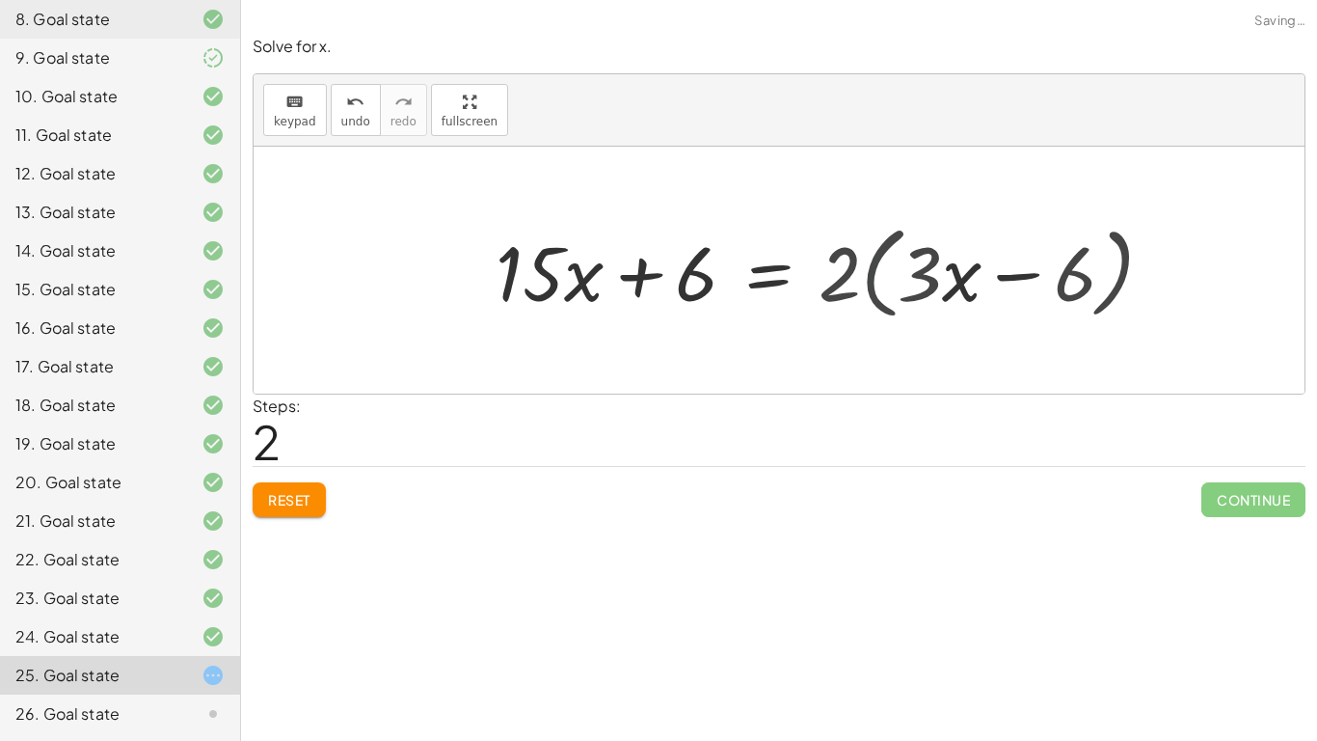
click at [867, 272] on div at bounding box center [786, 270] width 600 height 99
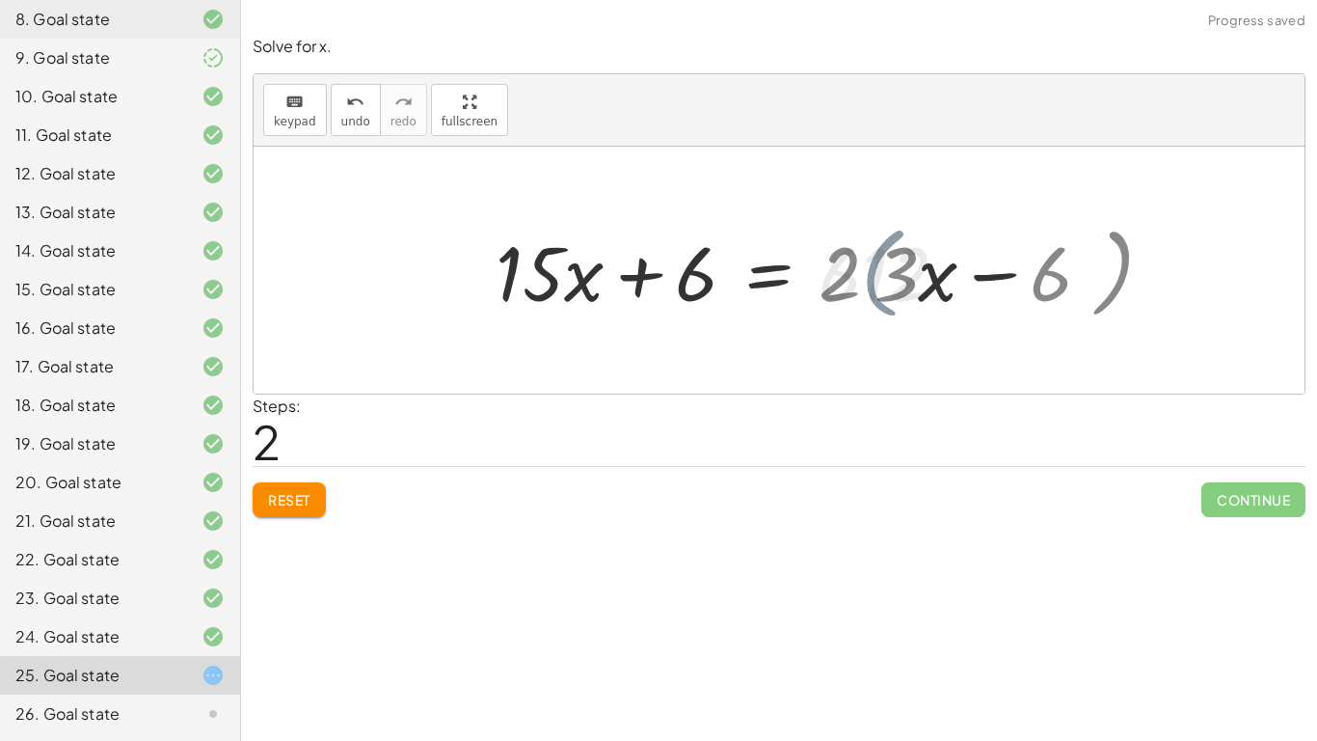
click at [867, 272] on div at bounding box center [786, 270] width 600 height 99
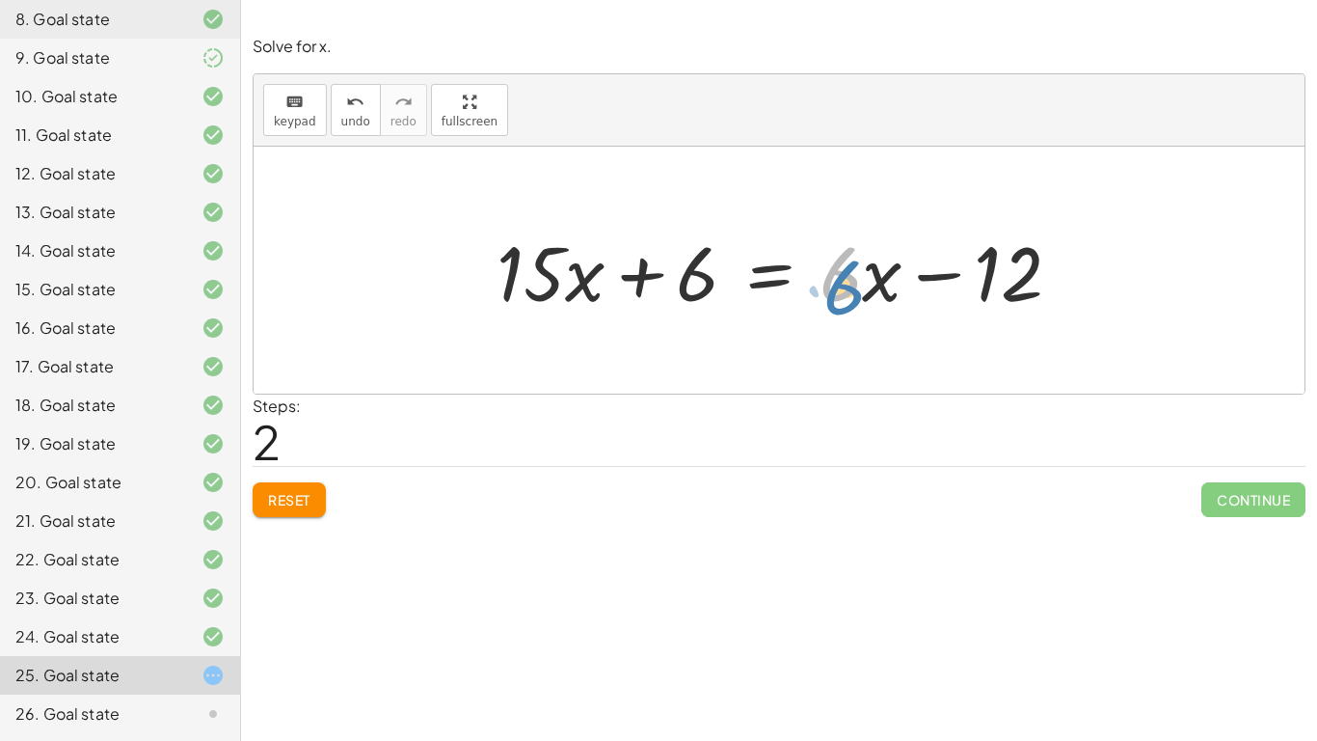
drag, startPoint x: 861, startPoint y: 278, endPoint x: 892, endPoint y: 294, distance: 34.9
click at [892, 294] on div at bounding box center [787, 270] width 600 height 99
click at [888, 277] on div at bounding box center [787, 270] width 600 height 99
click at [869, 272] on div at bounding box center [787, 270] width 600 height 99
click at [817, 338] on div "· 3 · ( + · 5 · x + 2 ) = · 2 · ( + · 3 · x − 6 ) + · 15 · x + 6 = · 2 · ( + · …" at bounding box center [779, 270] width 1051 height 247
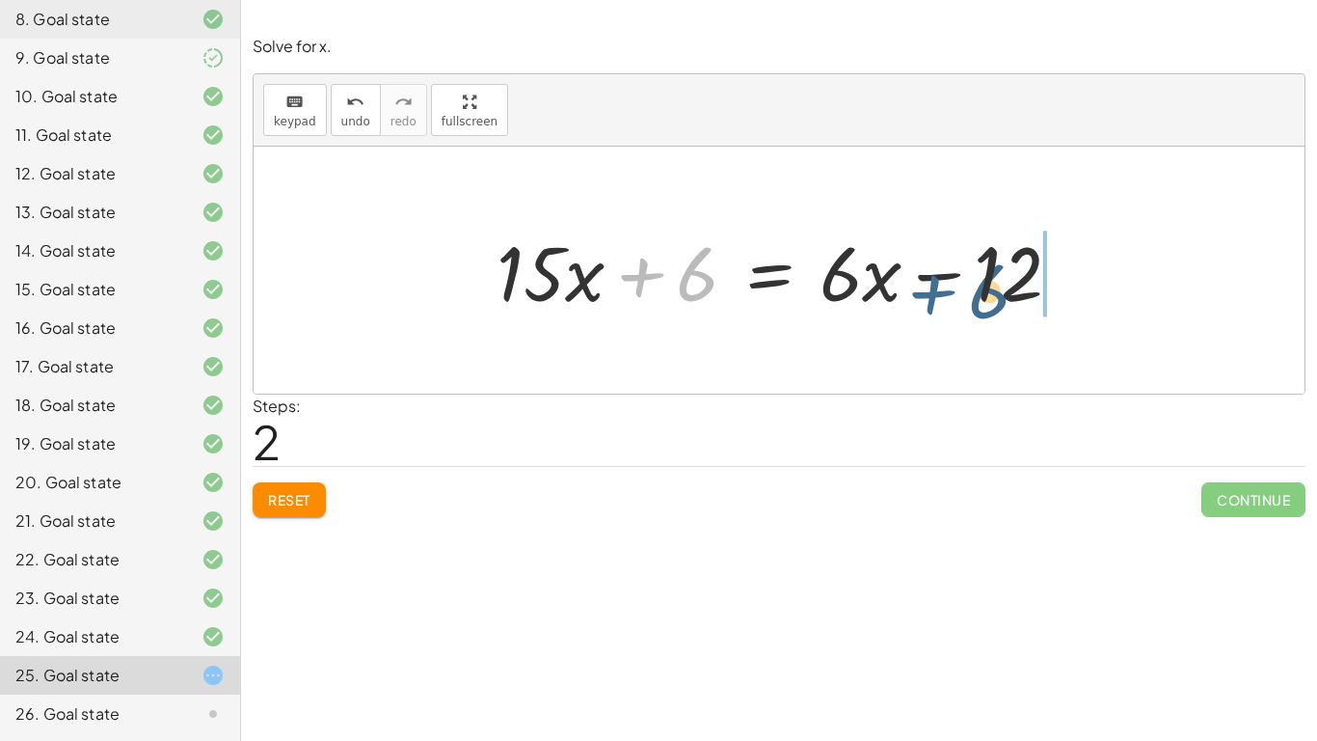
drag, startPoint x: 658, startPoint y: 273, endPoint x: 980, endPoint y: 309, distance: 324.0
click at [980, 309] on div at bounding box center [787, 270] width 600 height 99
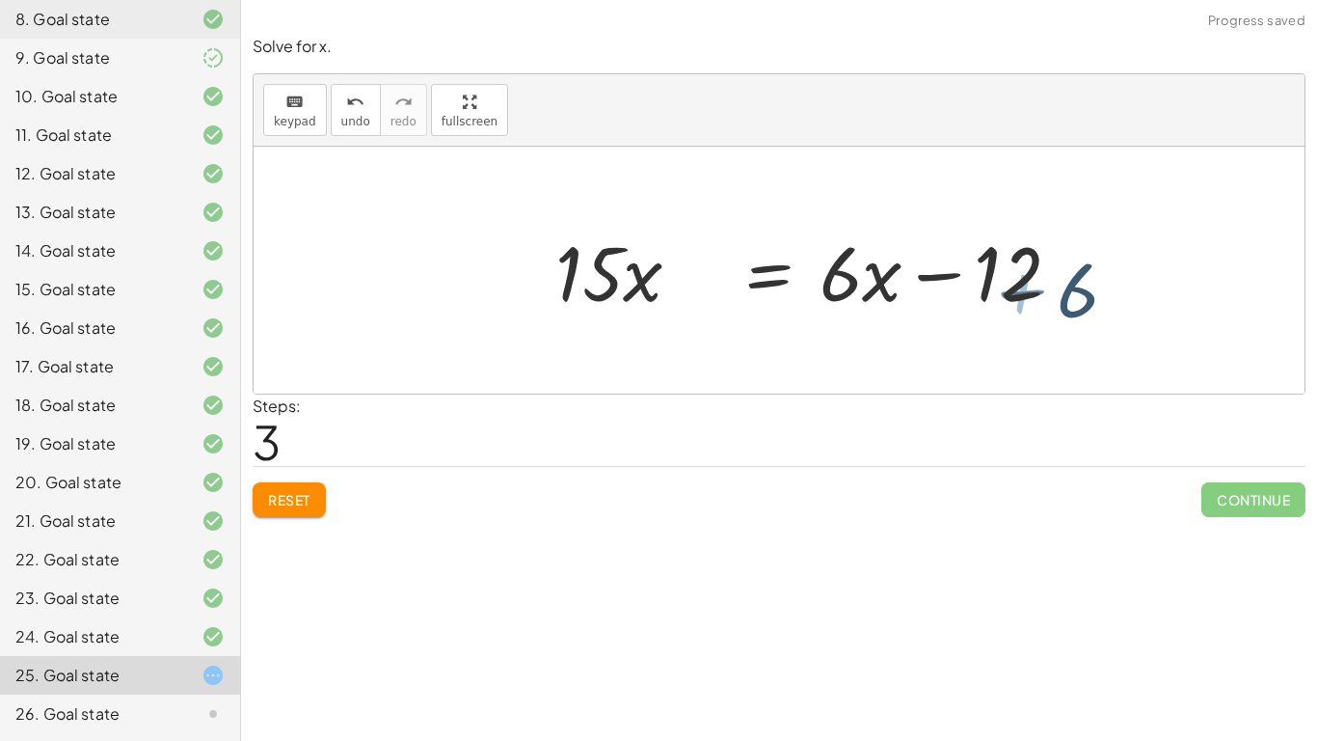
click at [980, 309] on div at bounding box center [902, 270] width 600 height 99
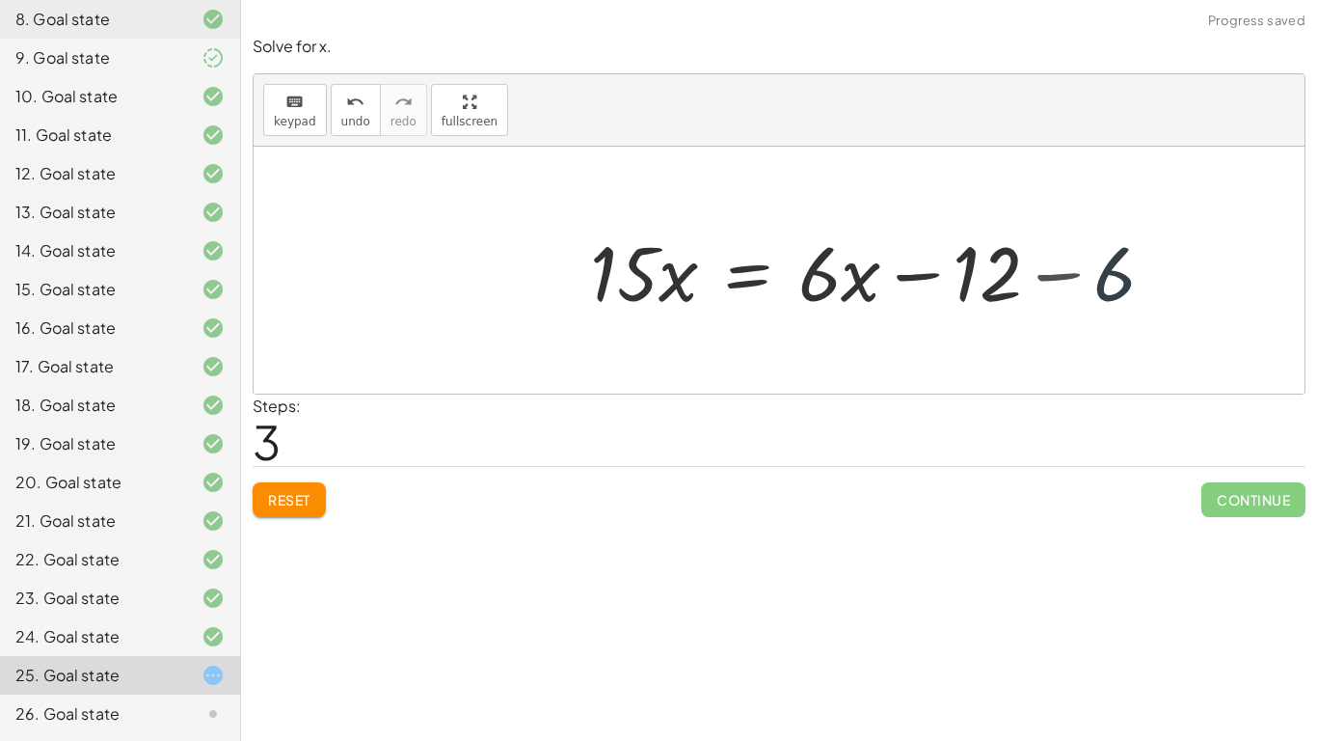
click at [980, 309] on div at bounding box center [880, 270] width 600 height 99
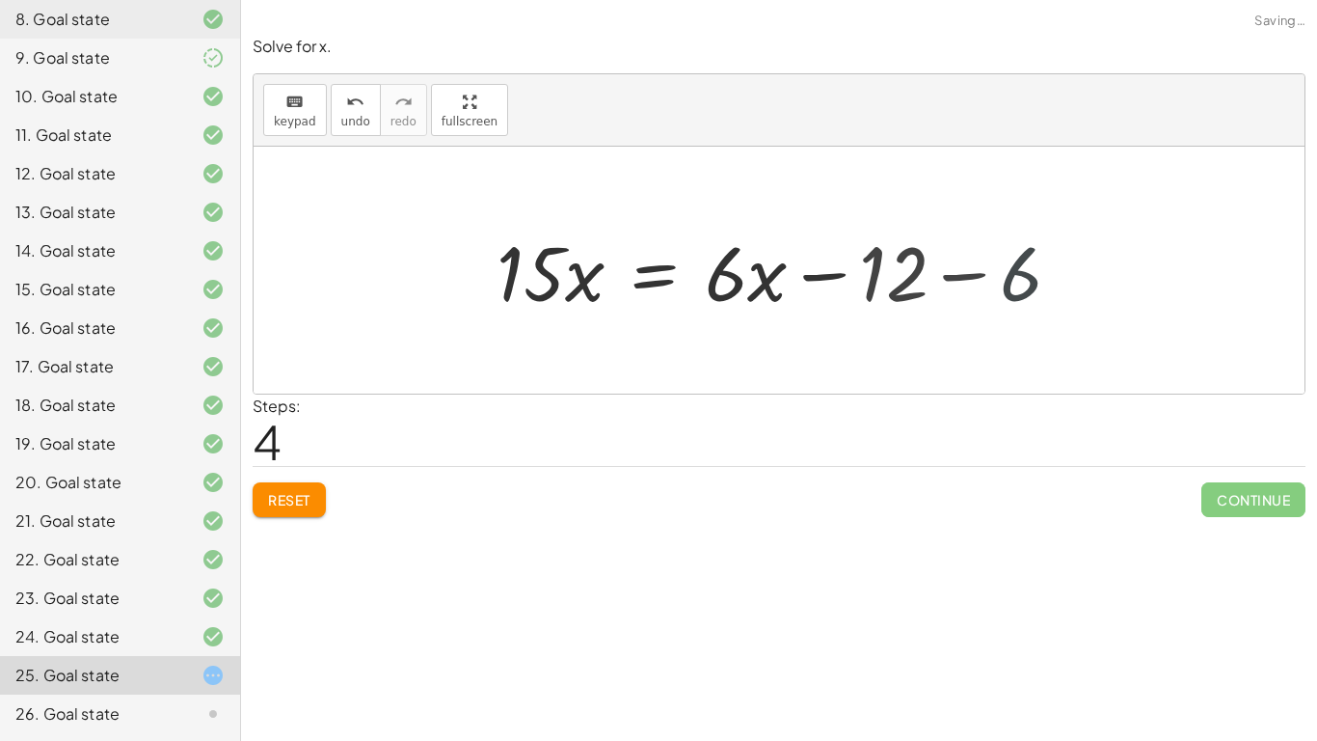
click at [980, 309] on div "· 3 · ( + · 5 · x + 2 ) = · 2 · ( + · 3 · x − 6 ) + · 15 · x + 6 = · 2 · ( + · …" at bounding box center [724, 270] width 513 height 109
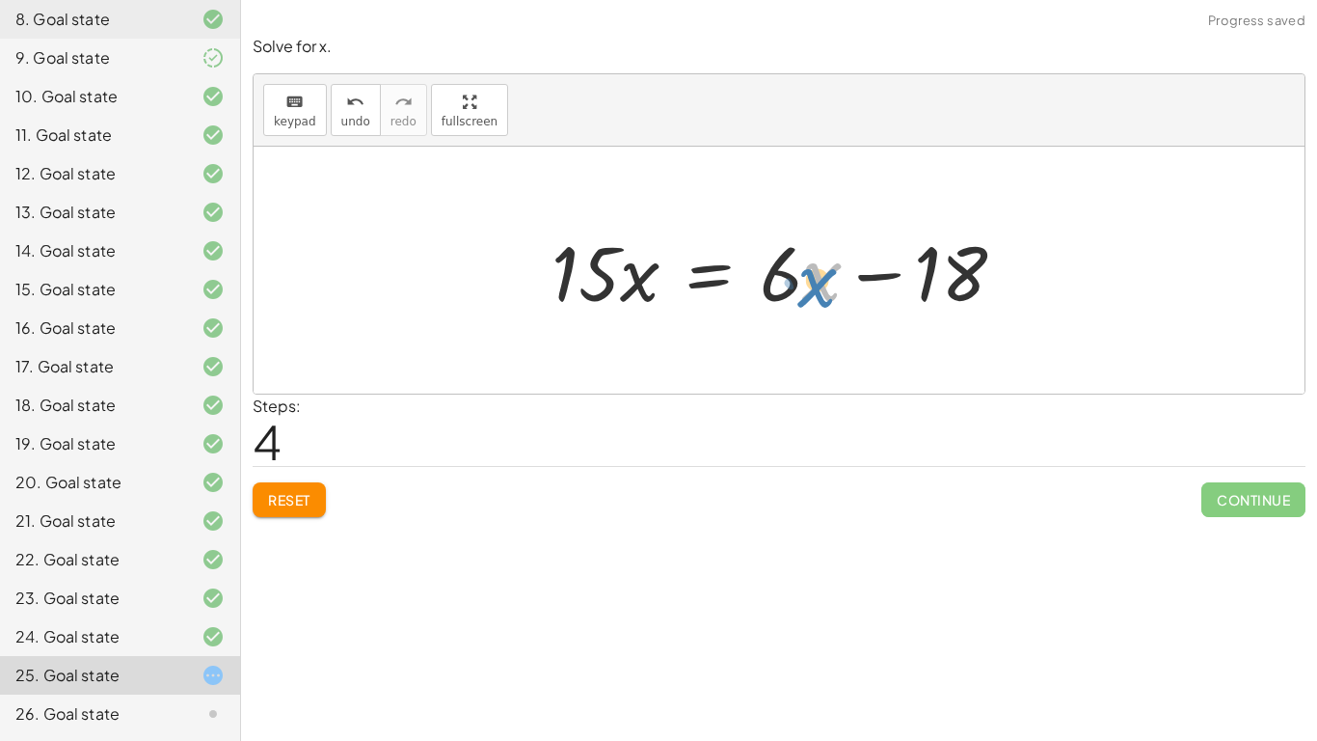
click at [803, 278] on div at bounding box center [786, 270] width 489 height 99
drag, startPoint x: 590, startPoint y: 277, endPoint x: 570, endPoint y: 273, distance: 20.6
click at [570, 273] on div at bounding box center [786, 270] width 489 height 99
drag, startPoint x: 778, startPoint y: 277, endPoint x: 599, endPoint y: 303, distance: 181.2
click at [599, 303] on div at bounding box center [786, 270] width 489 height 99
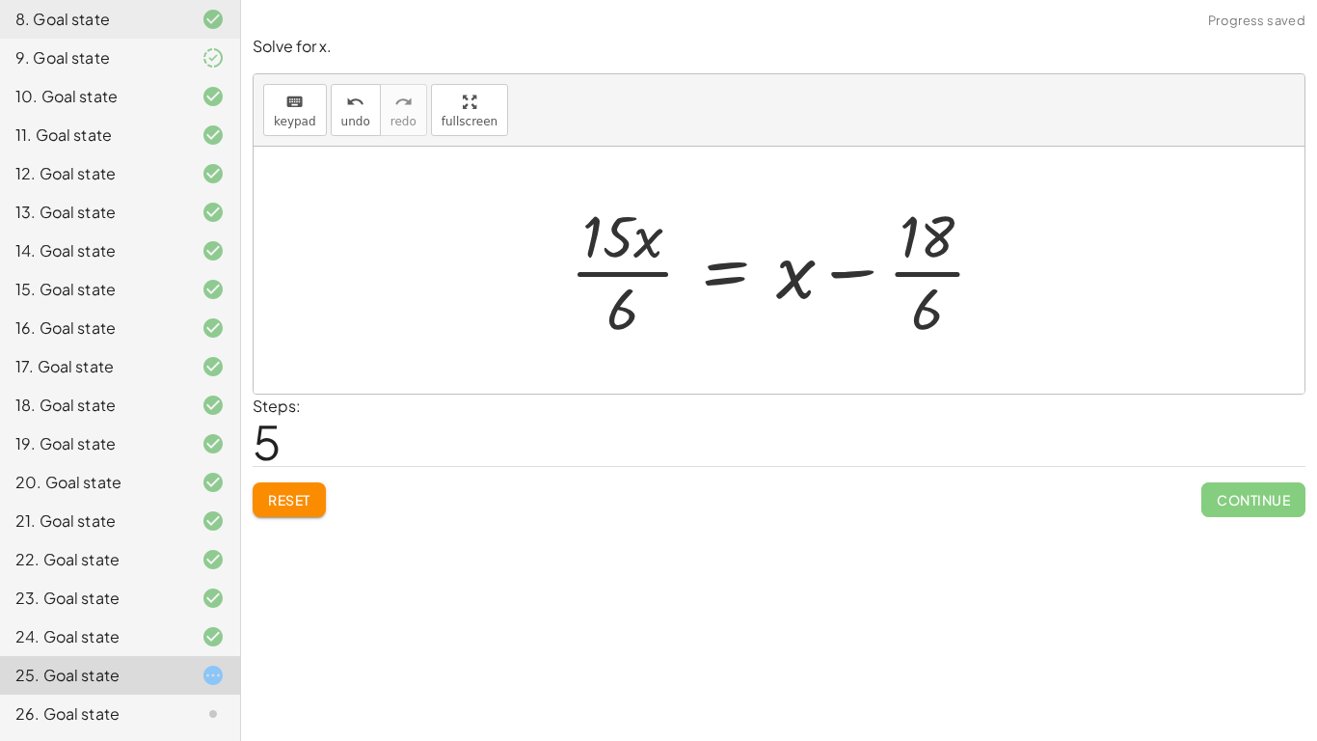
click at [613, 252] on div at bounding box center [785, 270] width 450 height 148
click at [926, 266] on div at bounding box center [786, 270] width 450 height 148
click at [631, 269] on div at bounding box center [769, 270] width 415 height 148
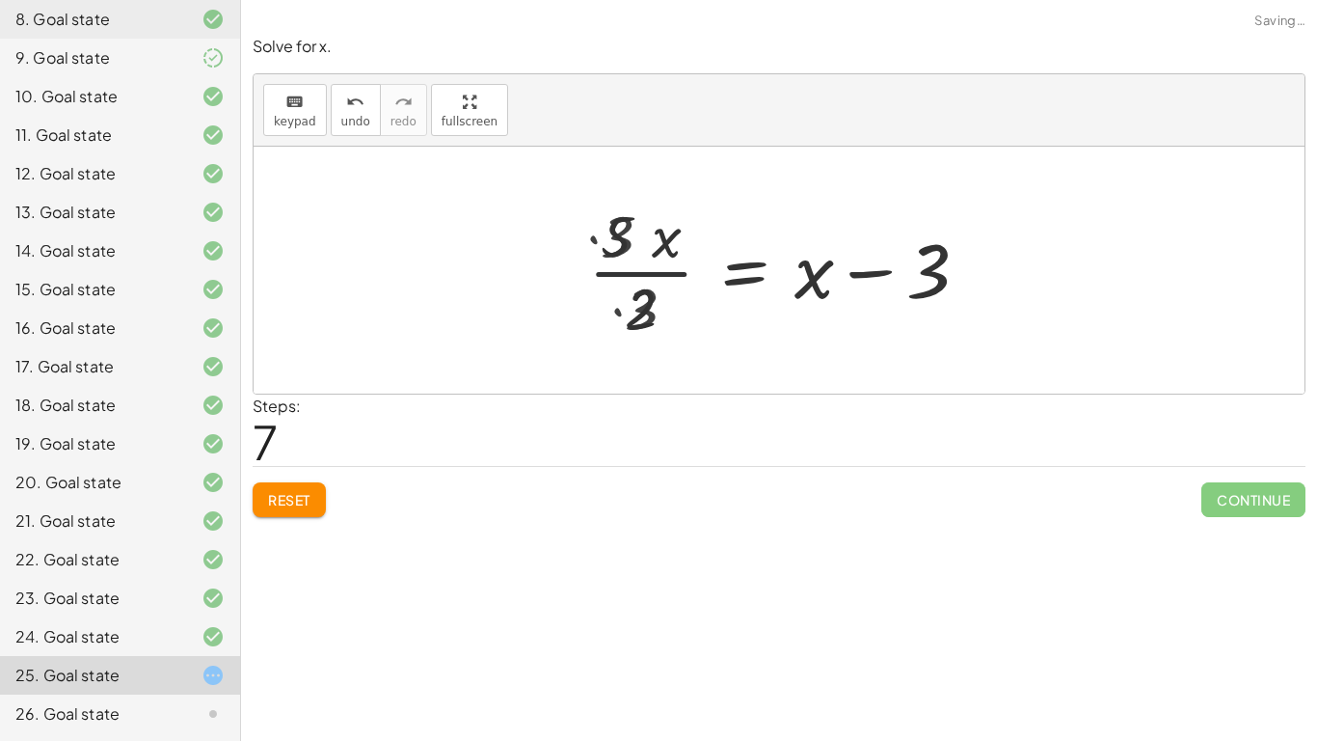
click at [631, 269] on div at bounding box center [796, 270] width 394 height 148
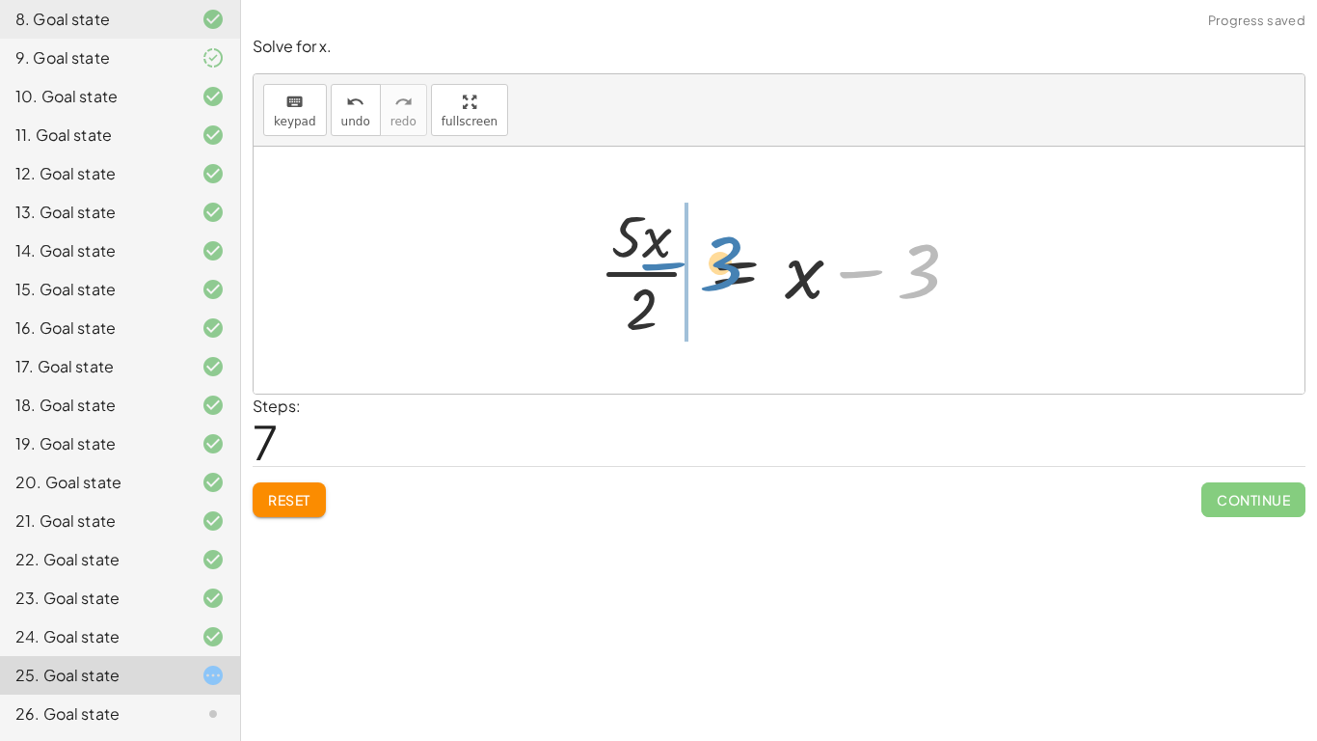
drag, startPoint x: 889, startPoint y: 282, endPoint x: 689, endPoint y: 277, distance: 199.7
click at [689, 277] on div at bounding box center [786, 270] width 394 height 148
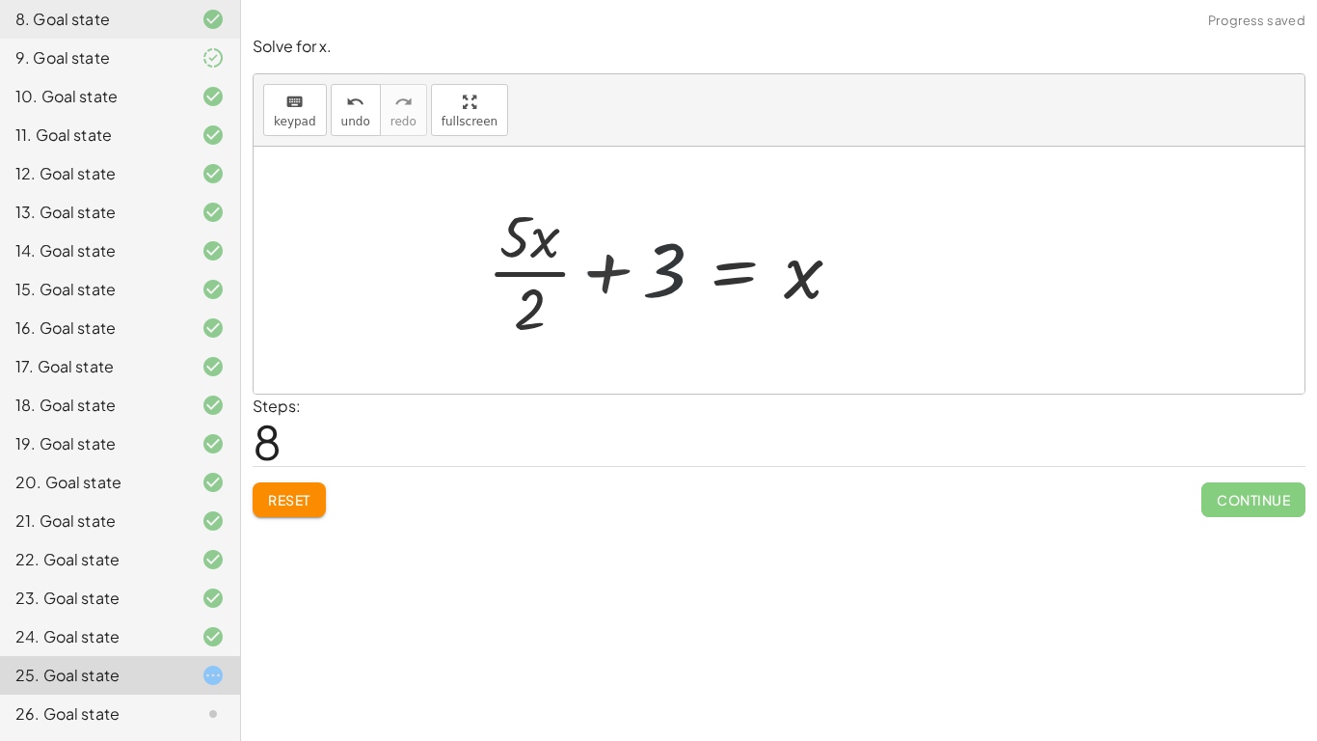
click at [690, 277] on div at bounding box center [669, 270] width 394 height 148
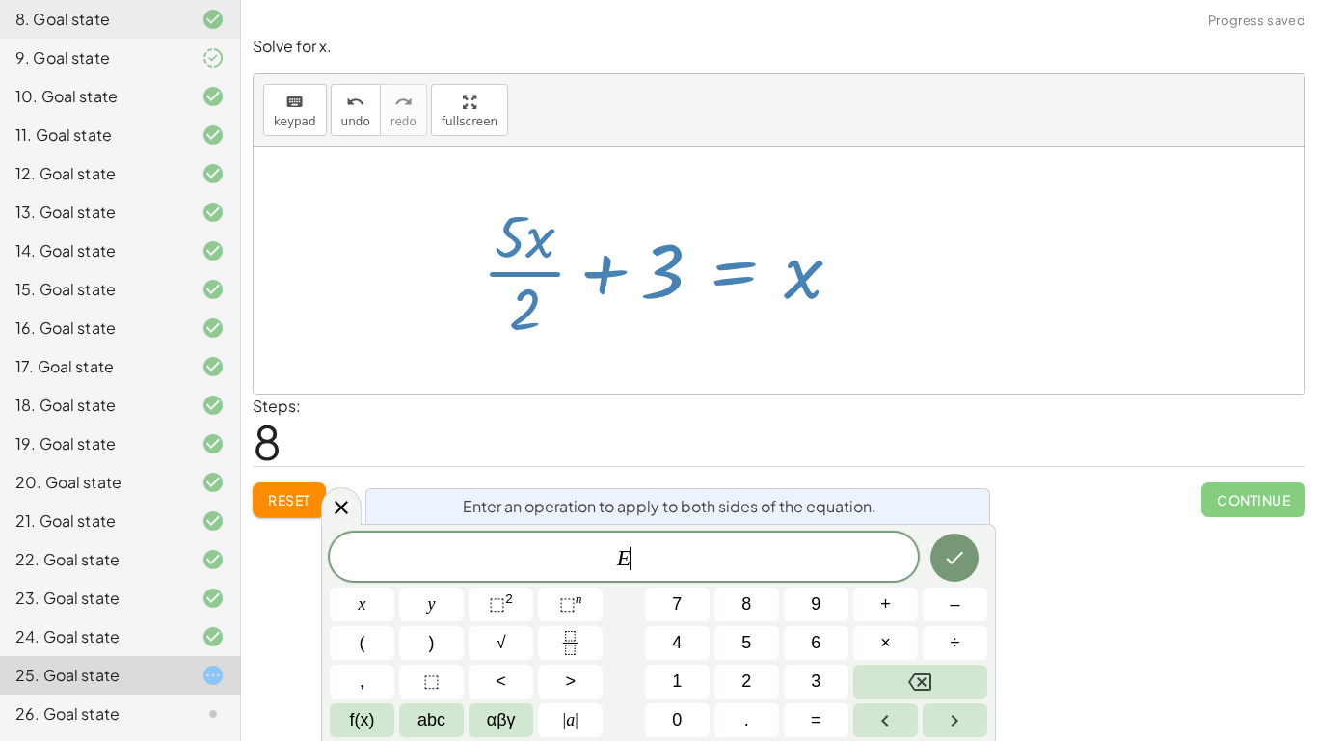
click at [690, 277] on div at bounding box center [669, 270] width 394 height 148
click at [647, 267] on div at bounding box center [669, 270] width 394 height 148
click at [308, 491] on span "Reset" at bounding box center [289, 499] width 42 height 17
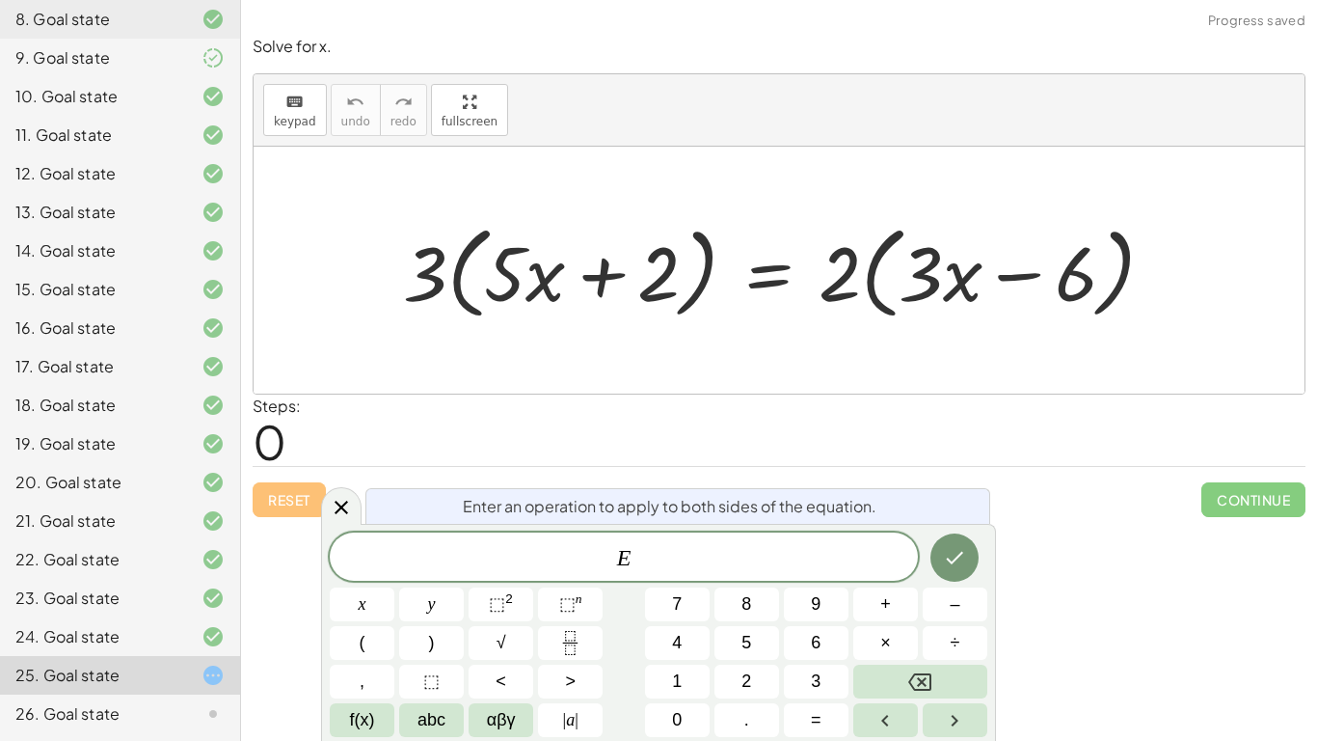
click at [907, 481] on div "Reset Continue" at bounding box center [779, 491] width 1053 height 51
click at [341, 505] on icon at bounding box center [341, 506] width 13 height 13
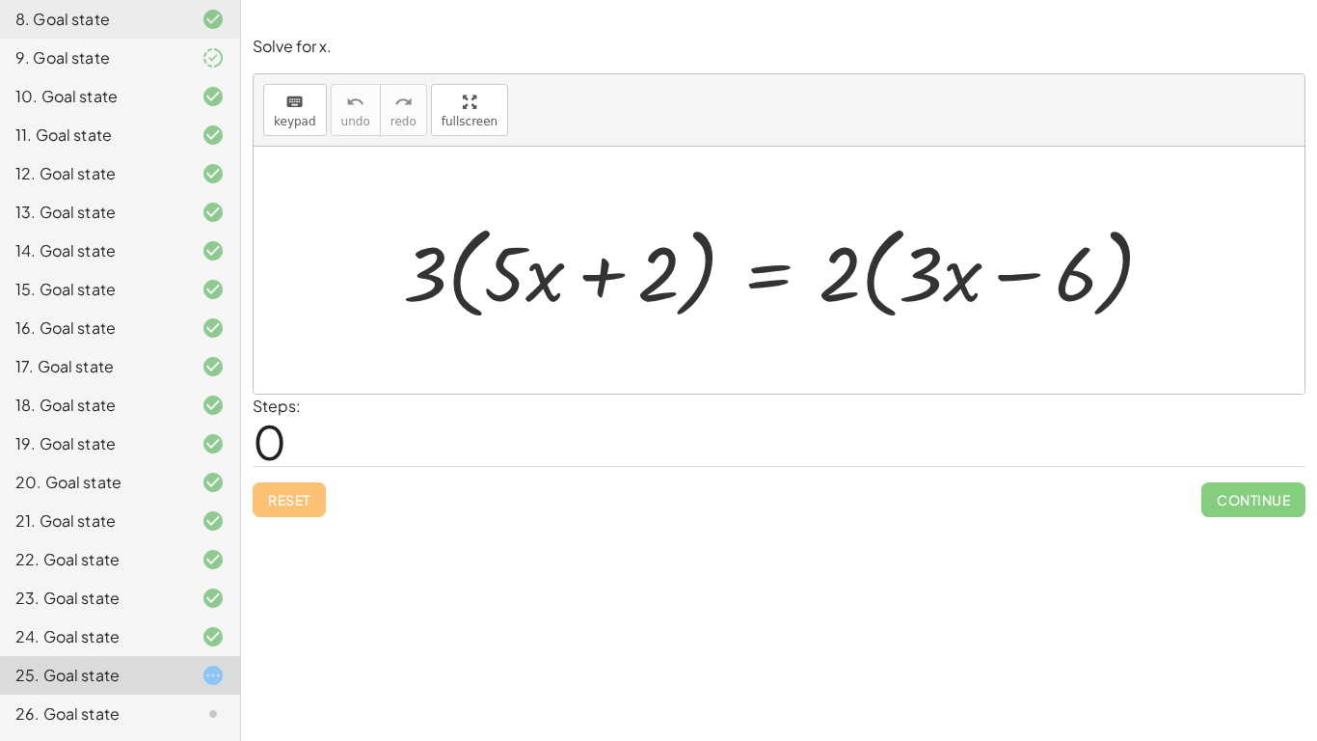
click at [540, 266] on div at bounding box center [786, 270] width 786 height 111
click at [460, 266] on div at bounding box center [786, 270] width 786 height 111
click at [460, 266] on div at bounding box center [779, 270] width 1051 height 247
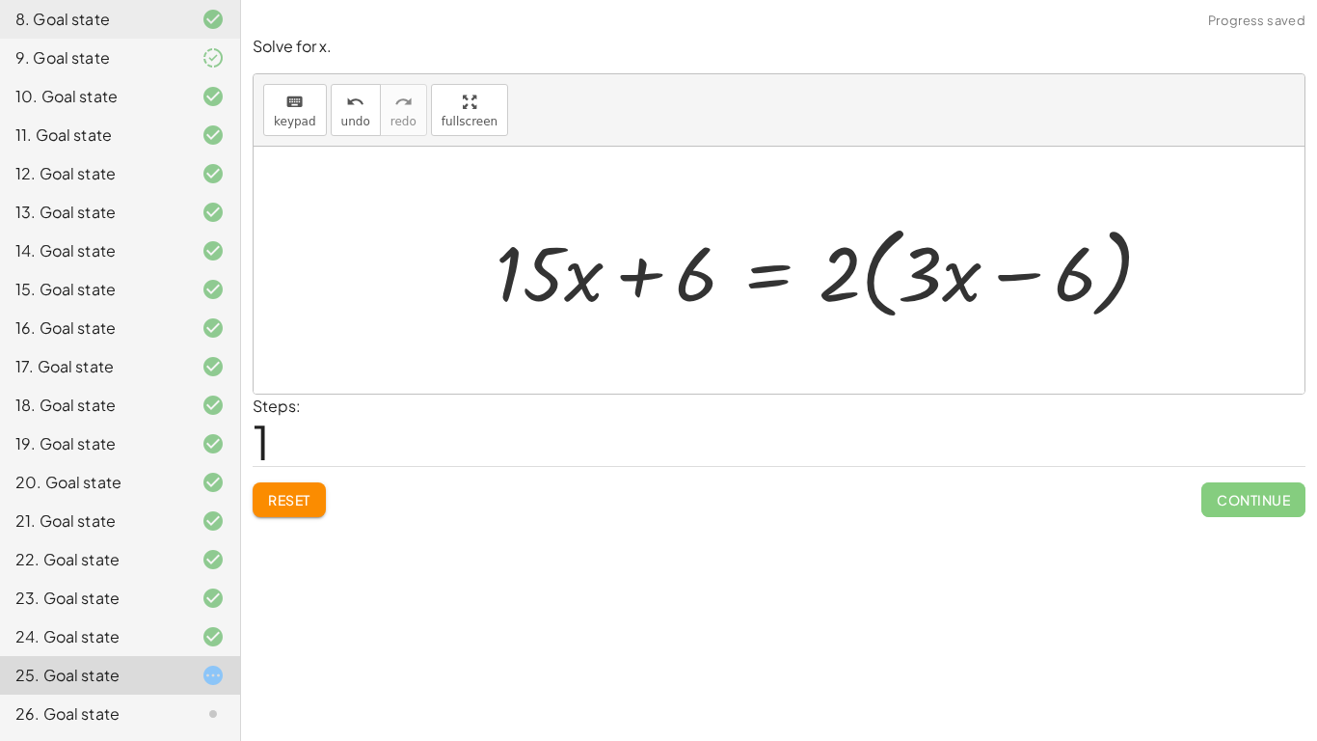
click at [862, 275] on div at bounding box center [832, 270] width 693 height 111
click at [871, 283] on div at bounding box center [832, 270] width 693 height 111
click at [871, 283] on div at bounding box center [786, 270] width 600 height 99
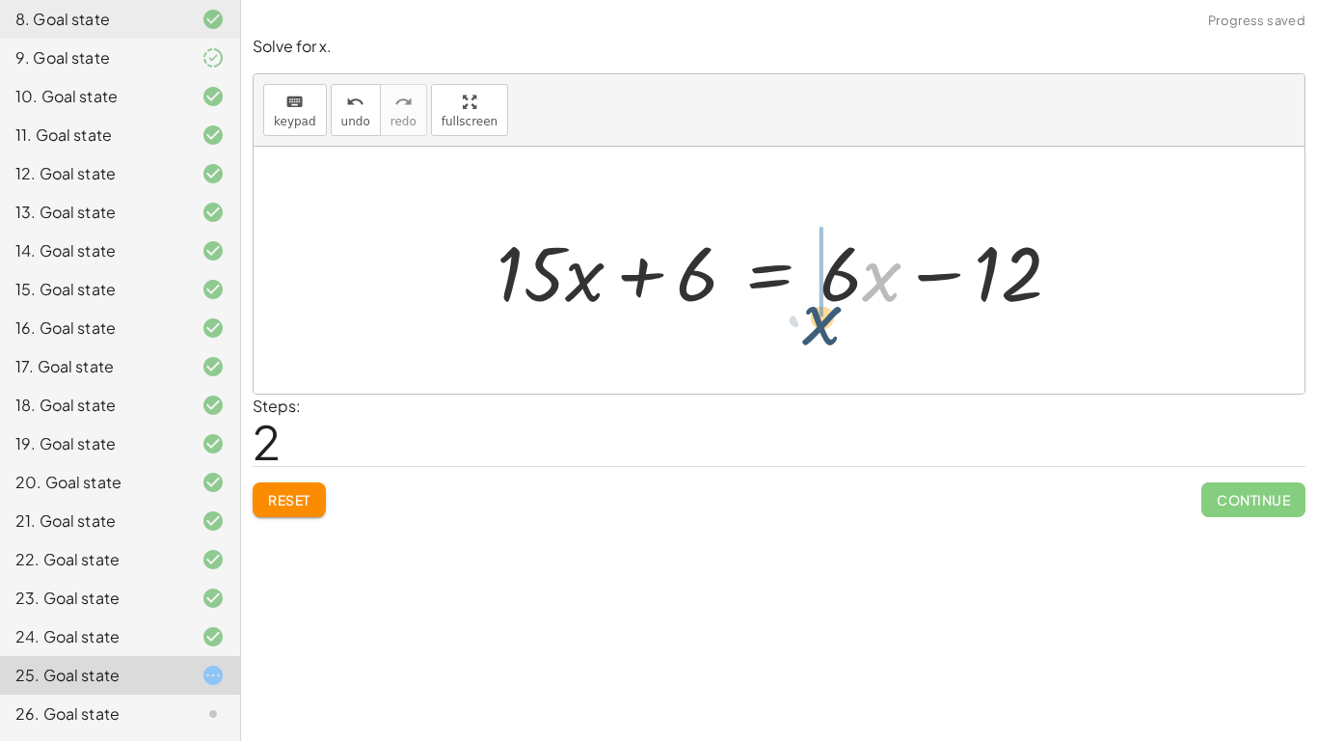
click at [867, 278] on div at bounding box center [787, 270] width 600 height 99
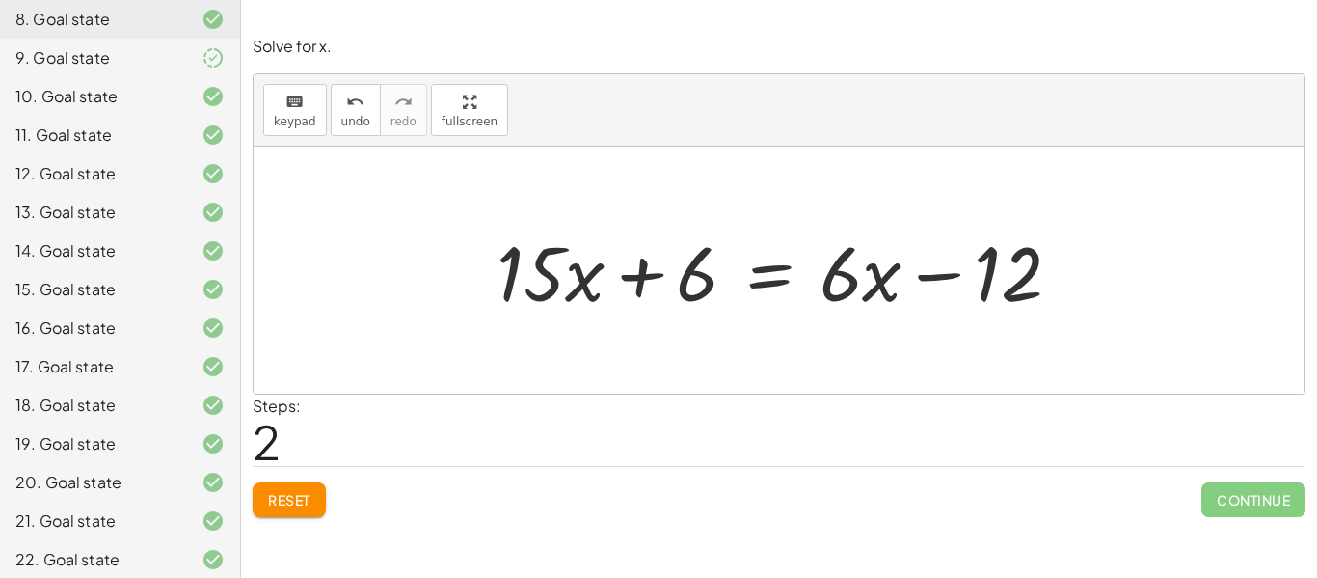
click at [603, 152] on div at bounding box center [779, 270] width 1051 height 247
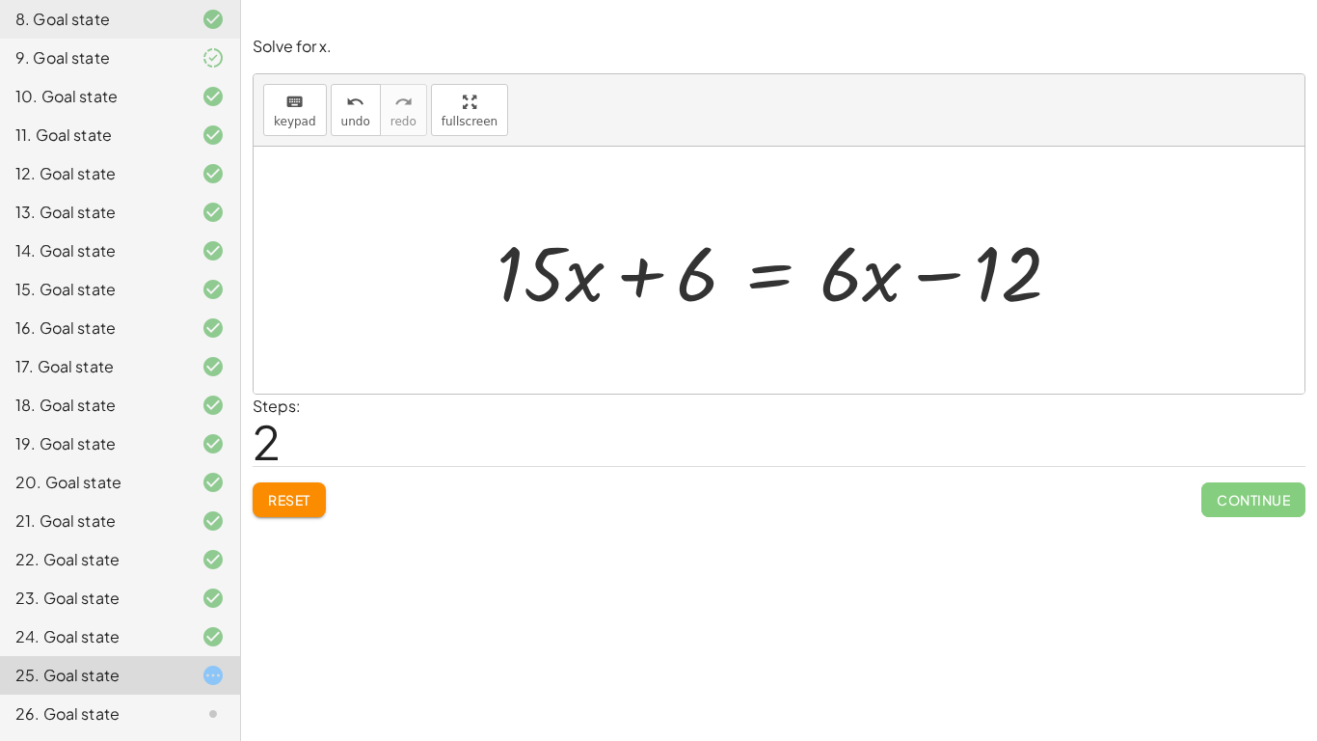
click at [768, 271] on div at bounding box center [787, 270] width 600 height 99
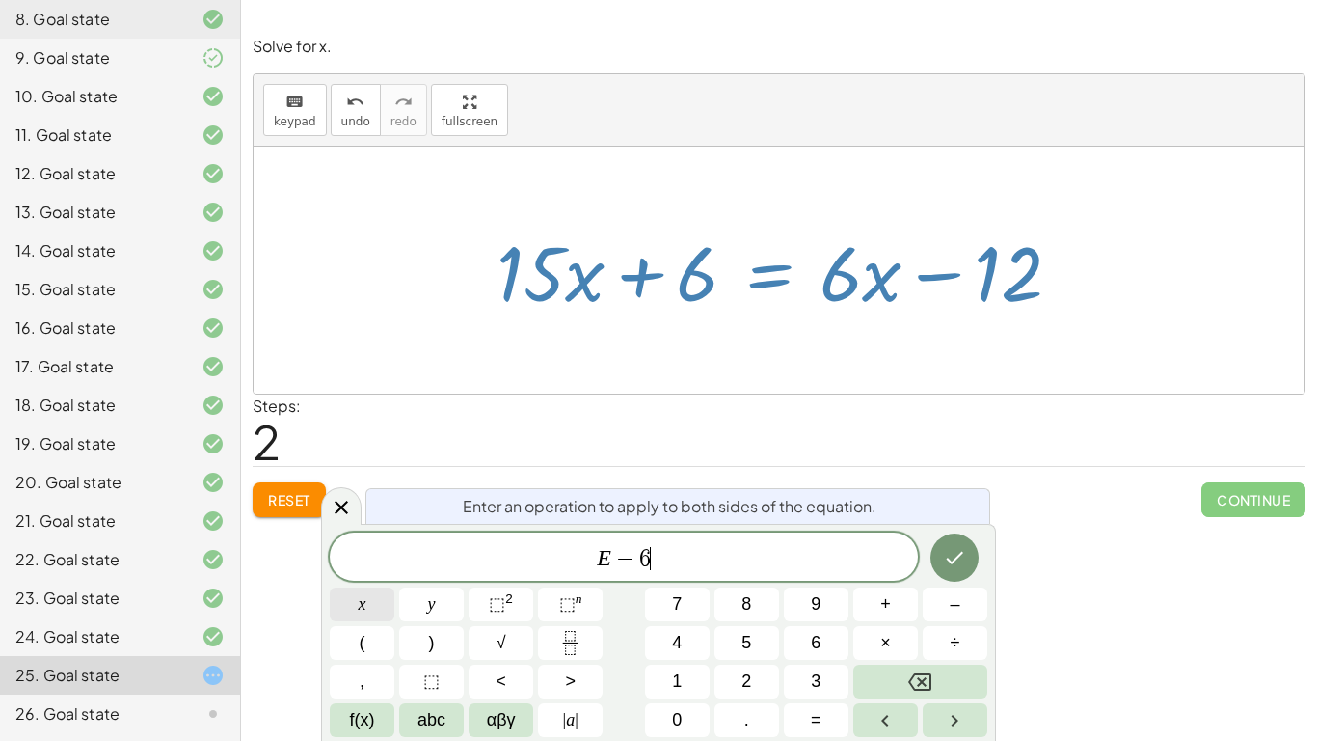
click at [362, 577] on span "x" at bounding box center [363, 604] width 8 height 26
click at [944, 552] on icon "Done" at bounding box center [954, 557] width 23 height 23
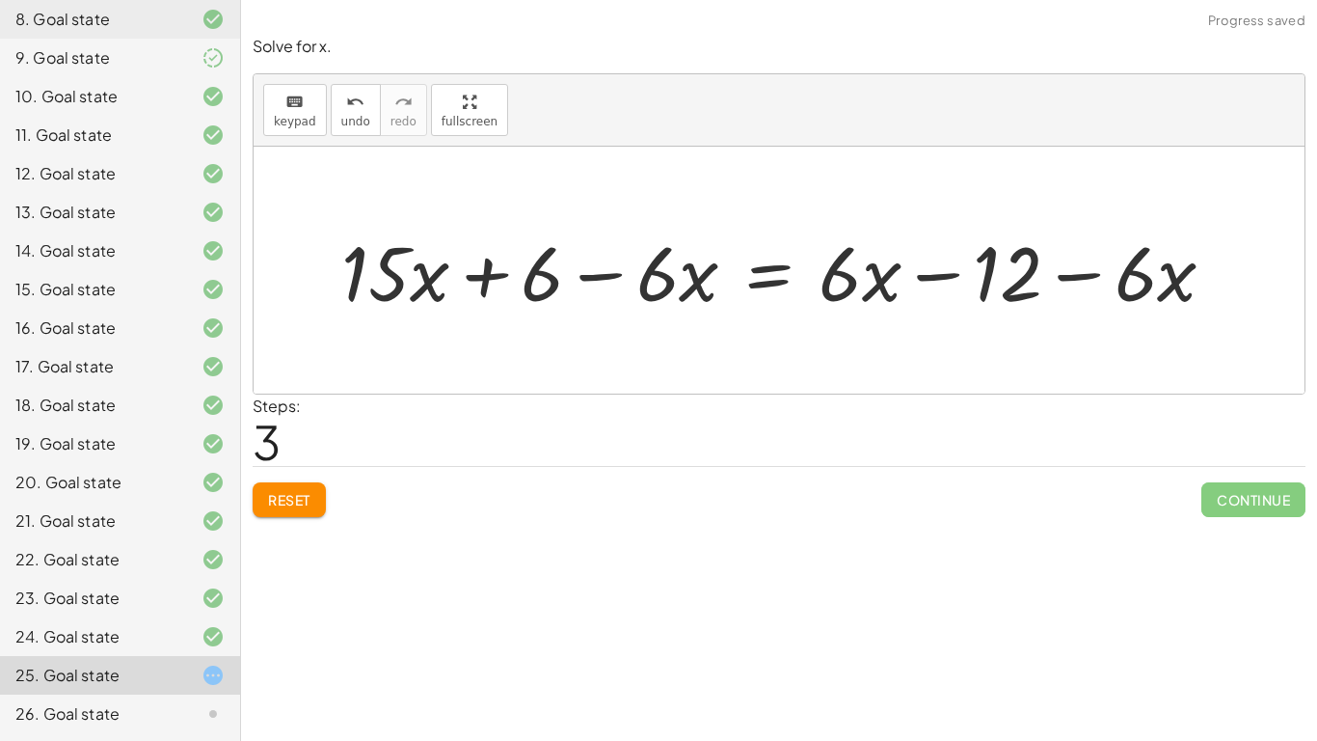
click at [869, 290] on div at bounding box center [786, 270] width 908 height 99
click at [1096, 288] on div at bounding box center [786, 270] width 908 height 99
drag, startPoint x: 1116, startPoint y: 286, endPoint x: 931, endPoint y: 282, distance: 184.2
click at [931, 282] on div at bounding box center [786, 270] width 908 height 99
click at [954, 279] on div at bounding box center [786, 270] width 908 height 99
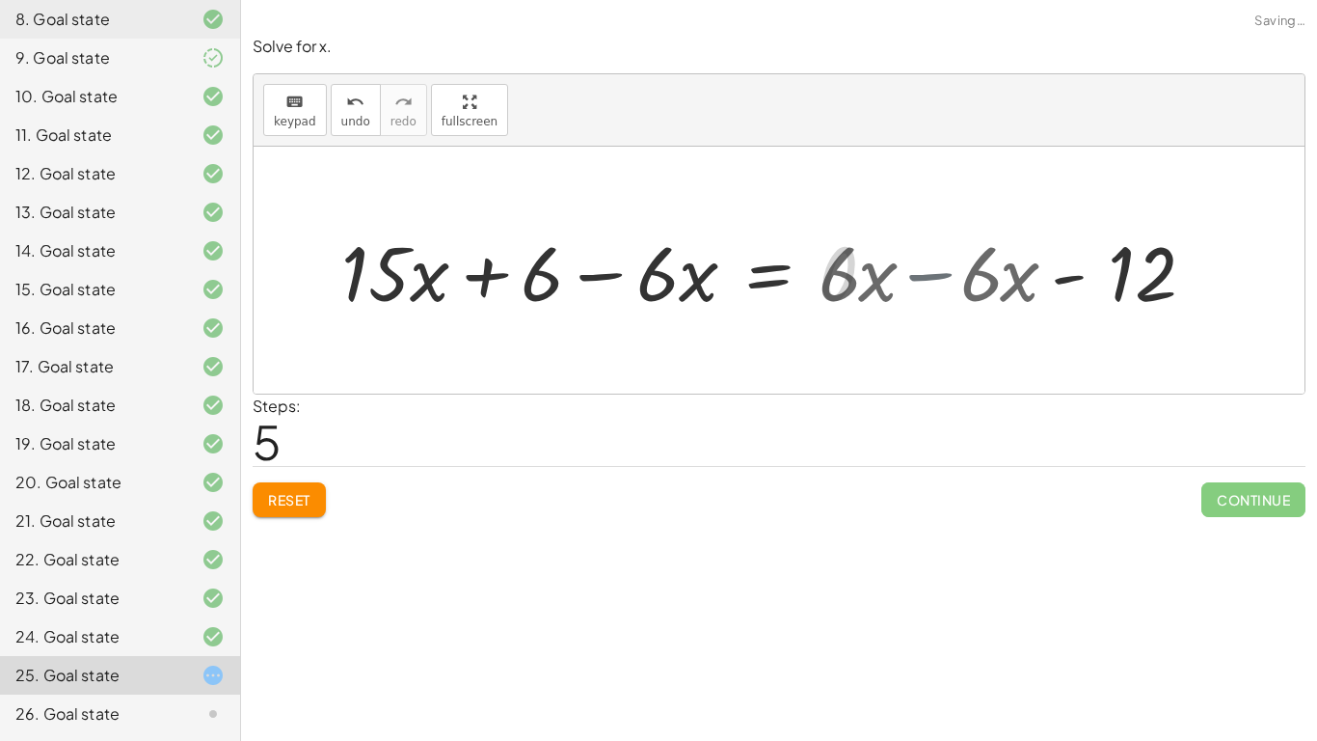
click at [954, 279] on div at bounding box center [649, 270] width 634 height 99
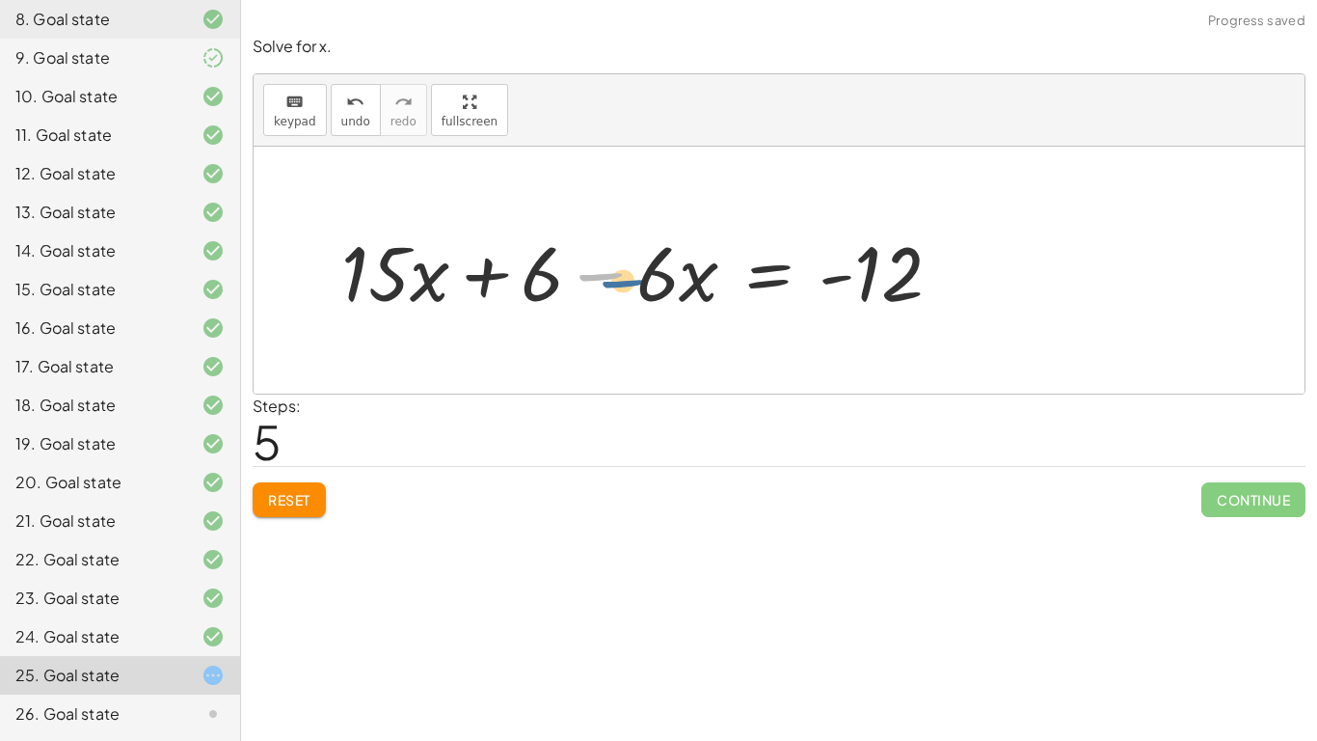
drag, startPoint x: 599, startPoint y: 273, endPoint x: 626, endPoint y: 279, distance: 27.6
click at [626, 279] on div at bounding box center [649, 270] width 634 height 99
drag, startPoint x: 655, startPoint y: 266, endPoint x: 490, endPoint y: 272, distance: 165.0
click at [490, 272] on div at bounding box center [649, 270] width 634 height 99
click at [474, 268] on div at bounding box center [649, 270] width 634 height 99
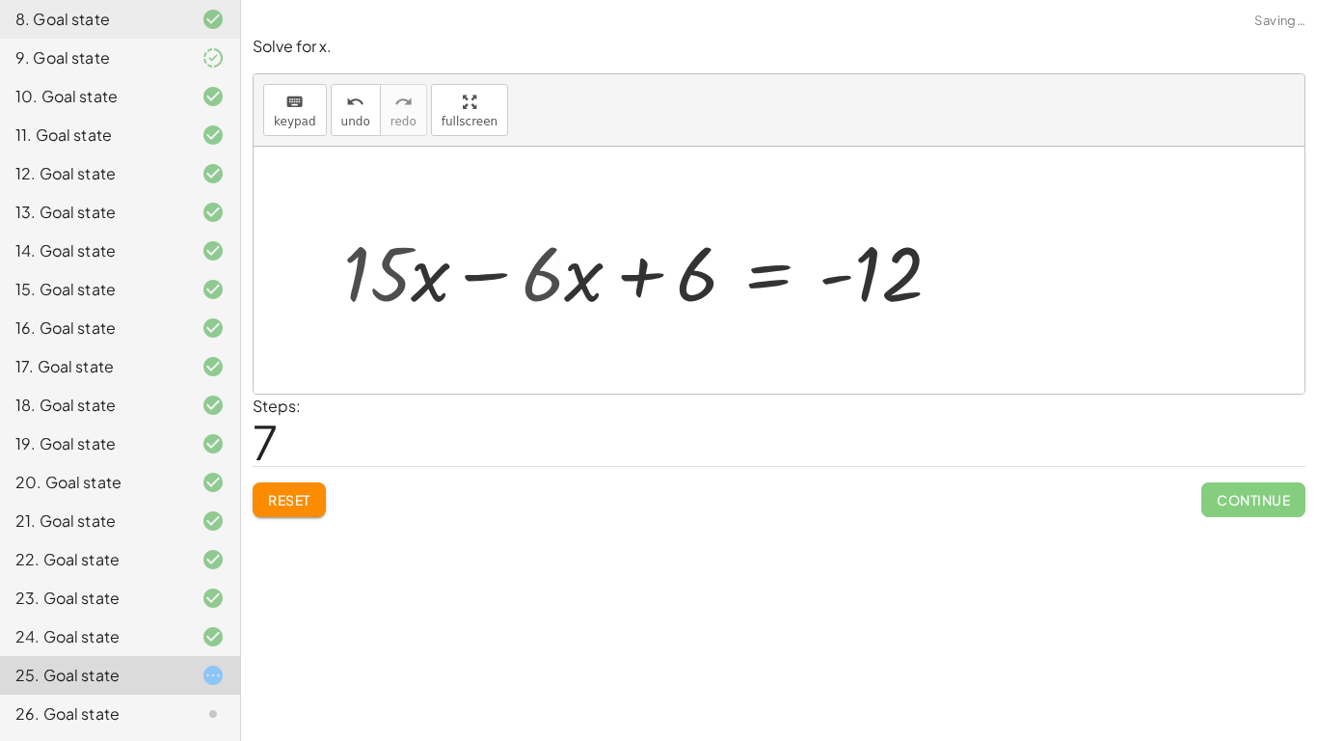
click at [474, 268] on div at bounding box center [779, 270] width 1051 height 247
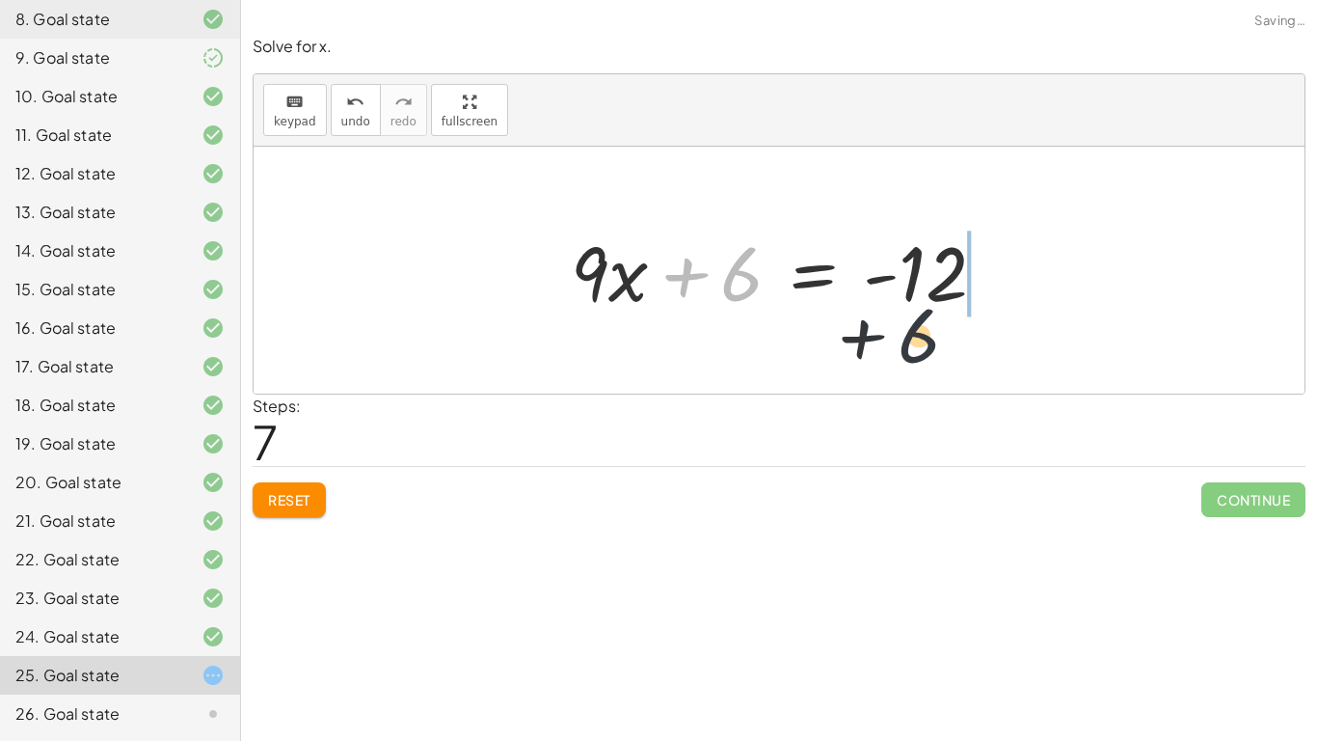
drag, startPoint x: 733, startPoint y: 276, endPoint x: 981, endPoint y: 325, distance: 252.7
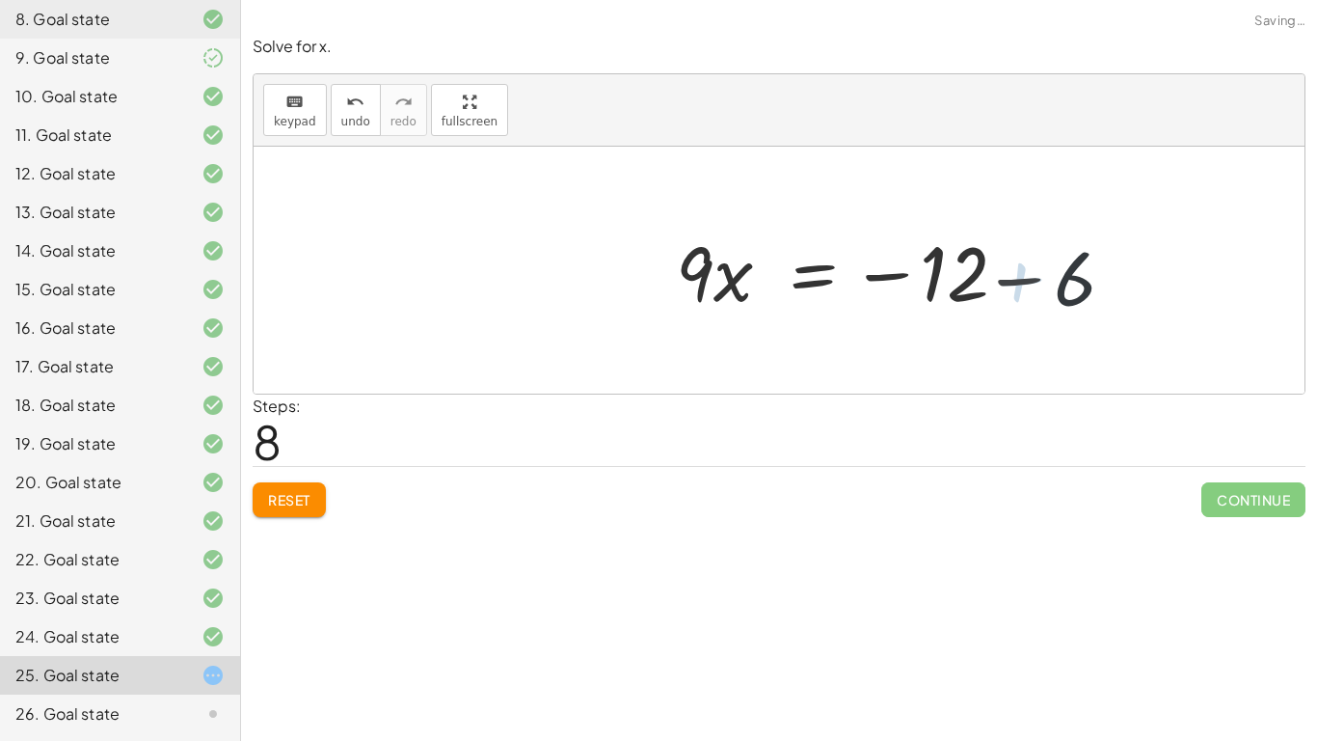
click at [951, 255] on div at bounding box center [912, 270] width 473 height 99
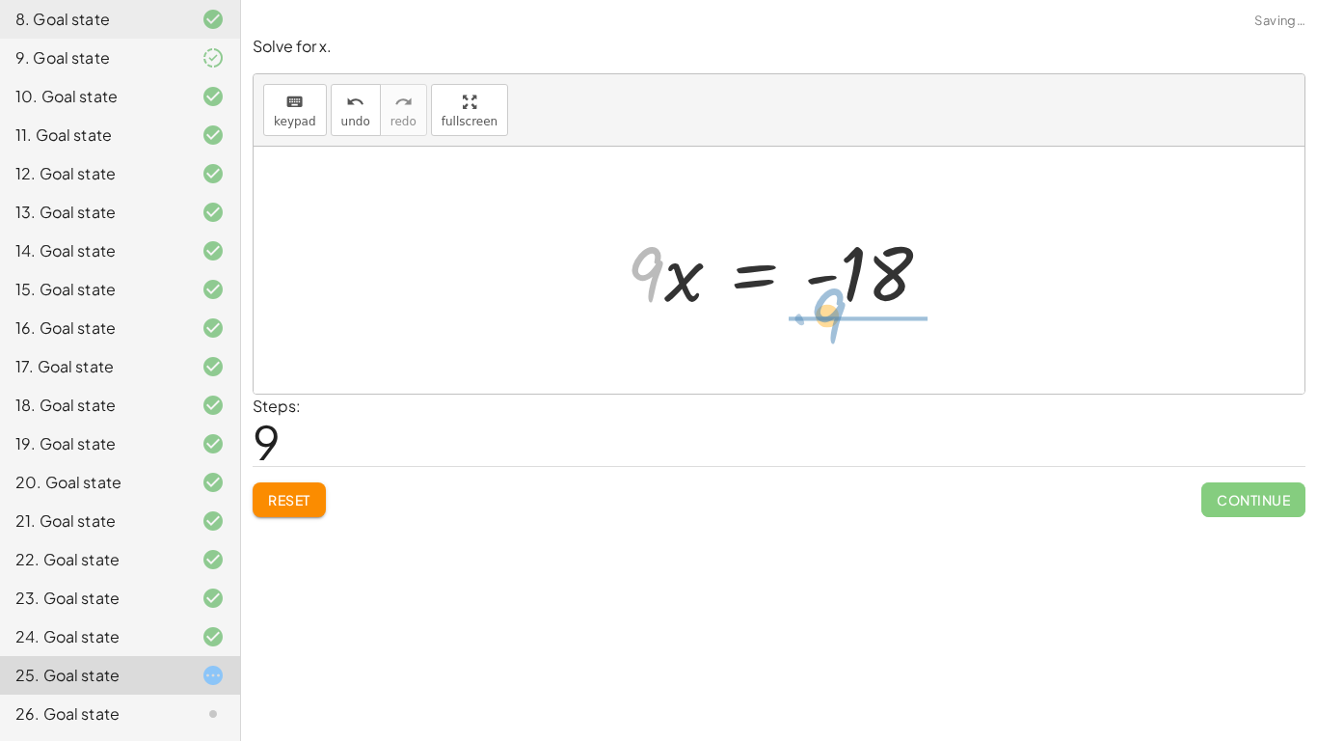
drag, startPoint x: 662, startPoint y: 286, endPoint x: 859, endPoint y: 321, distance: 199.8
click at [859, 321] on div "· 3 · ( + · 5 · x + 2 ) = · 2 · ( + · 3 · x − 6 ) + · 15 · x + 6 = · 2 · ( + · …" at bounding box center [780, 270] width 364 height 109
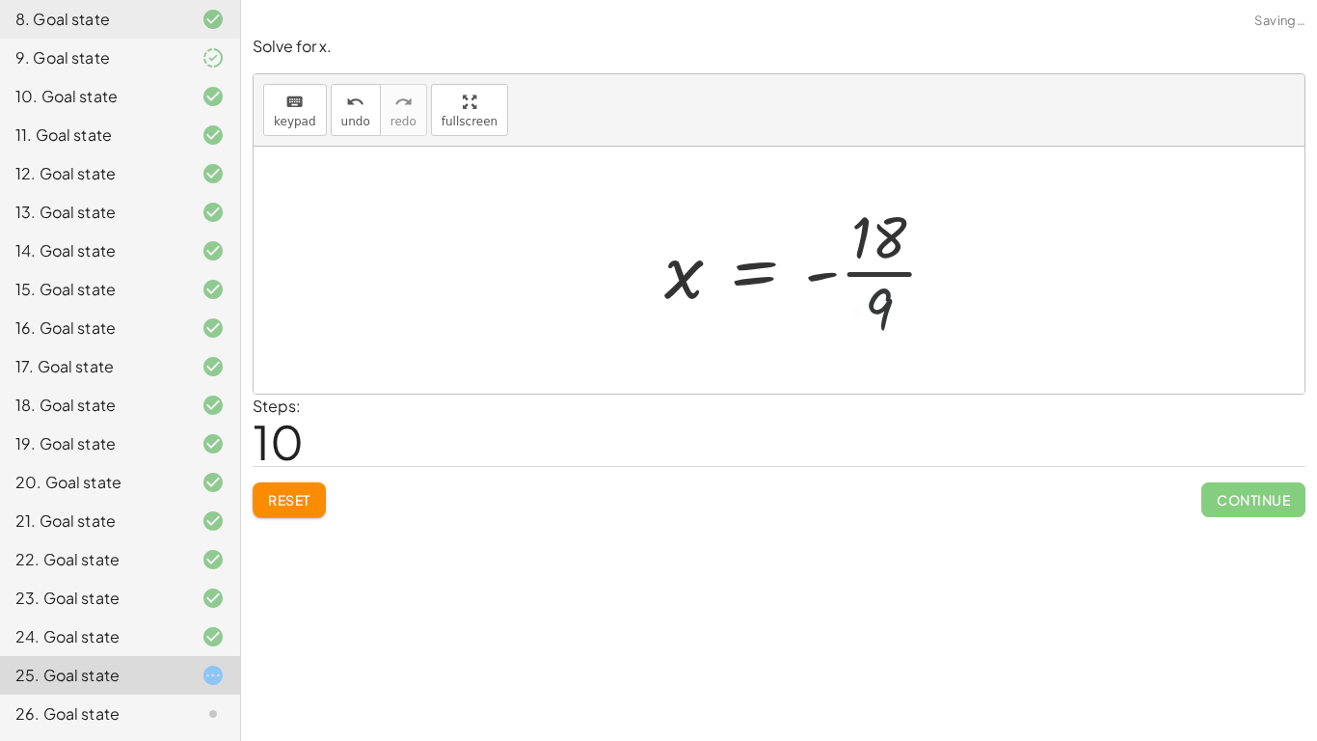
click at [860, 279] on div at bounding box center [809, 270] width 309 height 148
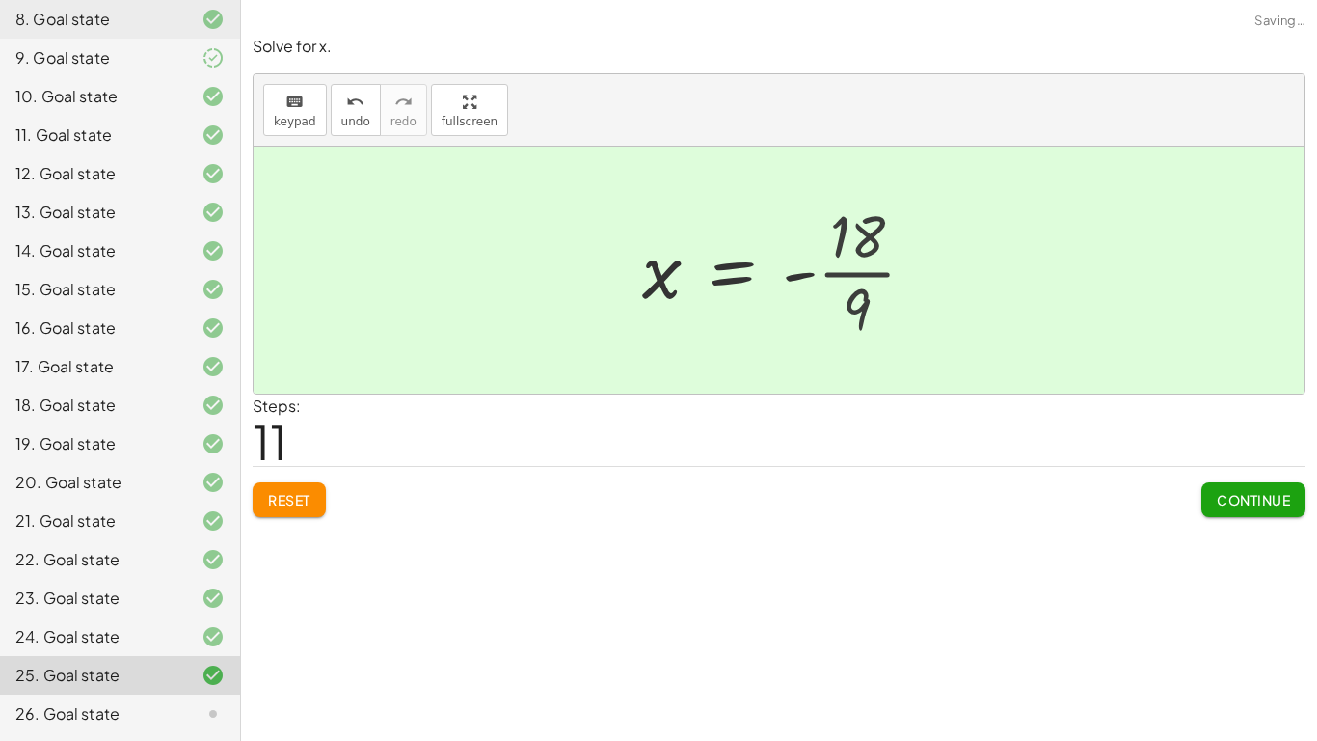
click at [860, 279] on div at bounding box center [768, 270] width 271 height 95
click at [1232, 495] on span "Continue" at bounding box center [1253, 499] width 73 height 17
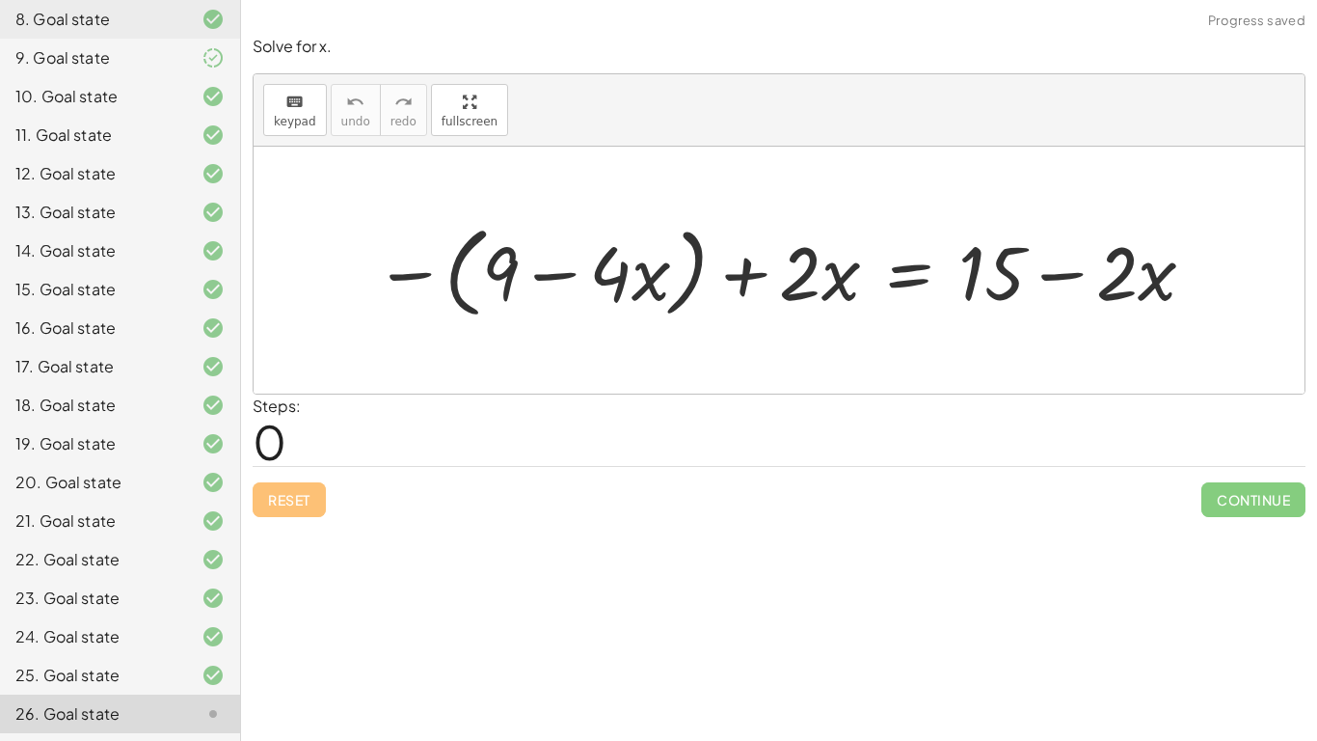
click at [460, 272] on div at bounding box center [786, 269] width 844 height 109
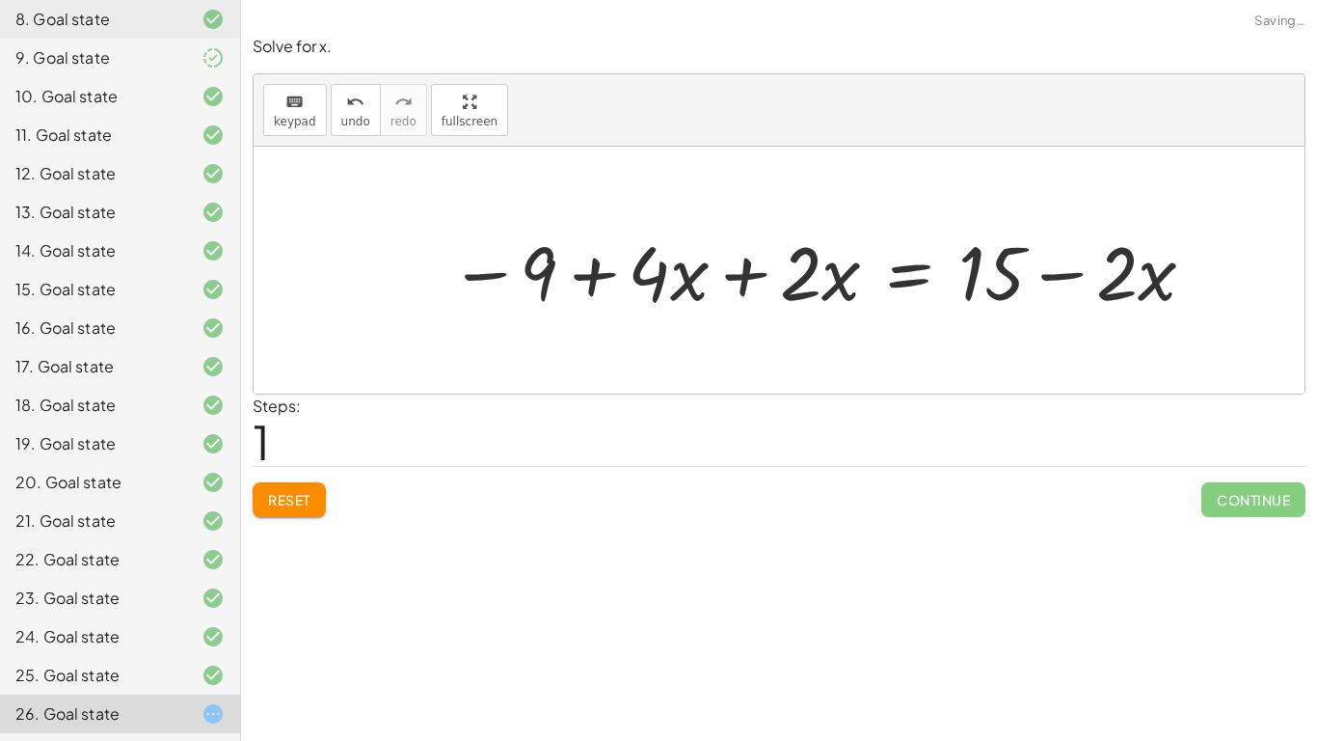
click at [756, 279] on div at bounding box center [824, 269] width 769 height 97
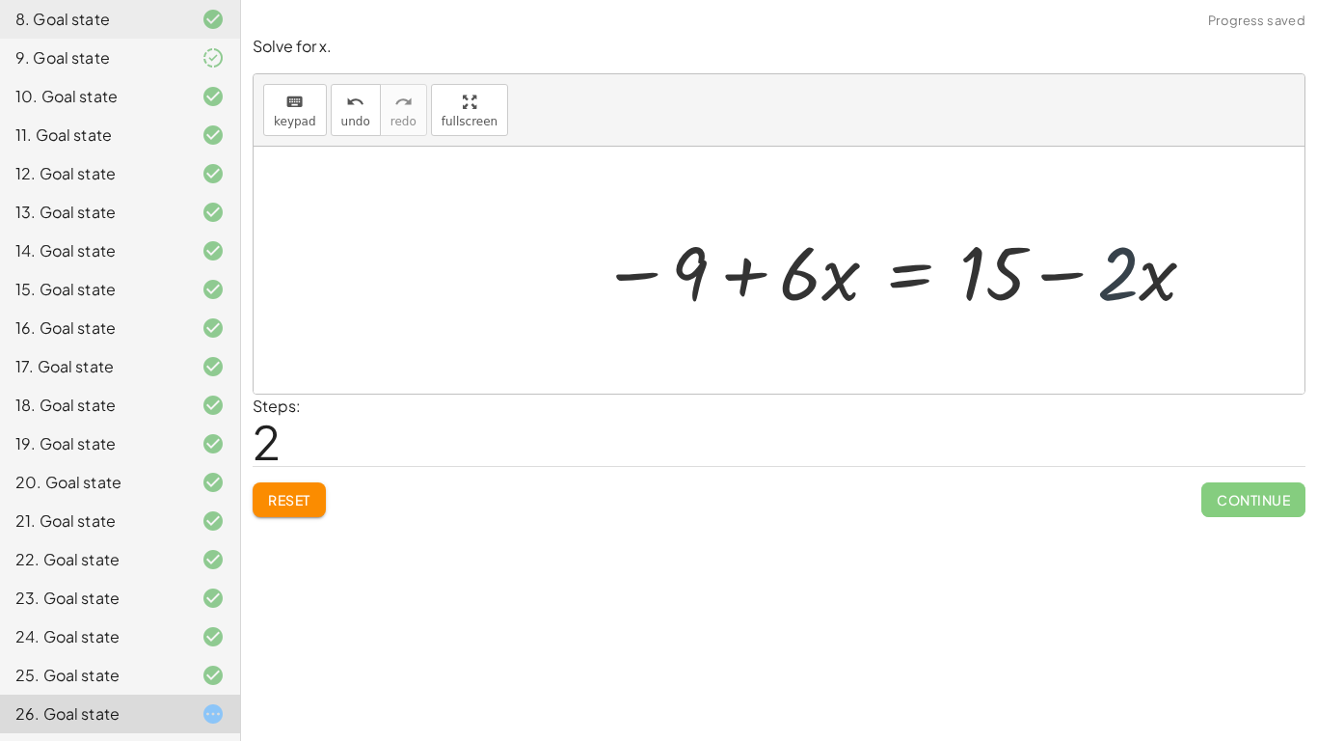
drag, startPoint x: 1137, startPoint y: 294, endPoint x: 1126, endPoint y: 293, distance: 10.7
click at [1126, 293] on div at bounding box center [899, 269] width 617 height 97
click at [918, 275] on div at bounding box center [899, 269] width 617 height 97
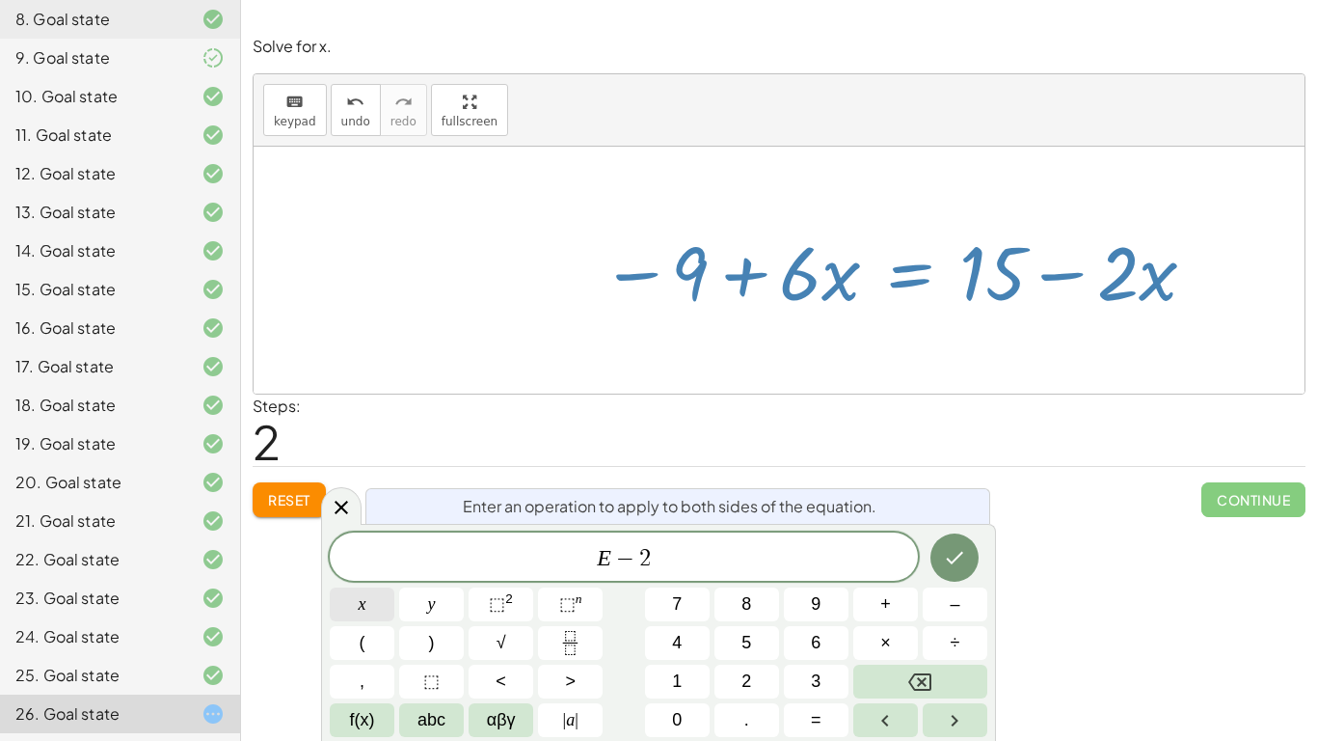
click at [382, 577] on button "x" at bounding box center [362, 604] width 65 height 34
click at [965, 552] on icon "Done" at bounding box center [954, 557] width 23 height 23
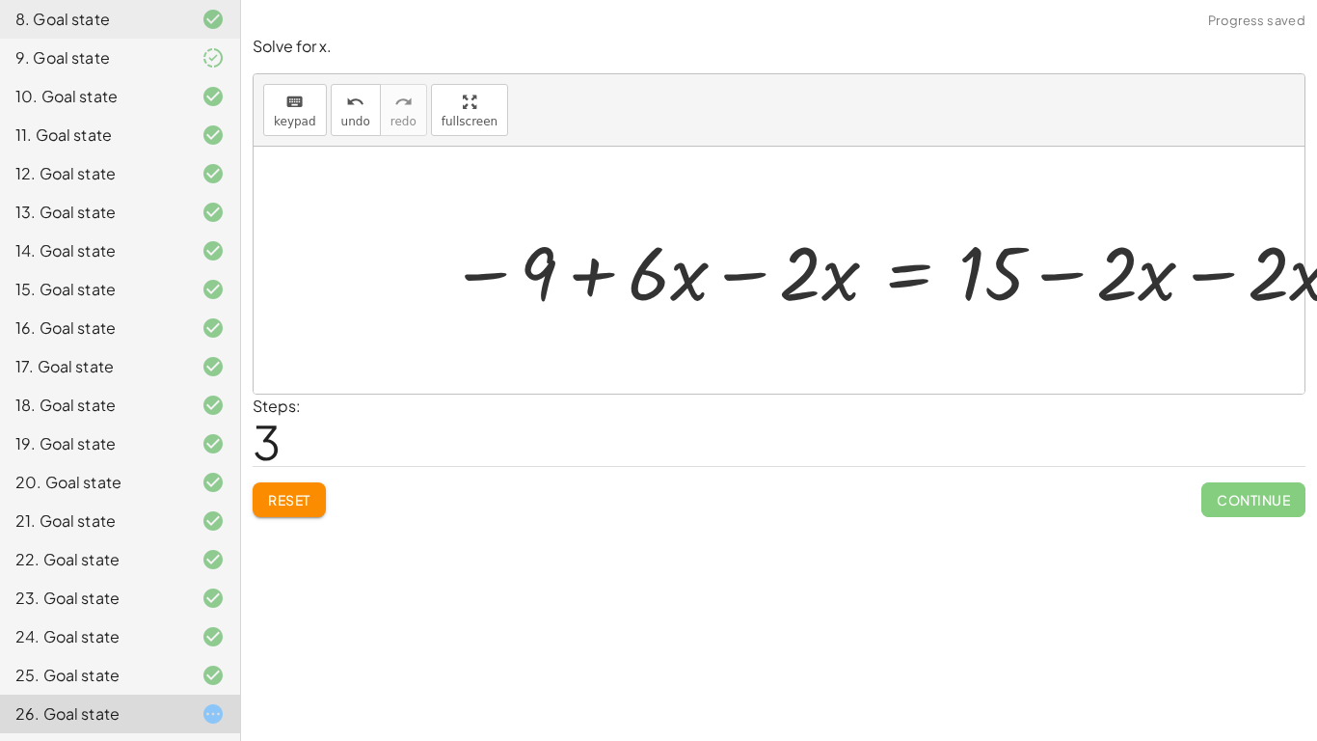
click at [816, 269] on div at bounding box center [901, 270] width 872 height 93
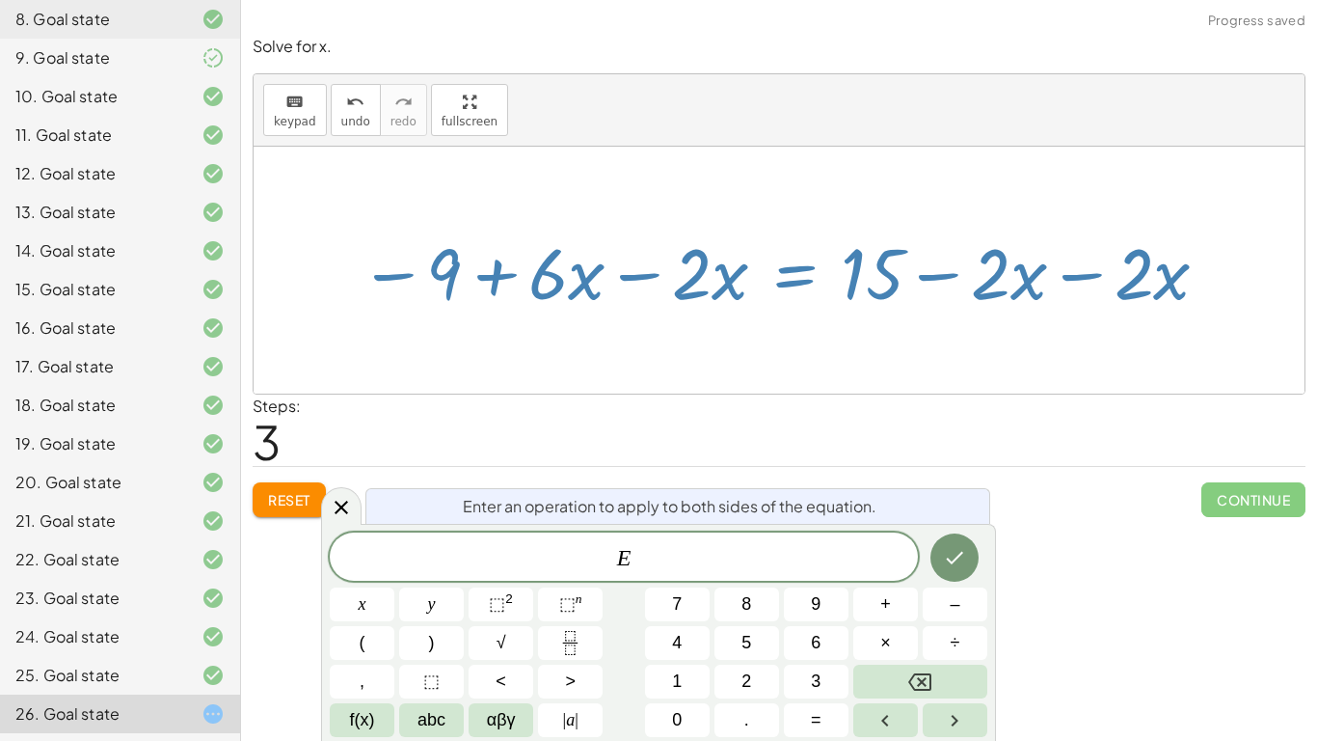
click at [681, 284] on div at bounding box center [786, 270] width 872 height 93
click at [339, 519] on div at bounding box center [341, 506] width 40 height 38
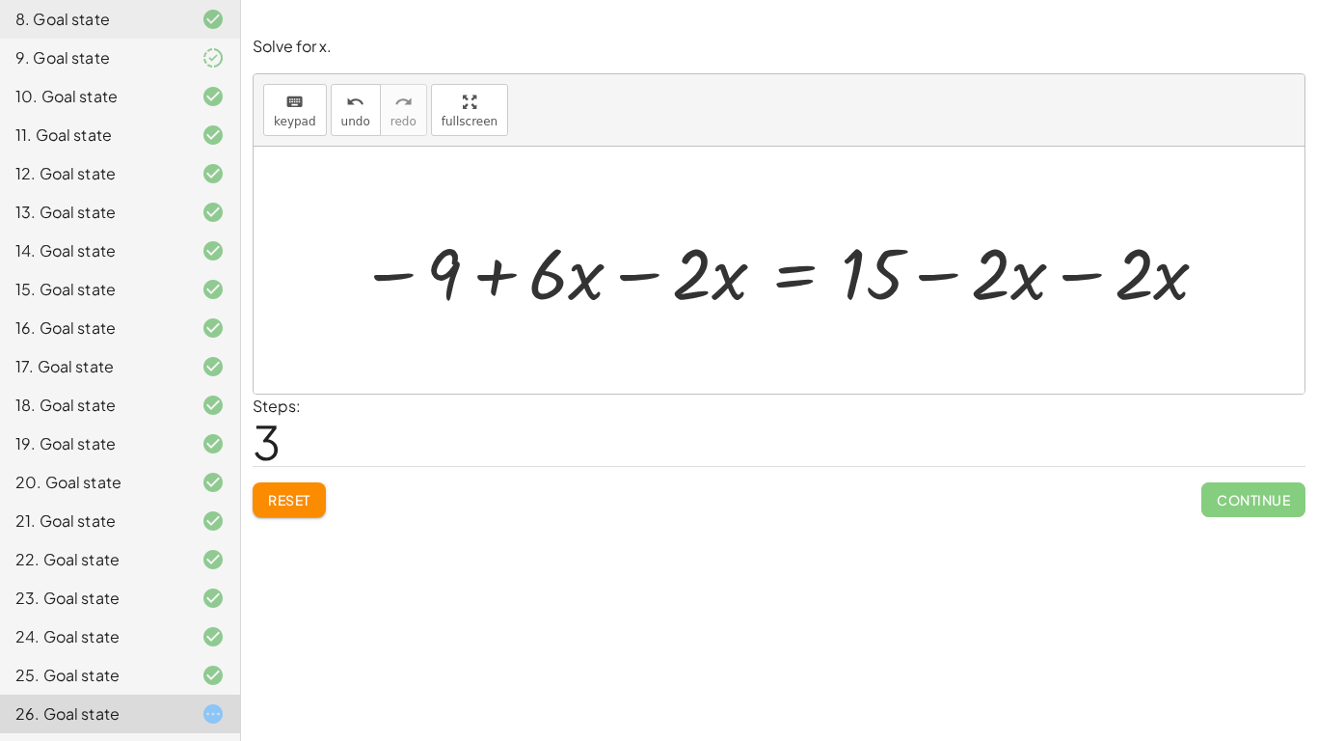
click at [667, 266] on div at bounding box center [786, 270] width 872 height 93
click at [667, 266] on div at bounding box center [858, 270] width 728 height 93
click at [998, 281] on div at bounding box center [858, 270] width 728 height 93
click at [1047, 278] on div at bounding box center [858, 270] width 728 height 93
click at [1058, 280] on div at bounding box center [858, 270] width 728 height 93
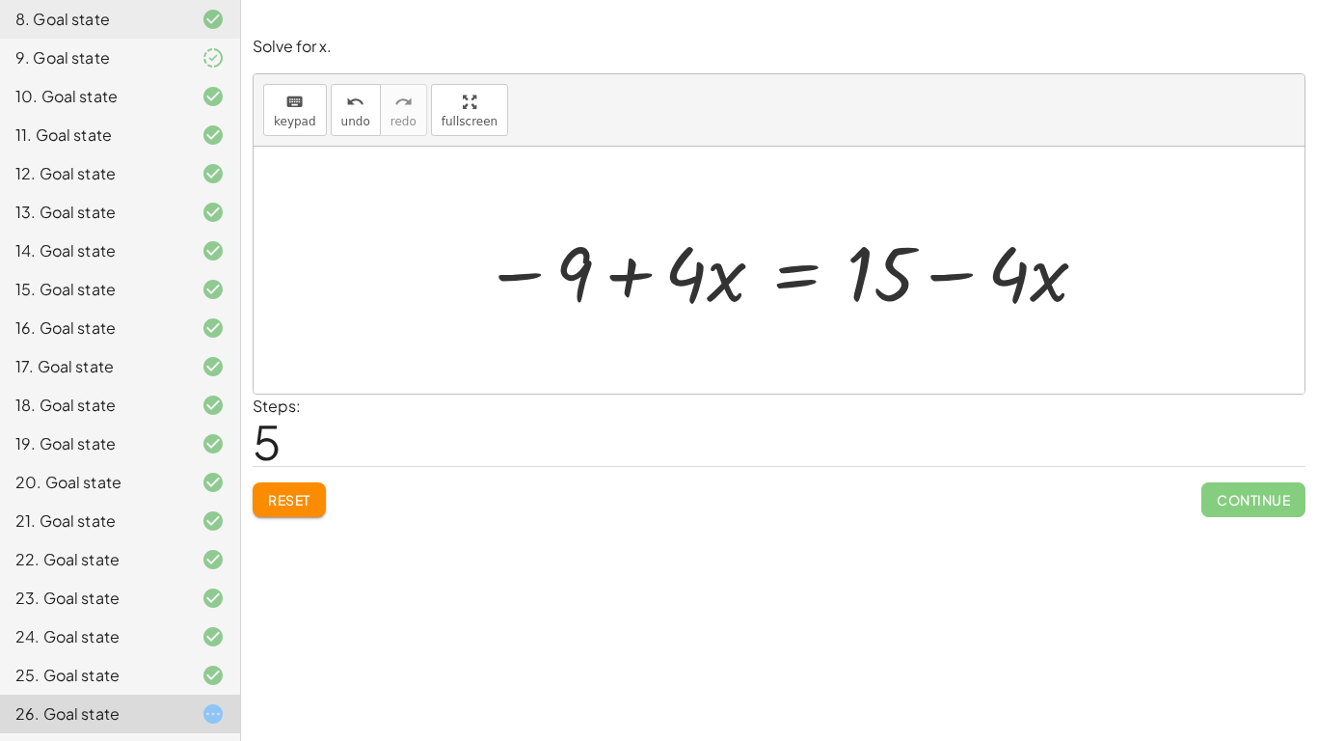
click at [775, 291] on div at bounding box center [786, 270] width 627 height 99
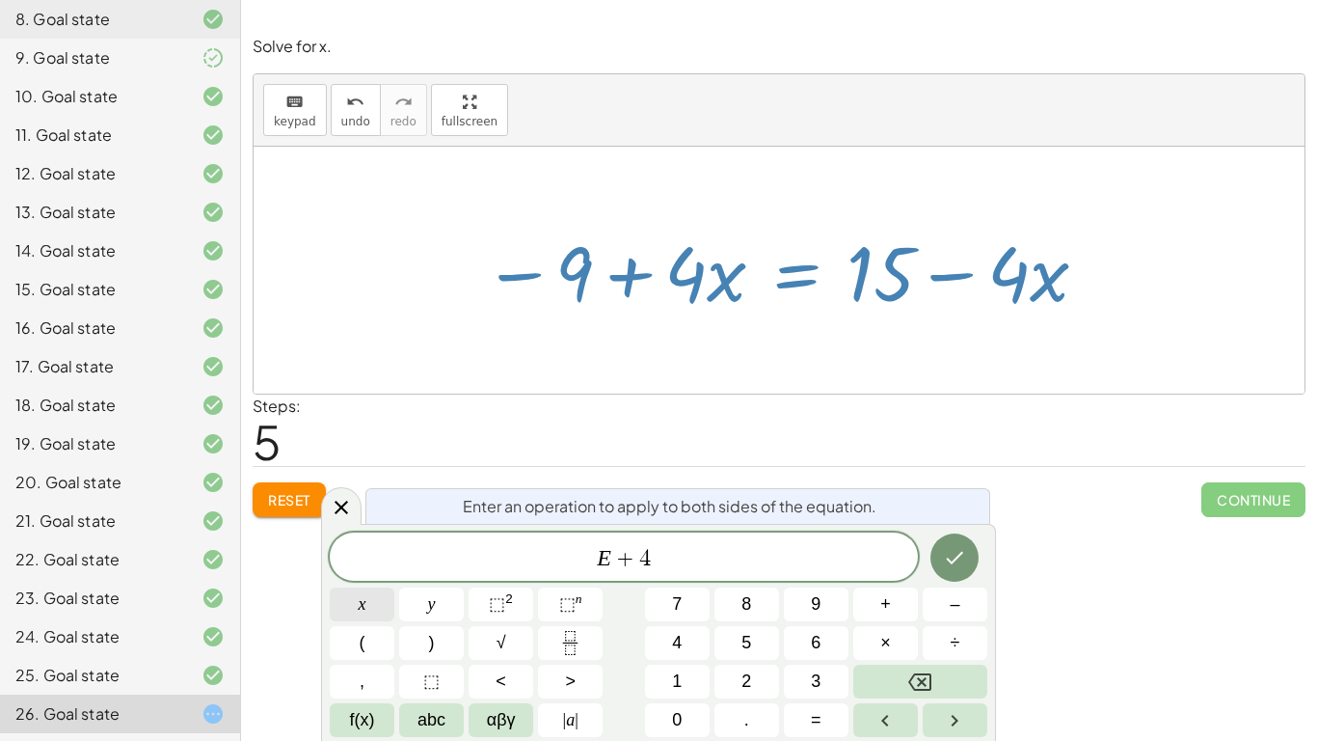
click at [363, 577] on span "x" at bounding box center [363, 604] width 8 height 26
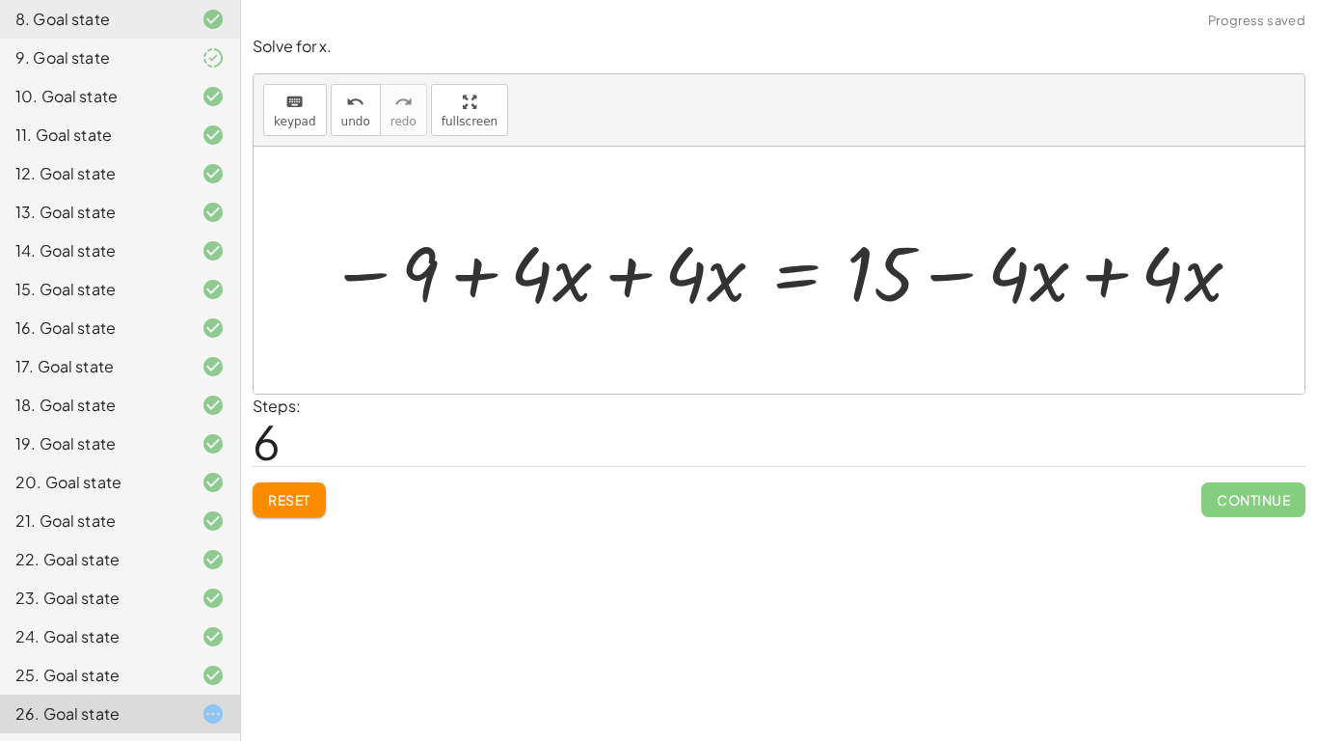
click at [631, 249] on div at bounding box center [786, 270] width 934 height 99
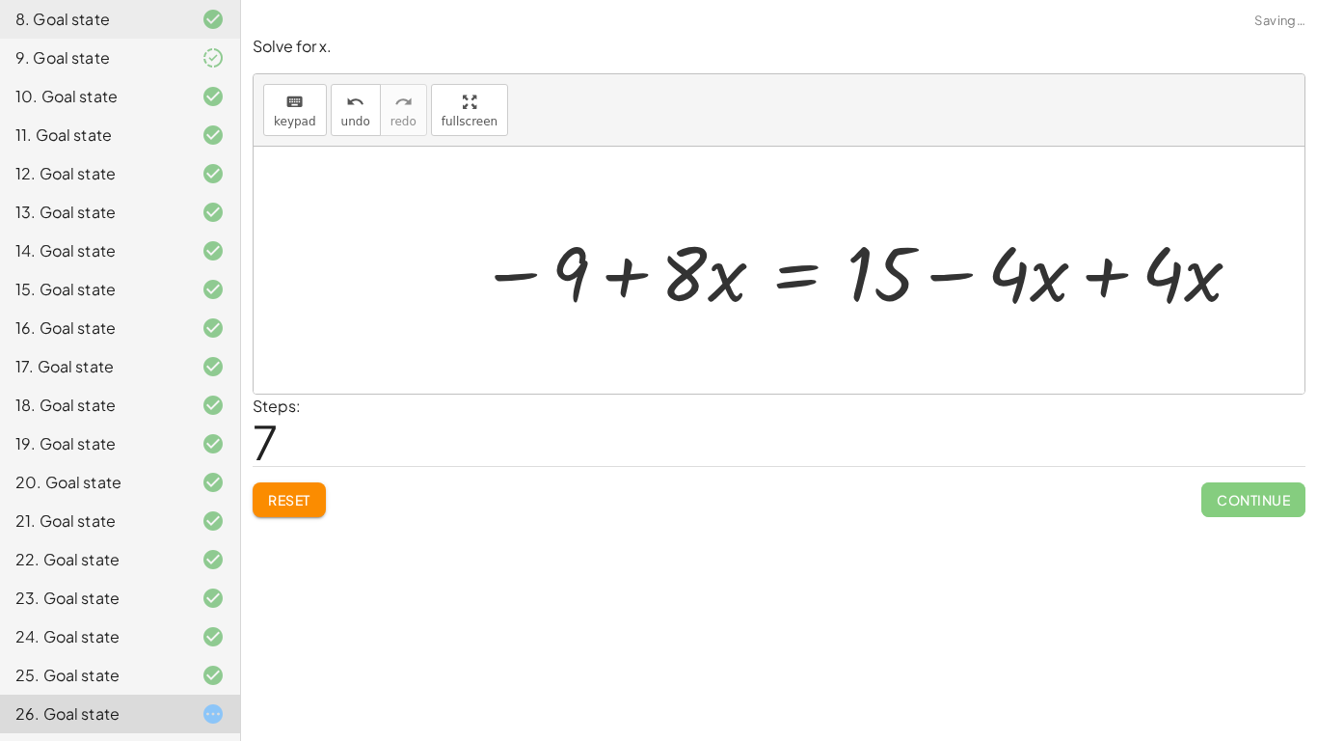
click at [1120, 281] on div at bounding box center [862, 270] width 785 height 99
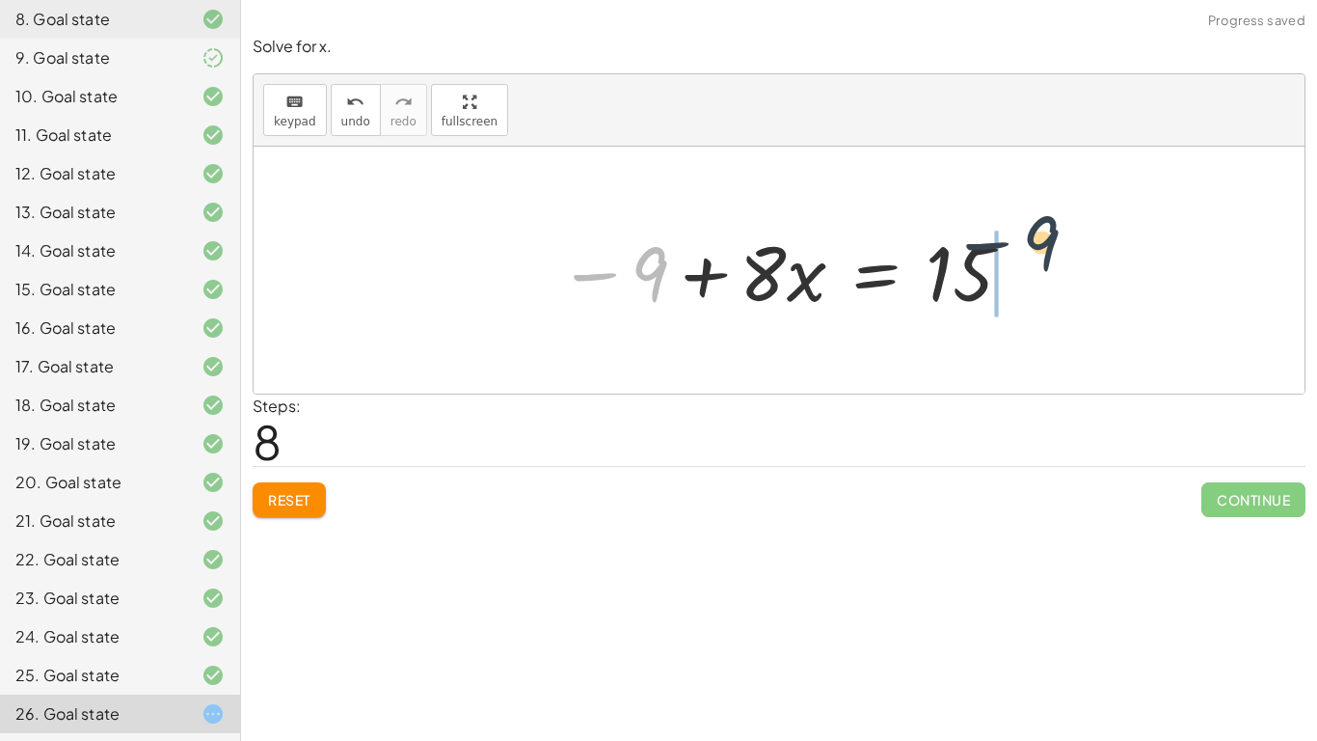
drag, startPoint x: 652, startPoint y: 275, endPoint x: 1101, endPoint y: 267, distance: 449.4
click at [1031, 258] on div at bounding box center [938, 270] width 417 height 99
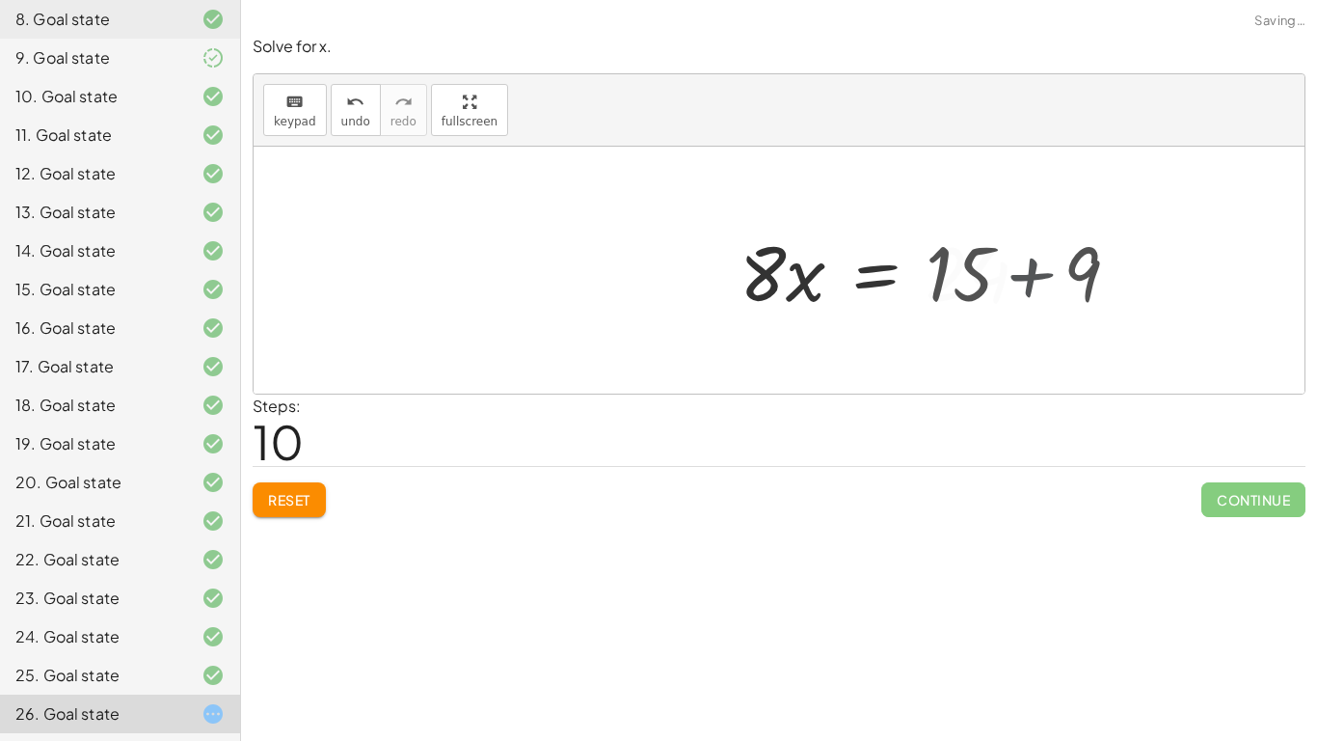
click at [1031, 258] on div at bounding box center [892, 270] width 324 height 99
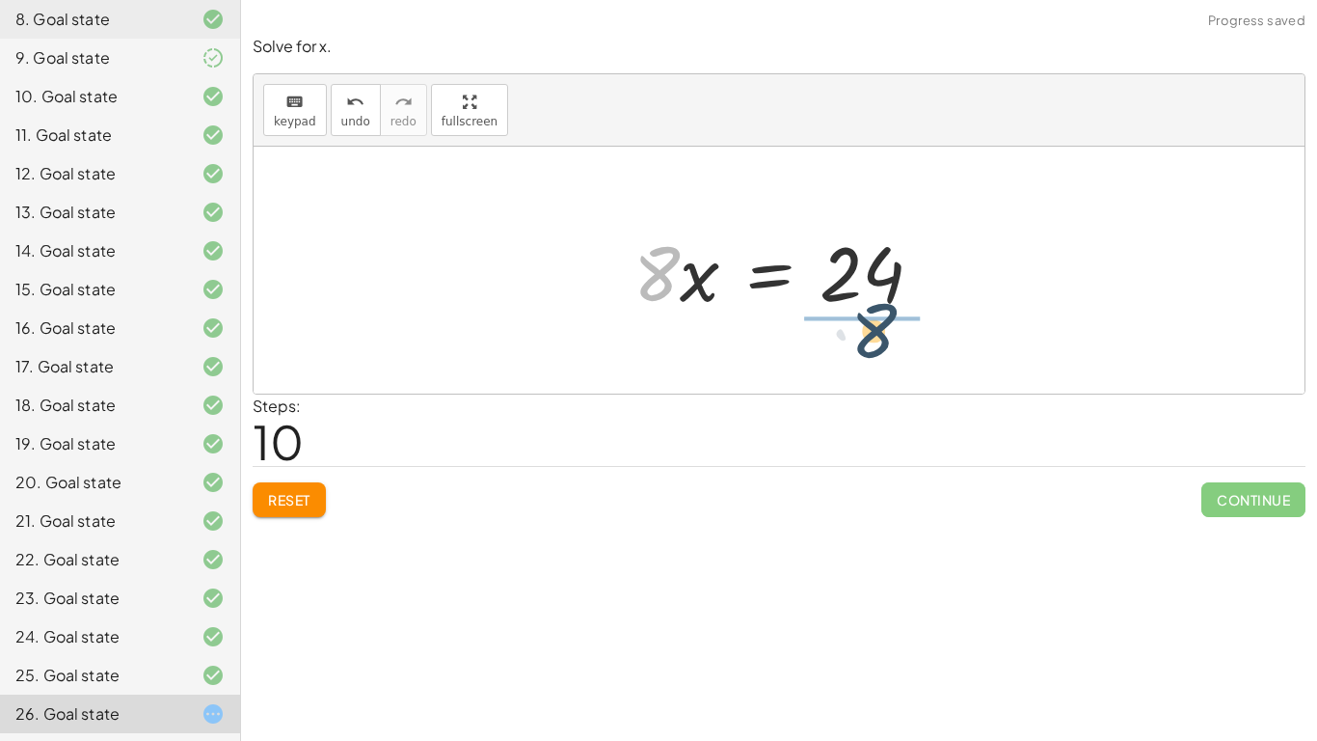
drag, startPoint x: 664, startPoint y: 273, endPoint x: 897, endPoint y: 328, distance: 238.8
click at [897, 328] on div "− ( + 9 − · 4 · x ) + · 2 · x = + 15 − · 2 · x − 9 + · 4 · x + · 2 · x = + 15 −…" at bounding box center [779, 270] width 1051 height 247
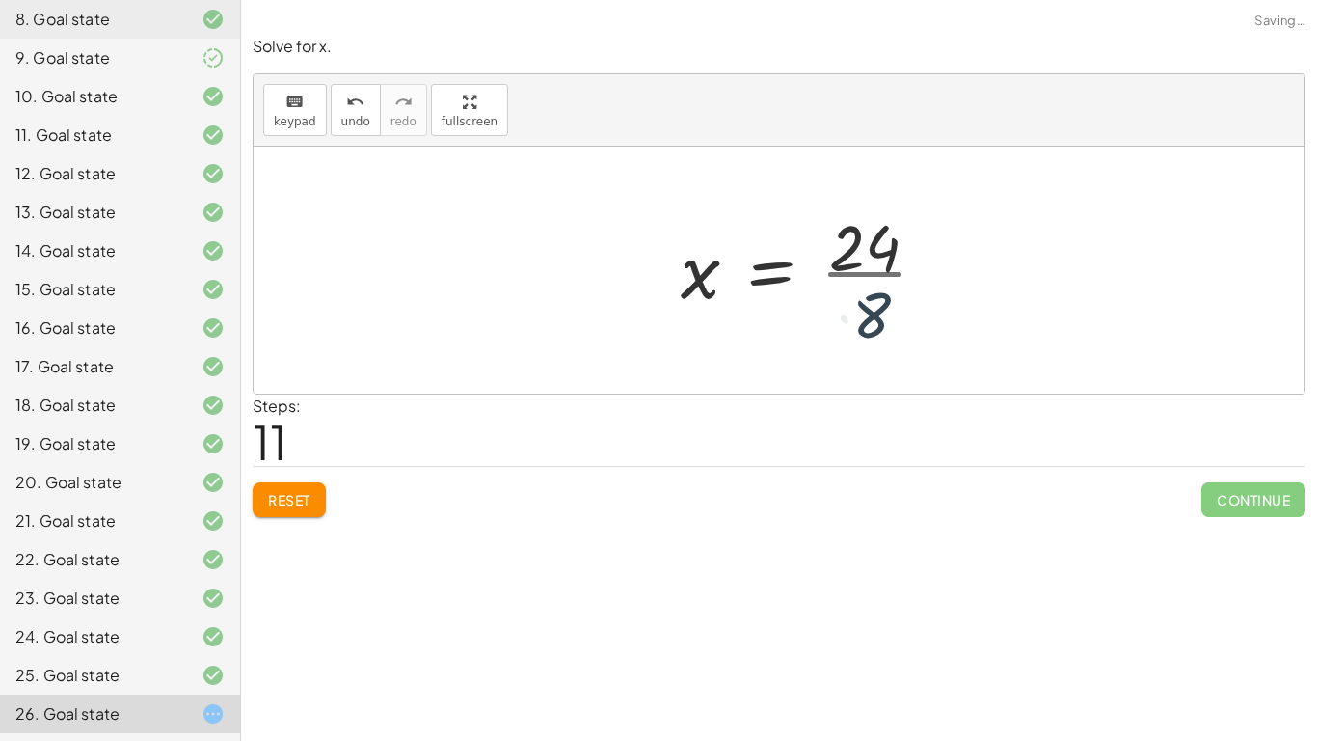
click at [897, 328] on div at bounding box center [812, 270] width 282 height 148
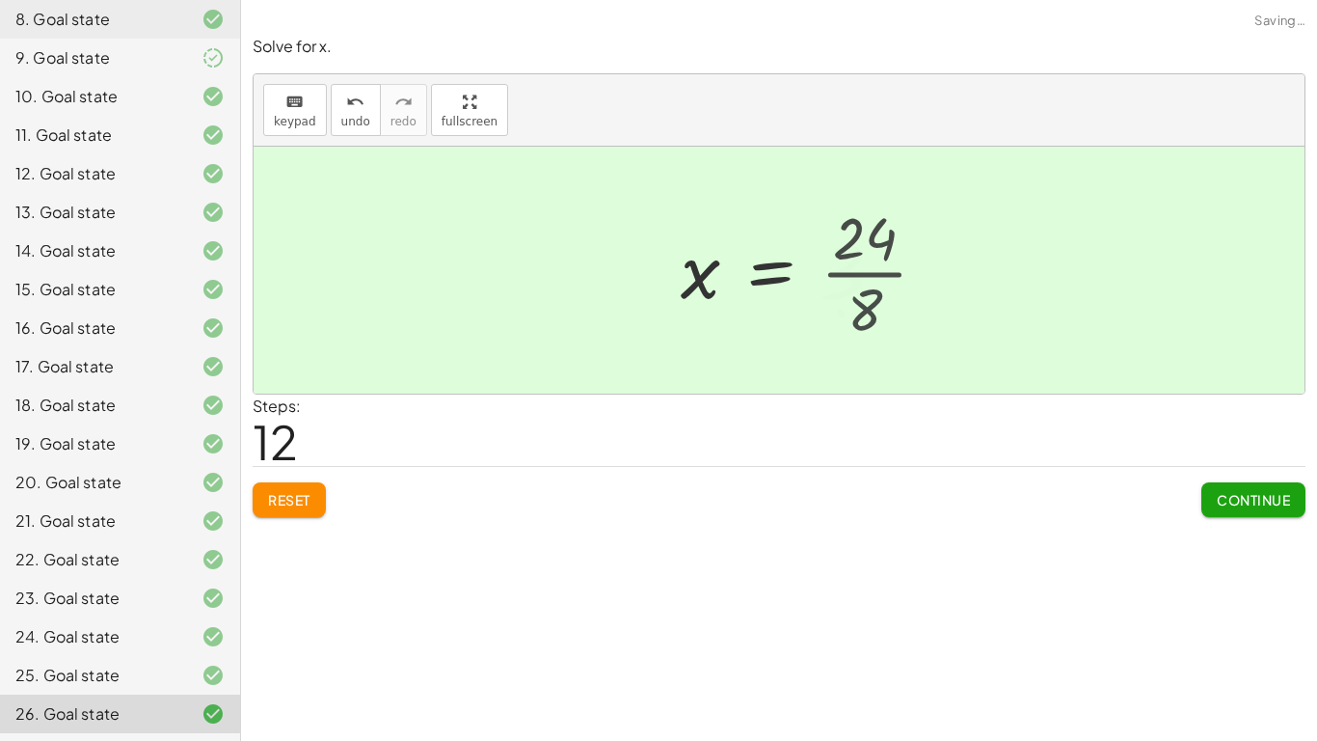
click at [897, 328] on div at bounding box center [779, 270] width 1051 height 247
click at [1265, 499] on span "Continue" at bounding box center [1253, 499] width 73 height 17
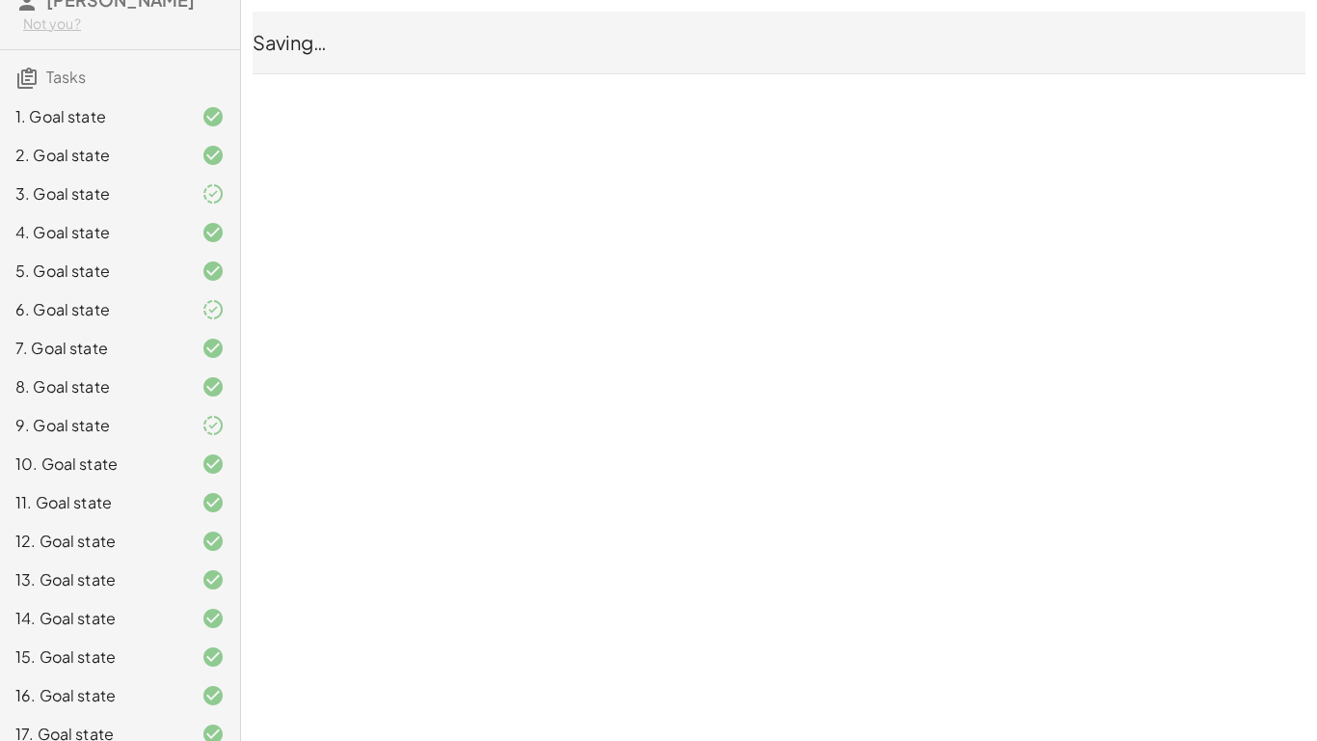
scroll to position [0, 0]
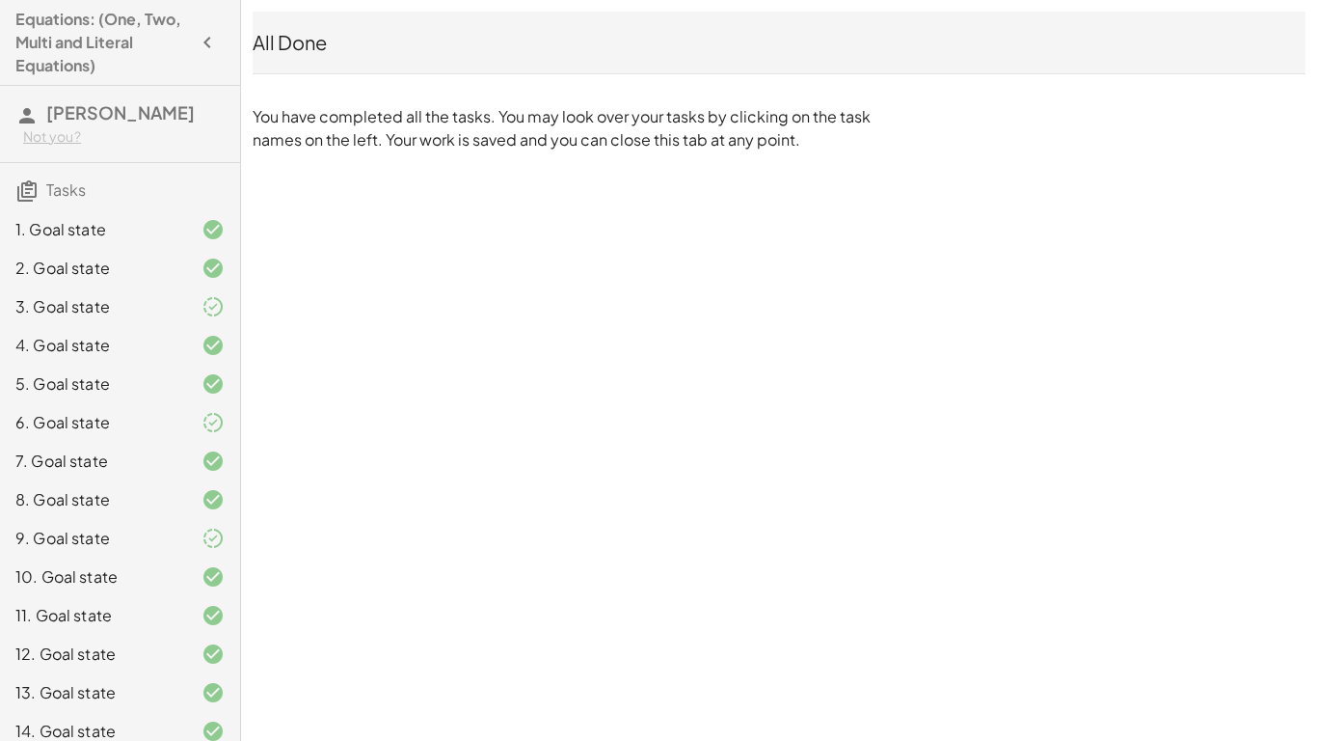
click at [218, 42] on icon "button" at bounding box center [207, 42] width 23 height 23
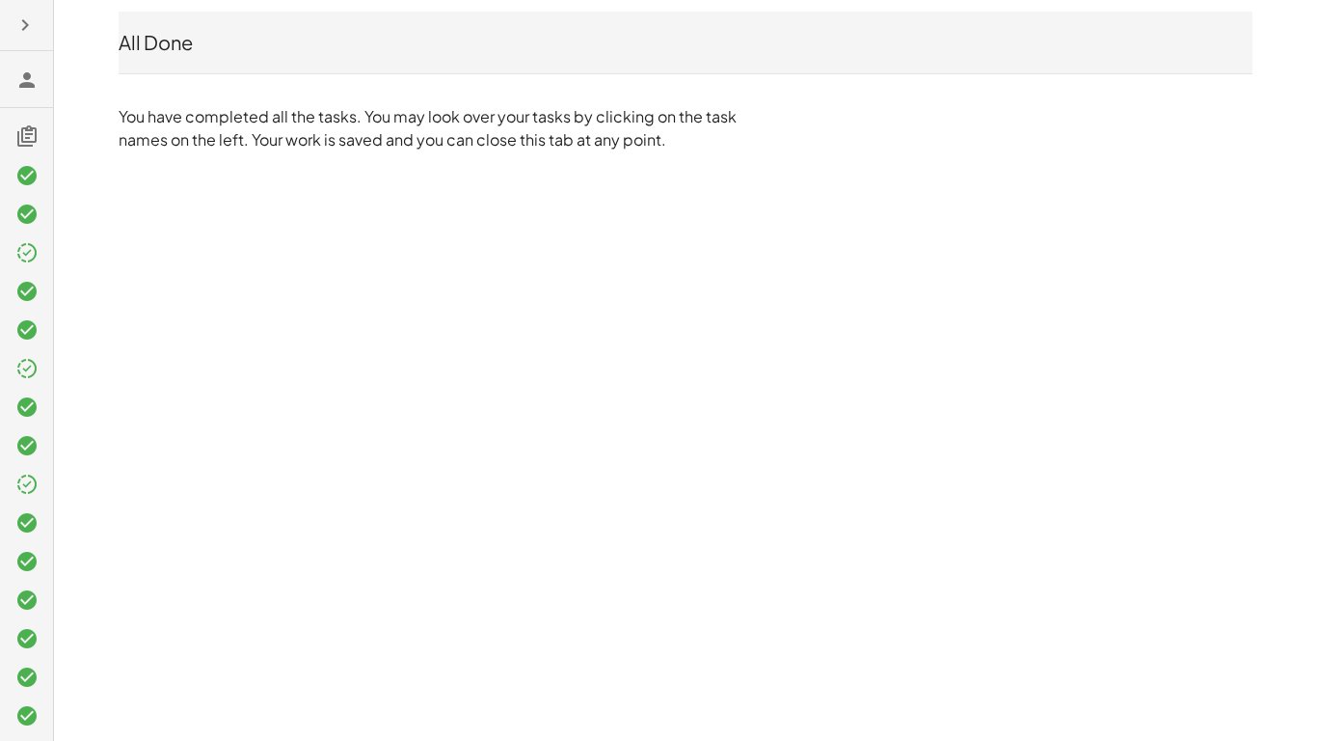
click at [0, 13] on div at bounding box center [26, 370] width 53 height 741
click at [2, 14] on div at bounding box center [26, 370] width 53 height 741
click at [17, 26] on icon "button" at bounding box center [24, 24] width 23 height 23
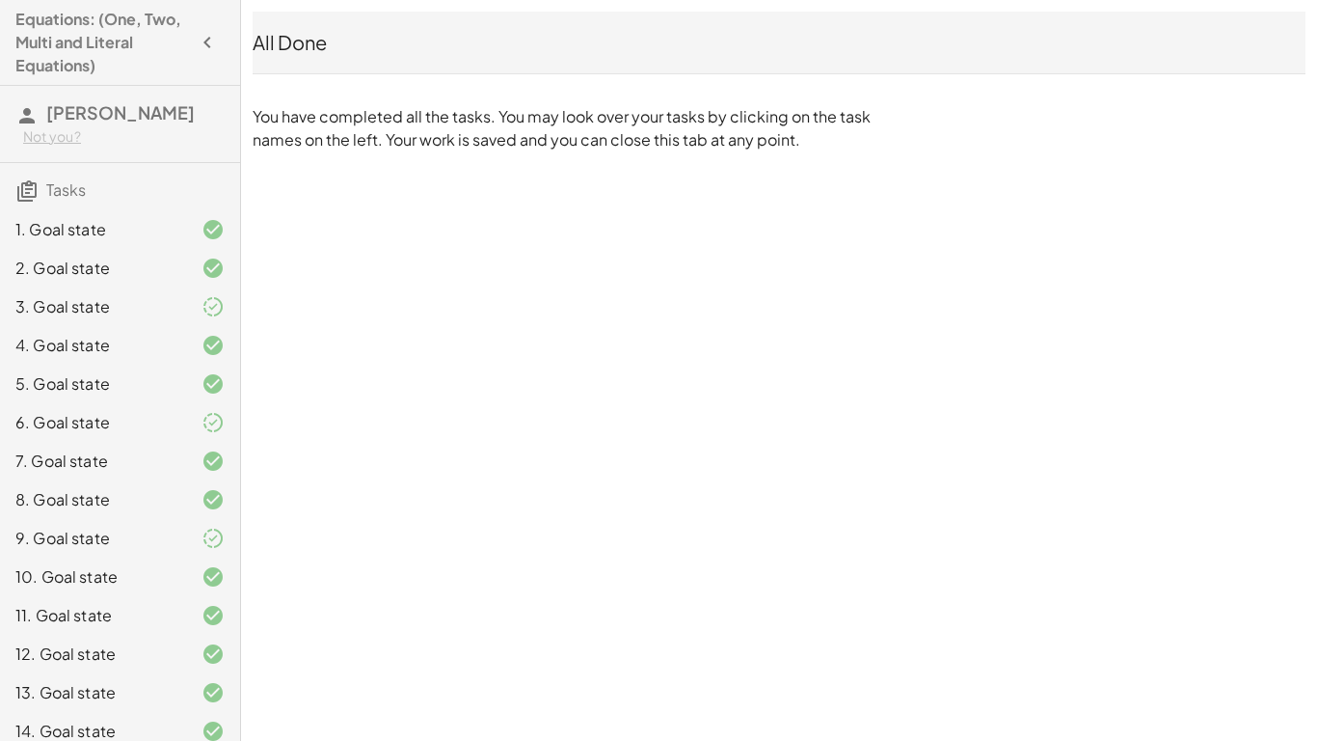
click at [40, 48] on h4 "Equations: (One, Two, Multi and Literal Equations)" at bounding box center [102, 42] width 175 height 69
click at [87, 184] on h3 "Tasks" at bounding box center [120, 183] width 240 height 40
click at [83, 120] on span "[PERSON_NAME]" at bounding box center [120, 112] width 148 height 22
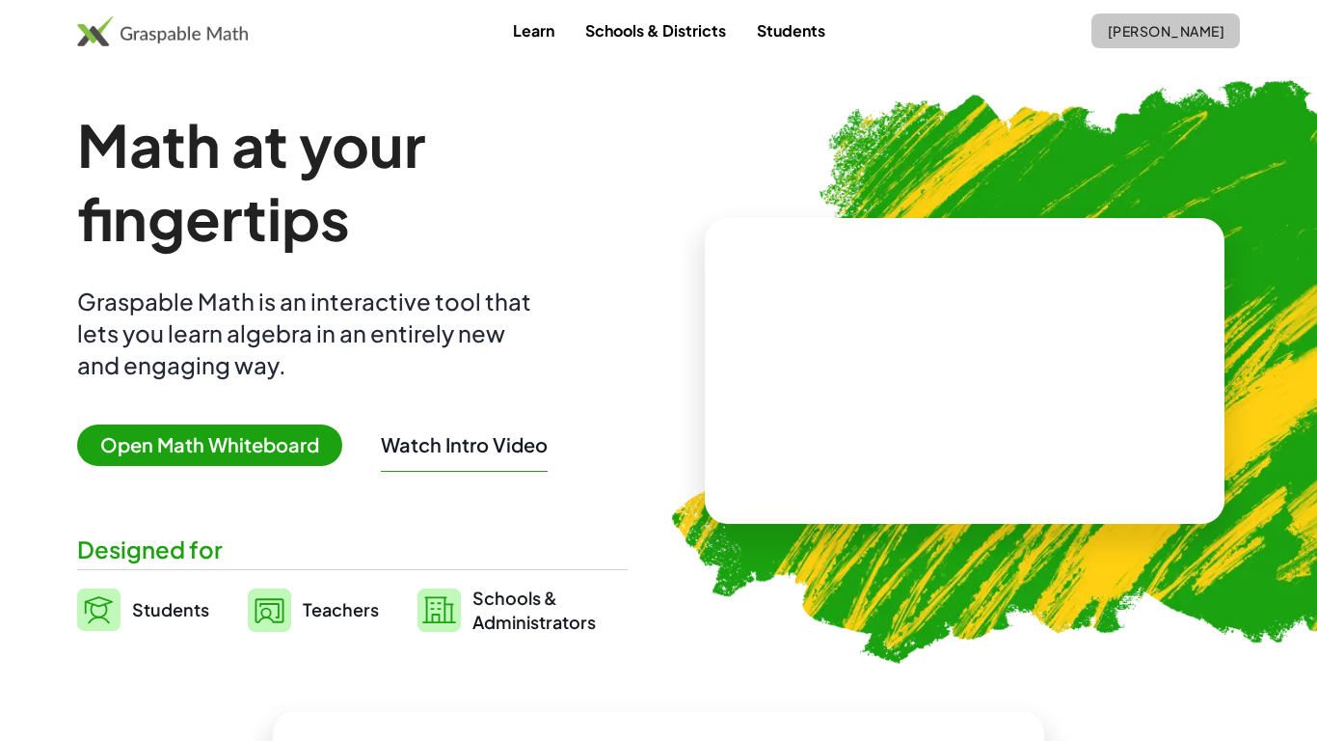
click at [1116, 35] on span "[PERSON_NAME]" at bounding box center [1166, 30] width 118 height 17
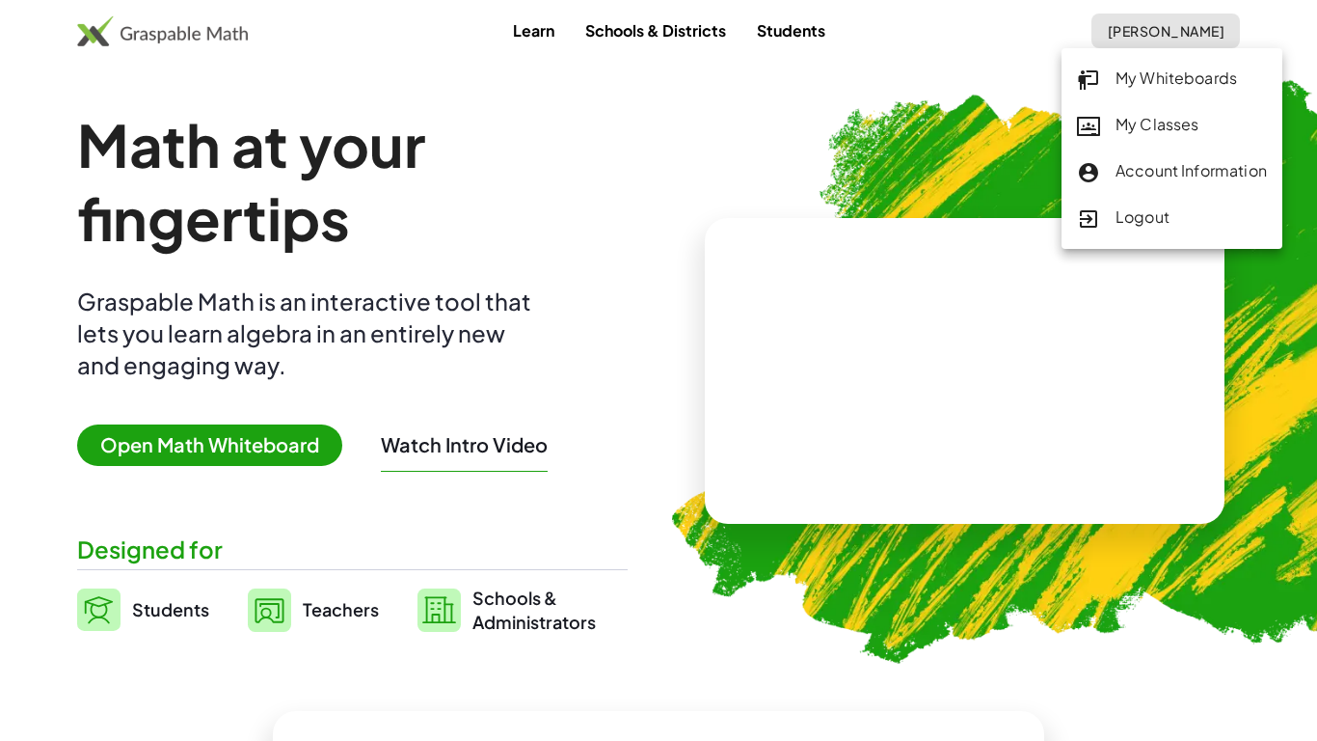
click at [1120, 121] on div "My Classes" at bounding box center [1172, 125] width 190 height 25
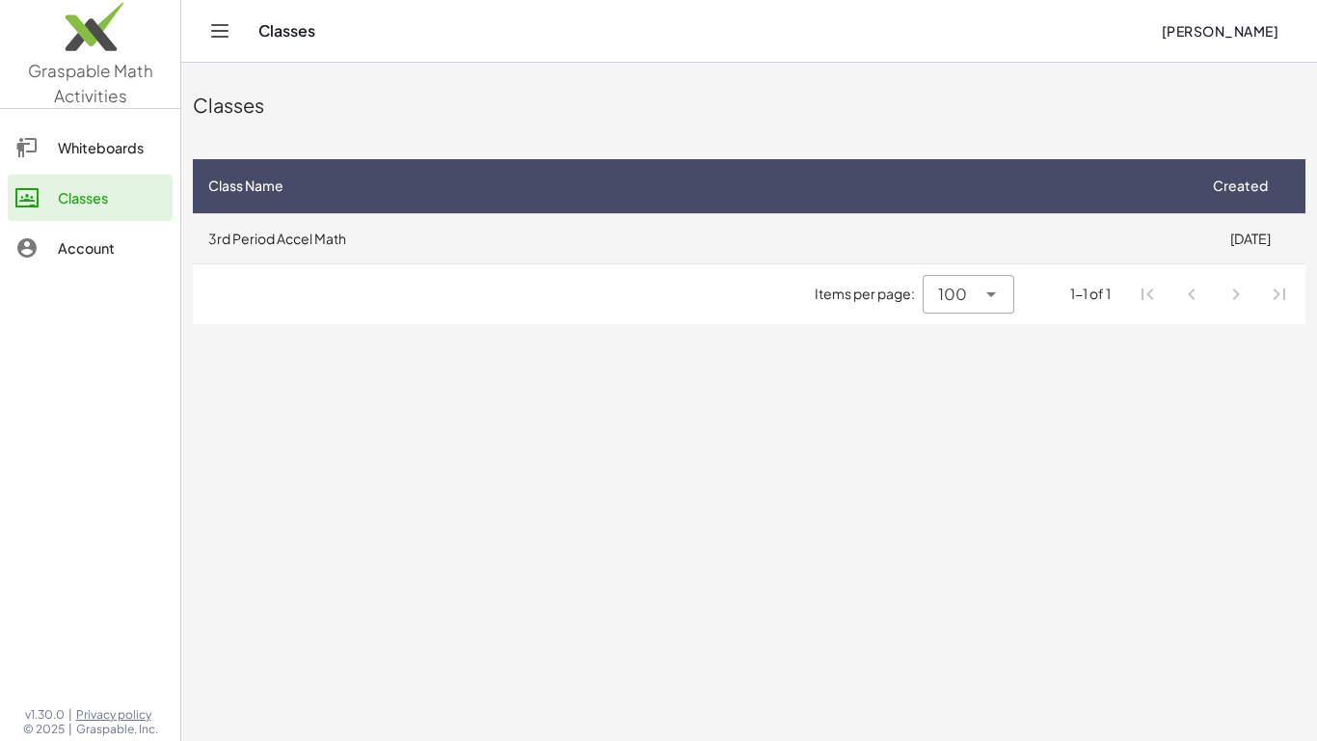
click at [570, 230] on td "3rd Period Accel Math" at bounding box center [694, 238] width 1002 height 50
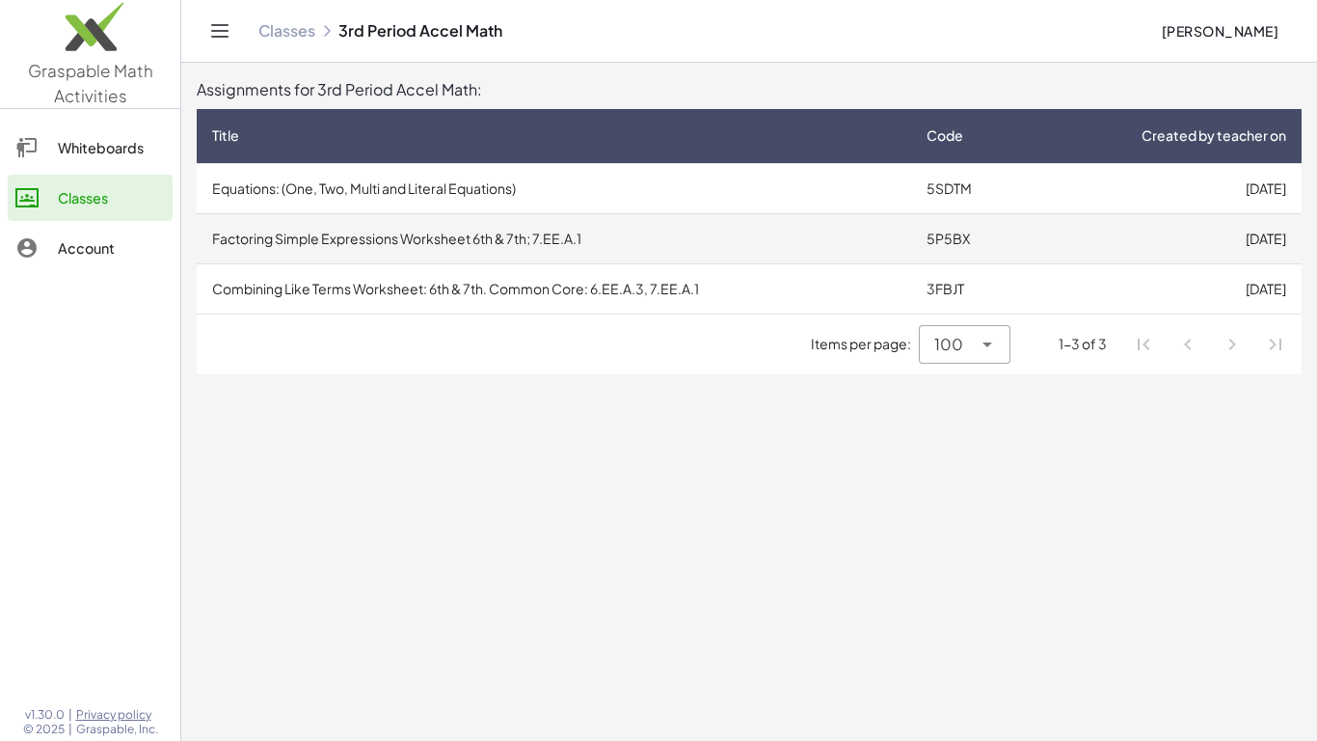
click at [587, 256] on td "Factoring Simple Expressions Worksheet 6th & 7th; 7.EE.A.1" at bounding box center [554, 238] width 715 height 50
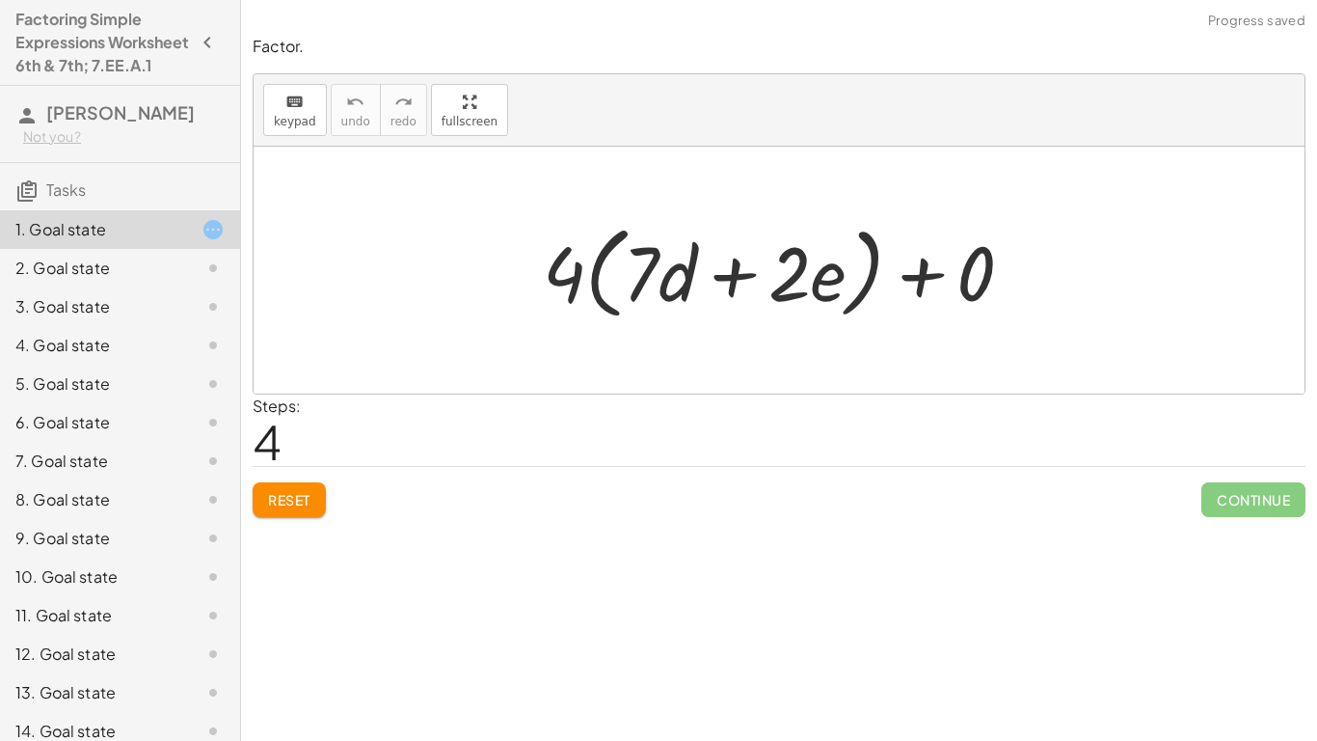
click at [315, 508] on button "Reset" at bounding box center [289, 499] width 73 height 35
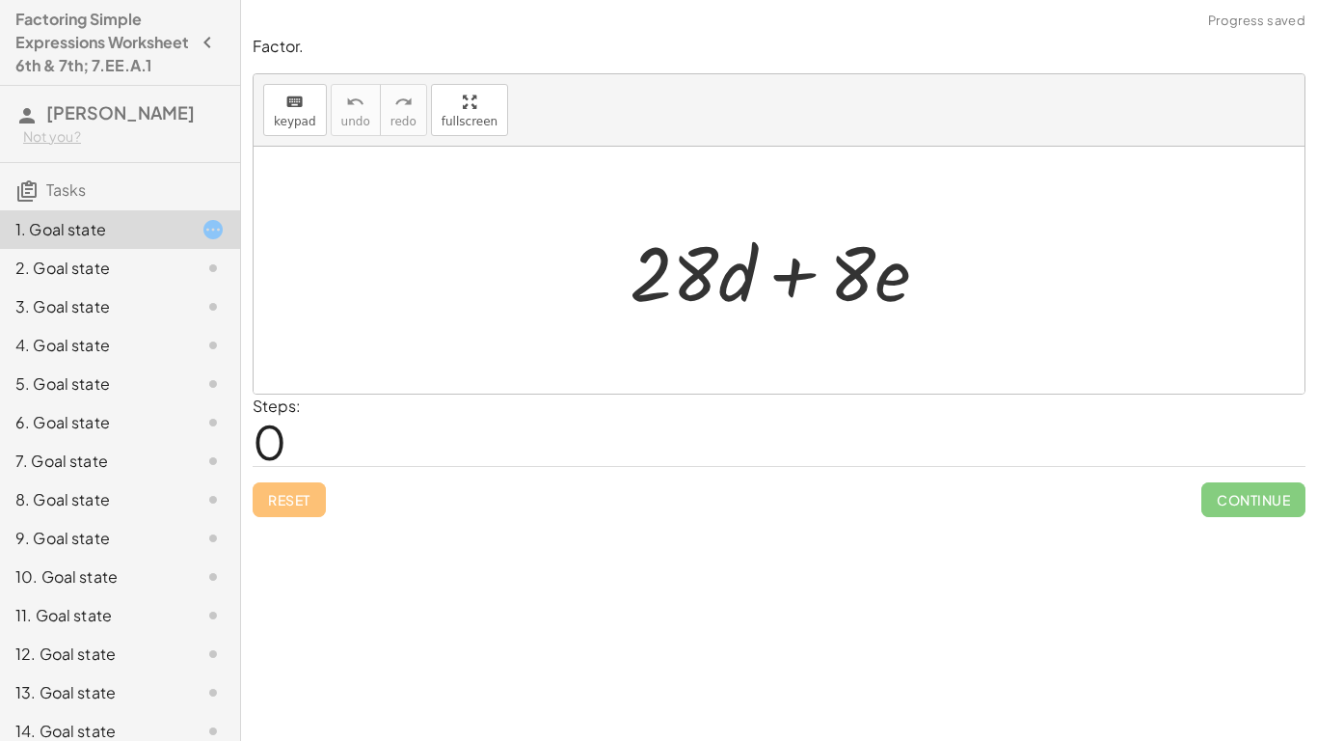
click at [712, 262] on div at bounding box center [787, 270] width 334 height 99
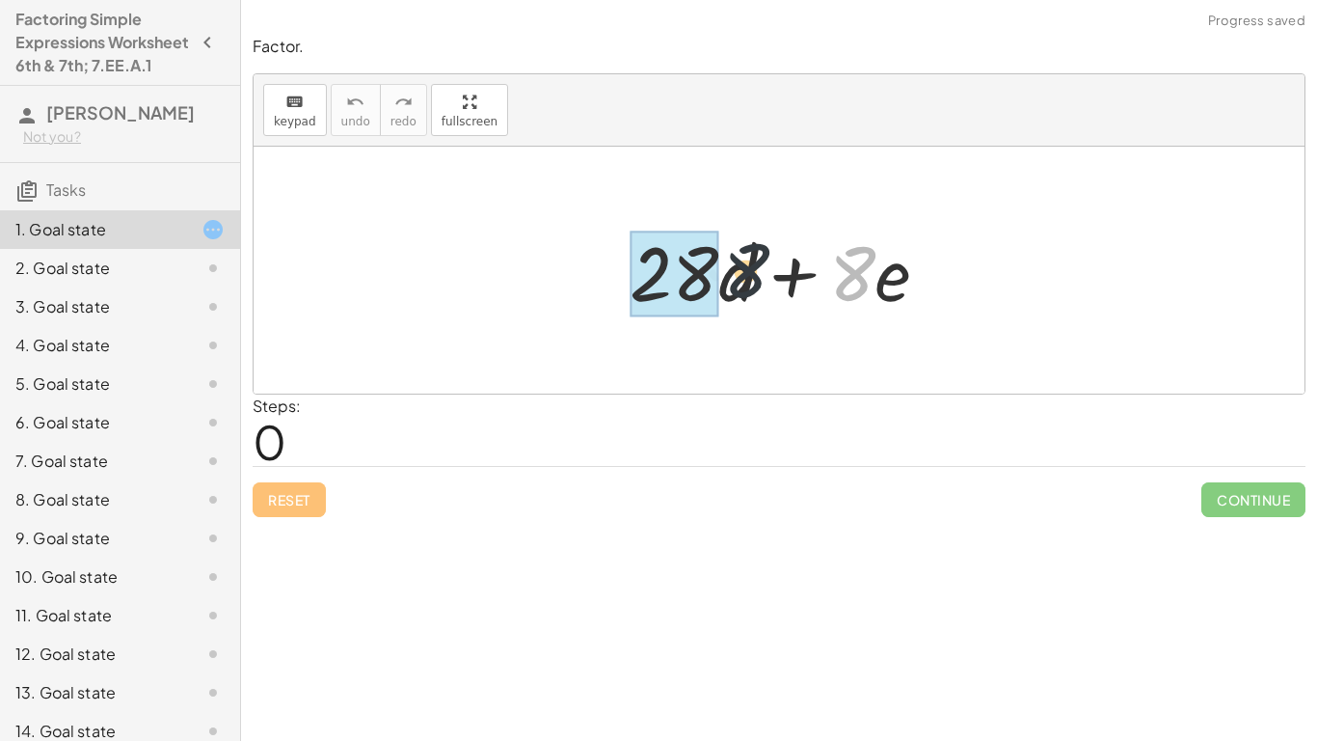
drag, startPoint x: 841, startPoint y: 273, endPoint x: 676, endPoint y: 270, distance: 164.9
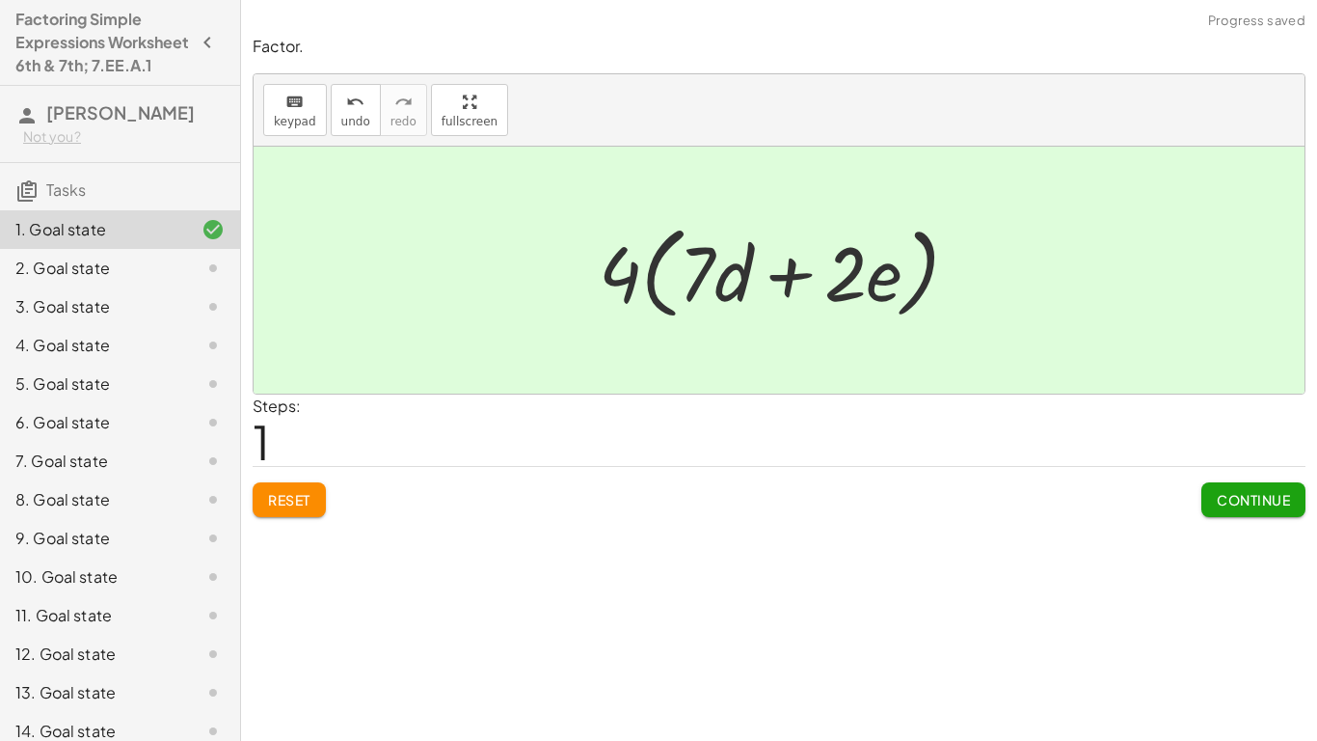
click at [1281, 513] on button "Continue" at bounding box center [1253, 499] width 104 height 35
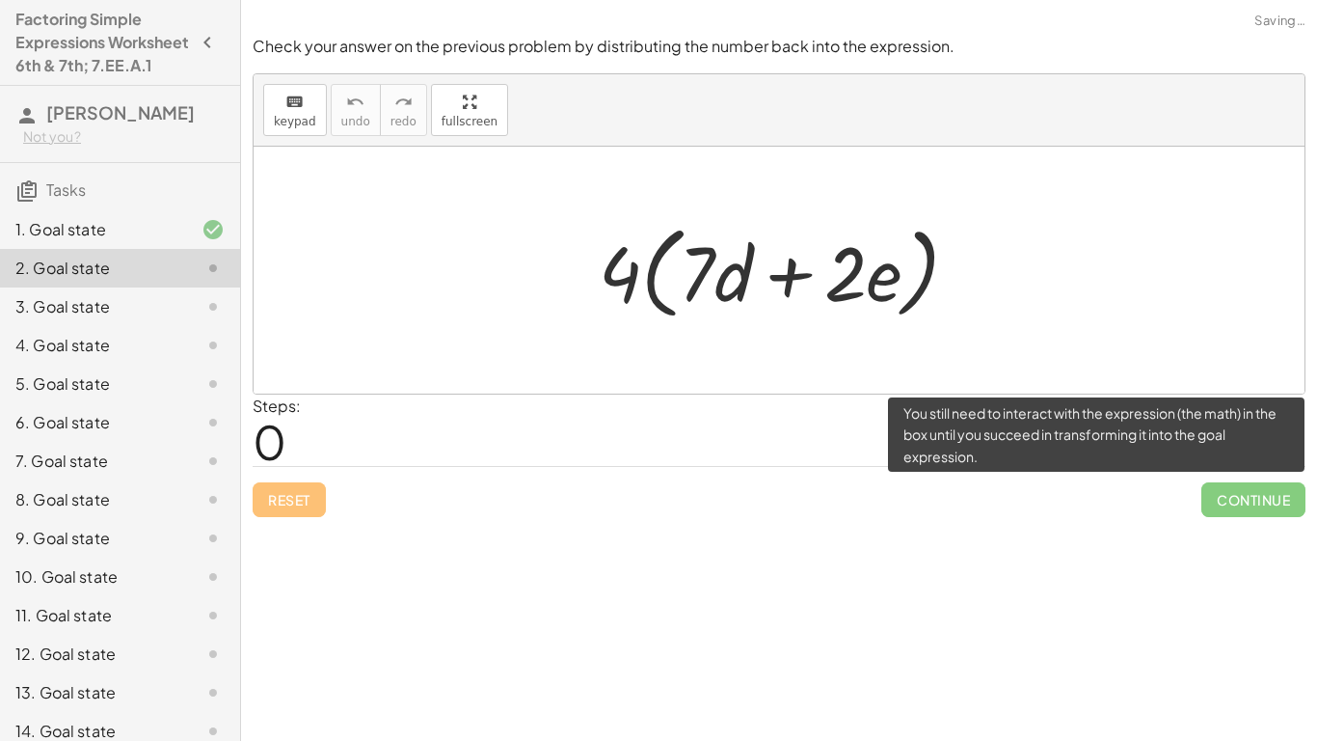
click at [1247, 512] on span "Continue" at bounding box center [1253, 499] width 104 height 35
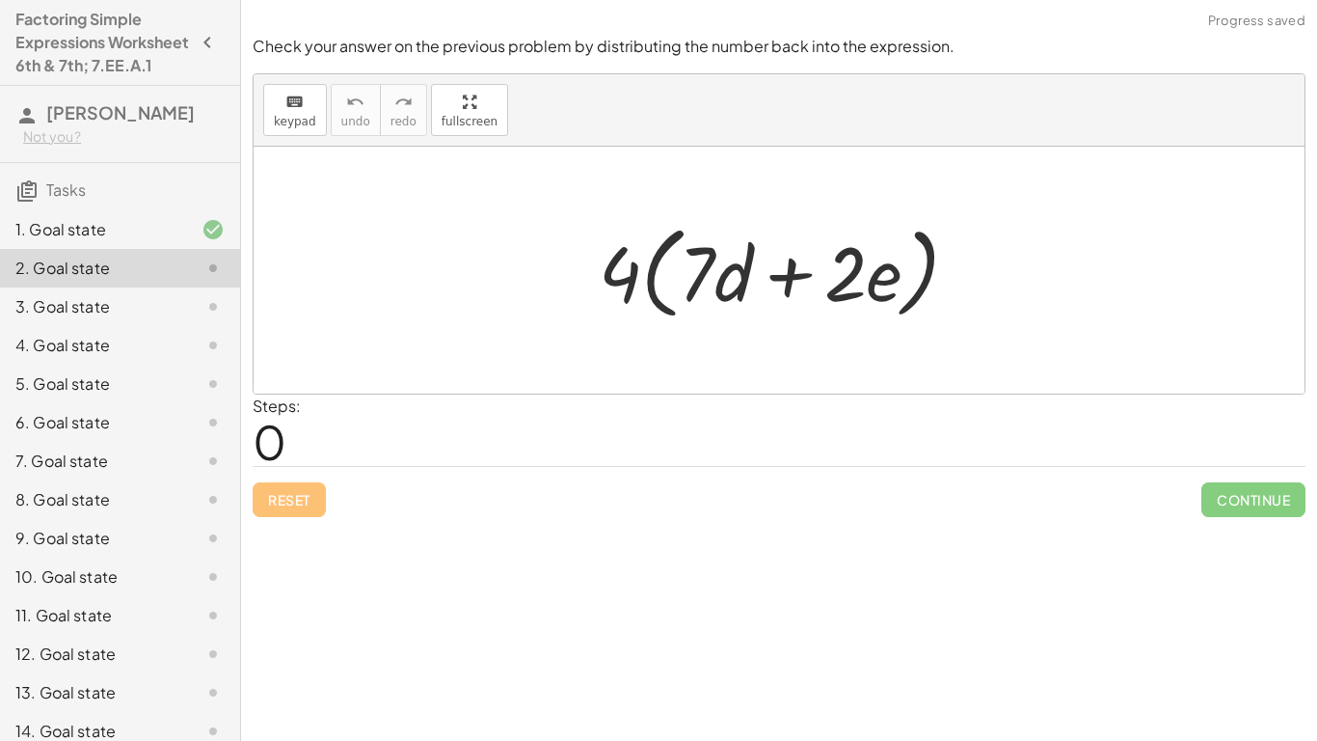
click at [191, 280] on div at bounding box center [198, 267] width 54 height 23
drag, startPoint x: 626, startPoint y: 278, endPoint x: 696, endPoint y: 281, distance: 70.5
click at [696, 281] on div at bounding box center [786, 270] width 395 height 111
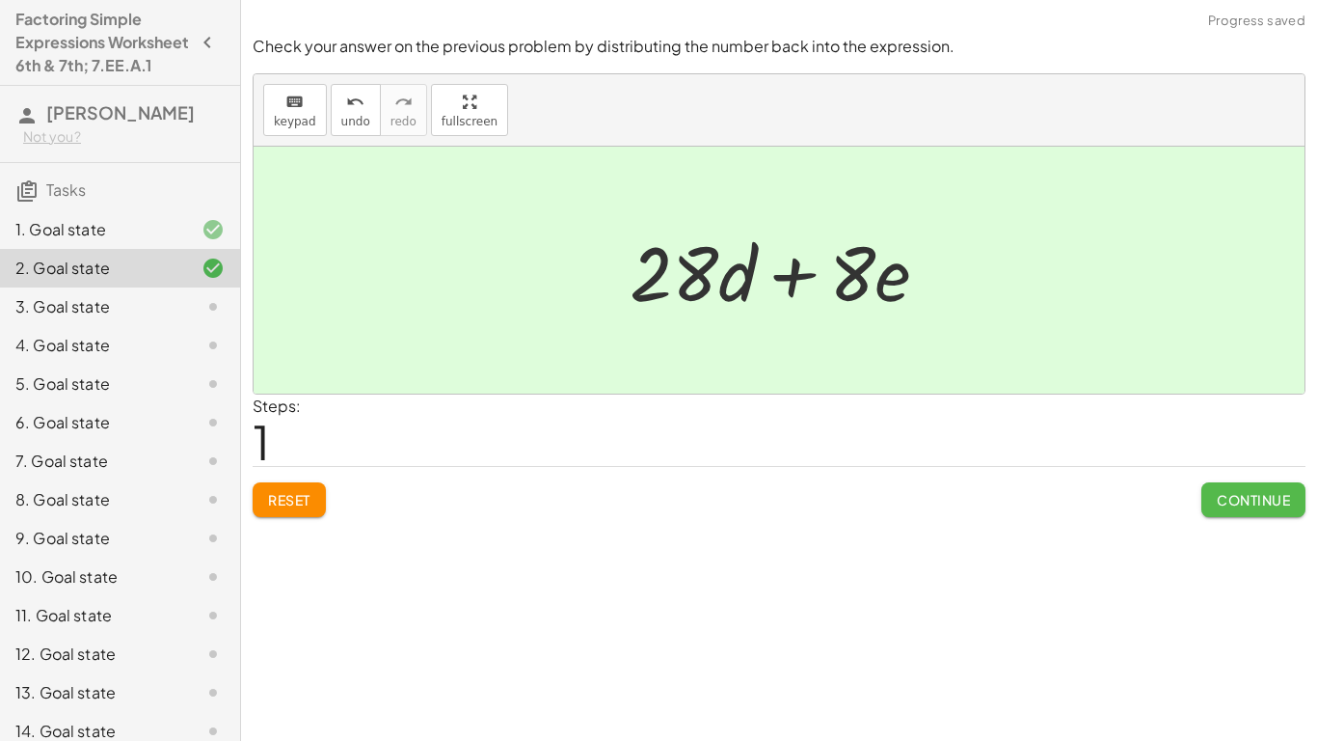
click at [1201, 499] on button "Continue" at bounding box center [1253, 499] width 104 height 35
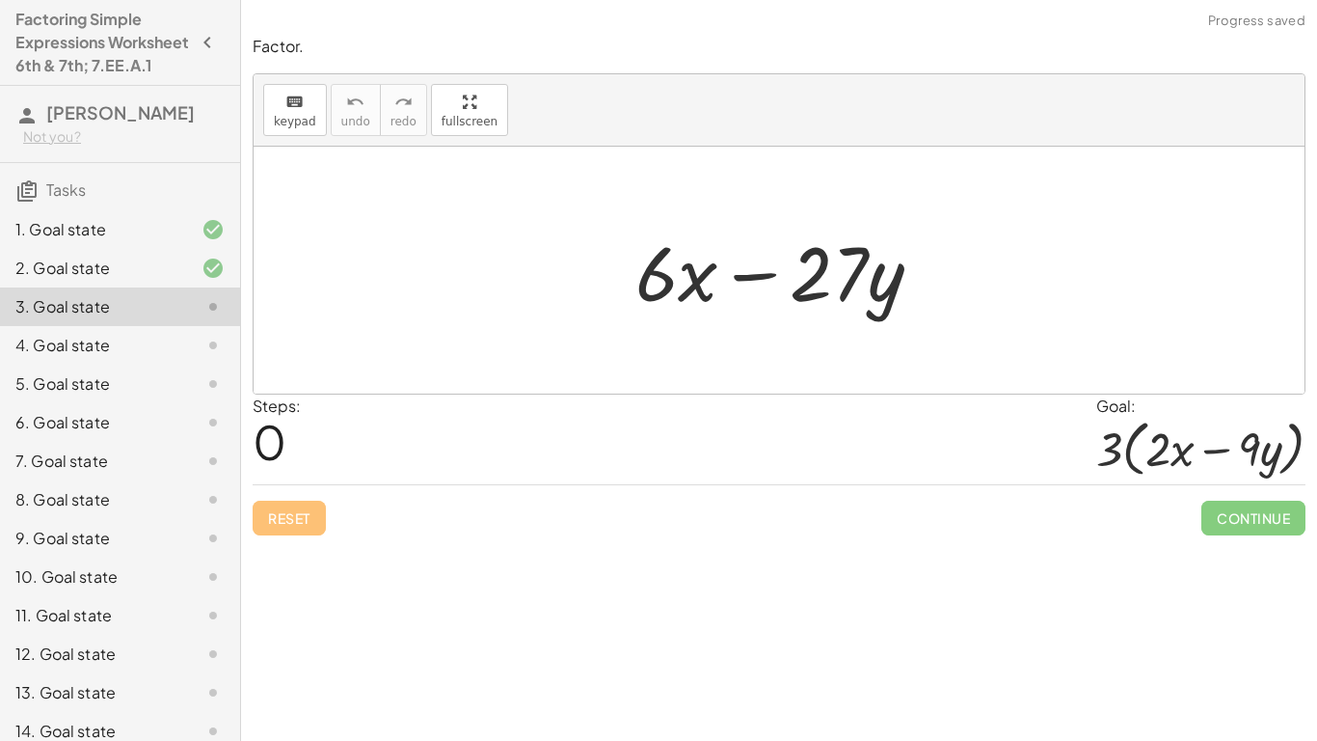
click at [841, 268] on div at bounding box center [787, 270] width 322 height 99
click at [589, 289] on div at bounding box center [779, 270] width 1051 height 247
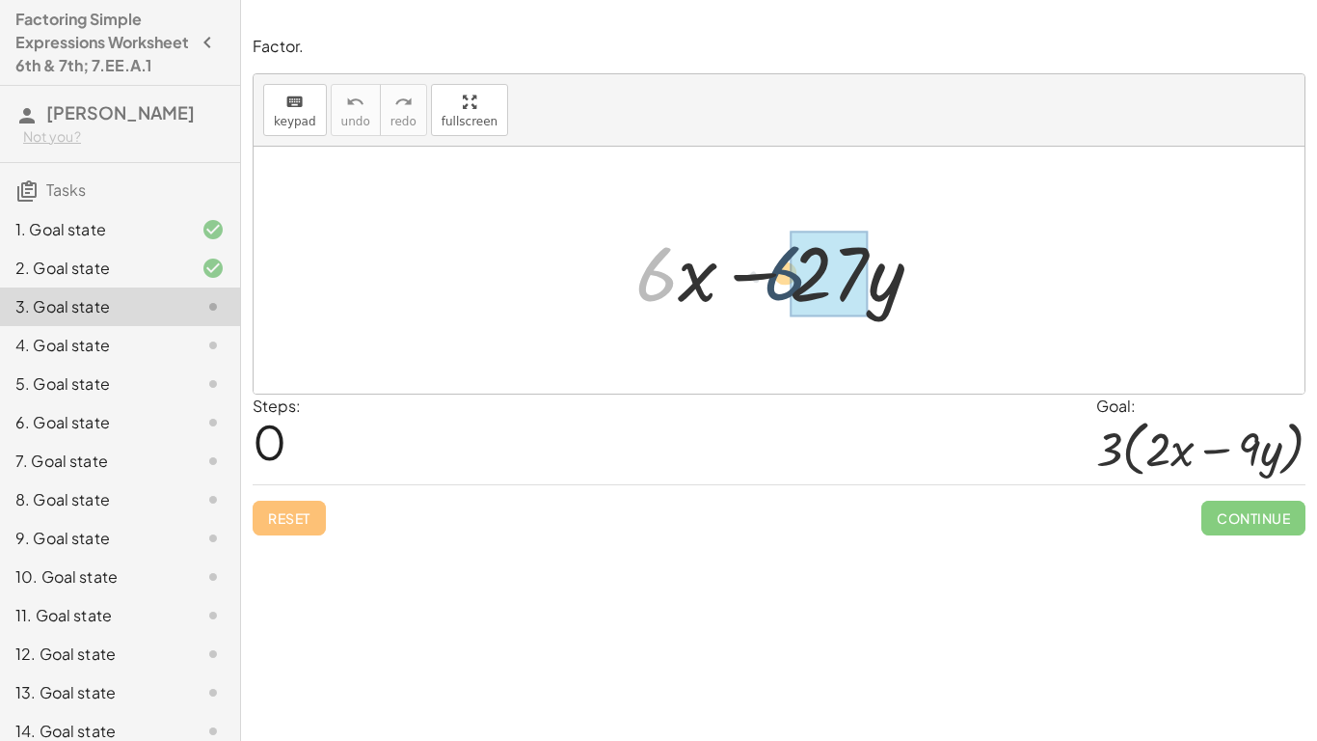
drag, startPoint x: 641, startPoint y: 284, endPoint x: 801, endPoint y: 283, distance: 160.1
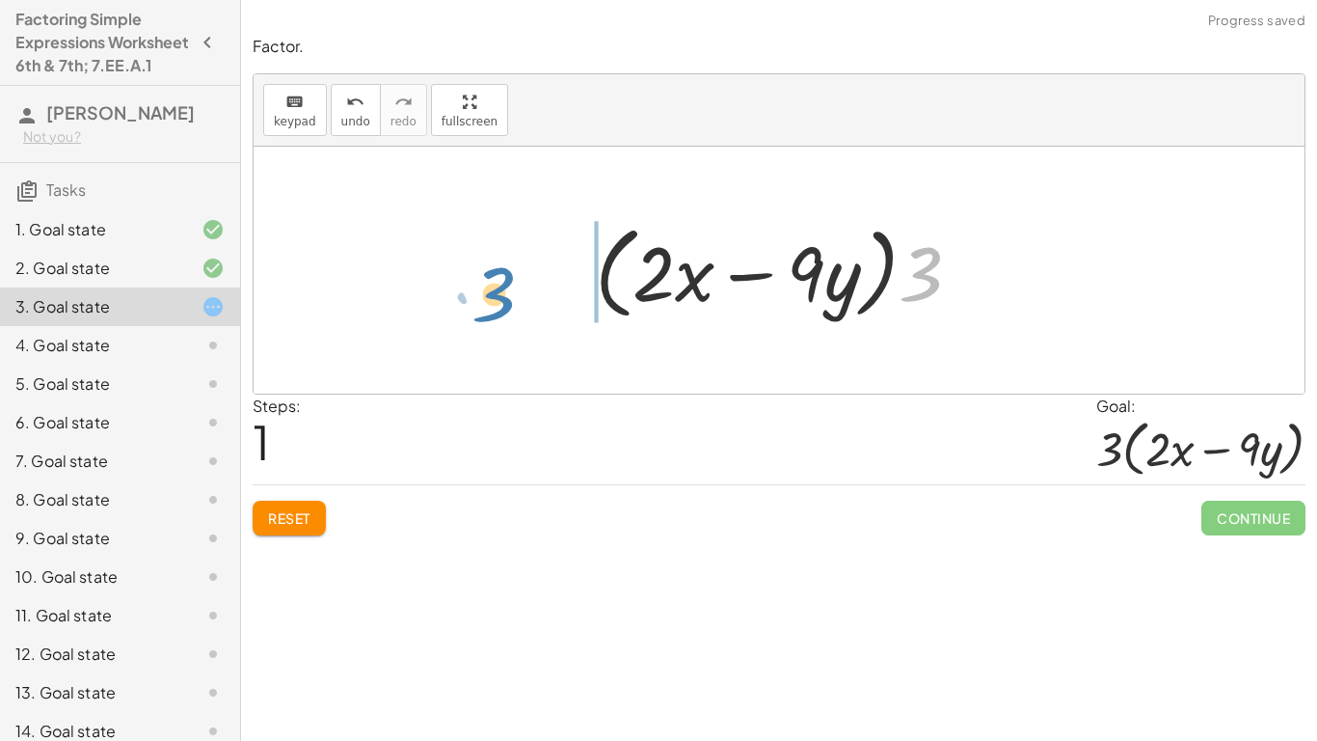
drag, startPoint x: 925, startPoint y: 299, endPoint x: 503, endPoint y: 314, distance: 421.7
click at [503, 314] on div "+ · 6 · x − · 27 · y + · 3 · 2 · x − · 3 · 9 · y · 3 + · · x − · y 3 · 2 · 9 · …" at bounding box center [779, 270] width 1051 height 247
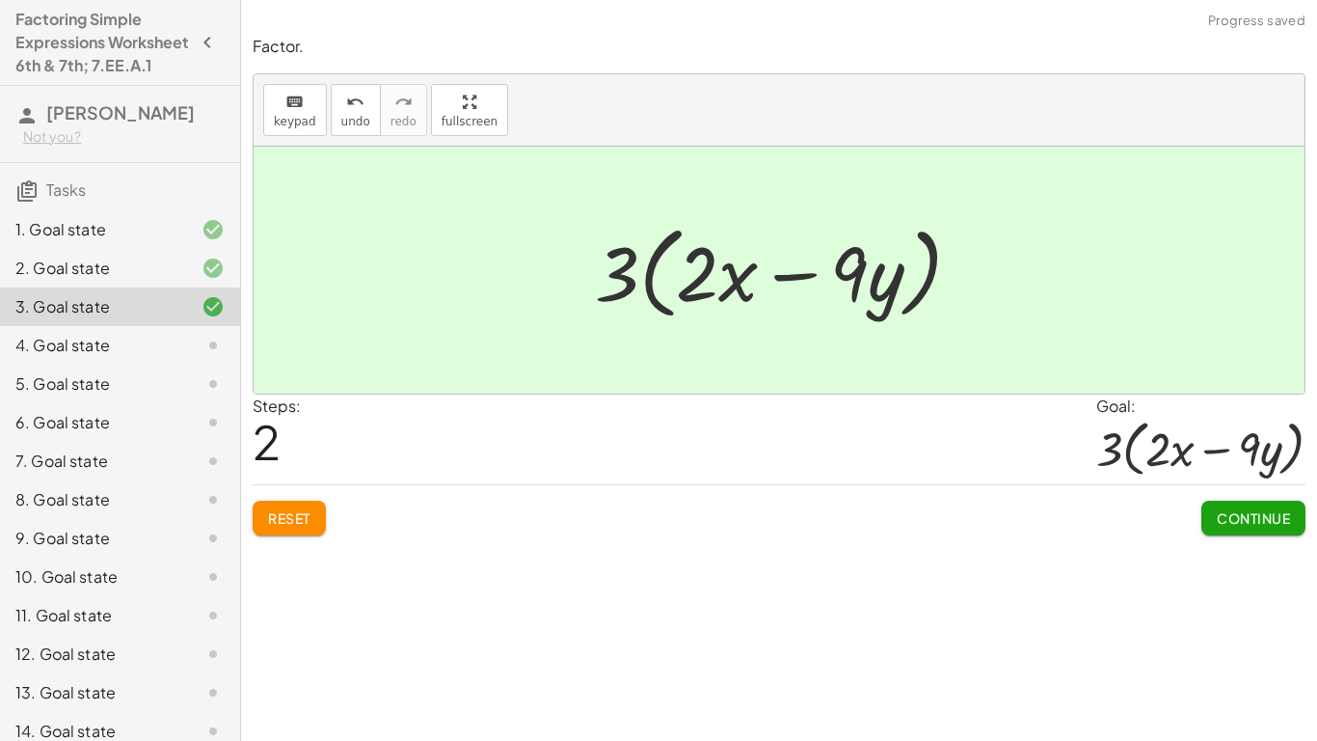
click at [1255, 514] on span "Continue" at bounding box center [1253, 517] width 73 height 17
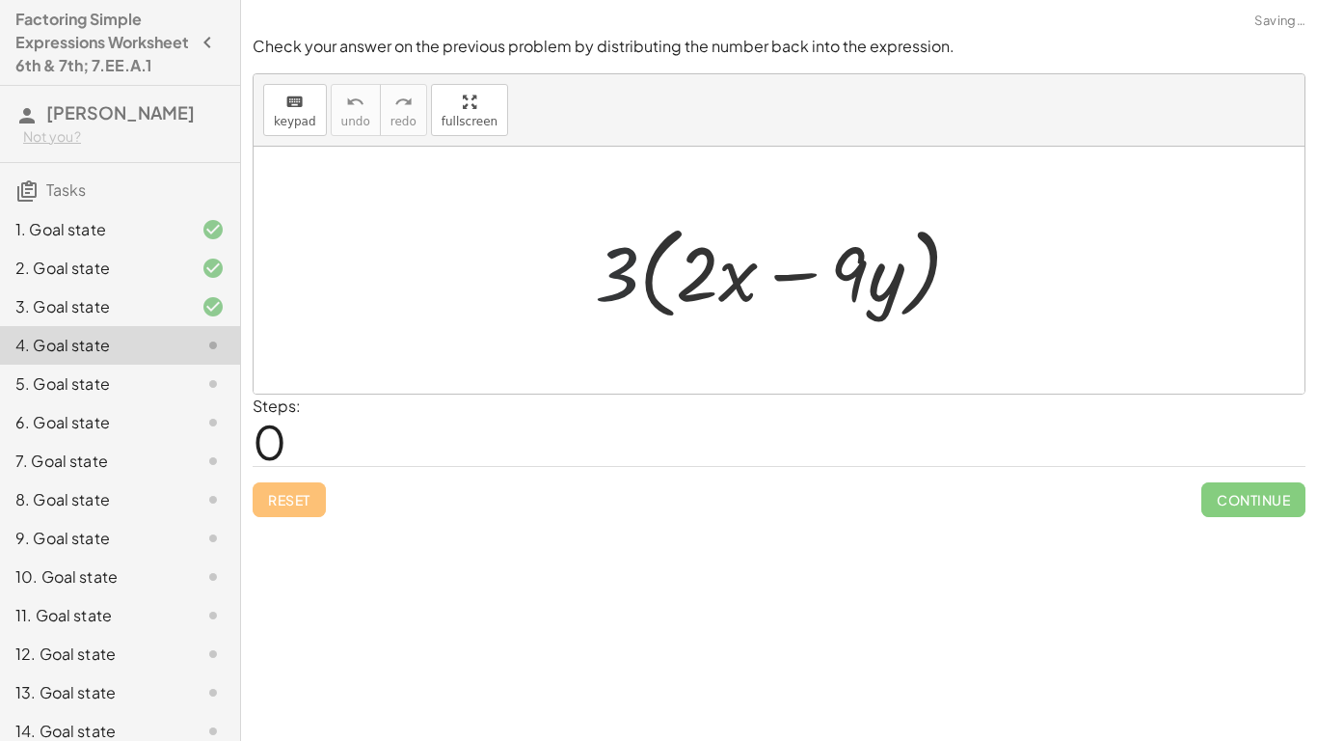
drag, startPoint x: 602, startPoint y: 292, endPoint x: 653, endPoint y: 293, distance: 51.1
click at [653, 293] on div at bounding box center [785, 270] width 401 height 111
drag, startPoint x: 618, startPoint y: 276, endPoint x: 716, endPoint y: 287, distance: 99.0
click at [716, 287] on div at bounding box center [785, 270] width 401 height 111
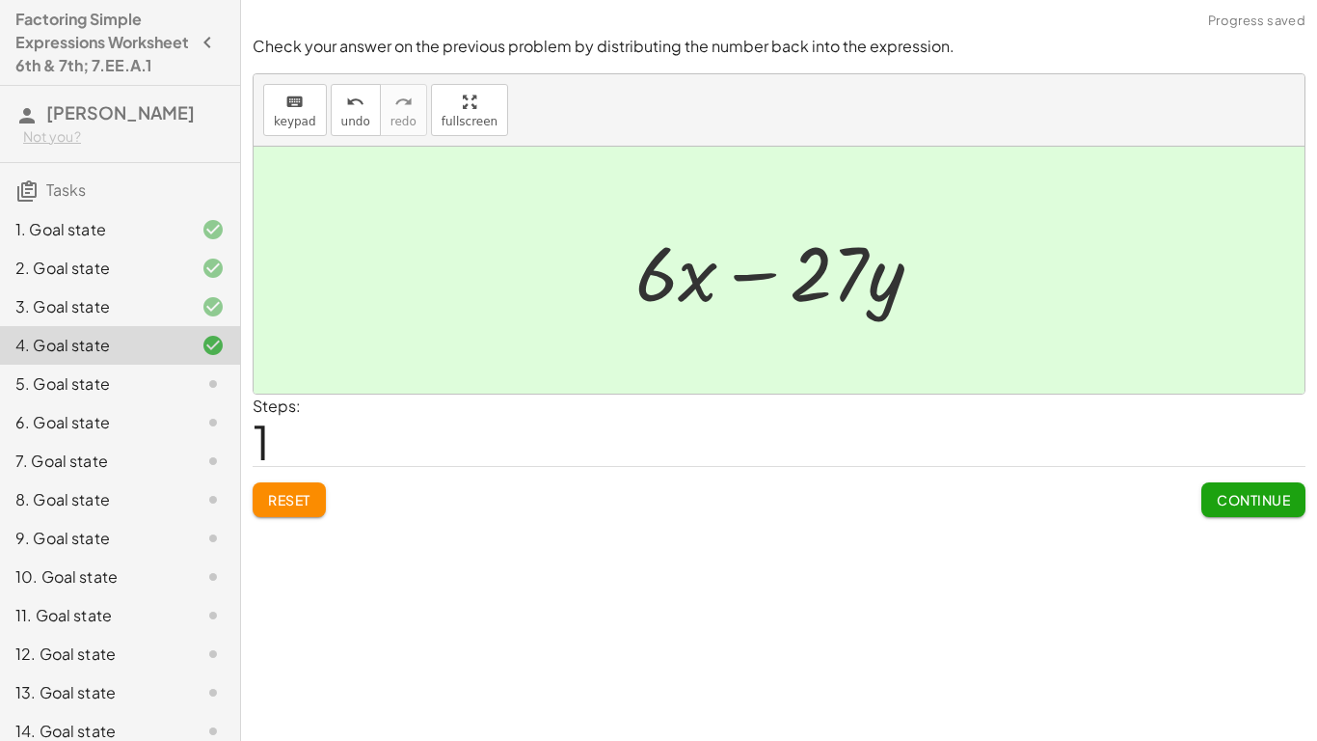
click at [737, 273] on div at bounding box center [787, 270] width 322 height 99
click at [1240, 500] on span "Continue" at bounding box center [1253, 499] width 73 height 17
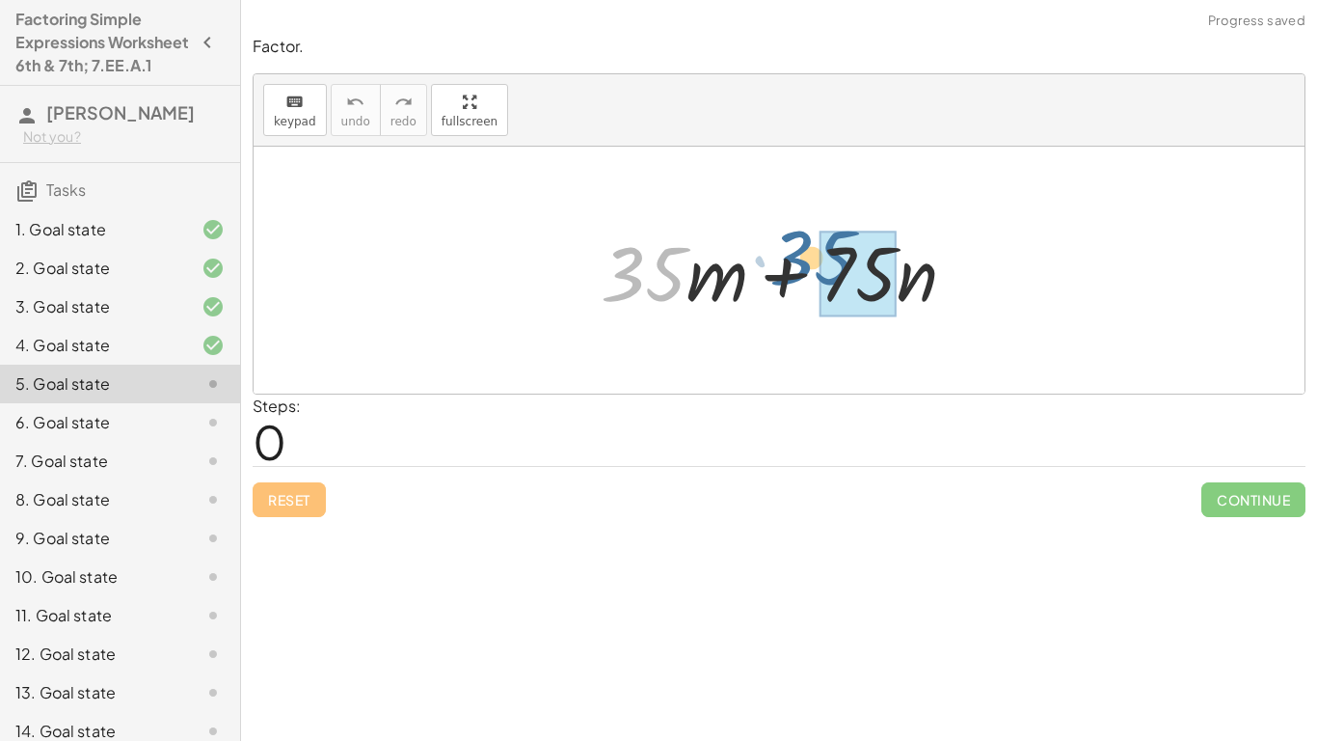
drag, startPoint x: 613, startPoint y: 272, endPoint x: 804, endPoint y: 264, distance: 191.1
click at [804, 264] on div at bounding box center [786, 270] width 391 height 99
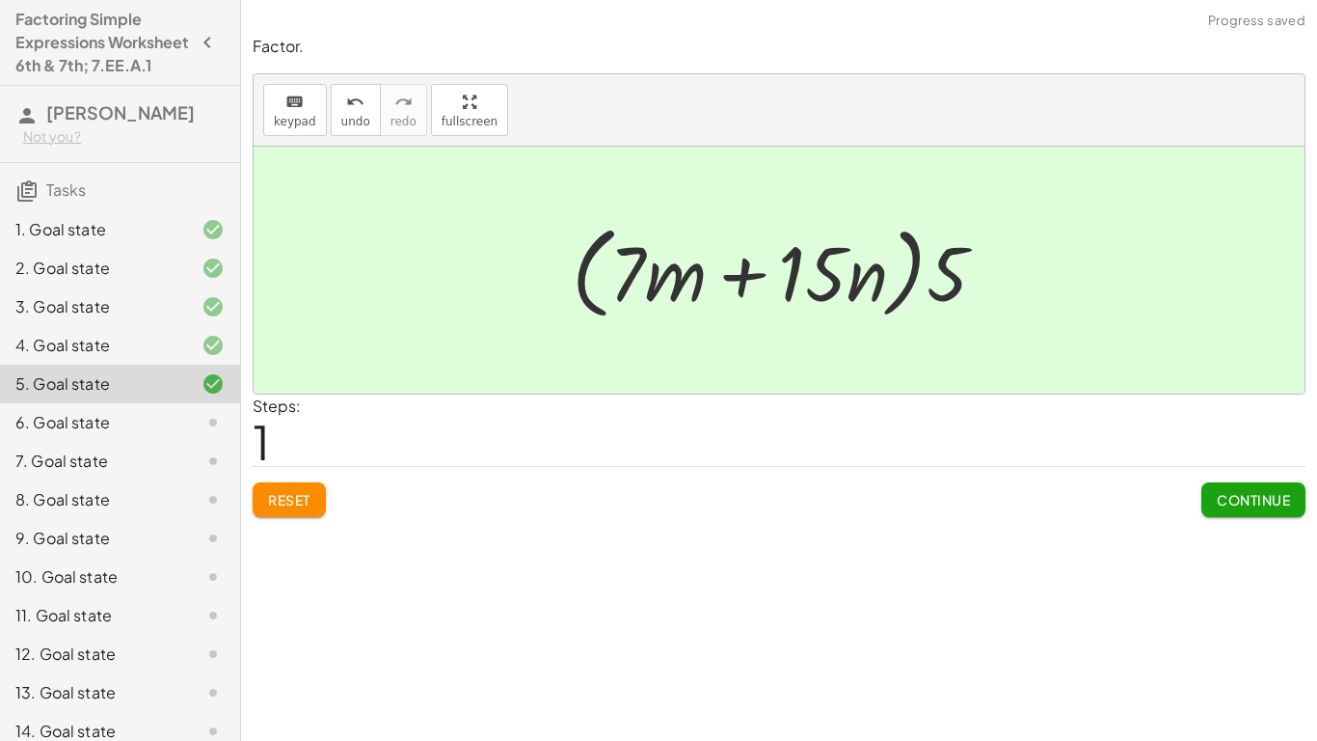
click at [1207, 510] on button "Continue" at bounding box center [1253, 499] width 104 height 35
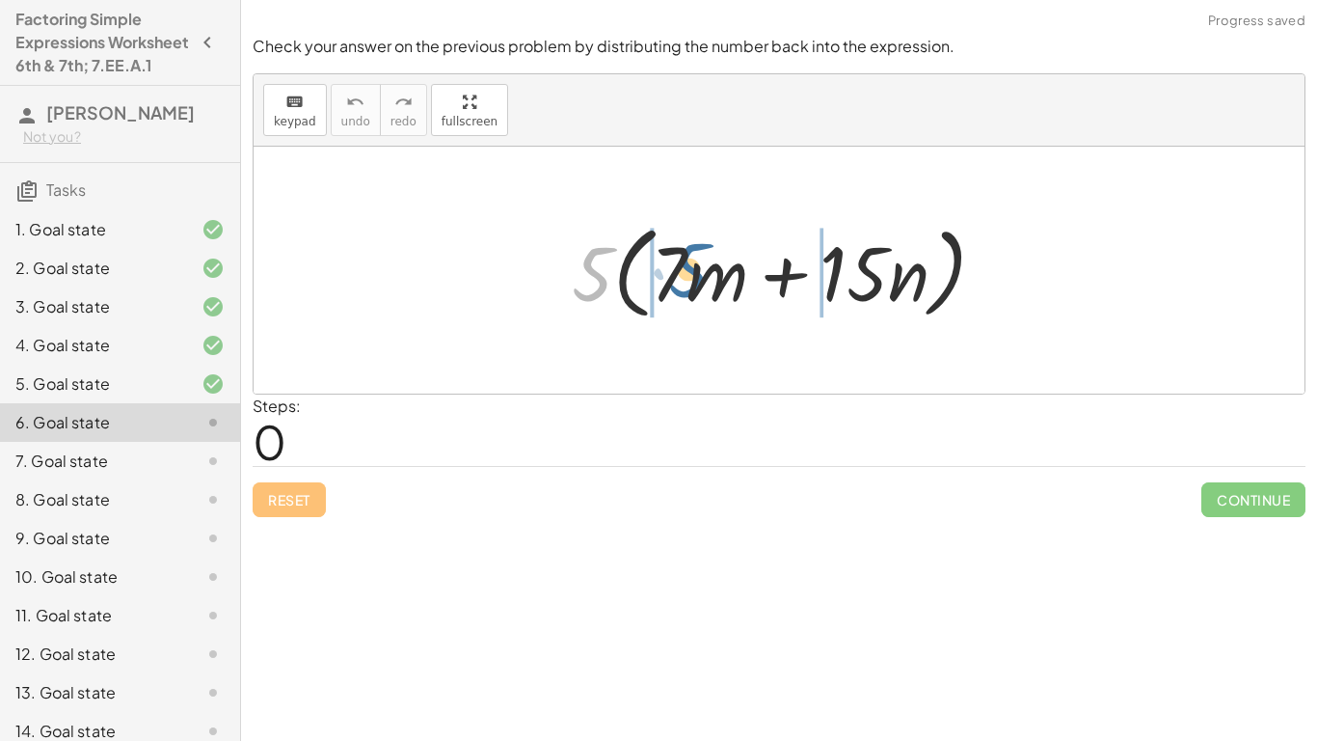
drag, startPoint x: 586, startPoint y: 278, endPoint x: 680, endPoint y: 272, distance: 93.7
click at [680, 272] on div at bounding box center [786, 270] width 449 height 111
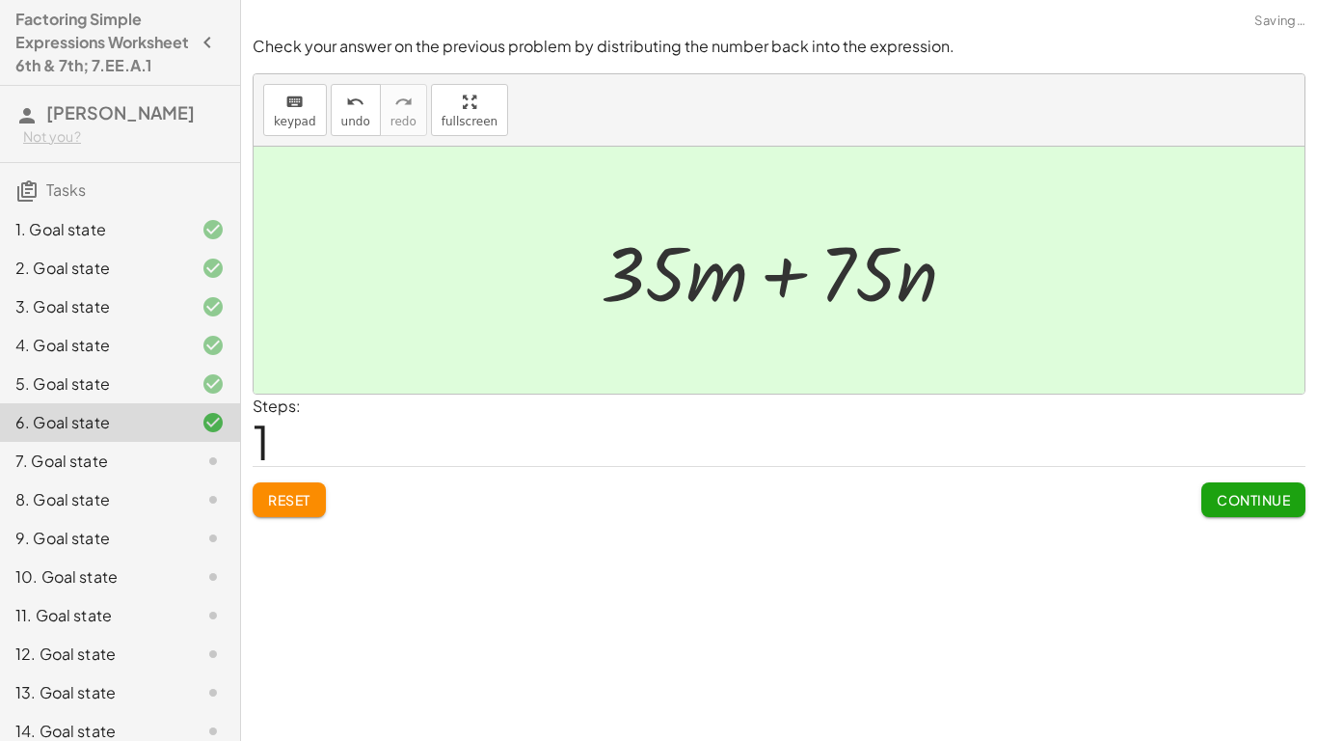
click at [1186, 494] on div "Reset Continue" at bounding box center [779, 491] width 1053 height 51
click at [1208, 504] on button "Continue" at bounding box center [1253, 499] width 104 height 35
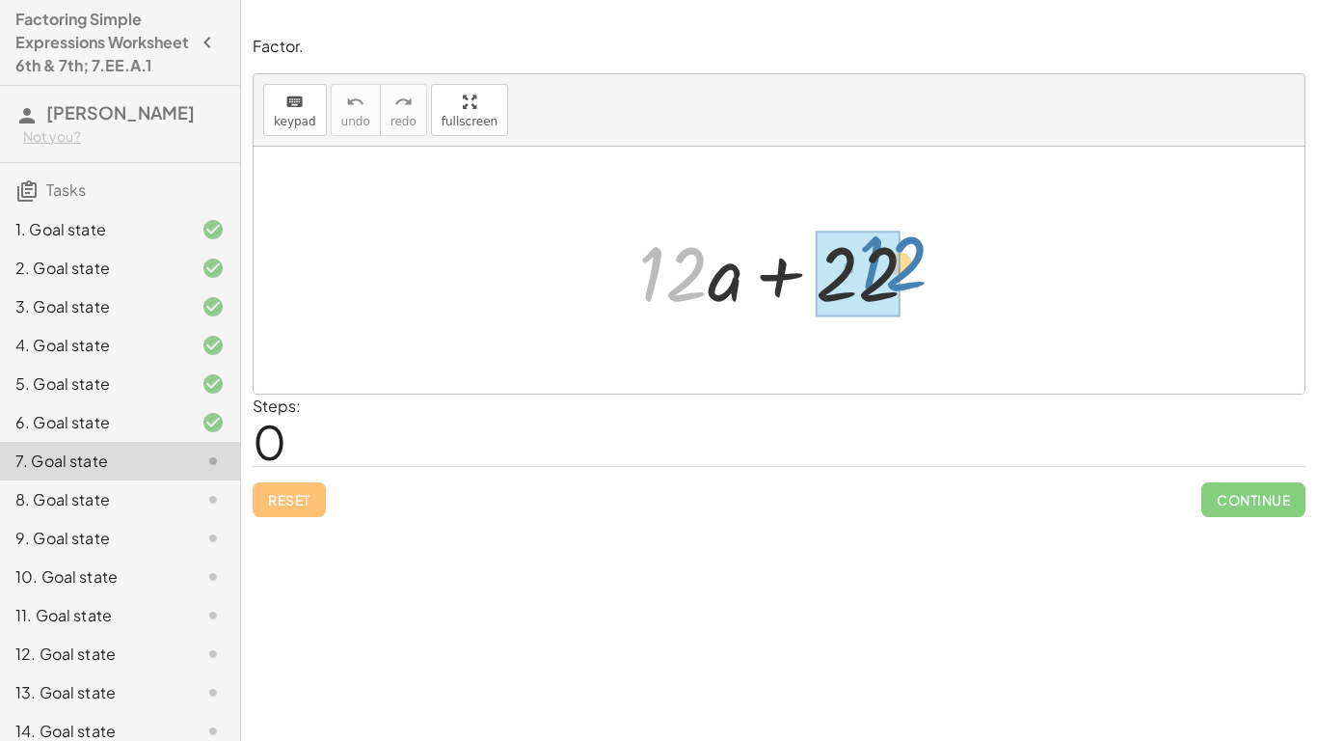
drag, startPoint x: 660, startPoint y: 268, endPoint x: 860, endPoint y: 258, distance: 200.8
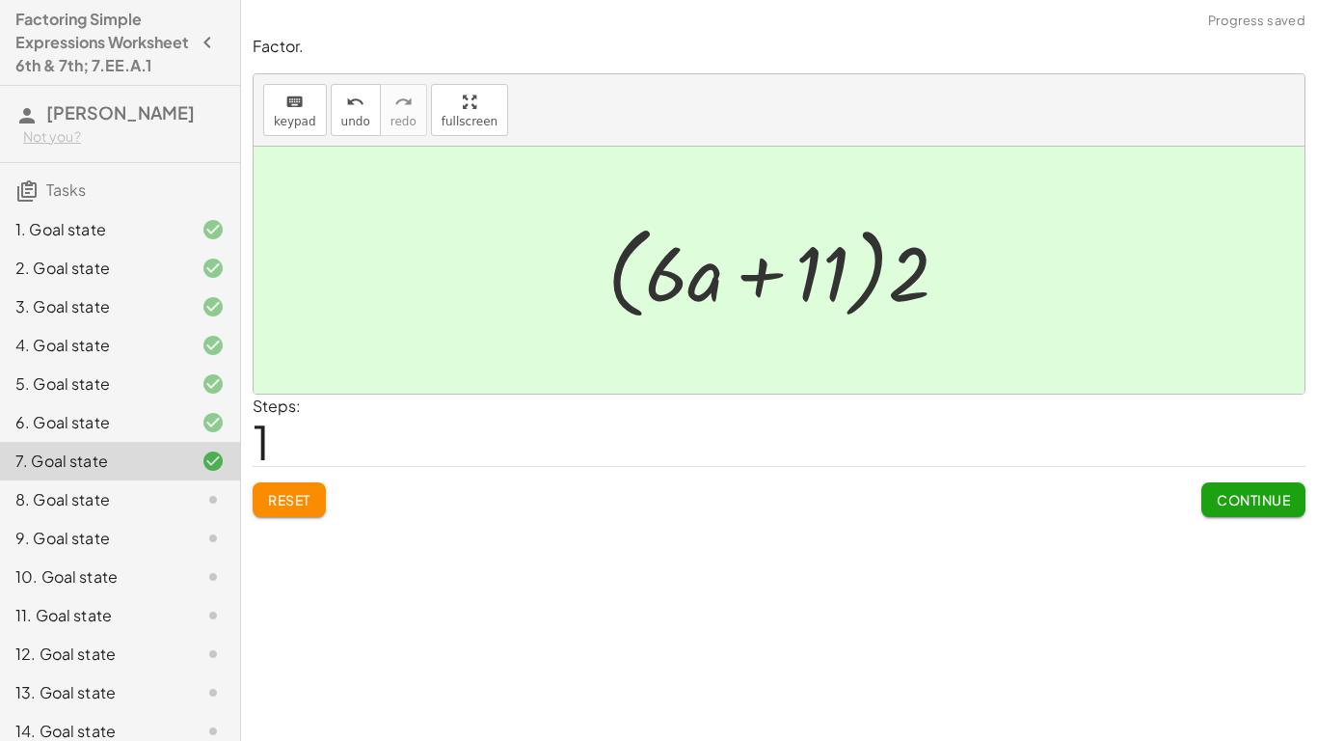
click at [1228, 505] on span "Continue" at bounding box center [1253, 499] width 73 height 17
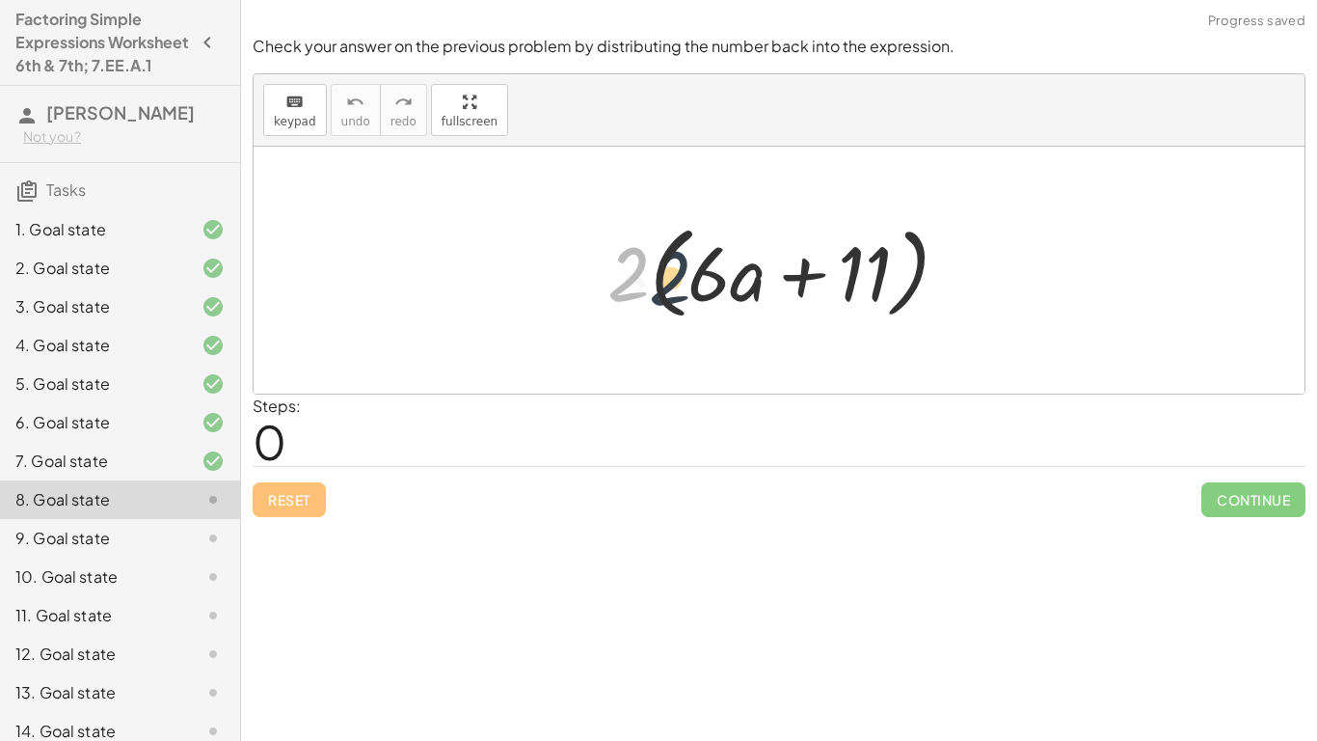
drag, startPoint x: 642, startPoint y: 279, endPoint x: 694, endPoint y: 286, distance: 52.6
click at [694, 286] on div at bounding box center [786, 270] width 376 height 111
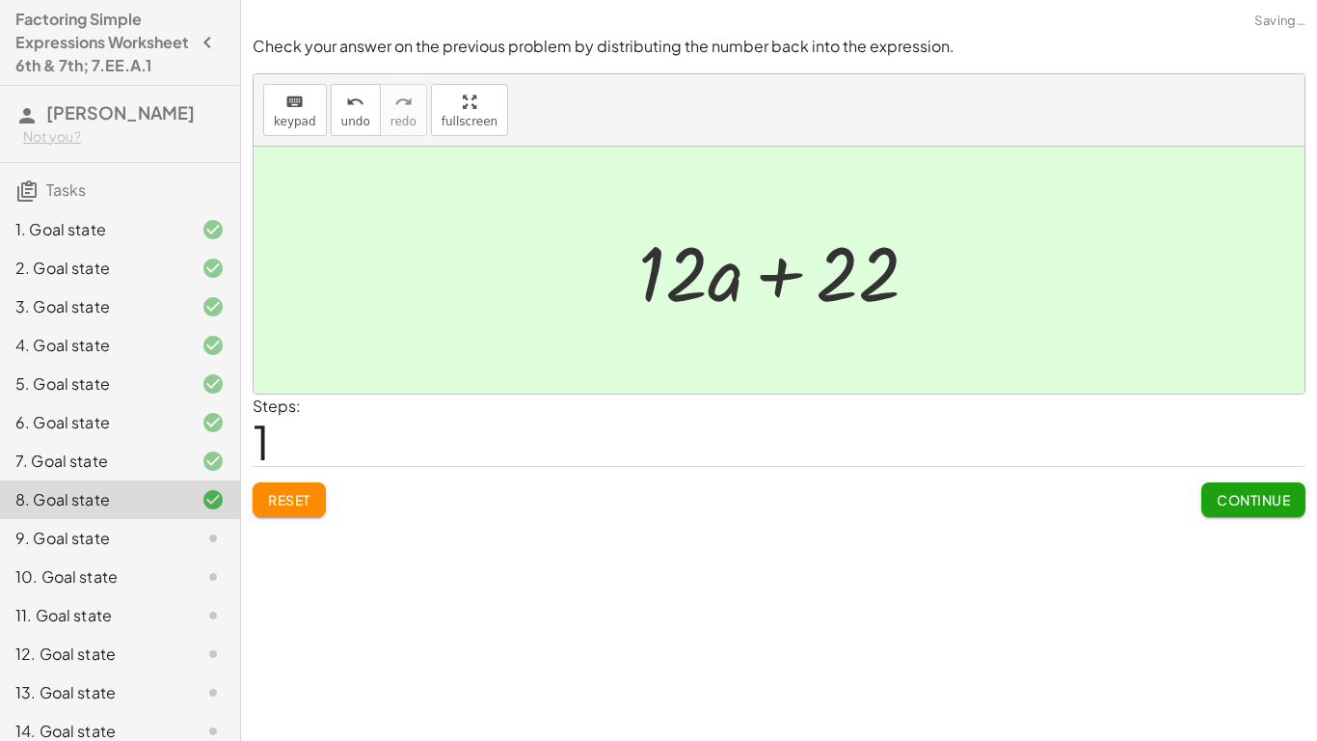
click at [1258, 514] on button "Continue" at bounding box center [1253, 499] width 104 height 35
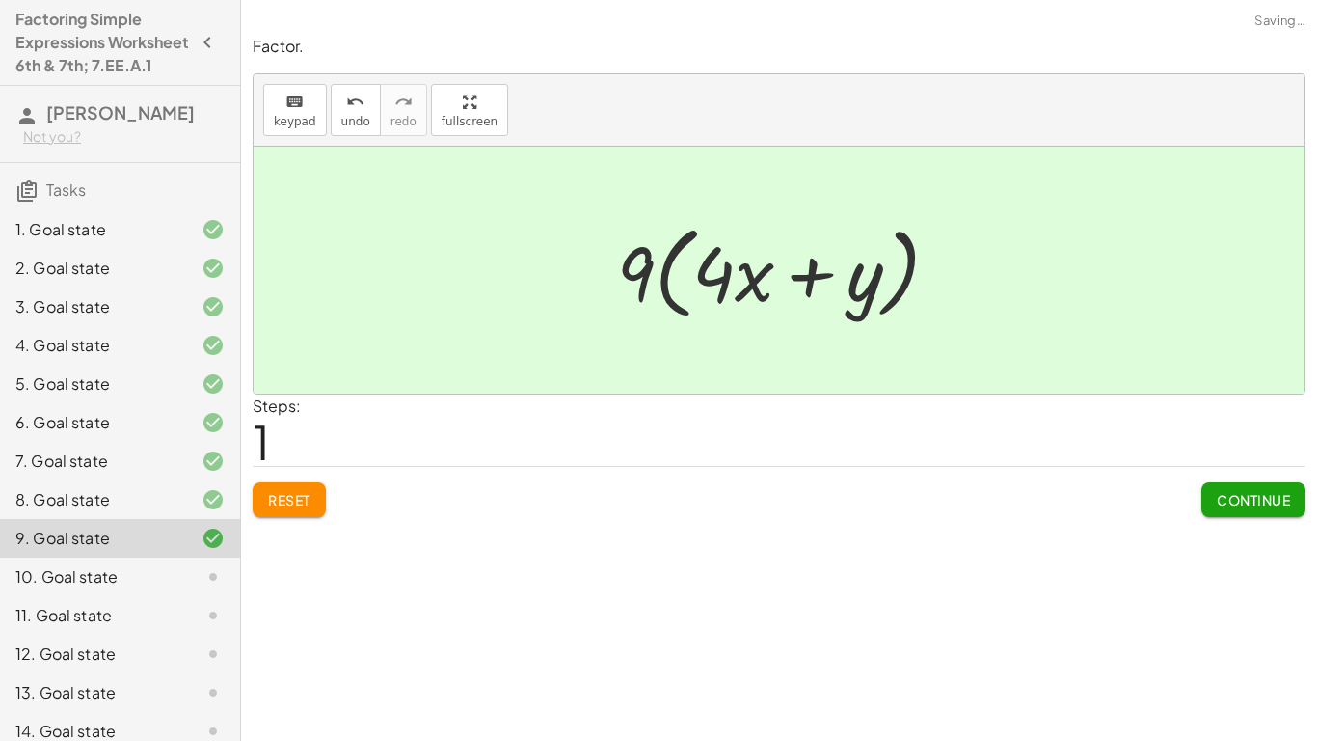
click at [1266, 510] on button "Continue" at bounding box center [1253, 499] width 104 height 35
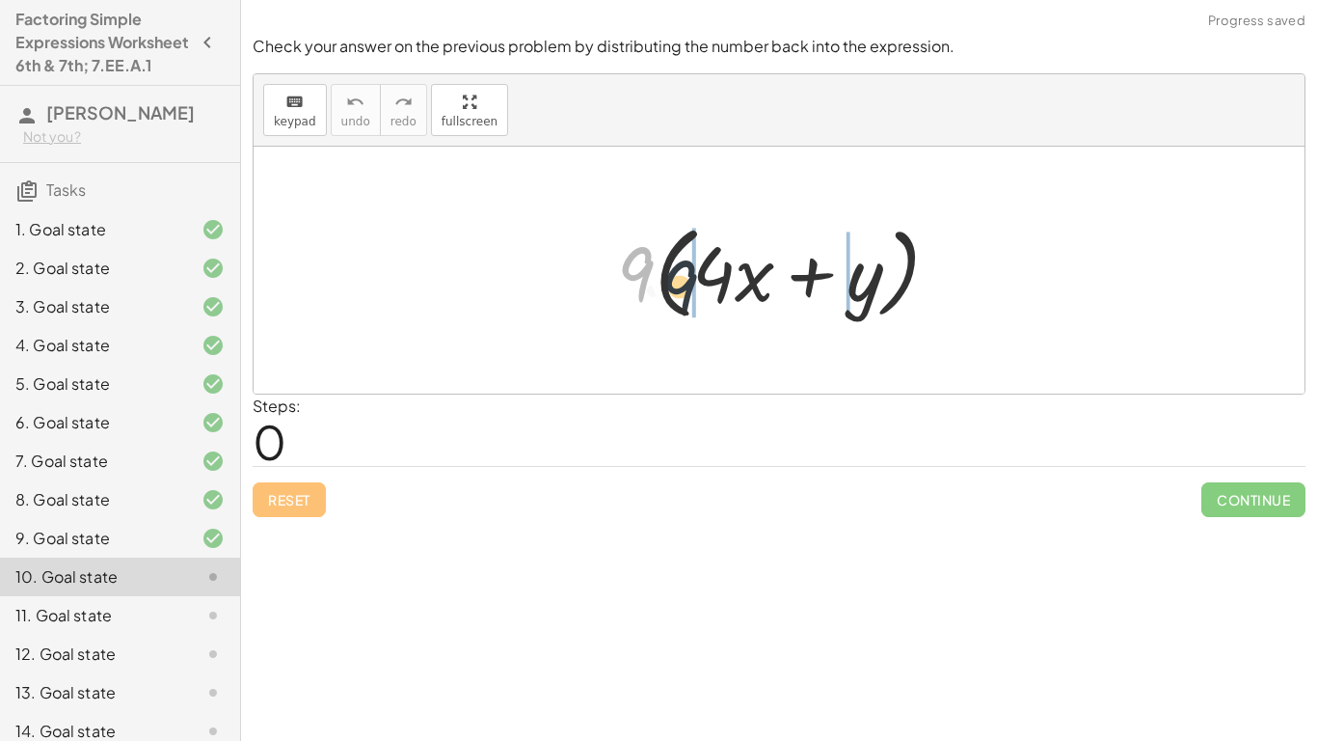
drag, startPoint x: 615, startPoint y: 265, endPoint x: 679, endPoint y: 281, distance: 65.5
click at [679, 281] on div at bounding box center [786, 270] width 358 height 111
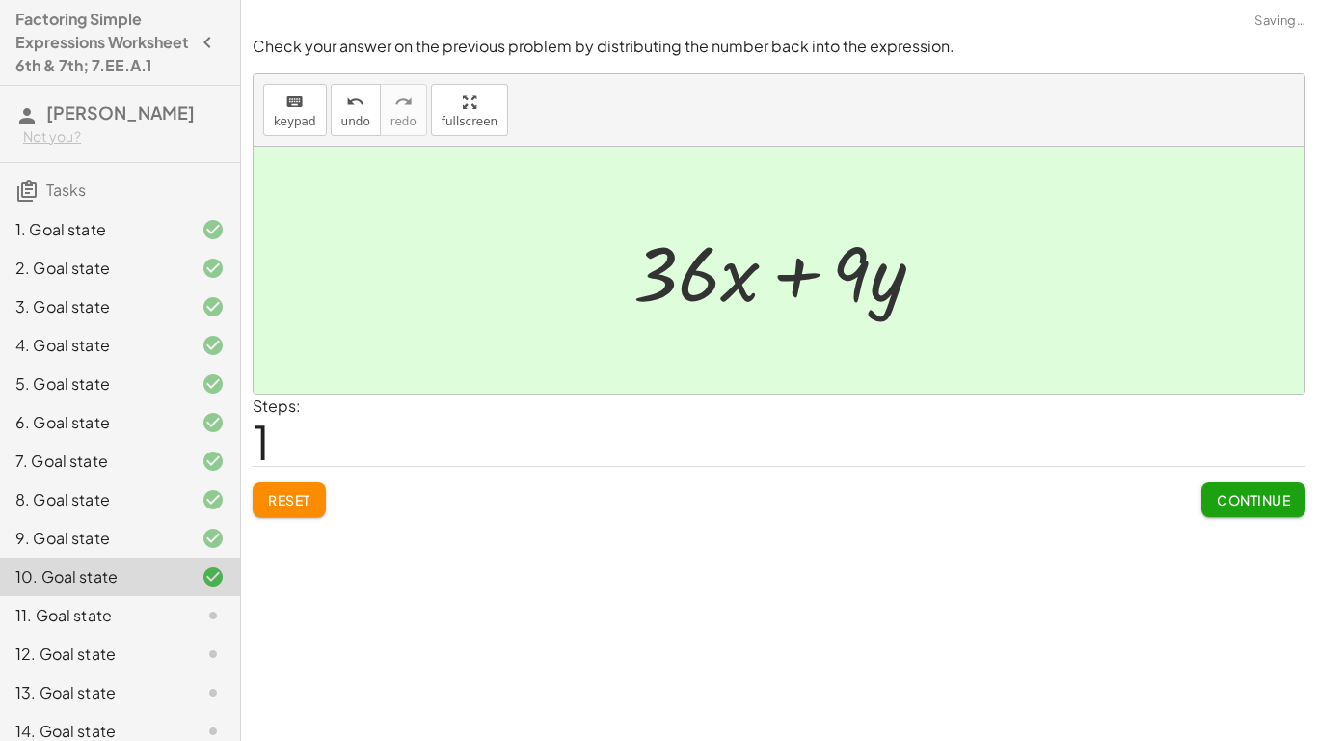
click at [1204, 472] on div "Continue" at bounding box center [1253, 492] width 104 height 50
click at [1228, 506] on span "Continue" at bounding box center [1253, 499] width 73 height 17
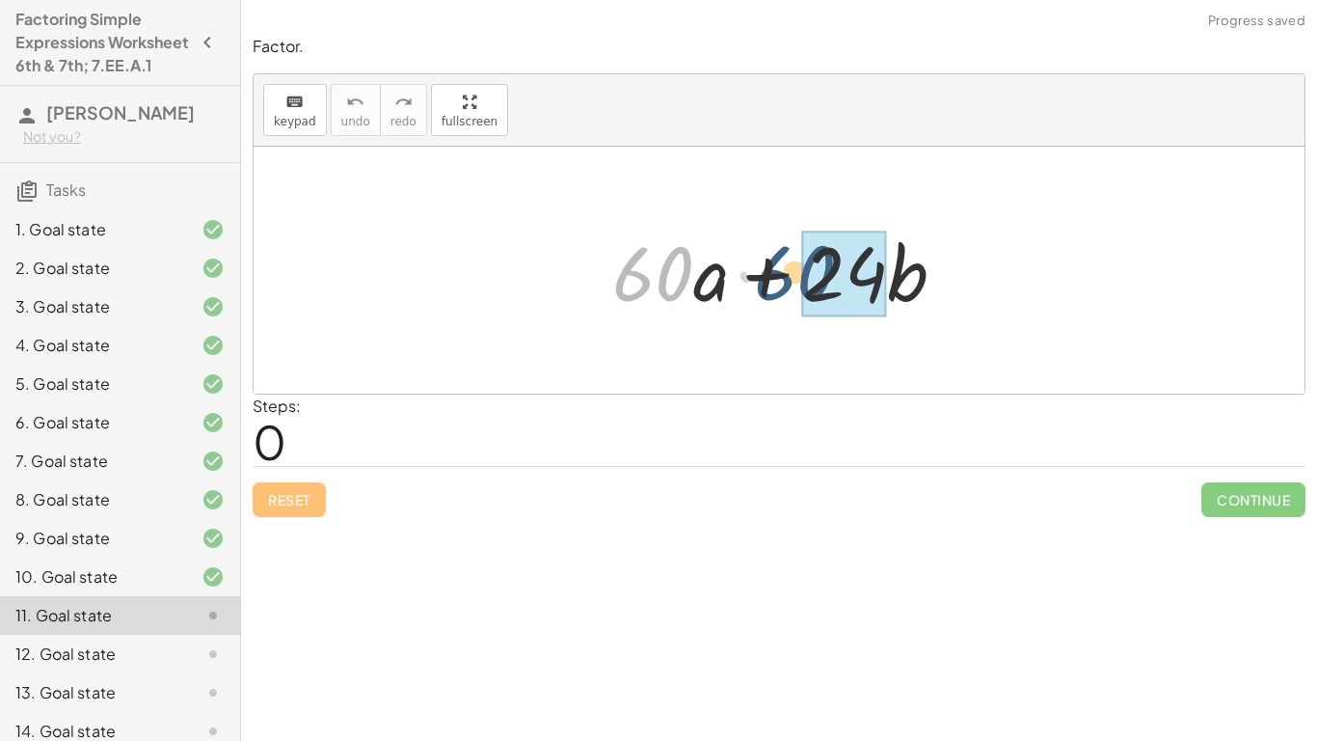
drag, startPoint x: 674, startPoint y: 283, endPoint x: 825, endPoint y: 283, distance: 151.4
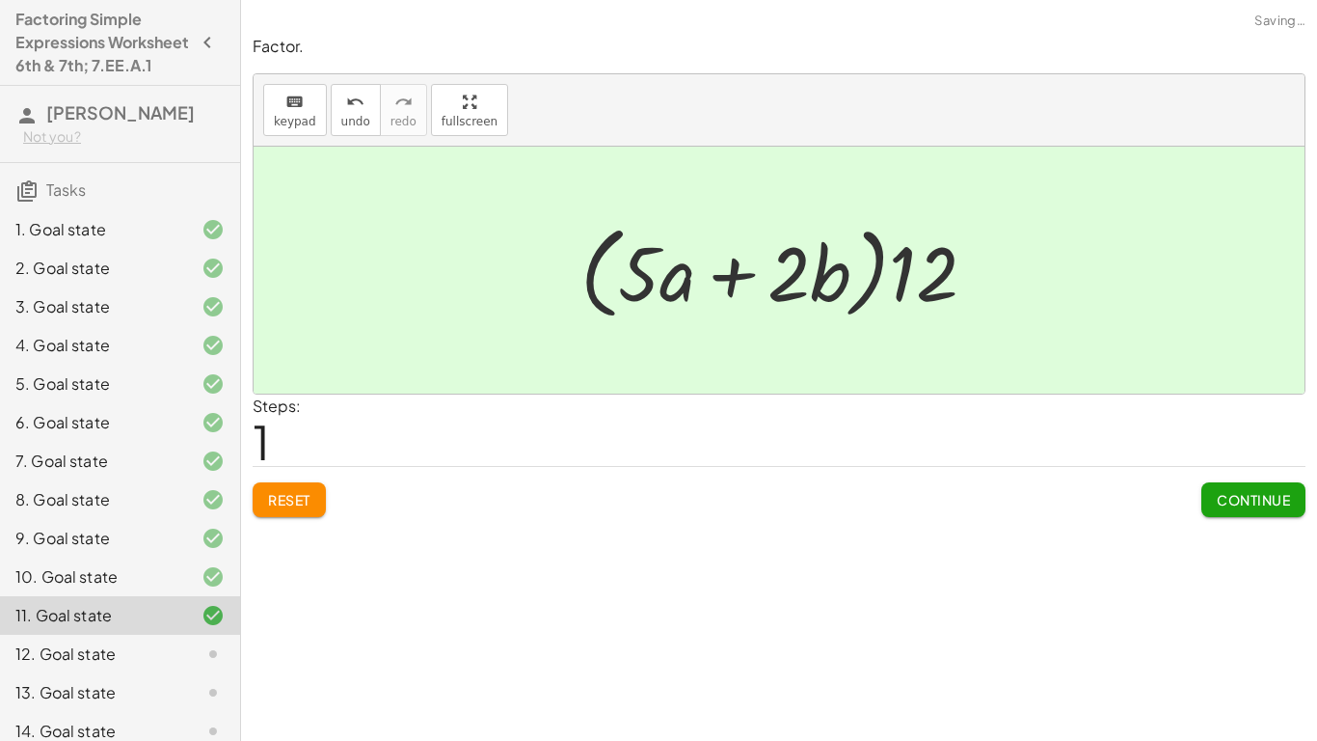
click at [1299, 505] on button "Continue" at bounding box center [1253, 499] width 104 height 35
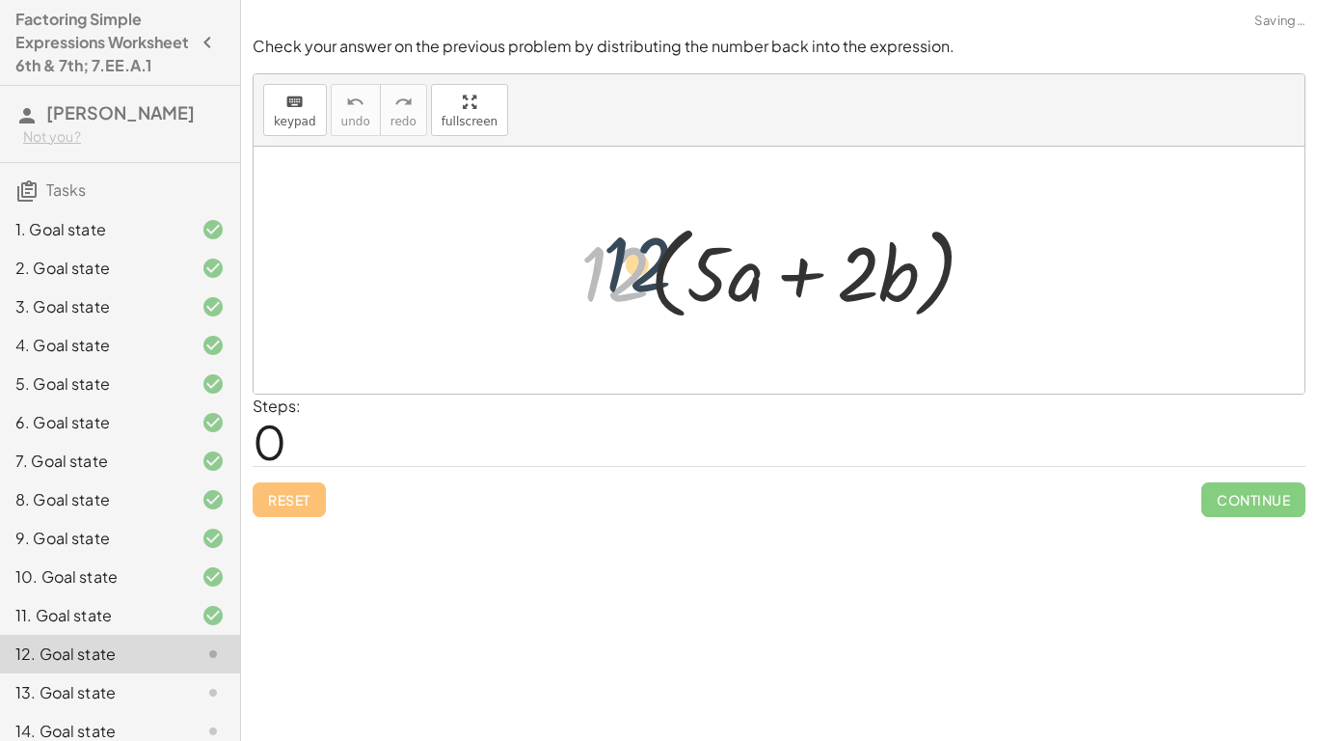
drag, startPoint x: 637, startPoint y: 305, endPoint x: 668, endPoint y: 292, distance: 33.3
click at [668, 292] on div at bounding box center [786, 270] width 431 height 111
drag, startPoint x: 616, startPoint y: 277, endPoint x: 701, endPoint y: 293, distance: 86.4
click at [701, 293] on div at bounding box center [786, 270] width 431 height 111
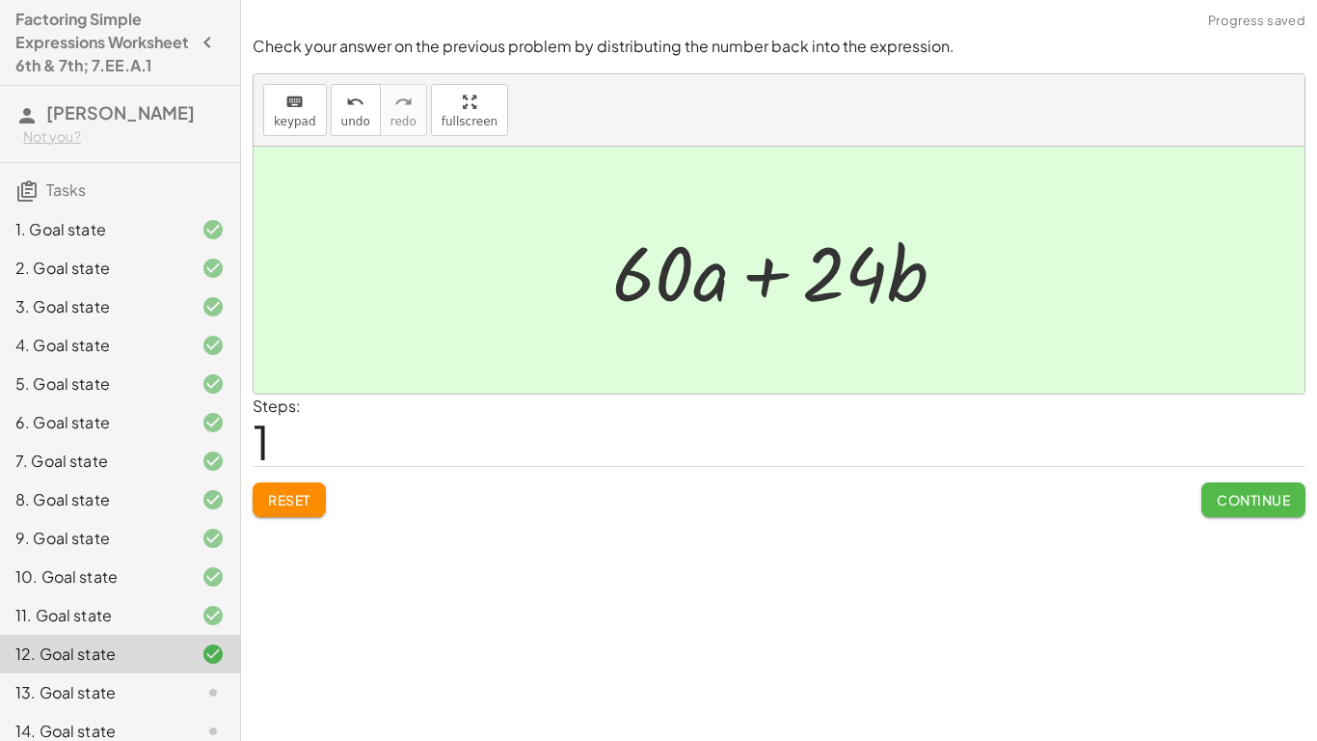
click at [1243, 489] on button "Continue" at bounding box center [1253, 499] width 104 height 35
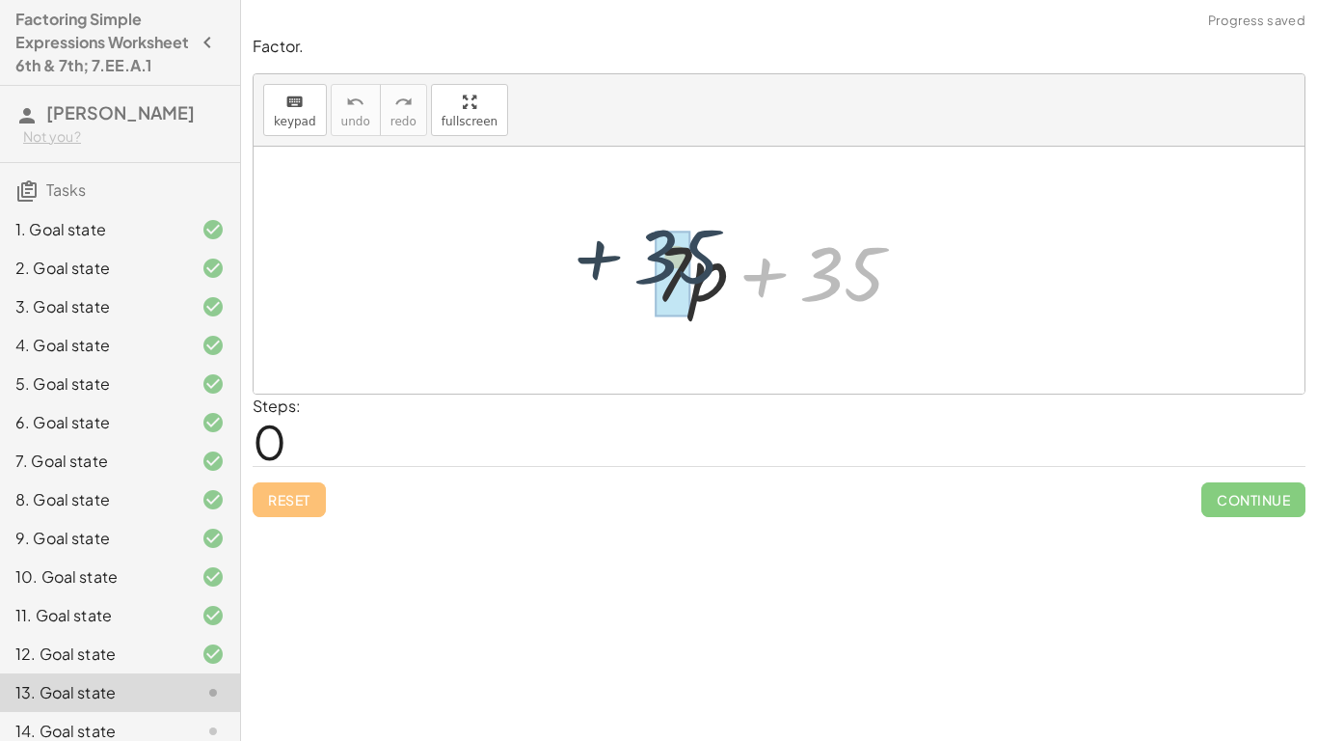
drag, startPoint x: 845, startPoint y: 291, endPoint x: 679, endPoint y: 280, distance: 166.3
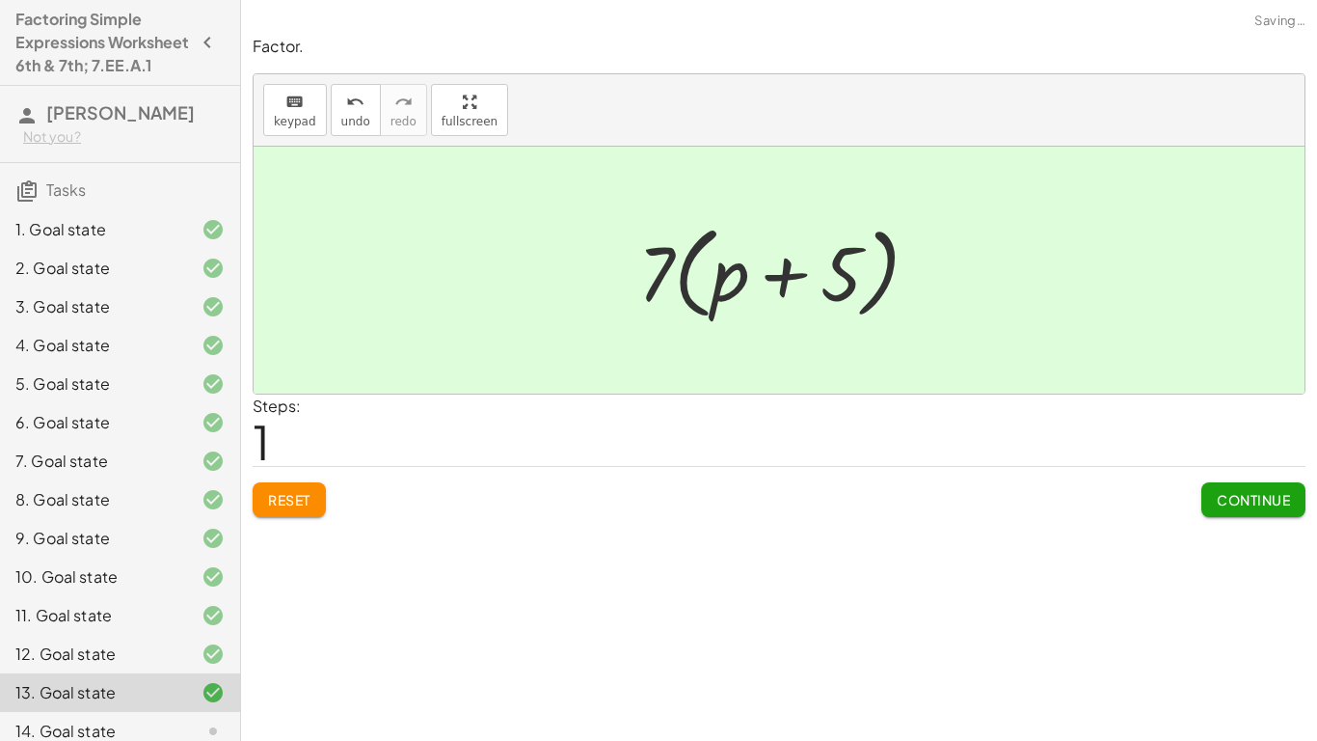
click at [1274, 491] on span "Continue" at bounding box center [1253, 499] width 73 height 17
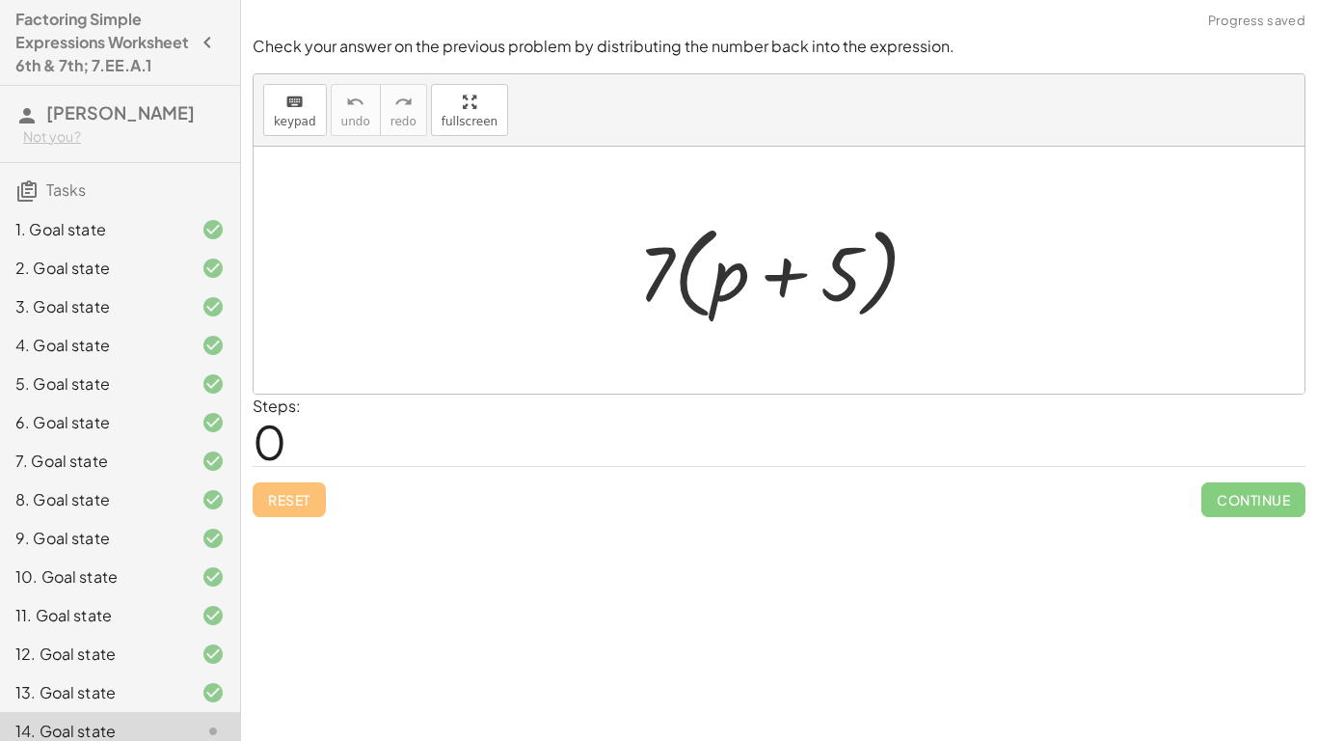
drag, startPoint x: 674, startPoint y: 259, endPoint x: 730, endPoint y: 280, distance: 59.5
click at [730, 280] on div at bounding box center [786, 270] width 315 height 111
drag, startPoint x: 650, startPoint y: 273, endPoint x: 721, endPoint y: 291, distance: 73.7
click at [721, 291] on div at bounding box center [786, 270] width 315 height 111
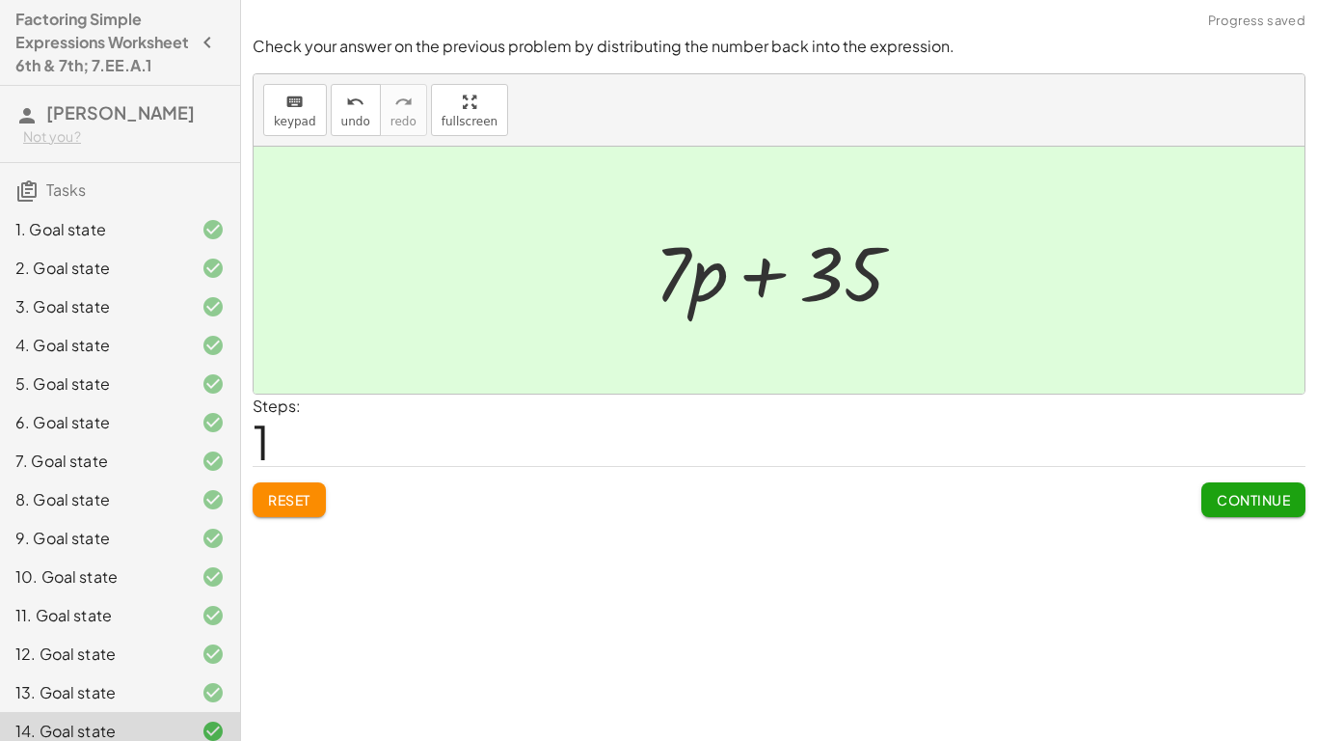
click at [1296, 491] on button "Continue" at bounding box center [1253, 499] width 104 height 35
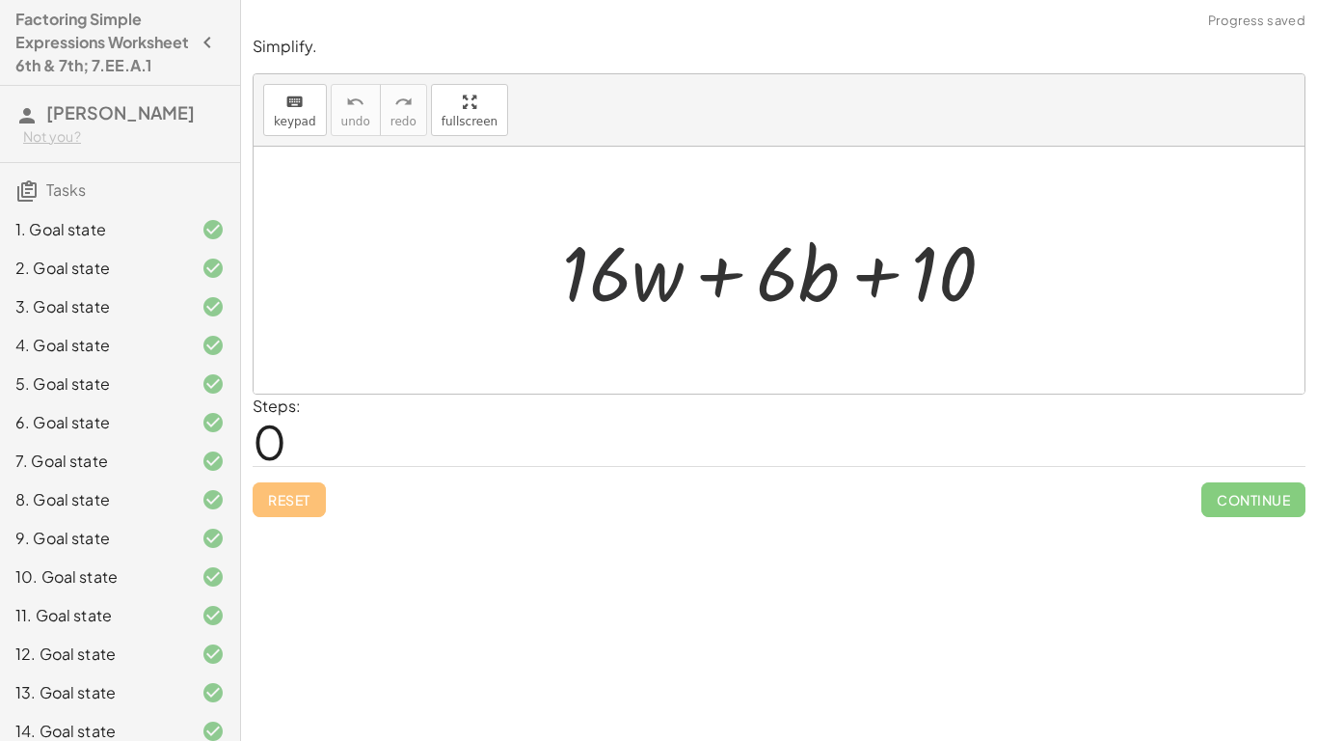
click at [629, 250] on div at bounding box center [787, 270] width 468 height 99
drag, startPoint x: 918, startPoint y: 258, endPoint x: 1018, endPoint y: 279, distance: 102.3
click at [1018, 279] on div at bounding box center [787, 270] width 468 height 99
drag, startPoint x: 782, startPoint y: 262, endPoint x: 602, endPoint y: 257, distance: 180.4
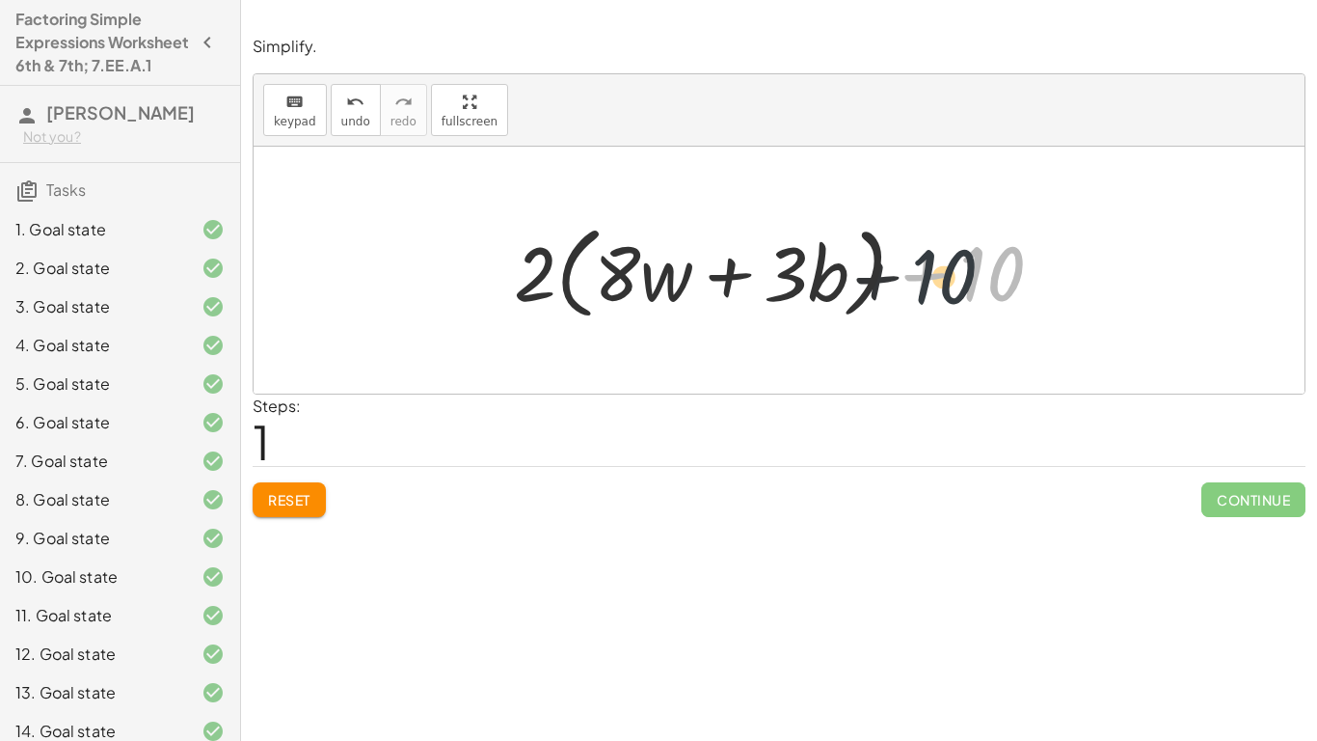
drag, startPoint x: 966, startPoint y: 266, endPoint x: 909, endPoint y: 270, distance: 57.0
click at [909, 270] on div at bounding box center [786, 270] width 564 height 111
click at [755, 270] on div at bounding box center [786, 270] width 564 height 111
click at [569, 268] on div at bounding box center [786, 270] width 564 height 111
click at [566, 268] on div at bounding box center [786, 270] width 564 height 111
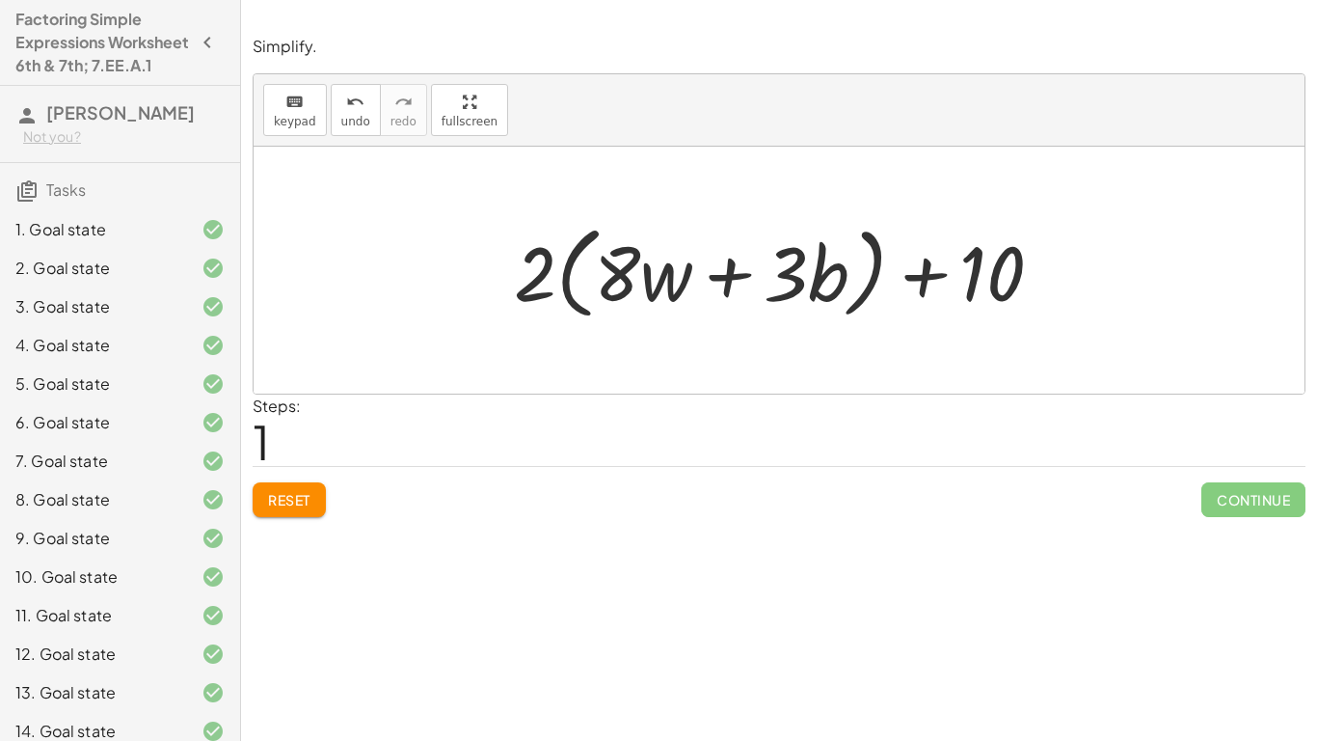
click at [315, 504] on button "Reset" at bounding box center [289, 499] width 73 height 35
click at [275, 493] on span "Reset" at bounding box center [289, 499] width 42 height 17
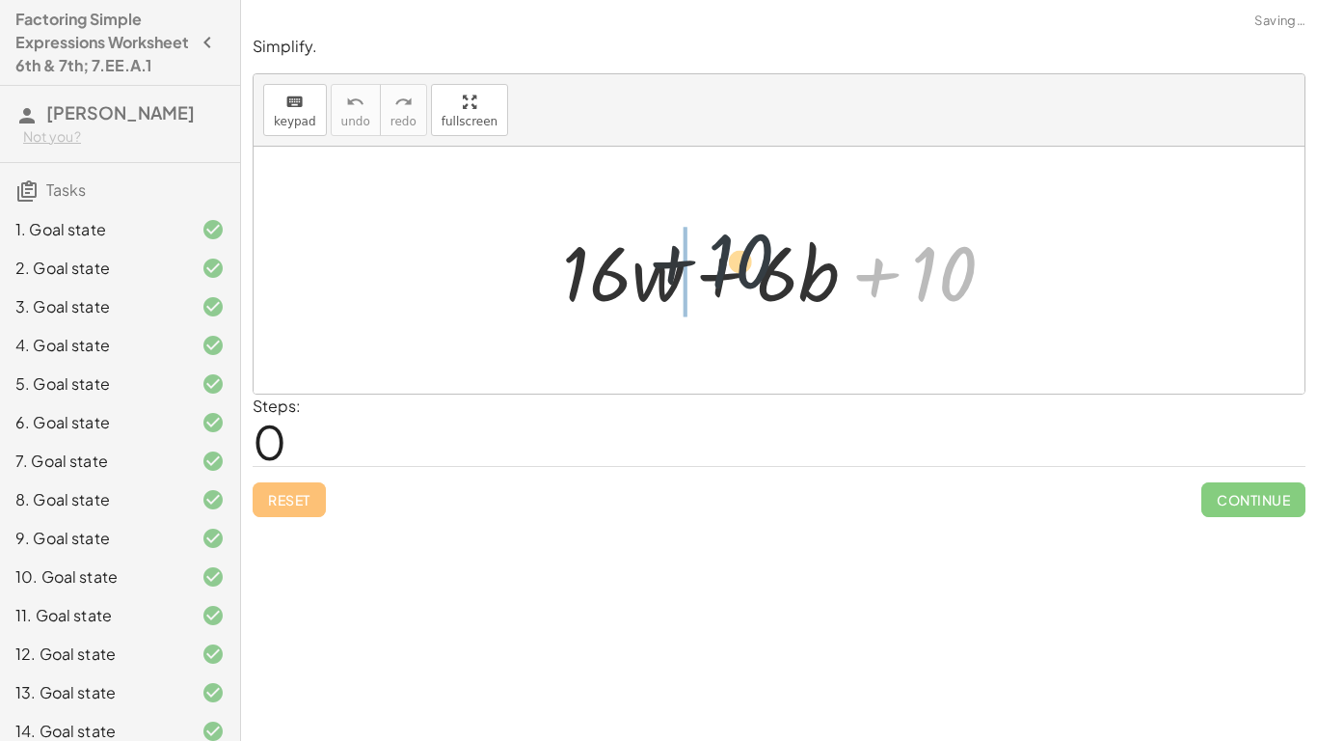
drag, startPoint x: 938, startPoint y: 261, endPoint x: 643, endPoint y: 249, distance: 295.3
click at [643, 249] on div at bounding box center [787, 270] width 468 height 99
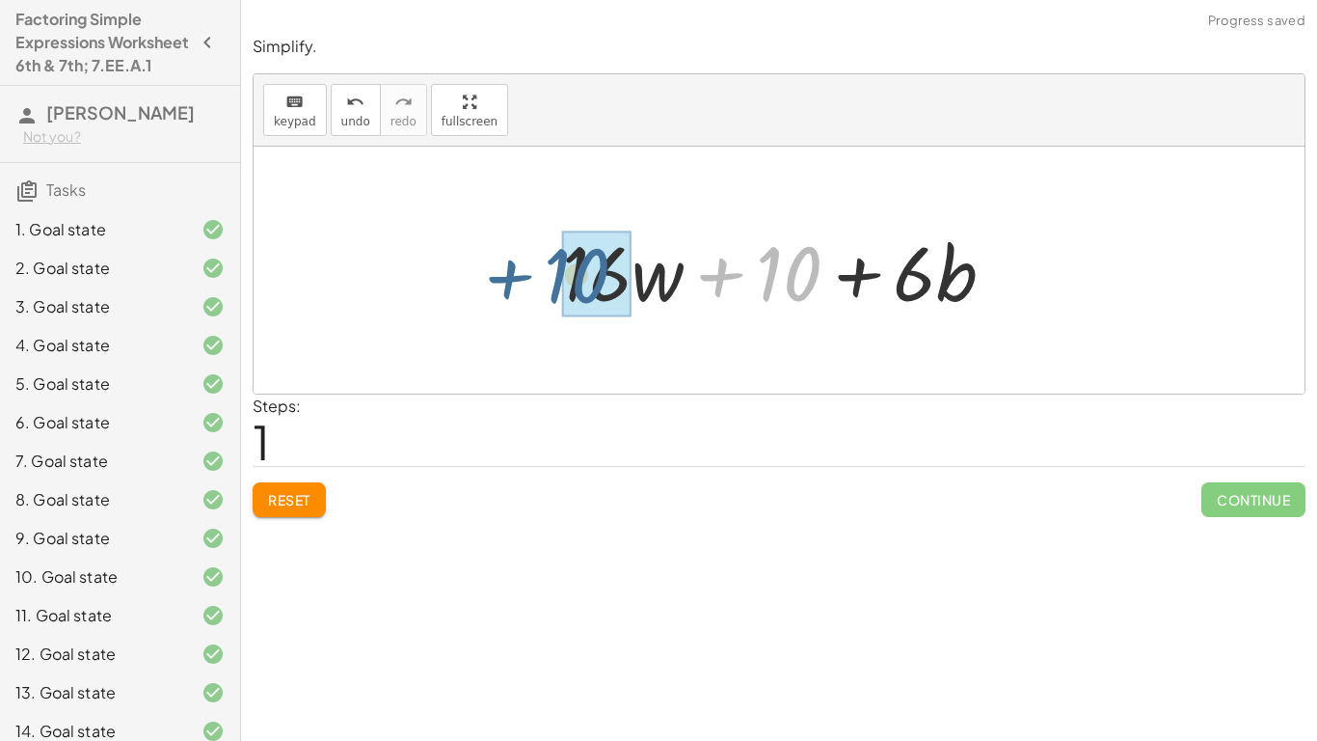
drag, startPoint x: 805, startPoint y: 269, endPoint x: 584, endPoint y: 274, distance: 220.9
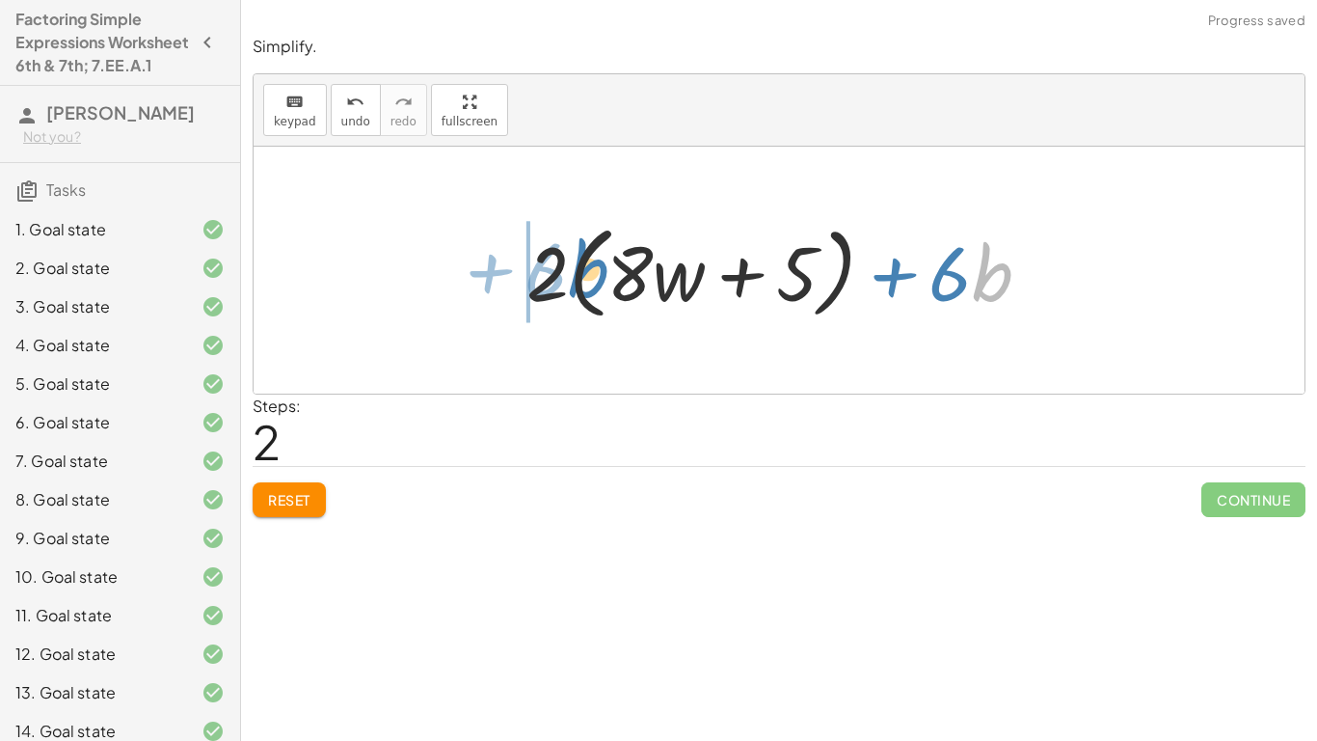
drag, startPoint x: 979, startPoint y: 267, endPoint x: 576, endPoint y: 256, distance: 403.2
click at [576, 256] on div at bounding box center [786, 270] width 539 height 111
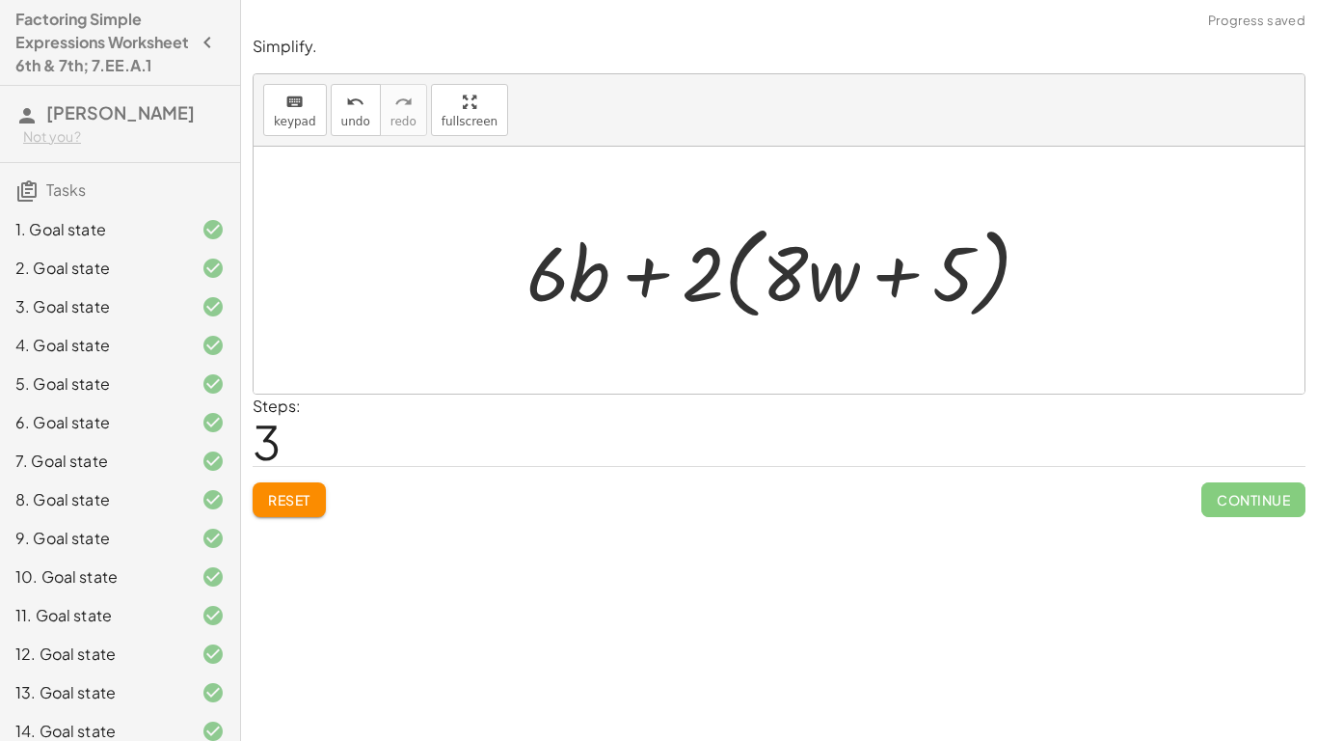
click at [318, 488] on button "Reset" at bounding box center [289, 499] width 73 height 35
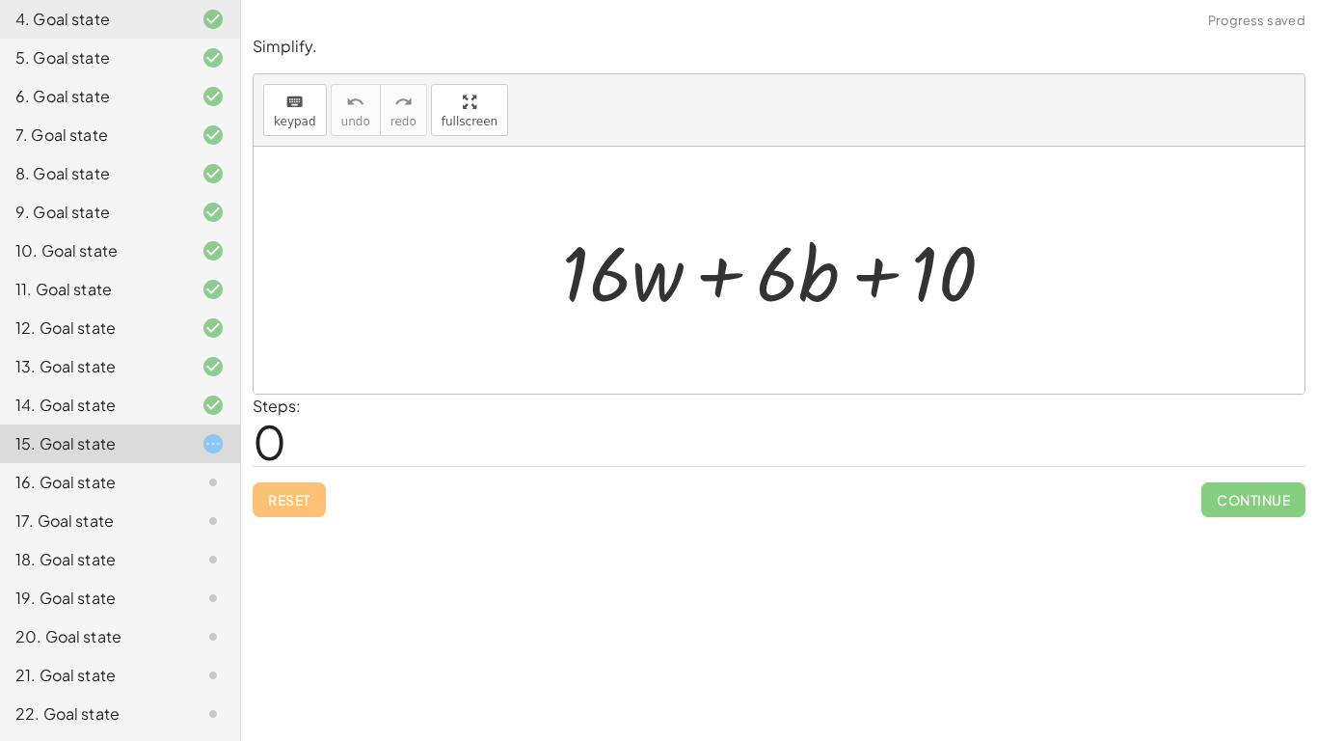
scroll to position [336, 0]
drag, startPoint x: 817, startPoint y: 278, endPoint x: 635, endPoint y: 286, distance: 181.5
click at [635, 286] on div at bounding box center [787, 270] width 468 height 99
drag, startPoint x: 647, startPoint y: 280, endPoint x: 546, endPoint y: 255, distance: 104.3
click at [546, 255] on div "+ · 16 · w + · 6 · b + 10" at bounding box center [779, 270] width 492 height 109
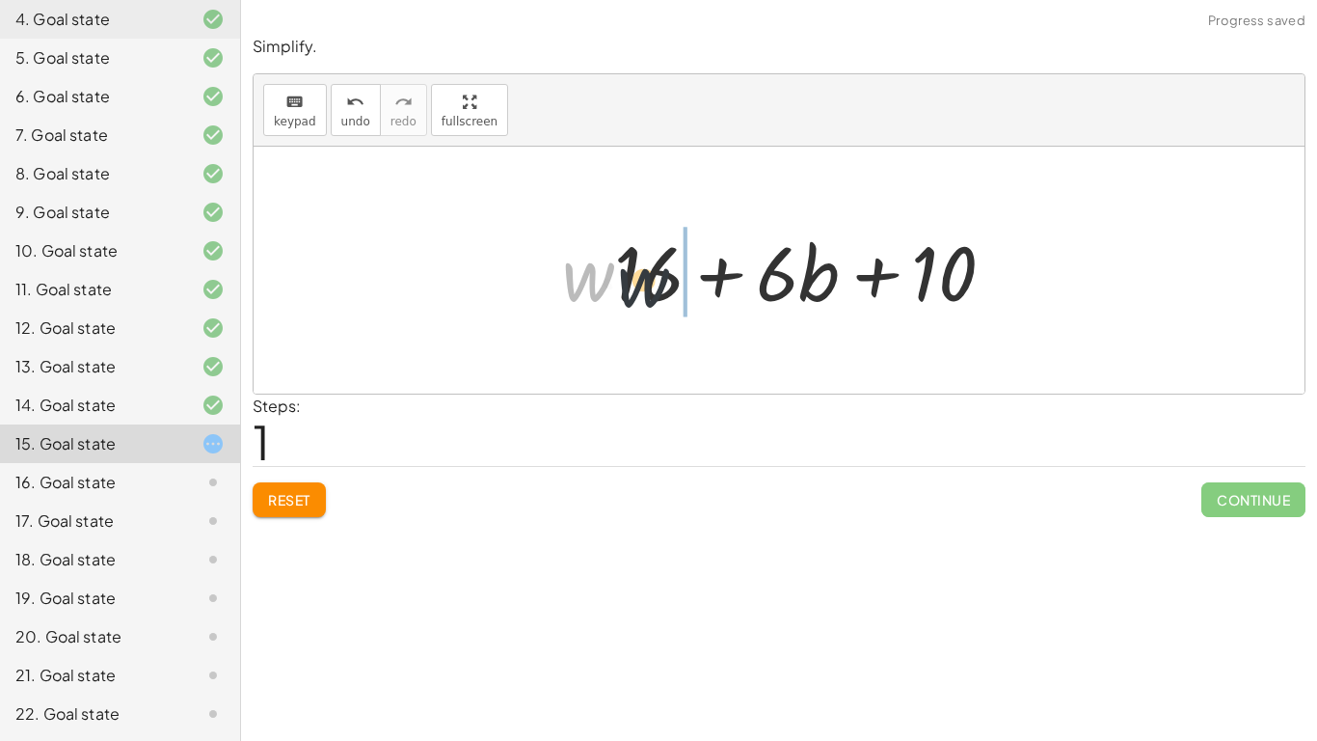
drag, startPoint x: 569, startPoint y: 272, endPoint x: 650, endPoint y: 281, distance: 81.5
click at [650, 281] on div at bounding box center [787, 270] width 468 height 99
click at [307, 487] on button "Reset" at bounding box center [289, 499] width 73 height 35
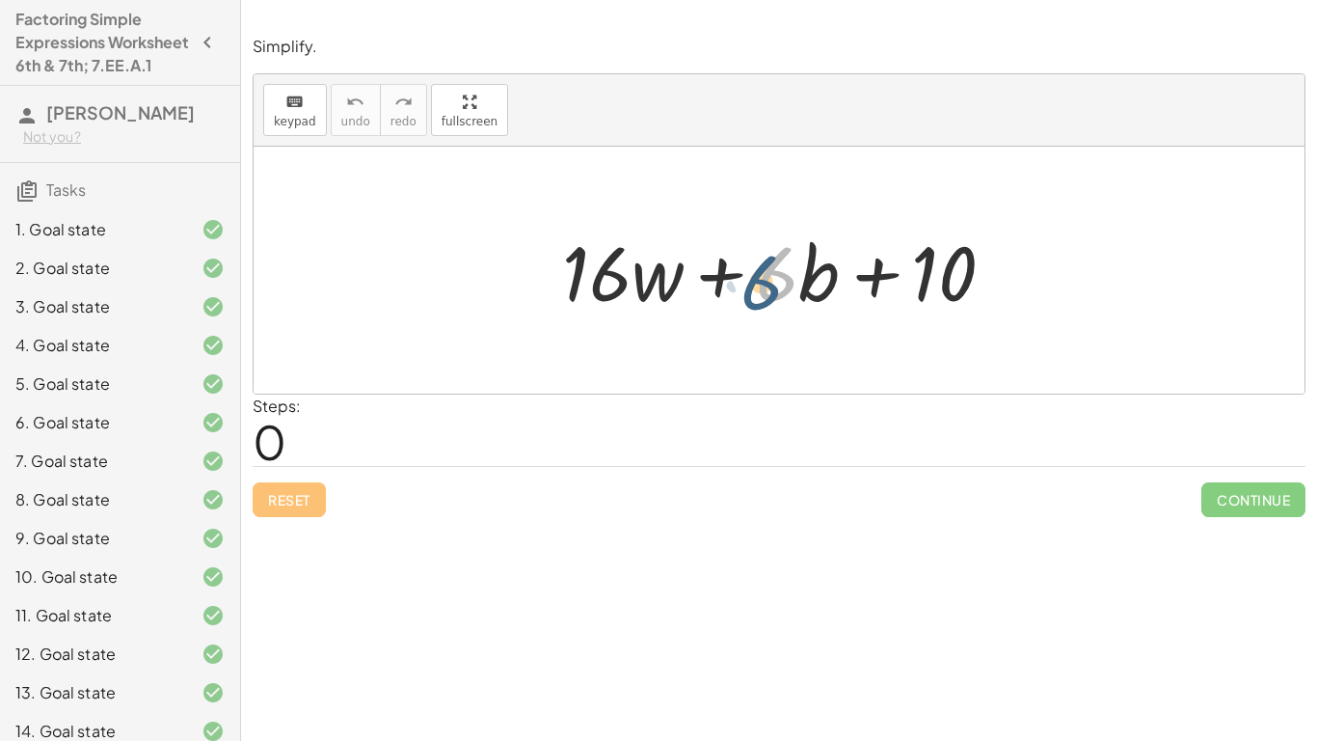
drag, startPoint x: 774, startPoint y: 248, endPoint x: 805, endPoint y: 264, distance: 34.9
click at [805, 264] on div at bounding box center [787, 270] width 468 height 99
drag, startPoint x: 580, startPoint y: 256, endPoint x: 778, endPoint y: 260, distance: 198.7
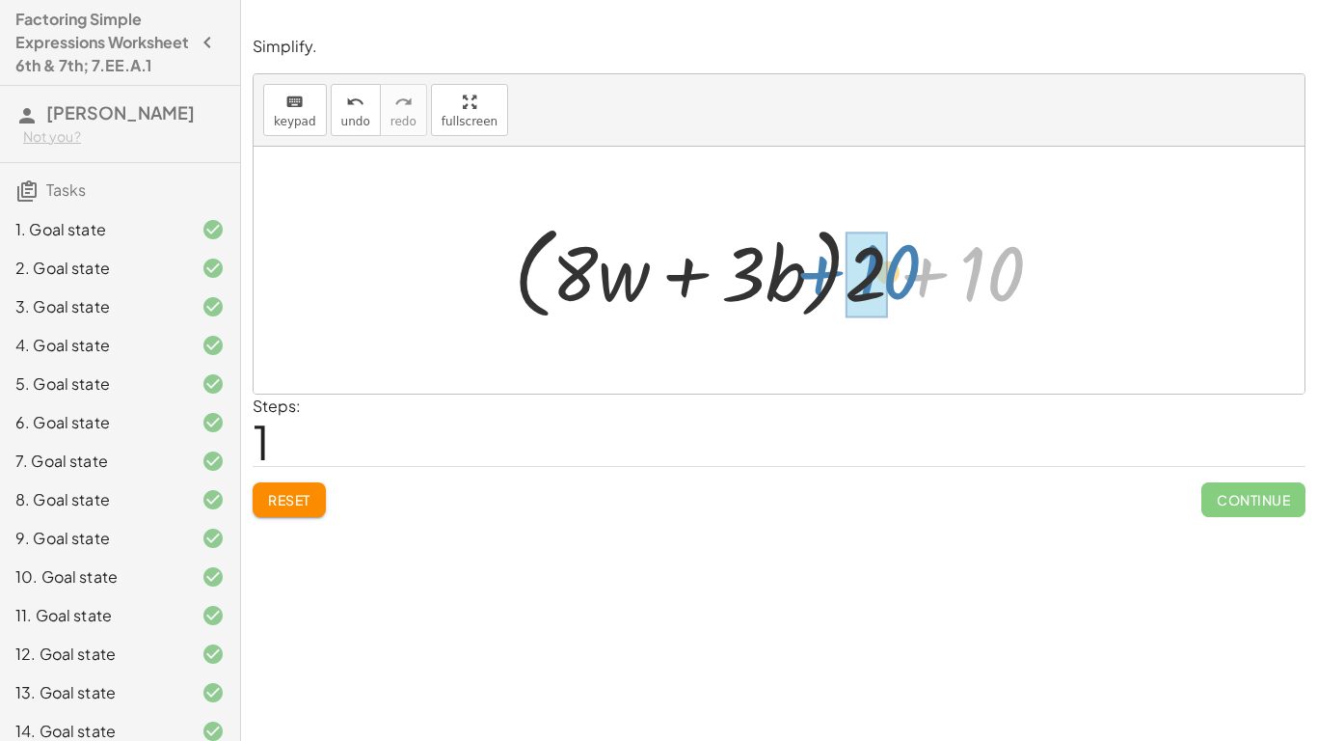
drag, startPoint x: 968, startPoint y: 283, endPoint x: 854, endPoint y: 279, distance: 113.9
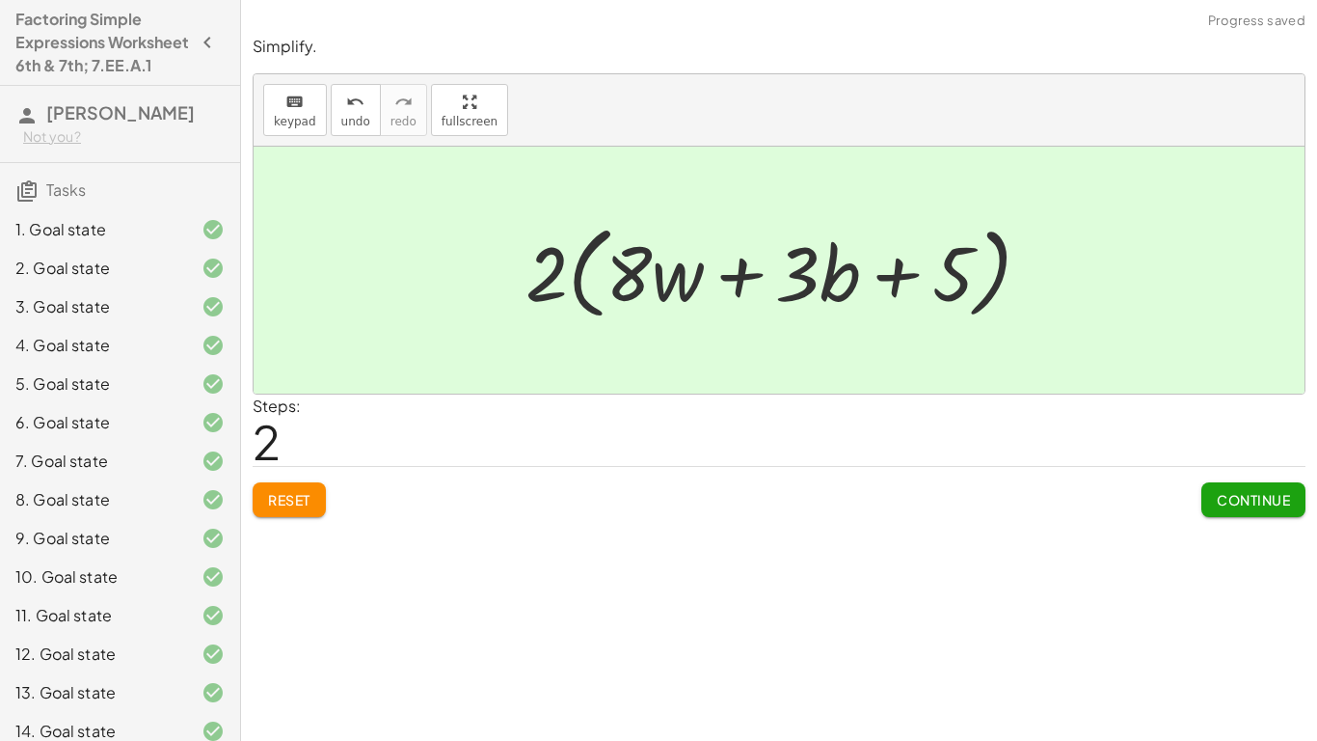
click at [1246, 515] on button "Continue" at bounding box center [1253, 499] width 104 height 35
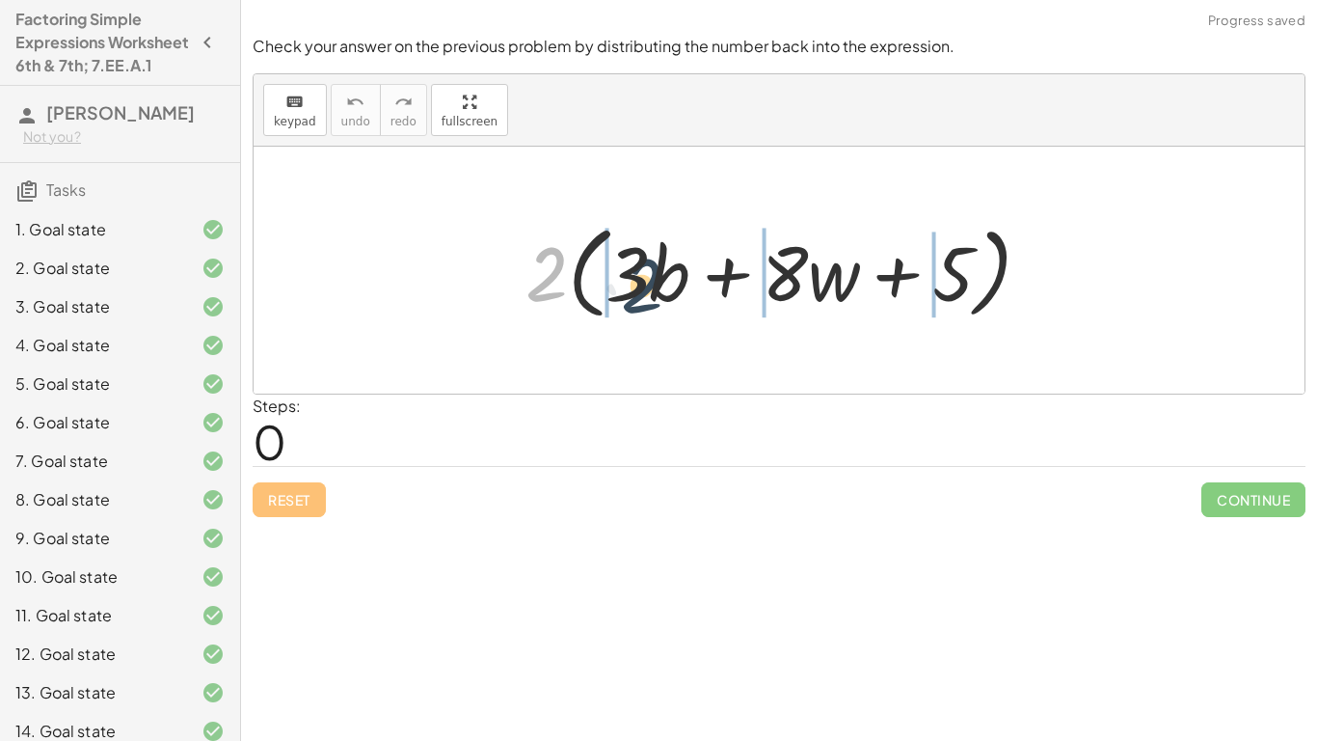
drag, startPoint x: 523, startPoint y: 283, endPoint x: 623, endPoint y: 294, distance: 100.9
click at [623, 294] on div at bounding box center [786, 270] width 540 height 111
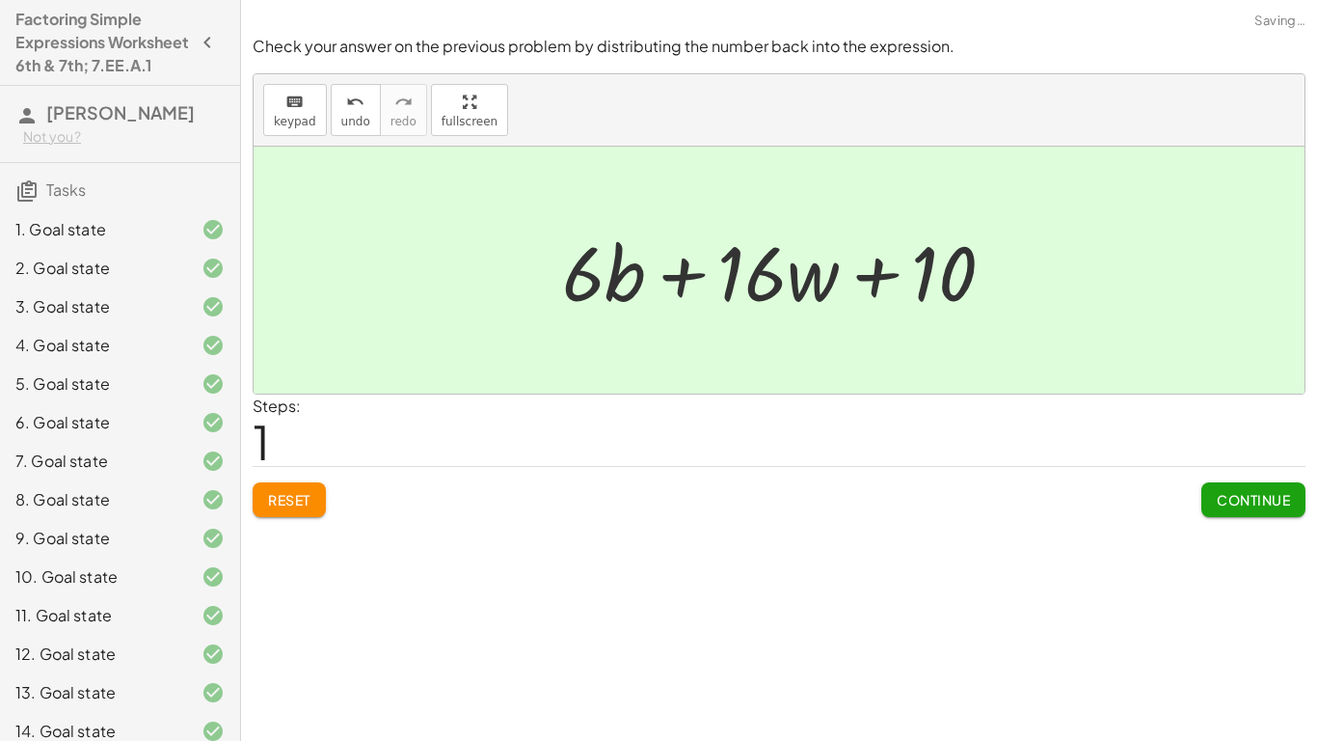
click at [1285, 483] on button "Continue" at bounding box center [1253, 499] width 104 height 35
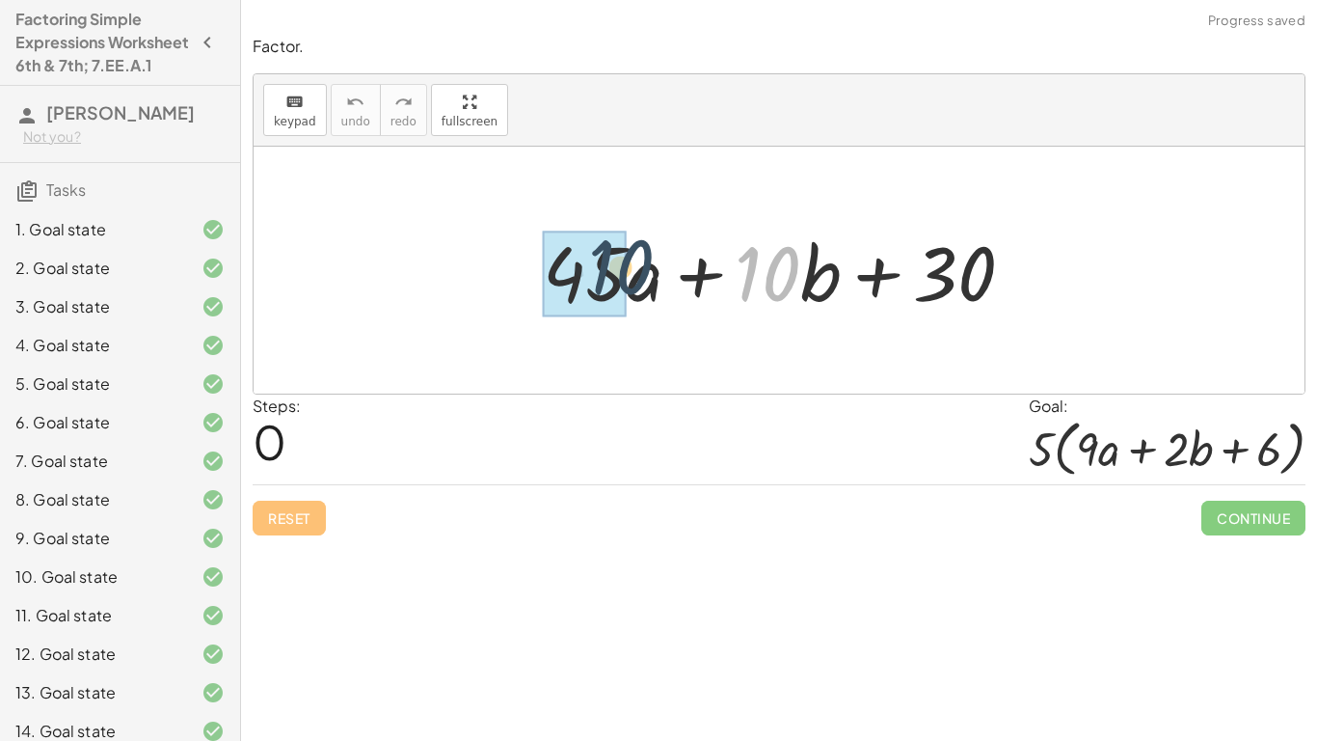
drag, startPoint x: 777, startPoint y: 270, endPoint x: 622, endPoint y: 263, distance: 155.4
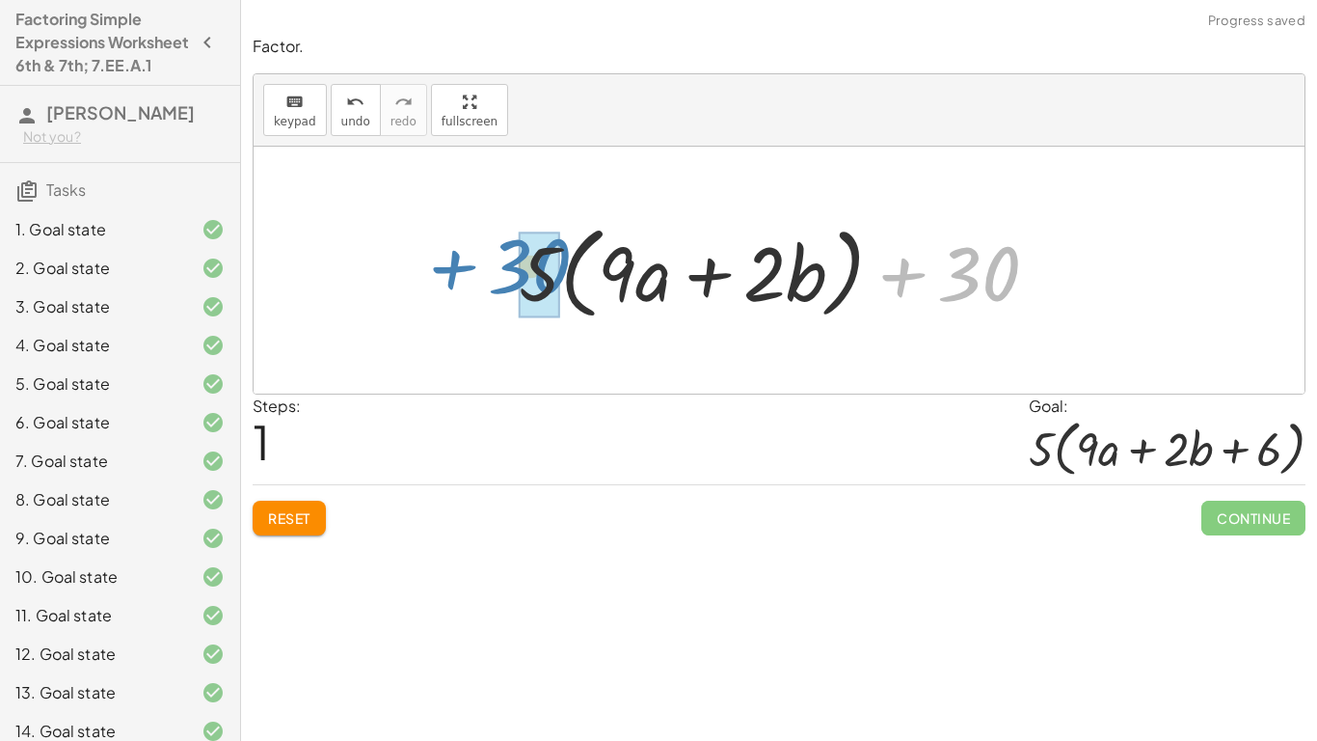
drag, startPoint x: 988, startPoint y: 276, endPoint x: 547, endPoint y: 270, distance: 441.7
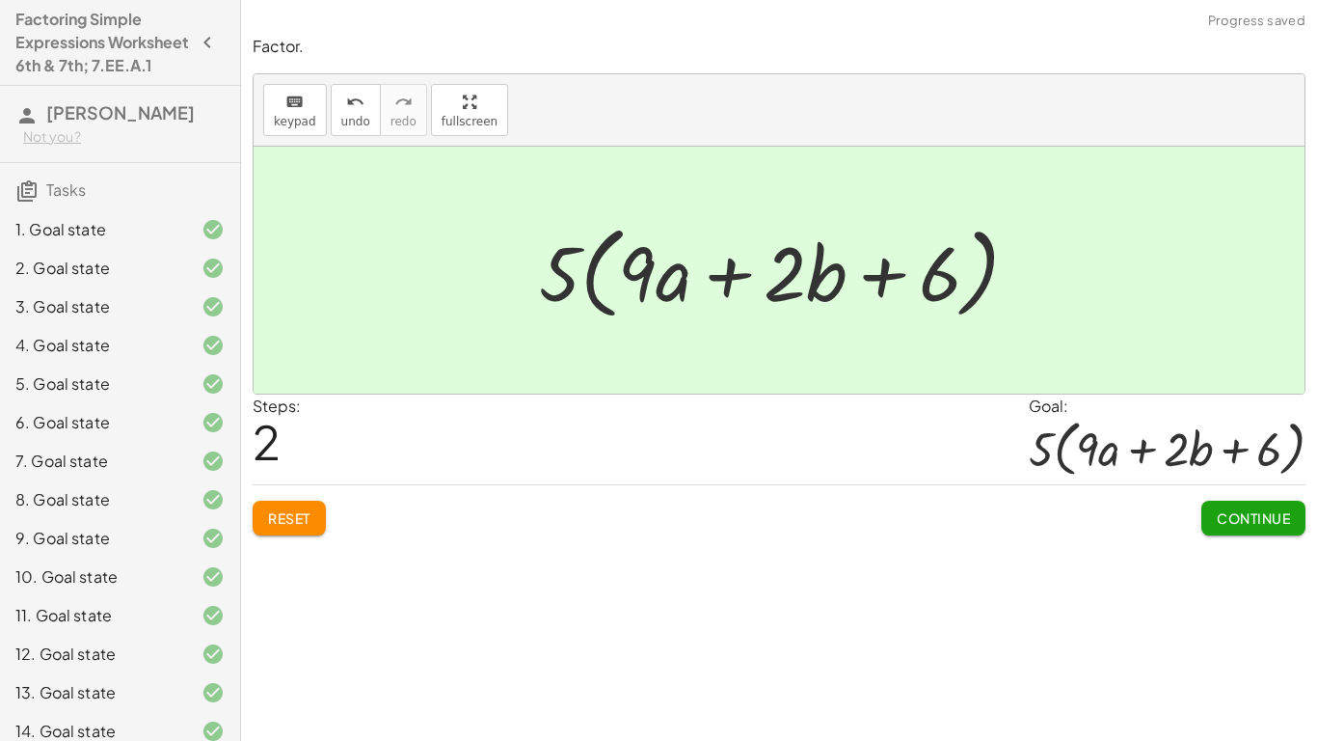
click at [1239, 502] on button "Continue" at bounding box center [1253, 517] width 104 height 35
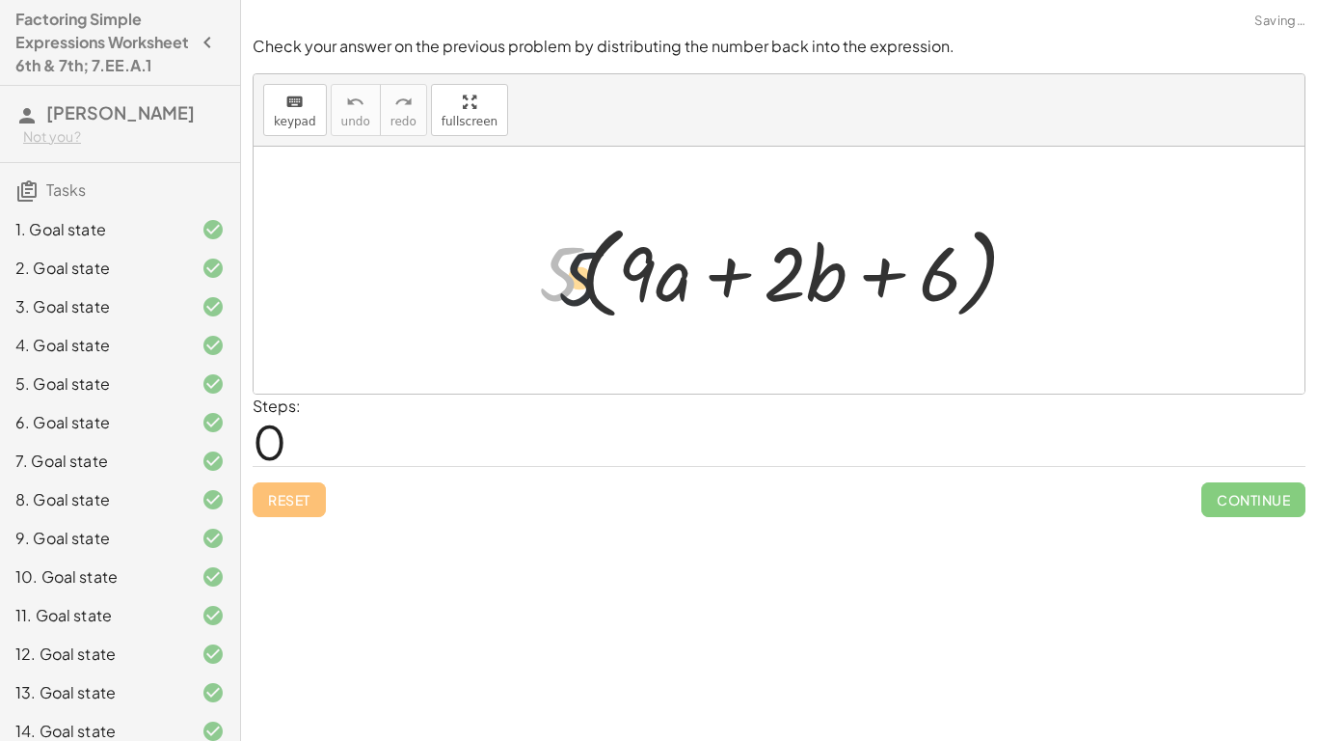
drag, startPoint x: 568, startPoint y: 264, endPoint x: 627, endPoint y: 279, distance: 60.6
click at [627, 279] on div at bounding box center [786, 270] width 514 height 111
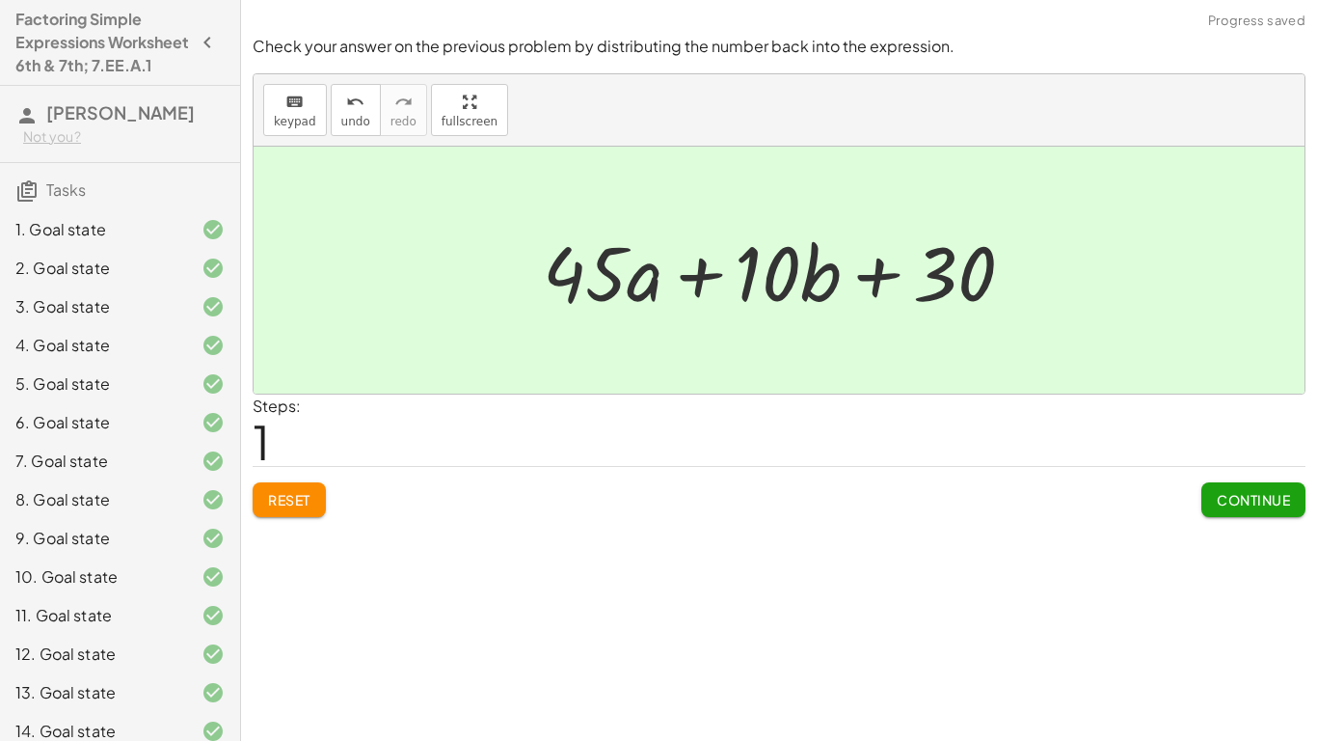
click at [1247, 503] on span "Continue" at bounding box center [1253, 499] width 73 height 17
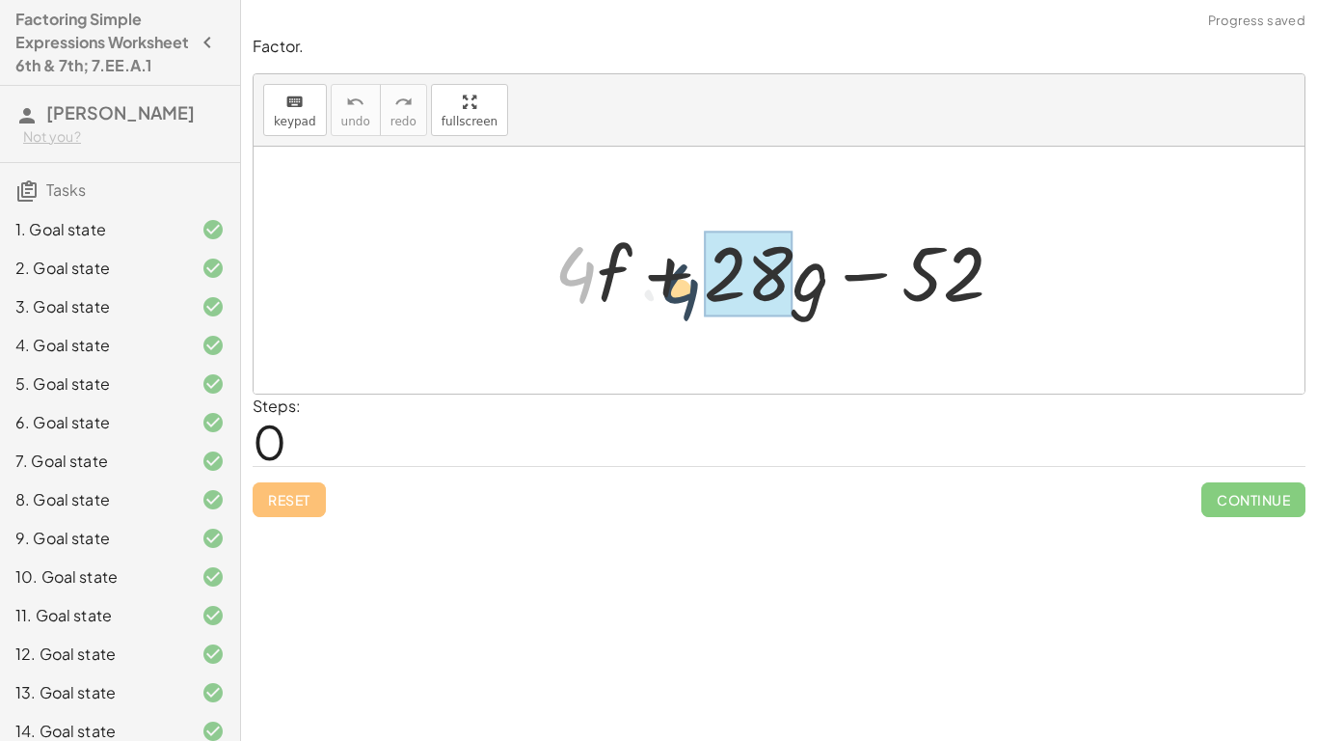
drag, startPoint x: 578, startPoint y: 260, endPoint x: 734, endPoint y: 281, distance: 157.5
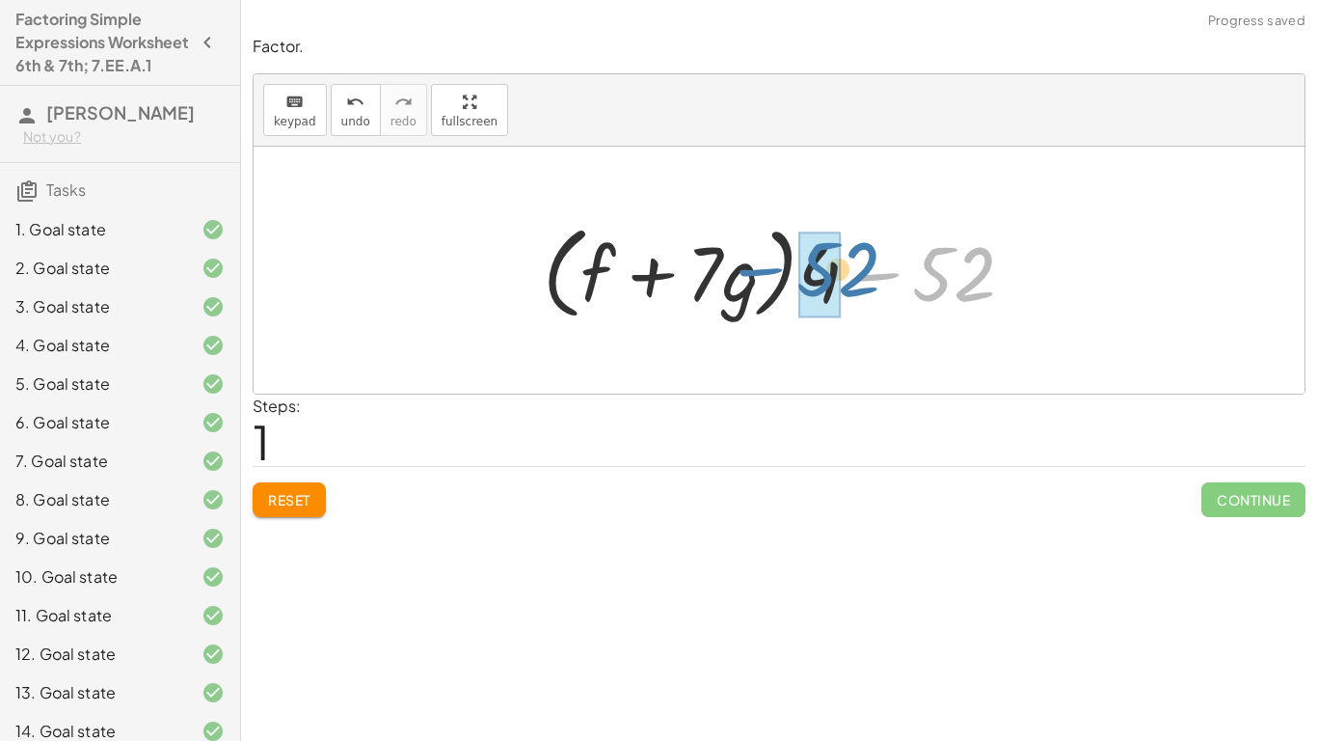
drag, startPoint x: 952, startPoint y: 286, endPoint x: 823, endPoint y: 279, distance: 128.5
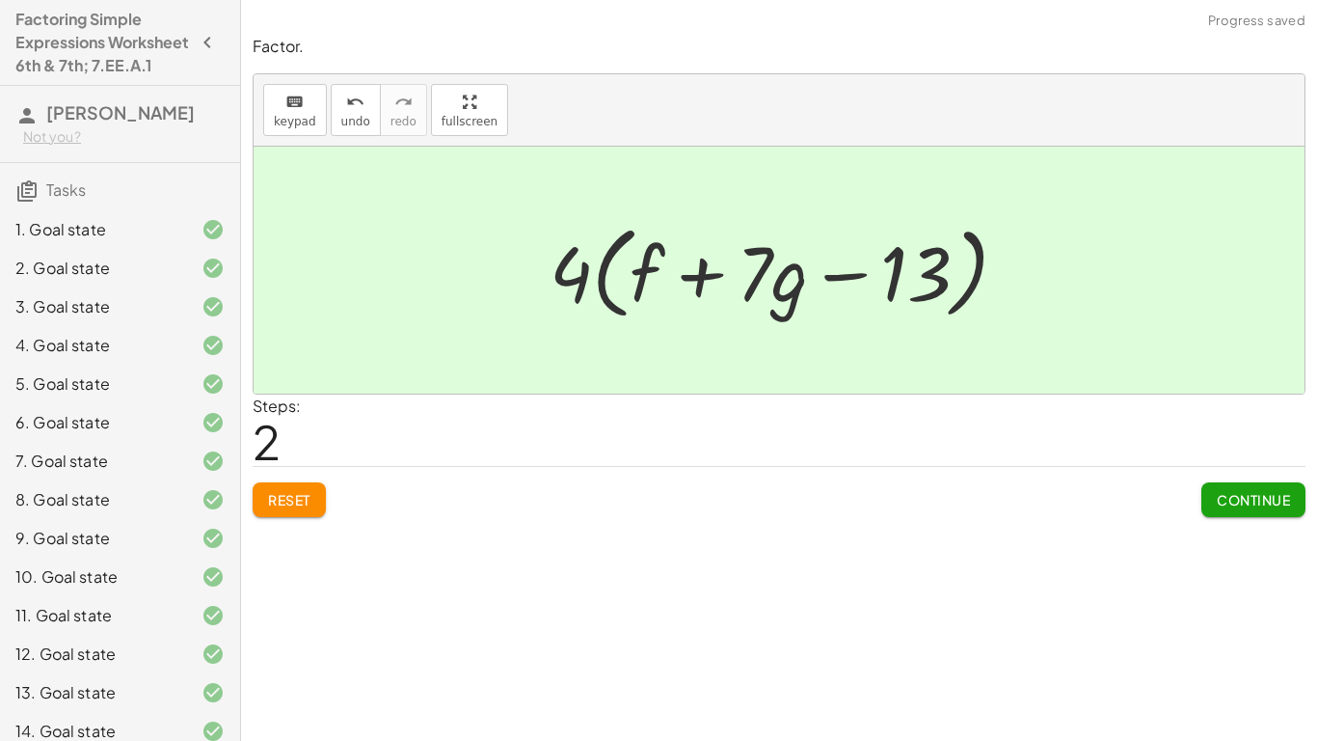
click at [1244, 506] on span "Continue" at bounding box center [1253, 499] width 73 height 17
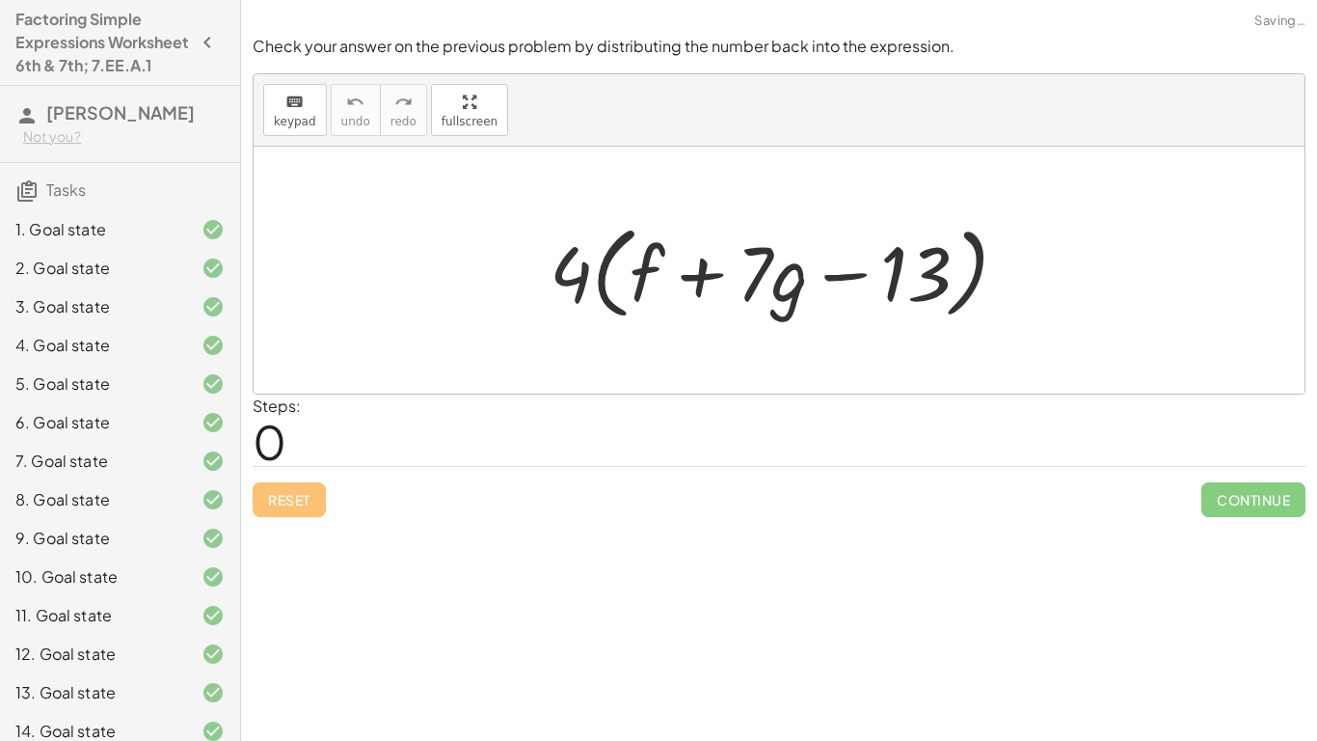
drag, startPoint x: 583, startPoint y: 263, endPoint x: 630, endPoint y: 274, distance: 47.5
click at [630, 274] on div at bounding box center [787, 270] width 494 height 111
drag, startPoint x: 576, startPoint y: 281, endPoint x: 642, endPoint y: 288, distance: 67.0
click at [642, 288] on div at bounding box center [787, 270] width 494 height 111
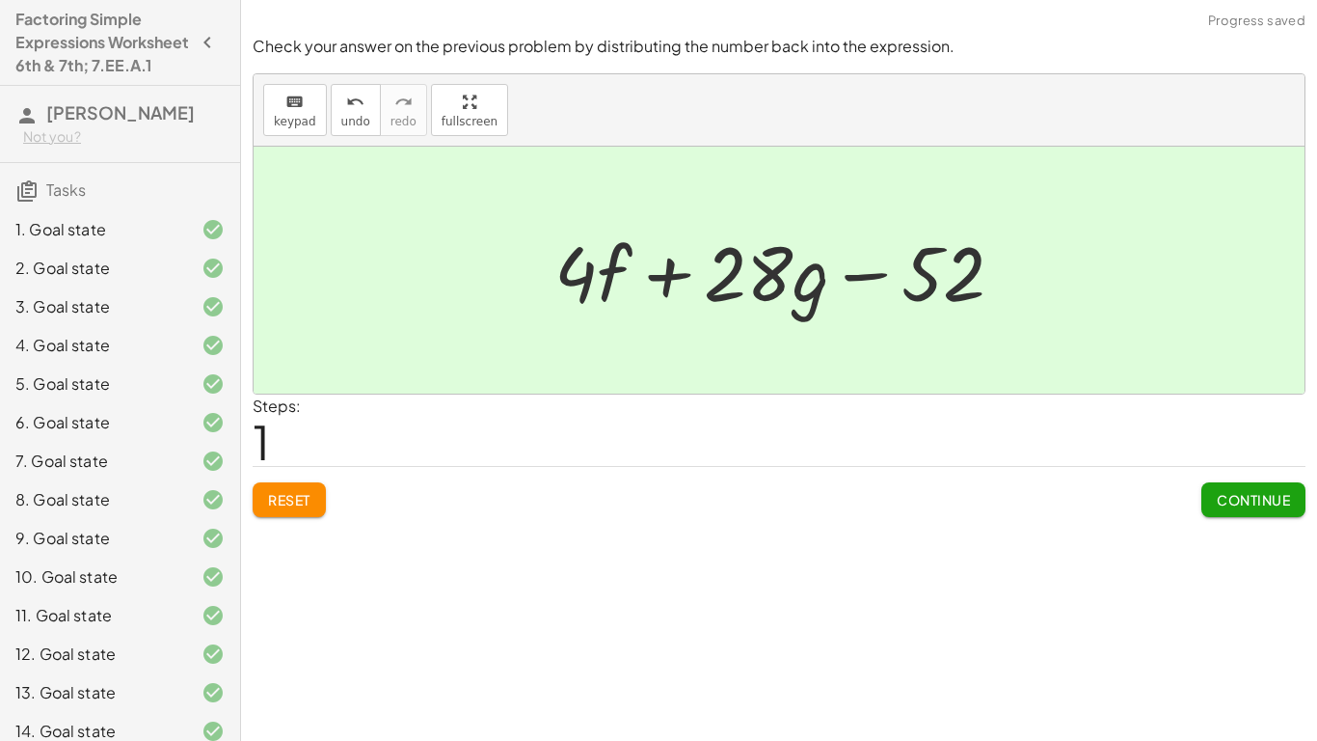
click at [1213, 487] on button "Continue" at bounding box center [1253, 499] width 104 height 35
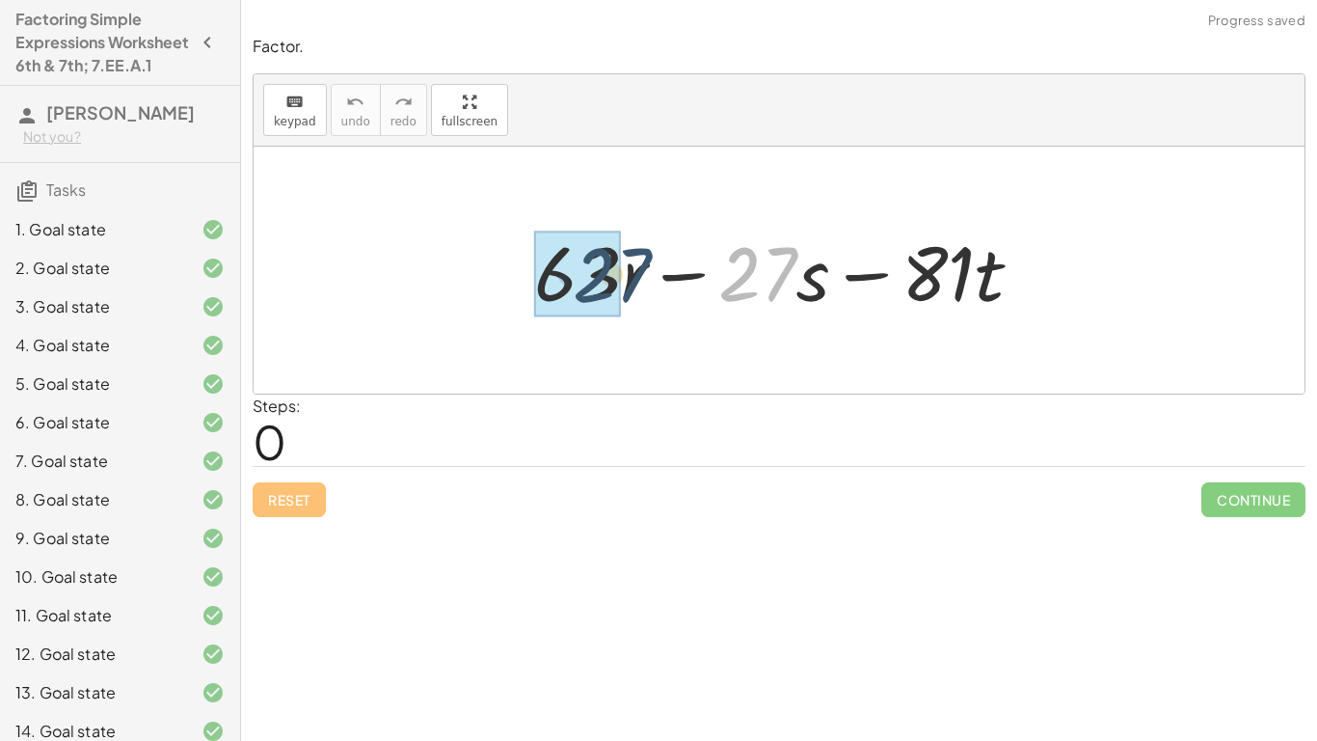
drag, startPoint x: 755, startPoint y: 255, endPoint x: 599, endPoint y: 255, distance: 156.2
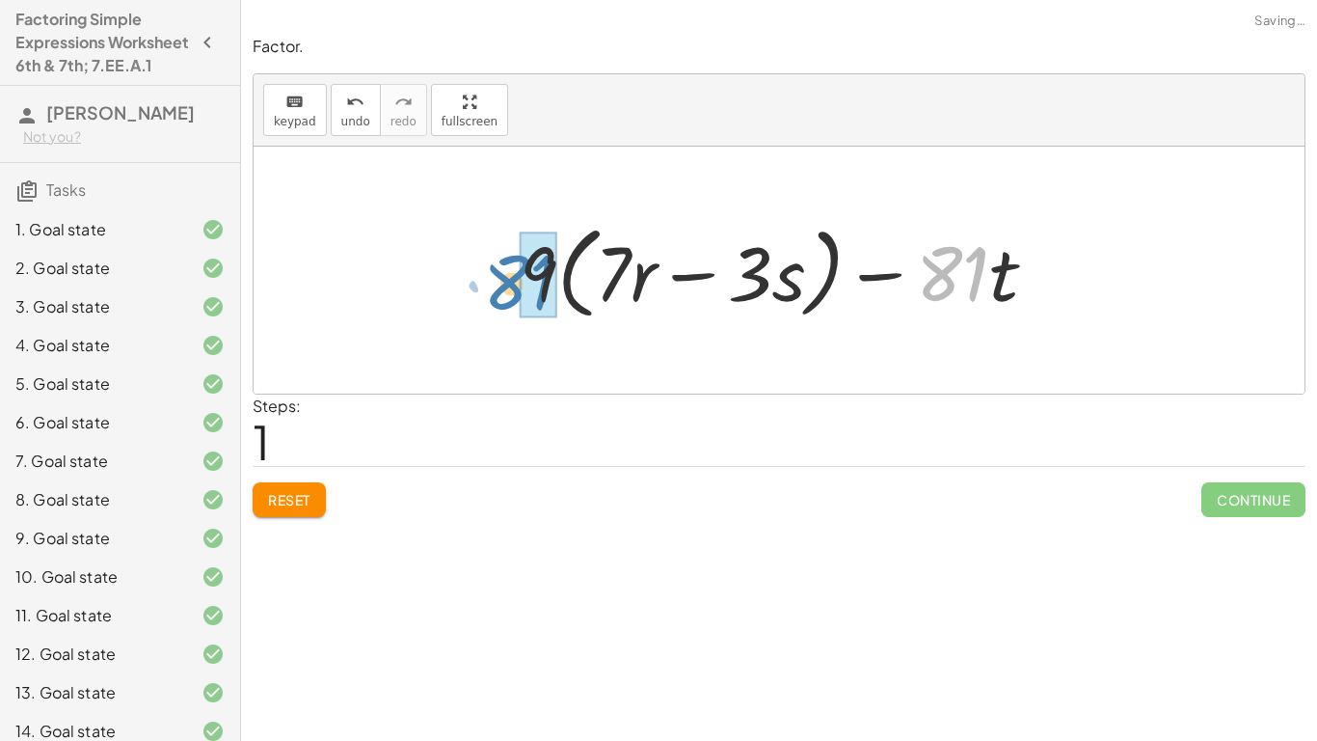
drag, startPoint x: 935, startPoint y: 262, endPoint x: 515, endPoint y: 266, distance: 420.4
click at [515, 266] on div at bounding box center [786, 270] width 552 height 111
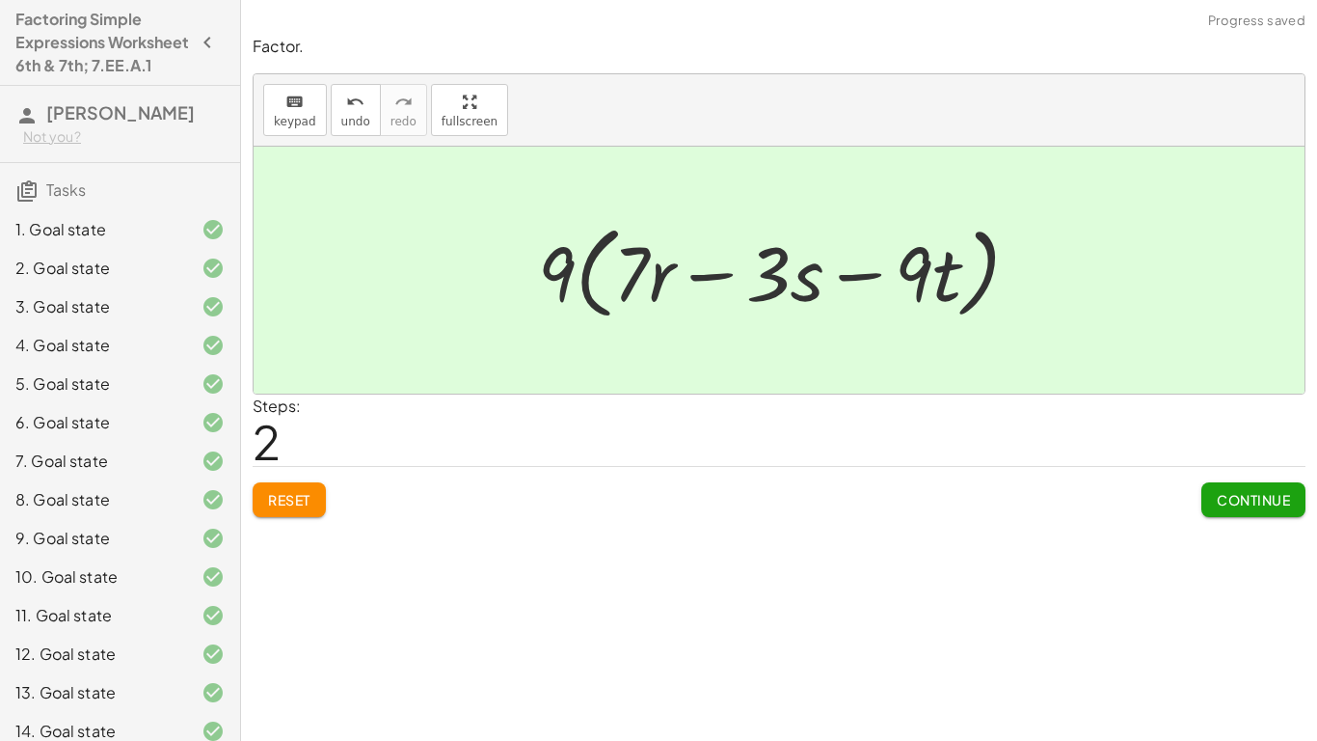
click at [1278, 495] on span "Continue" at bounding box center [1253, 499] width 73 height 17
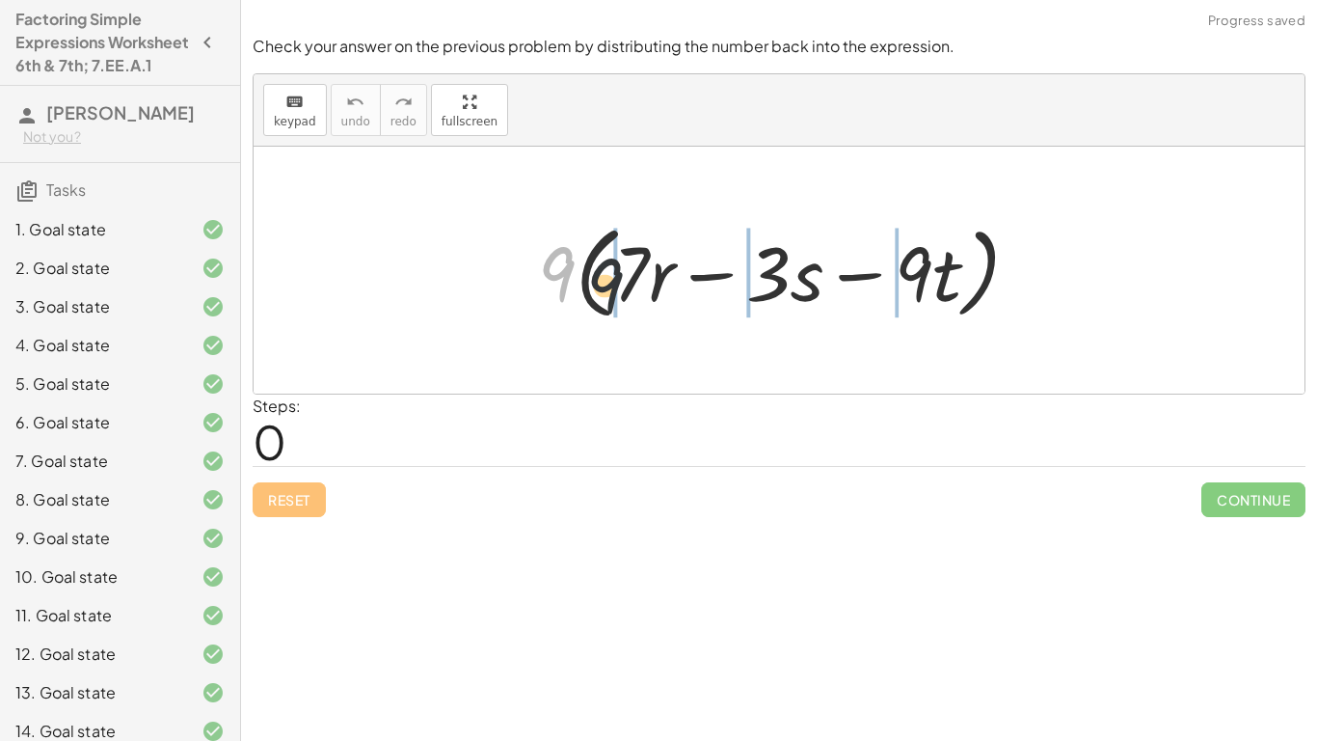
drag, startPoint x: 558, startPoint y: 263, endPoint x: 670, endPoint y: 291, distance: 115.3
click at [670, 291] on div at bounding box center [786, 270] width 517 height 111
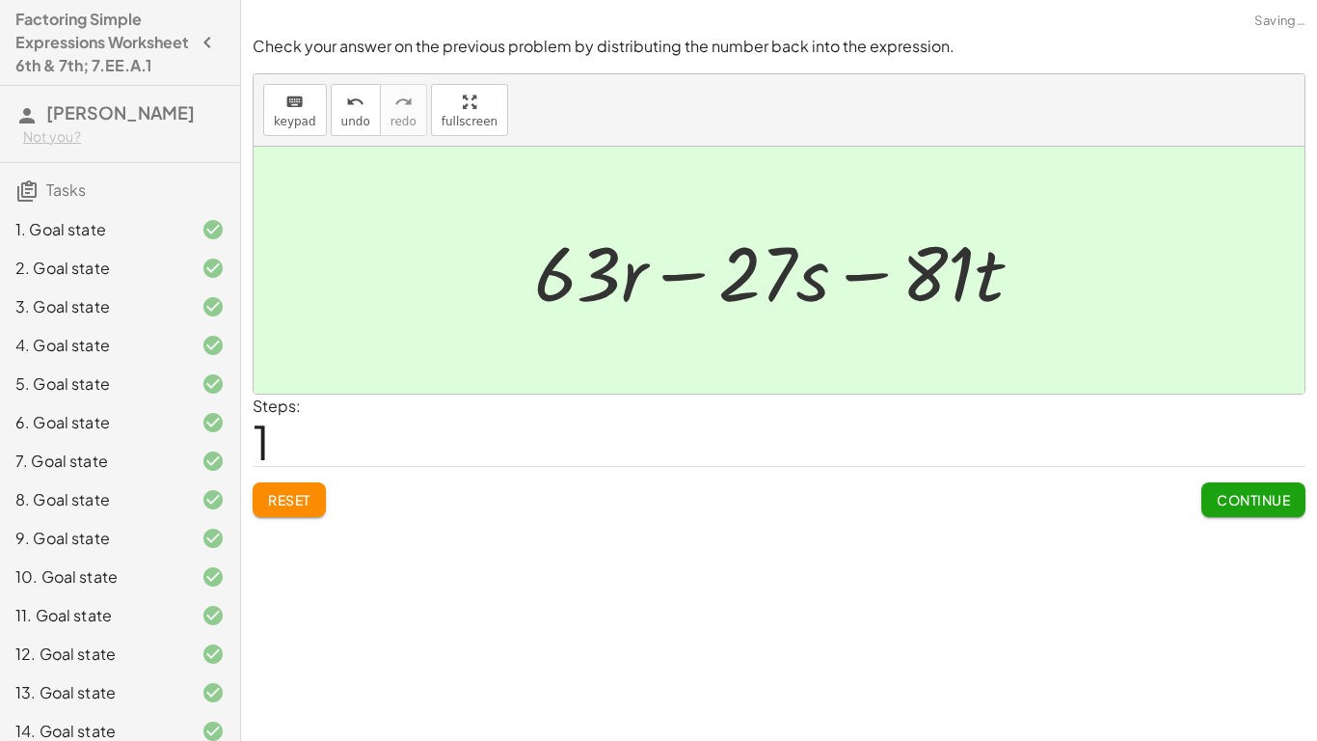
click at [1214, 485] on button "Continue" at bounding box center [1253, 499] width 104 height 35
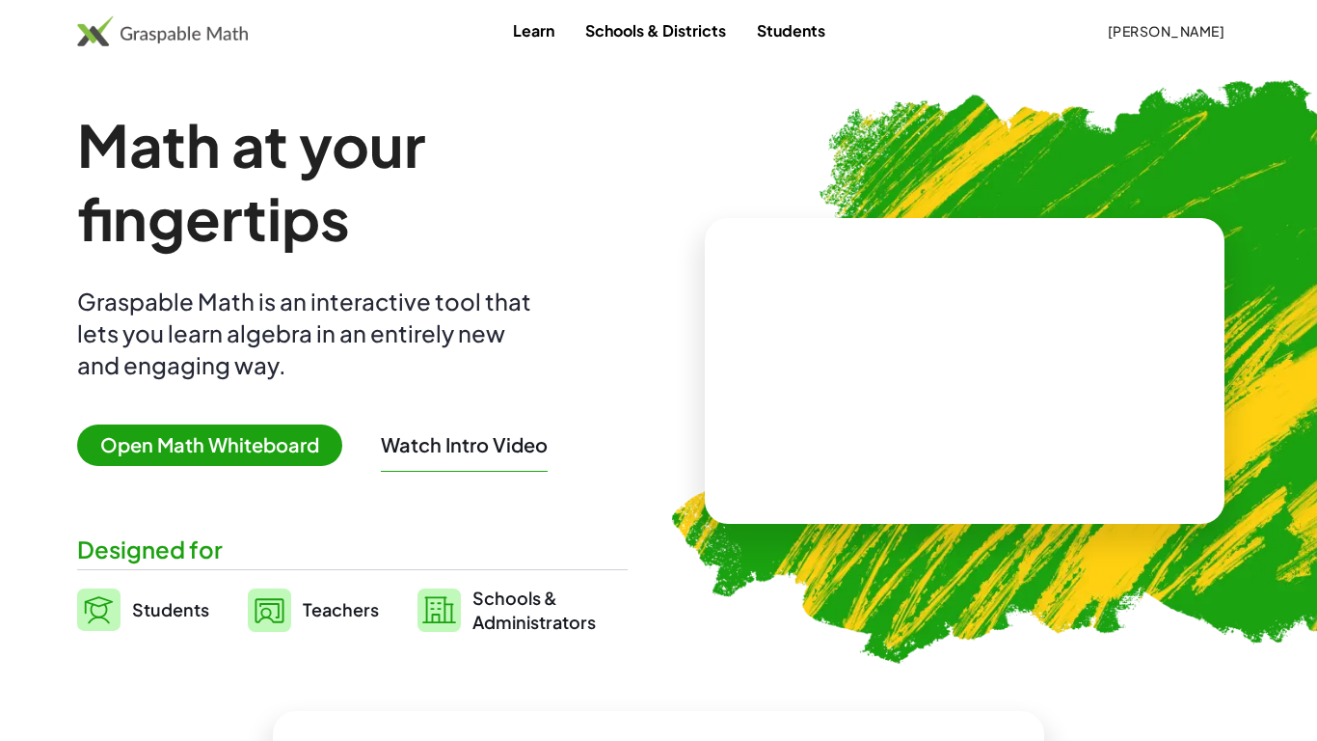
click at [1107, 28] on span "[PERSON_NAME]" at bounding box center [1166, 30] width 118 height 17
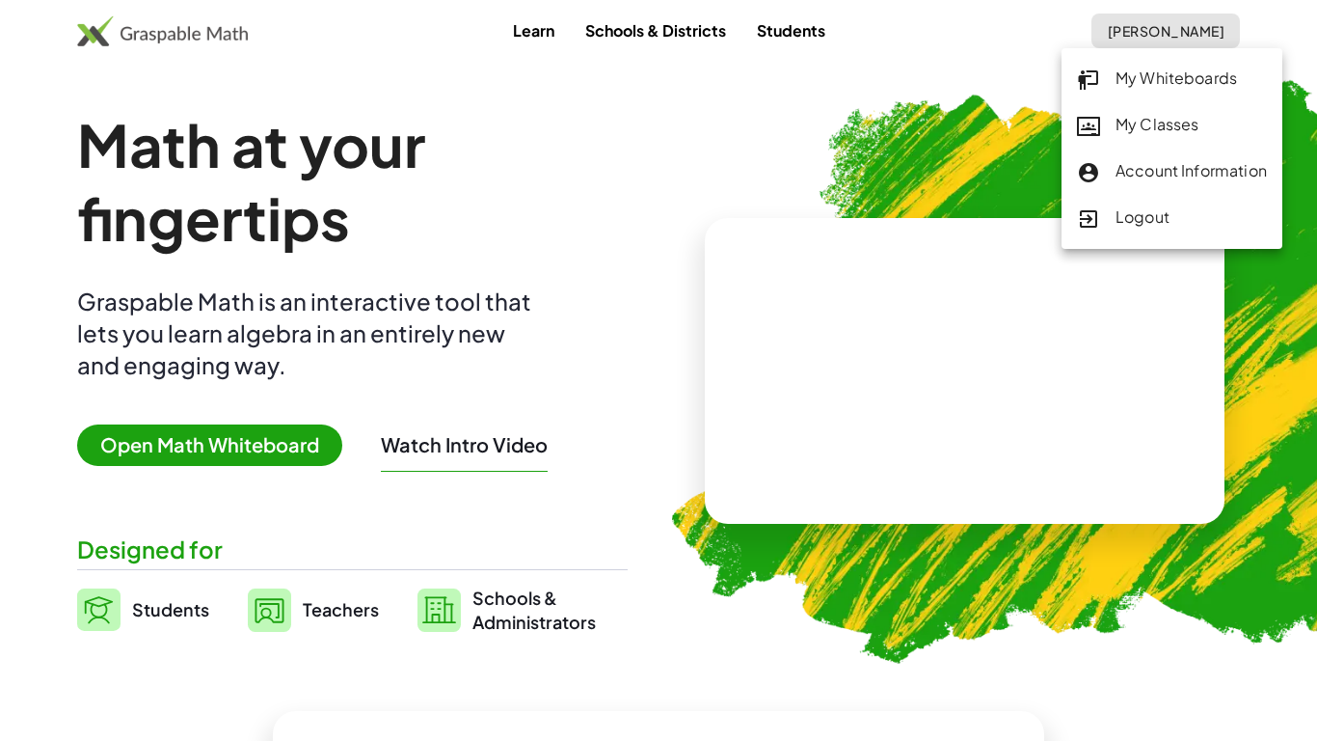
click at [1127, 123] on div "My Classes" at bounding box center [1172, 125] width 190 height 25
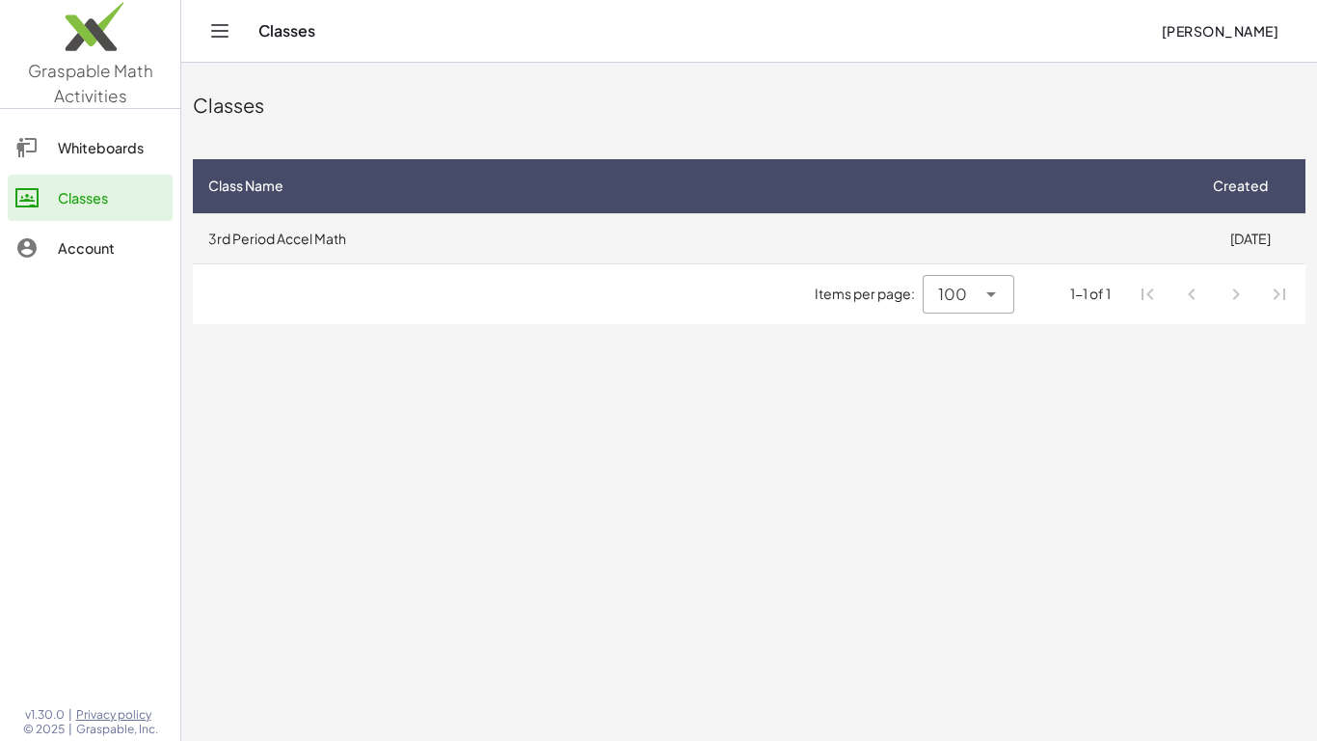
click at [361, 242] on td "3rd Period Accel Math" at bounding box center [694, 238] width 1002 height 50
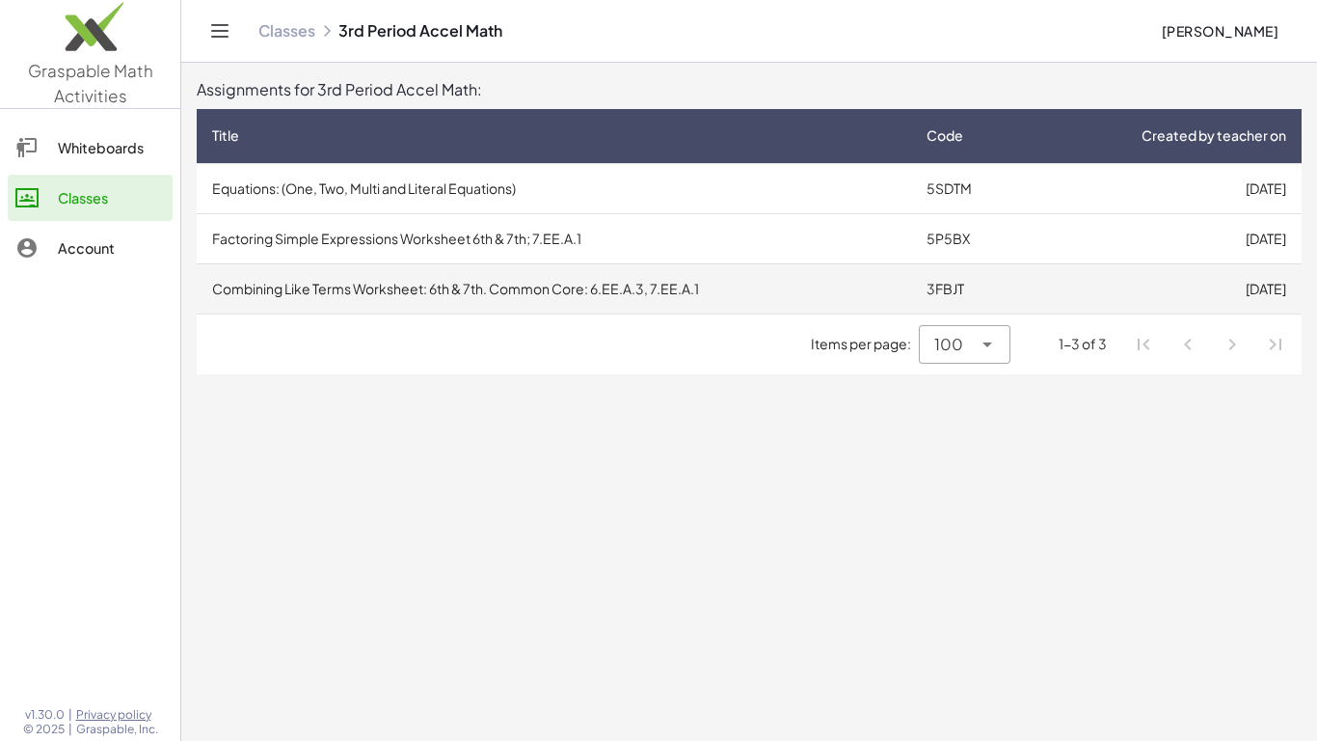
click at [417, 292] on td "Combining Like Terms Worksheet: 6th & 7th. Common Core: 6.EE.A.3, 7.EE.A.1" at bounding box center [554, 288] width 715 height 50
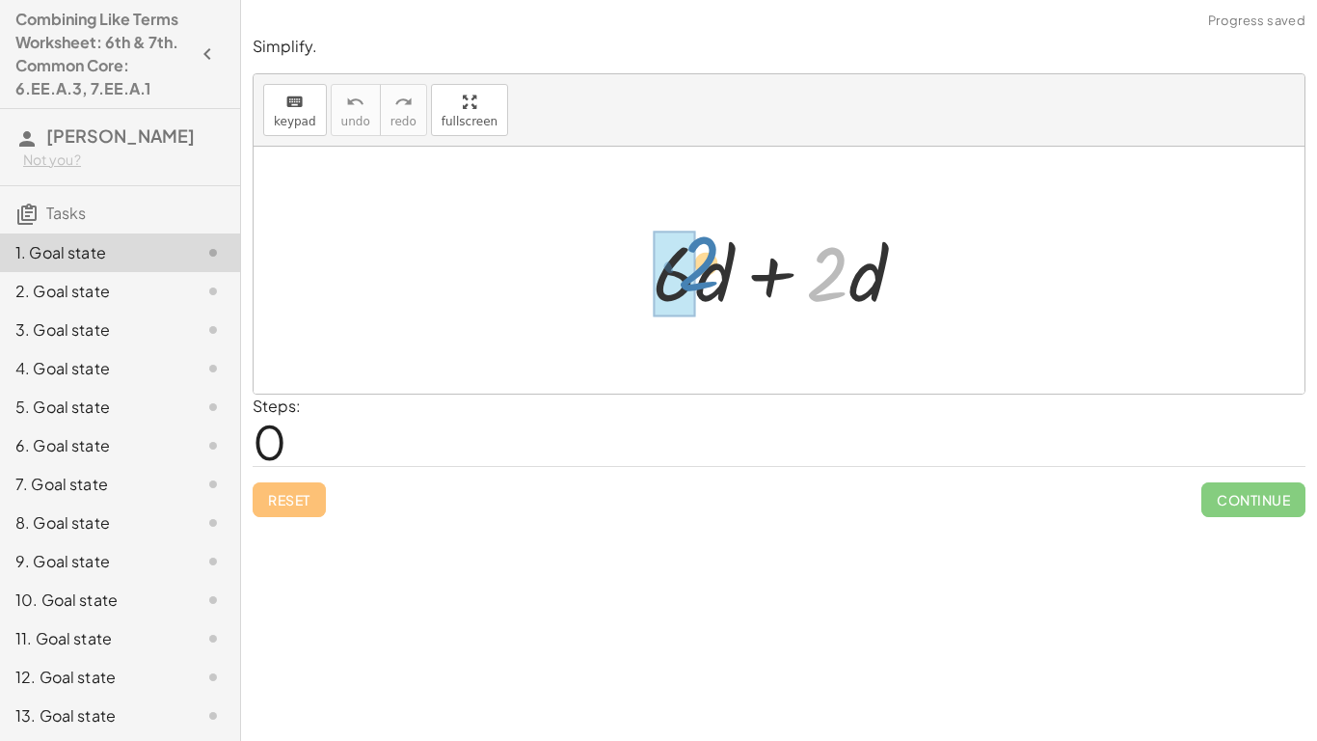
drag, startPoint x: 813, startPoint y: 286, endPoint x: 672, endPoint y: 275, distance: 141.3
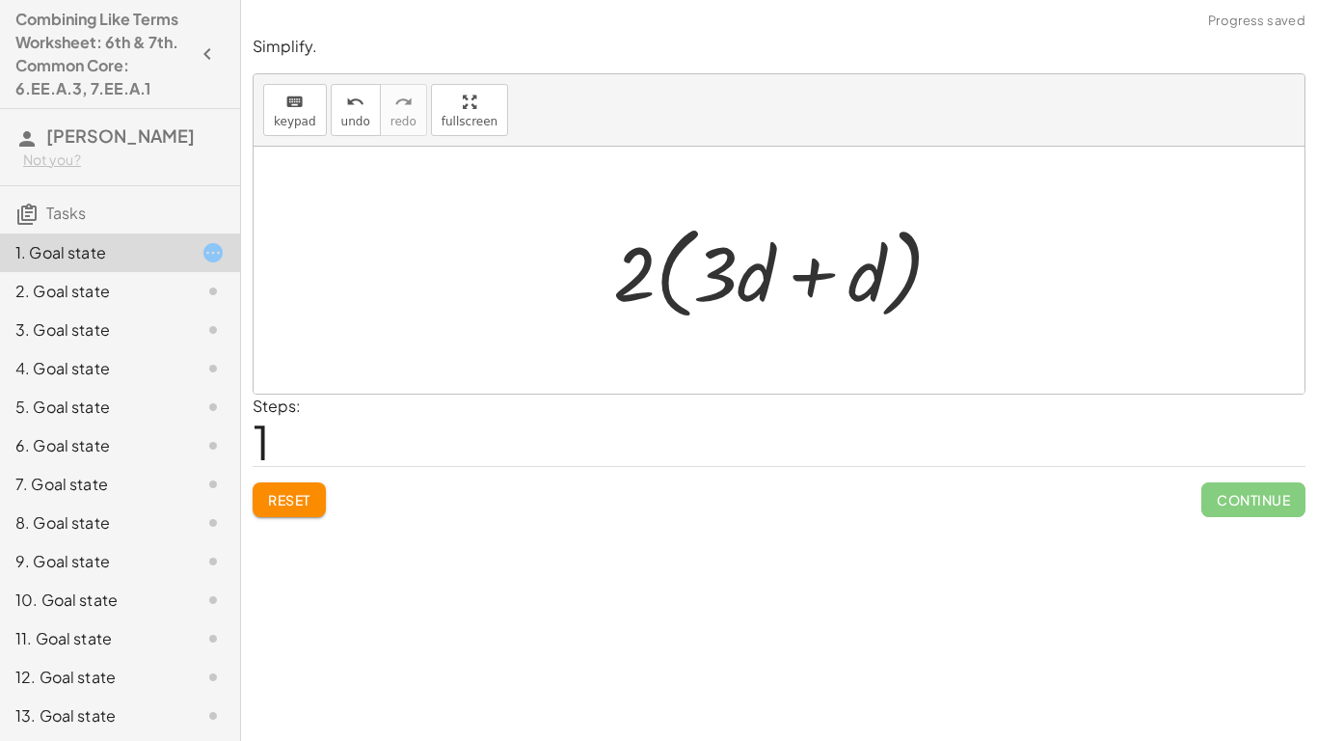
click at [746, 287] on div at bounding box center [786, 270] width 364 height 111
click at [823, 275] on div at bounding box center [786, 270] width 364 height 111
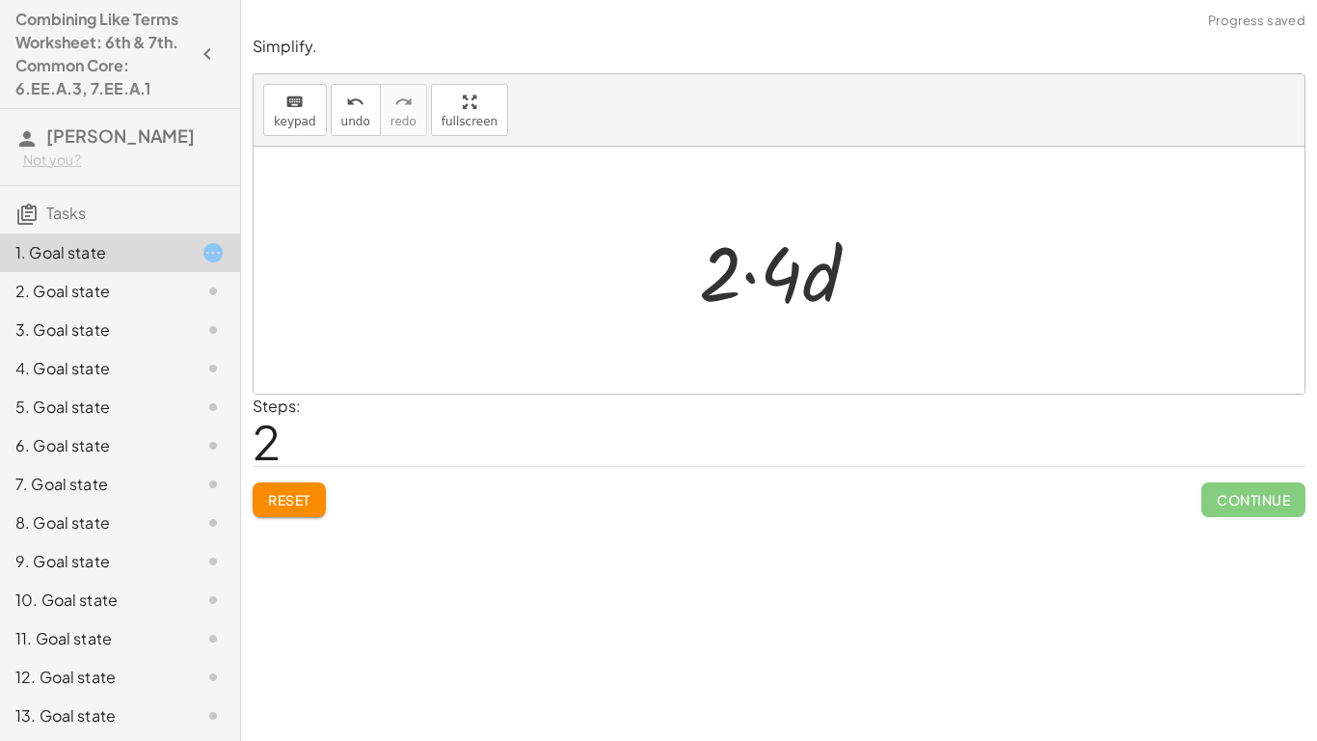
click at [802, 262] on div at bounding box center [786, 270] width 195 height 99
click at [767, 281] on div at bounding box center [786, 270] width 195 height 99
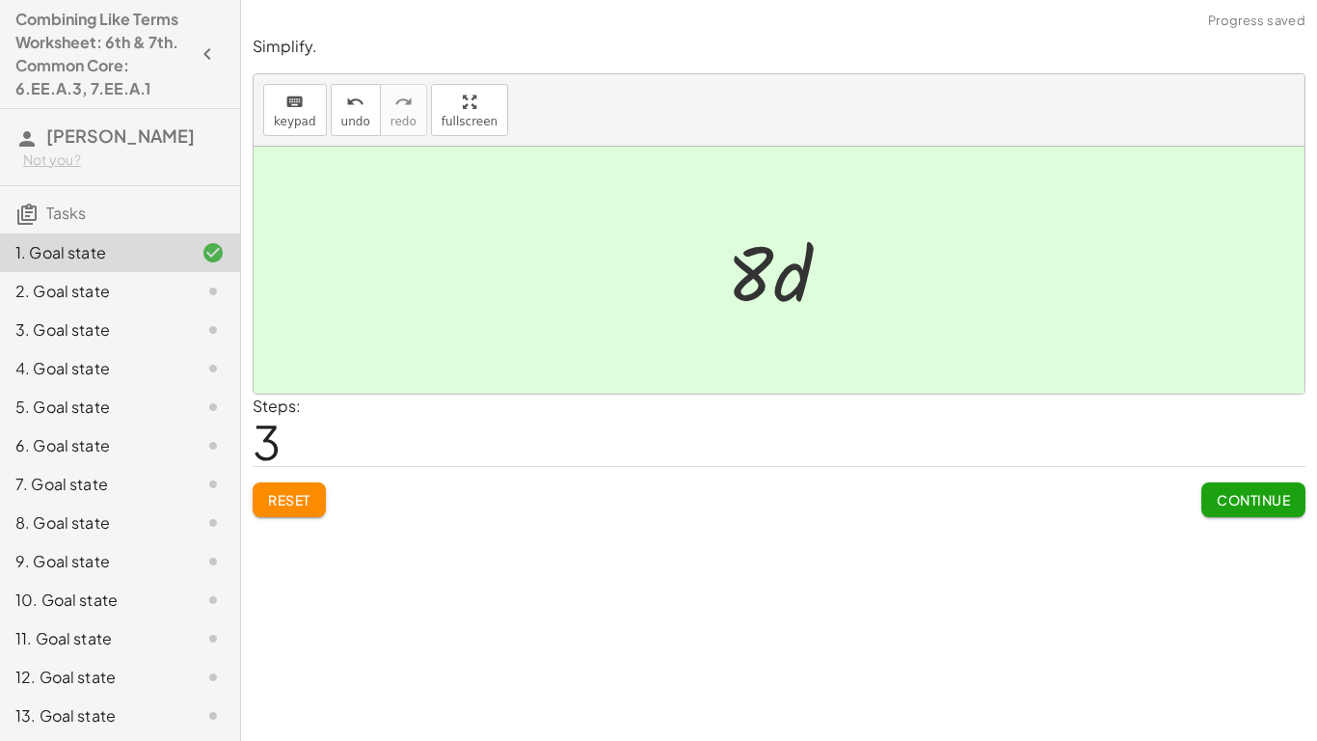
click at [1255, 498] on span "Continue" at bounding box center [1253, 499] width 73 height 17
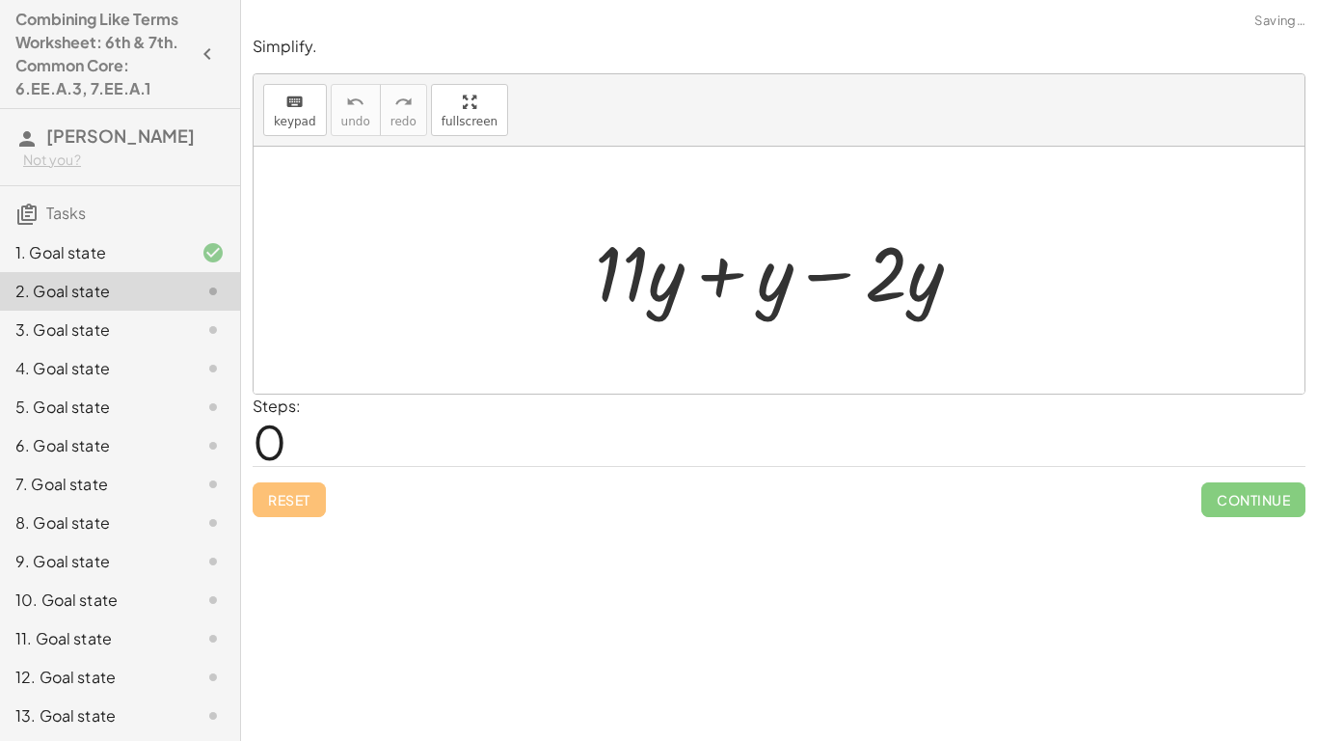
click at [711, 276] on div at bounding box center [785, 270] width 401 height 99
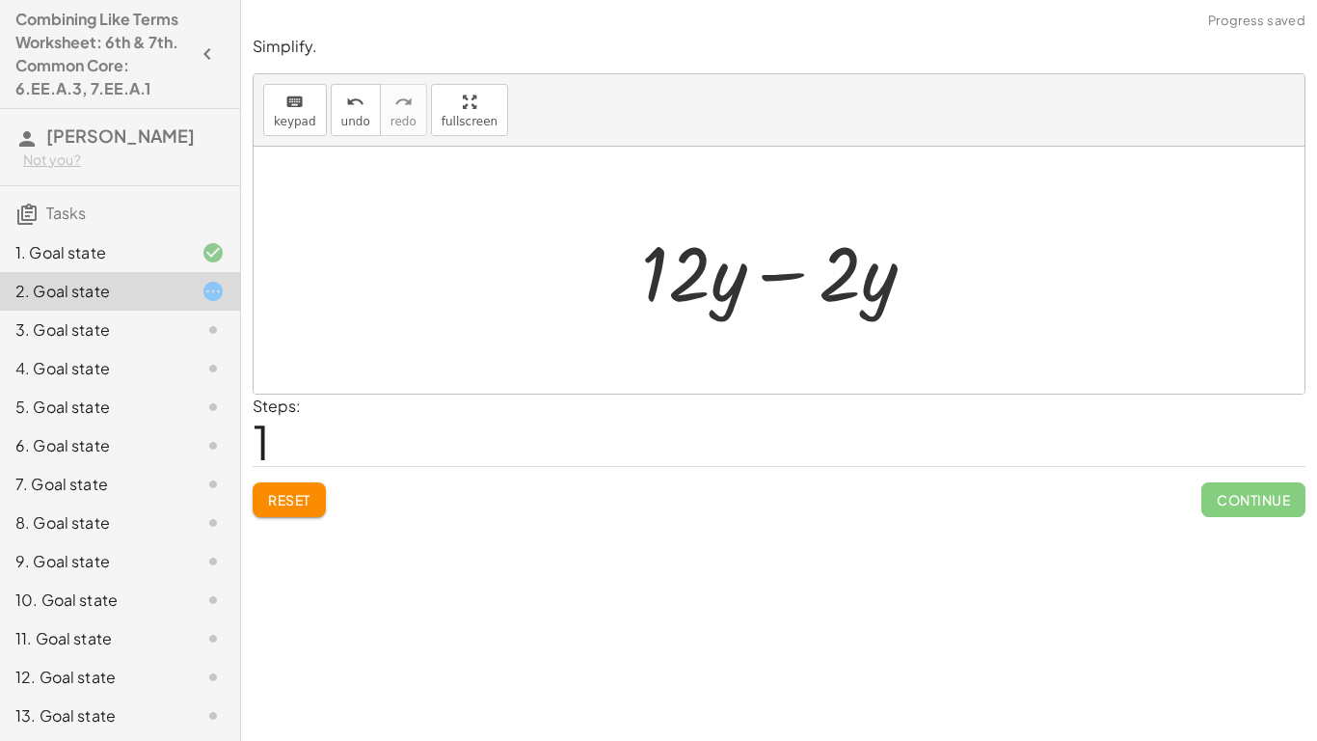
click at [796, 282] on div at bounding box center [786, 270] width 309 height 99
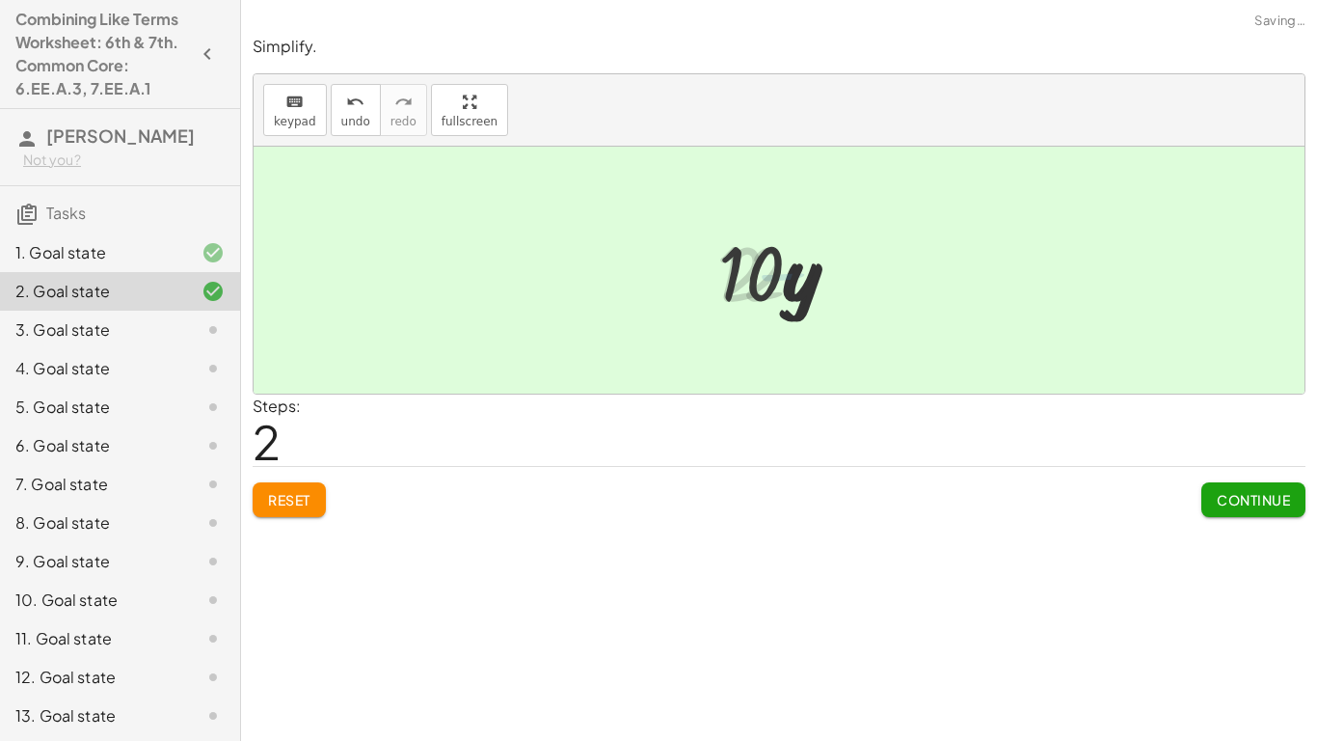
click at [1238, 503] on span "Continue" at bounding box center [1253, 499] width 73 height 17
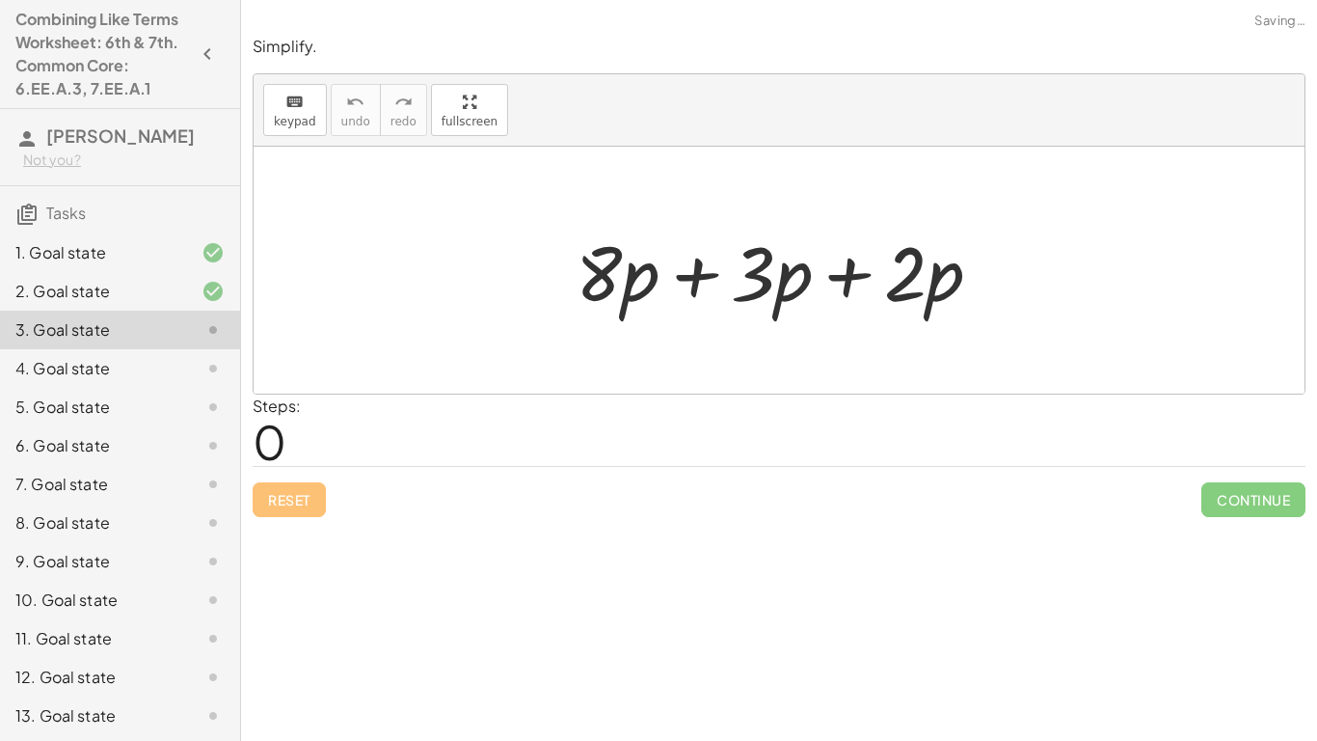
click at [636, 265] on div at bounding box center [786, 270] width 441 height 99
click at [752, 291] on div at bounding box center [786, 270] width 441 height 99
click at [718, 272] on div at bounding box center [786, 270] width 441 height 99
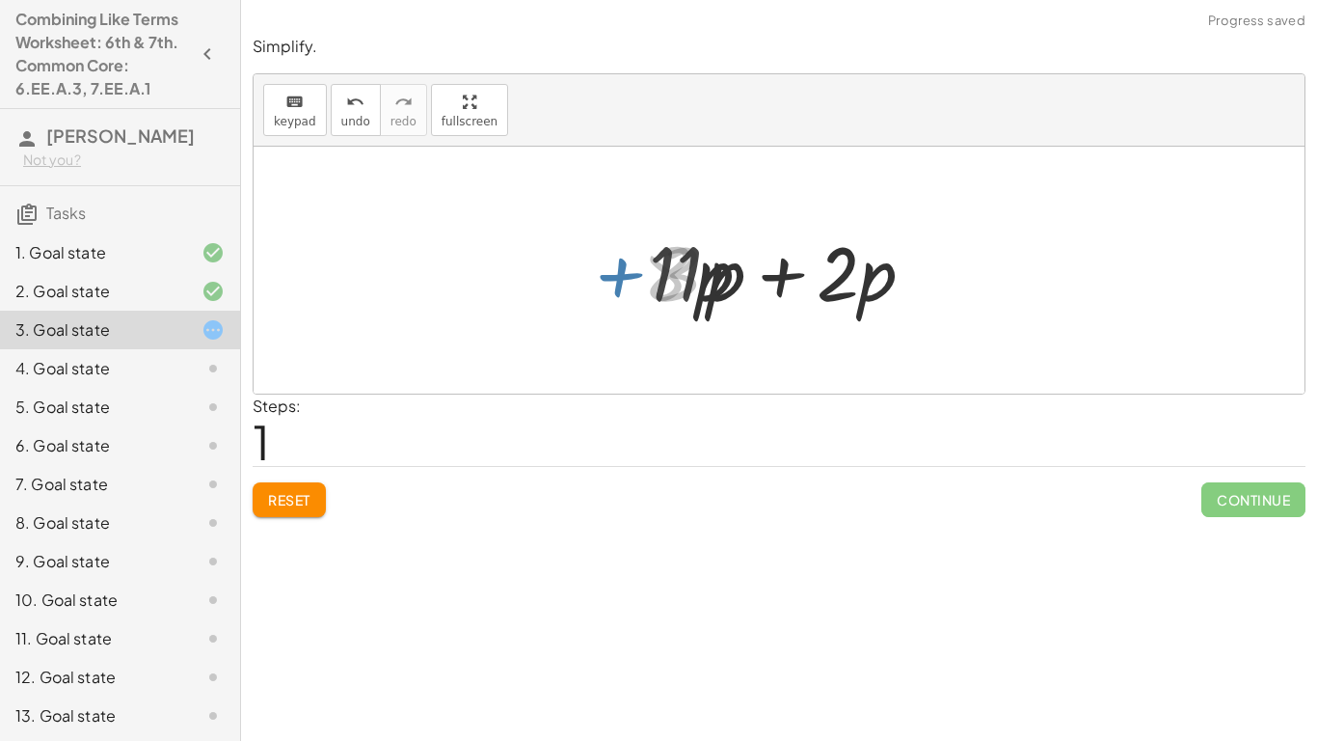
click at [771, 284] on div at bounding box center [786, 270] width 294 height 99
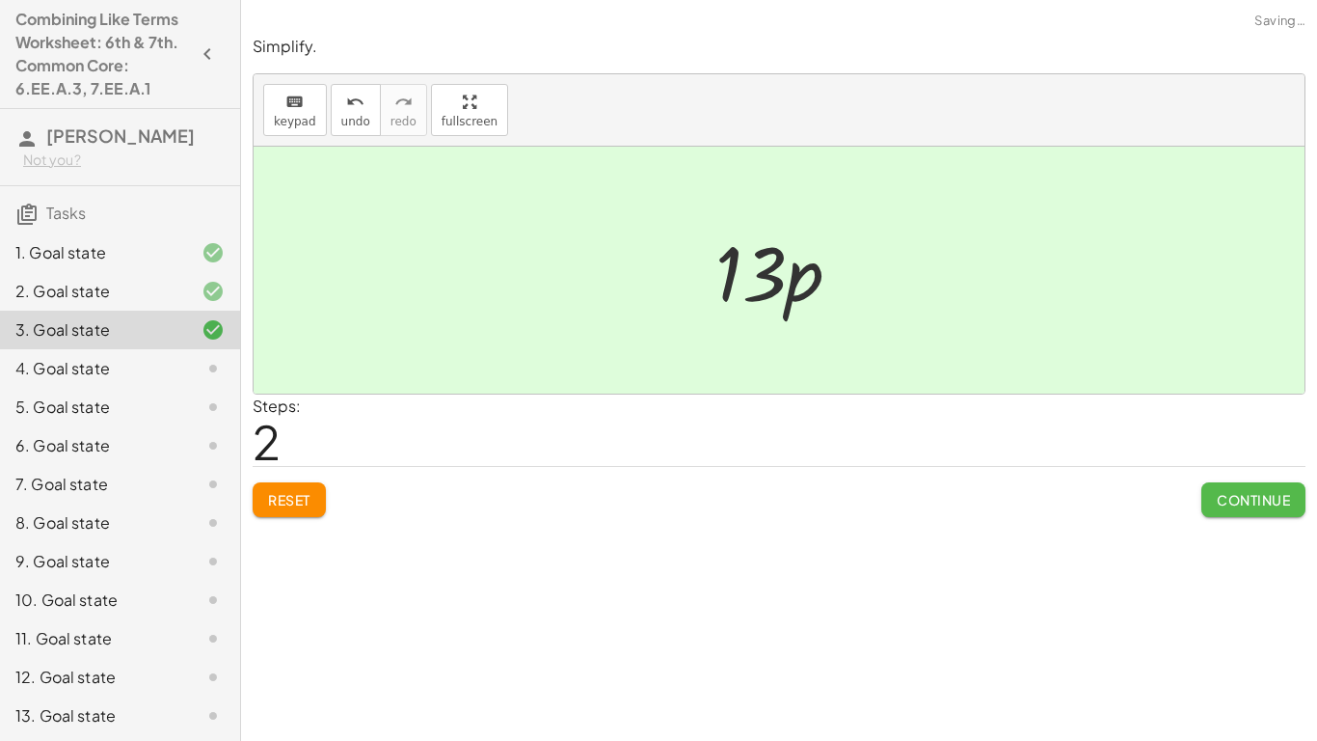
click at [1217, 491] on span "Continue" at bounding box center [1253, 499] width 73 height 17
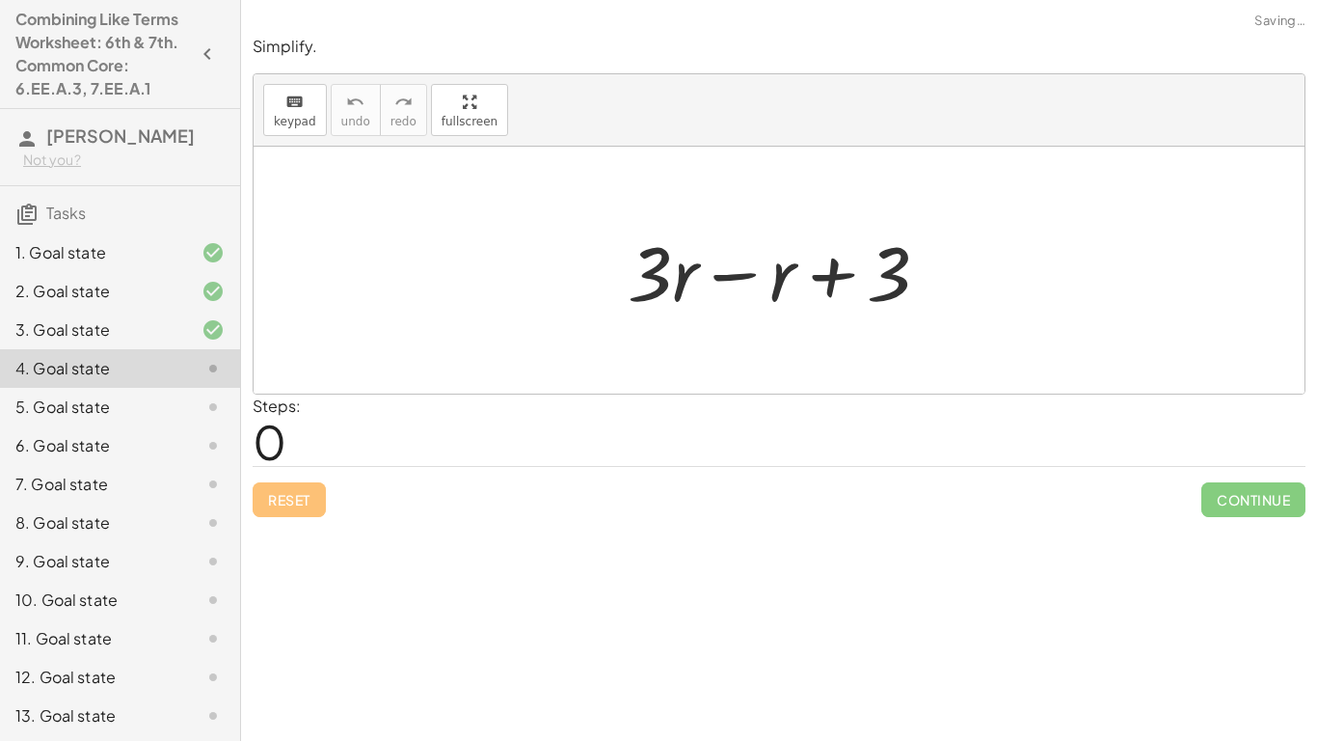
click at [728, 268] on div at bounding box center [786, 270] width 337 height 99
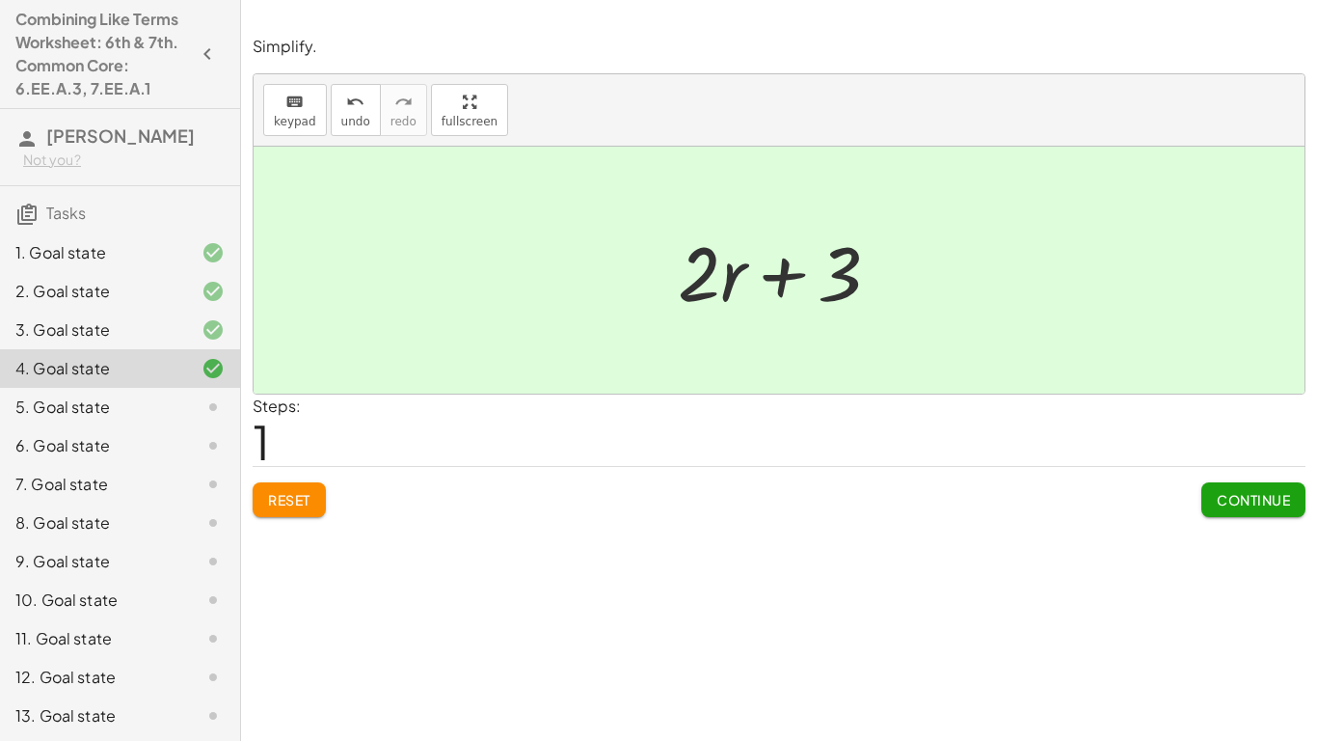
click at [1235, 510] on button "Continue" at bounding box center [1253, 499] width 104 height 35
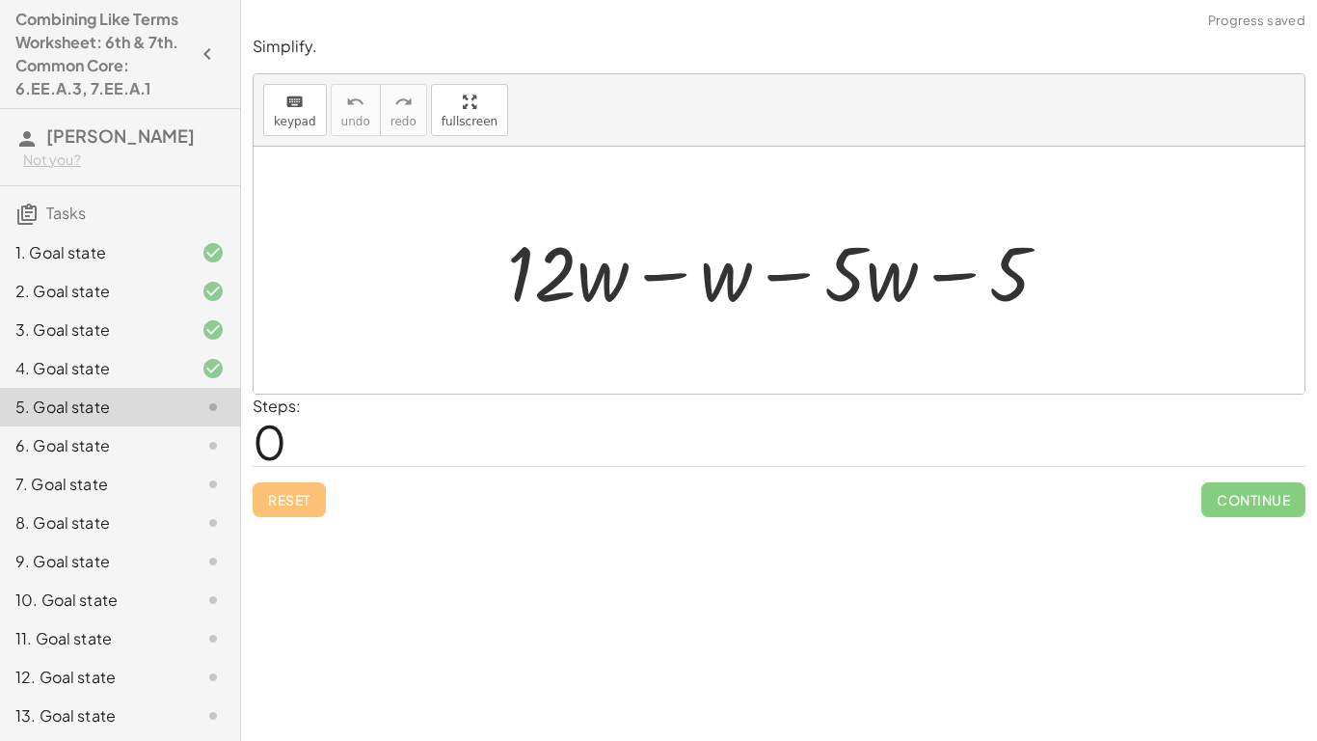
click at [731, 275] on div at bounding box center [786, 270] width 577 height 99
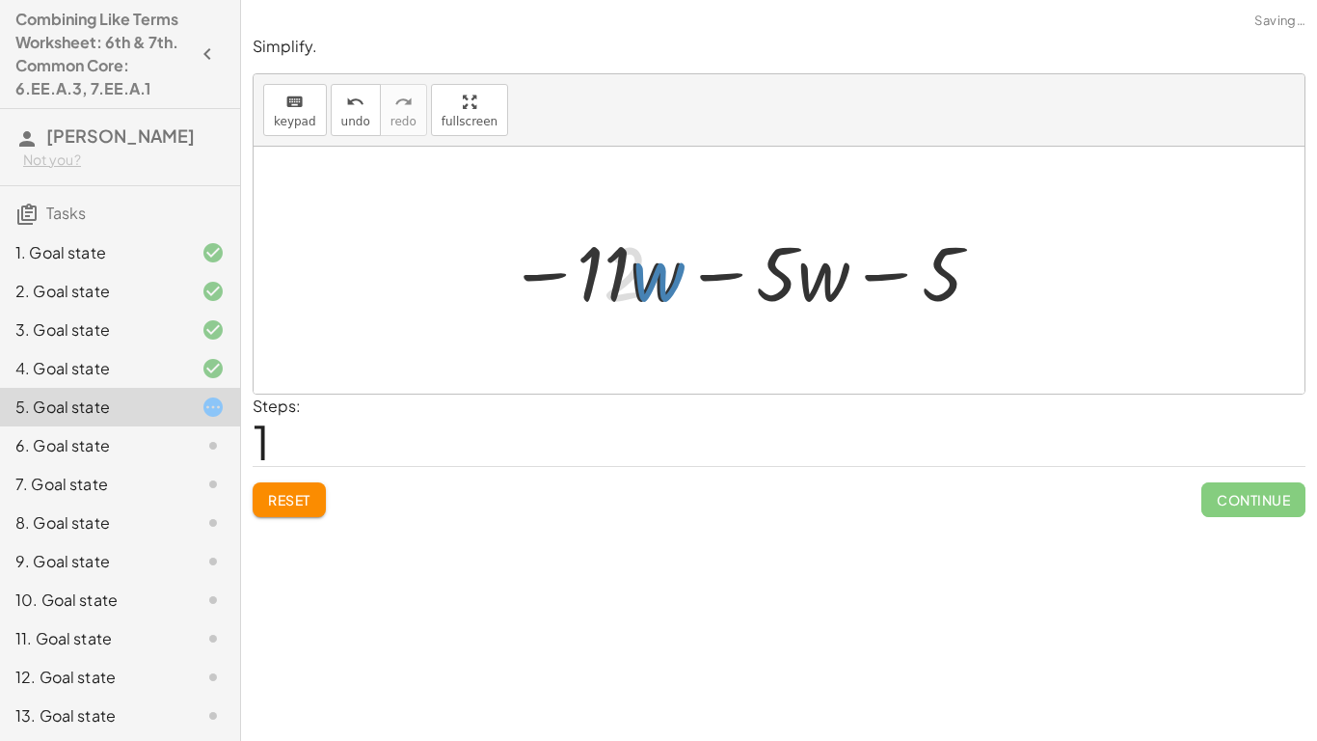
click at [709, 277] on div at bounding box center [786, 270] width 437 height 99
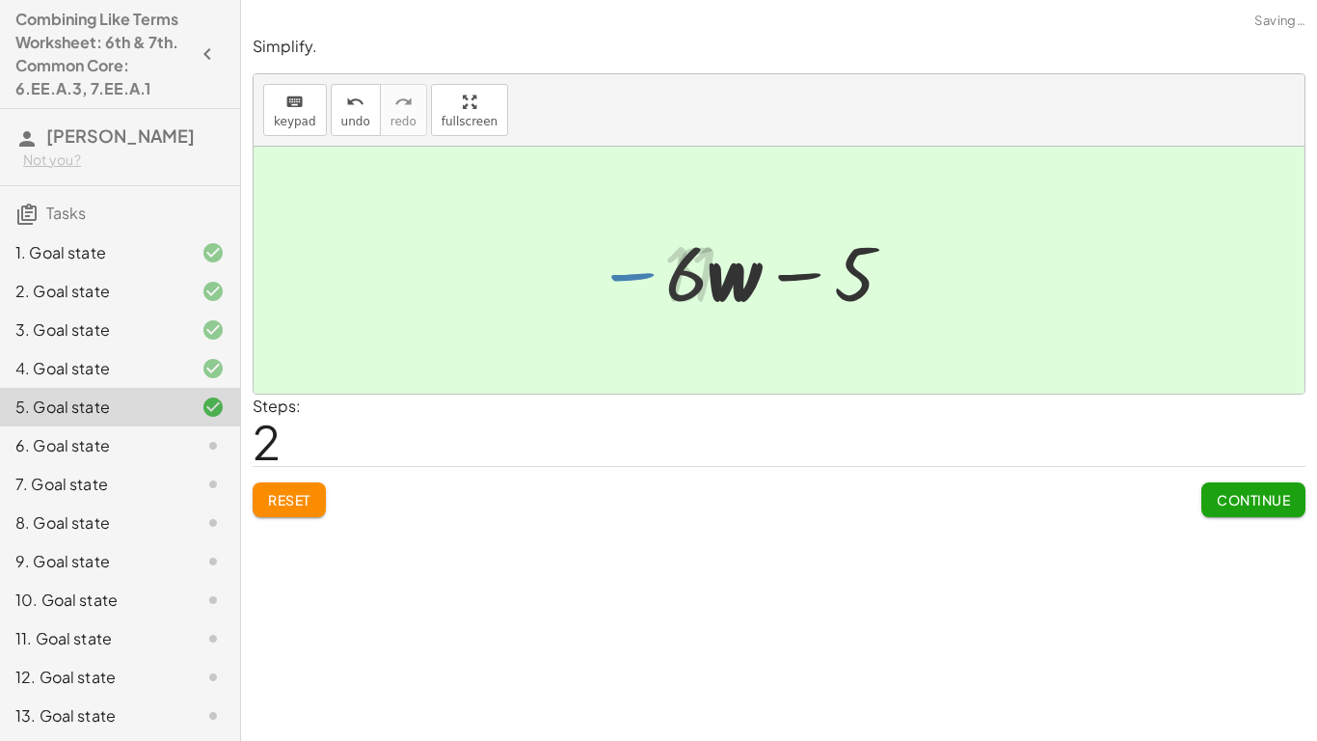
click at [753, 287] on div at bounding box center [786, 270] width 261 height 99
click at [1252, 503] on span "Continue" at bounding box center [1253, 499] width 73 height 17
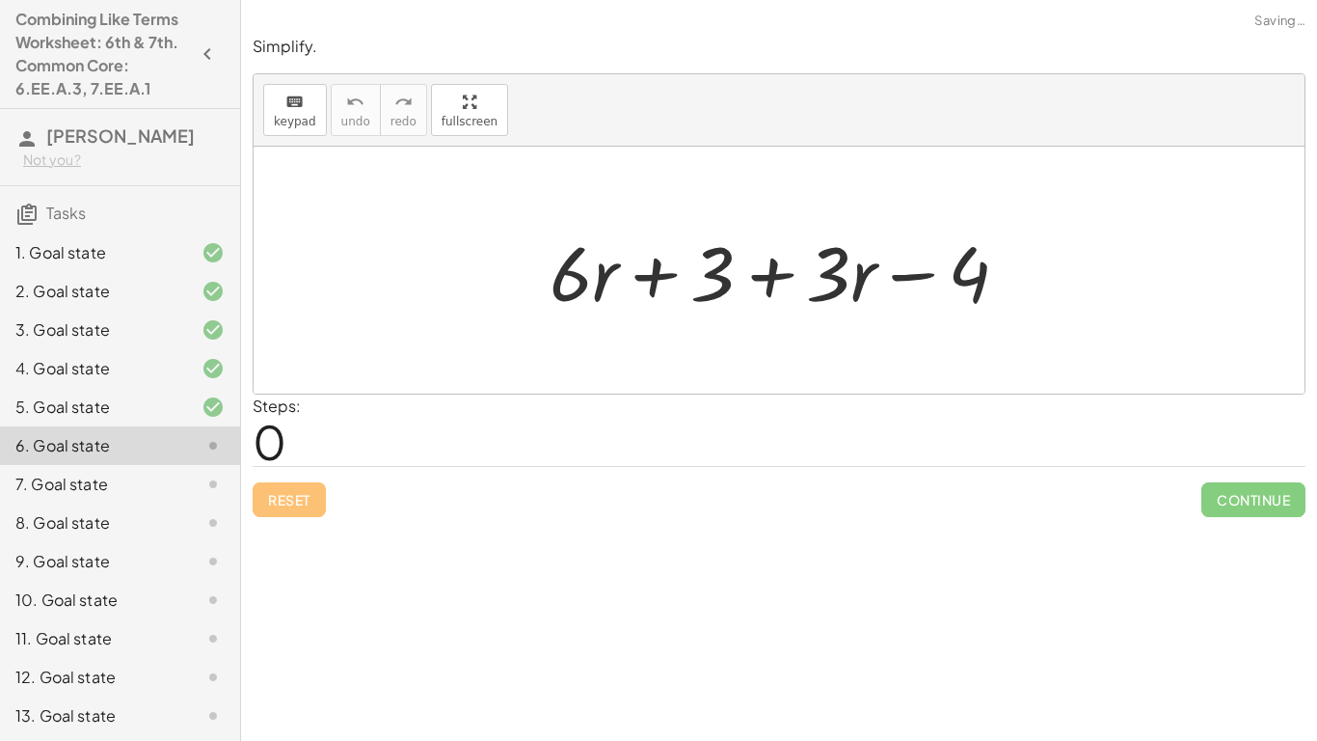
click at [638, 294] on div at bounding box center [787, 270] width 494 height 99
click at [762, 298] on div at bounding box center [787, 270] width 494 height 99
click at [794, 279] on div at bounding box center [787, 270] width 494 height 99
click at [834, 284] on div at bounding box center [787, 270] width 494 height 99
click at [921, 291] on div at bounding box center [787, 270] width 494 height 99
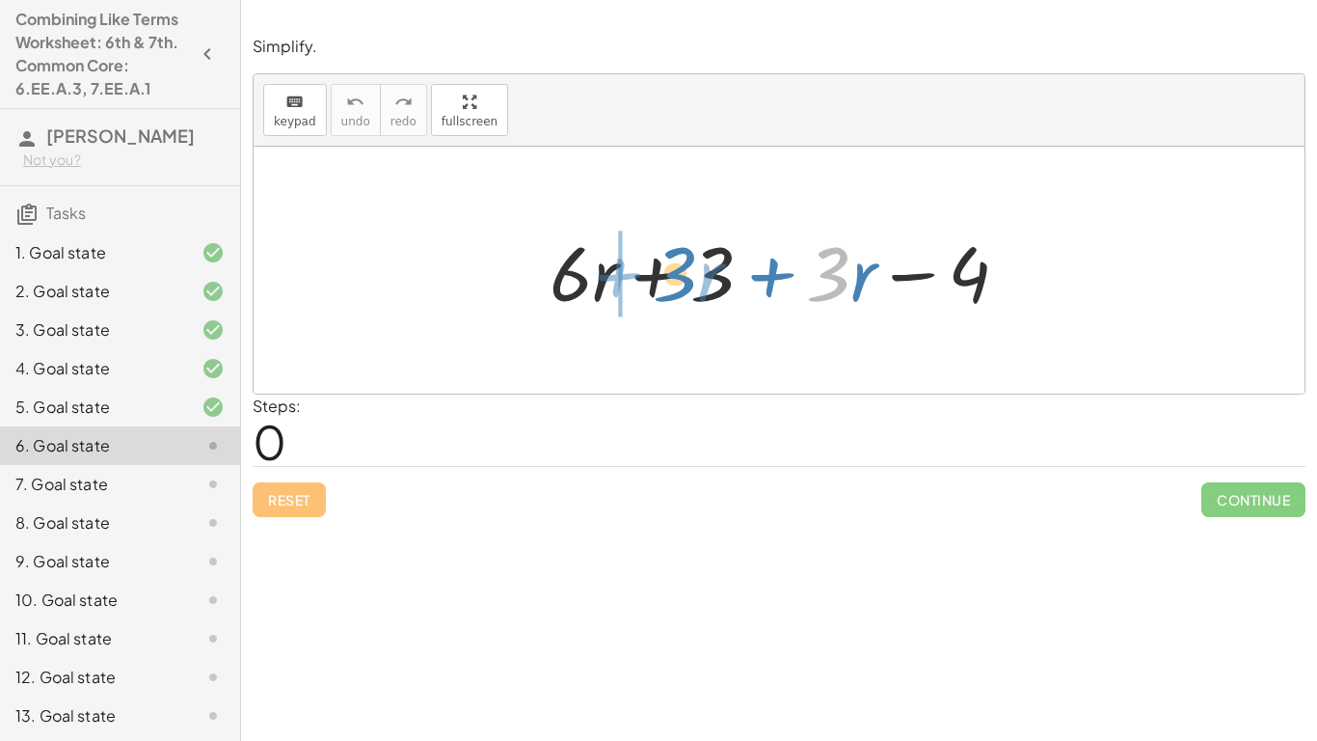
drag, startPoint x: 824, startPoint y: 296, endPoint x: 676, endPoint y: 302, distance: 148.6
click at [676, 302] on div at bounding box center [787, 270] width 494 height 99
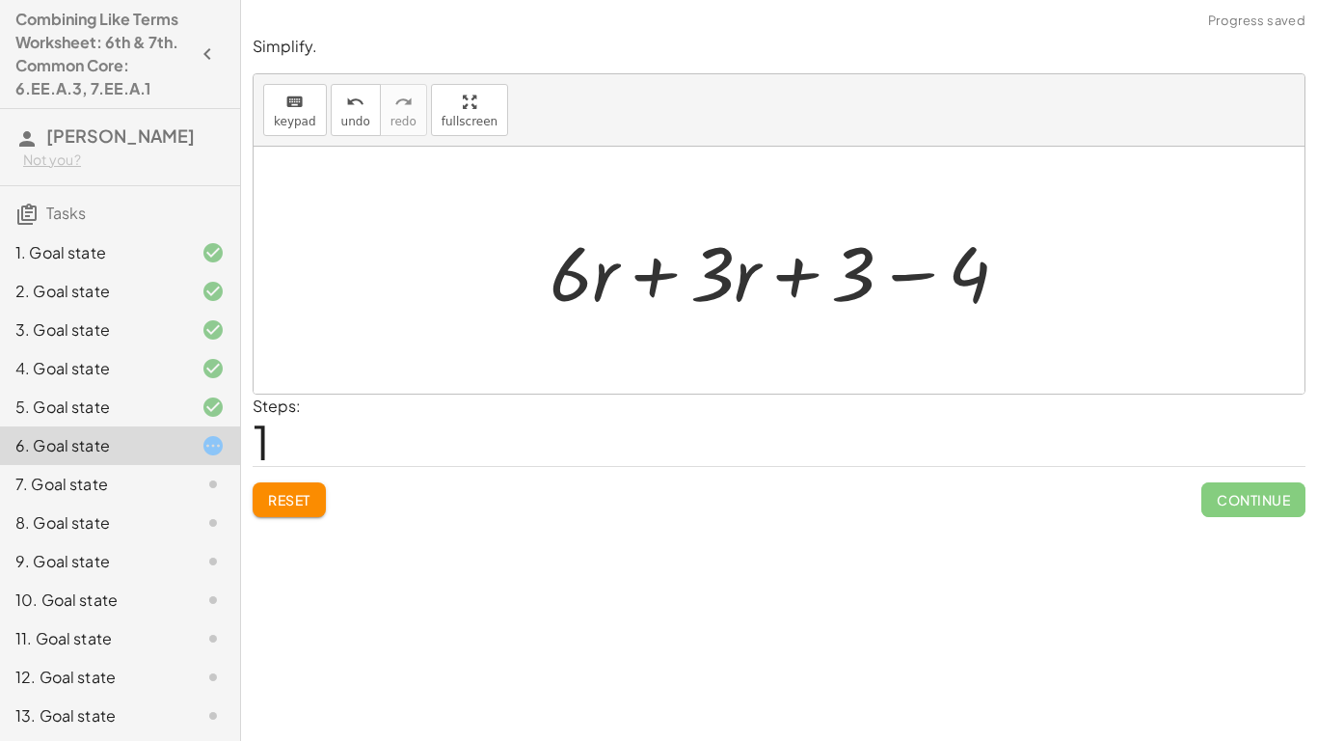
click at [686, 284] on div at bounding box center [787, 270] width 494 height 99
click at [686, 284] on div at bounding box center [786, 270] width 347 height 99
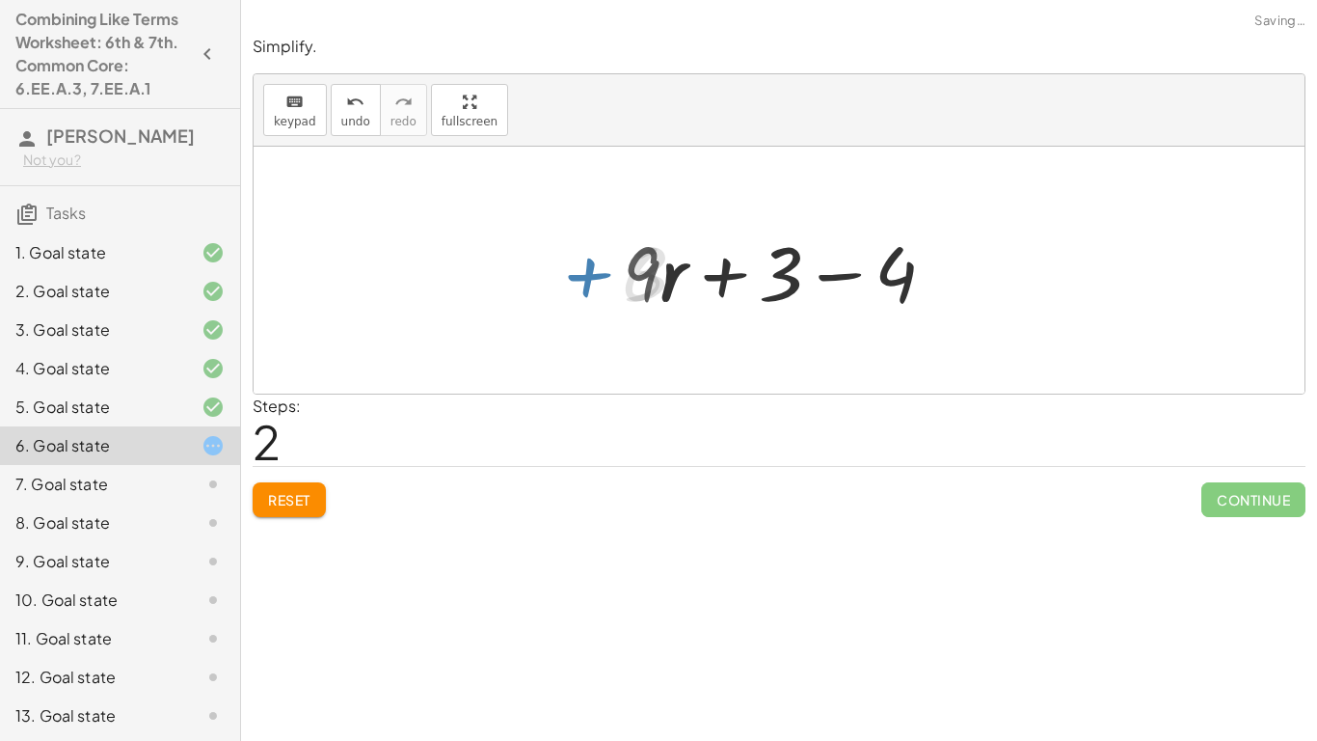
click at [871, 270] on div at bounding box center [786, 270] width 347 height 99
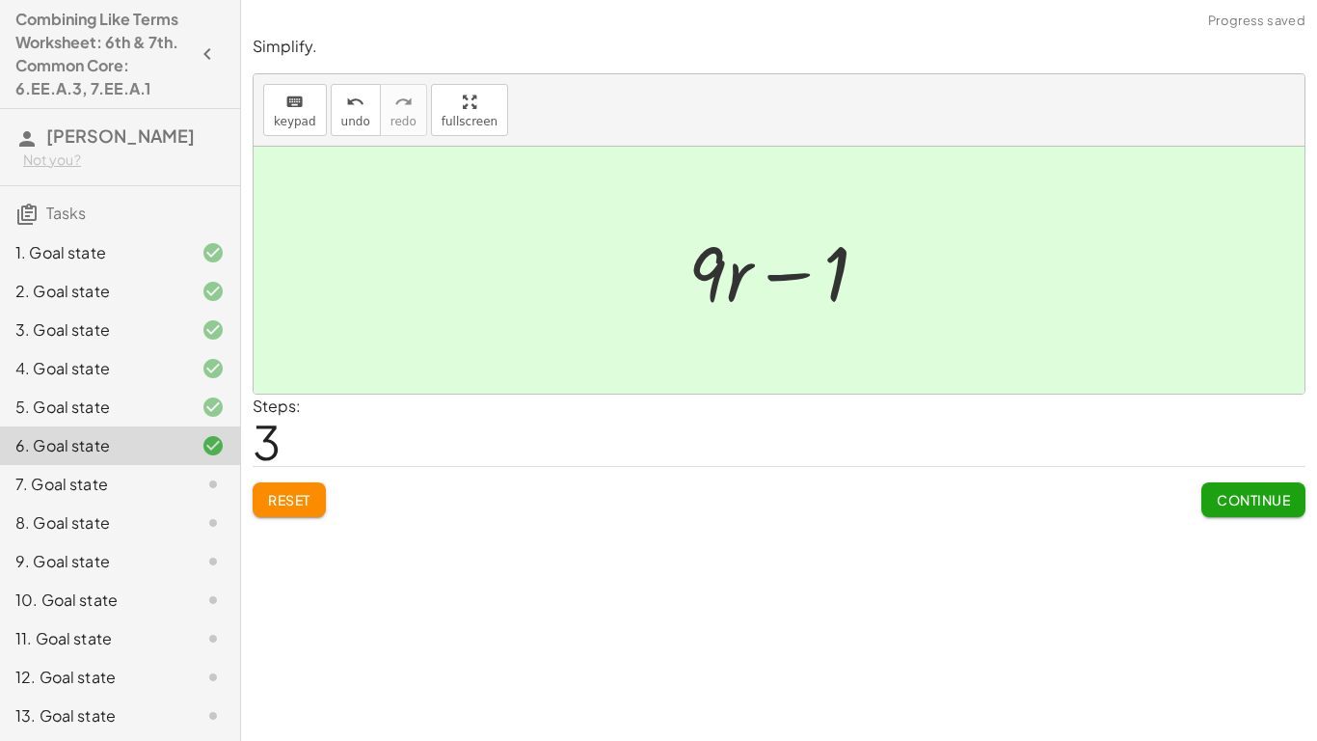
click at [1224, 488] on button "Continue" at bounding box center [1253, 499] width 104 height 35
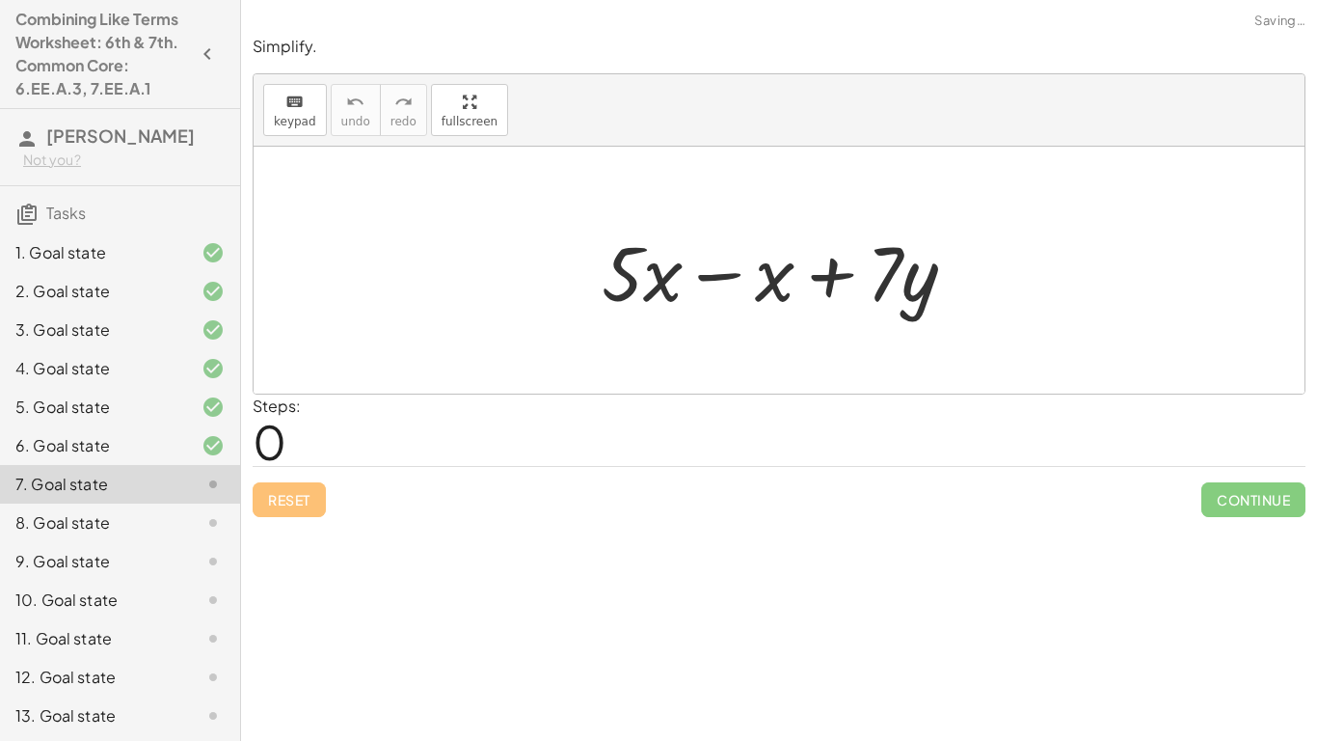
click at [706, 264] on div at bounding box center [787, 270] width 390 height 99
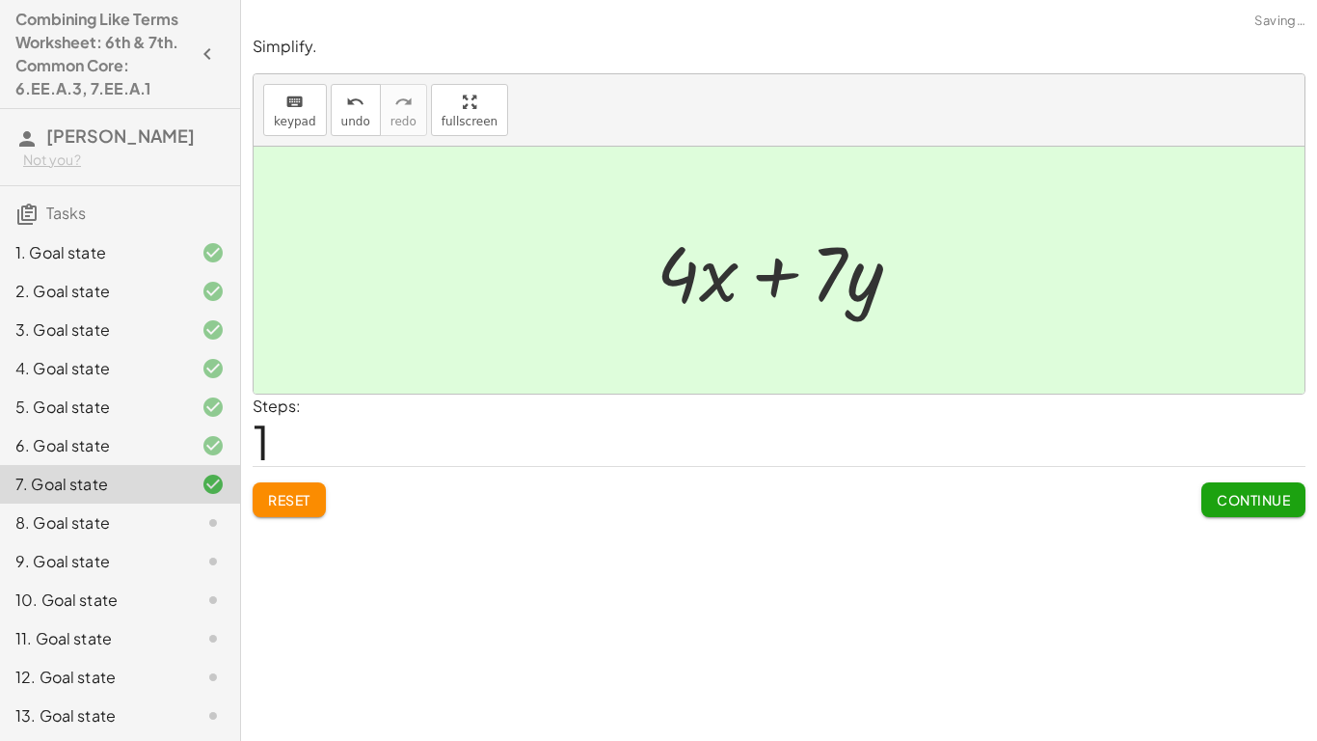
click at [1288, 503] on span "Continue" at bounding box center [1253, 499] width 73 height 17
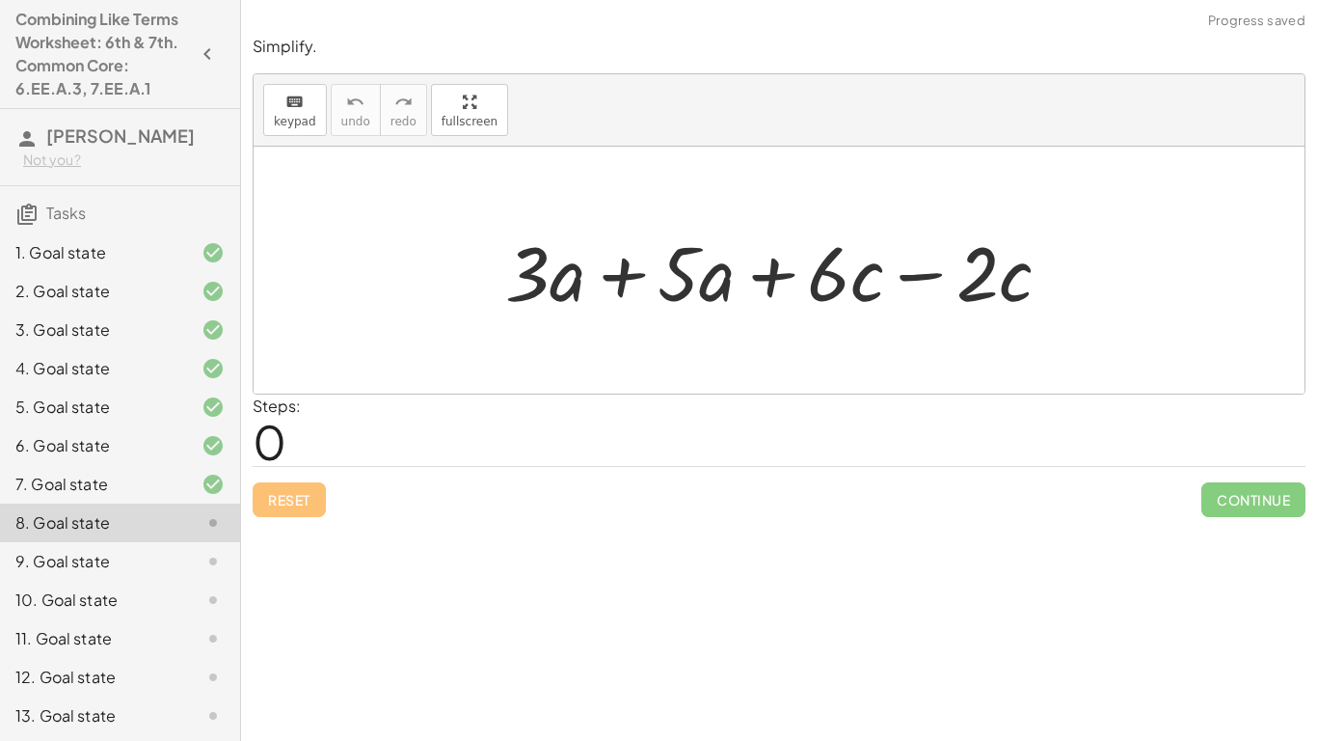
click at [656, 280] on div at bounding box center [786, 270] width 580 height 99
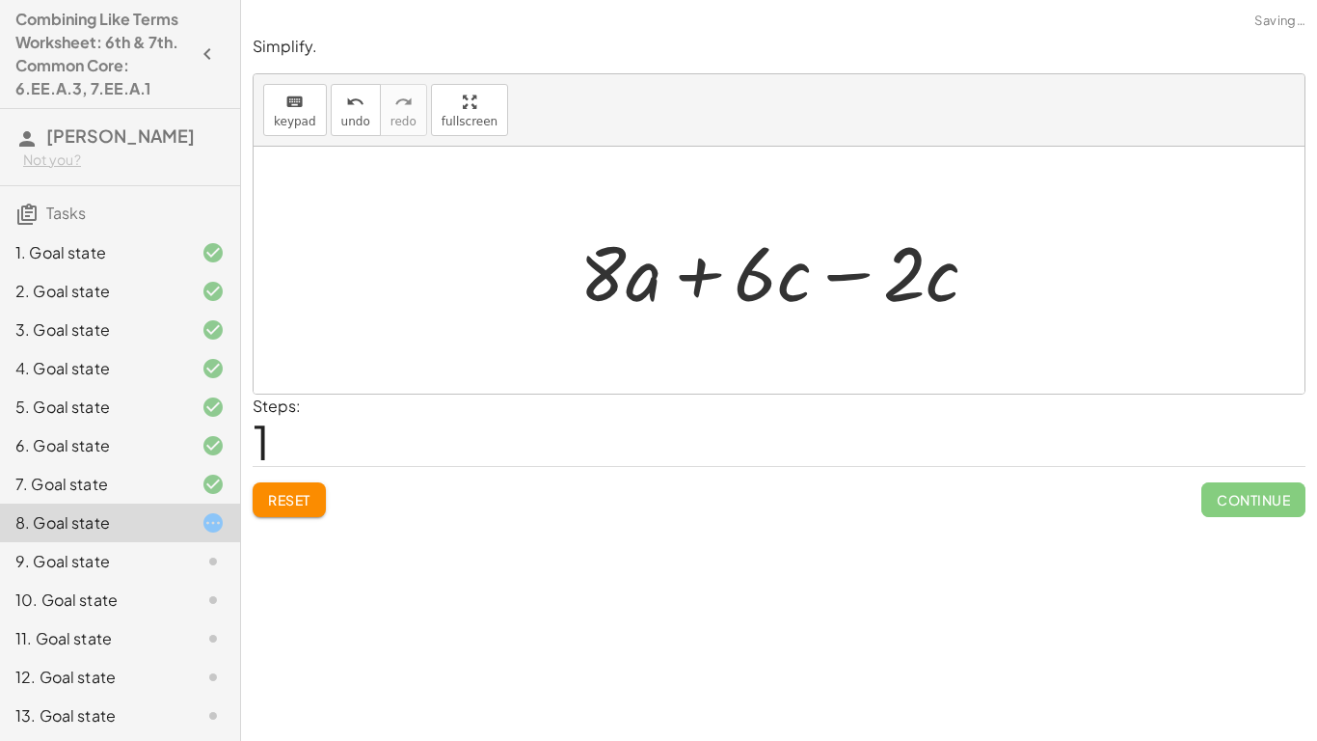
click at [811, 283] on div at bounding box center [787, 270] width 434 height 99
click at [848, 277] on div at bounding box center [787, 270] width 434 height 99
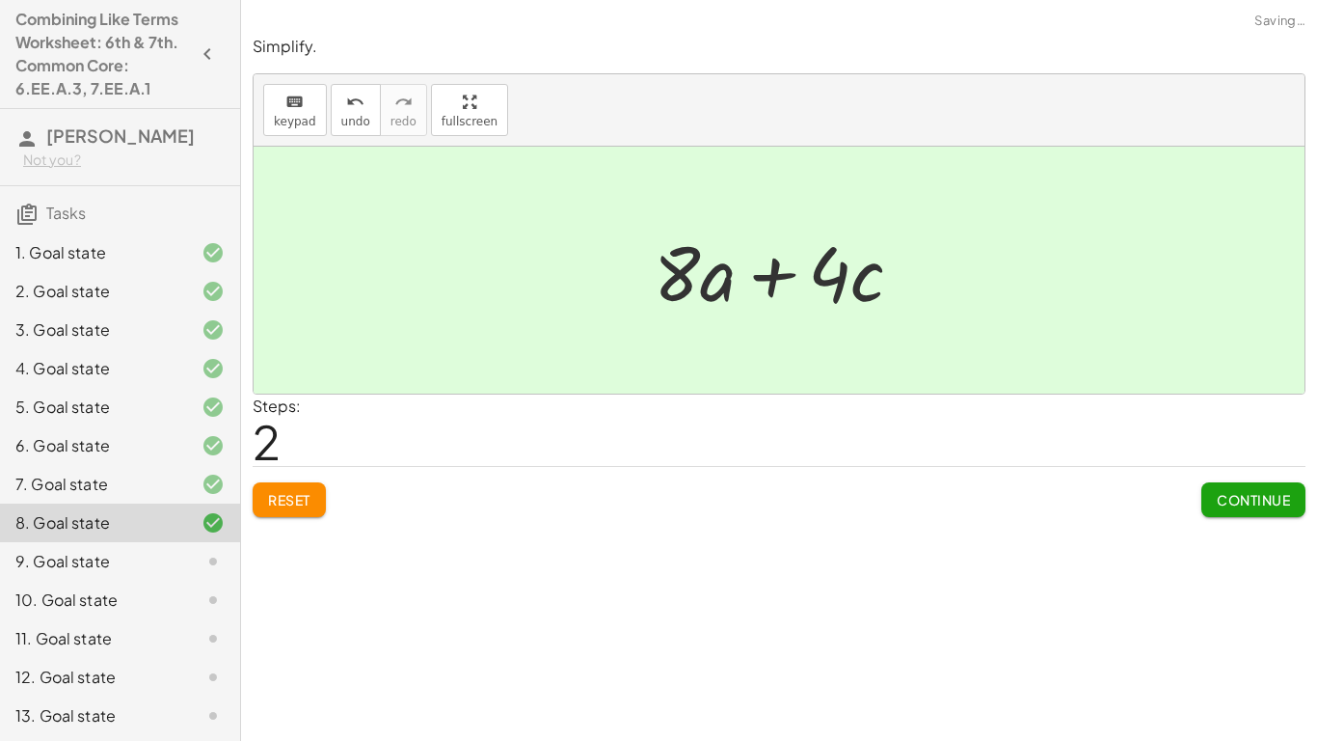
click at [1243, 515] on button "Continue" at bounding box center [1253, 499] width 104 height 35
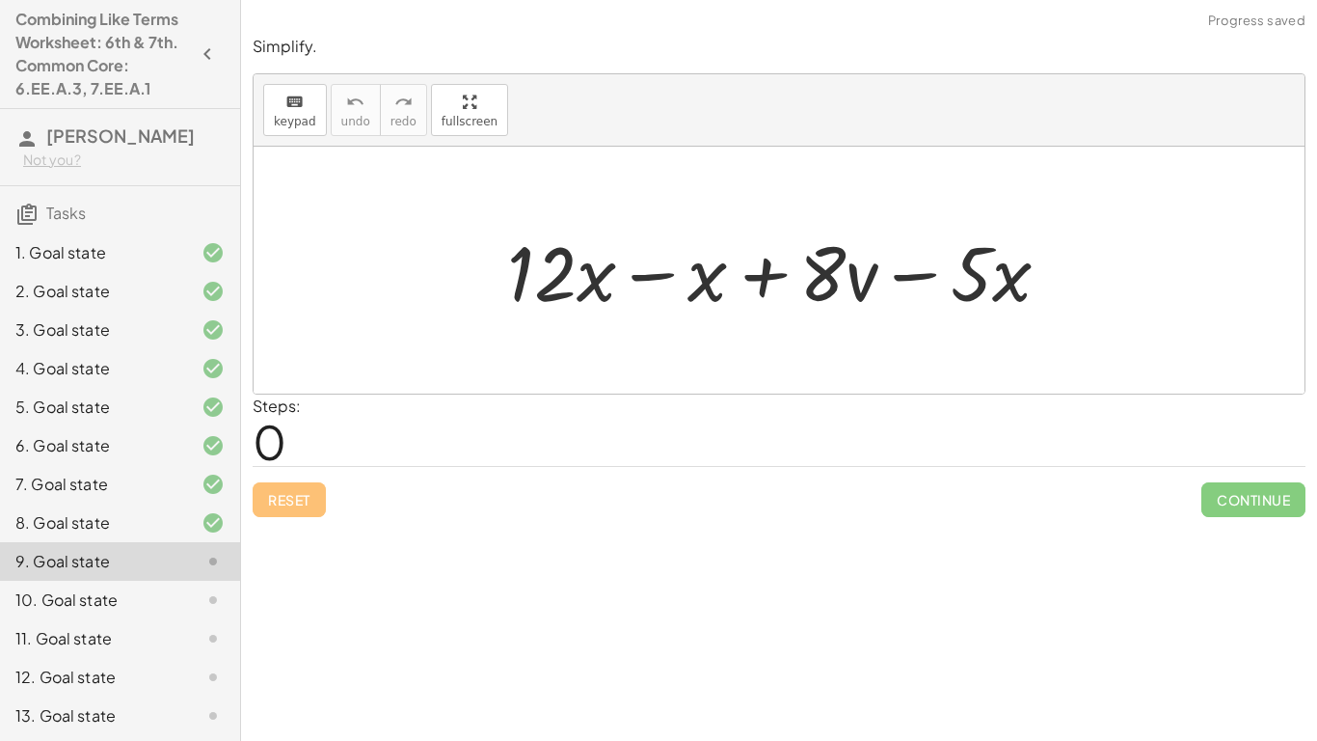
click at [666, 265] on div at bounding box center [787, 270] width 578 height 99
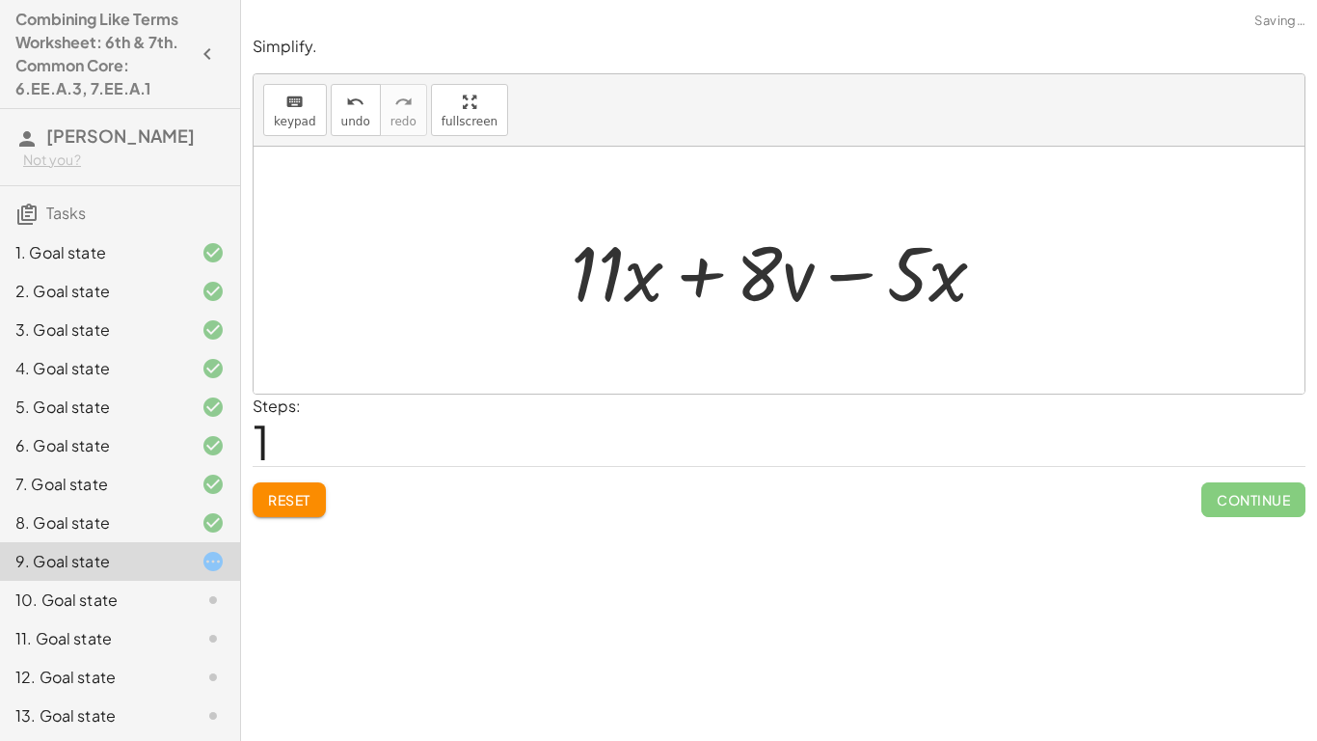
click at [825, 283] on div at bounding box center [786, 270] width 450 height 99
drag, startPoint x: 908, startPoint y: 296, endPoint x: 714, endPoint y: 299, distance: 194.8
click at [714, 299] on div at bounding box center [786, 270] width 450 height 99
click at [722, 264] on div at bounding box center [786, 270] width 450 height 99
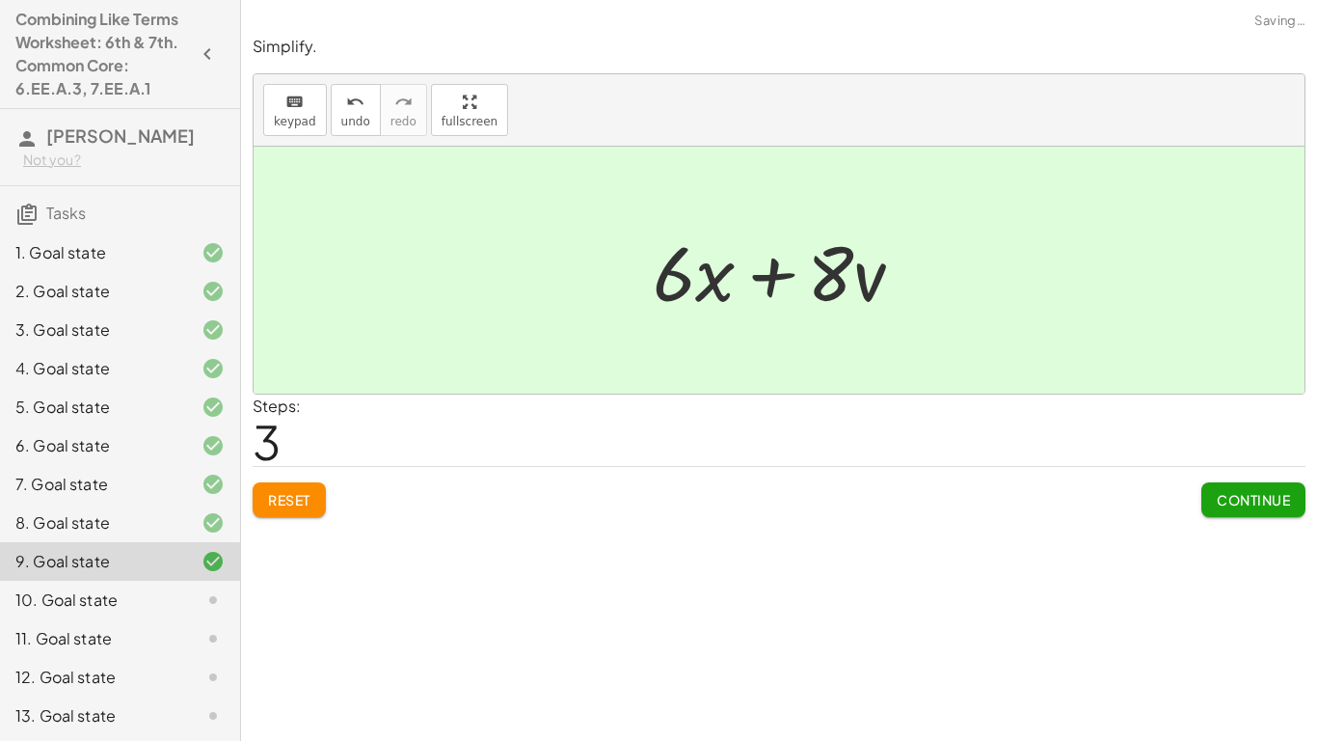
click at [1251, 485] on button "Continue" at bounding box center [1253, 499] width 104 height 35
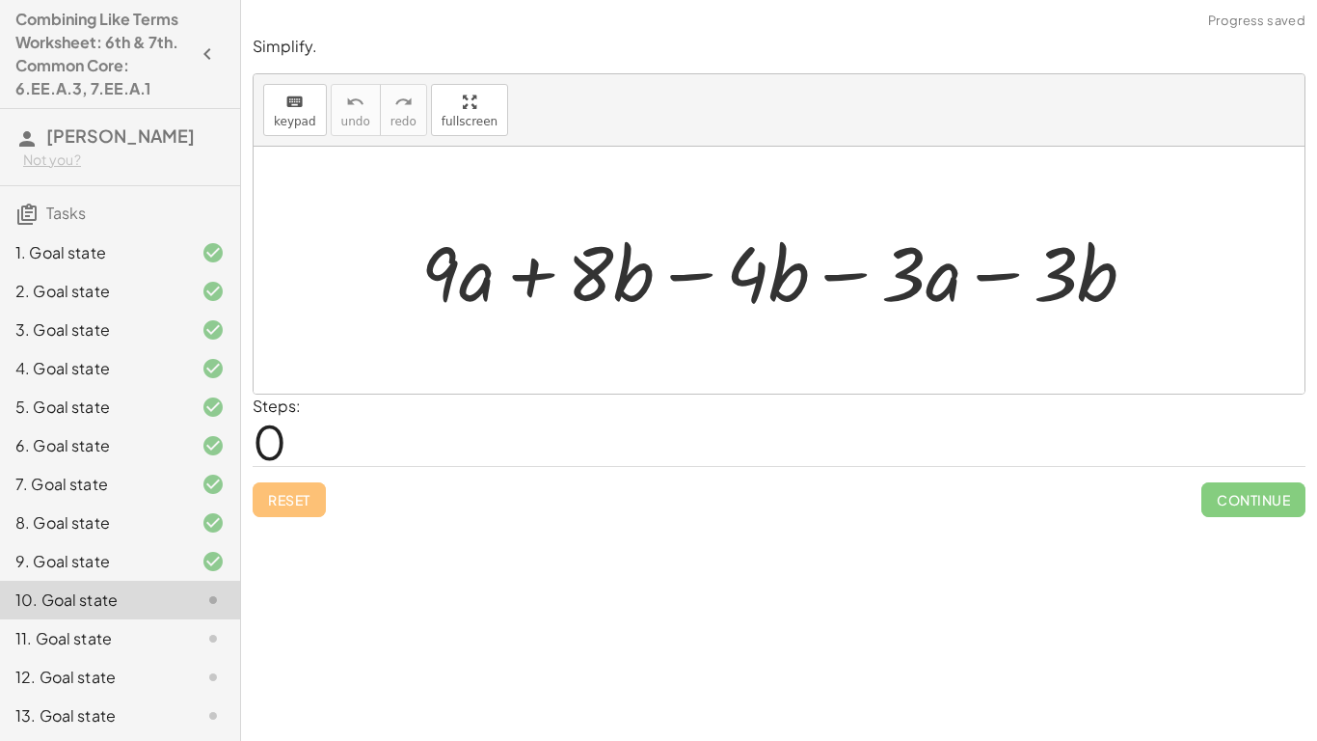
click at [695, 277] on div at bounding box center [786, 270] width 749 height 99
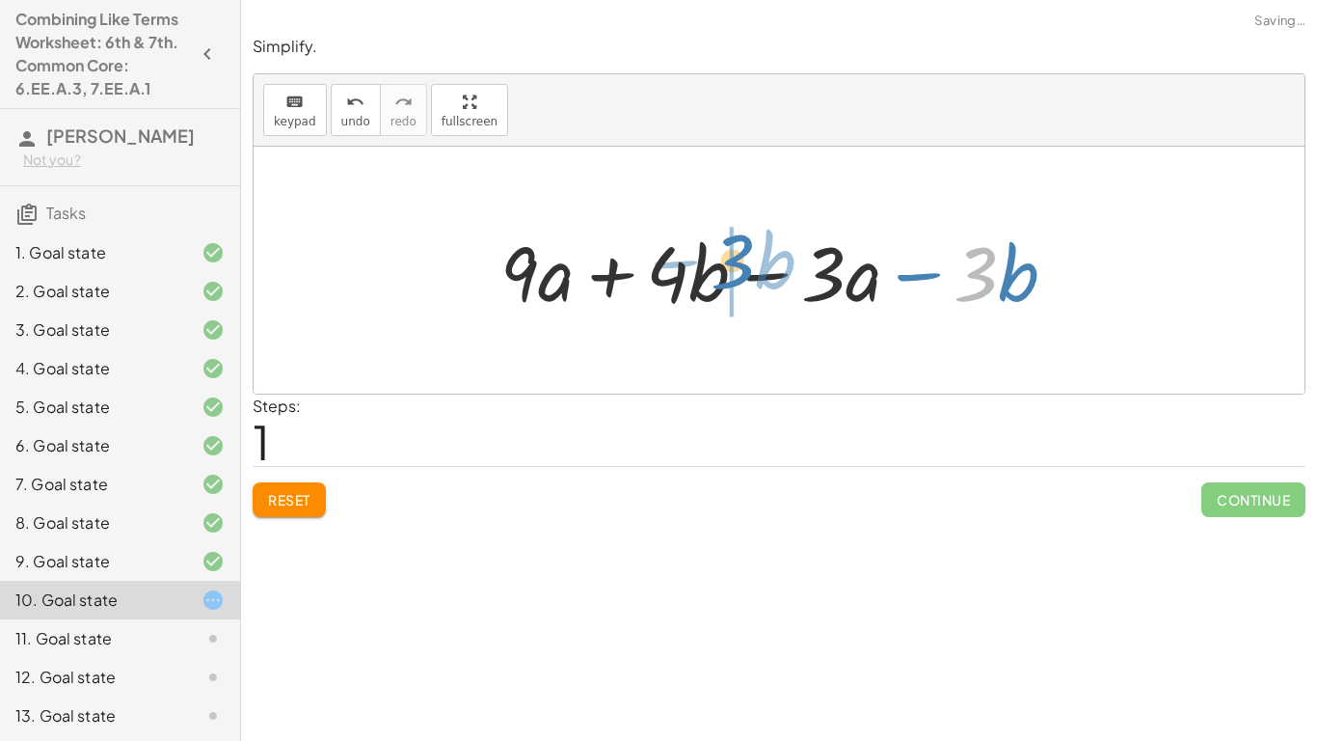
drag, startPoint x: 956, startPoint y: 258, endPoint x: 714, endPoint y: 248, distance: 242.3
click at [714, 248] on div at bounding box center [786, 270] width 591 height 99
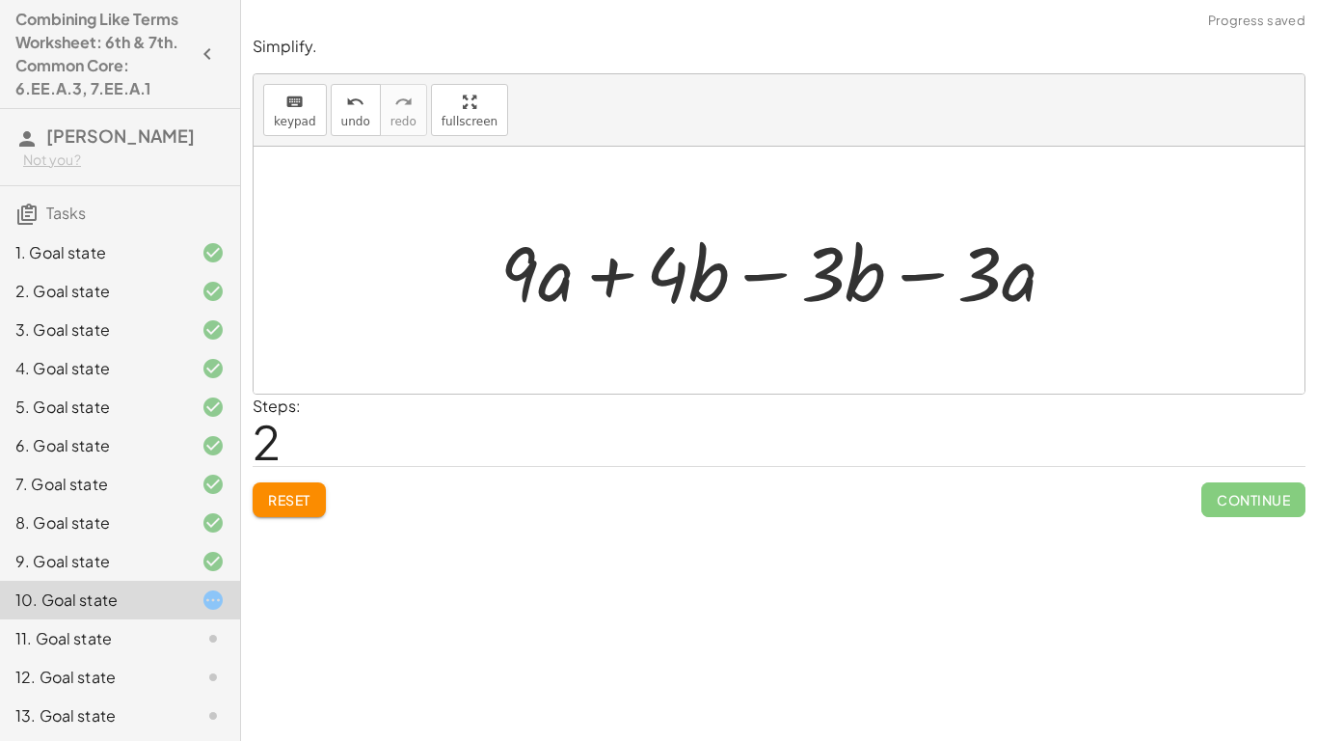
click at [756, 271] on div at bounding box center [786, 270] width 591 height 99
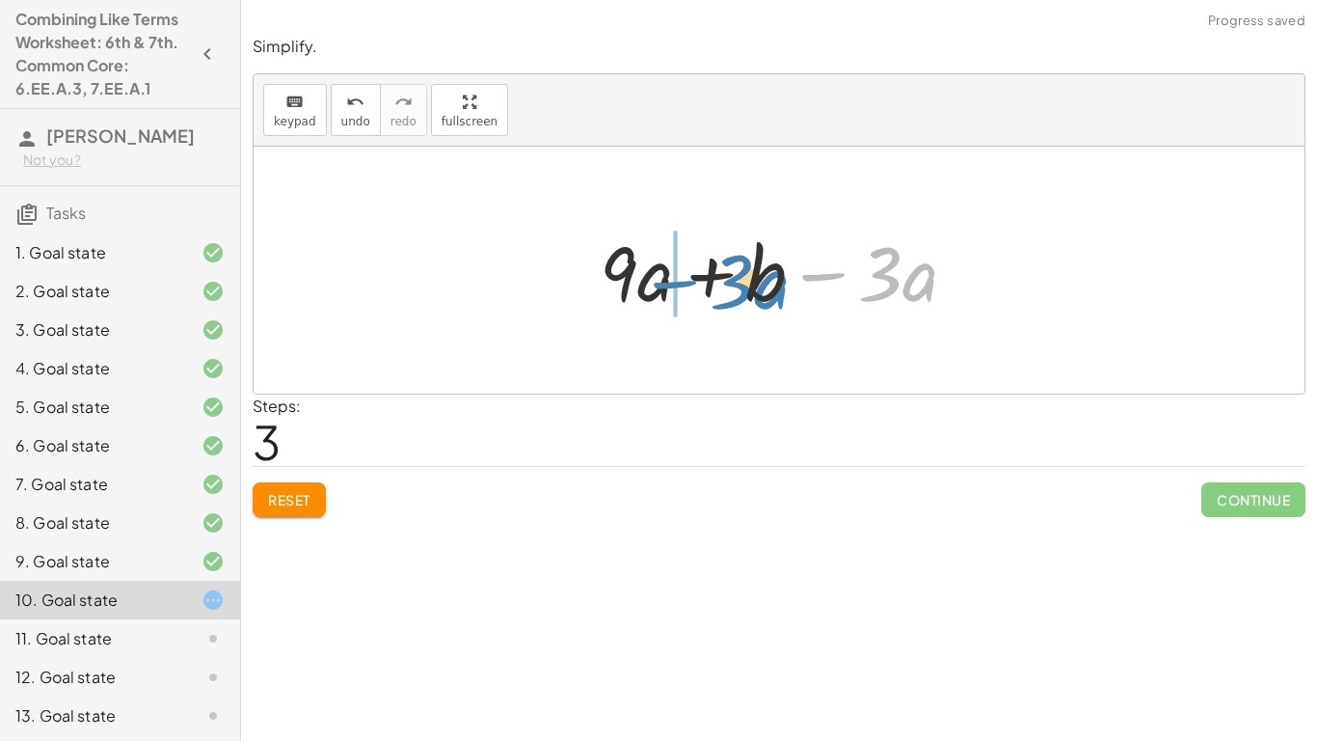
drag, startPoint x: 817, startPoint y: 278, endPoint x: 574, endPoint y: 271, distance: 243.1
click at [574, 271] on div "+ · 9 · a + · 8 · b − · 4 · b − · 3 · a − · 3 · b + · 9 · a + · 4 · b − · 3 · a…" at bounding box center [779, 270] width 416 height 109
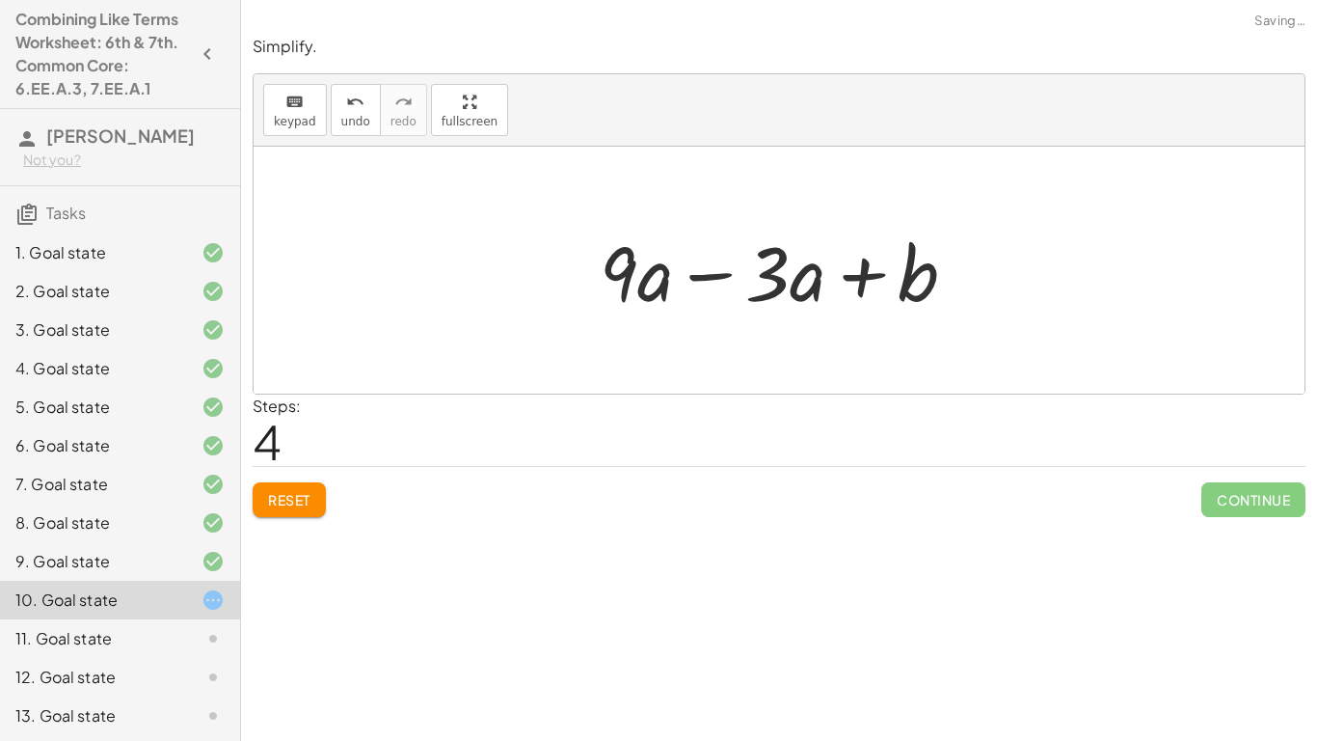
click at [711, 270] on div at bounding box center [785, 270] width 391 height 99
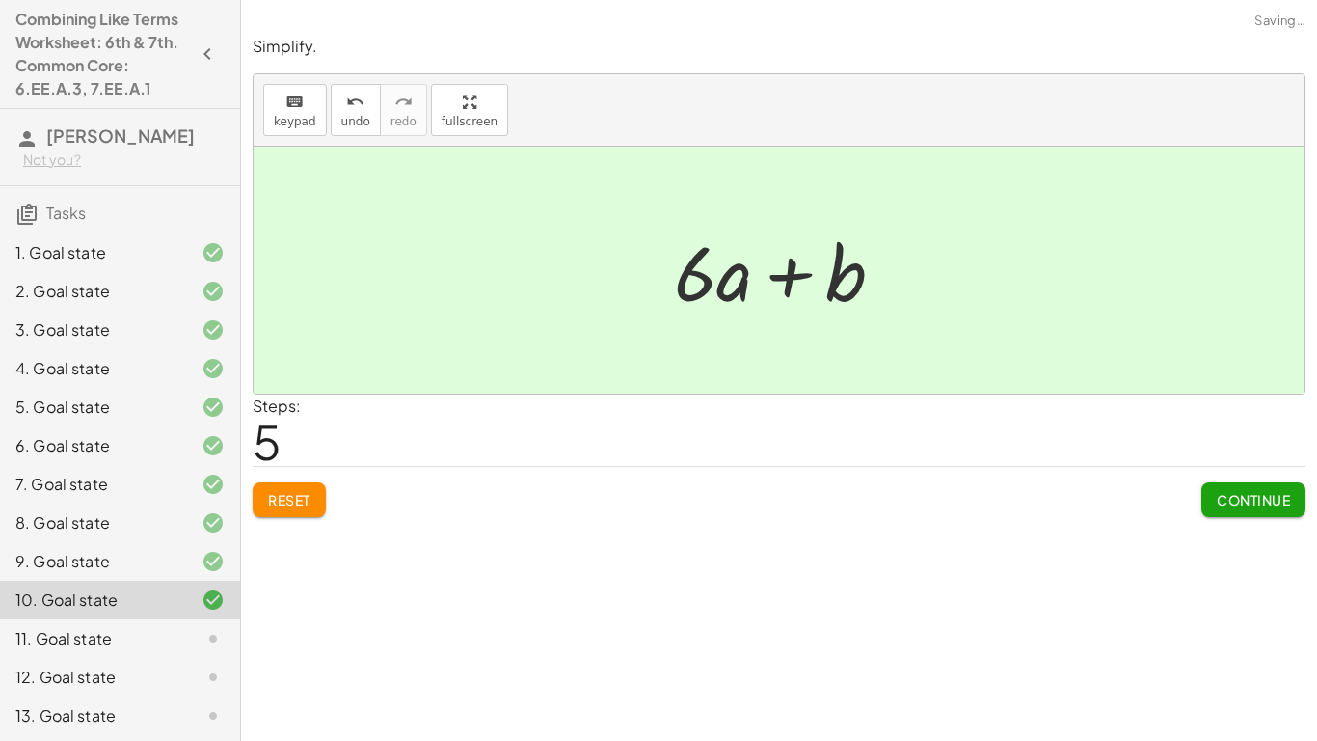
click at [1213, 499] on button "Continue" at bounding box center [1253, 499] width 104 height 35
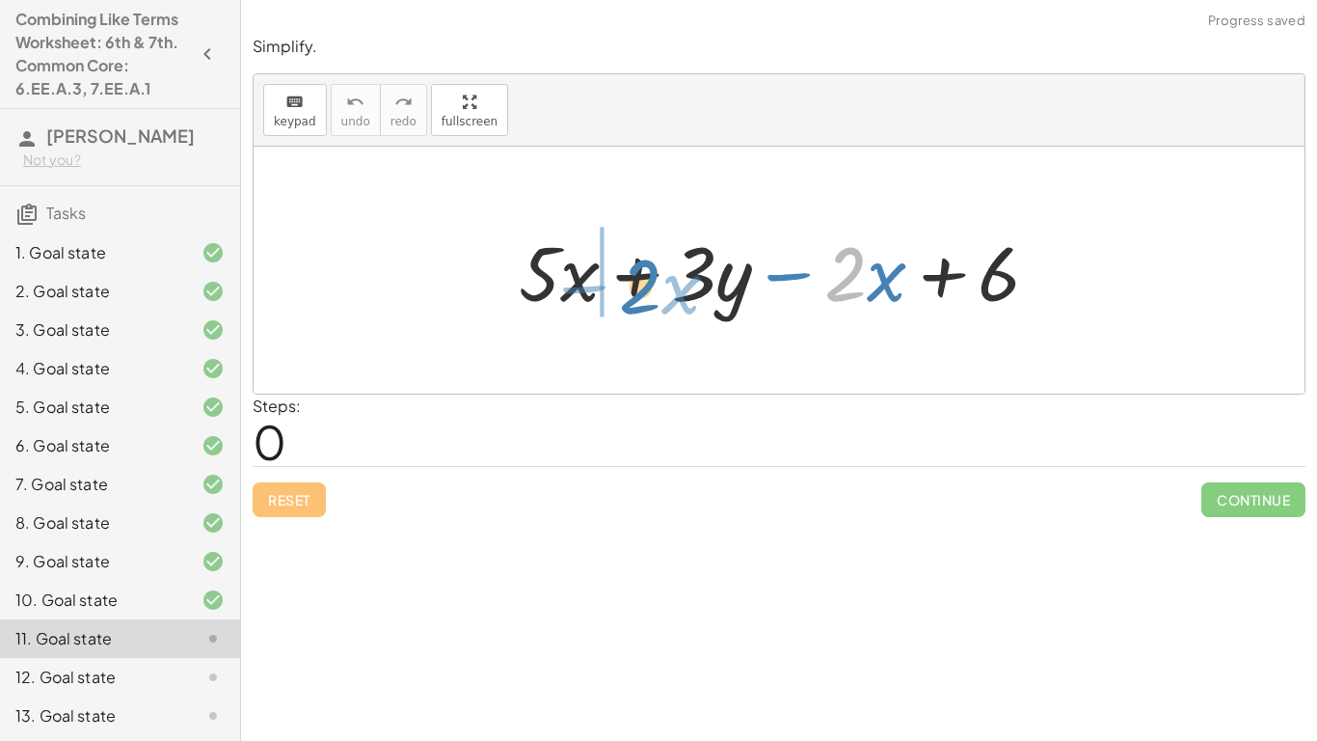
drag, startPoint x: 829, startPoint y: 279, endPoint x: 624, endPoint y: 291, distance: 205.8
click at [624, 291] on div at bounding box center [786, 270] width 555 height 99
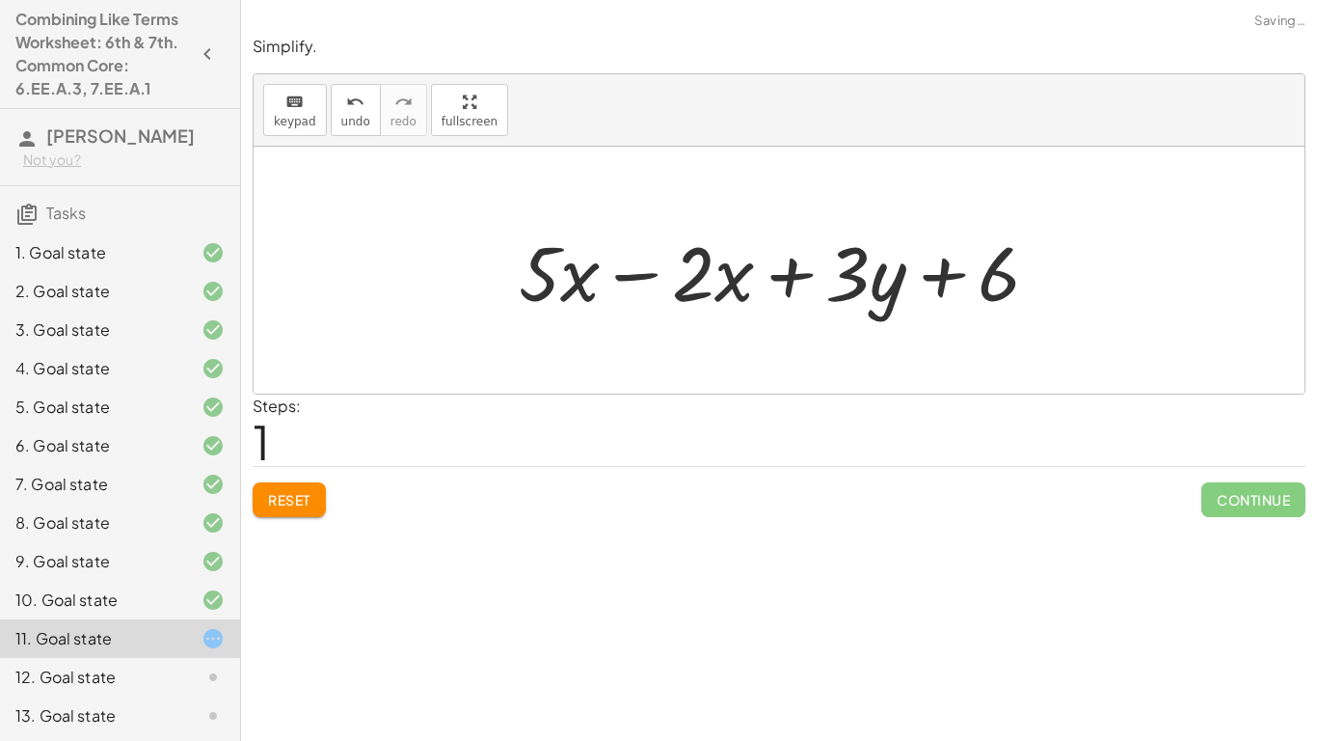
click at [625, 283] on div at bounding box center [786, 270] width 555 height 99
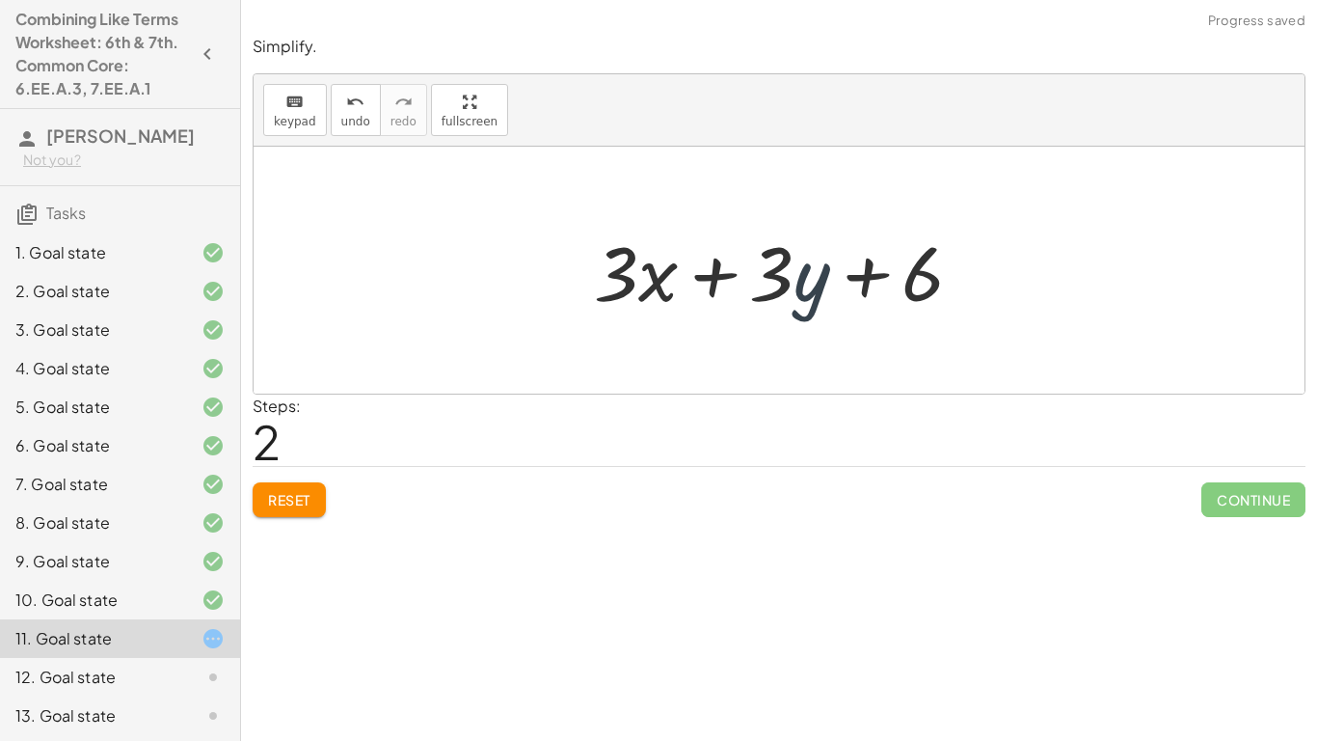
click at [825, 260] on div at bounding box center [786, 270] width 404 height 99
drag, startPoint x: 903, startPoint y: 268, endPoint x: 669, endPoint y: 266, distance: 233.4
click at [669, 266] on div at bounding box center [786, 270] width 404 height 99
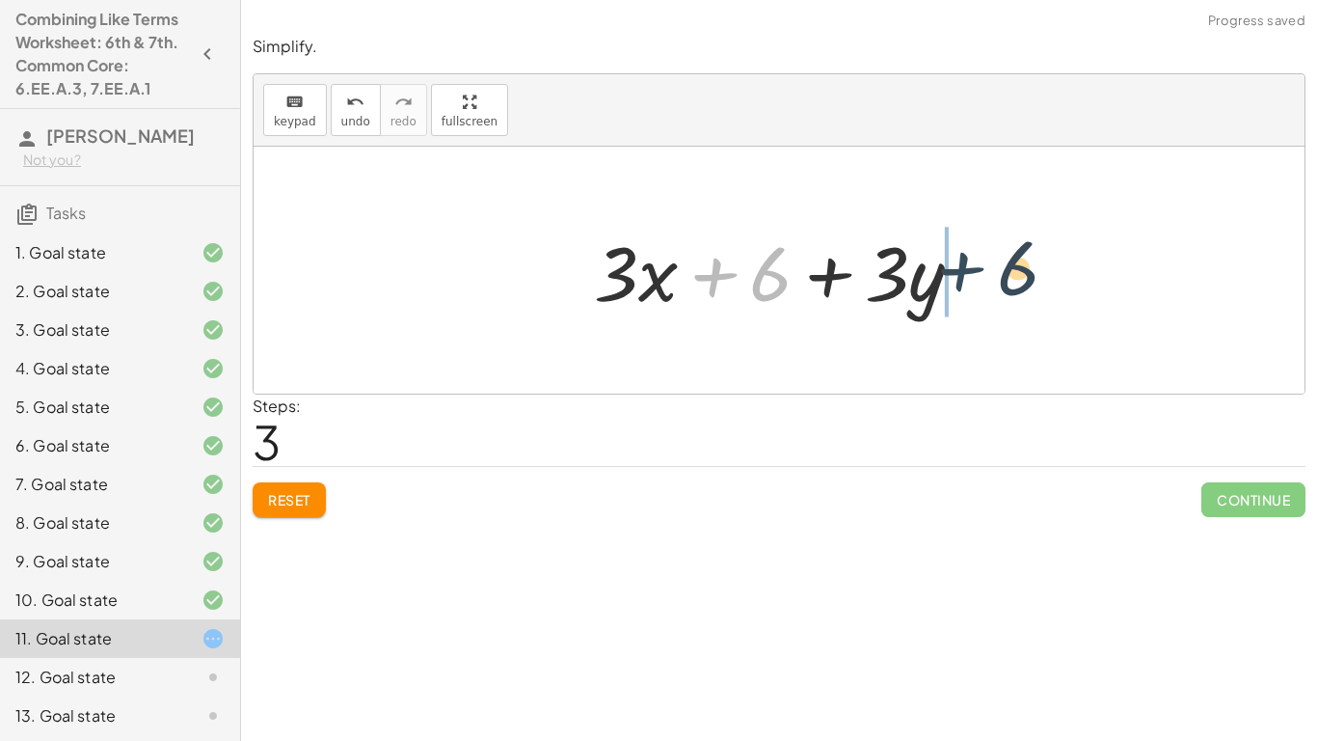
drag, startPoint x: 707, startPoint y: 276, endPoint x: 958, endPoint y: 270, distance: 251.7
click at [958, 270] on div at bounding box center [786, 270] width 404 height 99
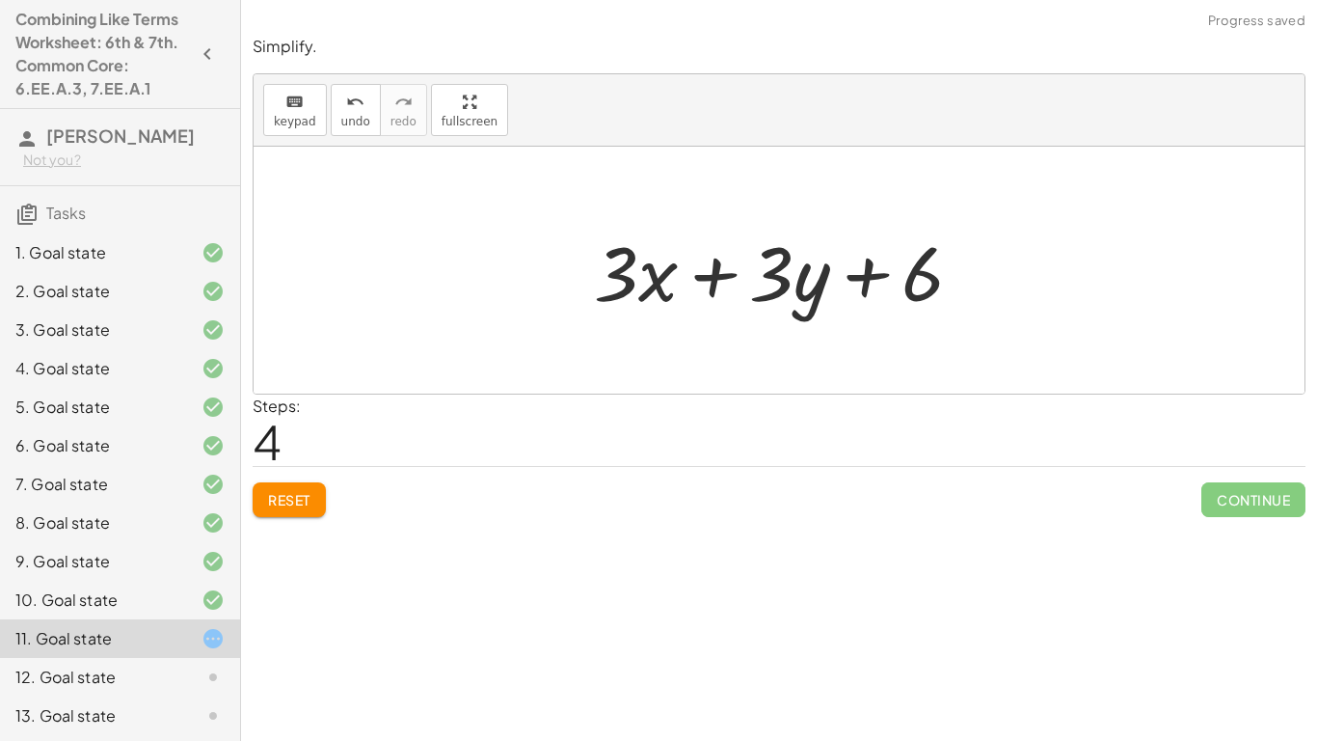
click at [278, 512] on button "Reset" at bounding box center [289, 499] width 73 height 35
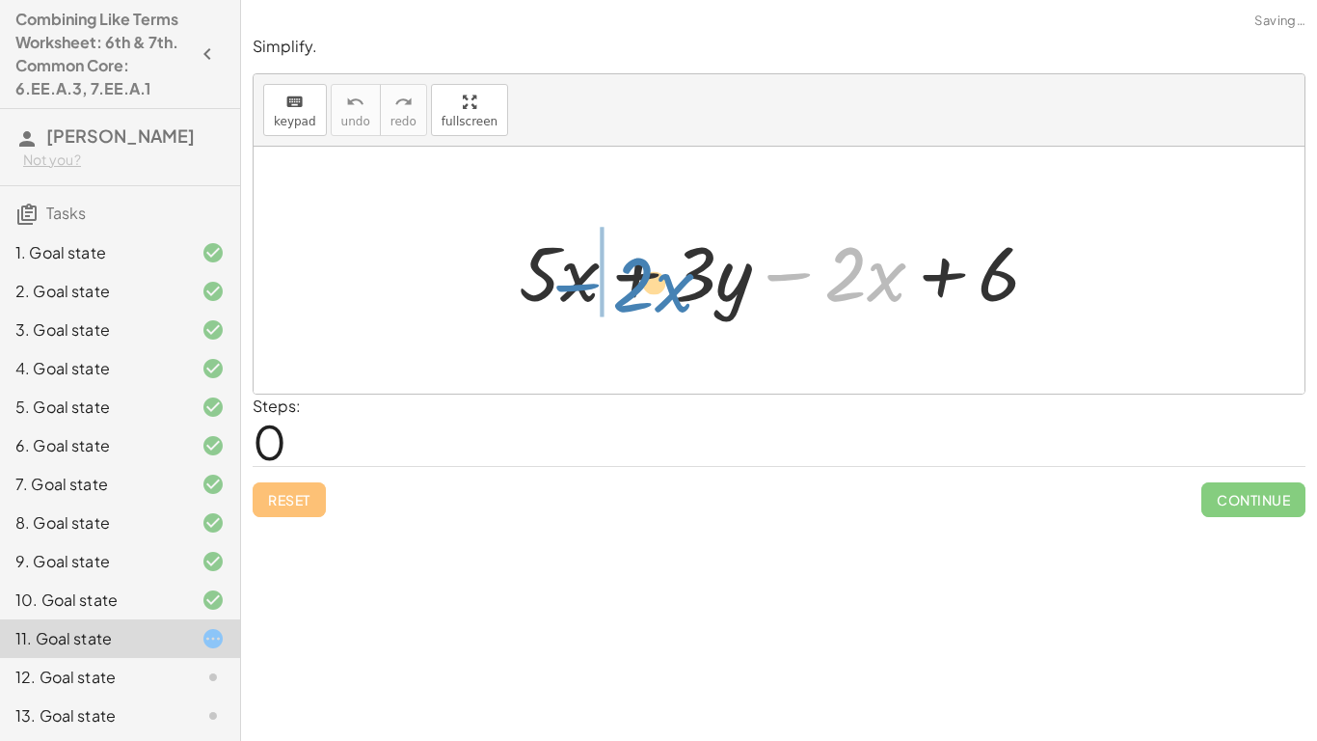
drag, startPoint x: 815, startPoint y: 286, endPoint x: 603, endPoint y: 296, distance: 212.4
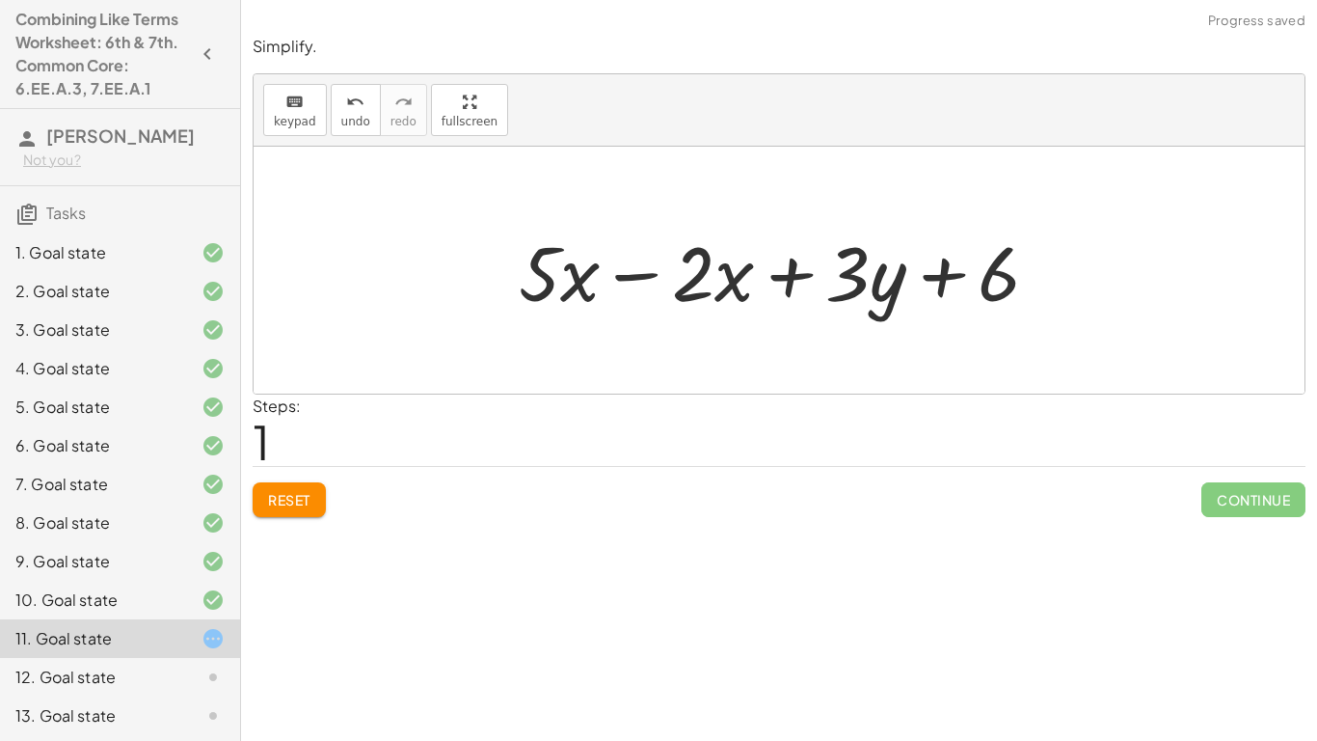
click at [584, 283] on div at bounding box center [786, 270] width 555 height 99
drag, startPoint x: 791, startPoint y: 271, endPoint x: 760, endPoint y: 269, distance: 30.9
click at [760, 269] on div at bounding box center [786, 270] width 555 height 99
click at [669, 269] on div at bounding box center [786, 270] width 555 height 99
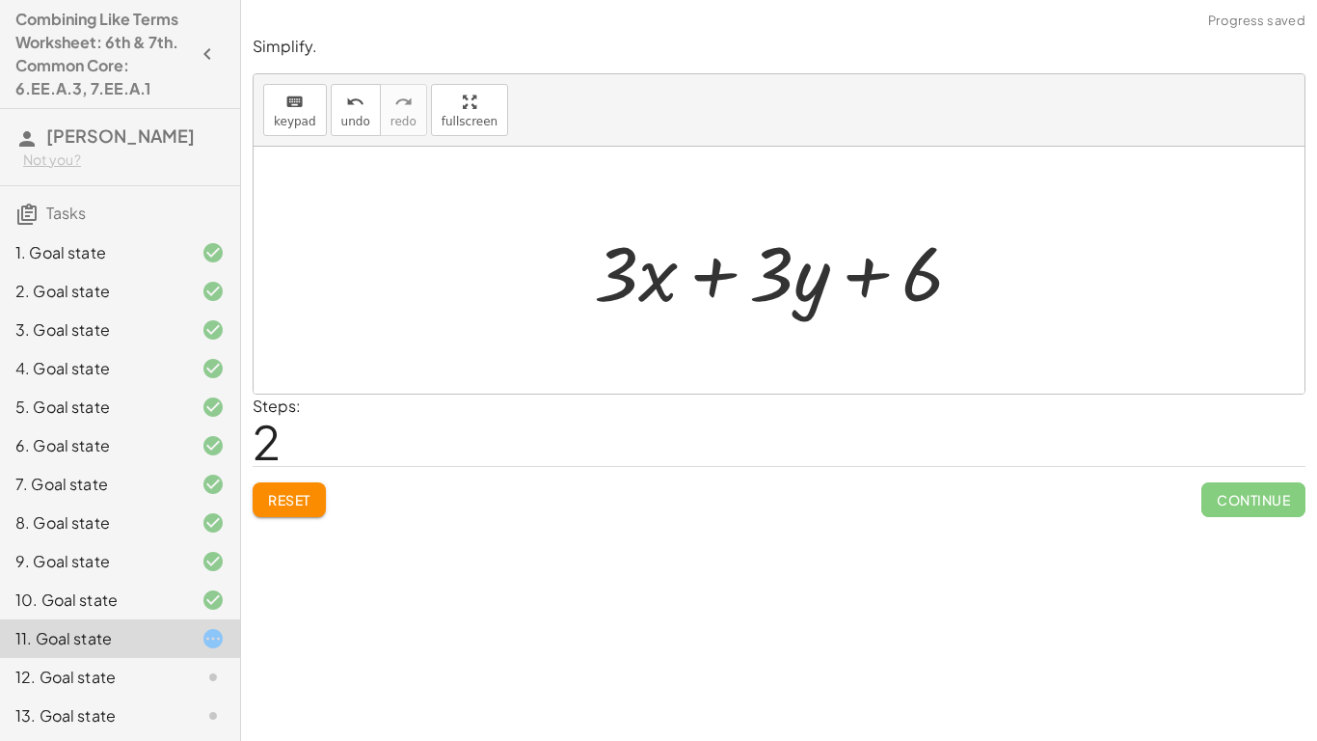
click at [763, 281] on div at bounding box center [786, 270] width 404 height 99
drag, startPoint x: 763, startPoint y: 281, endPoint x: 1024, endPoint y: 268, distance: 261.6
click at [801, 299] on div at bounding box center [786, 270] width 404 height 99
click at [627, 256] on div at bounding box center [786, 270] width 404 height 99
click at [280, 494] on span "Reset" at bounding box center [289, 499] width 42 height 17
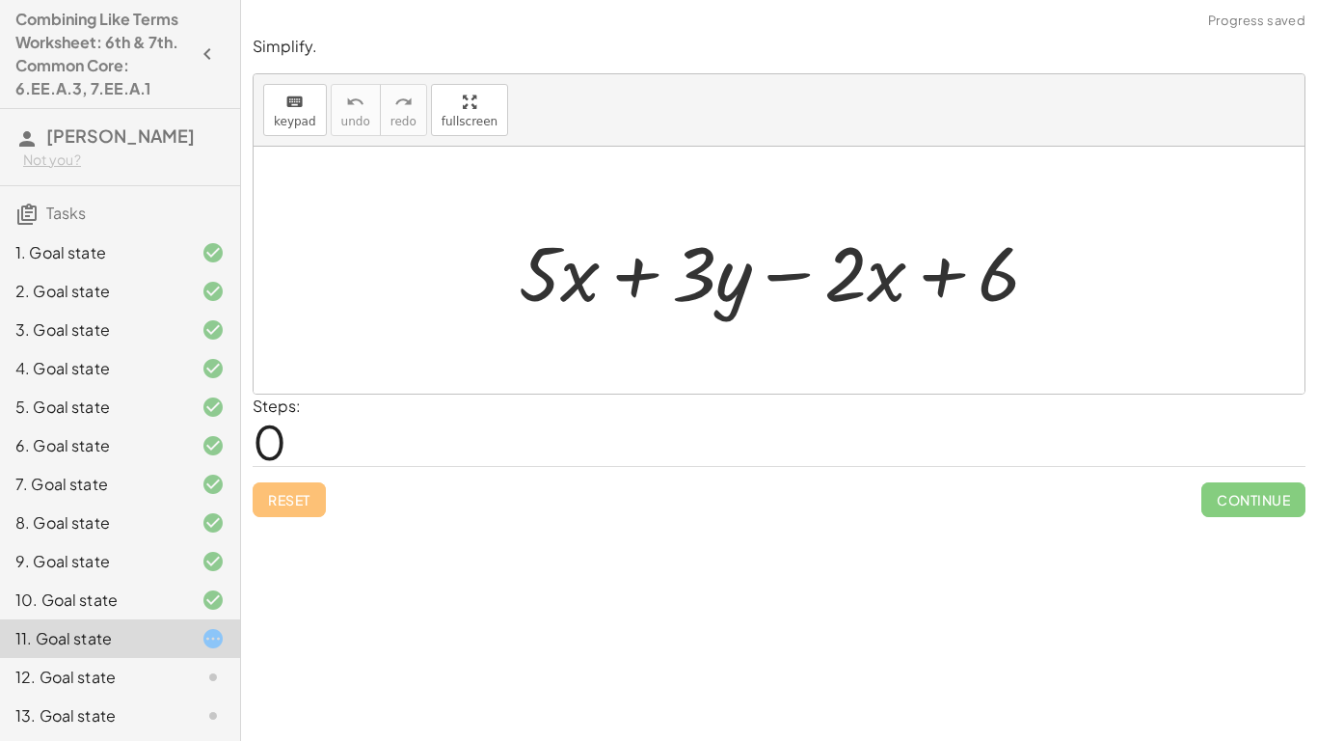
click at [716, 274] on div at bounding box center [786, 270] width 555 height 99
drag, startPoint x: 902, startPoint y: 267, endPoint x: 665, endPoint y: 278, distance: 236.5
click at [665, 278] on div at bounding box center [786, 270] width 555 height 99
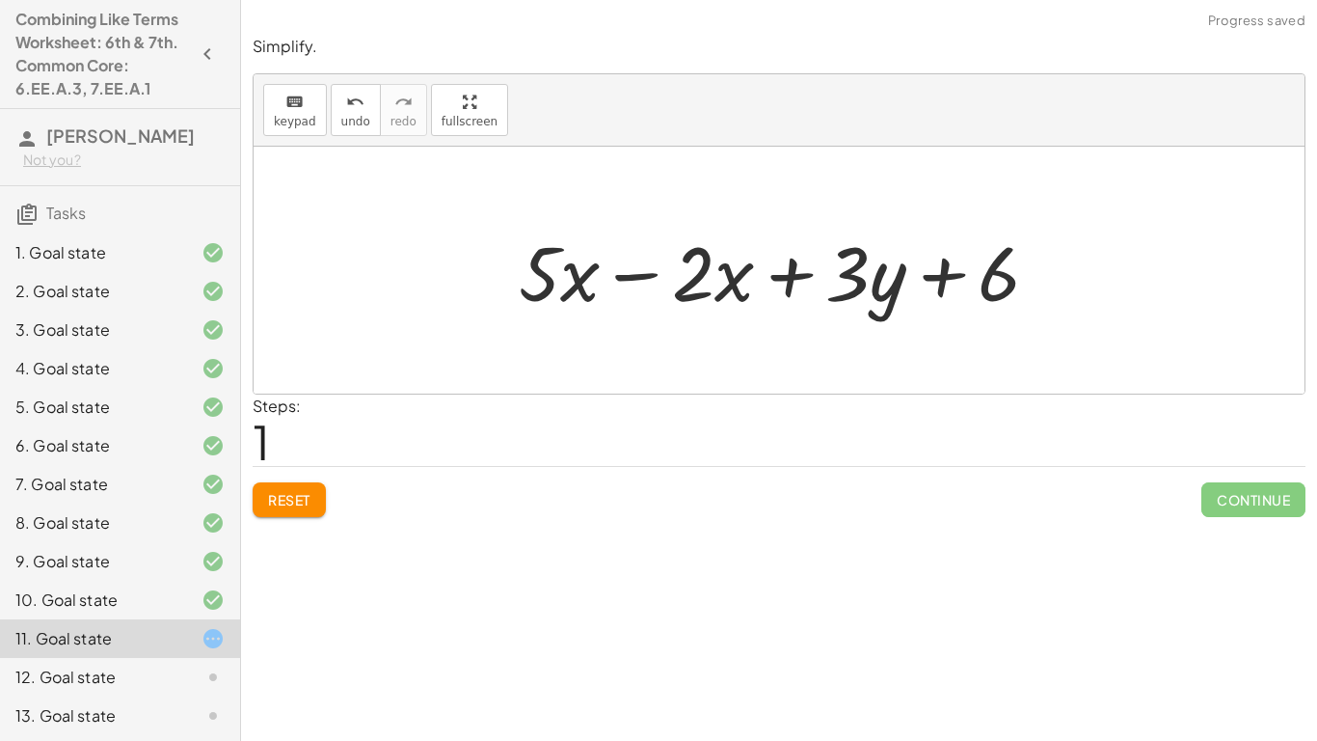
click at [665, 278] on div at bounding box center [786, 270] width 555 height 99
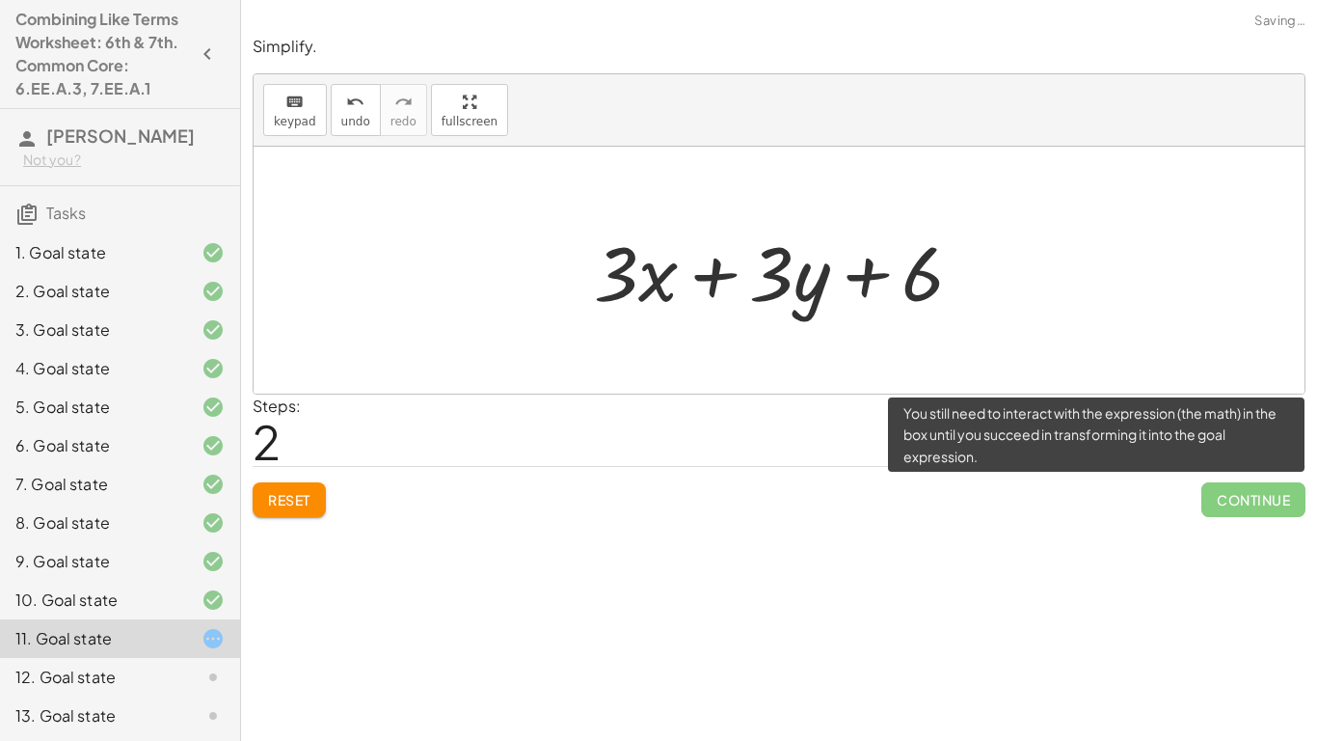
click at [1262, 484] on span "Continue" at bounding box center [1253, 499] width 104 height 35
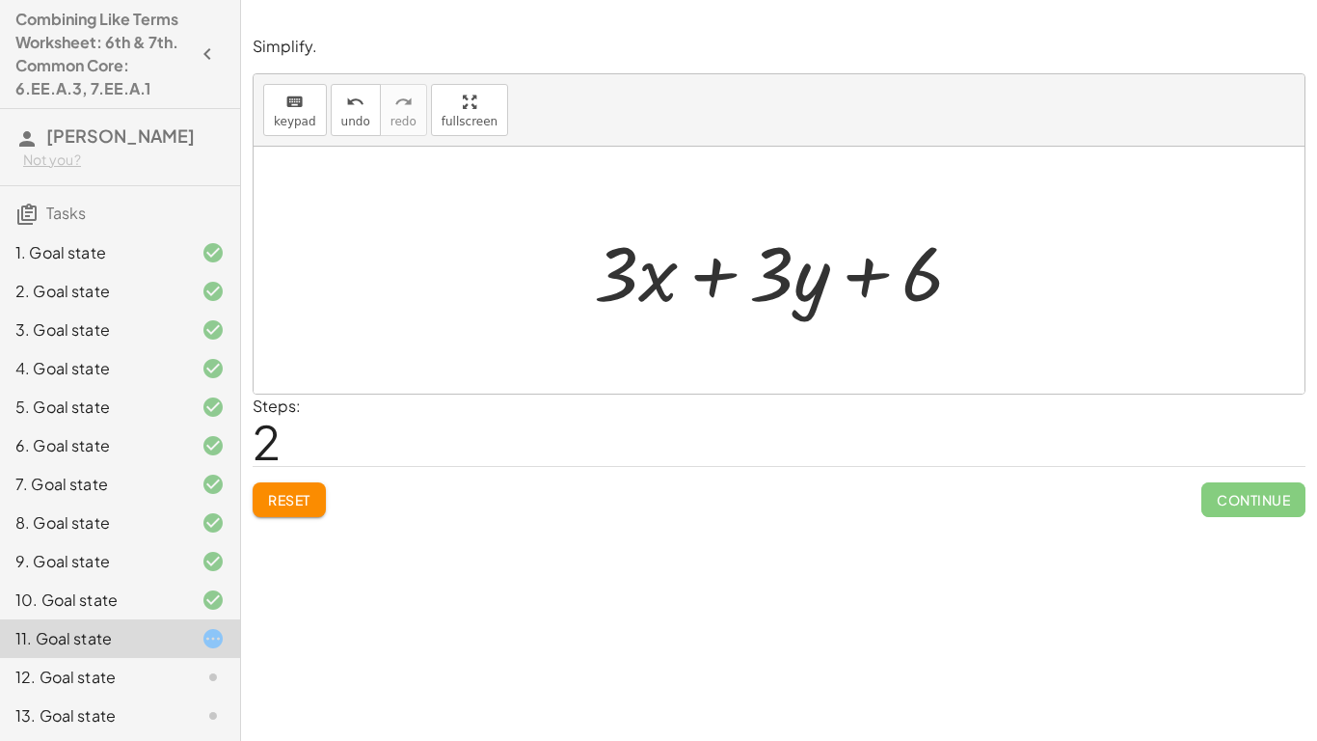
click at [256, 664] on div "Simplify. keyboard keypad undo undo redo redo fullscreen + · 6 · d + · 2 · d + …" at bounding box center [779, 370] width 1076 height 741
drag, startPoint x: 631, startPoint y: 278, endPoint x: 793, endPoint y: 312, distance: 165.7
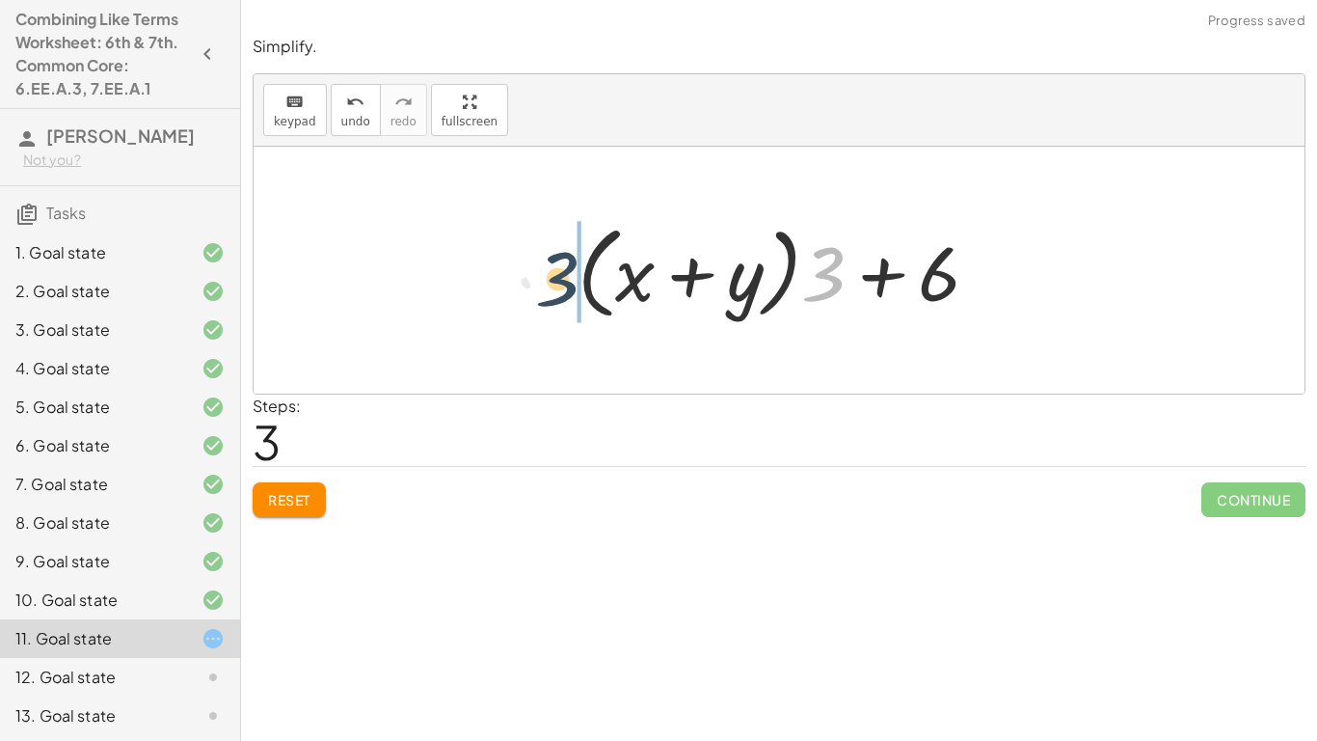
drag, startPoint x: 806, startPoint y: 279, endPoint x: 536, endPoint y: 283, distance: 270.0
click at [536, 283] on div "+ · 5 · x + · 3 · y − · 2 · x + 6 + · 5 · x − · 2 · x + · 3 · y + 6 + · 3 · x +…" at bounding box center [779, 270] width 1051 height 247
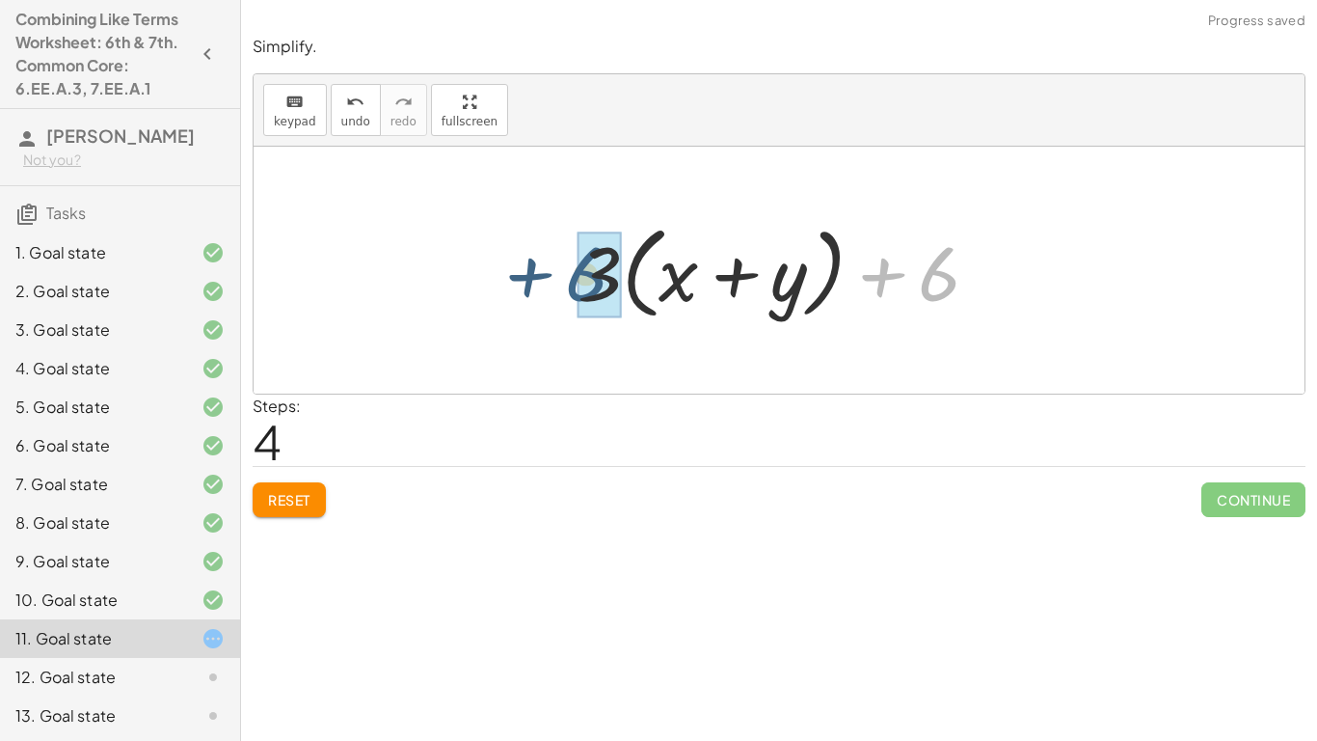
drag, startPoint x: 931, startPoint y: 290, endPoint x: 576, endPoint y: 290, distance: 354.9
click at [576, 290] on div at bounding box center [786, 270] width 436 height 111
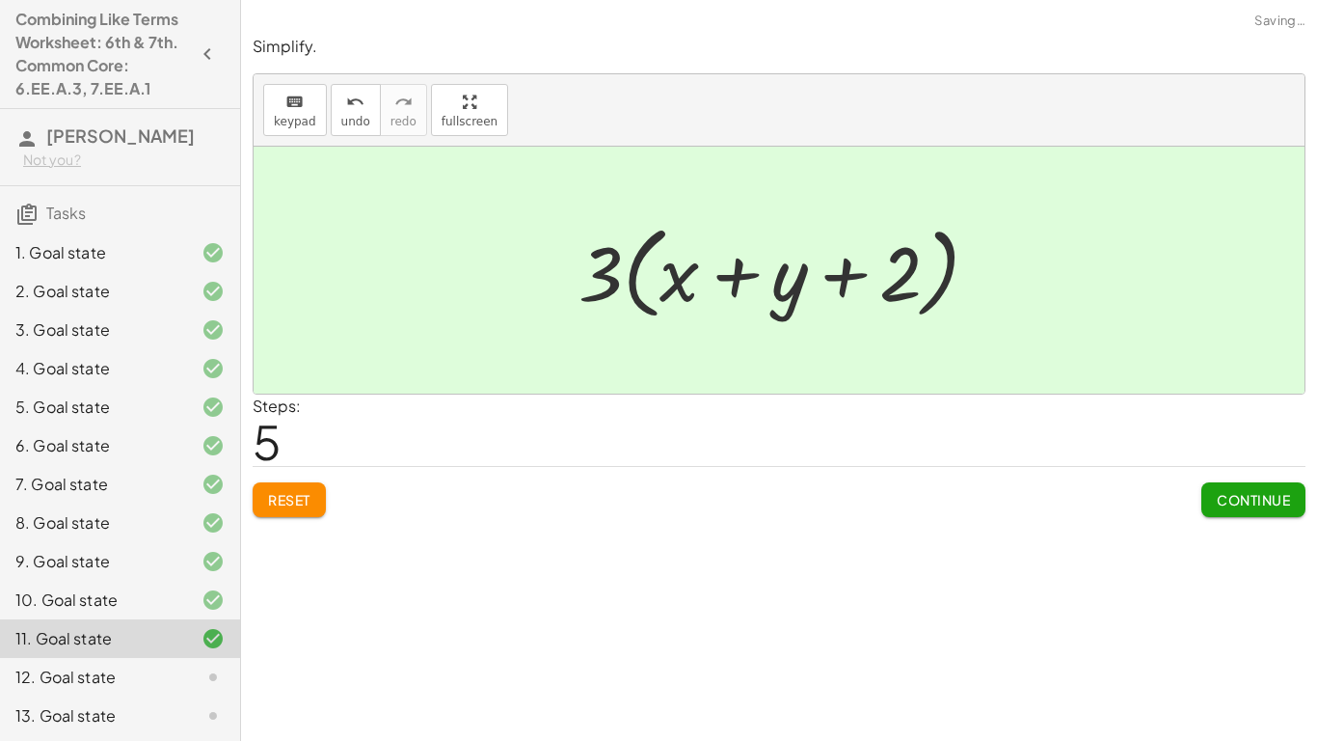
click at [1202, 490] on button "Continue" at bounding box center [1253, 499] width 104 height 35
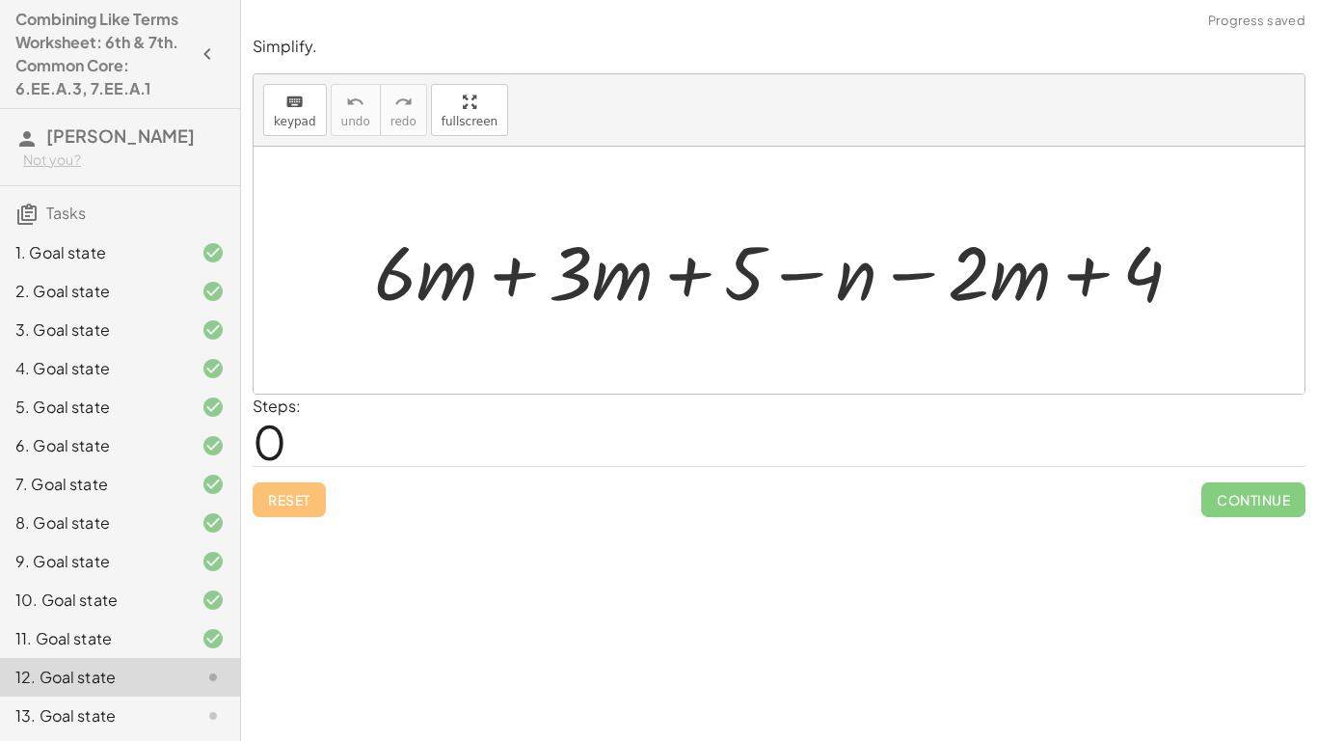
click at [580, 258] on div at bounding box center [785, 270] width 843 height 98
click at [513, 255] on div at bounding box center [785, 270] width 843 height 98
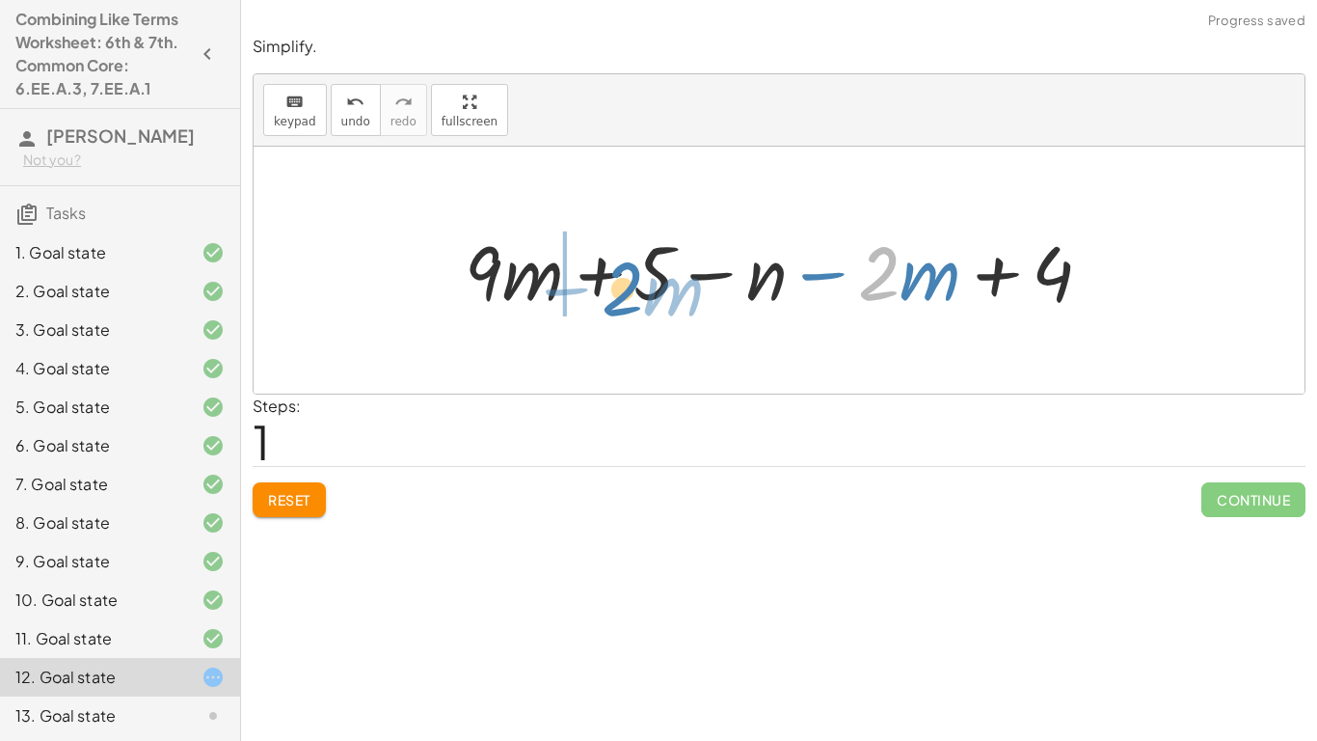
drag, startPoint x: 876, startPoint y: 294, endPoint x: 604, endPoint y: 310, distance: 272.4
click at [604, 310] on div at bounding box center [786, 270] width 662 height 98
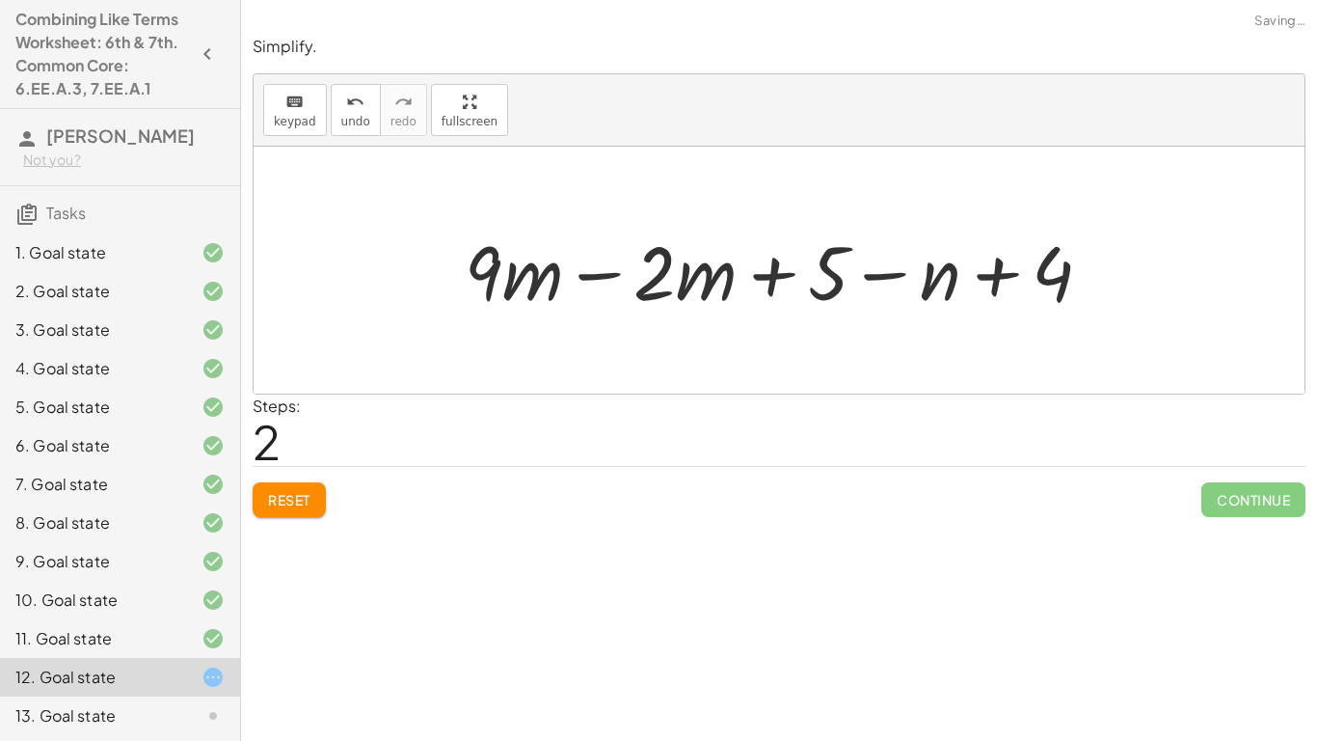
click at [736, 279] on div at bounding box center [786, 270] width 662 height 98
click at [619, 264] on div at bounding box center [786, 270] width 662 height 98
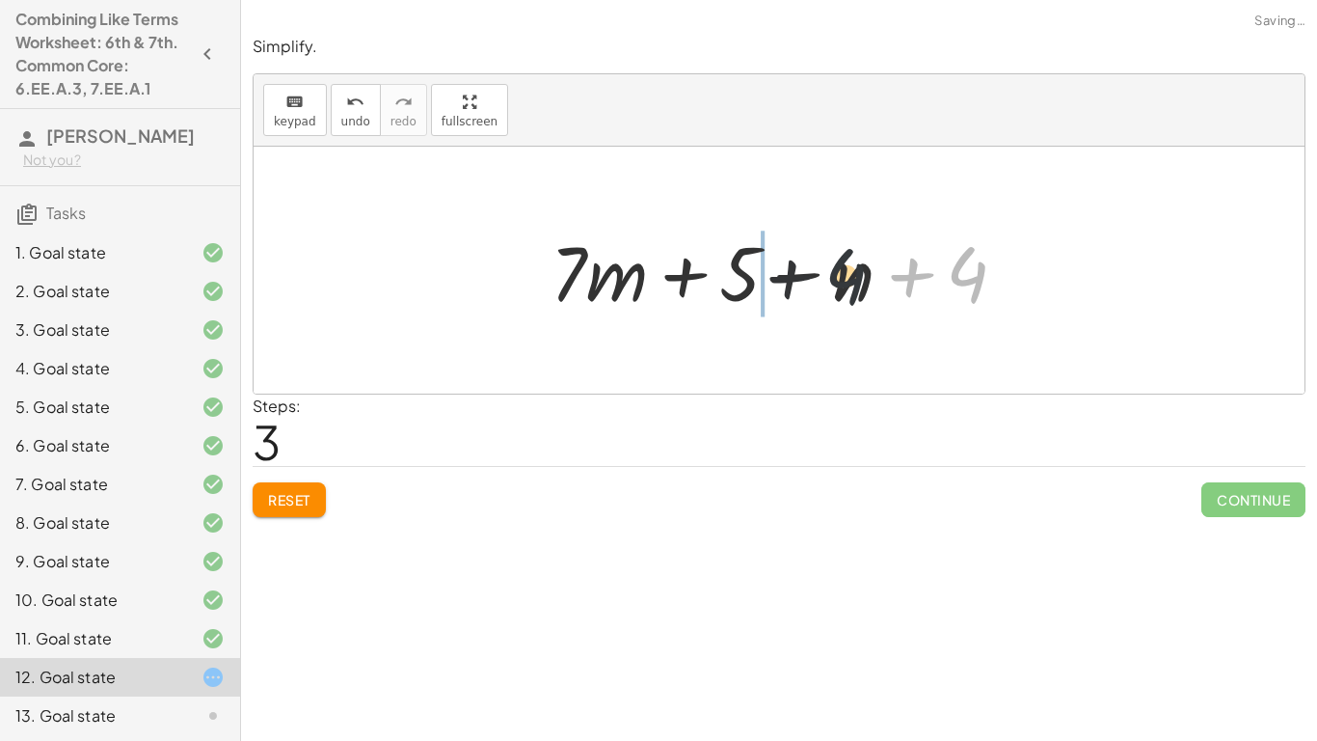
drag, startPoint x: 963, startPoint y: 281, endPoint x: 803, endPoint y: 284, distance: 160.1
click at [803, 284] on div at bounding box center [786, 270] width 491 height 99
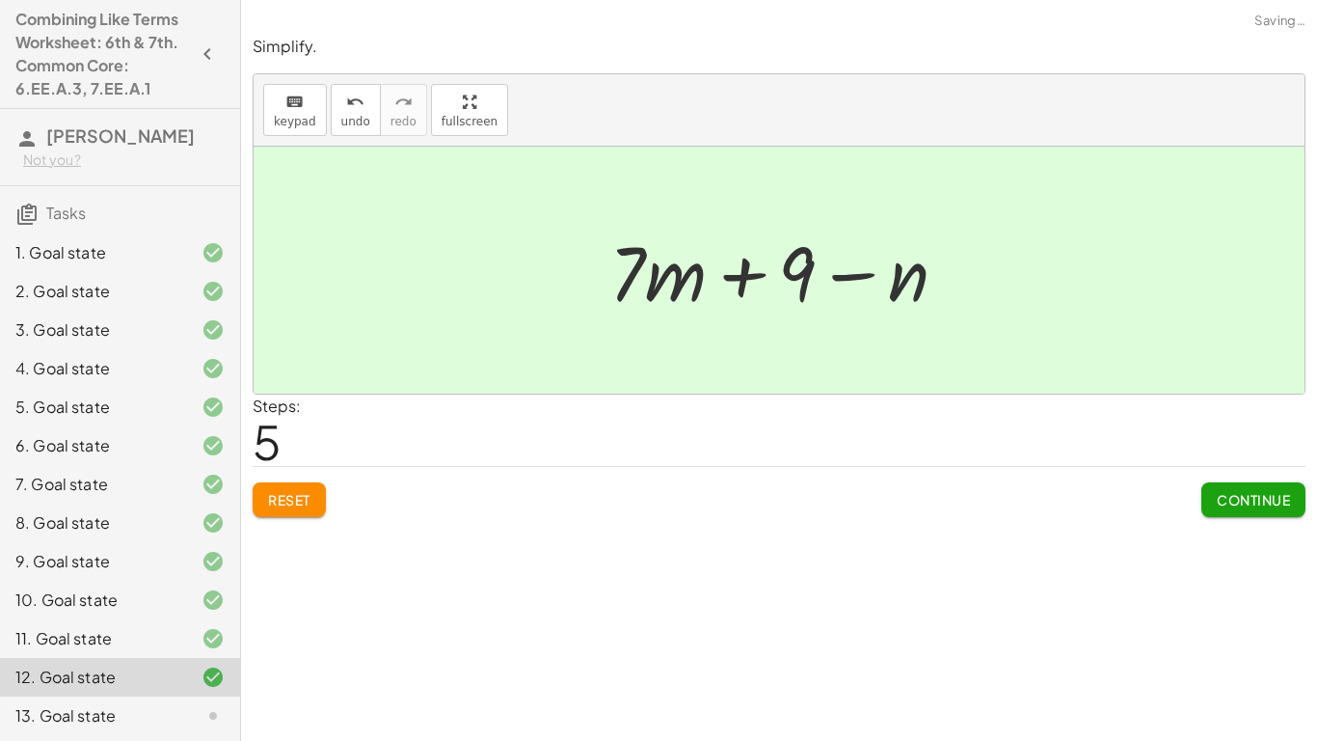
click at [1248, 502] on span "Continue" at bounding box center [1253, 499] width 73 height 17
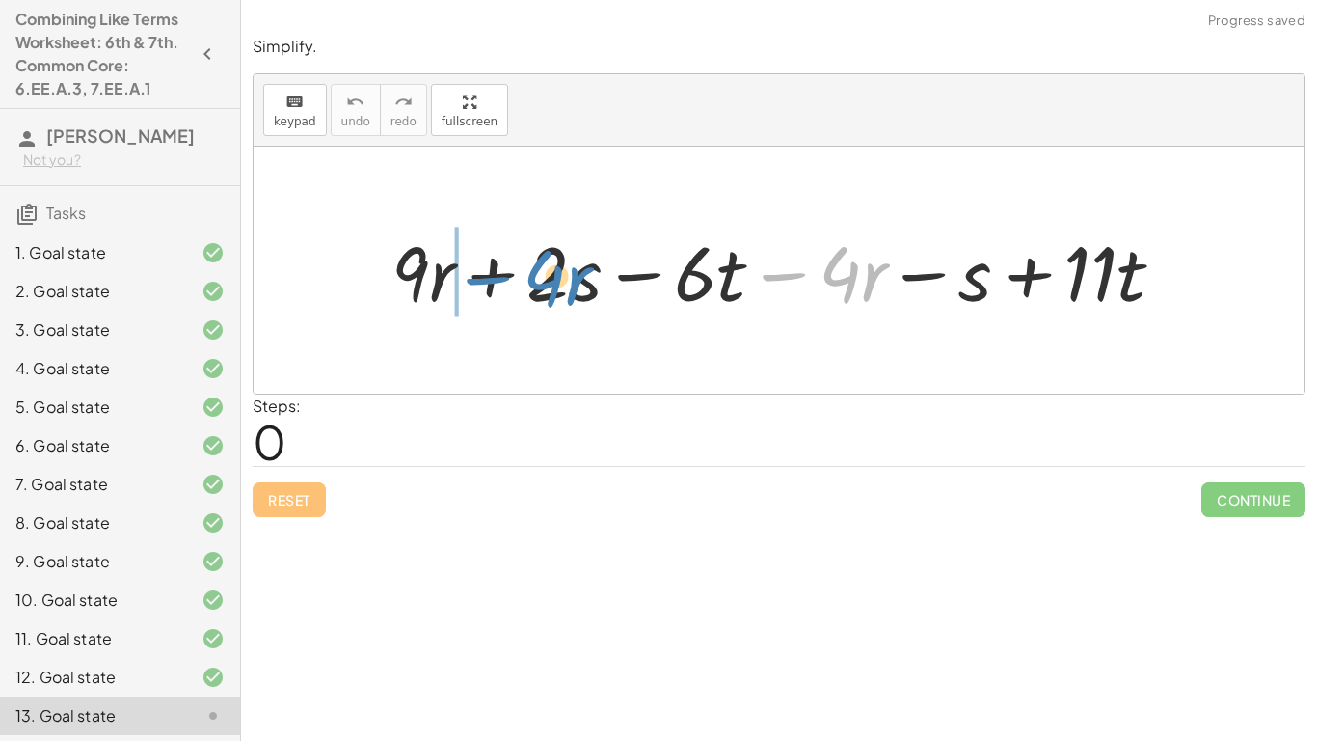
drag, startPoint x: 818, startPoint y: 287, endPoint x: 508, endPoint y: 287, distance: 309.5
click at [508, 287] on div at bounding box center [786, 270] width 808 height 99
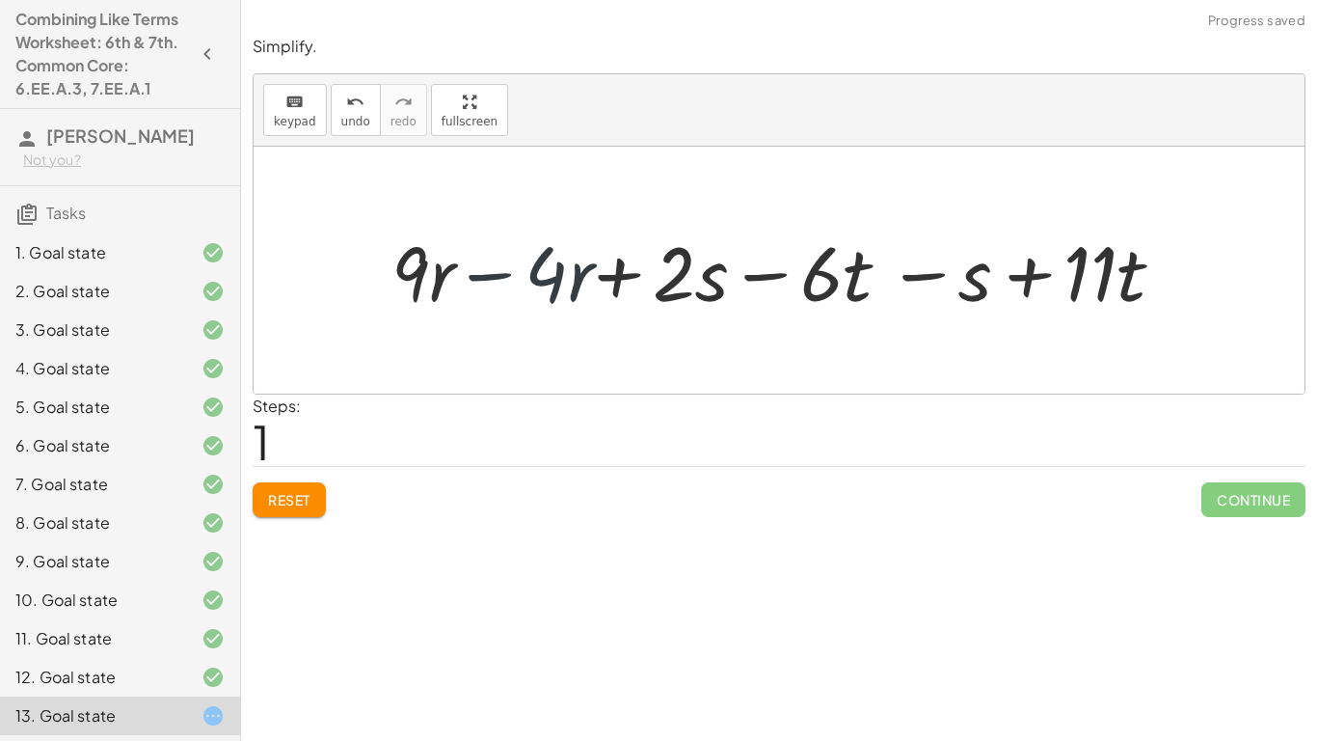
click at [508, 287] on div at bounding box center [786, 270] width 808 height 99
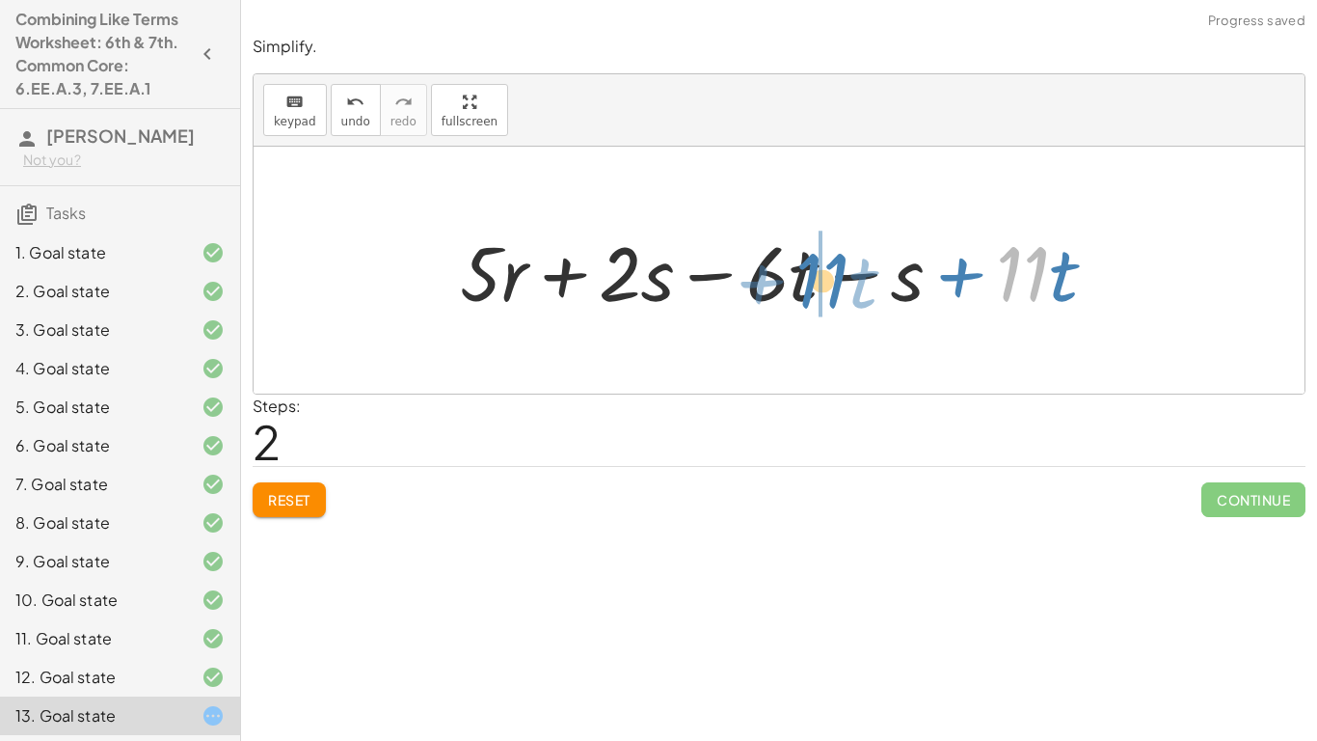
drag, startPoint x: 1037, startPoint y: 282, endPoint x: 833, endPoint y: 288, distance: 203.6
click at [833, 288] on div at bounding box center [786, 270] width 672 height 99
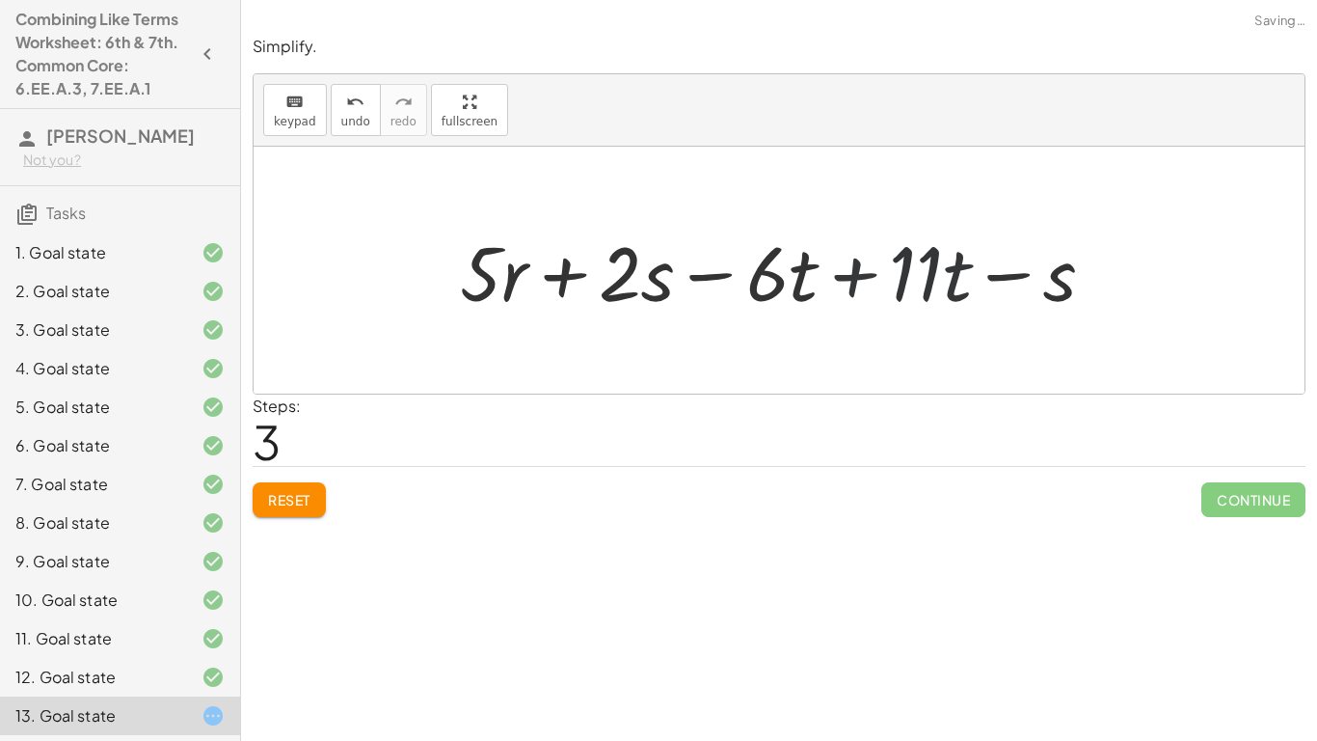
click at [832, 288] on div at bounding box center [786, 270] width 672 height 99
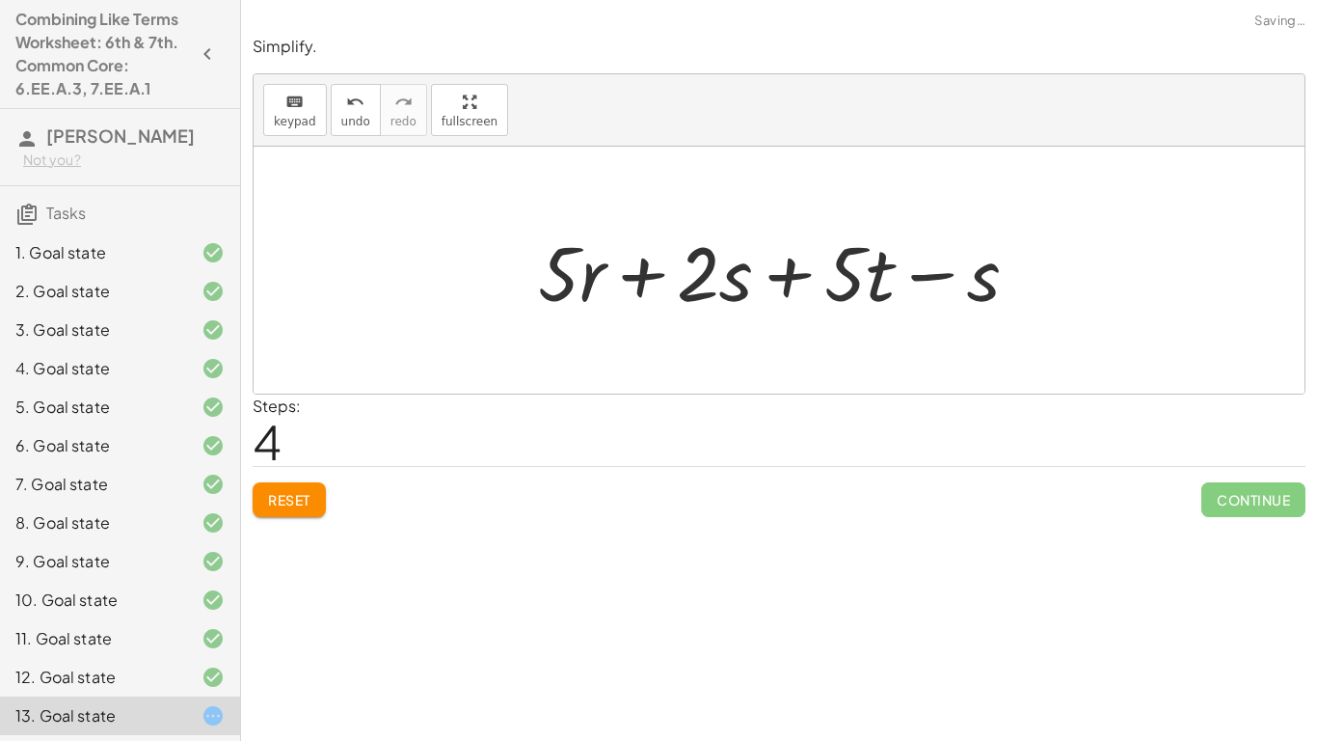
click at [907, 289] on div at bounding box center [785, 270] width 515 height 99
drag, startPoint x: 925, startPoint y: 289, endPoint x: 766, endPoint y: 282, distance: 159.3
click at [766, 282] on div at bounding box center [785, 270] width 515 height 99
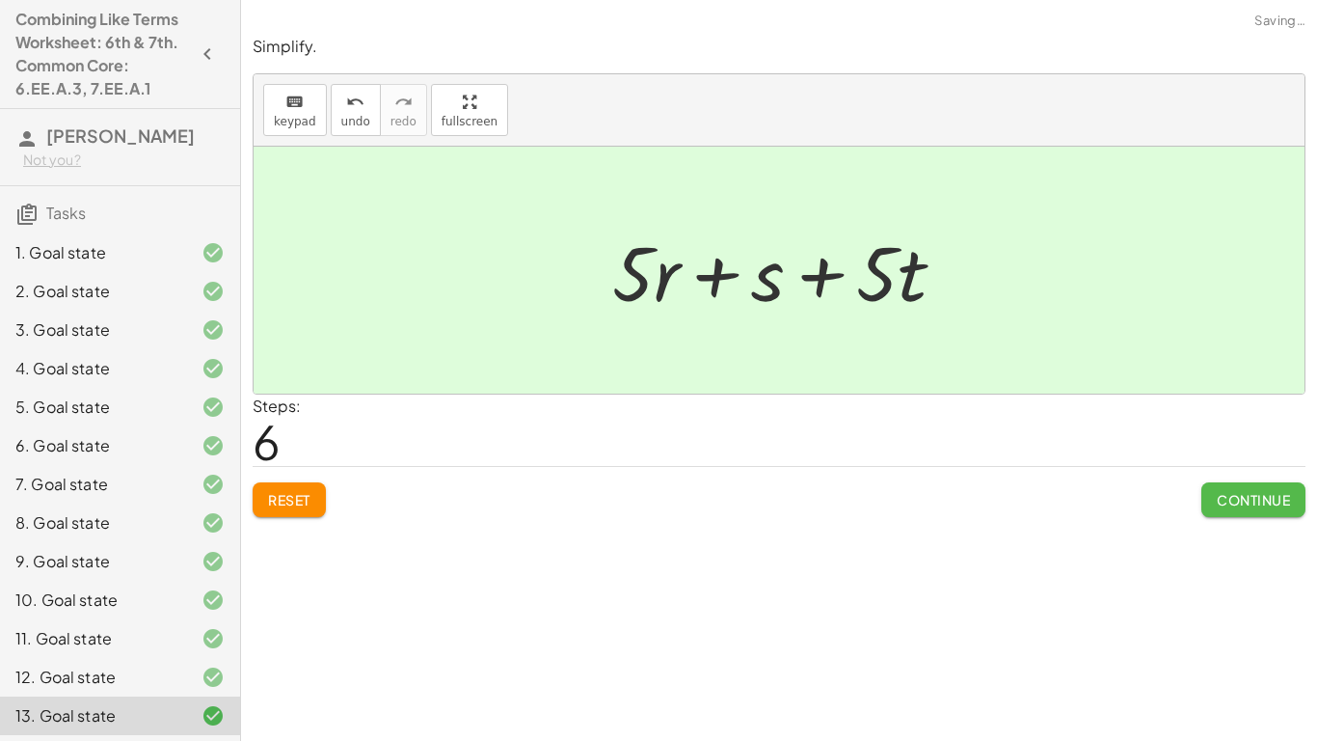
click at [1250, 495] on span "Continue" at bounding box center [1253, 499] width 73 height 17
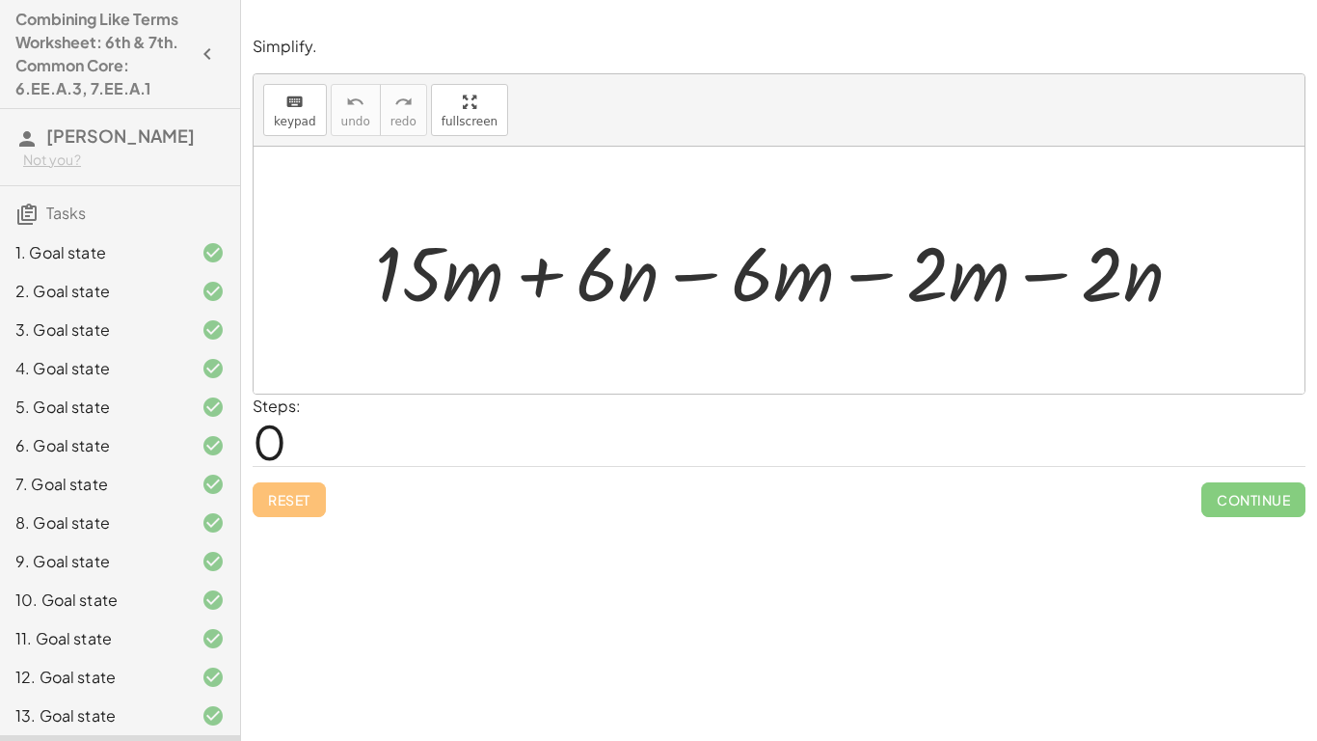
click at [824, 276] on div at bounding box center [786, 270] width 843 height 98
click at [850, 278] on div at bounding box center [786, 270] width 843 height 98
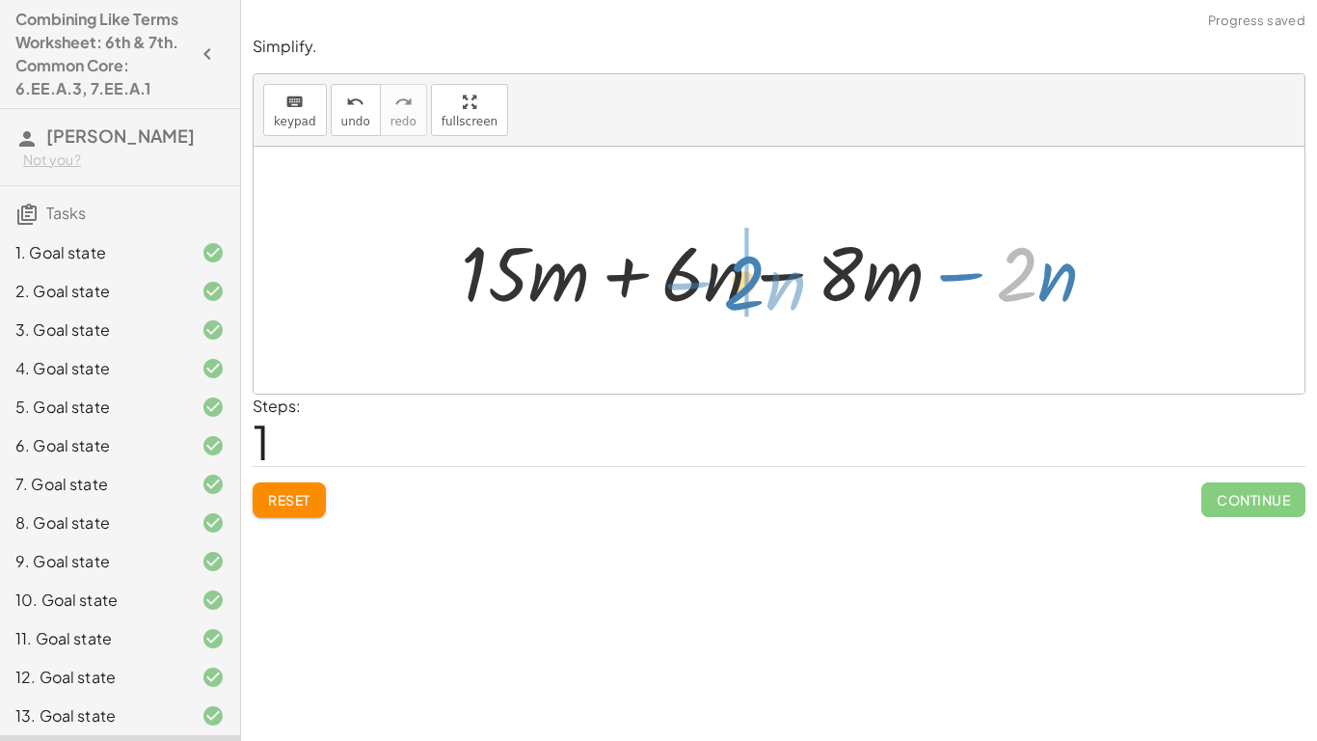
drag, startPoint x: 998, startPoint y: 282, endPoint x: 729, endPoint y: 290, distance: 269.2
click at [729, 290] on div at bounding box center [786, 270] width 671 height 98
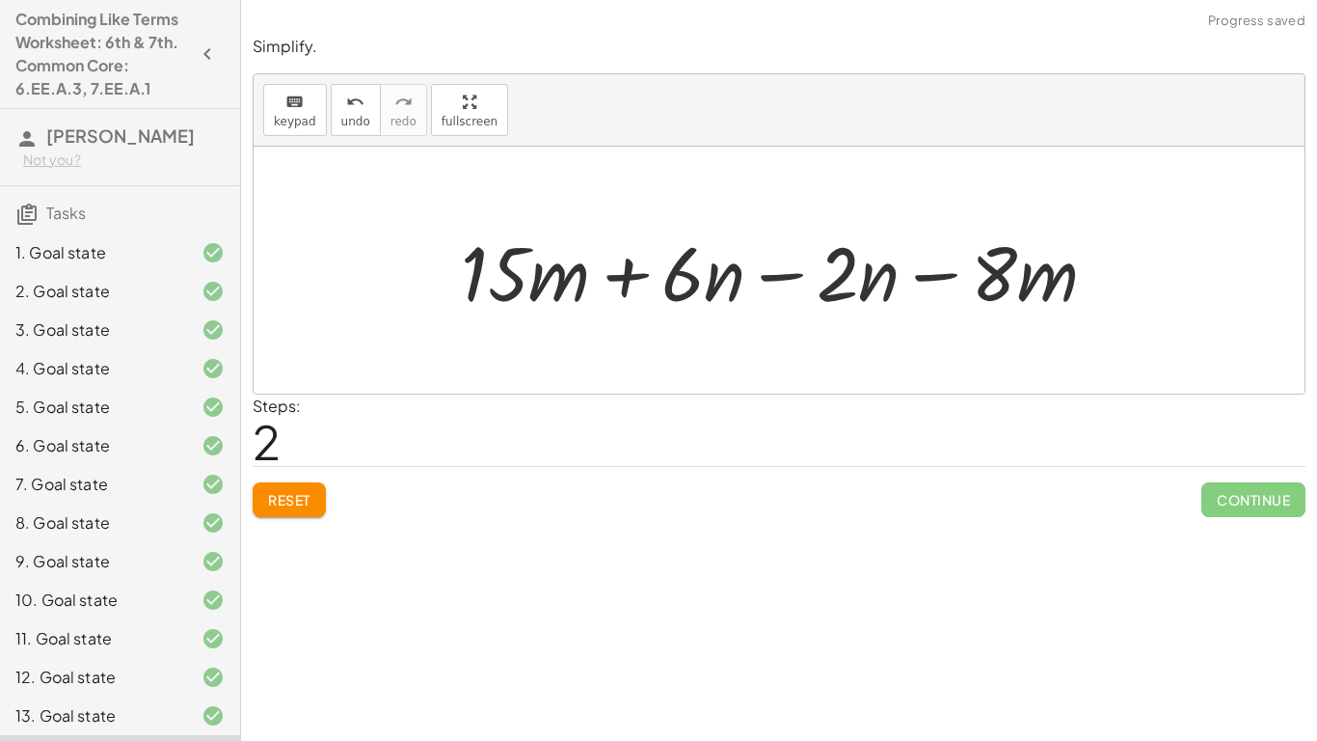
click at [735, 284] on div at bounding box center [786, 270] width 671 height 98
click at [789, 273] on div at bounding box center [786, 270] width 671 height 98
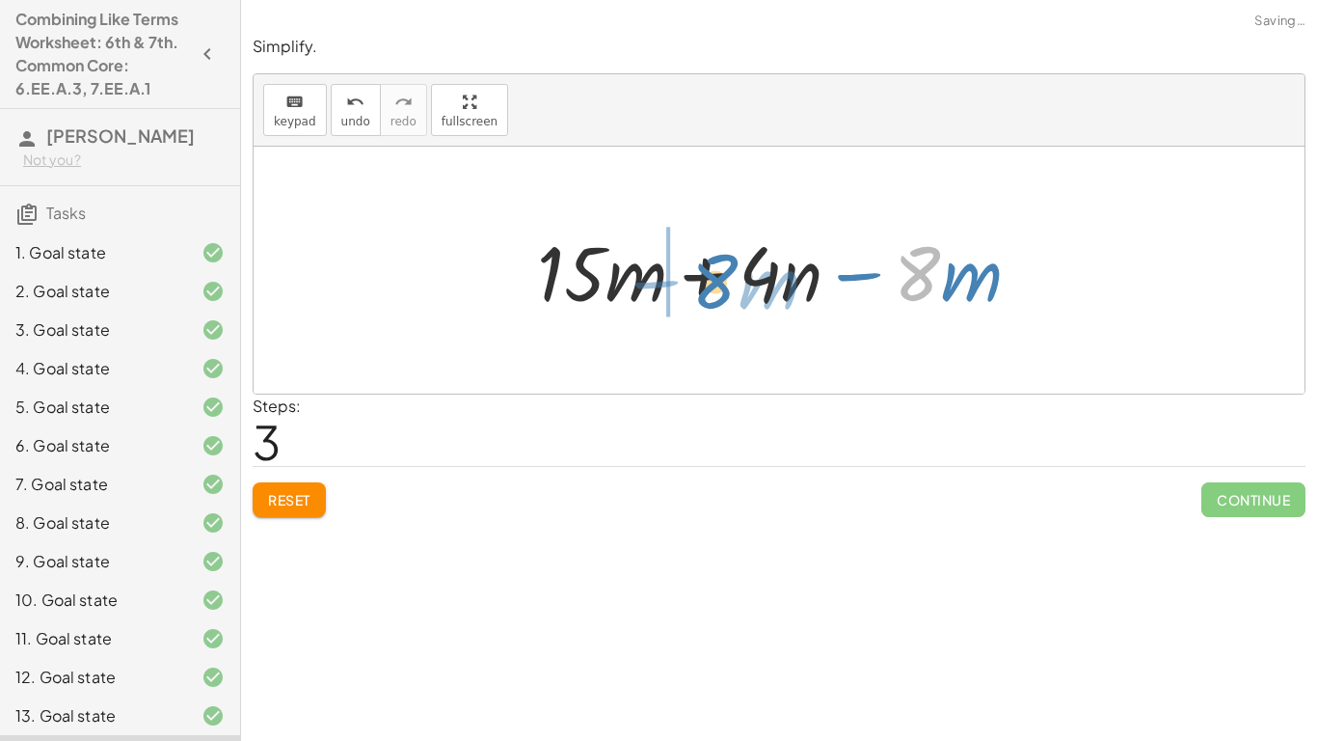
drag, startPoint x: 914, startPoint y: 275, endPoint x: 685, endPoint y: 265, distance: 229.7
click at [685, 265] on div at bounding box center [786, 270] width 518 height 99
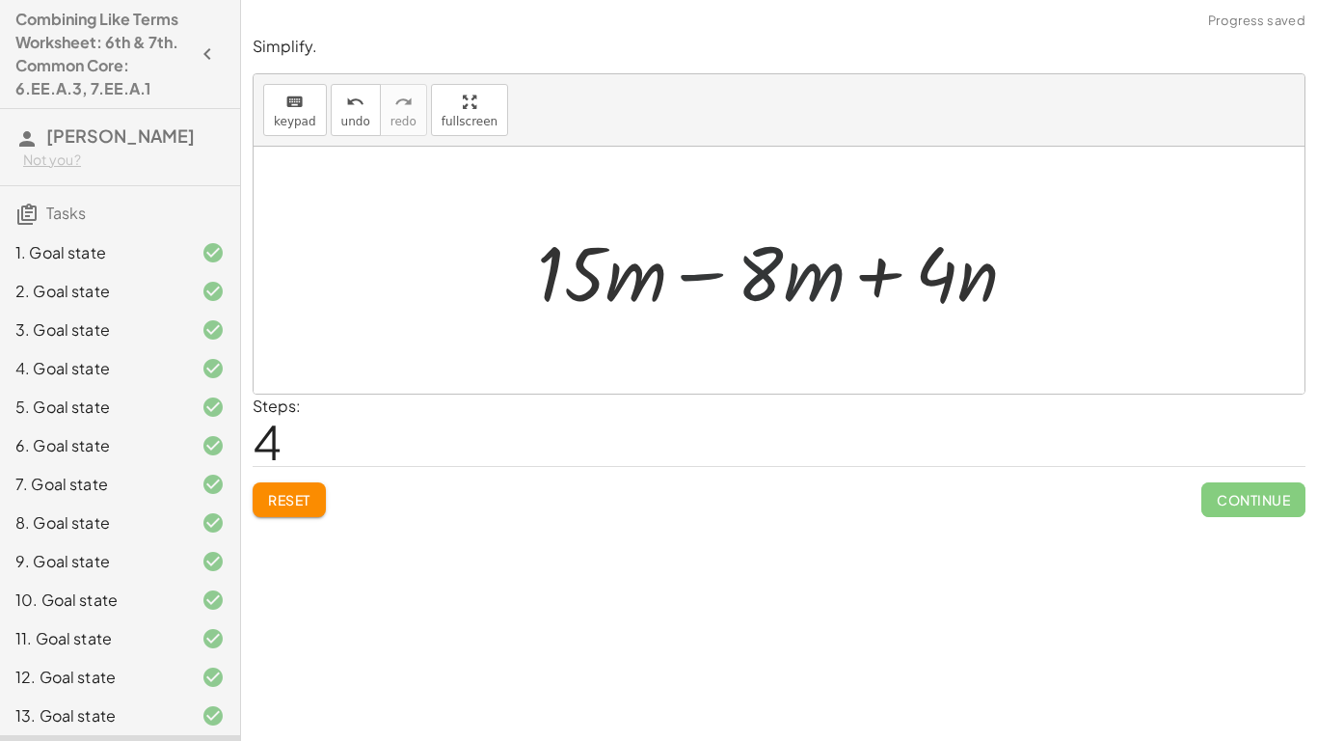
click at [685, 265] on div at bounding box center [786, 270] width 518 height 99
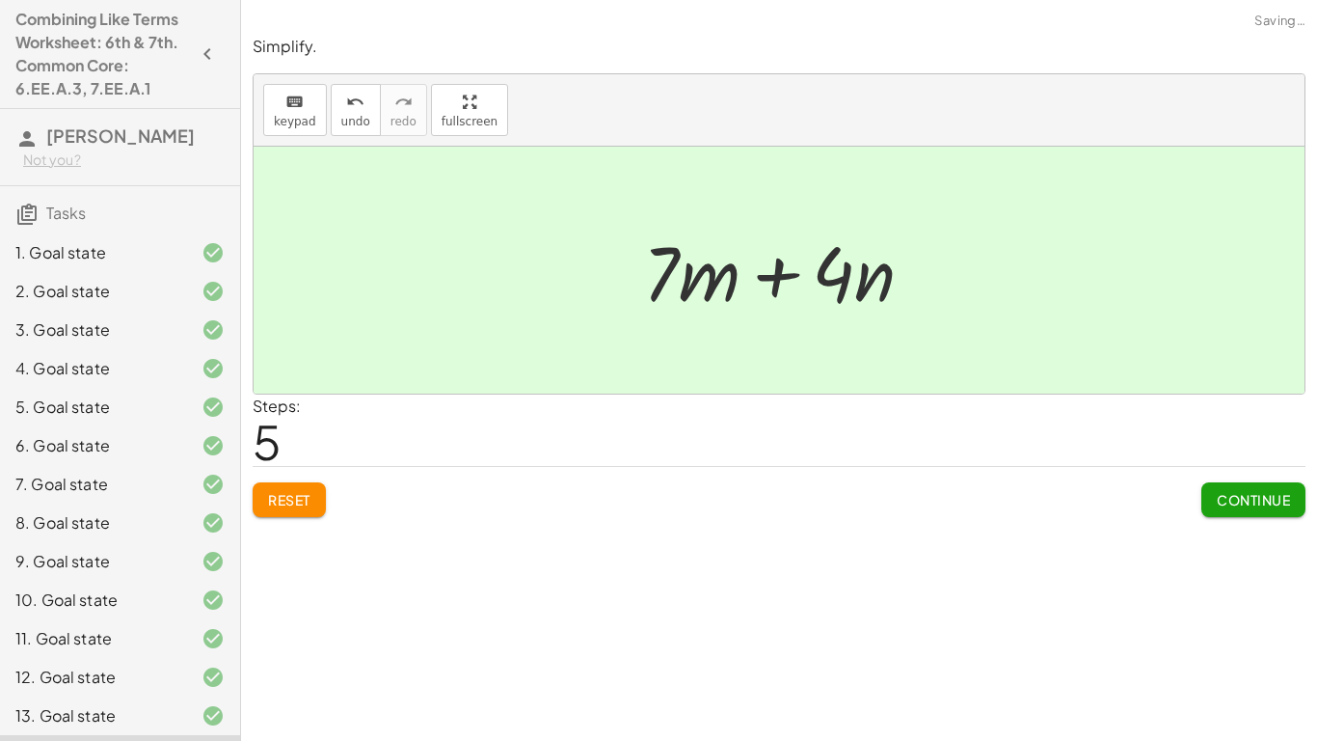
click at [1243, 504] on span "Continue" at bounding box center [1253, 499] width 73 height 17
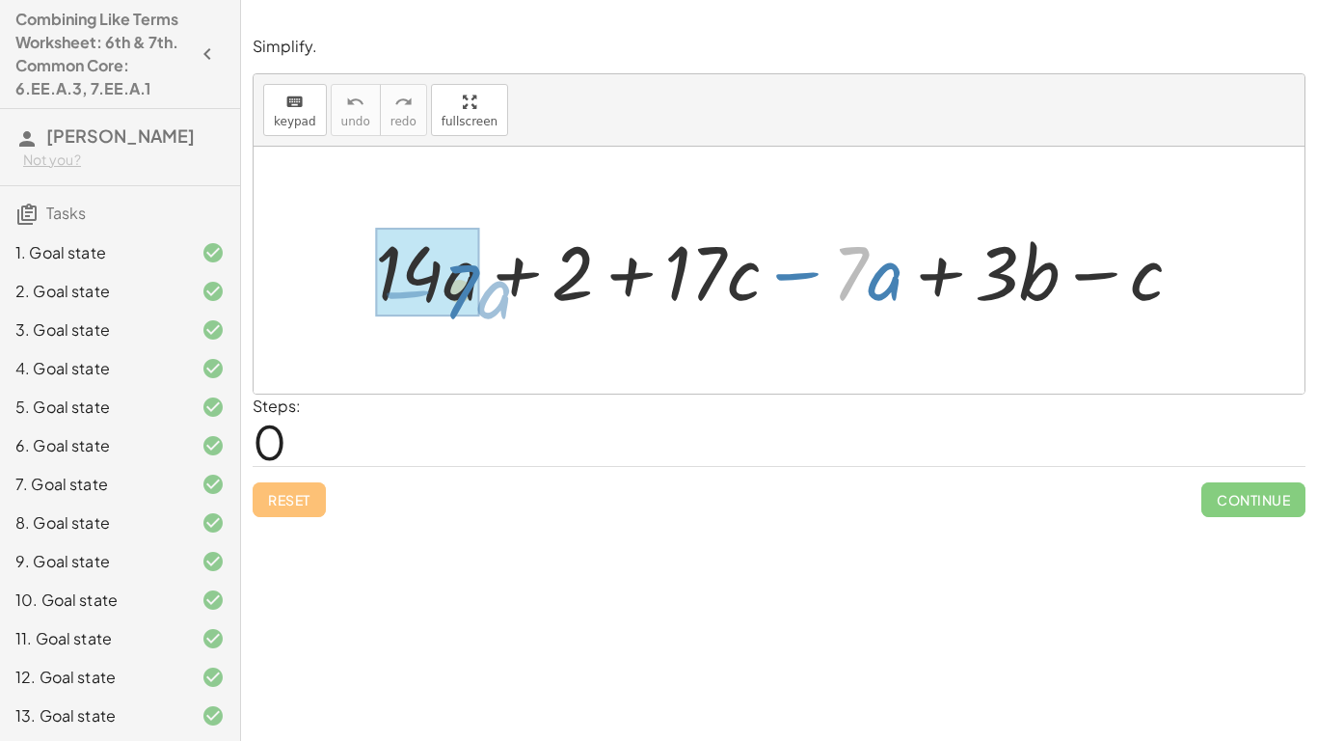
drag, startPoint x: 847, startPoint y: 290, endPoint x: 475, endPoint y: 302, distance: 371.4
click at [475, 302] on div at bounding box center [786, 270] width 843 height 98
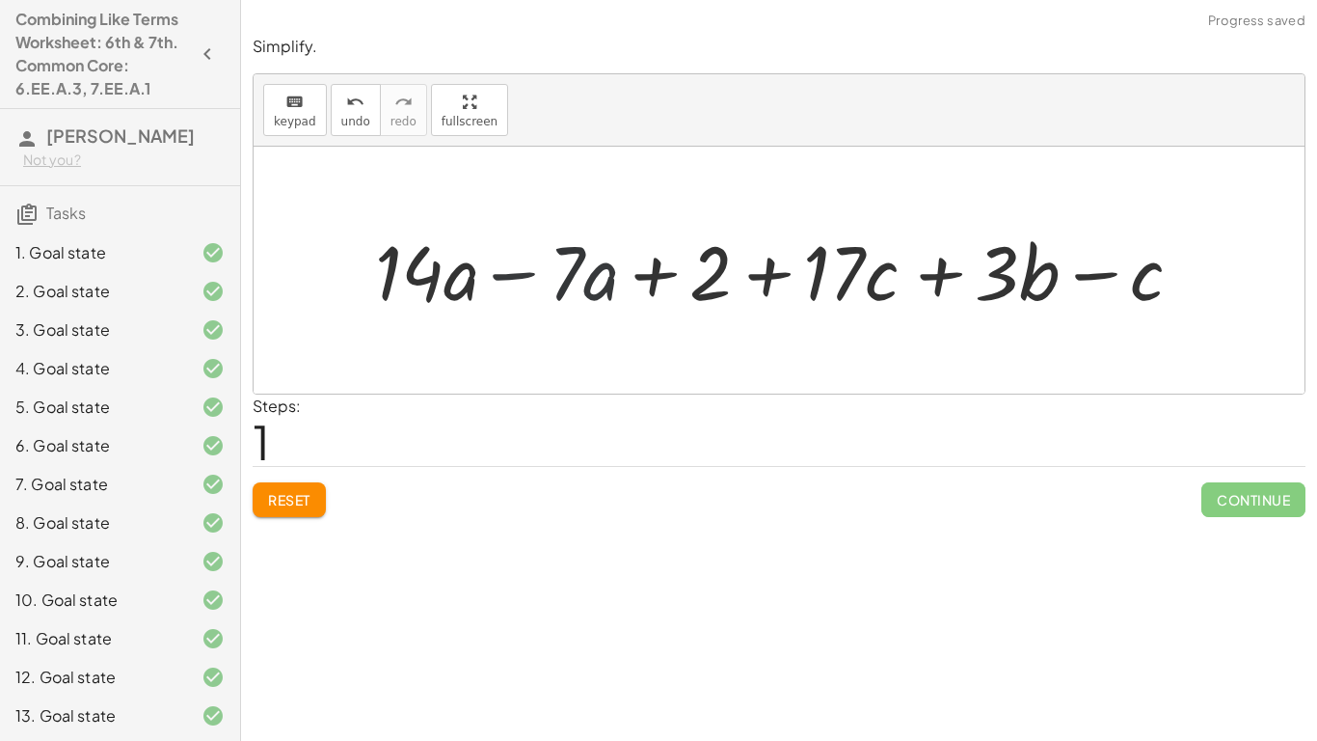
click at [473, 290] on div at bounding box center [786, 270] width 843 height 98
click at [493, 277] on div at bounding box center [786, 270] width 843 height 98
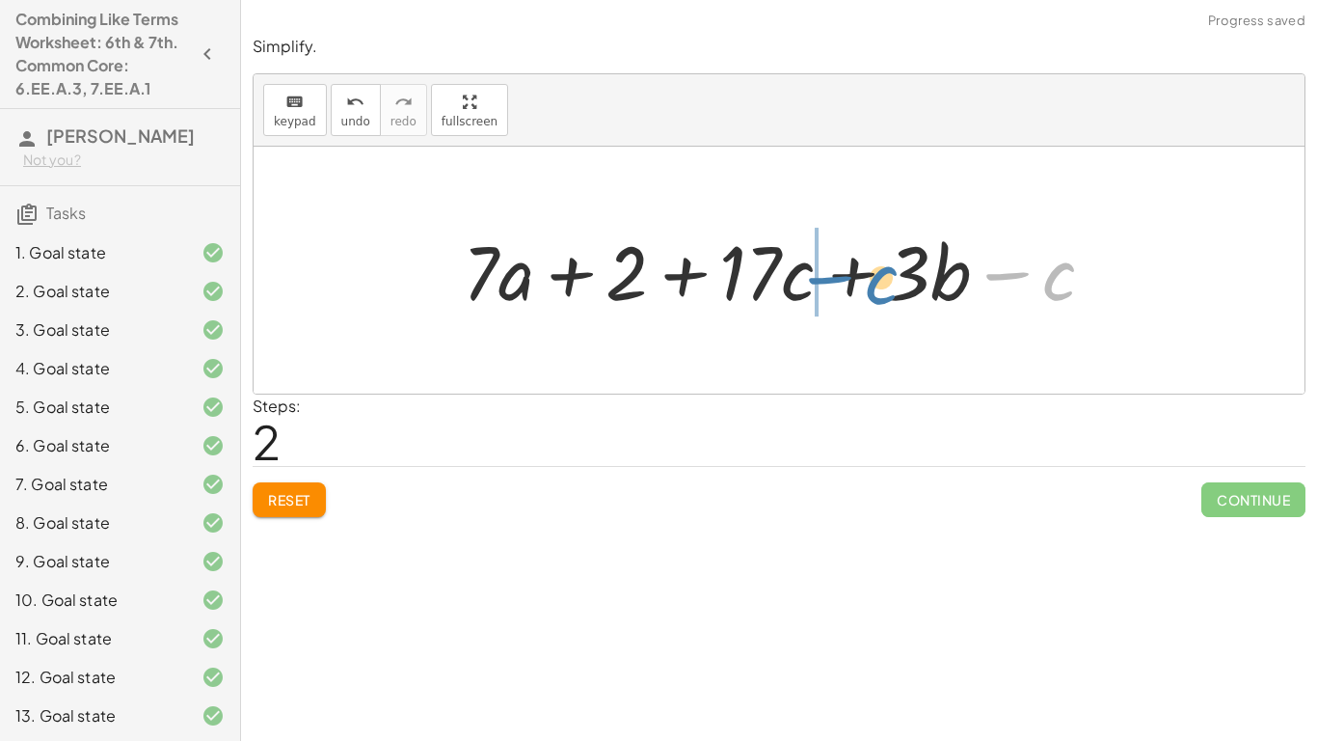
drag, startPoint x: 1022, startPoint y: 273, endPoint x: 771, endPoint y: 273, distance: 250.7
click at [771, 273] on div at bounding box center [786, 270] width 666 height 98
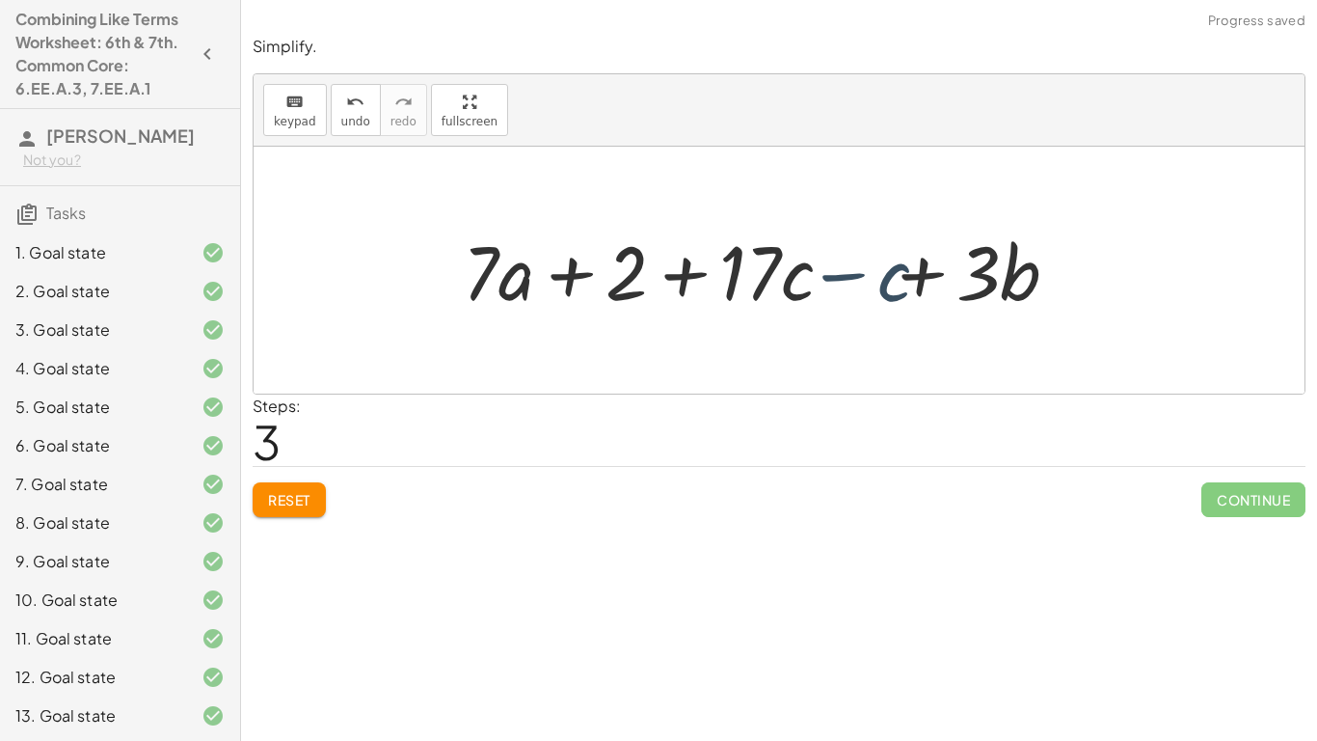
click at [771, 273] on div at bounding box center [786, 270] width 666 height 98
click at [843, 287] on div at bounding box center [786, 270] width 666 height 98
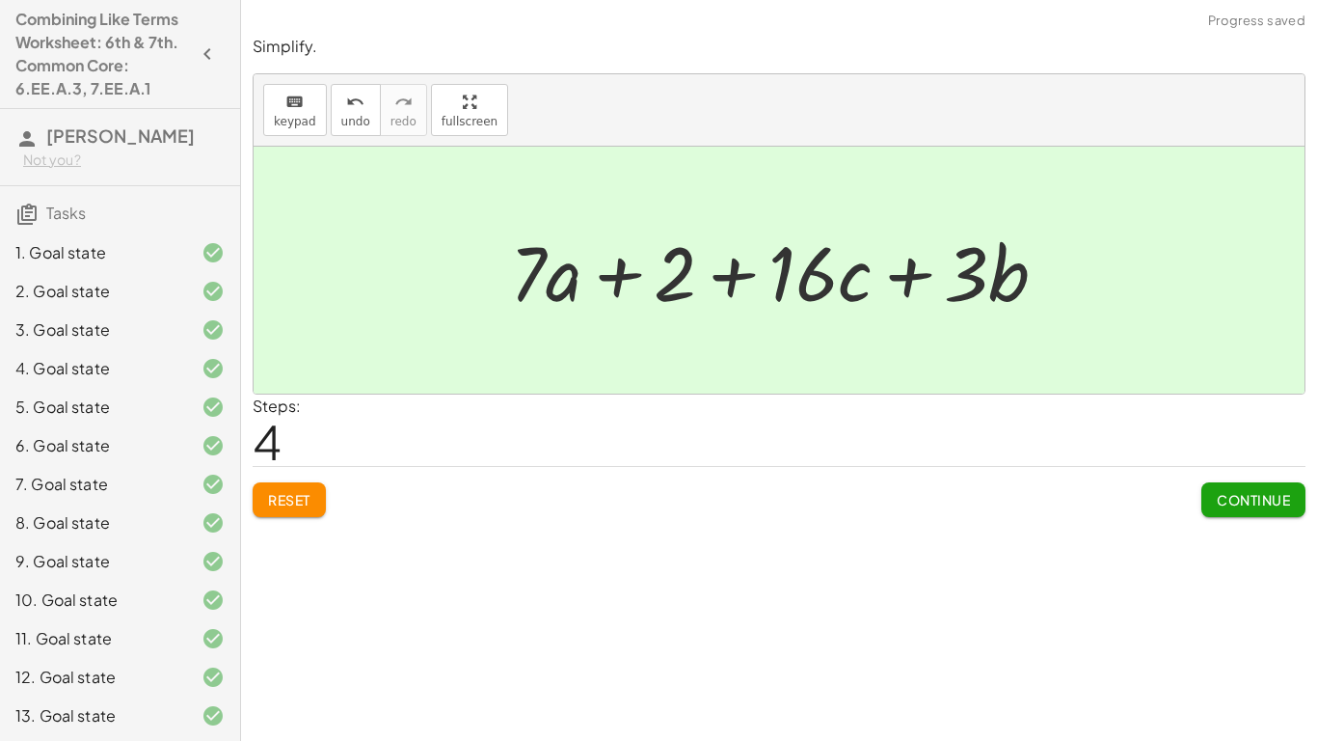
click at [1254, 494] on span "Continue" at bounding box center [1253, 499] width 73 height 17
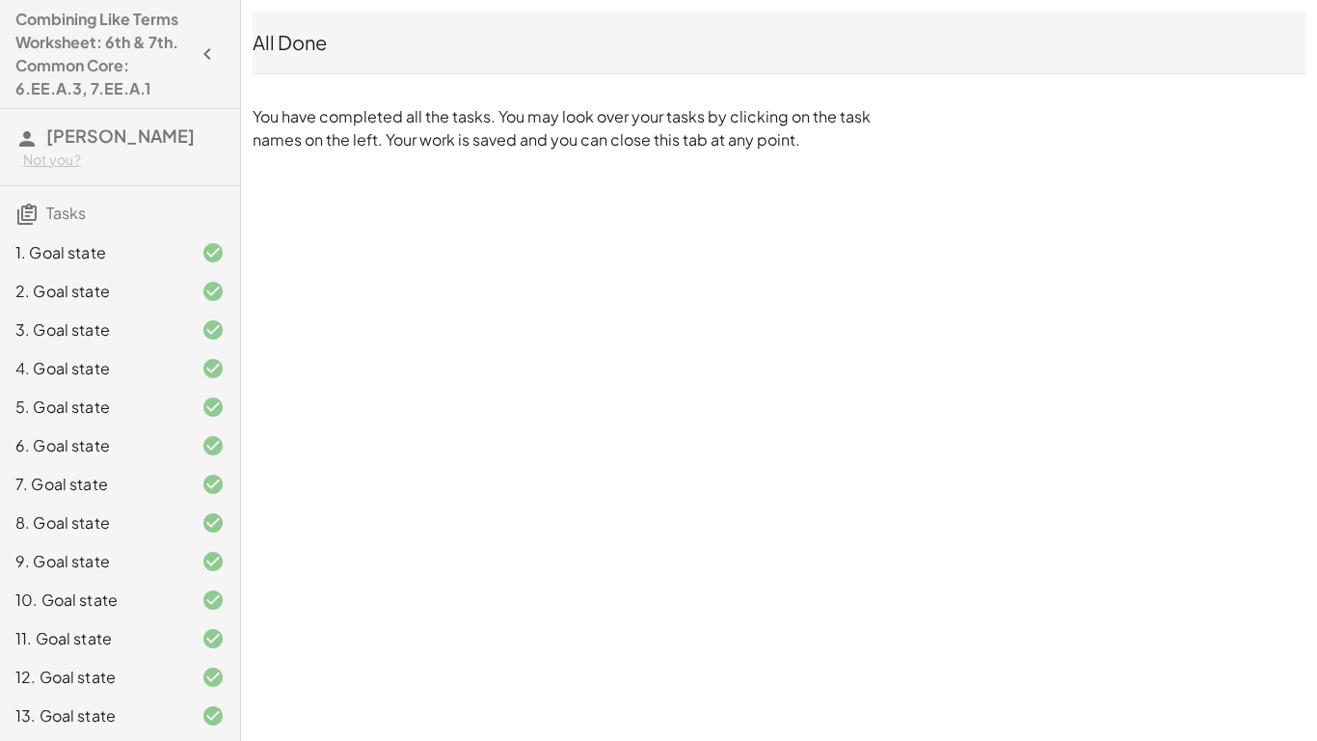
scroll to position [79, 0]
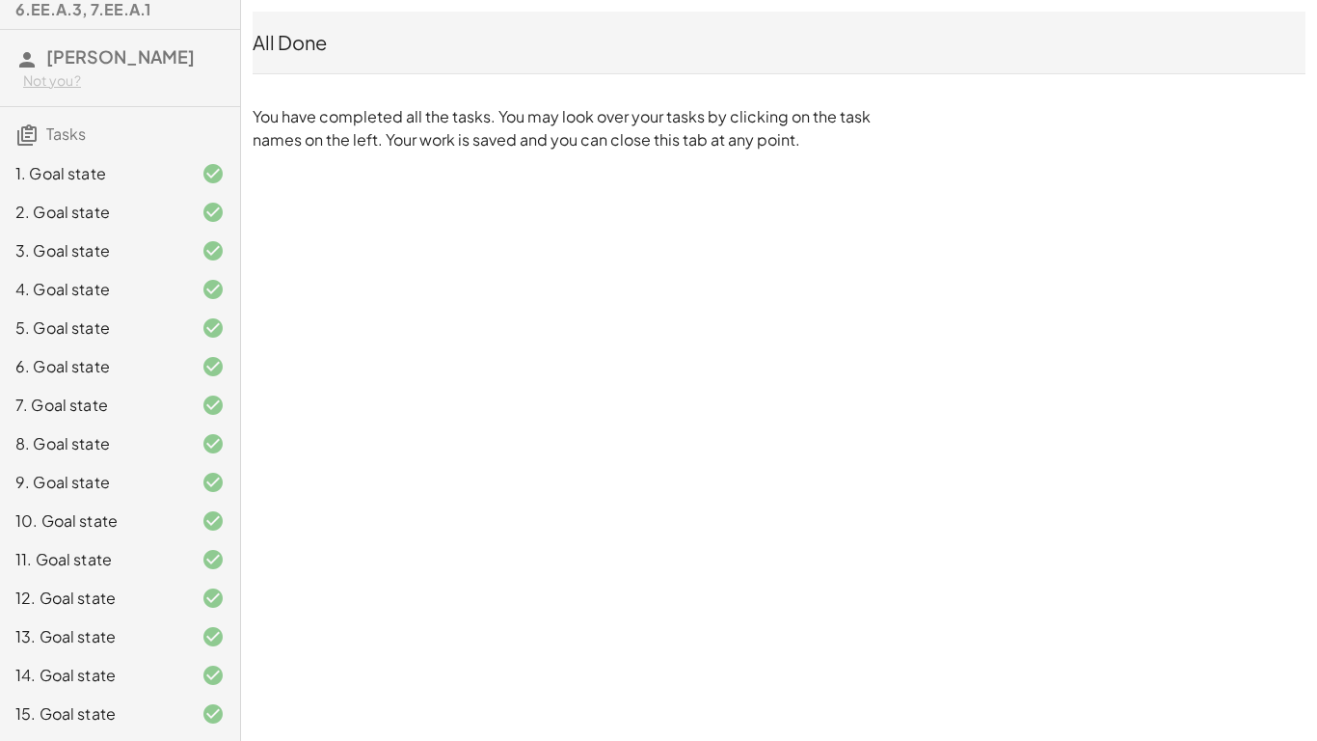
click at [76, 39] on h3 "[PERSON_NAME] Not you?" at bounding box center [120, 68] width 240 height 76
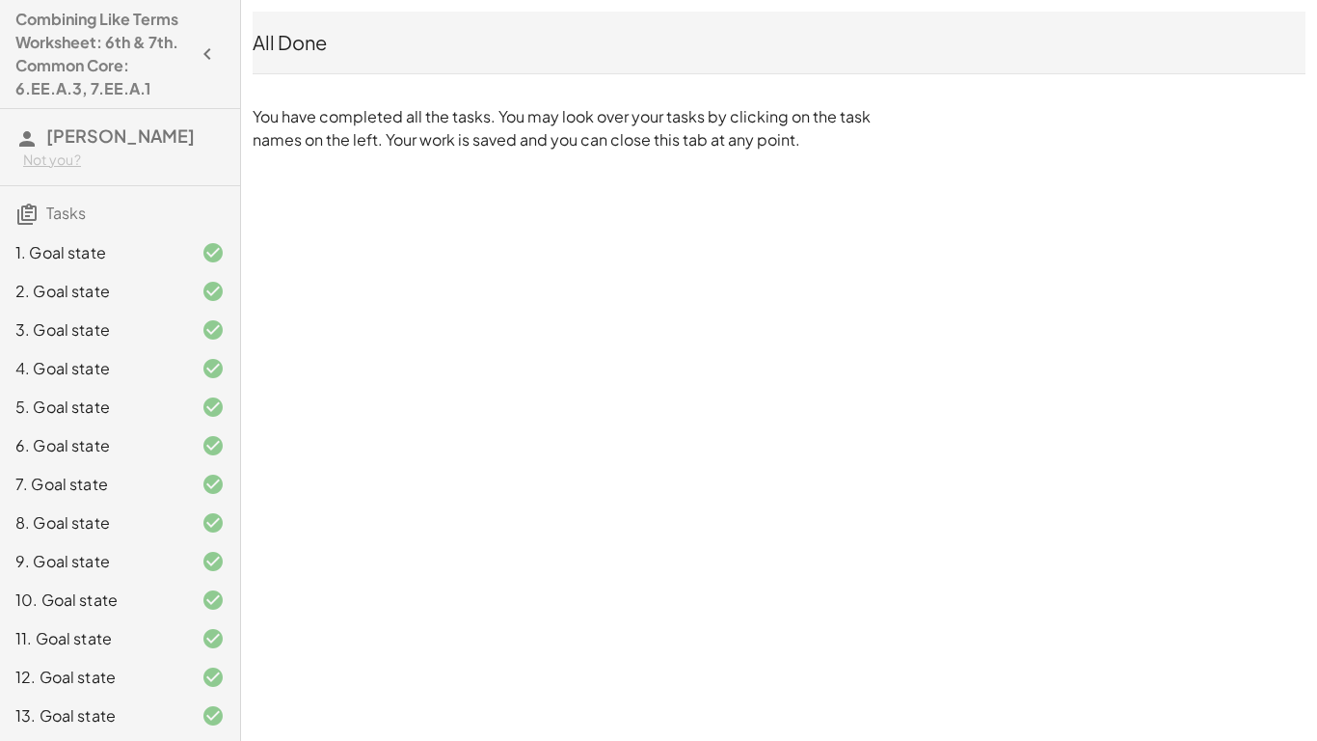
click at [191, 59] on button "button" at bounding box center [207, 54] width 35 height 35
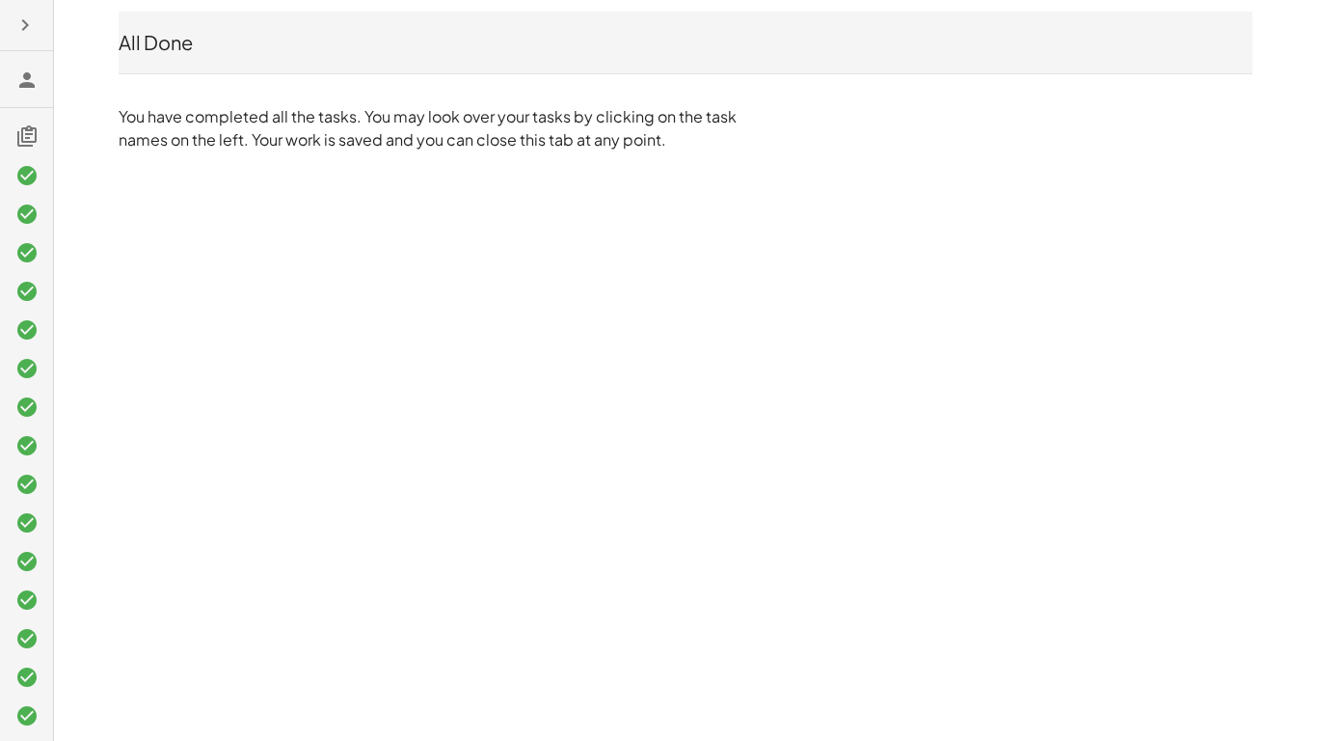
click at [18, 17] on icon "button" at bounding box center [24, 24] width 23 height 23
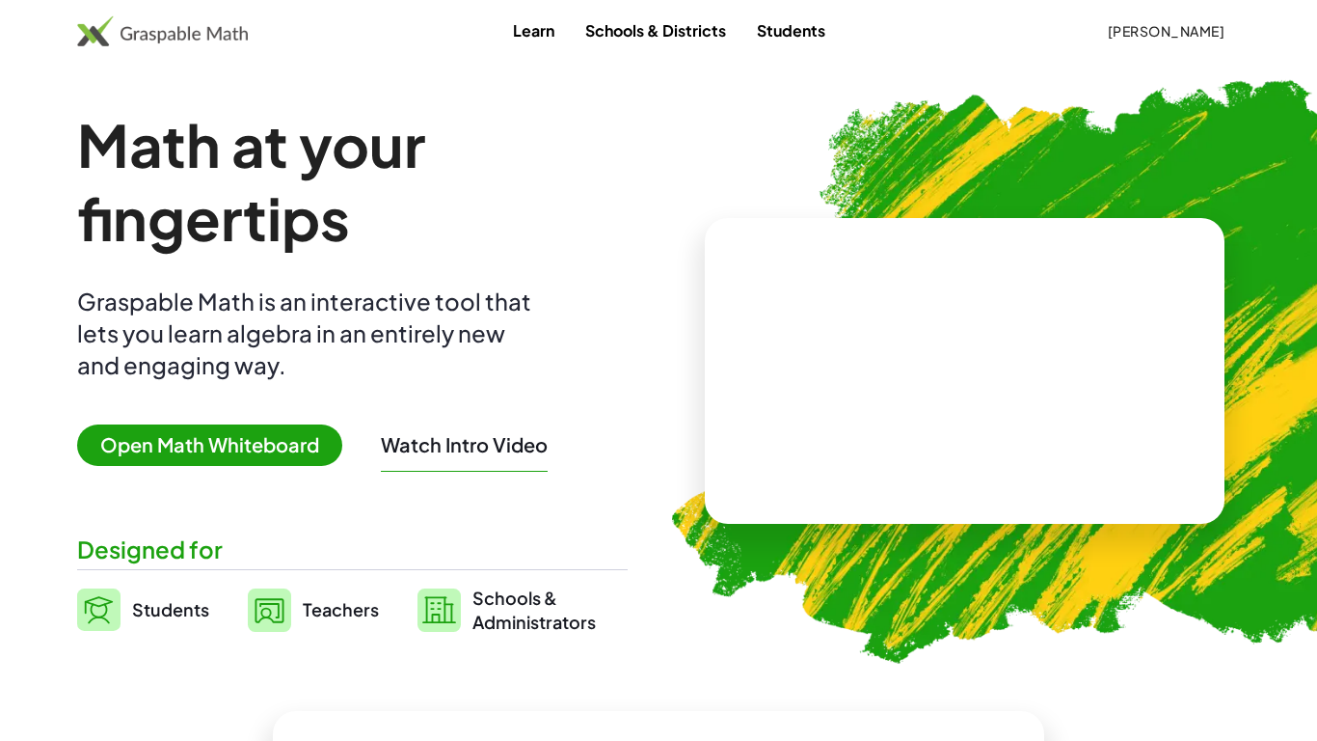
click at [1206, 32] on span "[PERSON_NAME]" at bounding box center [1166, 30] width 118 height 17
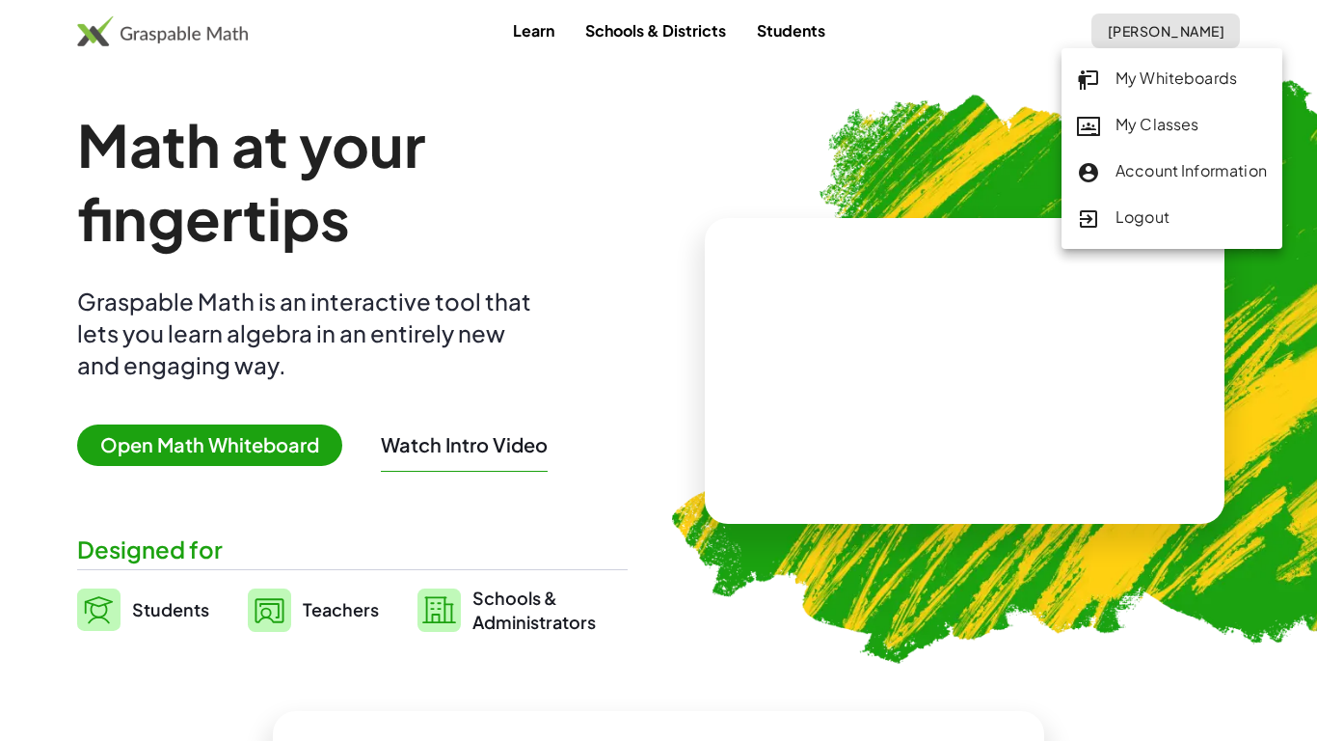
click at [1123, 120] on div "My Classes" at bounding box center [1172, 125] width 190 height 25
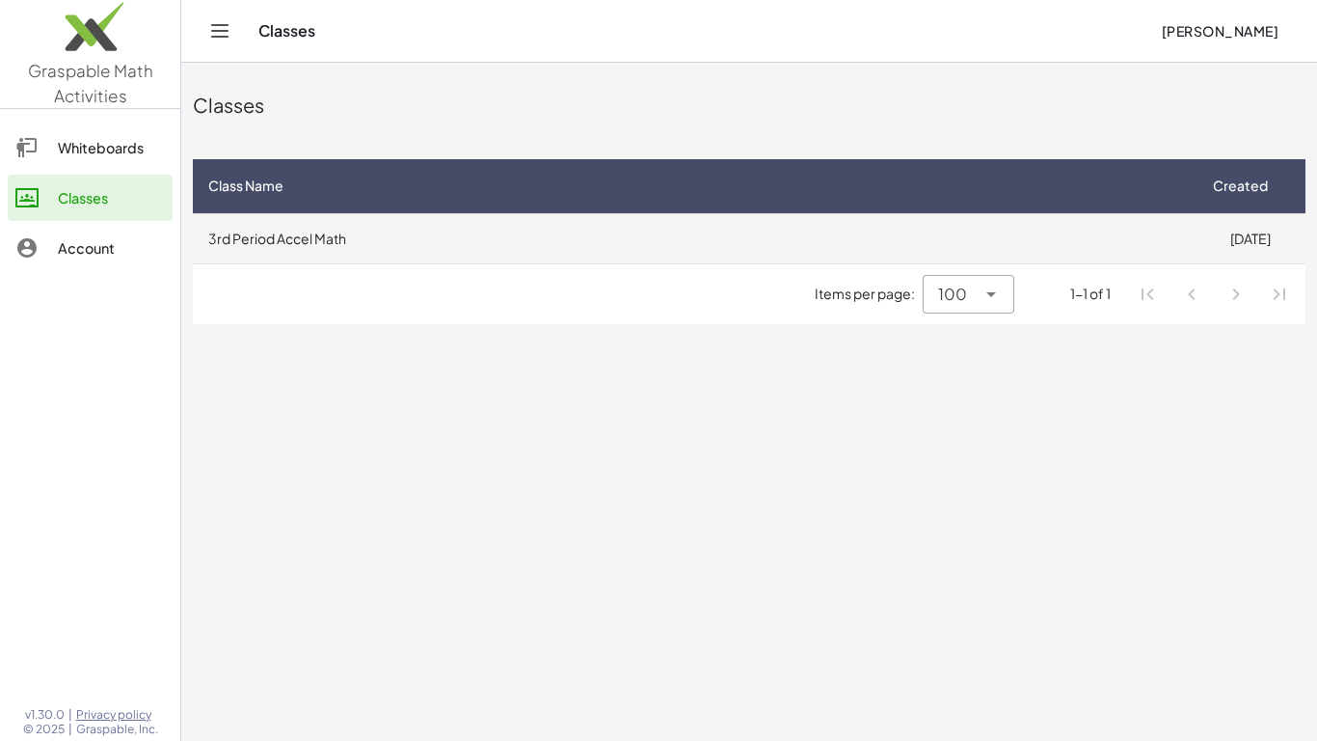
click at [1048, 248] on td "3rd Period Accel Math" at bounding box center [694, 238] width 1002 height 50
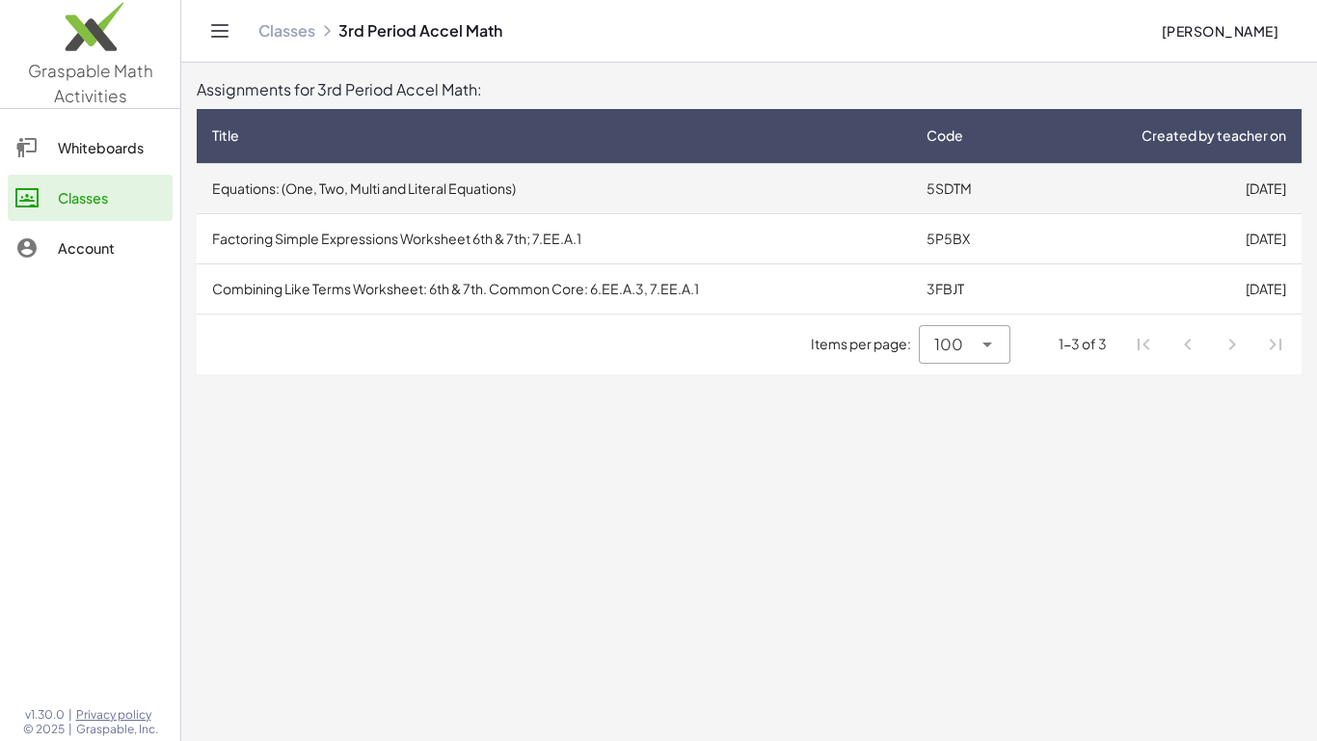
click at [748, 205] on td "Equations: (One, Two, Multi and Literal Equations)" at bounding box center [554, 188] width 715 height 50
